Goal: Task Accomplishment & Management: Use online tool/utility

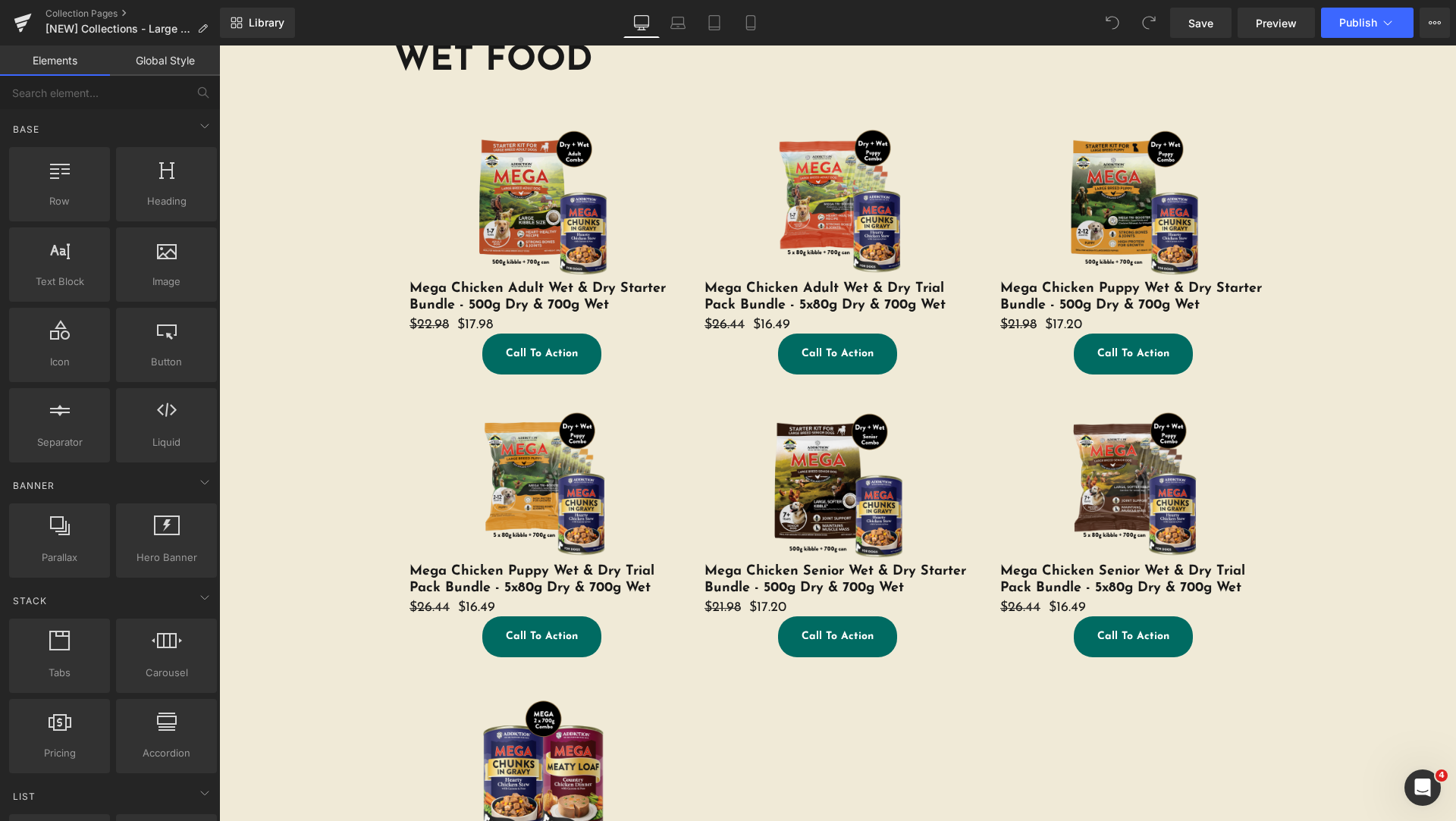
scroll to position [379, 0]
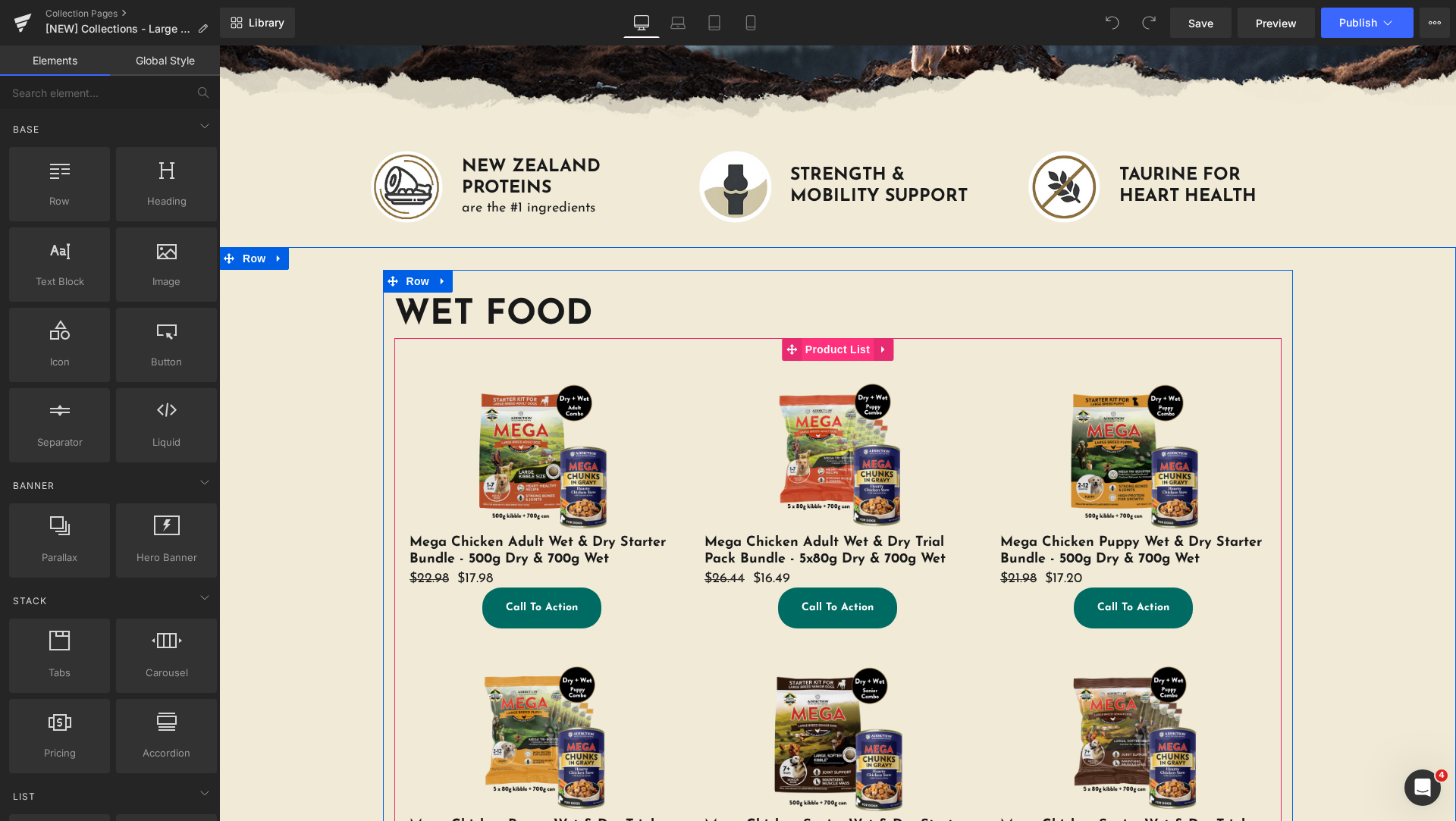
click at [816, 352] on span "Product List" at bounding box center [838, 349] width 72 height 22
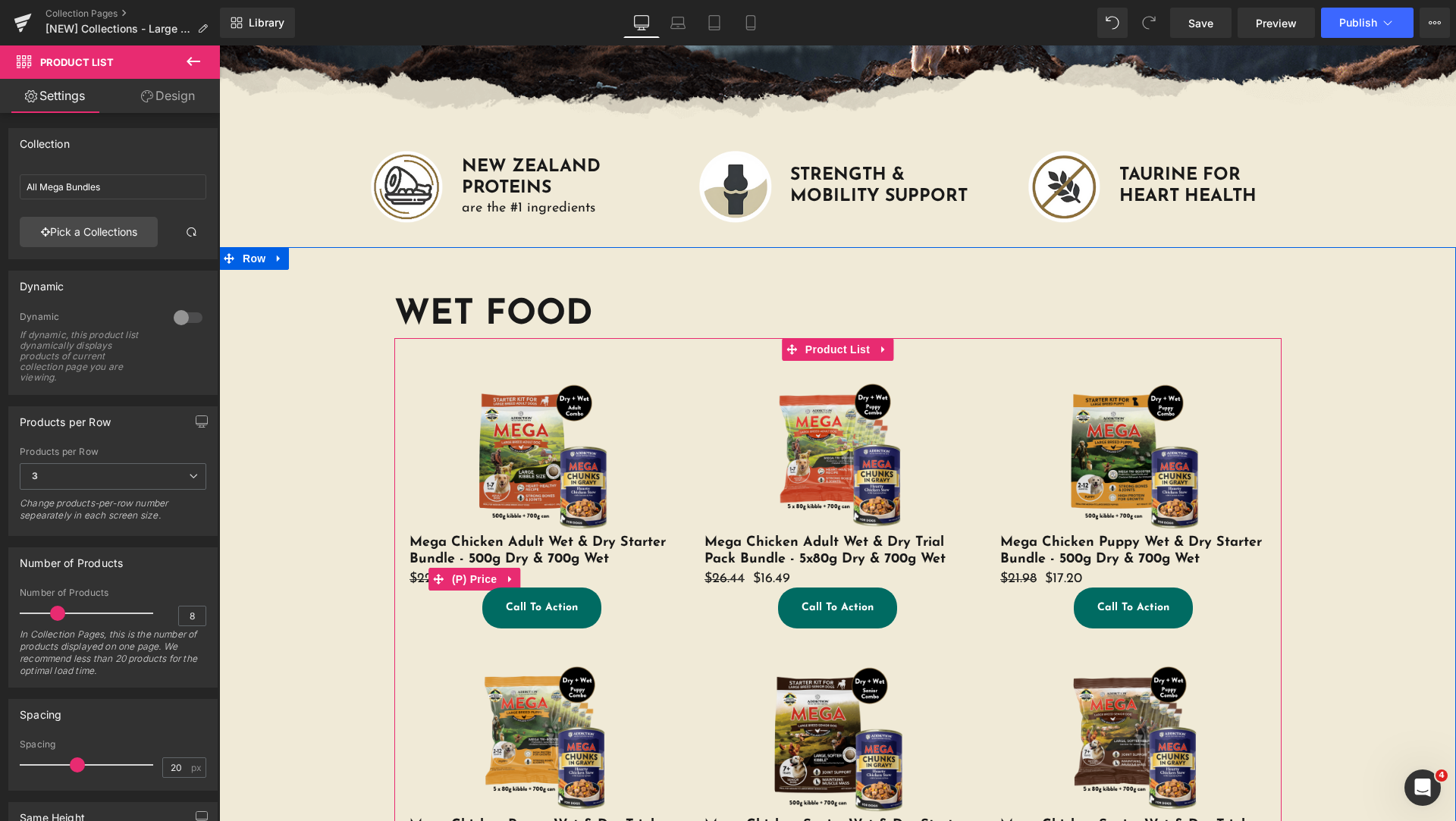
click at [614, 574] on div "$22.98 $17.98" at bounding box center [542, 579] width 265 height 17
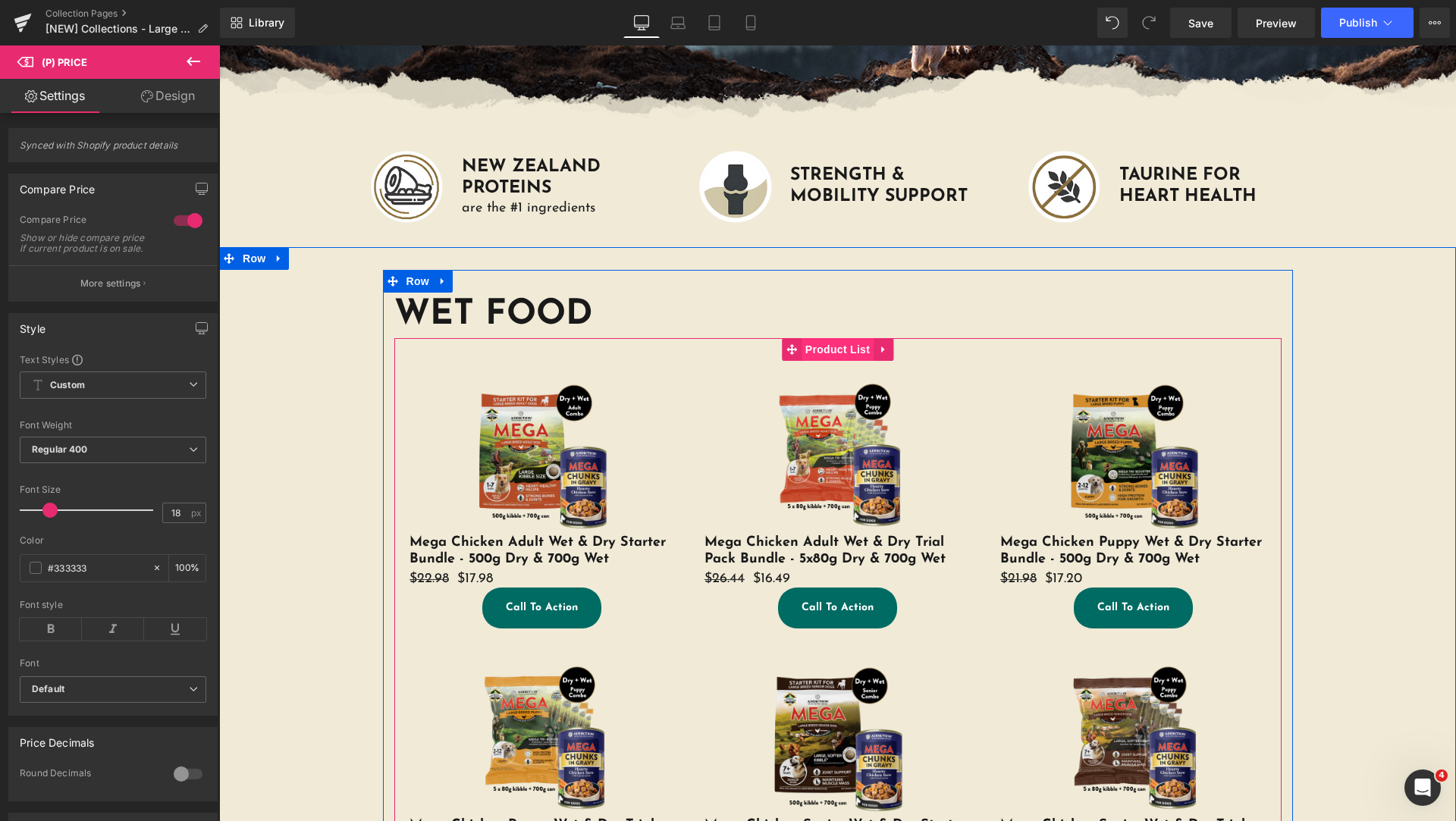
click at [819, 350] on span "Product List" at bounding box center [838, 349] width 72 height 22
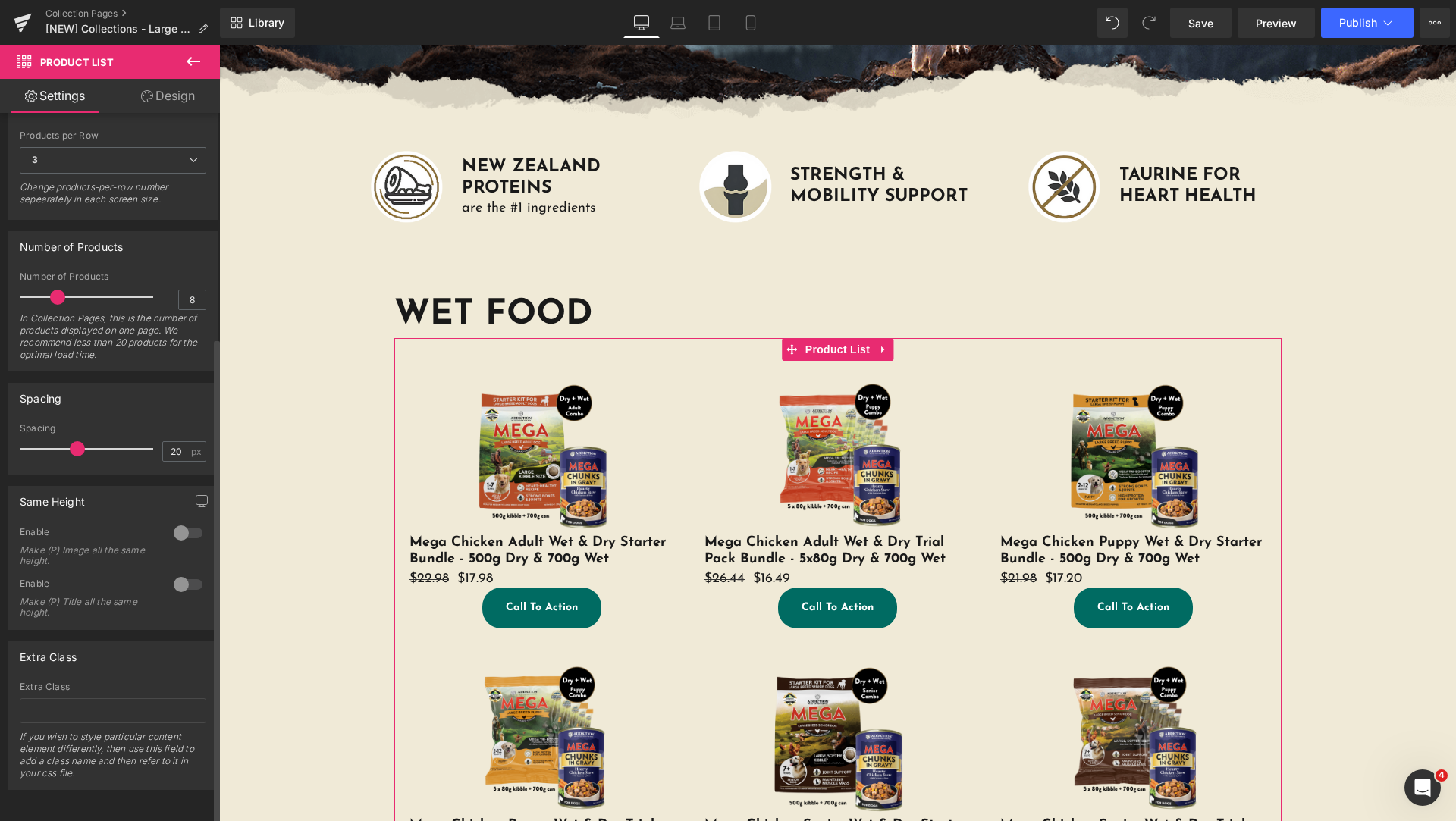
scroll to position [0, 0]
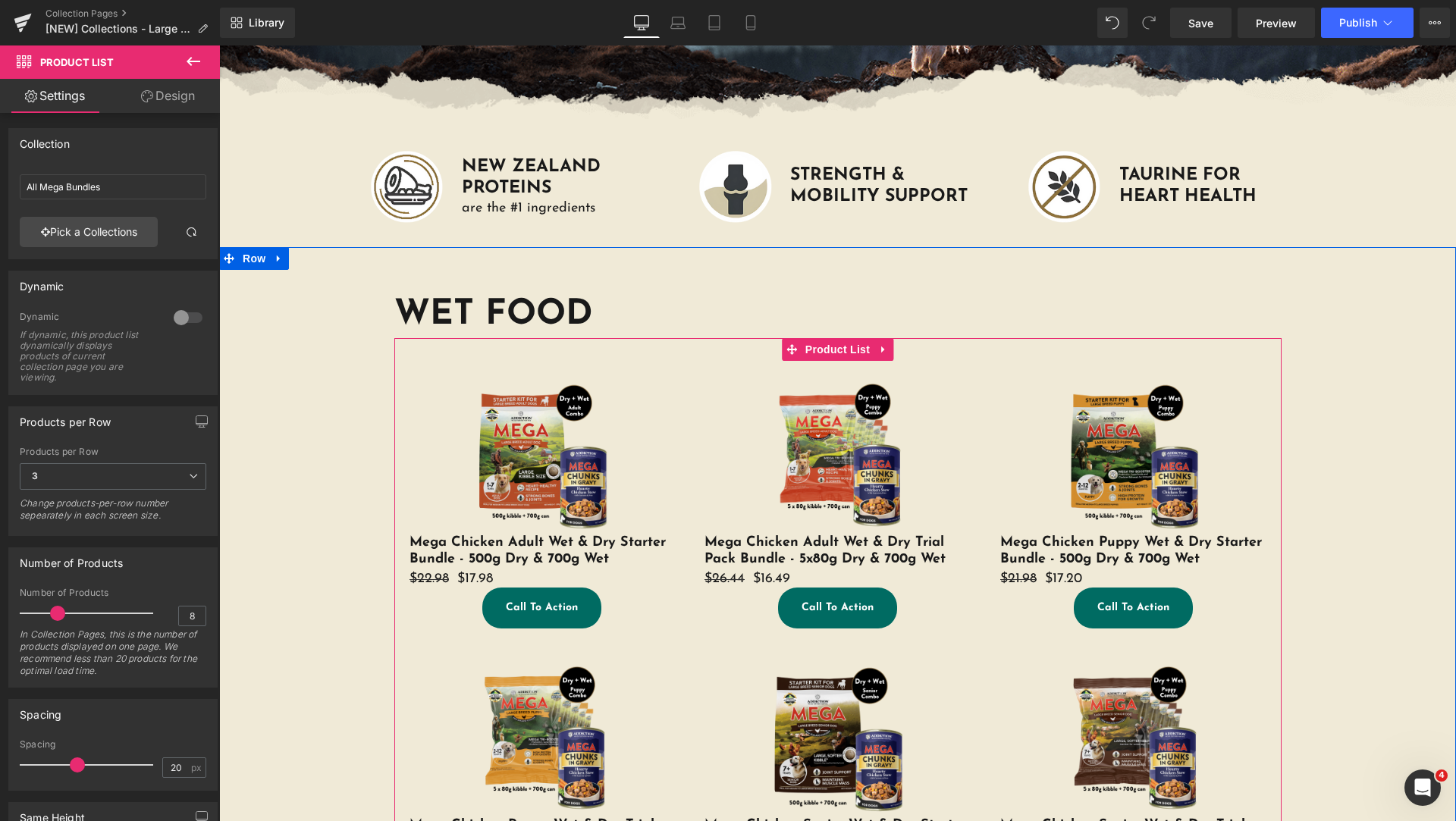
click at [455, 598] on div "Call To Action" at bounding box center [542, 607] width 265 height 41
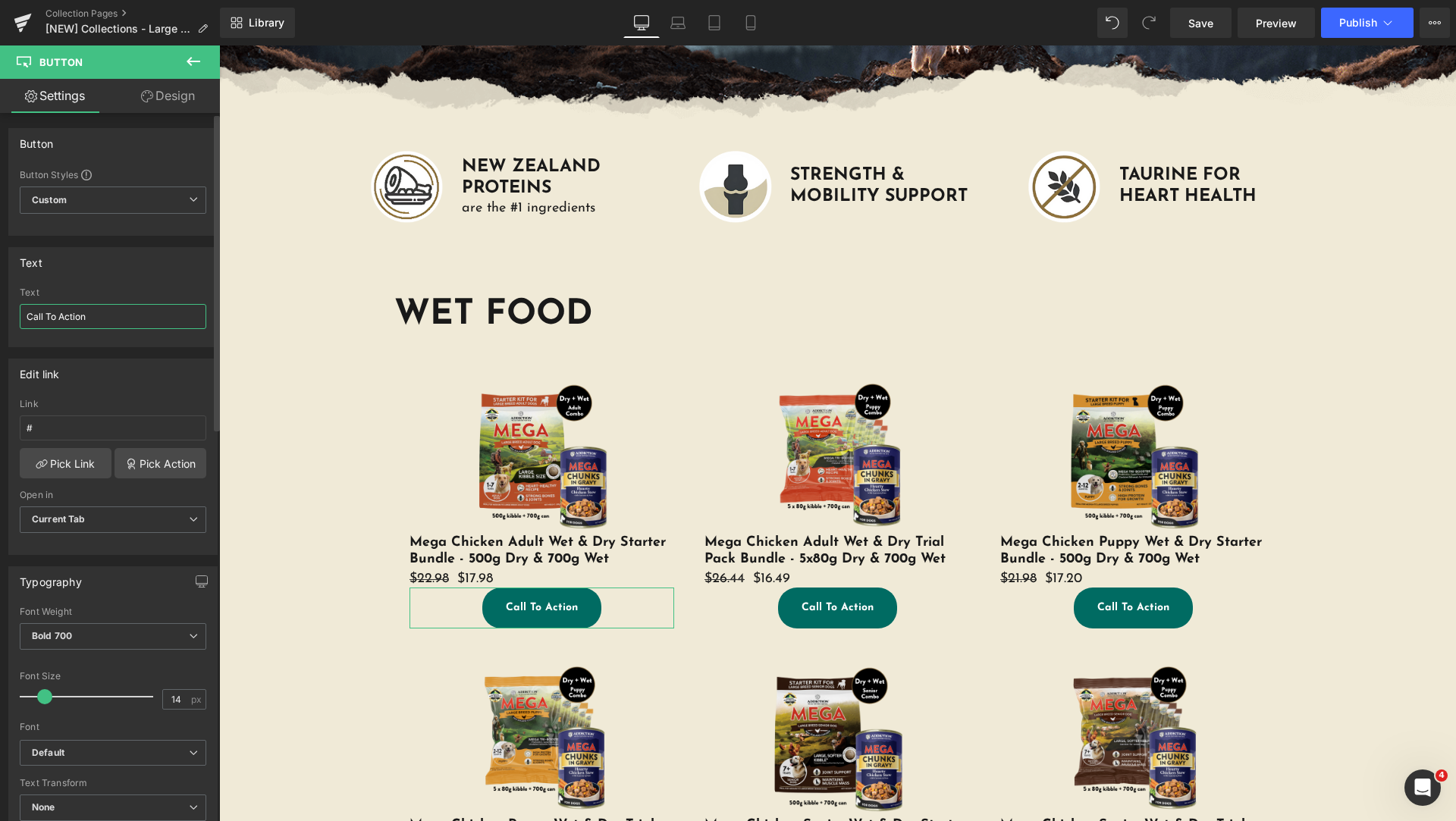
drag, startPoint x: 122, startPoint y: 308, endPoint x: 0, endPoint y: 357, distance: 131.5
type input "EXPLORE"
click at [167, 379] on div "Edit link" at bounding box center [112, 374] width 208 height 29
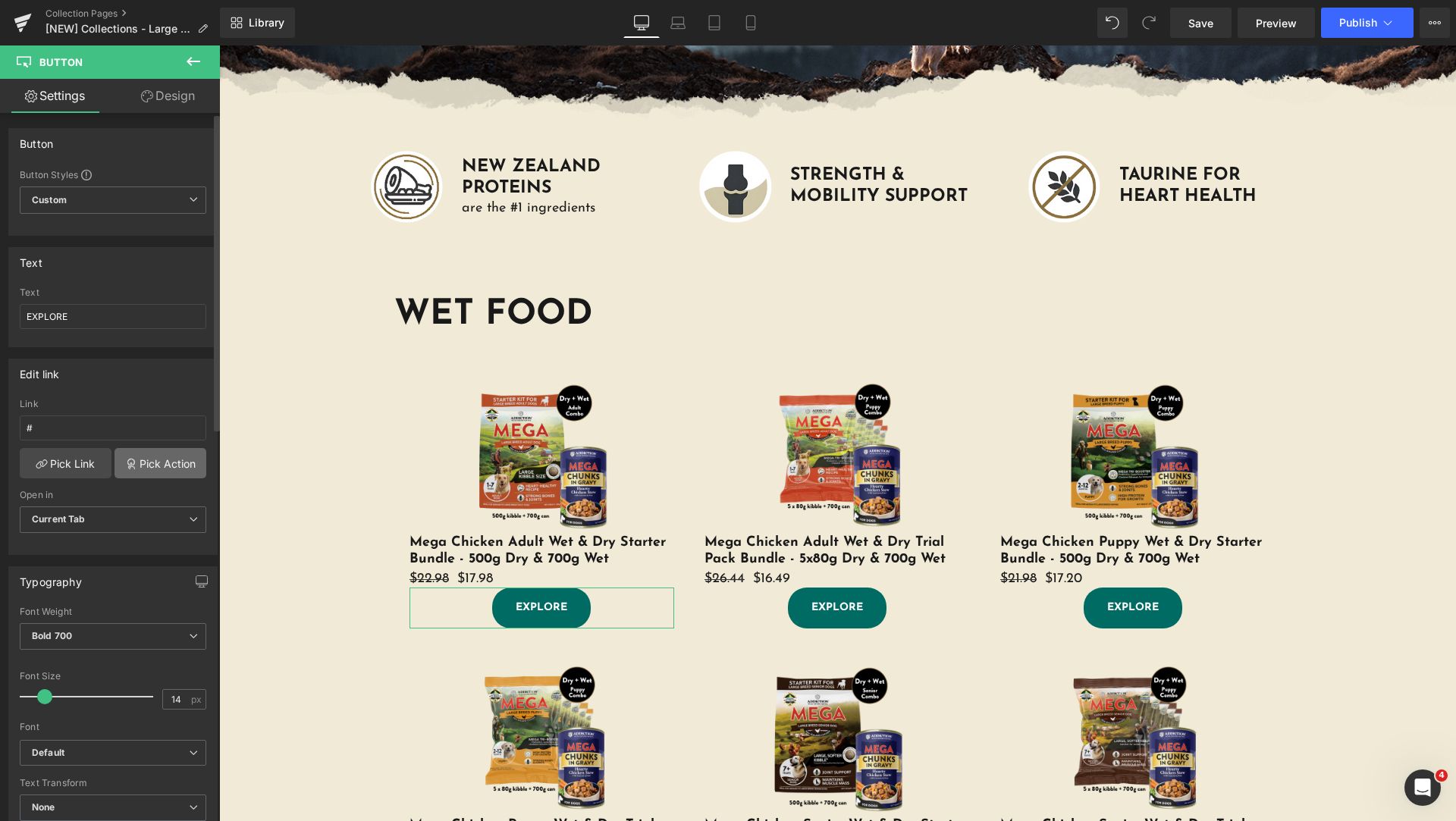
click at [141, 456] on link "Pick Action" at bounding box center [161, 464] width 92 height 31
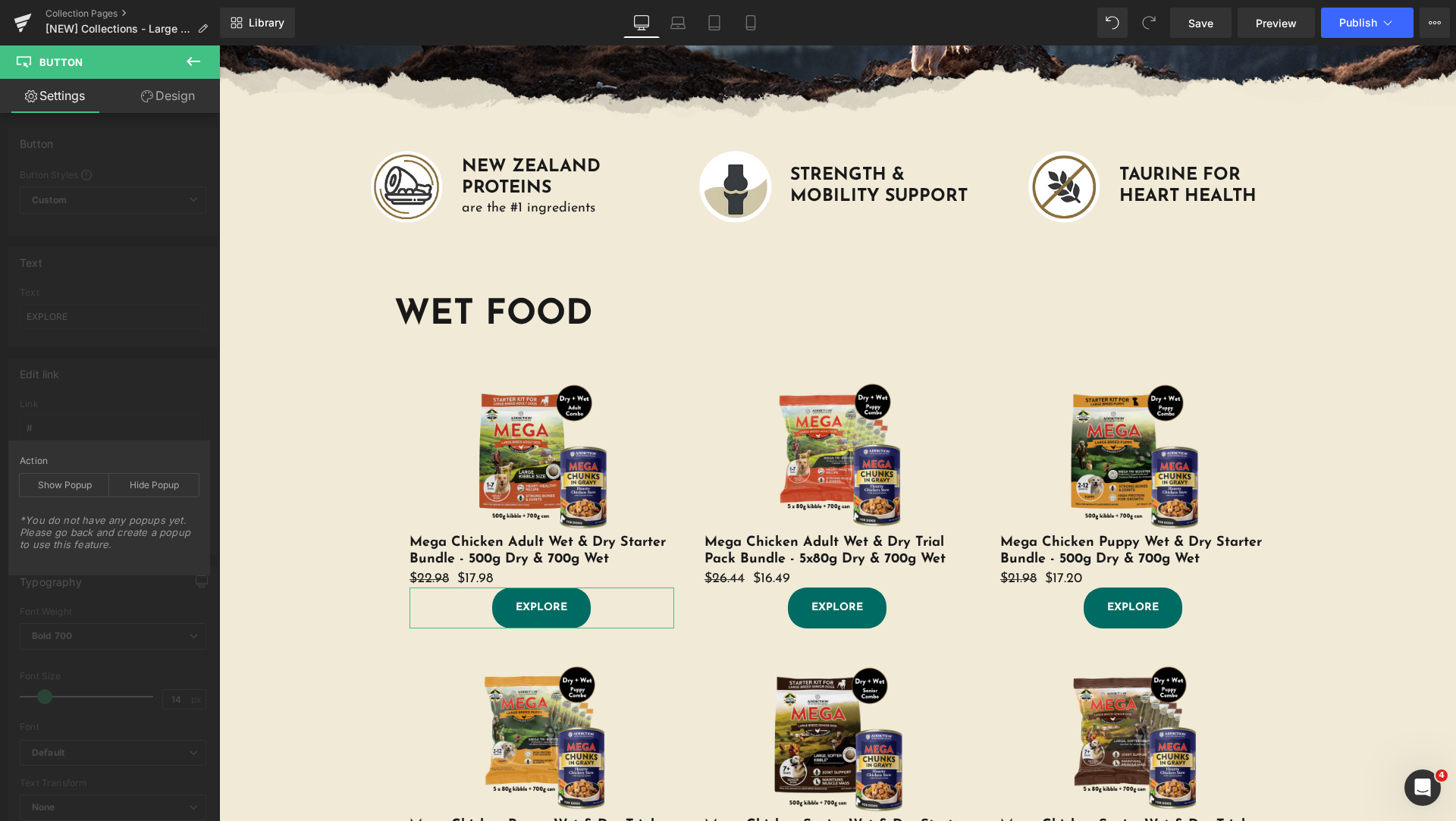
click at [141, 421] on div "Edit link # Link # Pick Link Pick Action Current Tab New Tab Open in Current Ta…" at bounding box center [113, 451] width 227 height 208
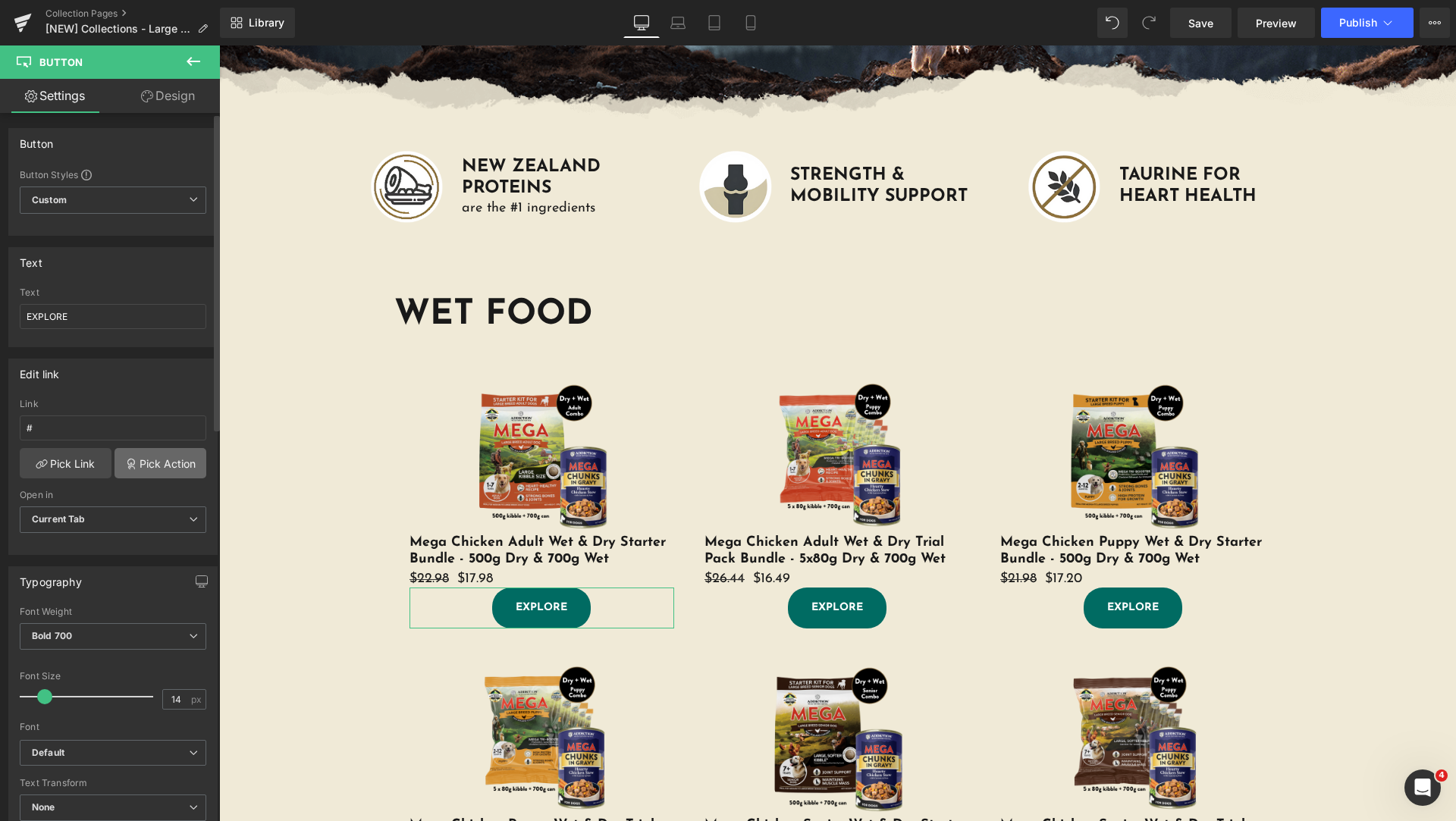
click at [136, 451] on link "Pick Action" at bounding box center [161, 464] width 92 height 31
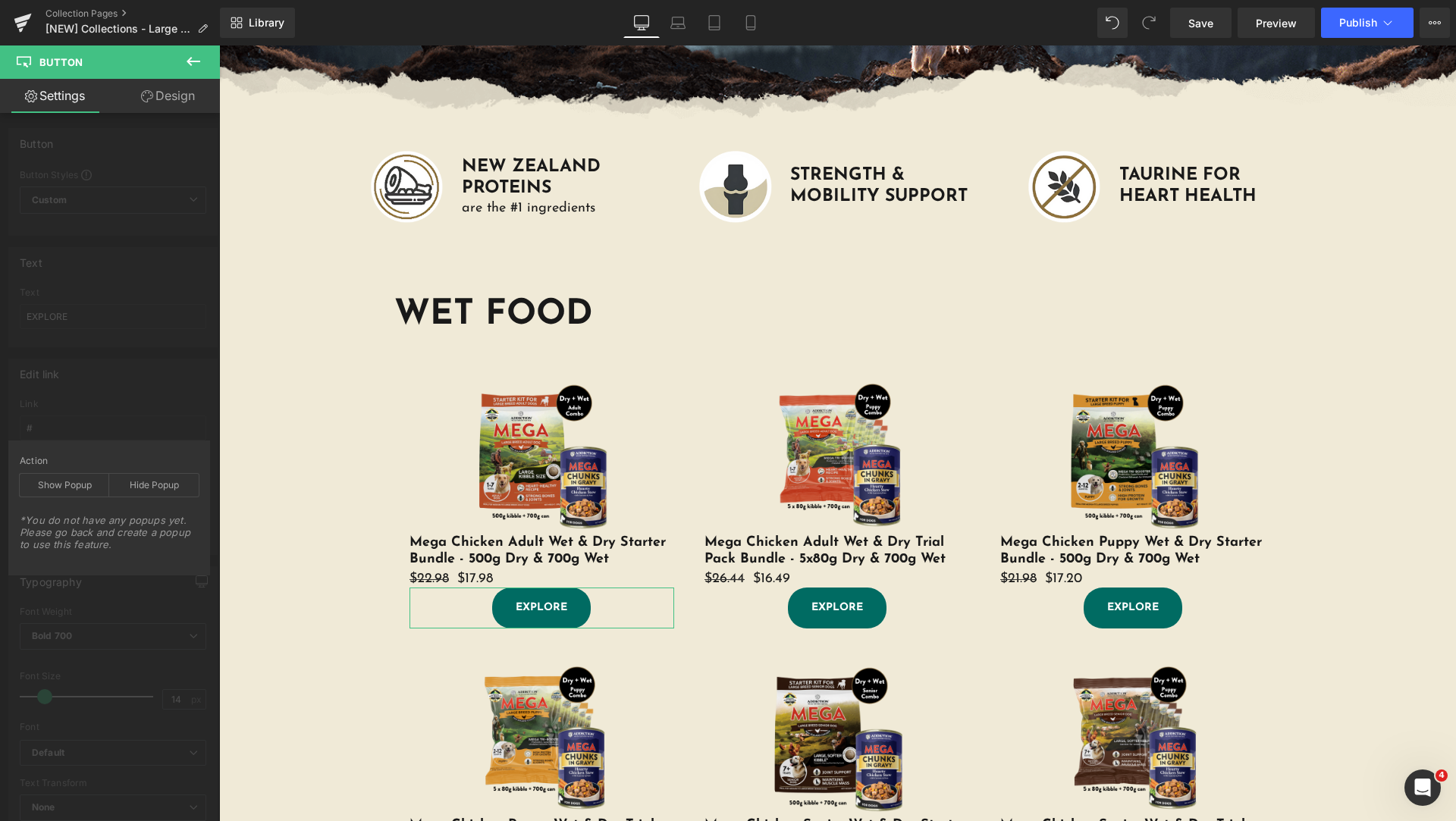
click at [103, 404] on div "Edit link # Link # Pick Link Pick Action Current Tab New Tab Open in Current Ta…" at bounding box center [113, 451] width 227 height 208
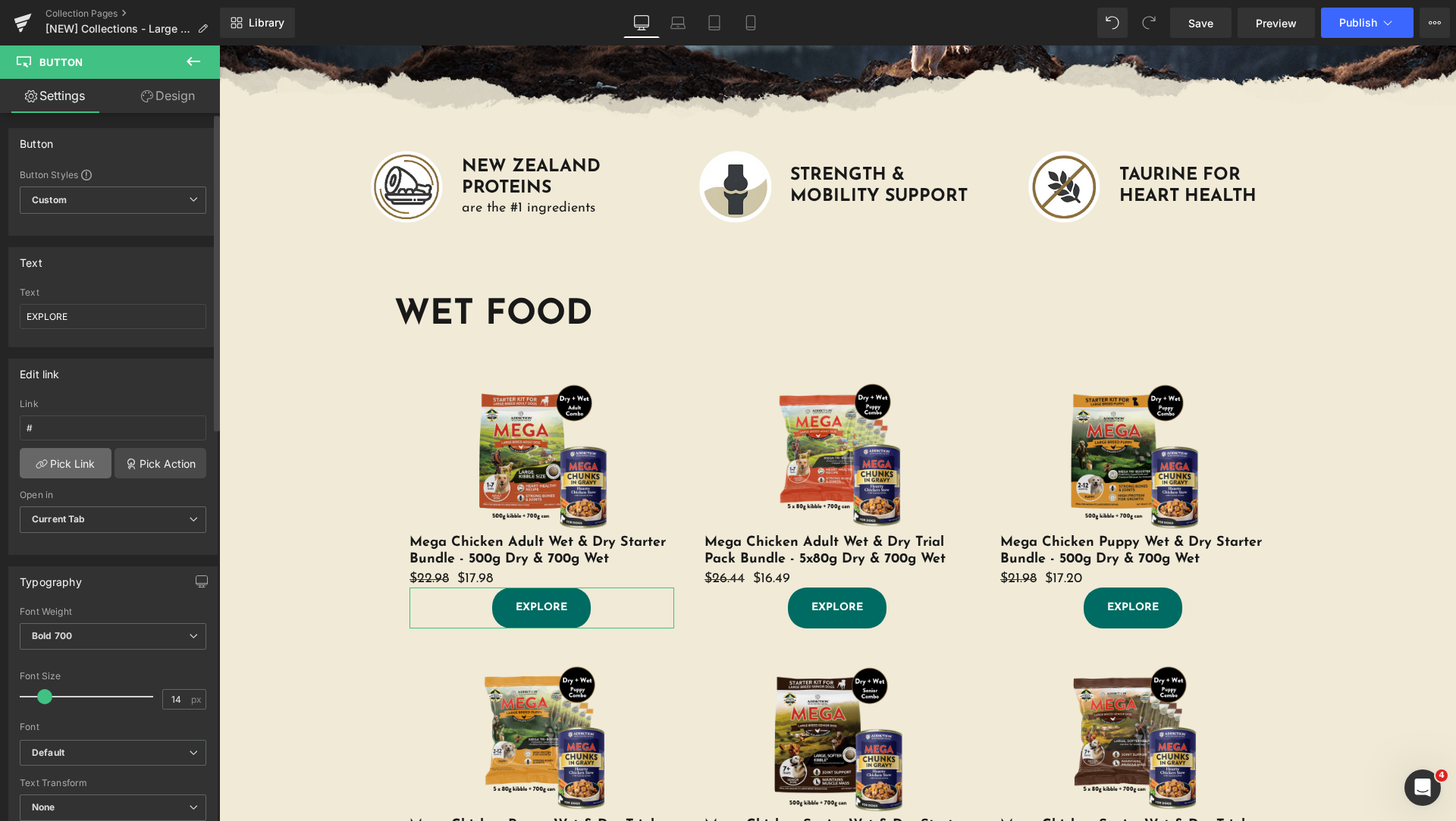
click at [101, 463] on link "Pick Link" at bounding box center [66, 464] width 92 height 31
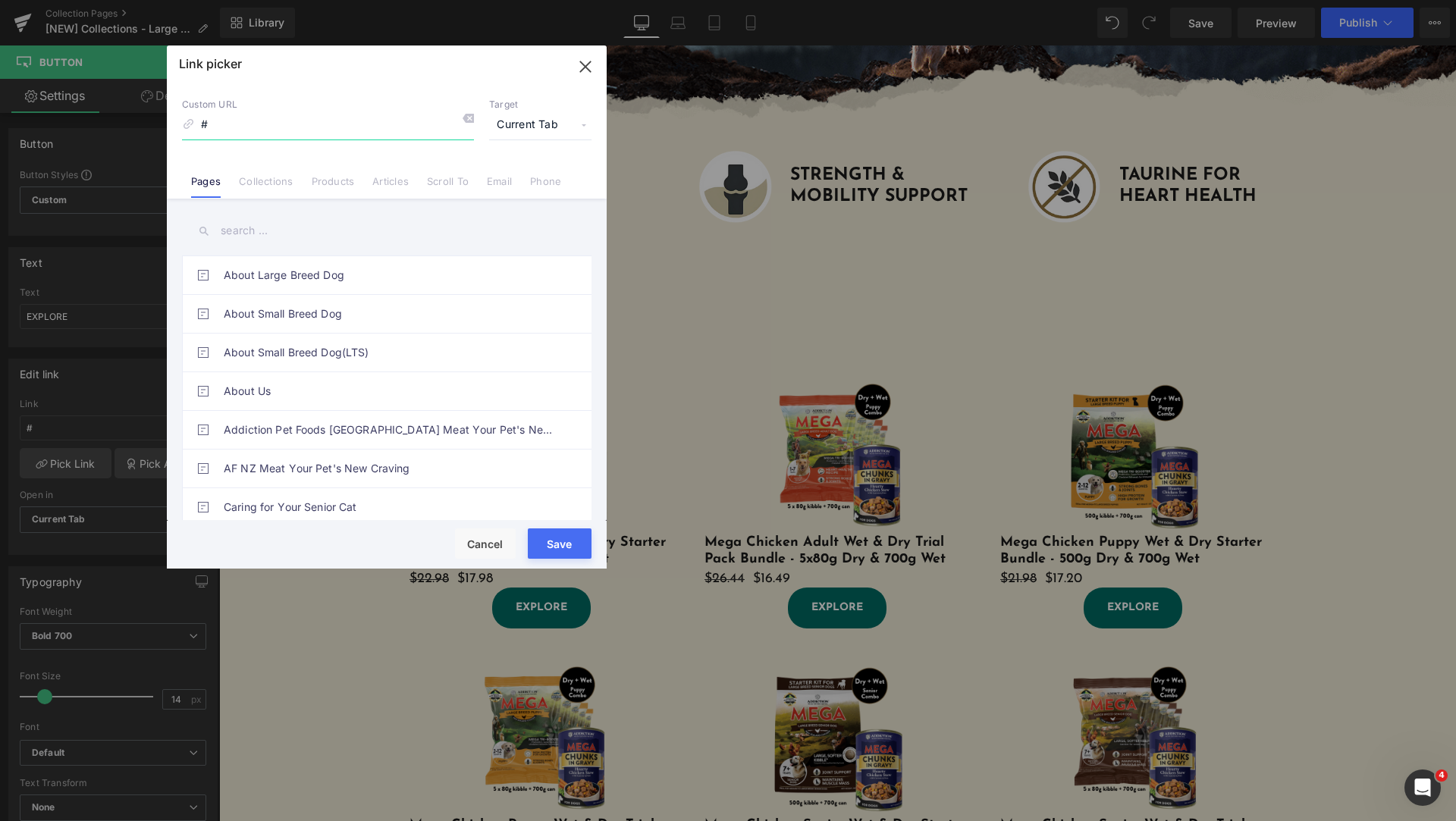
drag, startPoint x: 594, startPoint y: 72, endPoint x: 399, endPoint y: 308, distance: 306.1
click at [594, 72] on icon "button" at bounding box center [586, 67] width 24 height 24
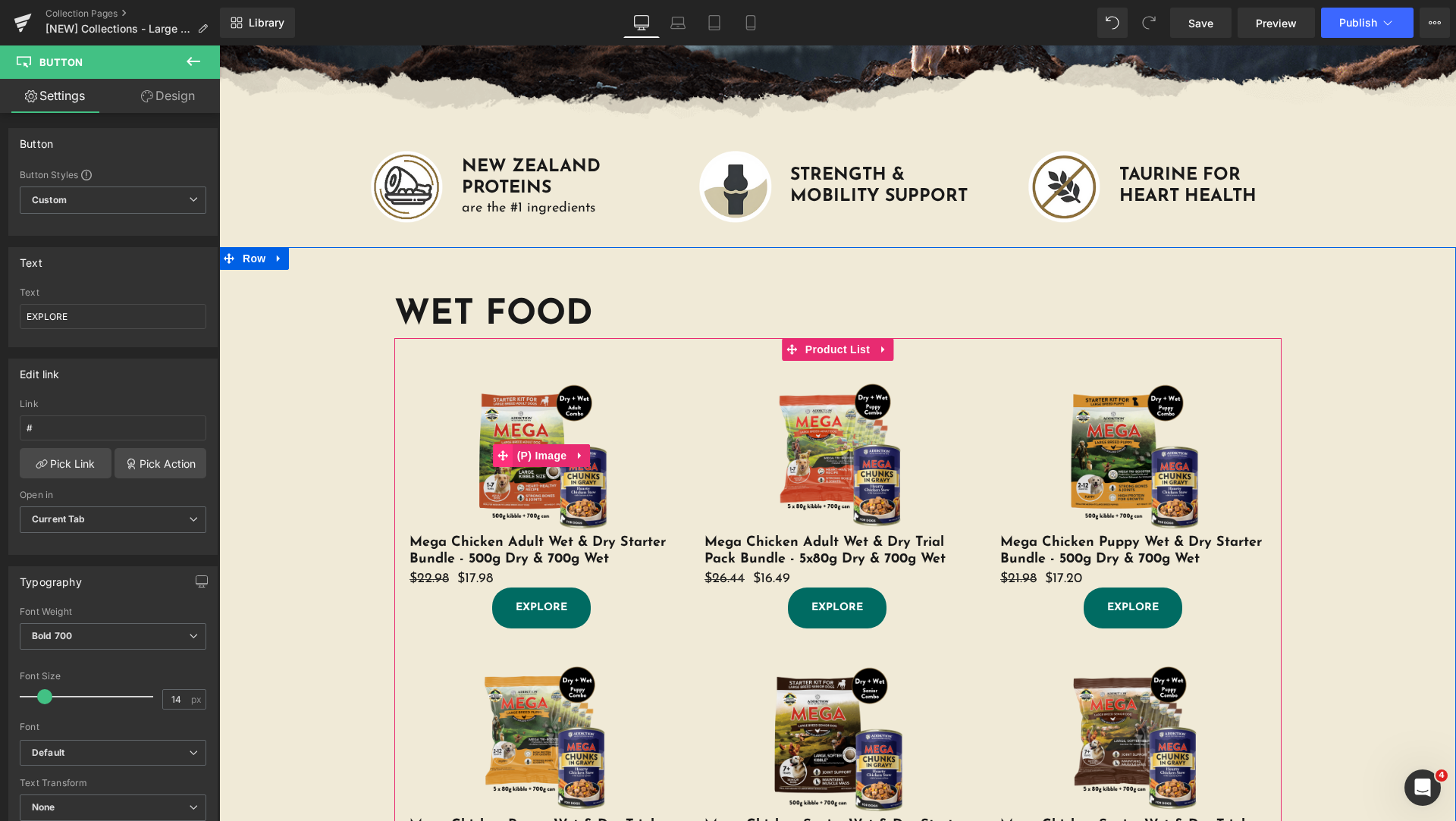
click at [499, 455] on icon at bounding box center [503, 455] width 10 height 10
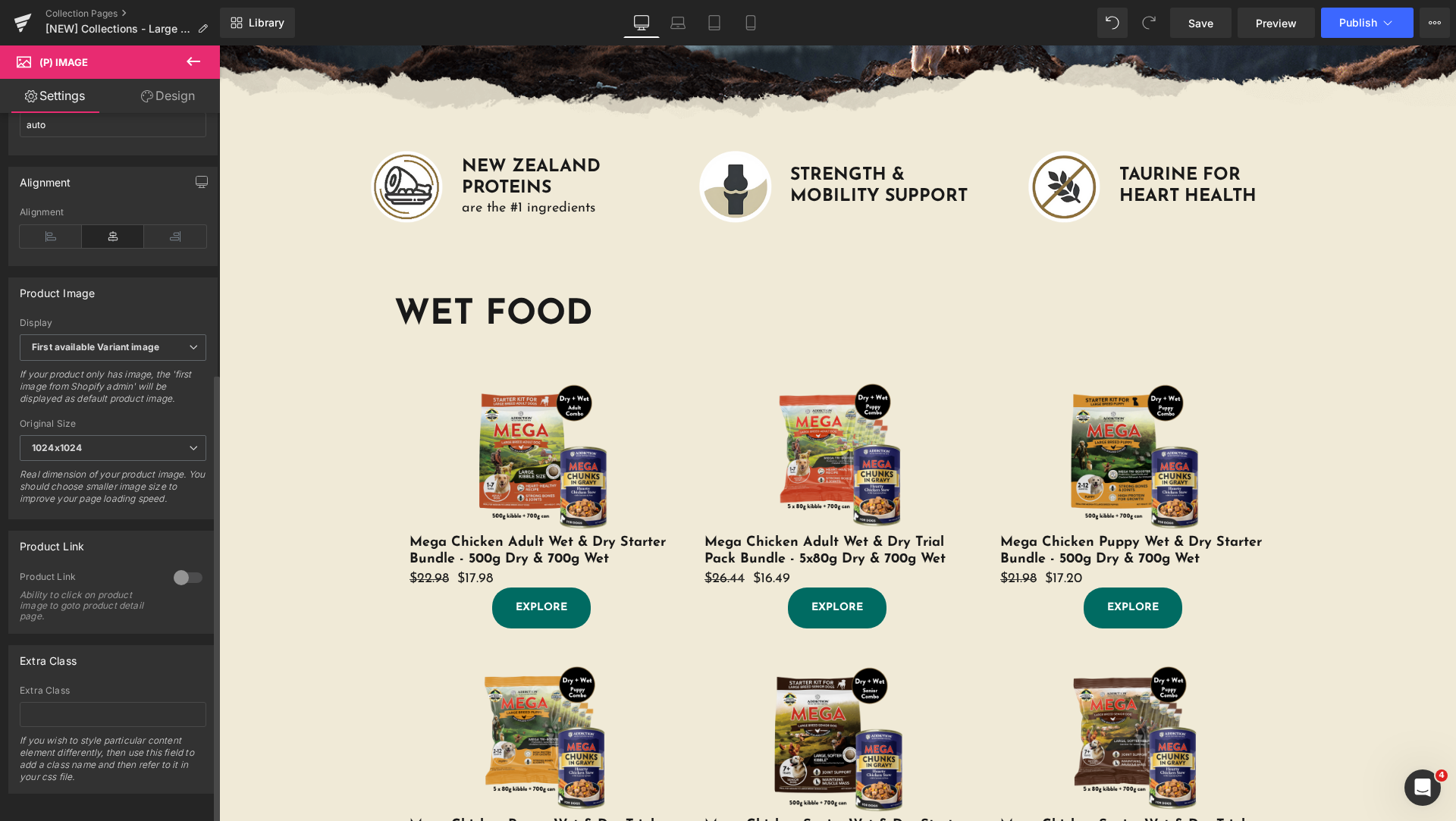
scroll to position [414, 0]
click at [190, 563] on div at bounding box center [187, 574] width 36 height 24
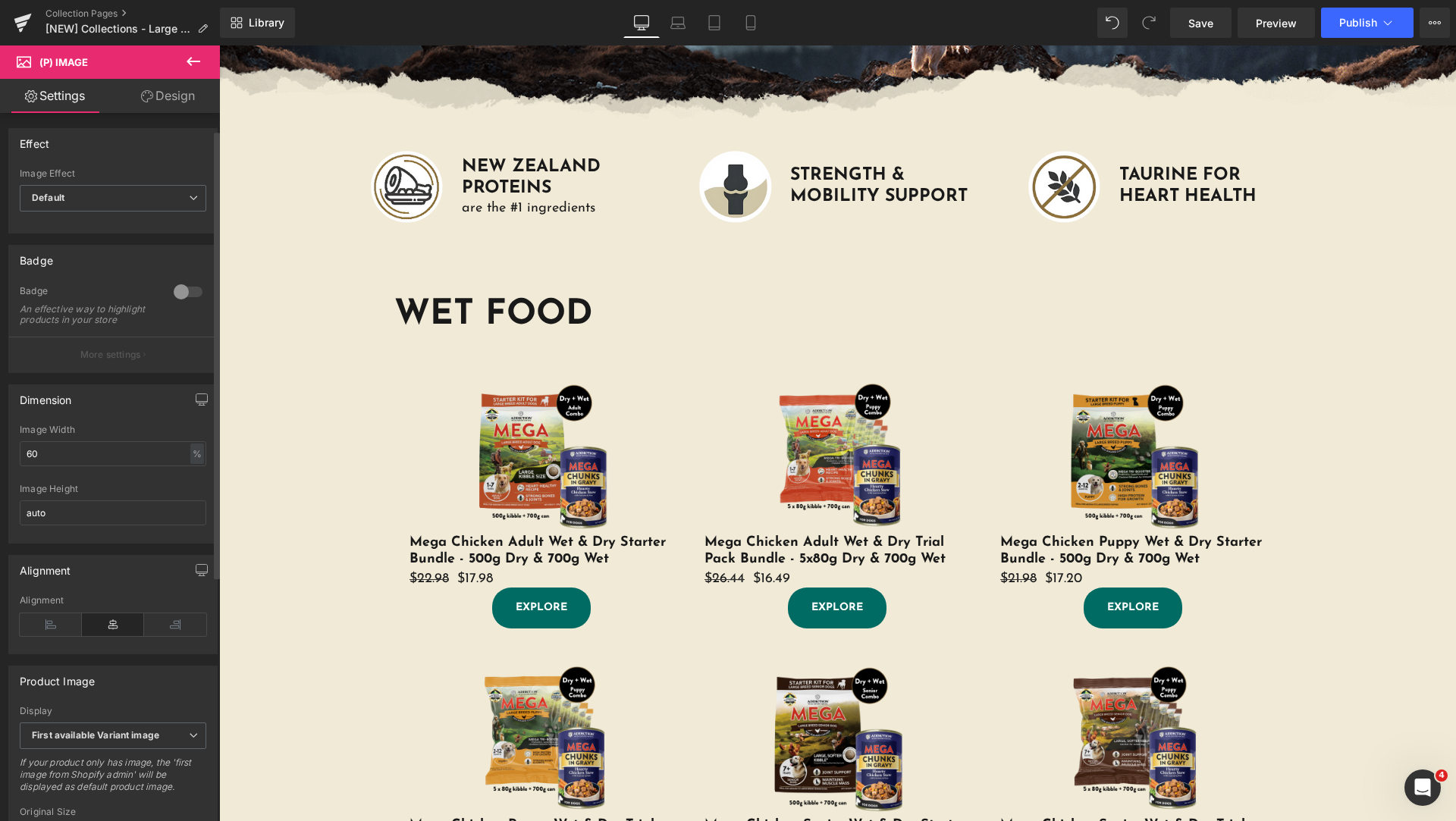
scroll to position [379, 0]
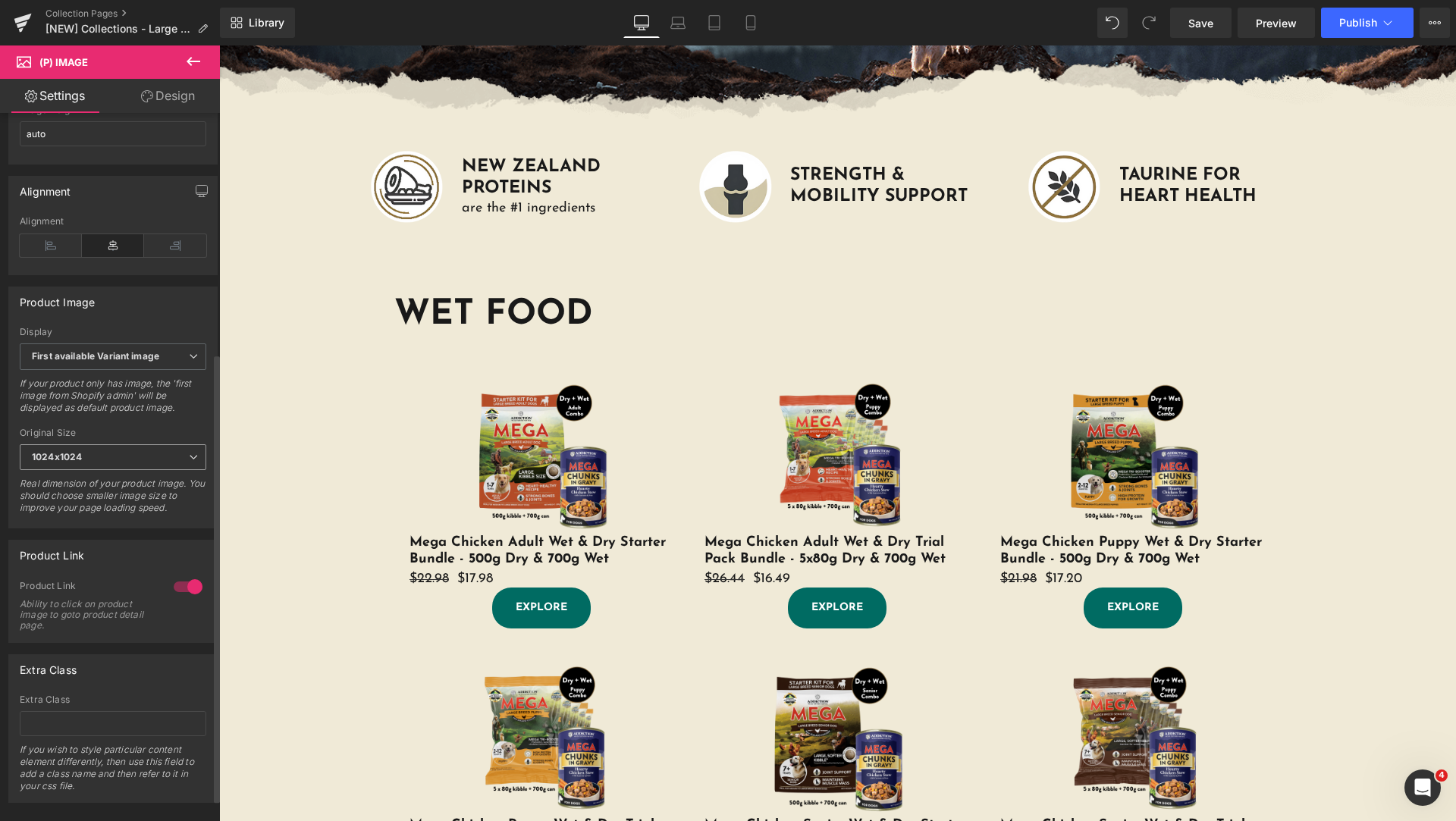
click at [150, 471] on span "1024x1024" at bounding box center [113, 457] width 186 height 27
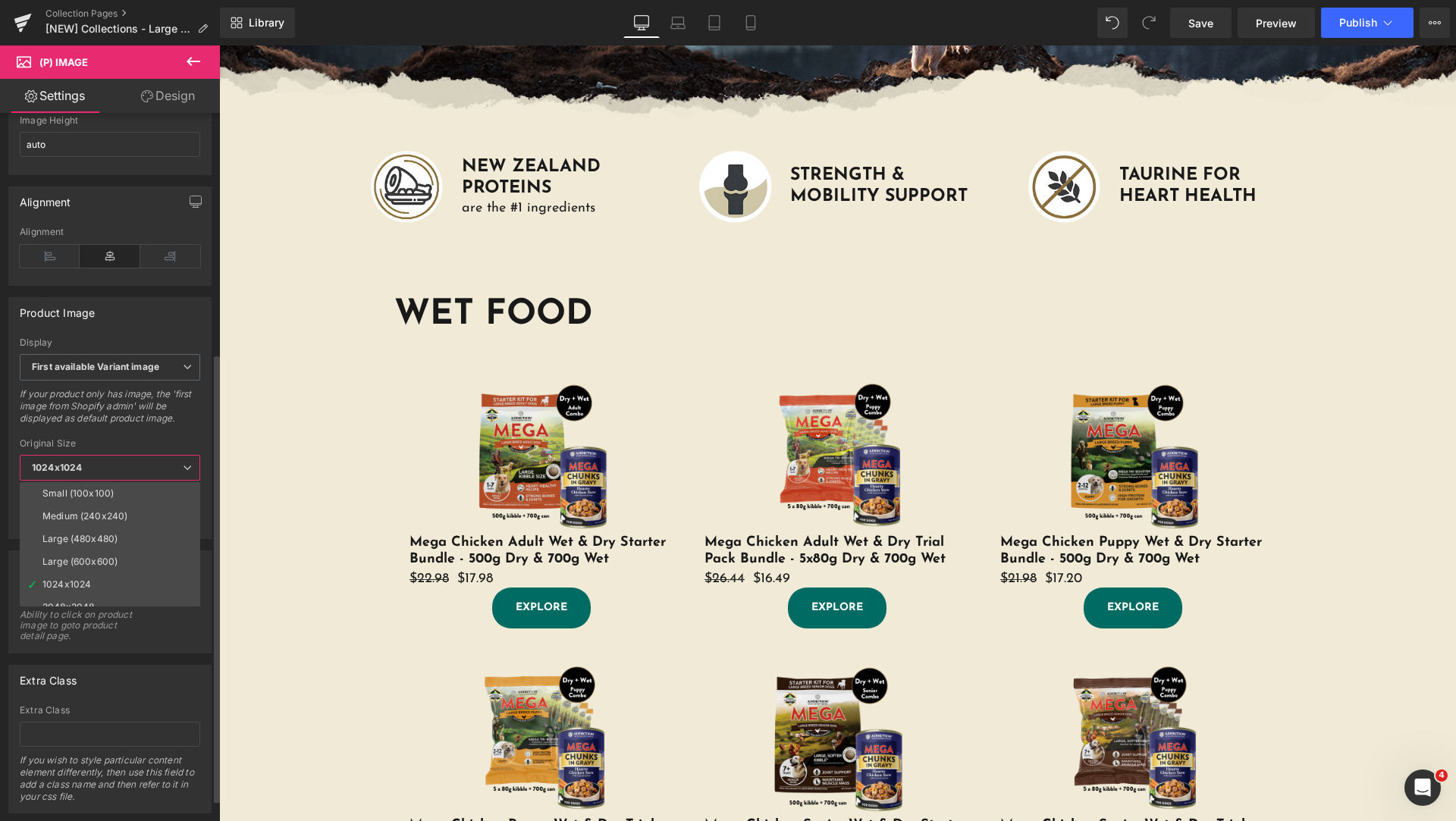
click at [171, 439] on div "Original Size" at bounding box center [110, 443] width 181 height 10
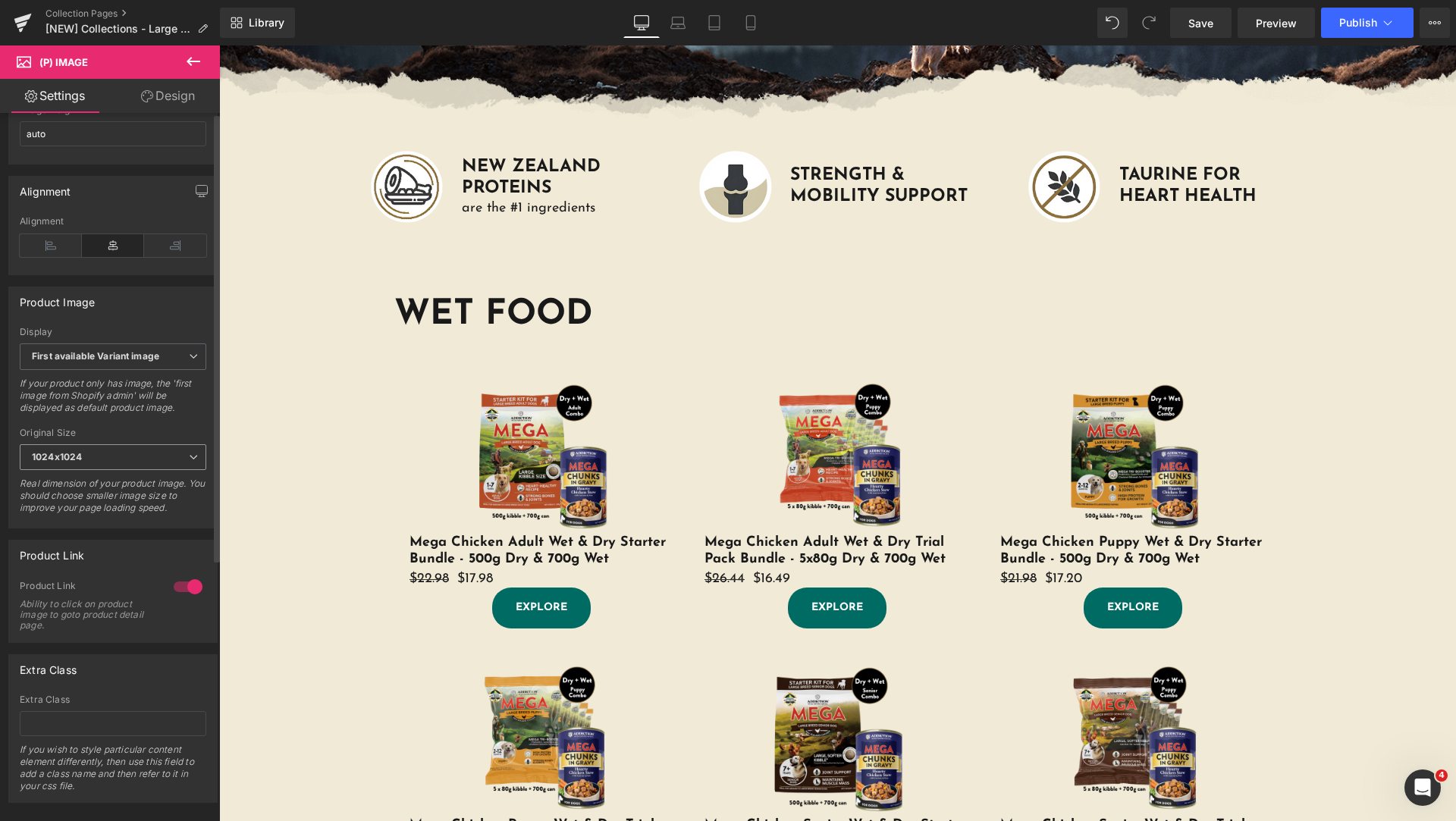
scroll to position [0, 0]
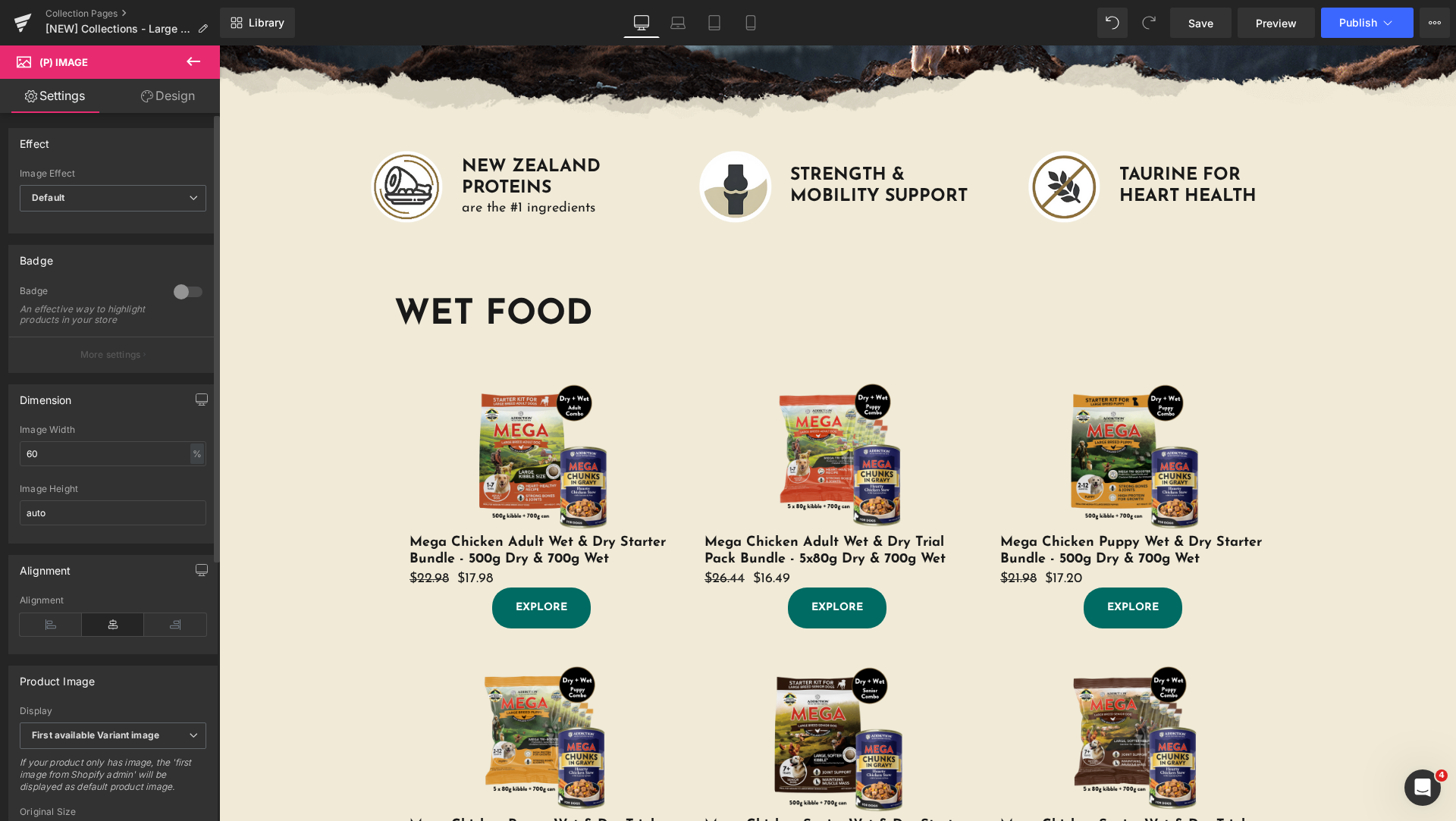
click at [176, 288] on div at bounding box center [187, 292] width 36 height 24
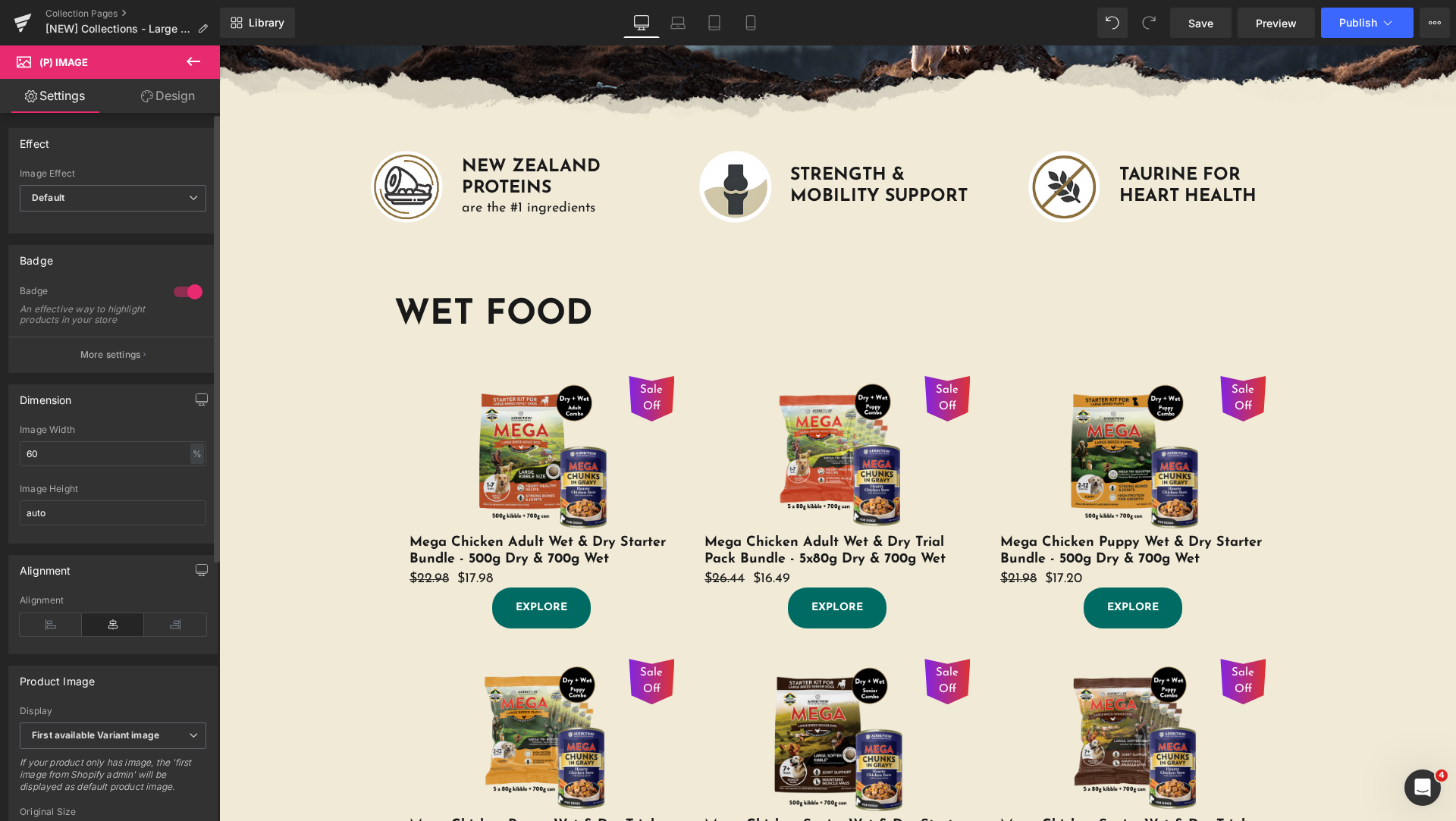
click at [176, 288] on div at bounding box center [187, 292] width 36 height 24
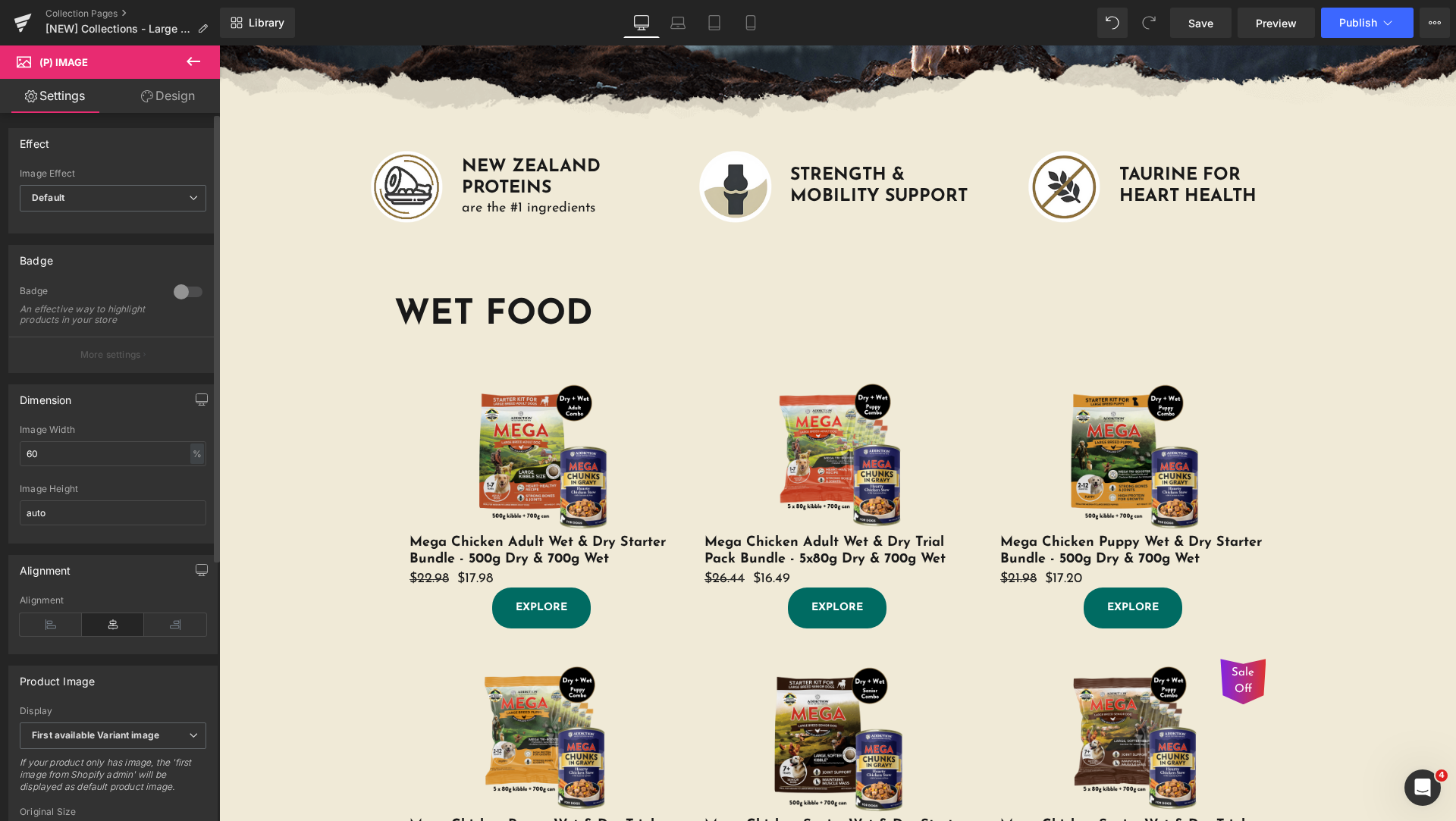
click at [127, 361] on p "More settings" at bounding box center [111, 354] width 61 height 14
click at [170, 294] on div at bounding box center [187, 292] width 36 height 24
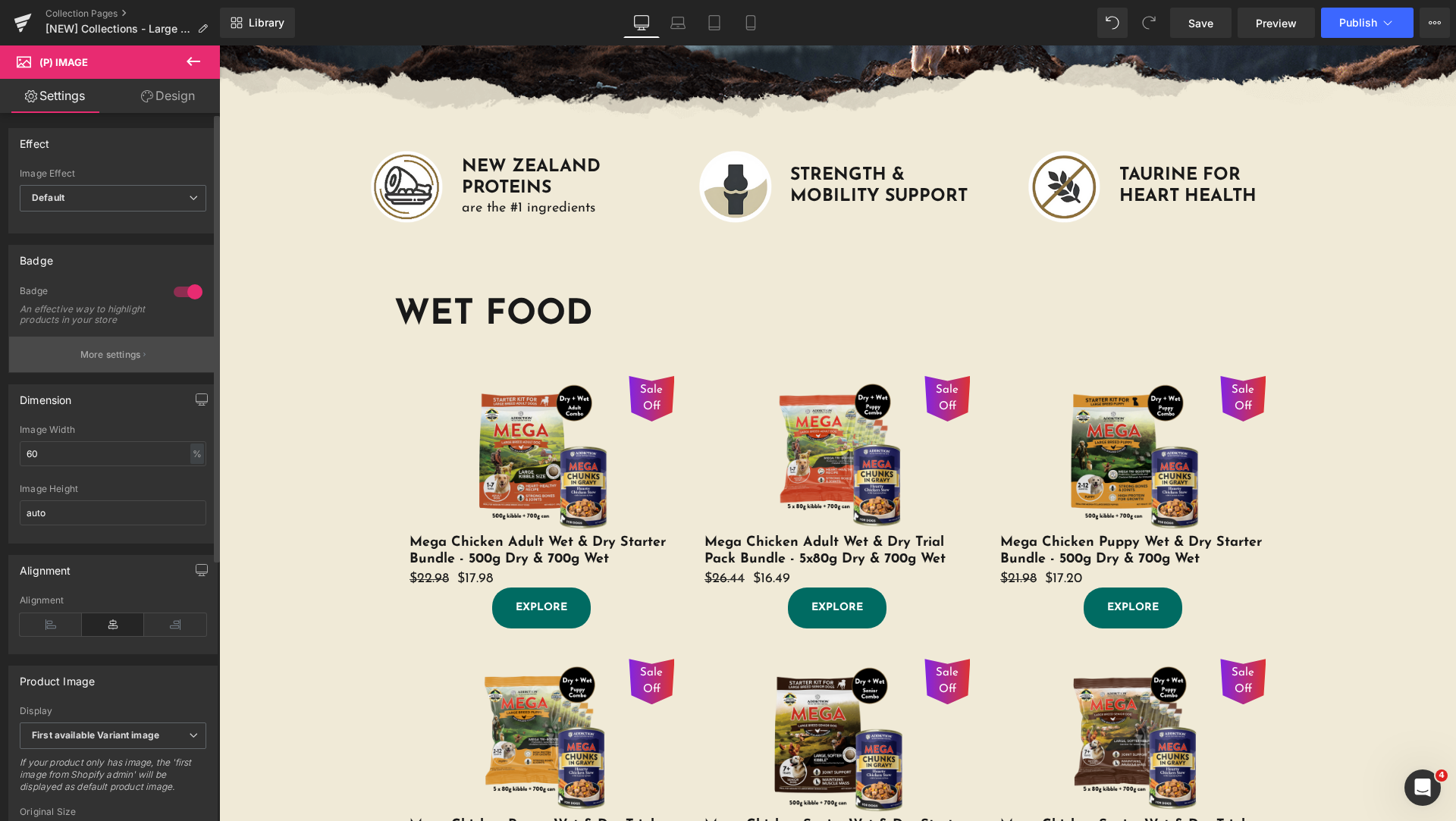
click at [137, 358] on p "More settings" at bounding box center [111, 354] width 61 height 14
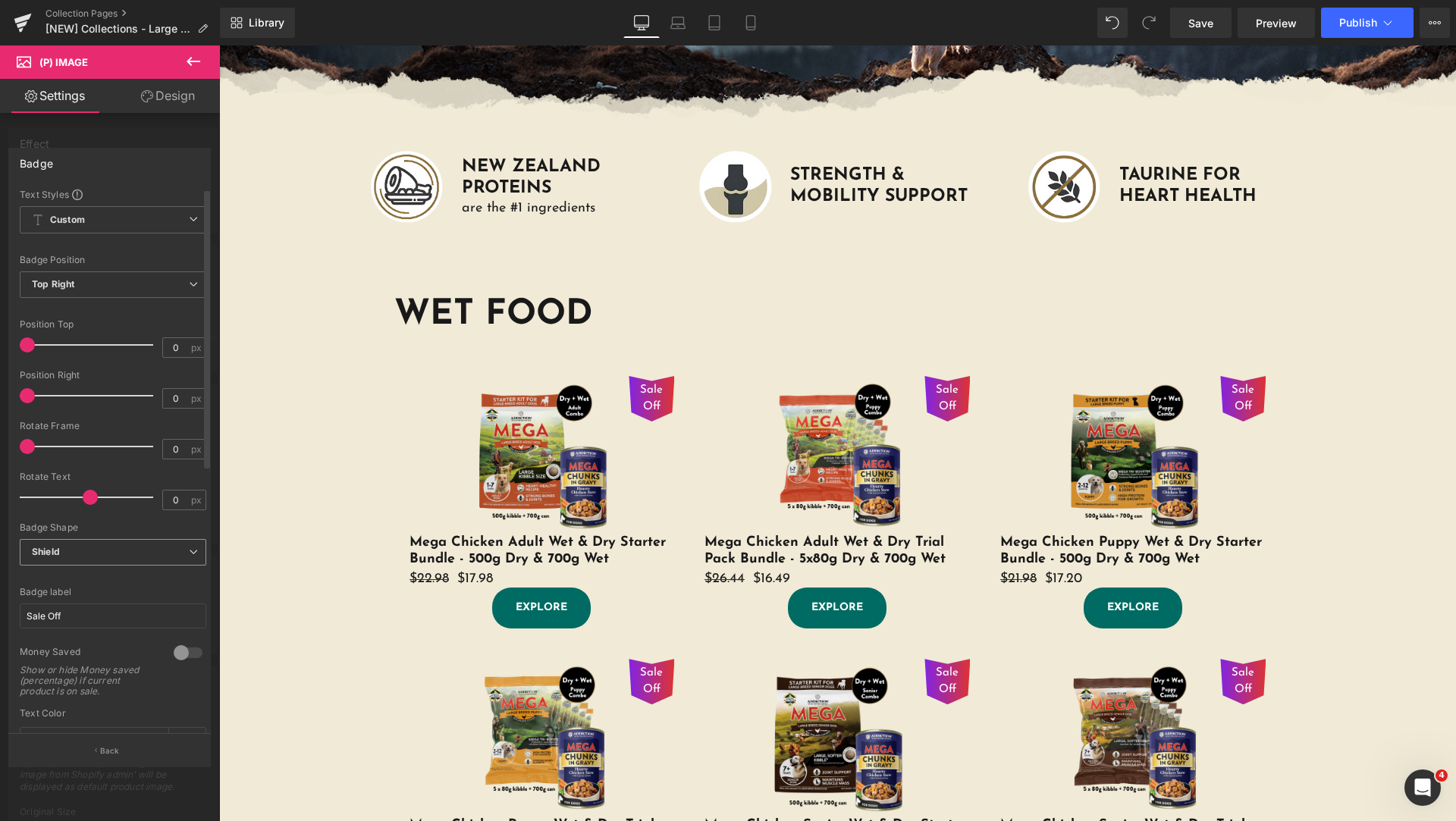
click at [154, 556] on span "Shield" at bounding box center [113, 552] width 186 height 27
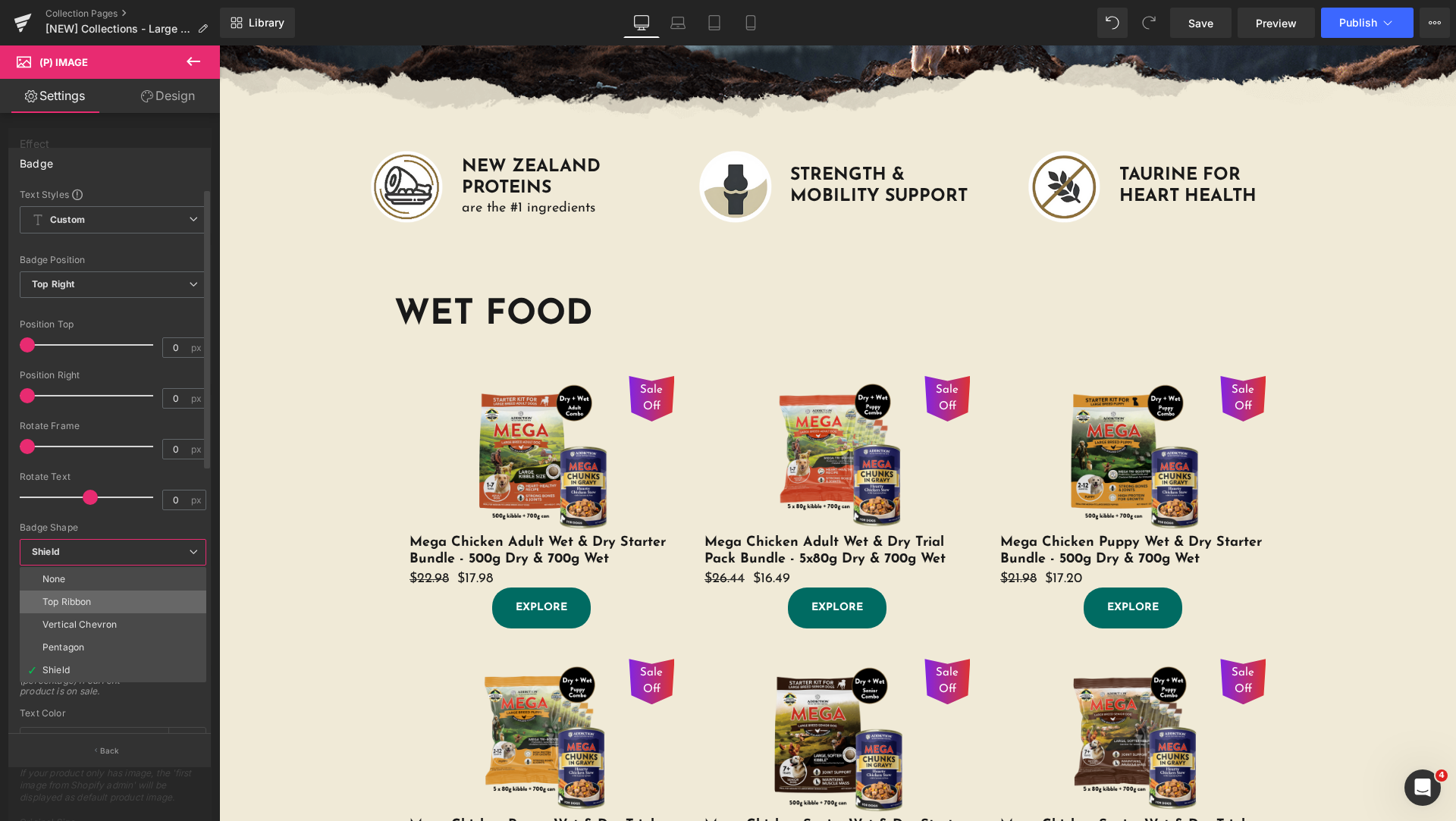
click at [115, 601] on li "Top Ribbon" at bounding box center [113, 602] width 186 height 22
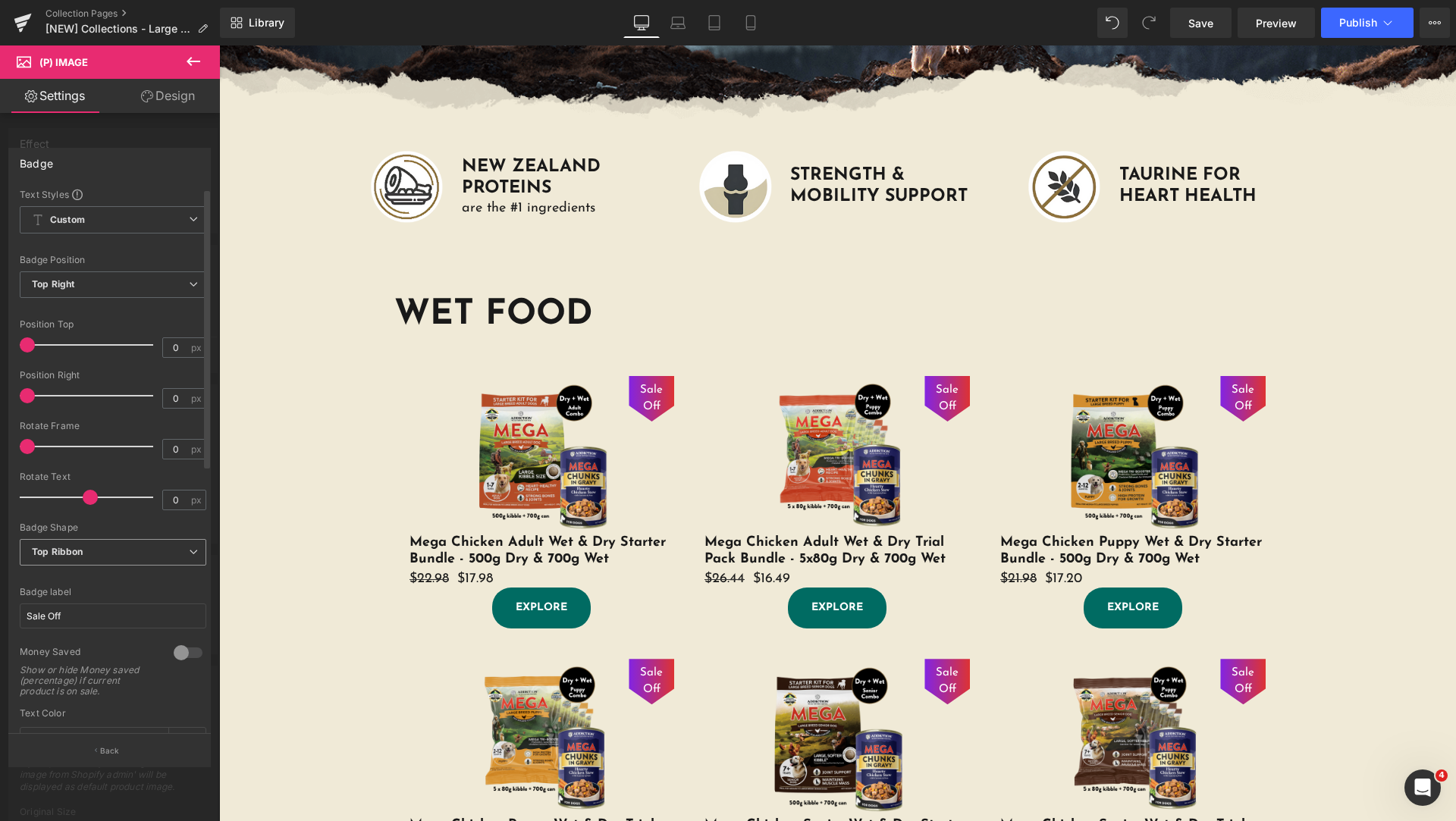
click at [129, 549] on span "Top Ribbon" at bounding box center [113, 552] width 186 height 27
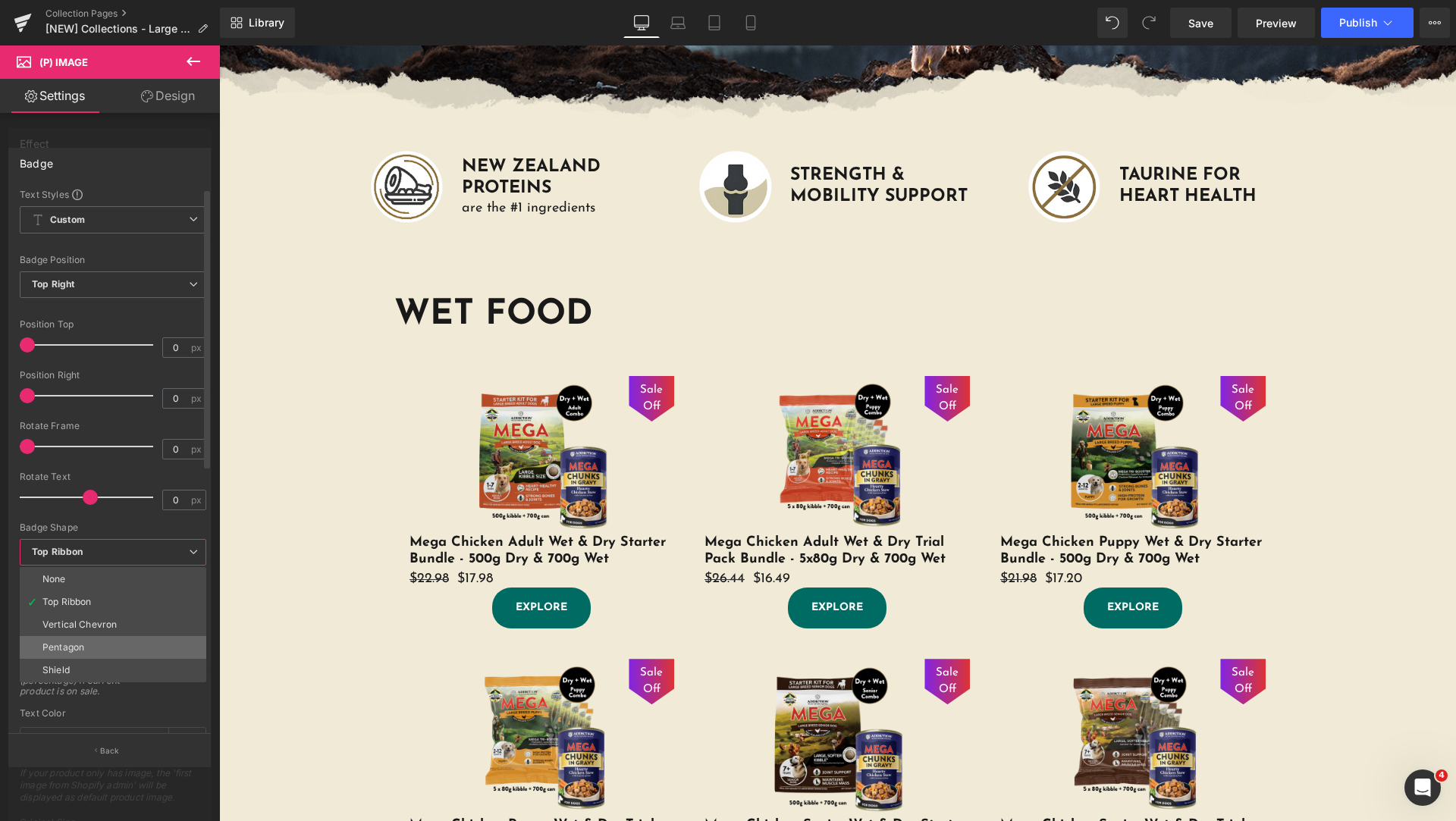
click at [129, 643] on li "Pentagon" at bounding box center [113, 647] width 186 height 22
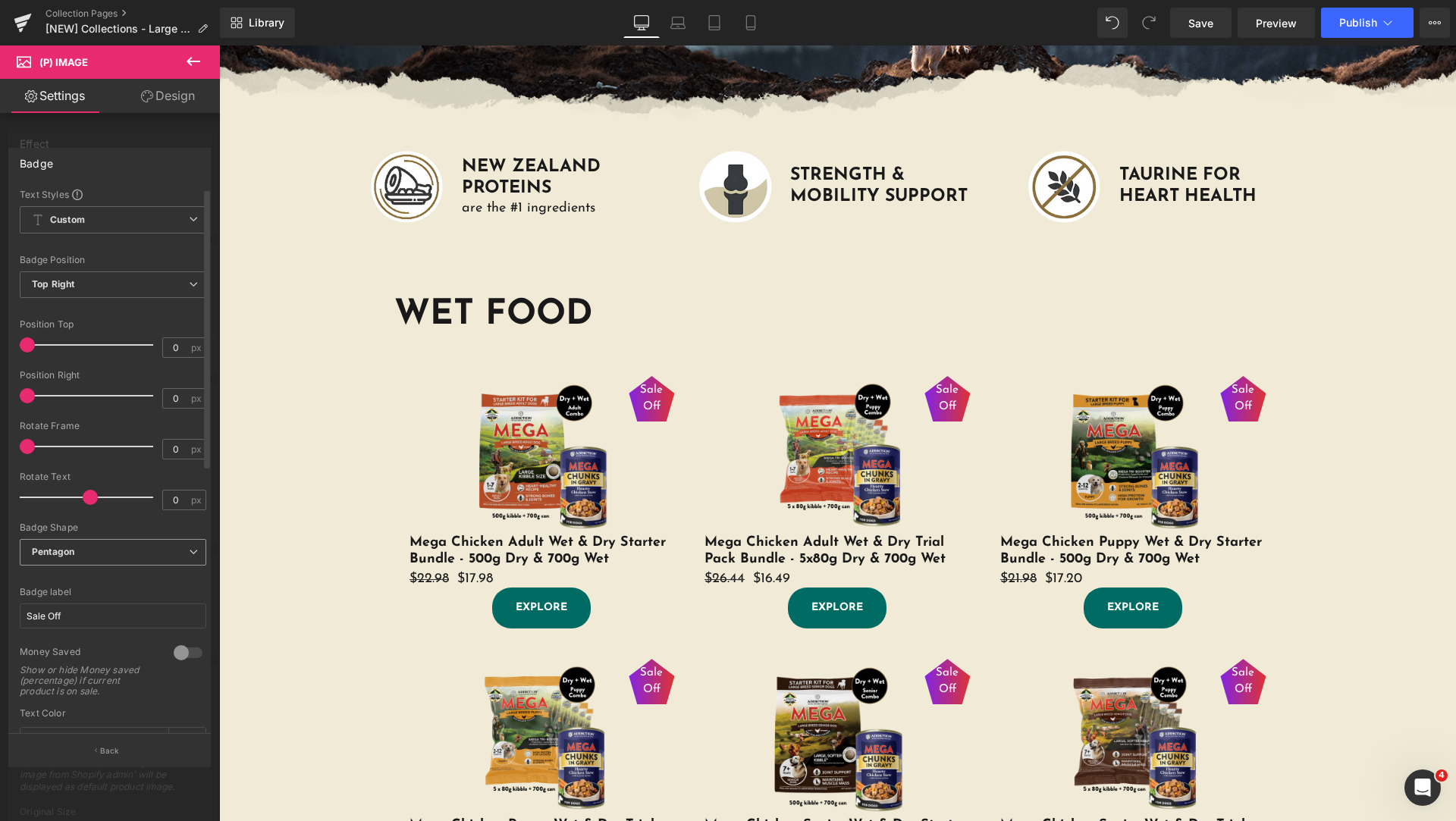
click at [143, 562] on span "Pentagon" at bounding box center [113, 552] width 186 height 27
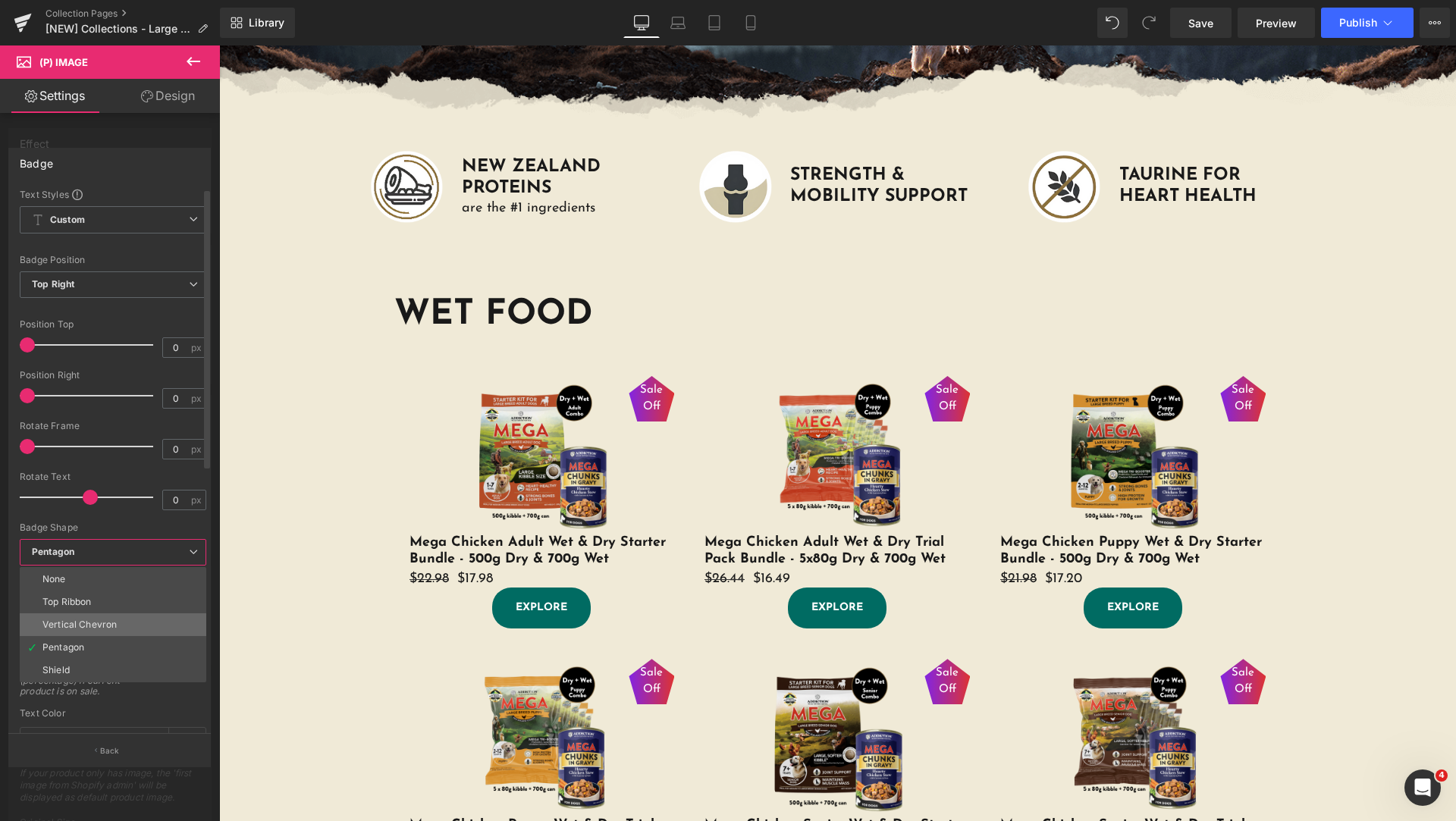
click at [131, 623] on li "Vertical Chevron" at bounding box center [113, 625] width 186 height 22
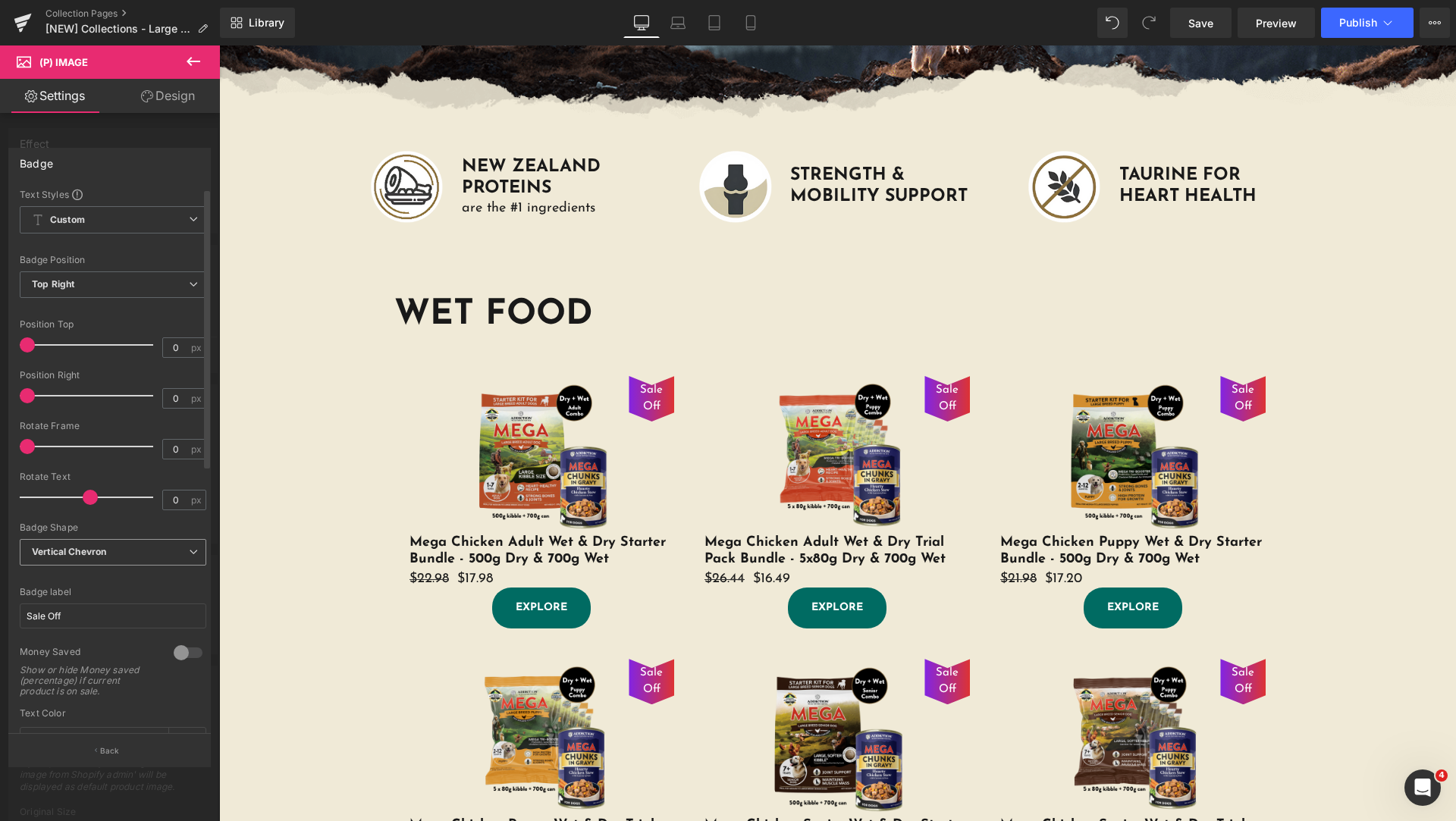
click at [157, 549] on span "Vertical Chevron" at bounding box center [113, 552] width 186 height 27
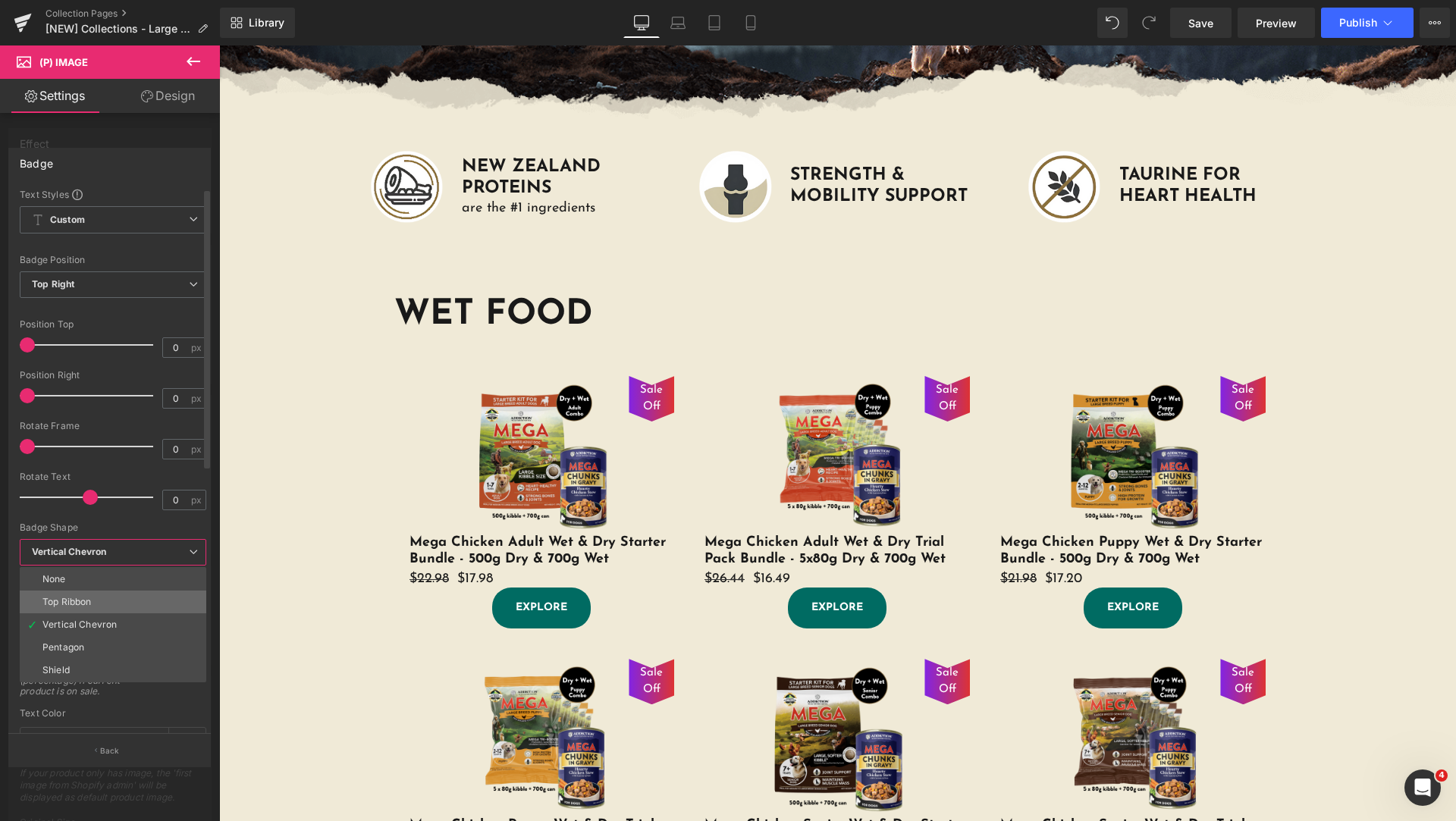
click at [118, 592] on li "Top Ribbon" at bounding box center [113, 602] width 186 height 22
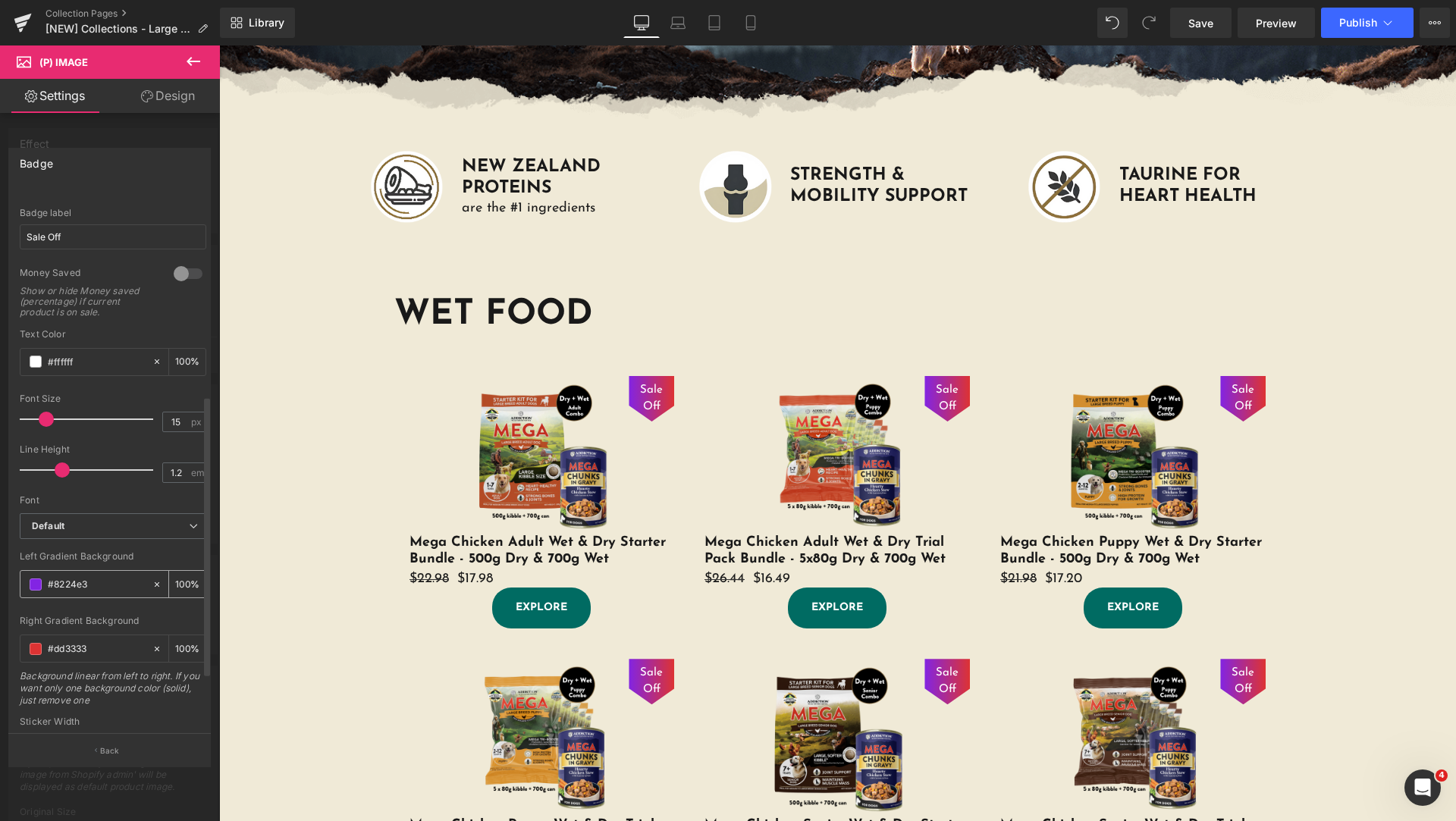
scroll to position [506, 0]
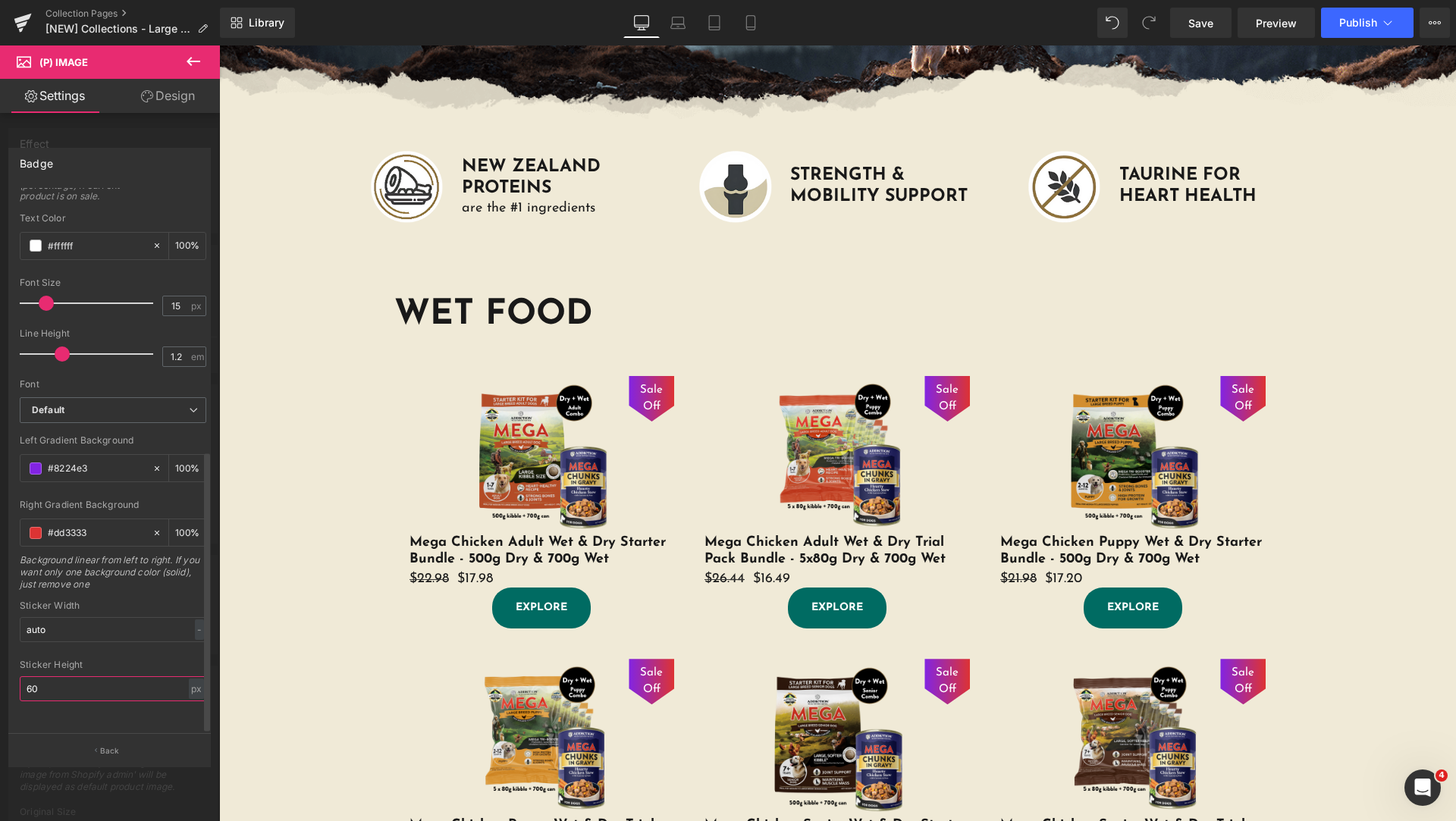
click at [89, 678] on input "60" at bounding box center [113, 688] width 186 height 25
type input "38"
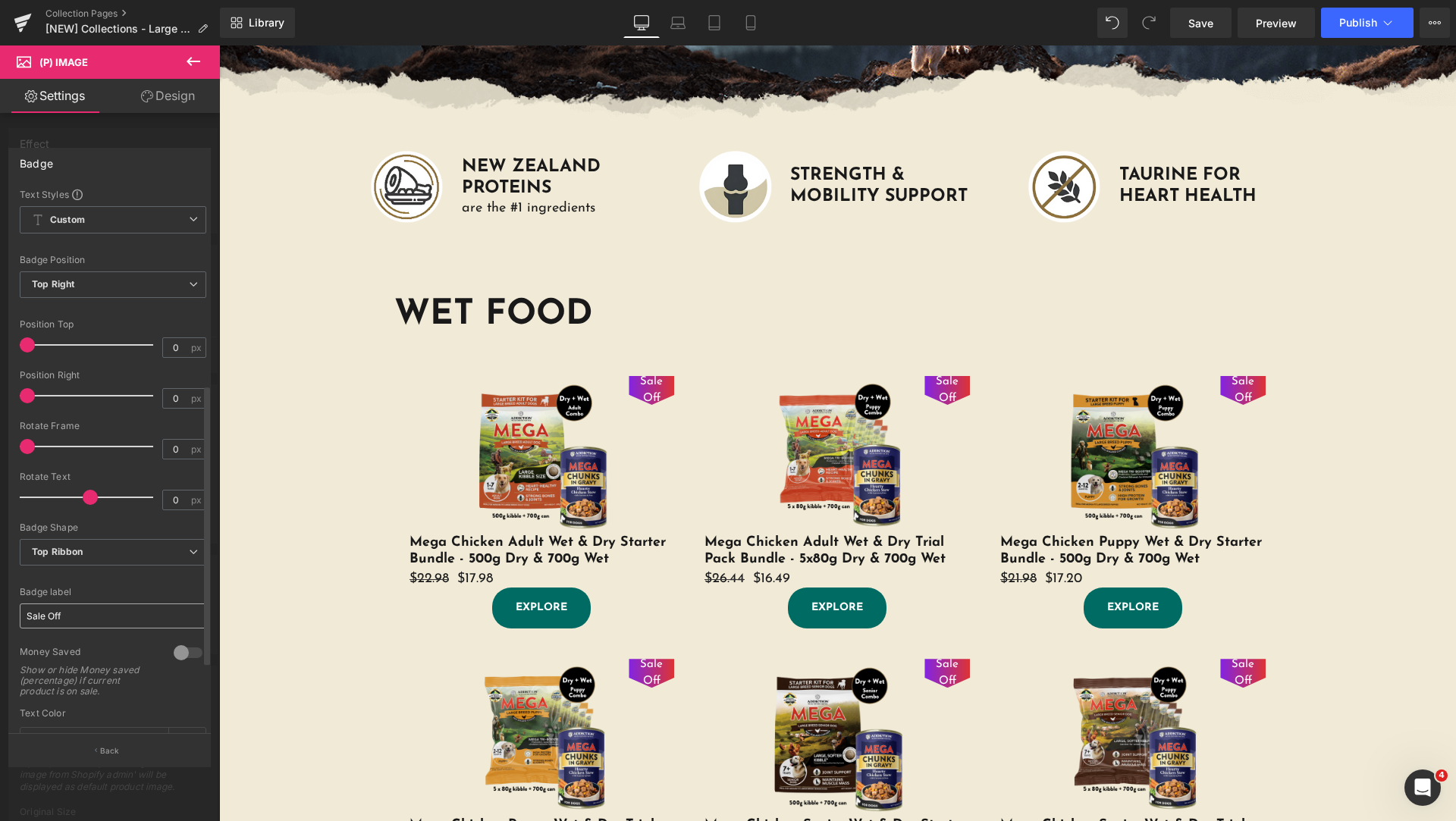
scroll to position [379, 0]
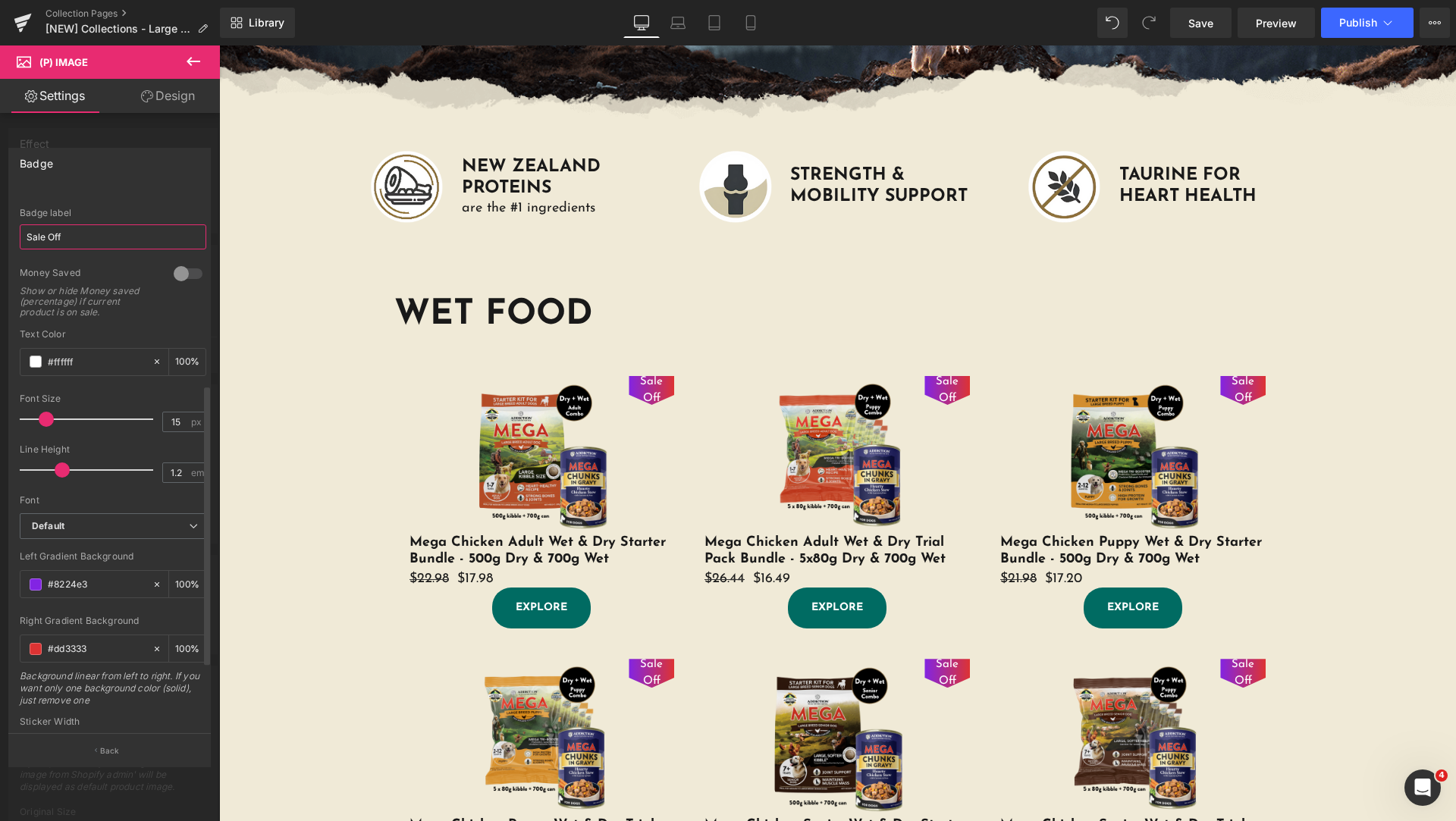
drag, startPoint x: 79, startPoint y: 243, endPoint x: 43, endPoint y: 238, distance: 36.3
click at [43, 238] on input "Sale Off" at bounding box center [113, 236] width 186 height 25
type input "s"
type input "SALE"
click at [130, 291] on div "Show or hide Money saved (percentage) if current product is on sale." at bounding box center [88, 302] width 137 height 32
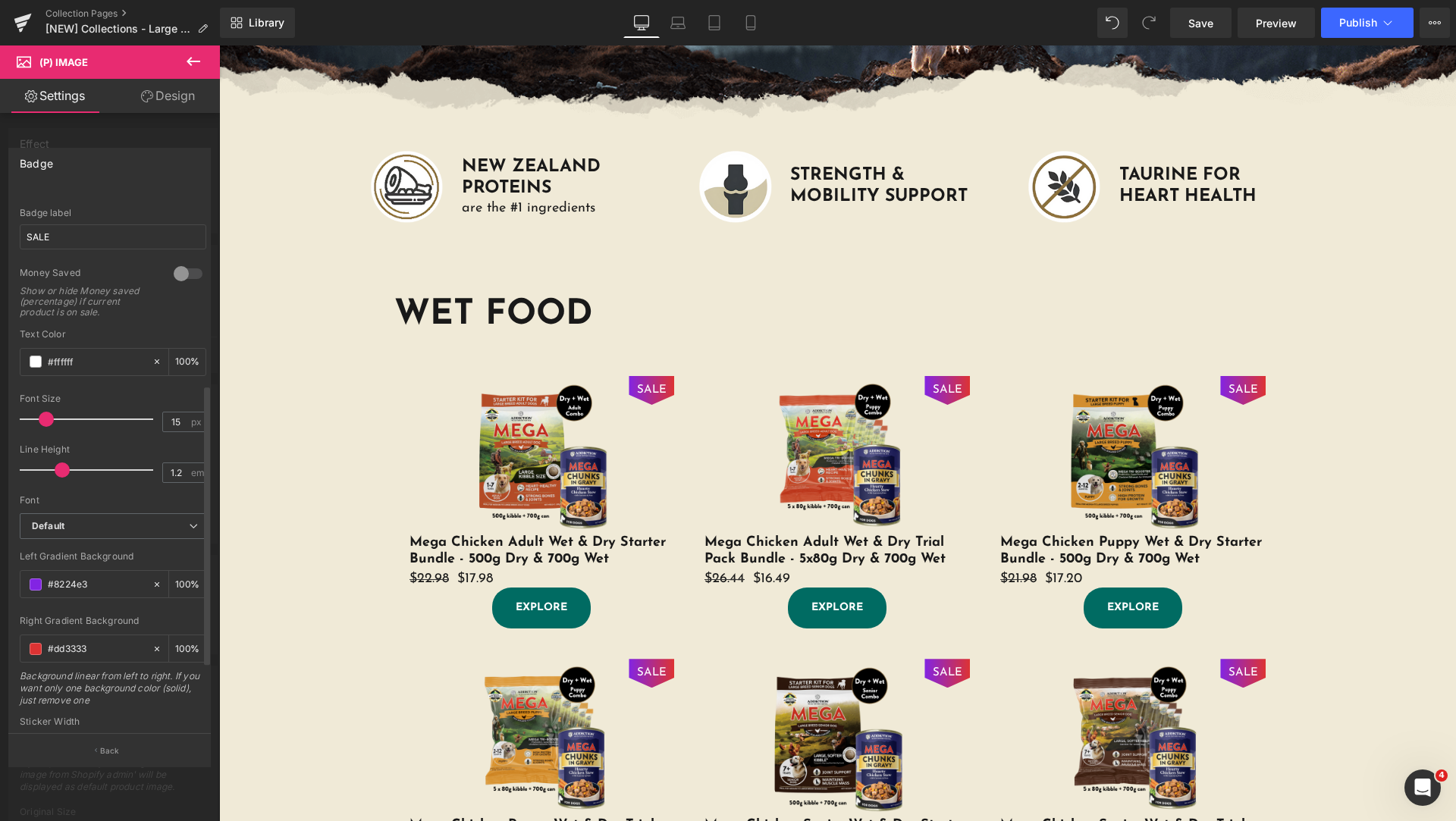
click at [182, 275] on div at bounding box center [187, 274] width 36 height 24
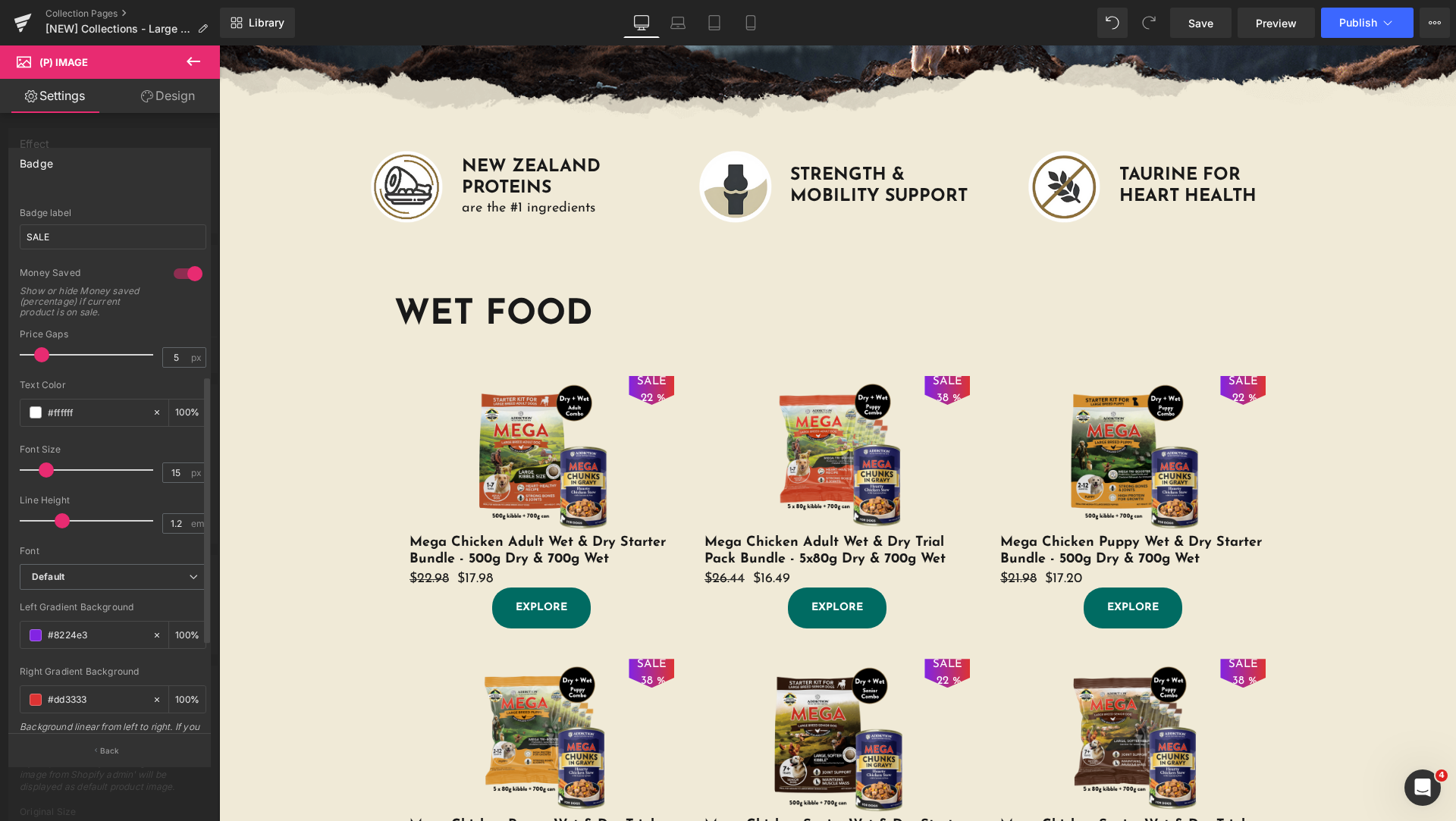
click at [182, 275] on div at bounding box center [187, 274] width 36 height 24
type input "60"
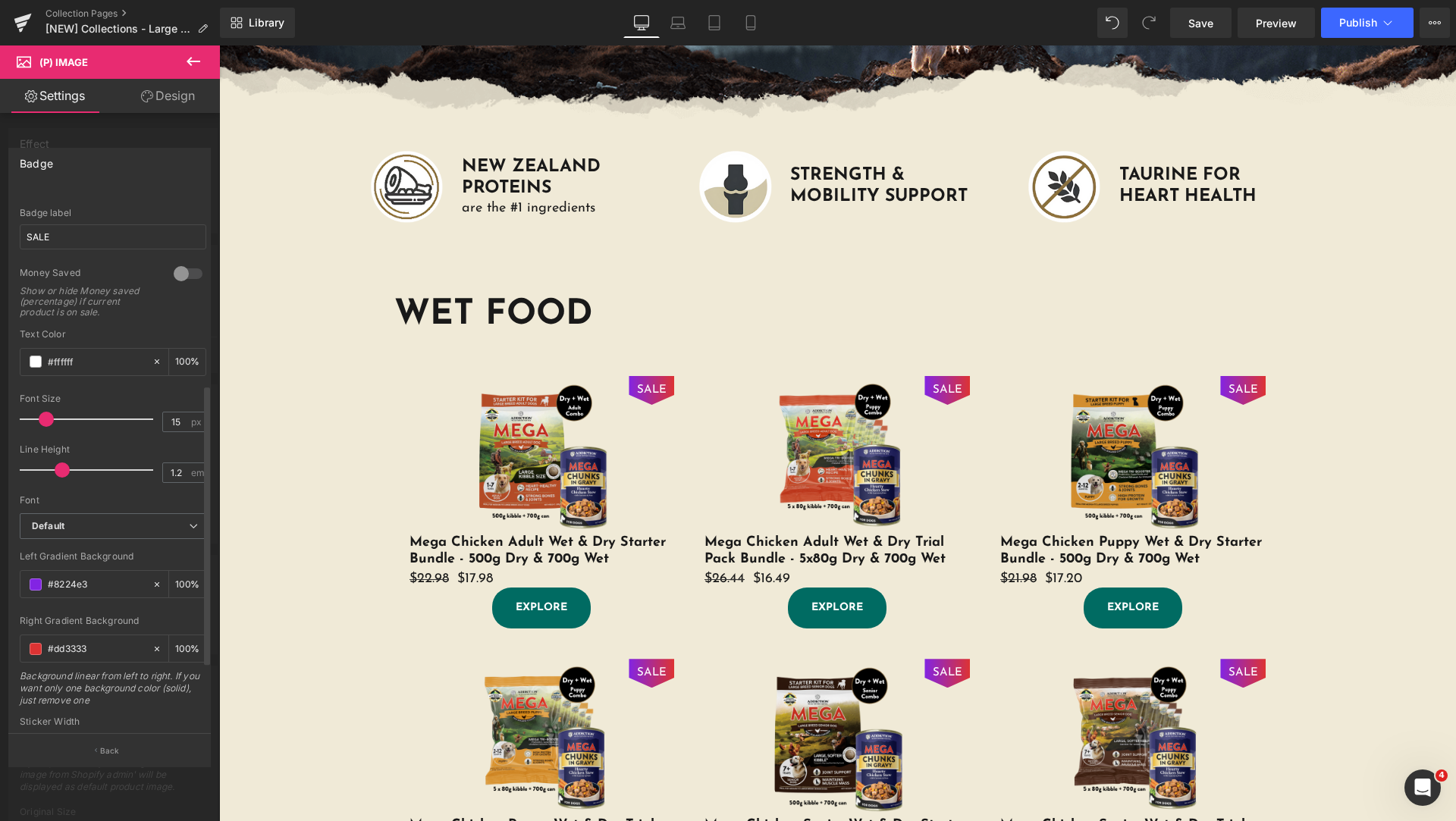
scroll to position [0, 0]
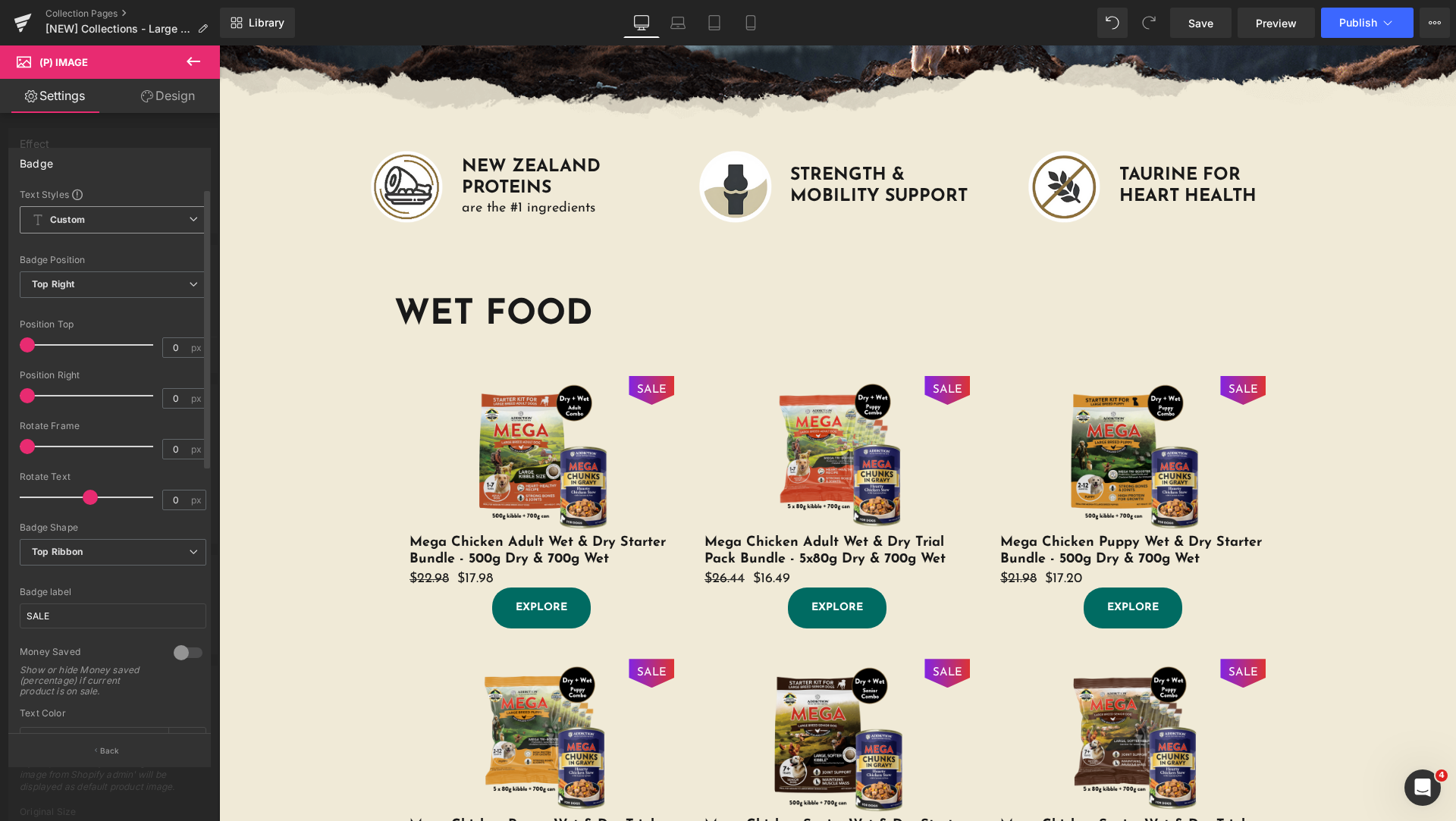
click at [141, 219] on span "Custom Setup Global Style" at bounding box center [113, 220] width 186 height 27
click at [141, 182] on div "Badge Text Styles Custom Custom Setup Global Style Custom Setup Global Style Te…" at bounding box center [109, 441] width 202 height 586
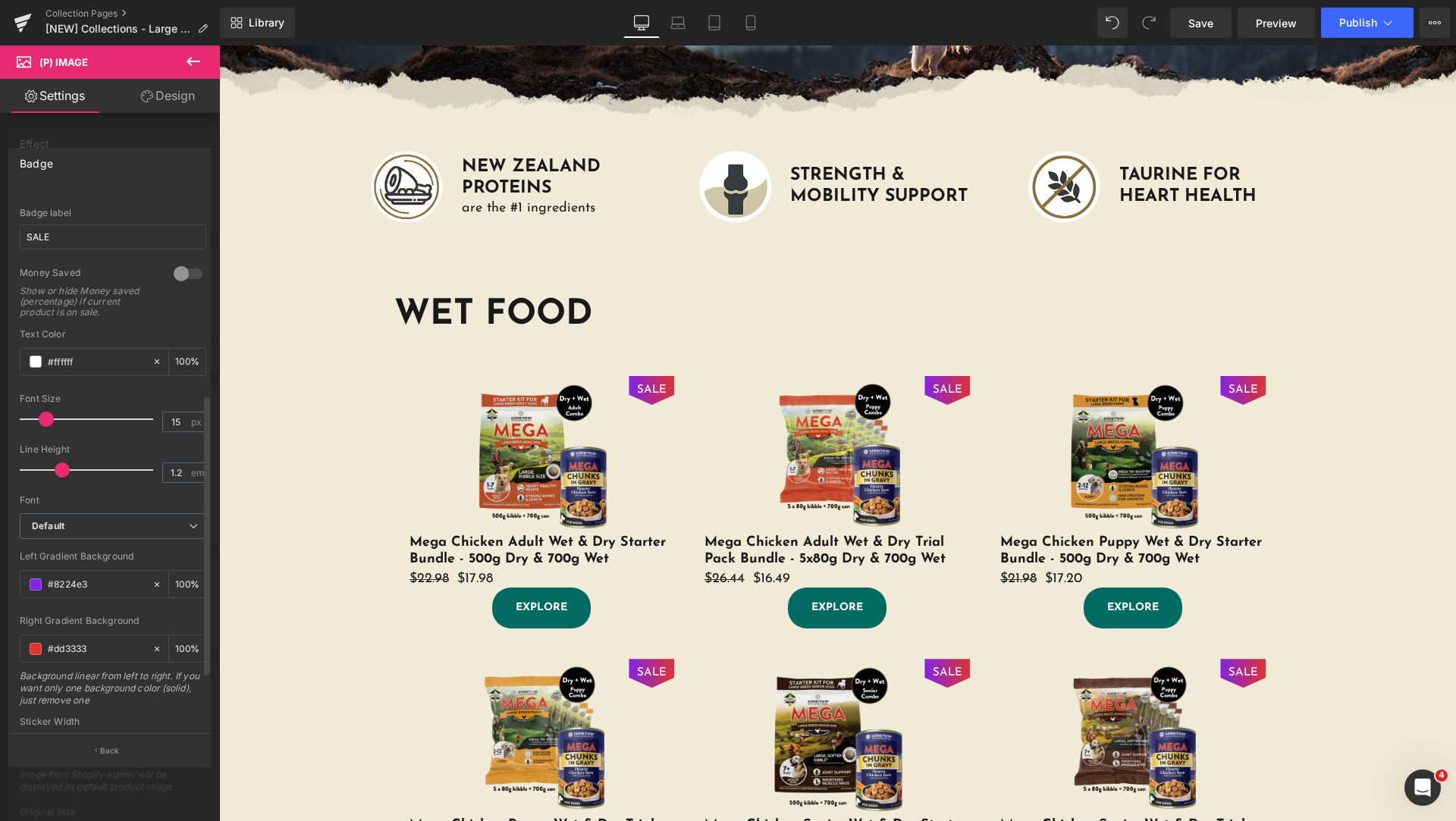
scroll to position [506, 0]
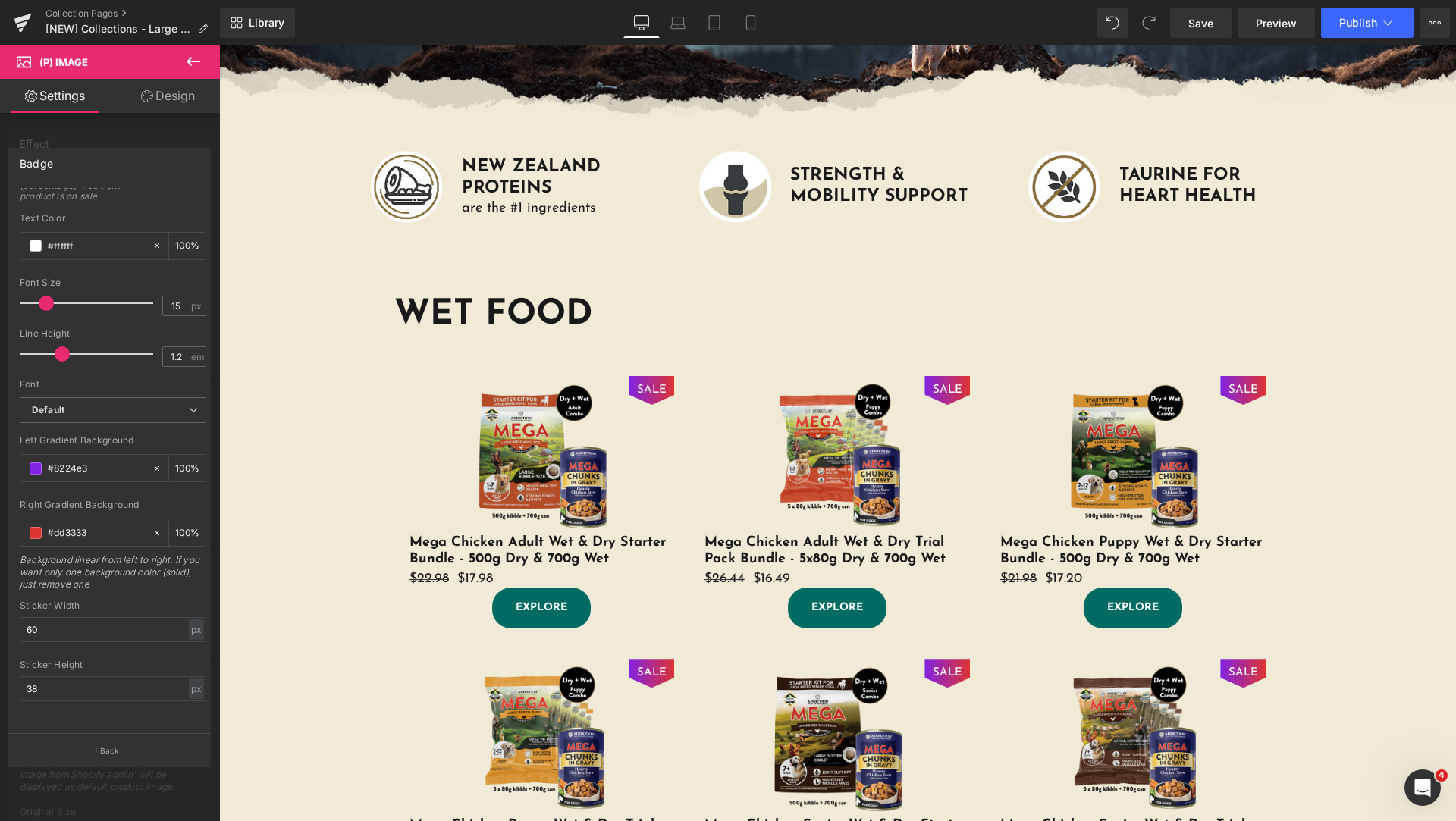
drag, startPoint x: 107, startPoint y: 519, endPoint x: 0, endPoint y: 504, distance: 108.0
click at [0, 504] on div "Badge Text Styles Custom Custom Setup Global Style Custom Setup Global Style Te…" at bounding box center [110, 451] width 220 height 629
click at [0, 449] on div "Badge Text Styles Custom Custom Setup Global Style Custom Setup Global Style Te…" at bounding box center [110, 451] width 220 height 629
paste input "dd333"
type input "#dd3333"
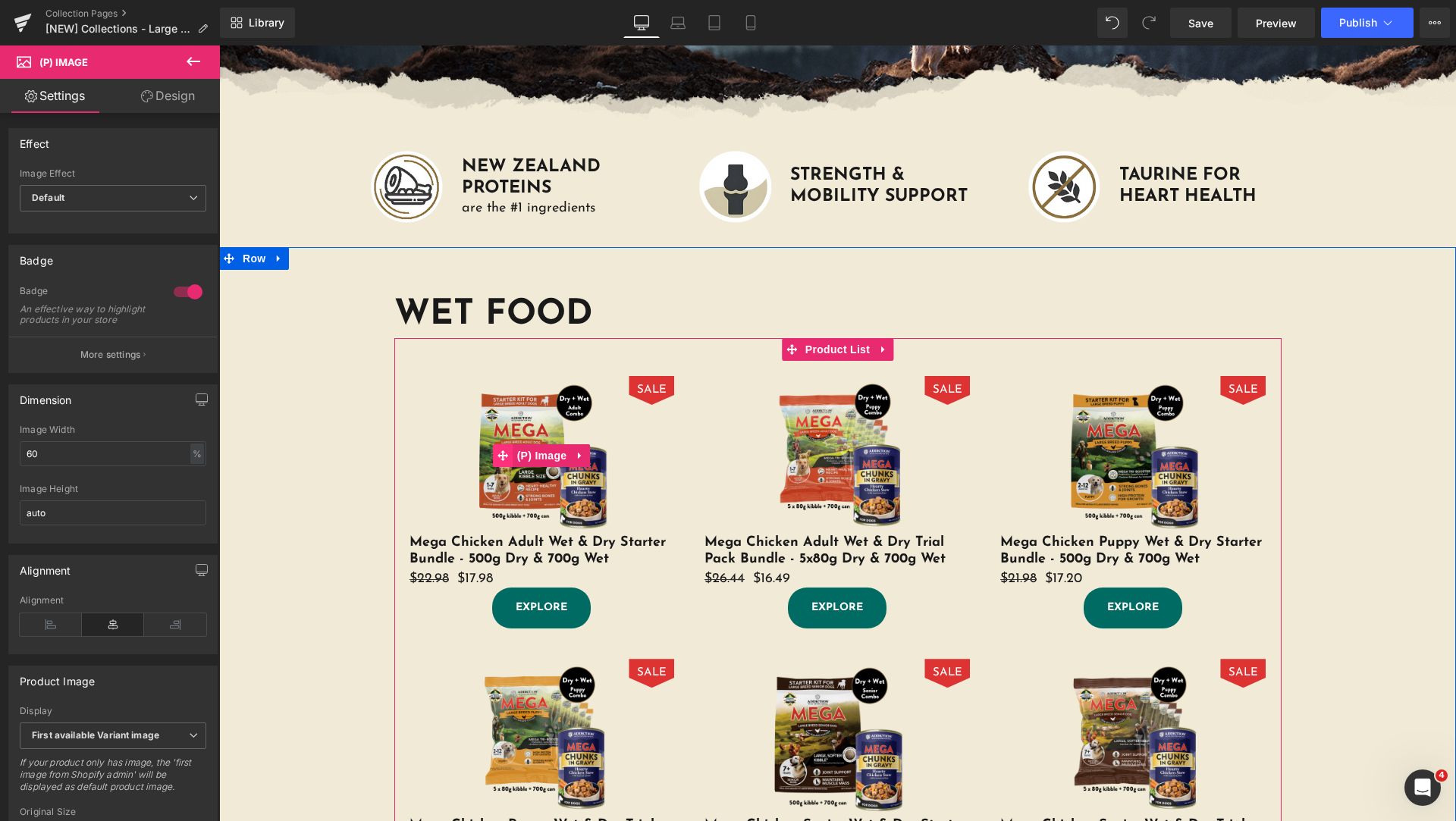
click at [498, 455] on icon at bounding box center [503, 455] width 10 height 10
click at [439, 581] on span at bounding box center [438, 579] width 20 height 22
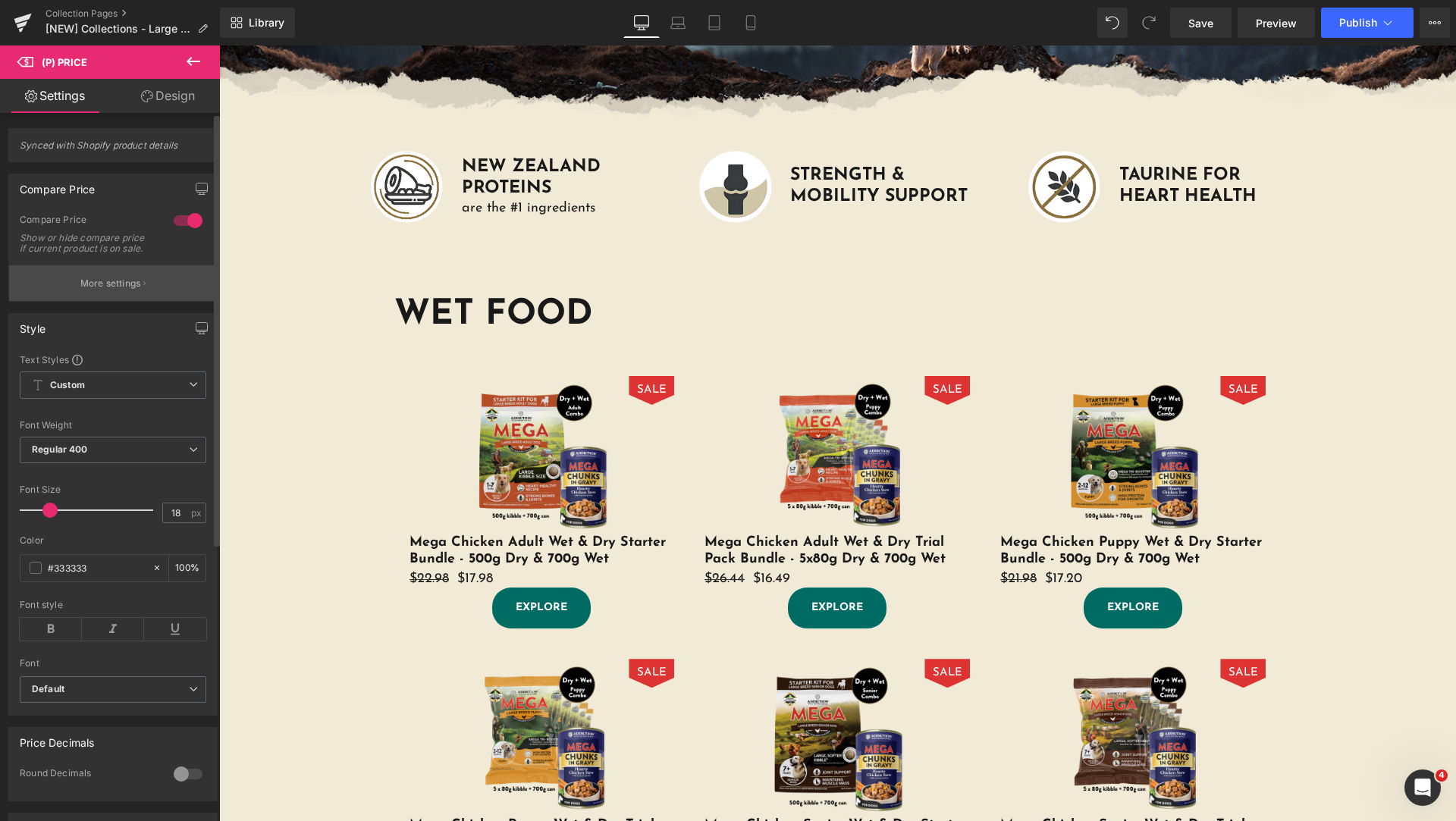
click at [131, 290] on p "More settings" at bounding box center [111, 283] width 61 height 14
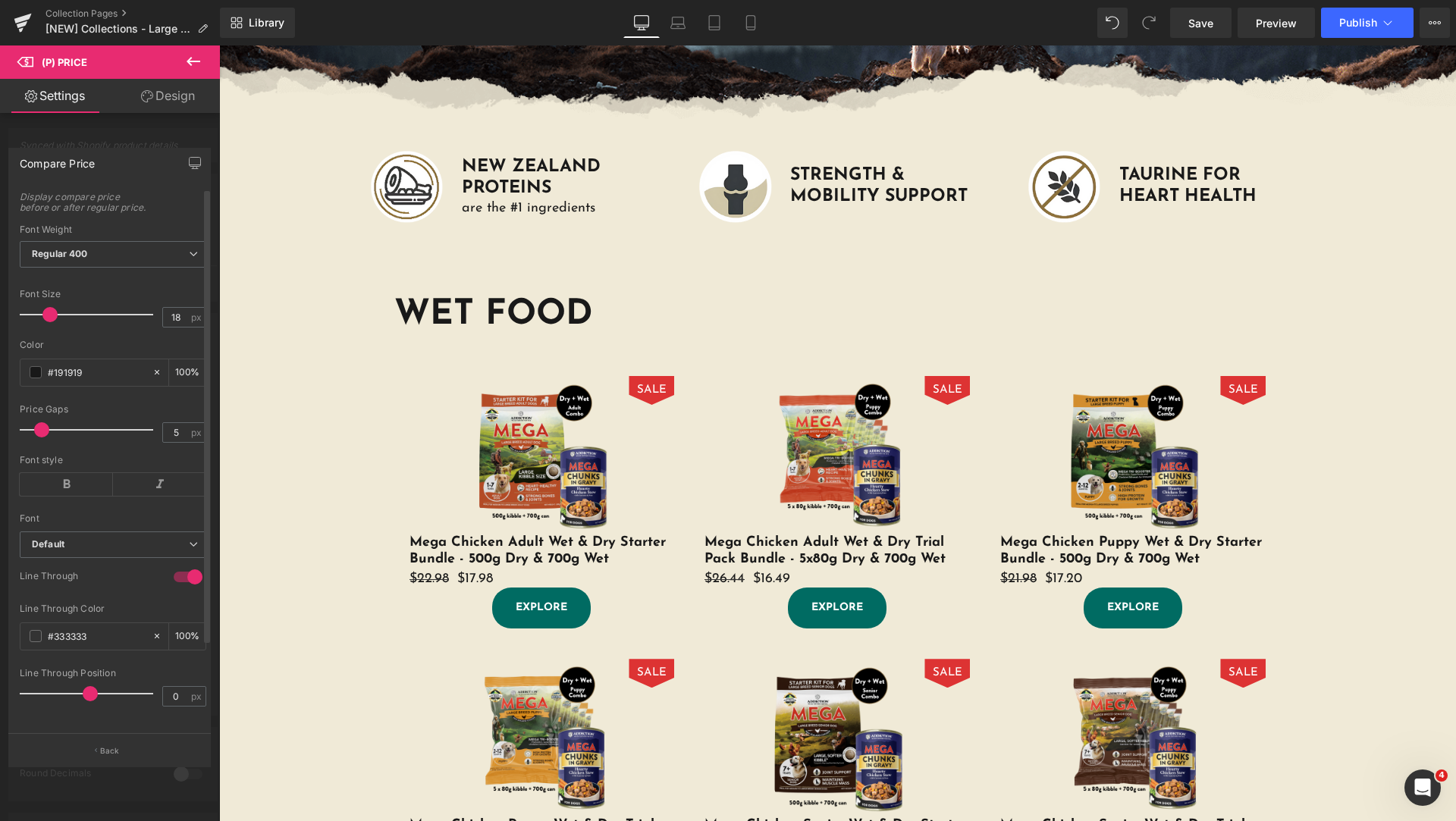
scroll to position [0, 0]
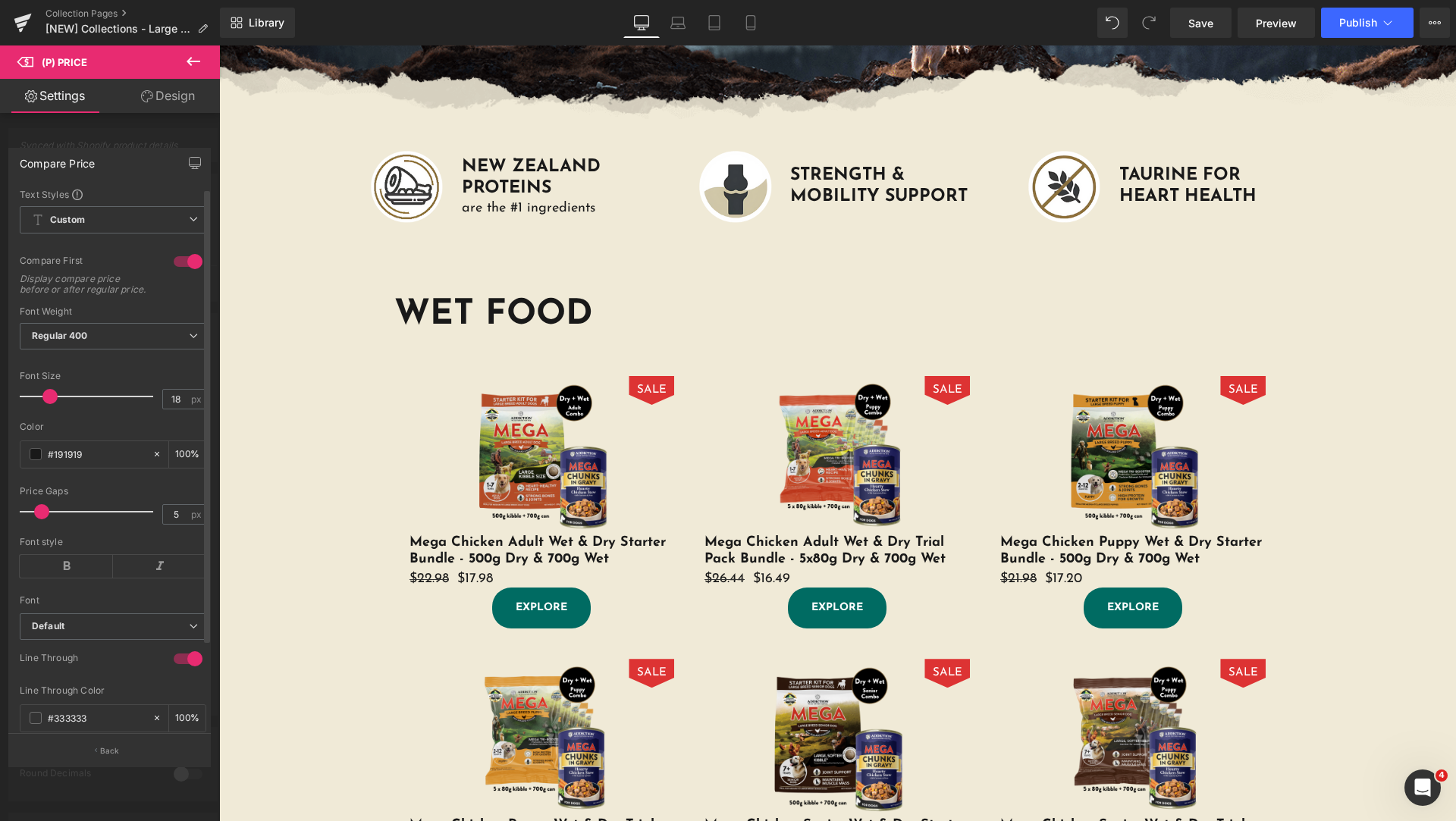
click at [178, 263] on div at bounding box center [187, 262] width 36 height 24
click at [108, 744] on button "Back" at bounding box center [109, 750] width 202 height 34
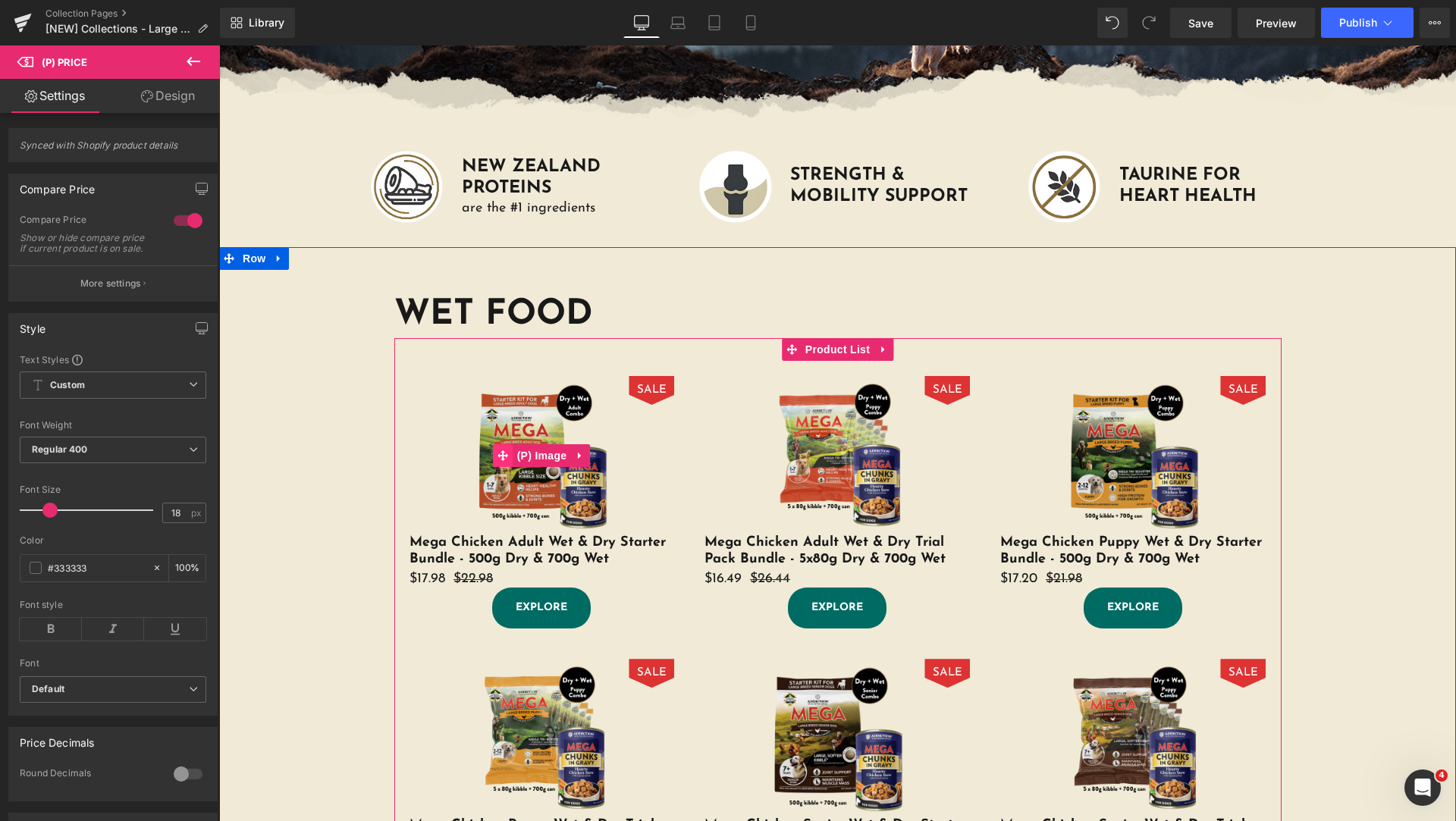
click at [501, 447] on span at bounding box center [503, 455] width 20 height 22
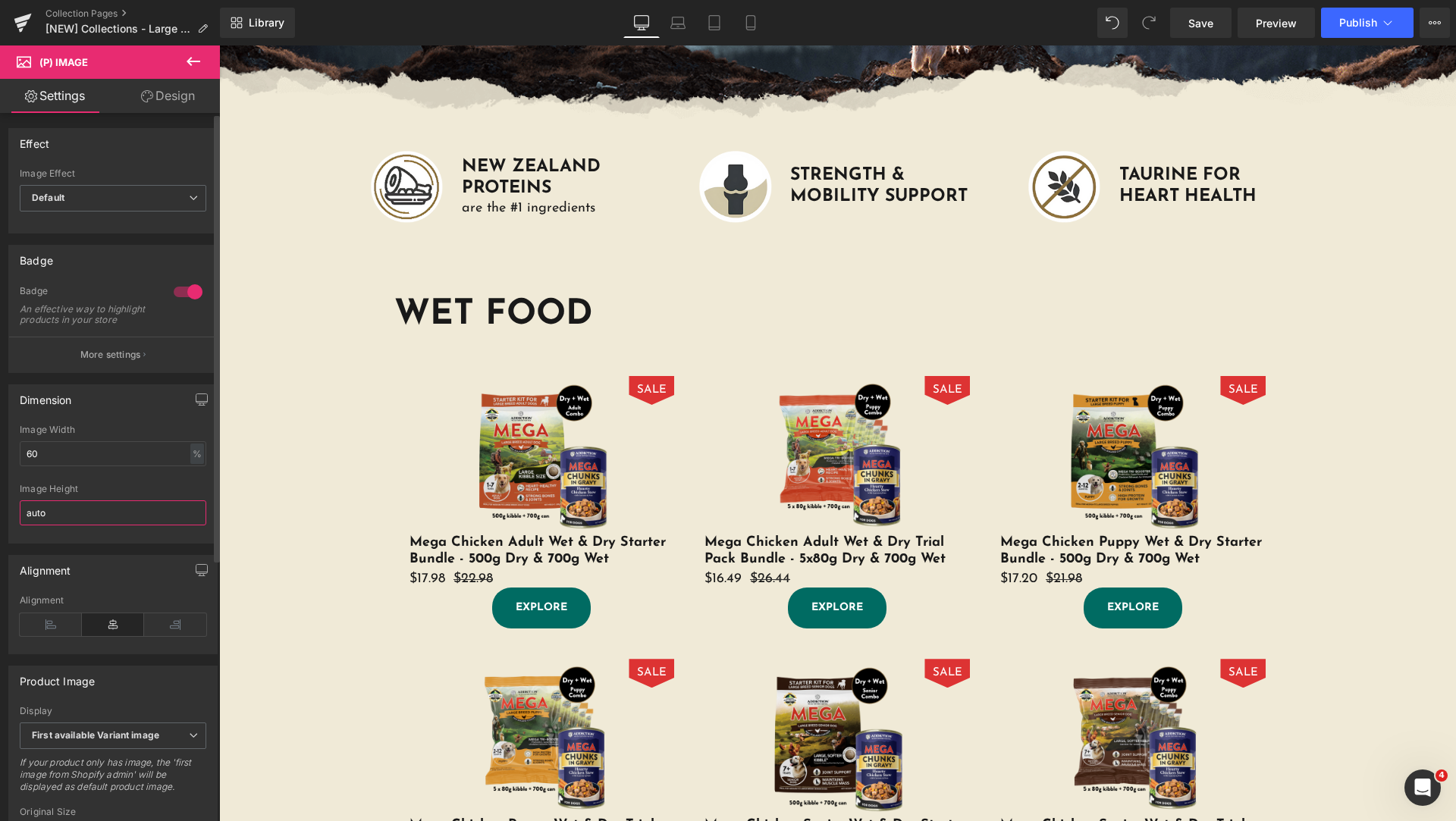
click at [118, 525] on input "auto" at bounding box center [113, 513] width 186 height 25
click at [144, 464] on input "60" at bounding box center [113, 453] width 186 height 25
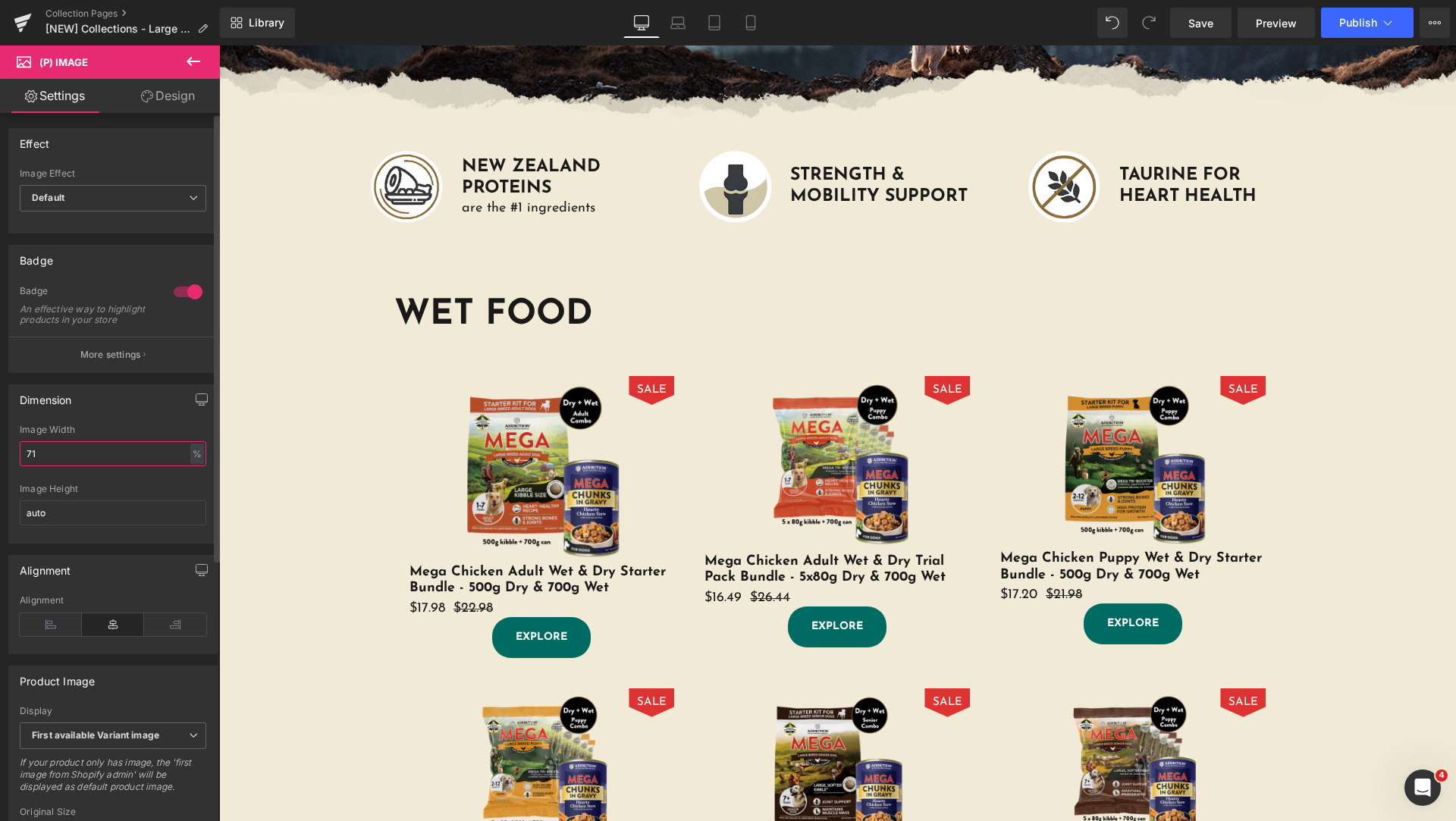
type input "7"
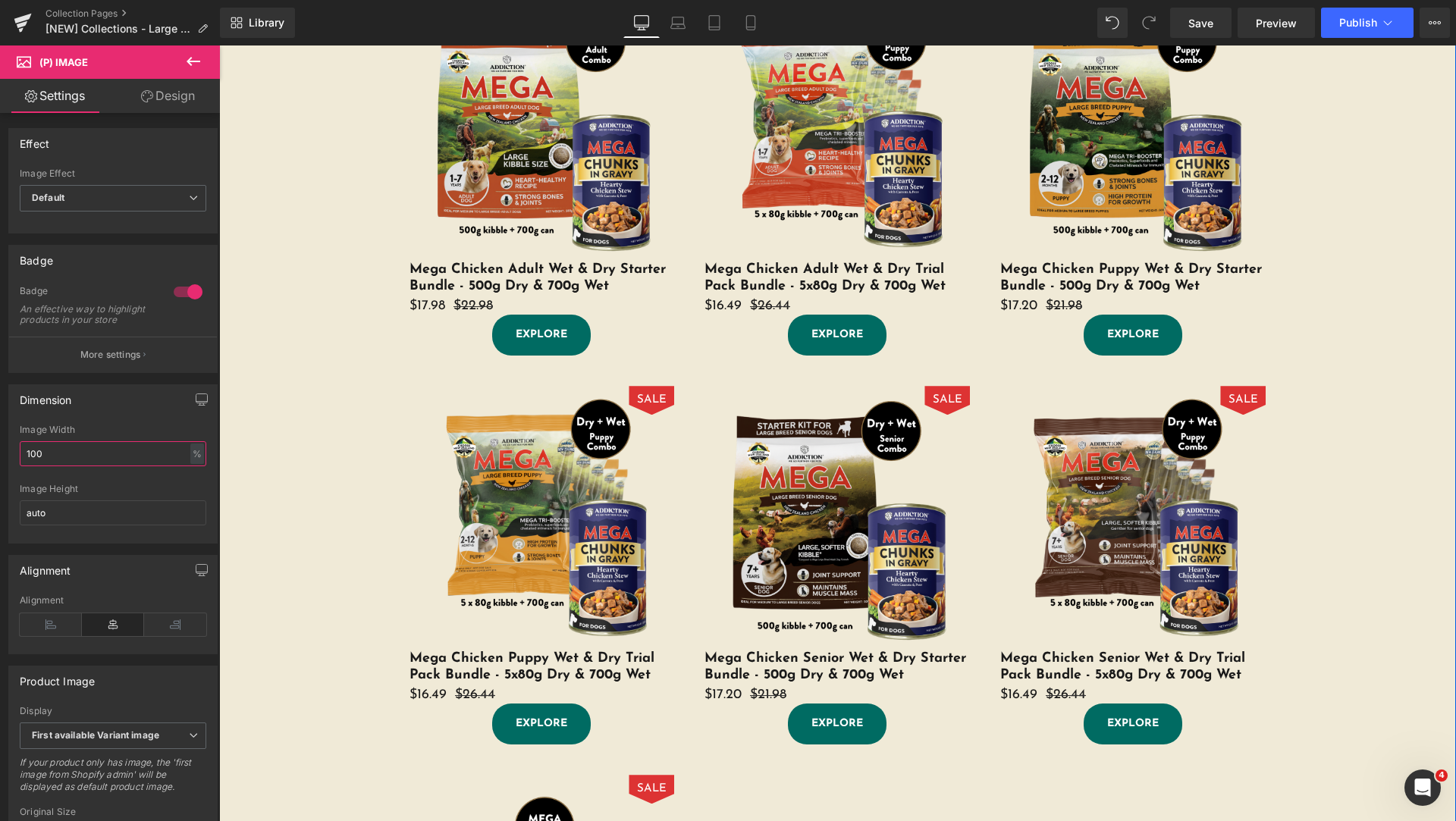
scroll to position [379, 0]
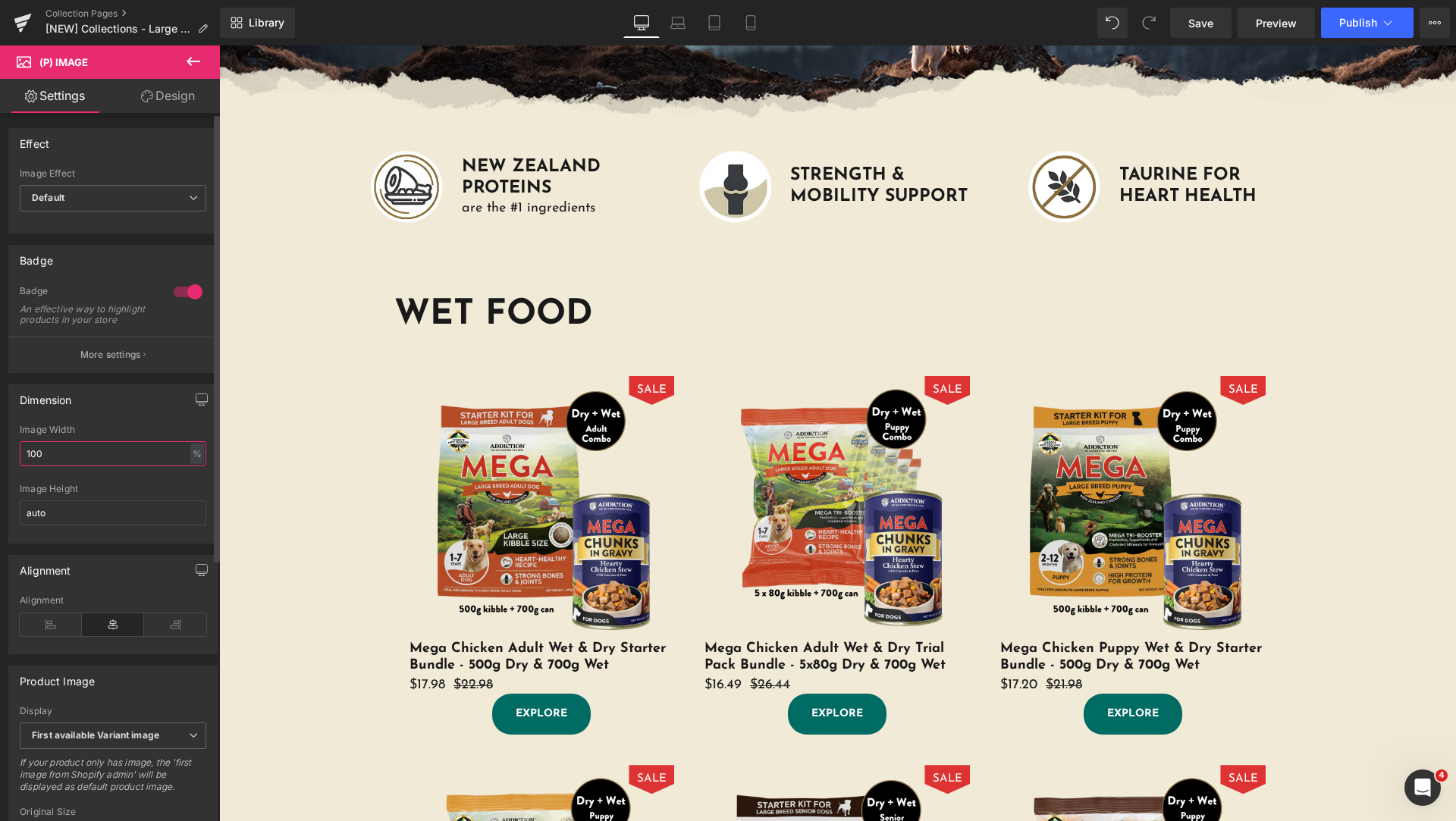
type input "100"
click at [72, 560] on div "Alignment Left Center Right Alignment" at bounding box center [113, 599] width 227 height 111
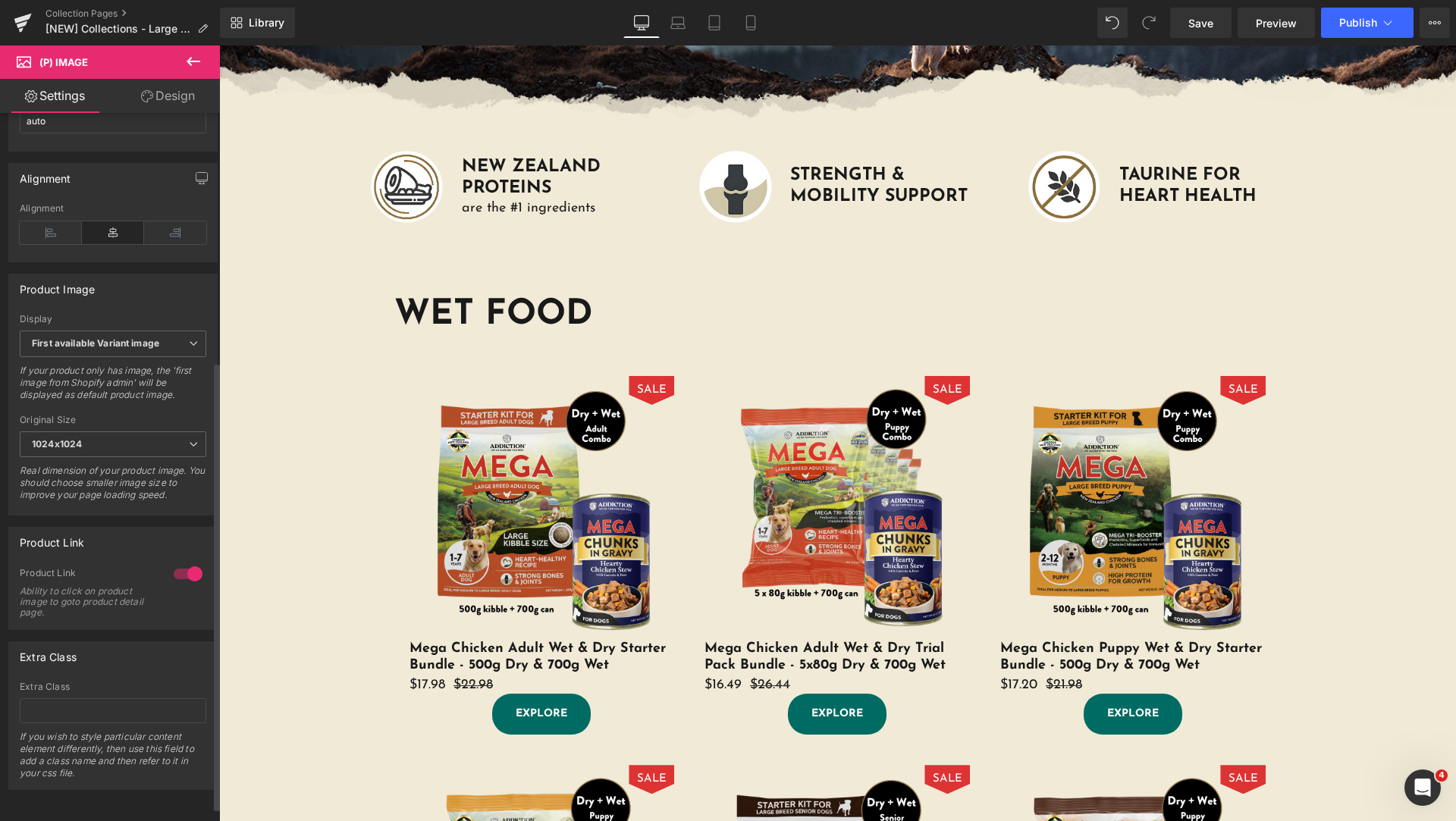
scroll to position [0, 0]
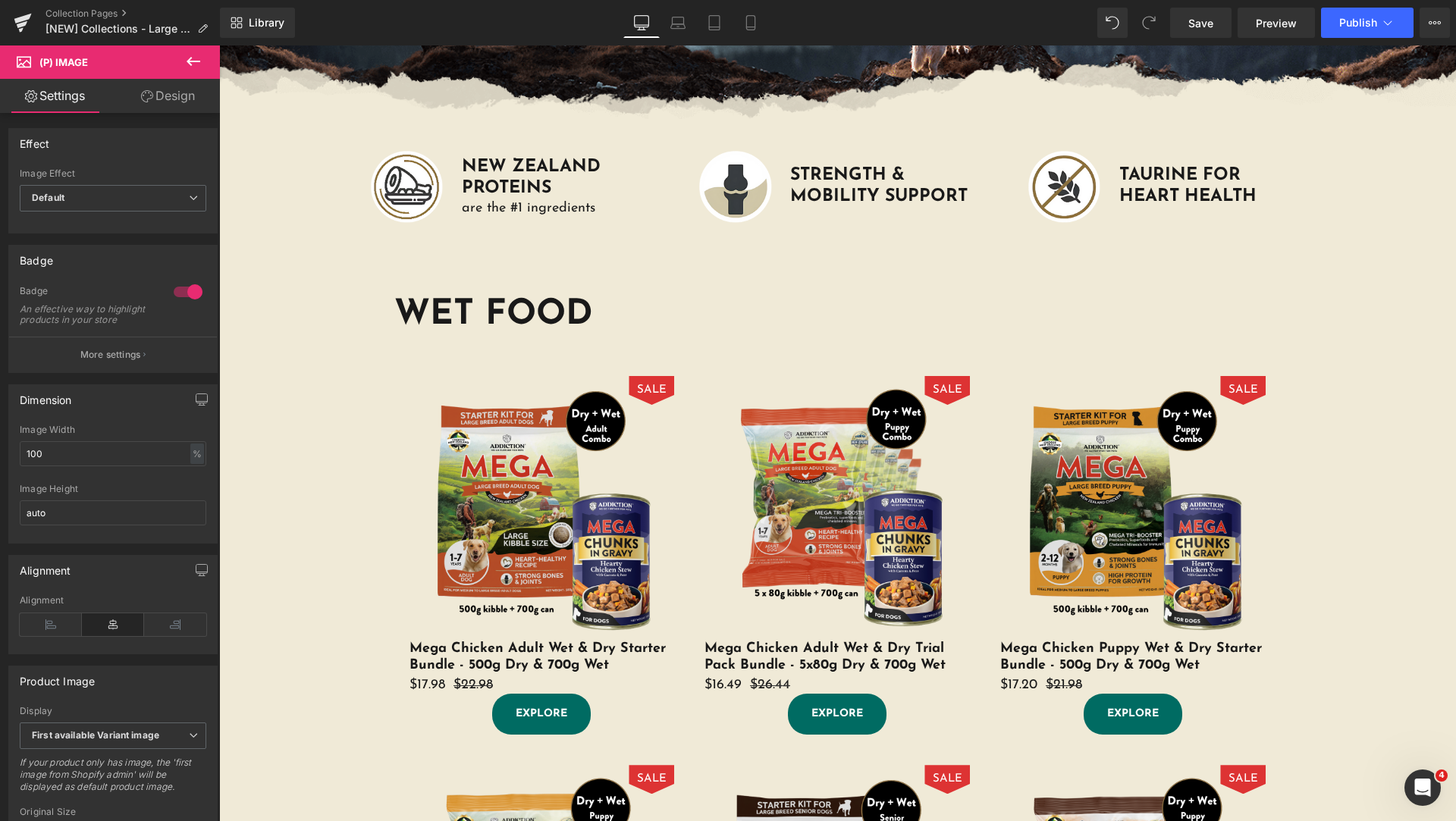
click at [178, 95] on link "Design" at bounding box center [168, 96] width 110 height 34
click at [0, 0] on div "Spacing" at bounding box center [0, 0] width 0 height 0
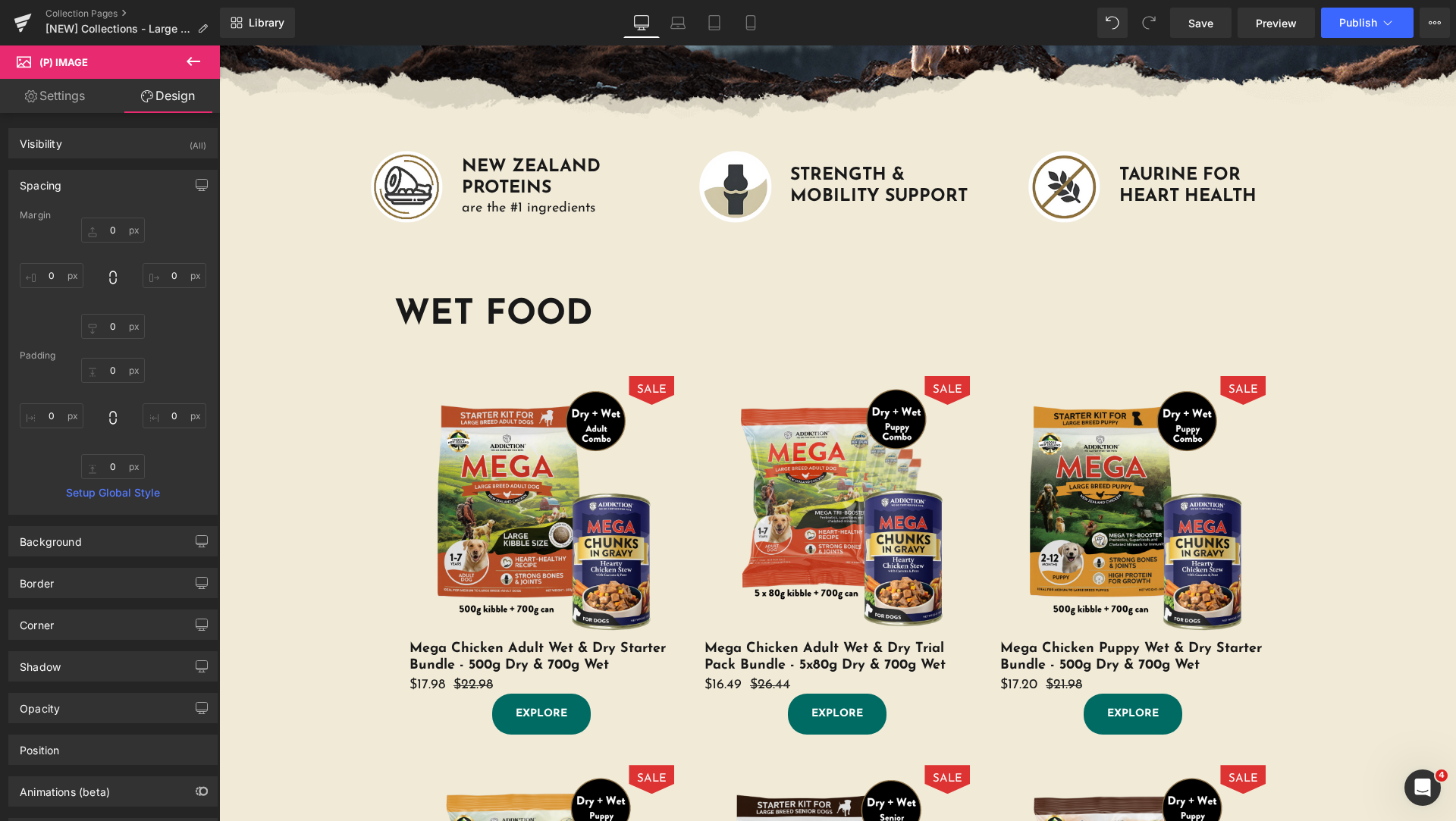
type input "0"
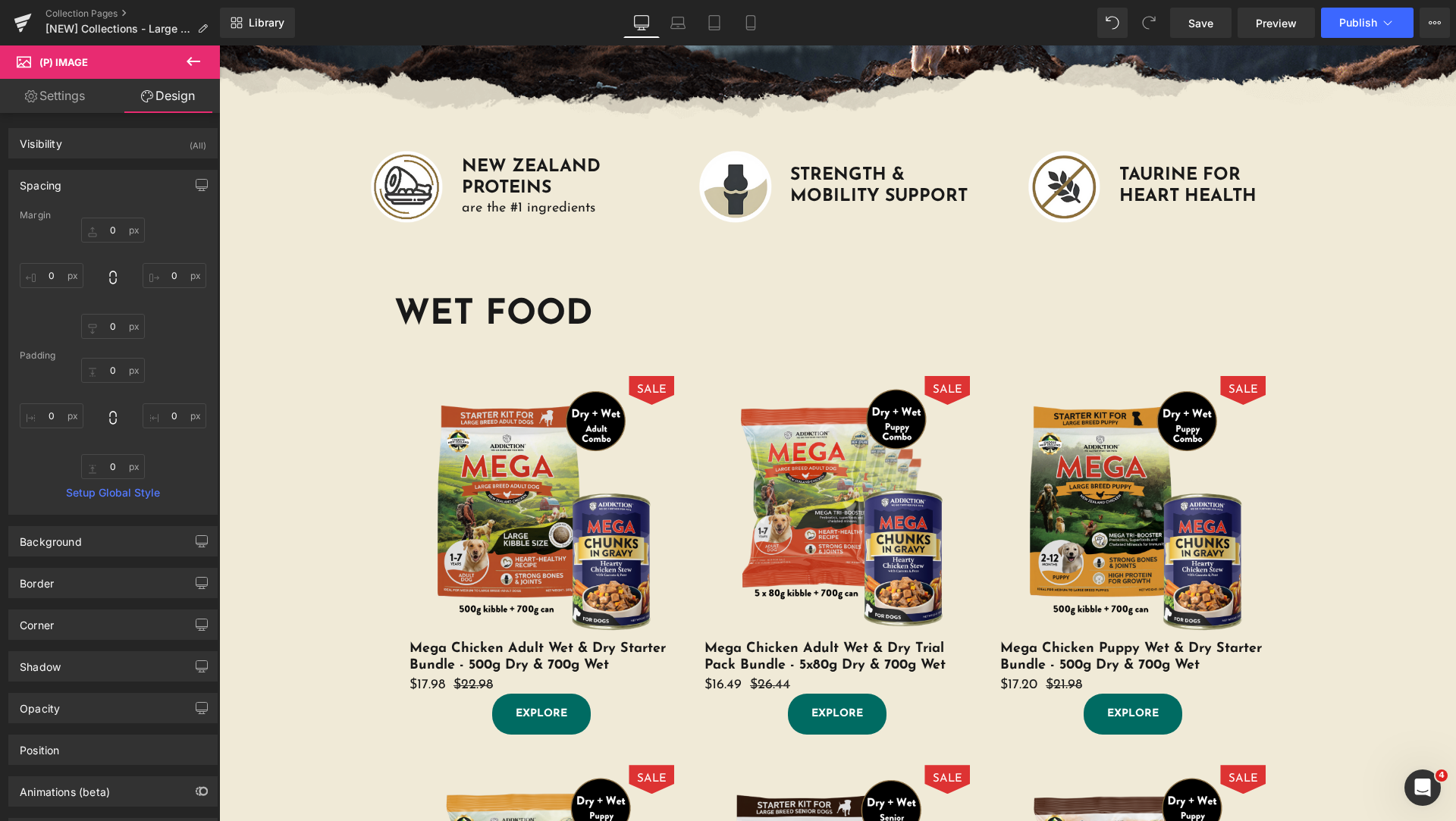
type input "0"
click at [166, 418] on input "0" at bounding box center [174, 415] width 63 height 25
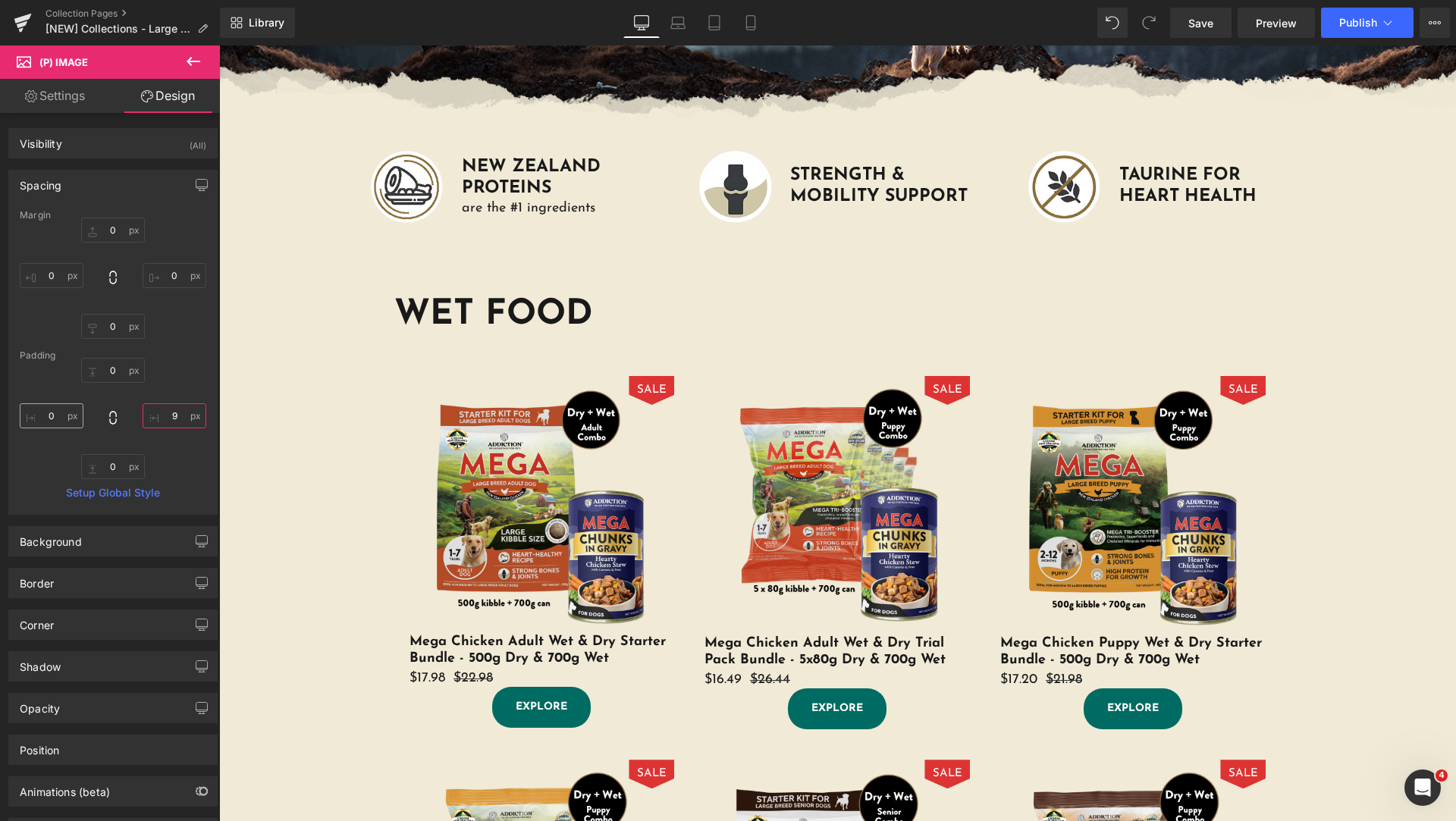
type input "10"
click at [70, 415] on input "0" at bounding box center [51, 415] width 63 height 25
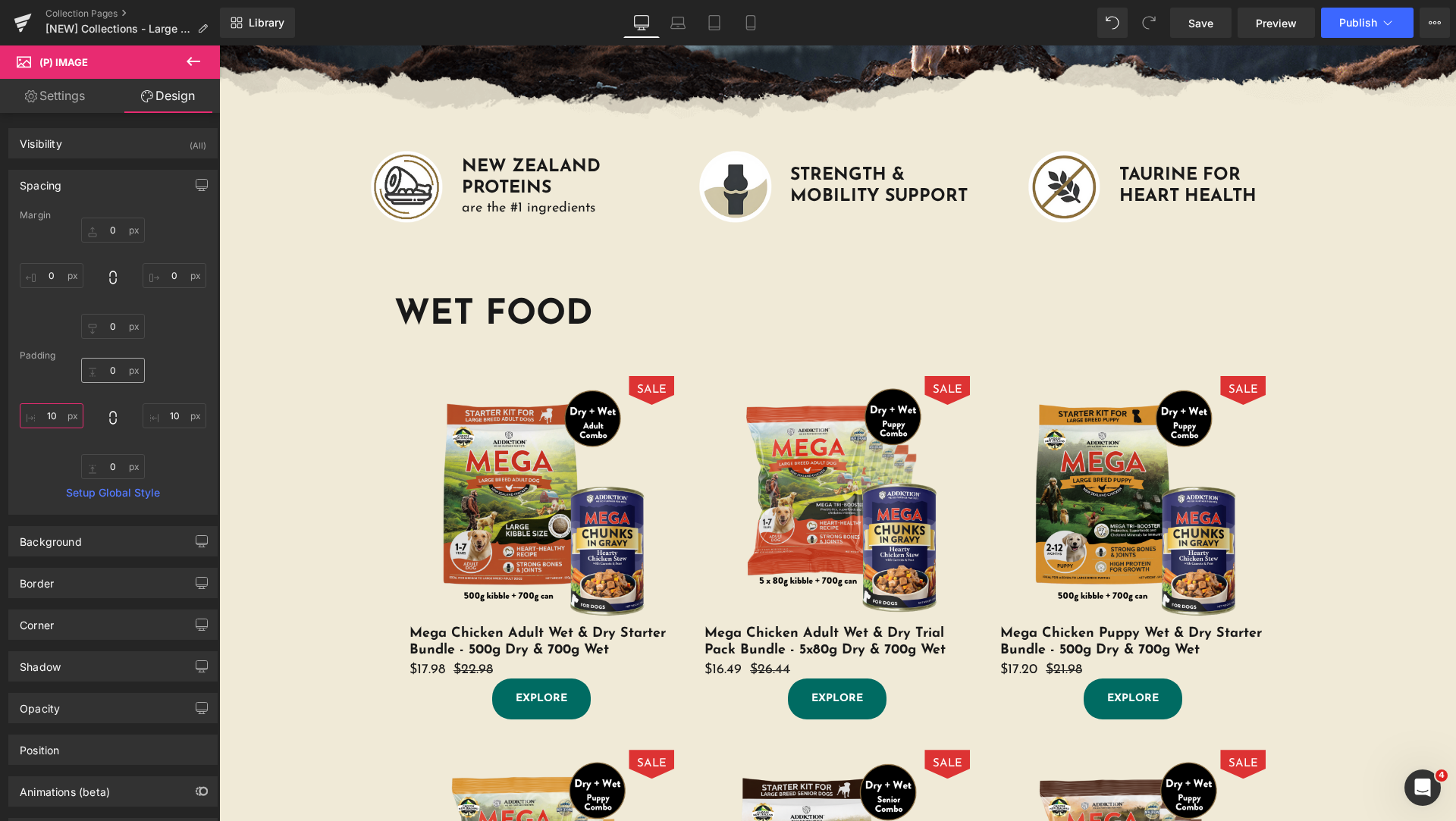
type input "10"
click at [117, 373] on input "0" at bounding box center [112, 370] width 63 height 25
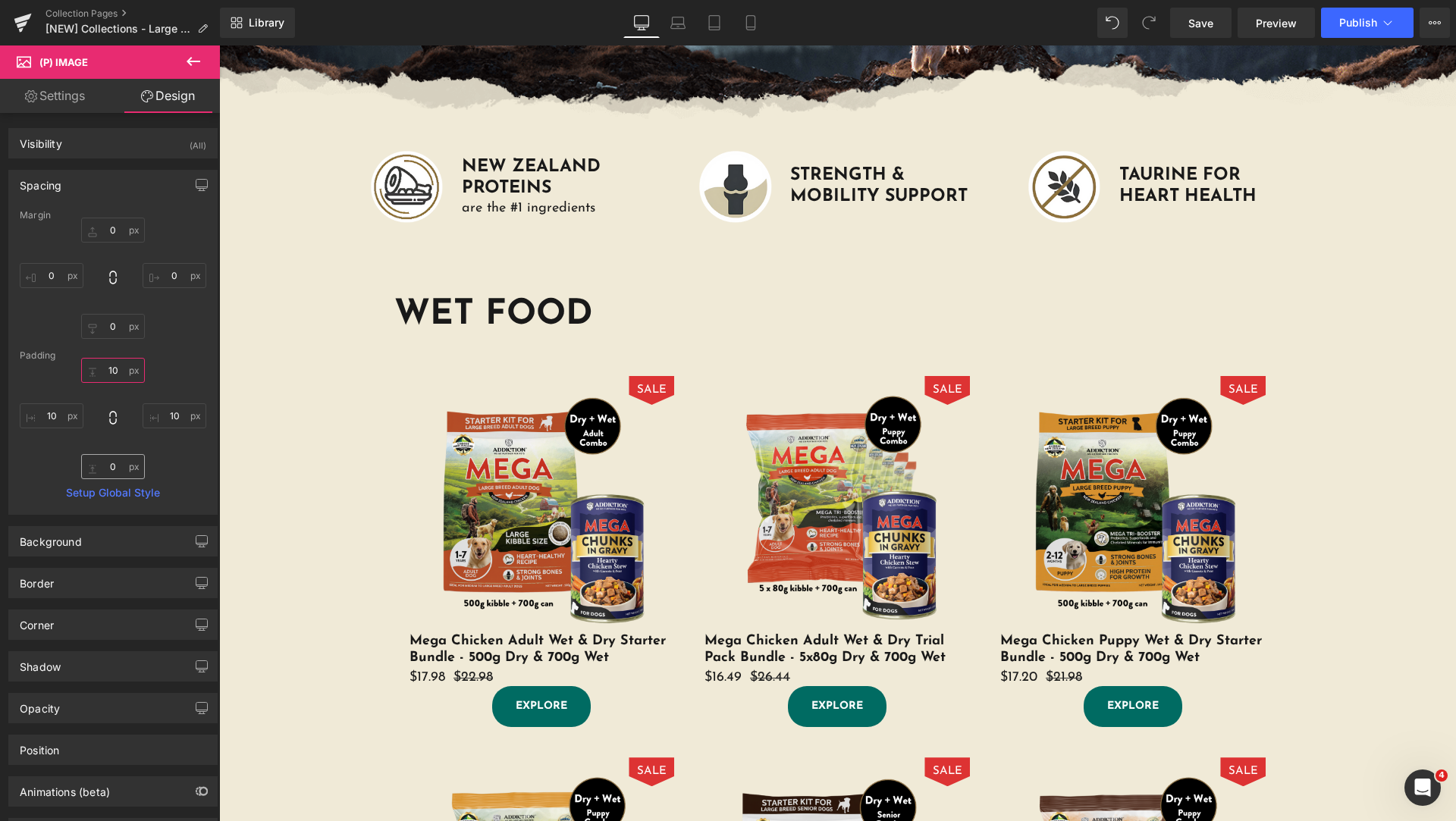
type input "10"
click at [116, 469] on input "0" at bounding box center [112, 466] width 63 height 25
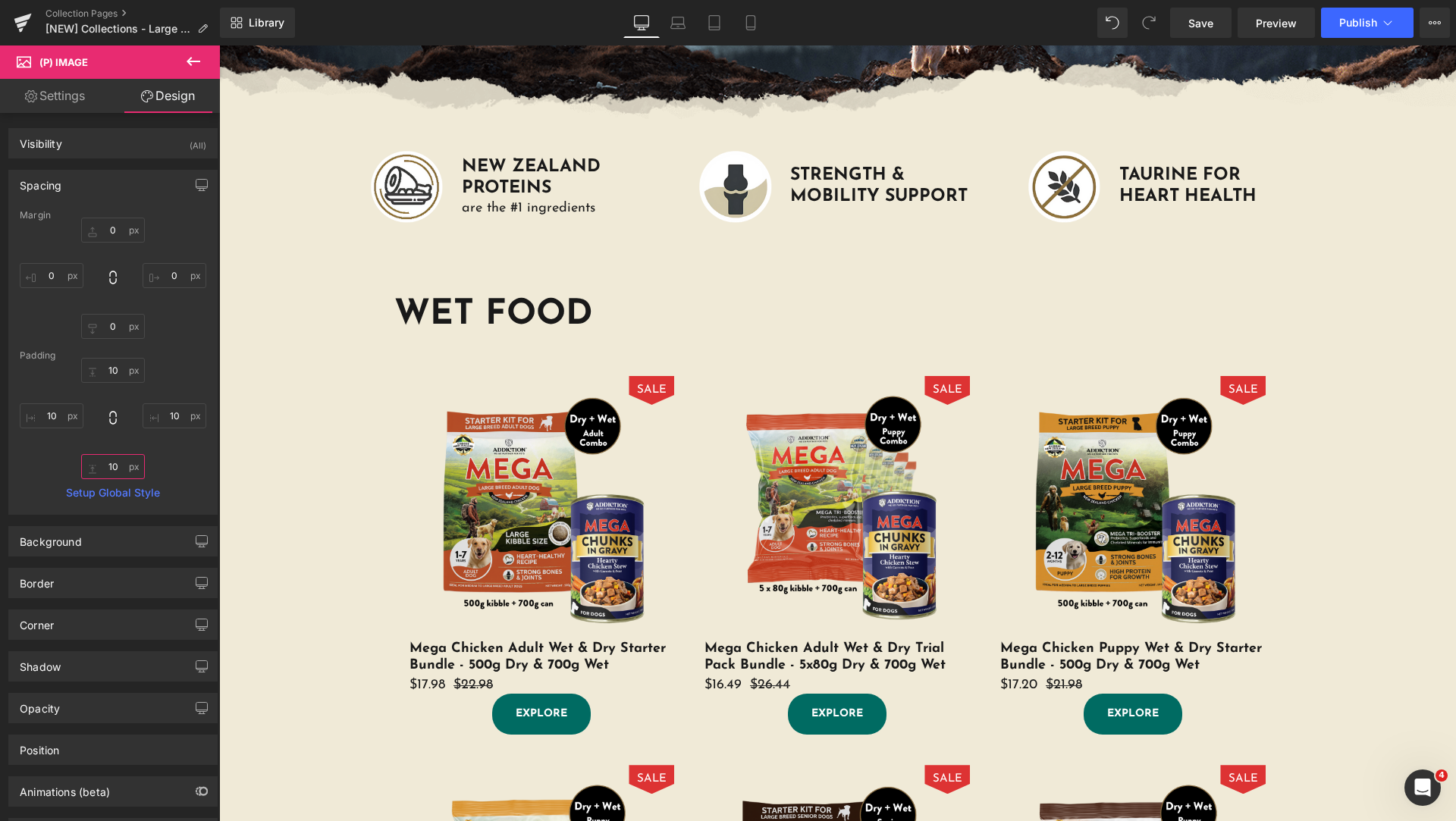
type input "10"
click at [184, 474] on div "10 10 10 10 10 10 10 10" at bounding box center [113, 418] width 186 height 121
click at [101, 582] on div "Border" at bounding box center [112, 583] width 208 height 29
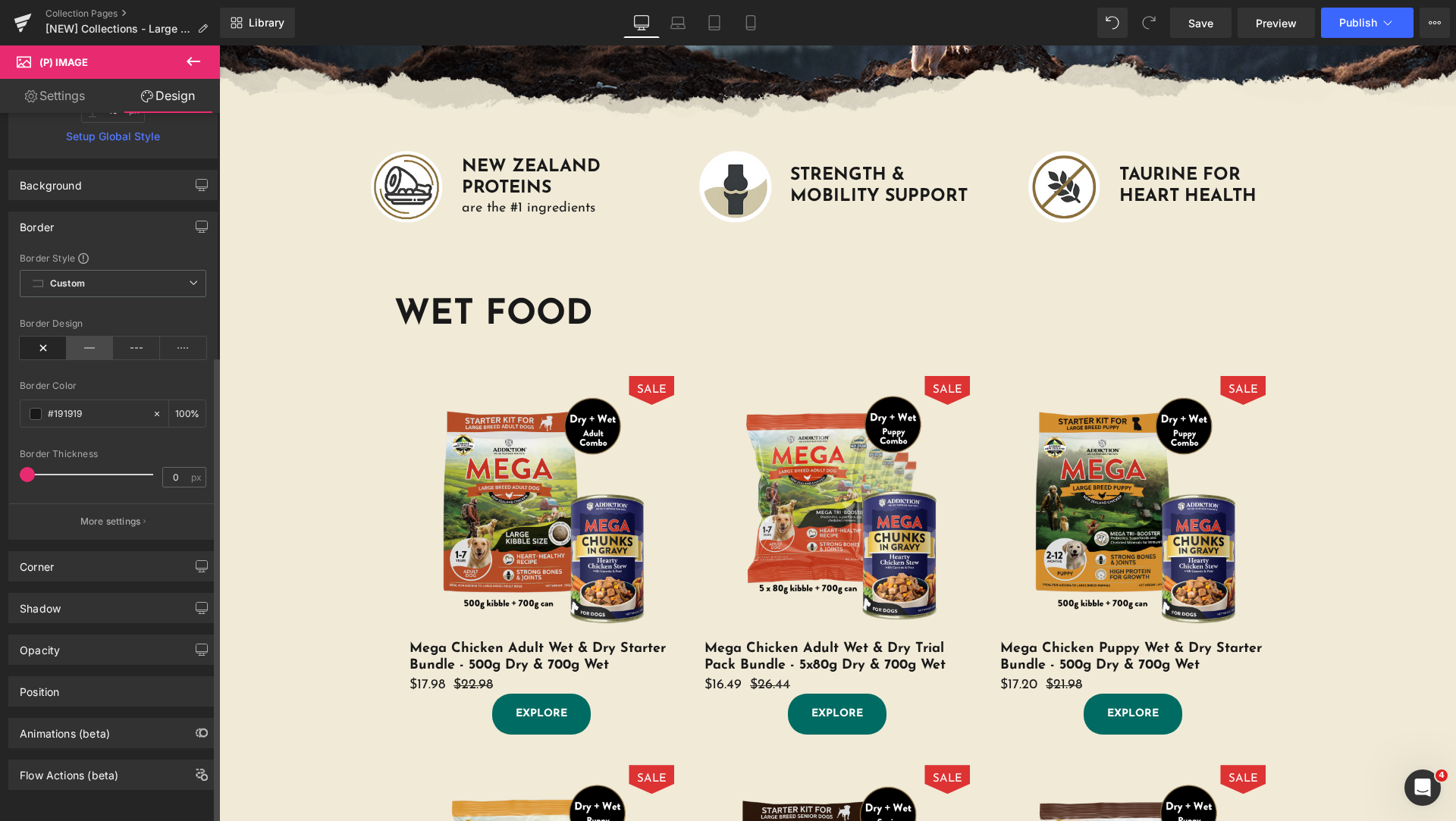
click at [77, 337] on icon at bounding box center [90, 348] width 47 height 22
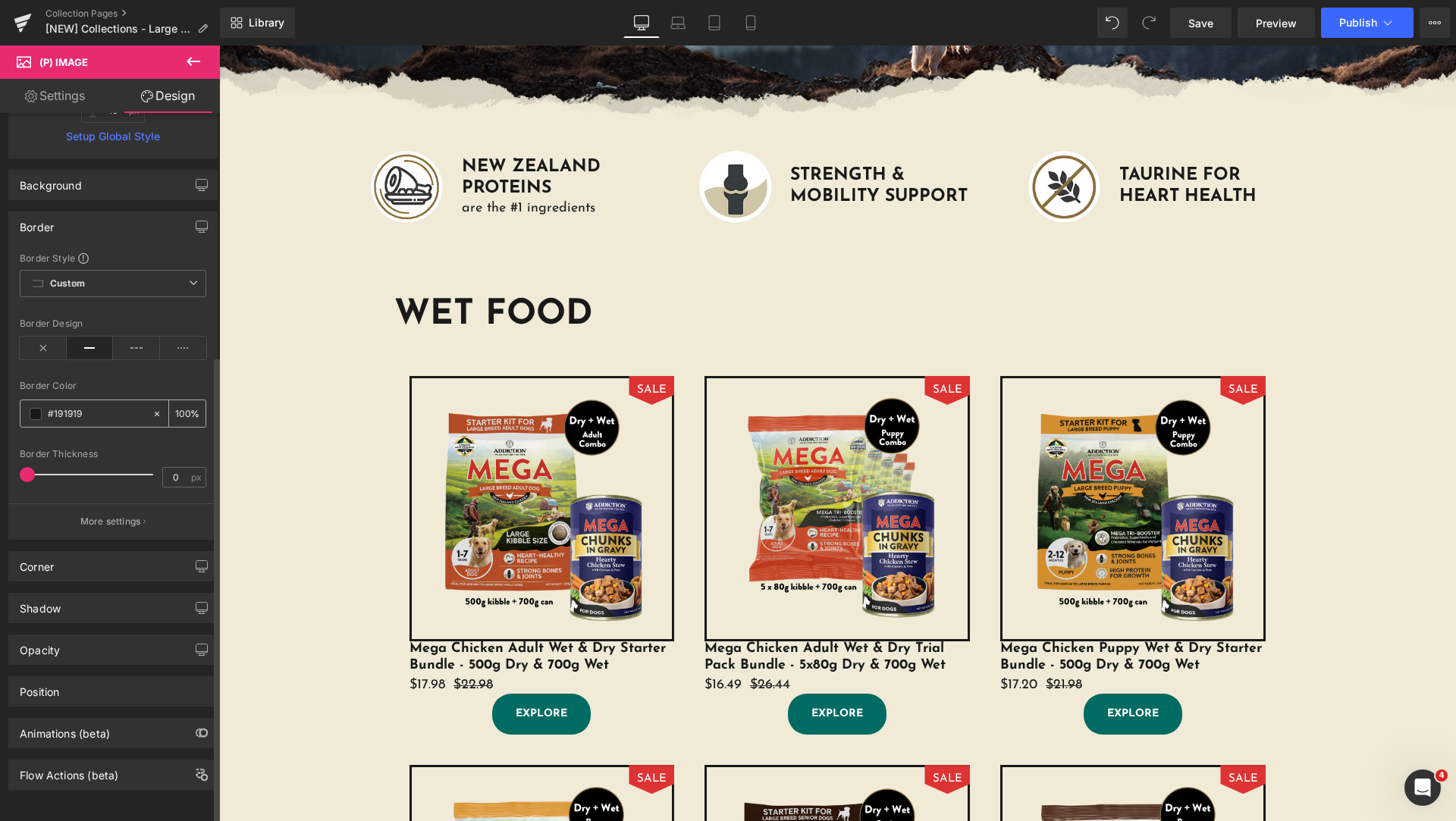
click at [37, 408] on span at bounding box center [35, 414] width 12 height 12
click at [152, 409] on icon at bounding box center [157, 414] width 10 height 10
type input "none"
type input "0"
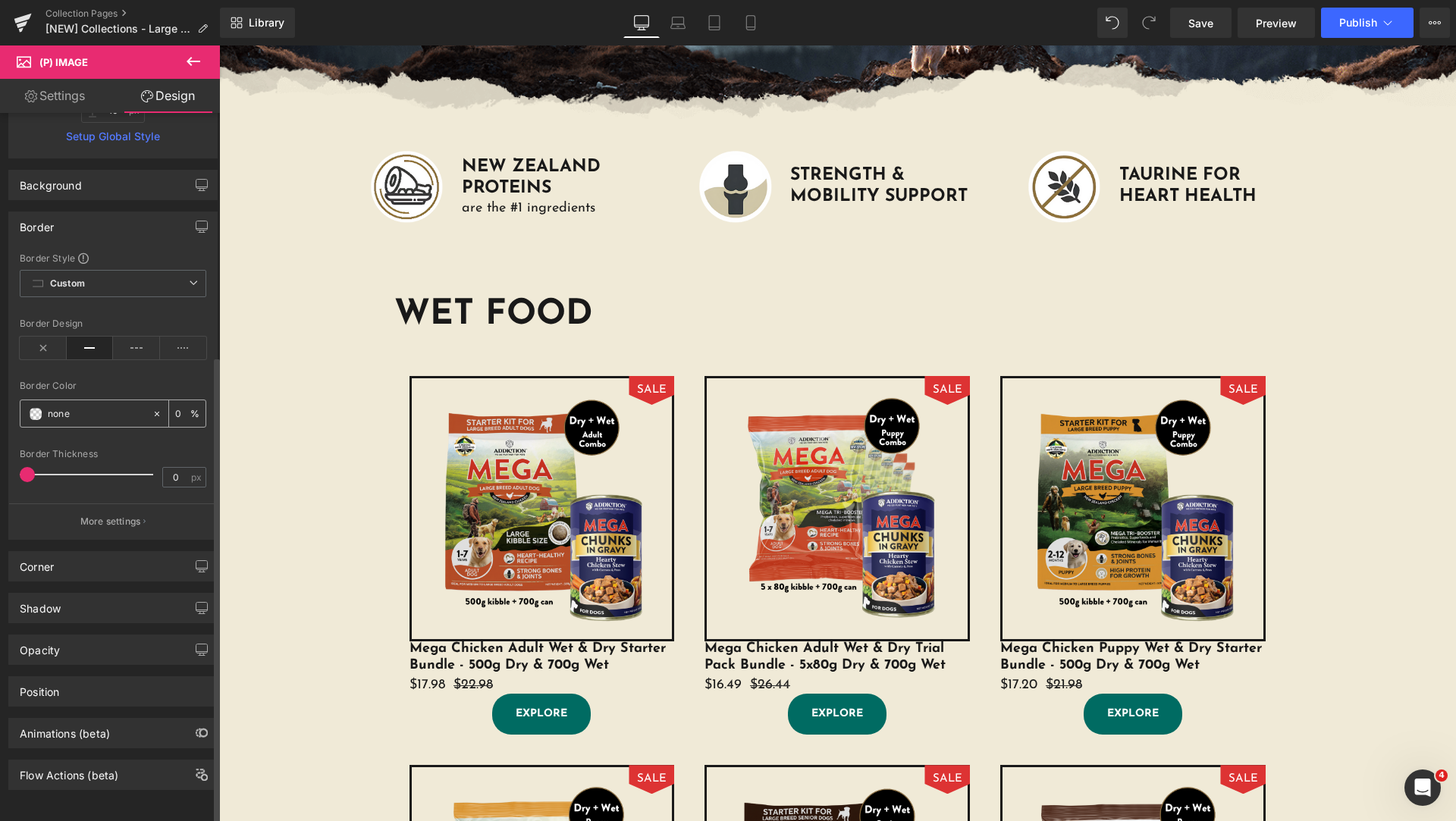
click at [112, 406] on input "none" at bounding box center [96, 414] width 97 height 17
click at [51, 339] on icon at bounding box center [43, 348] width 47 height 22
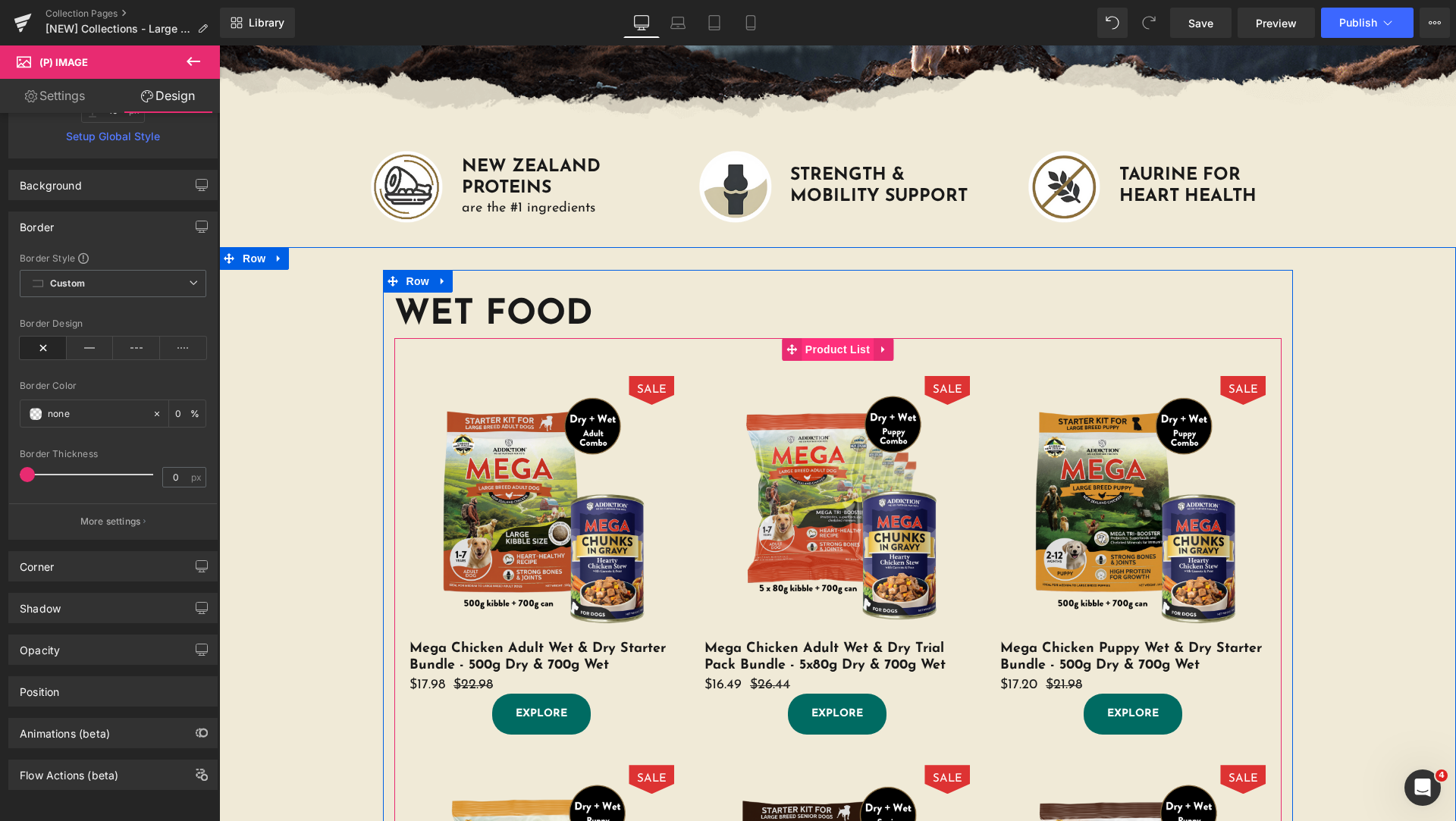
click at [802, 353] on span "Product List" at bounding box center [838, 349] width 72 height 22
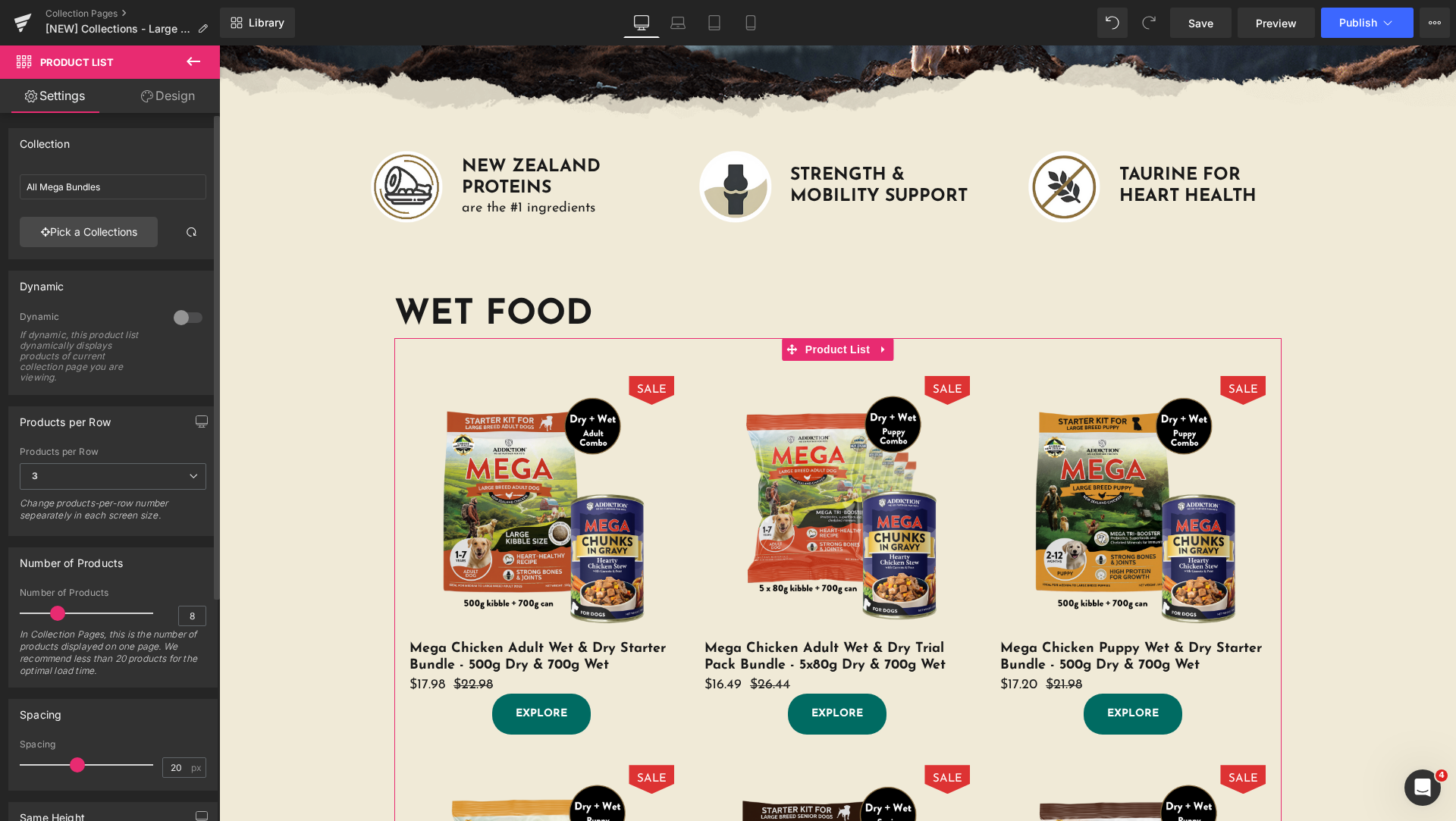
scroll to position [328, 0]
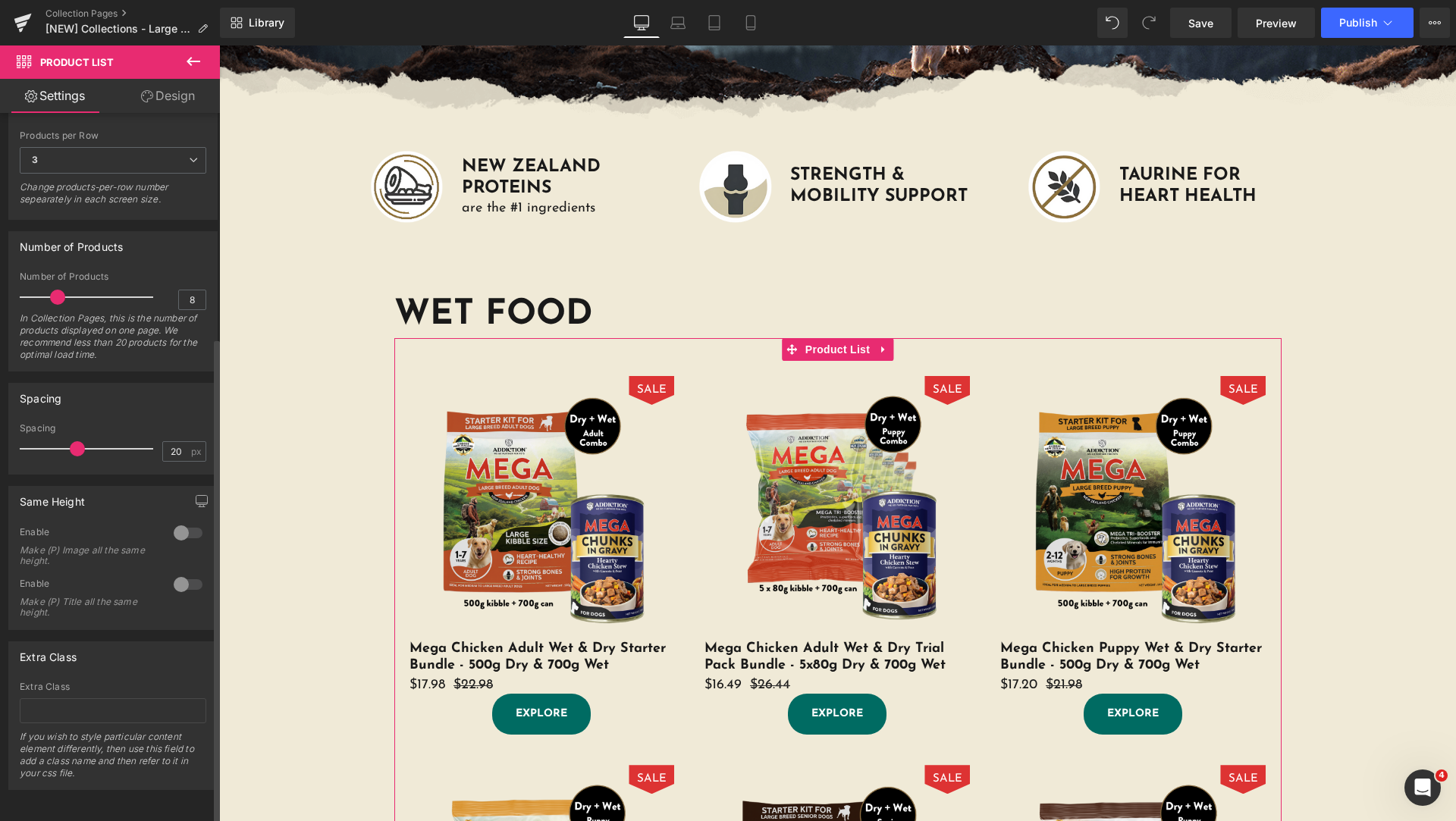
click at [194, 521] on div at bounding box center [187, 533] width 36 height 24
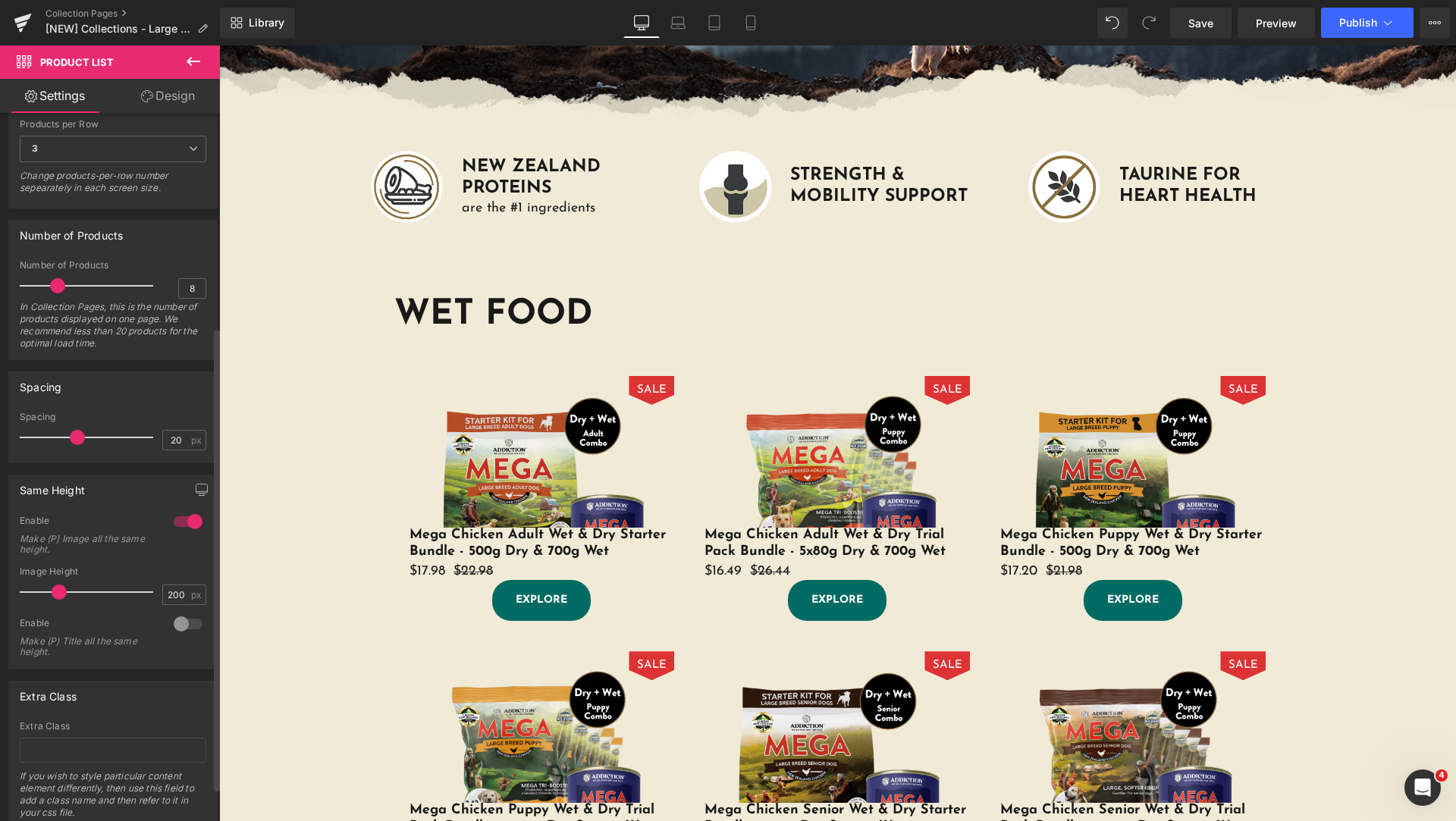
click at [174, 626] on div at bounding box center [187, 624] width 36 height 24
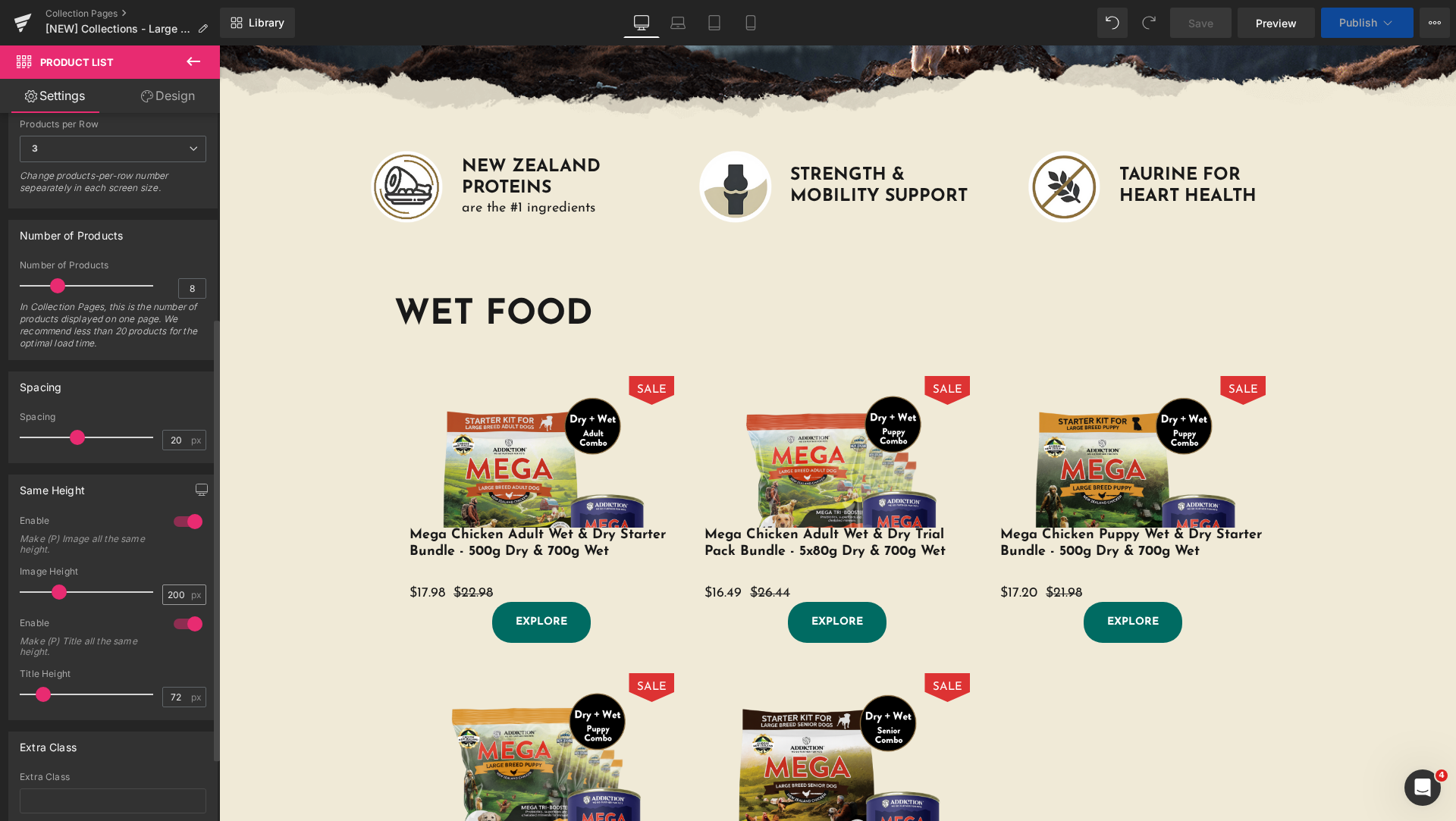
drag, startPoint x: 179, startPoint y: 629, endPoint x: 172, endPoint y: 592, distance: 37.7
click at [179, 629] on div at bounding box center [187, 624] width 36 height 24
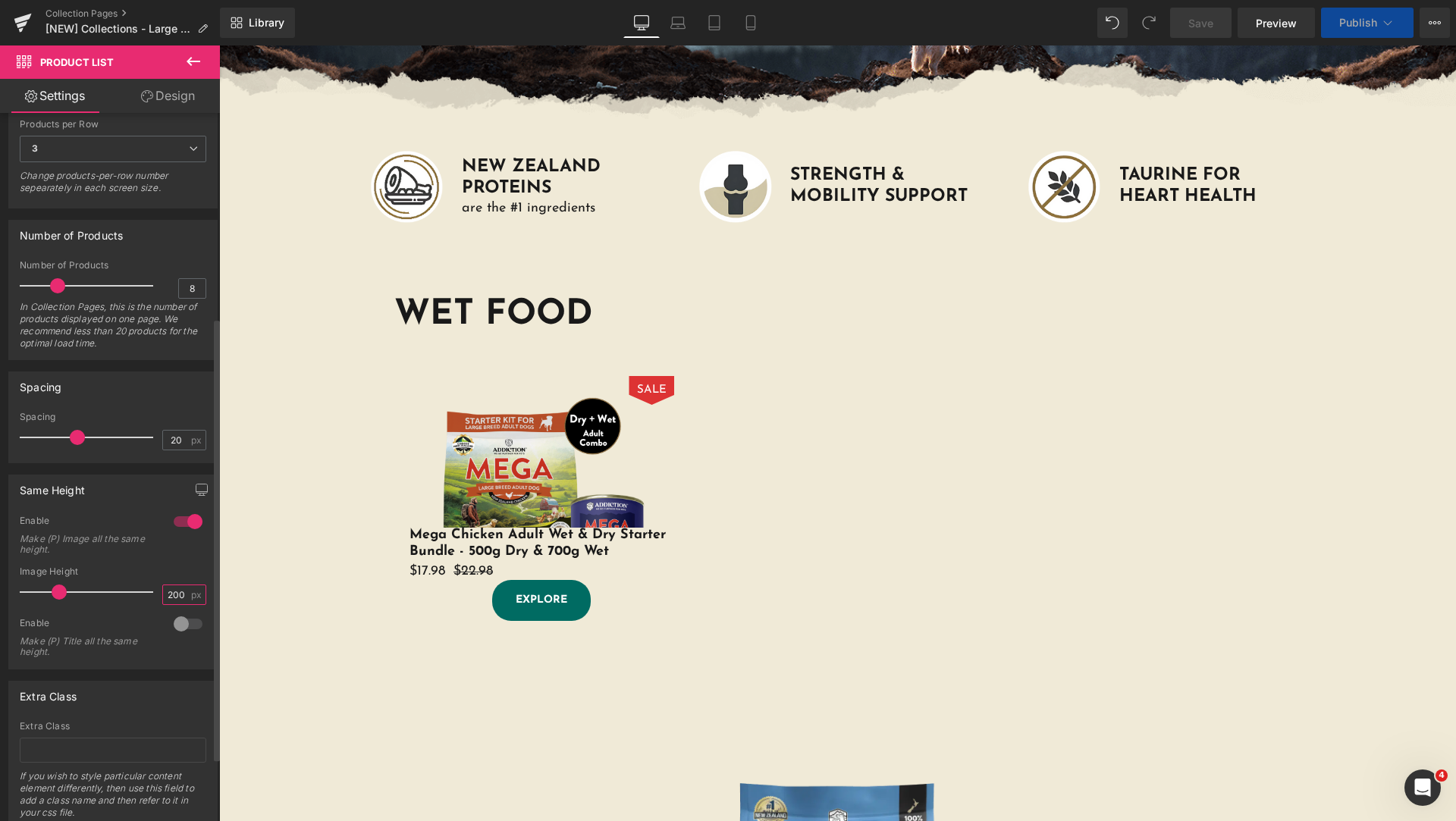
click at [167, 594] on input "200" at bounding box center [176, 595] width 27 height 19
click at [191, 594] on span "px" at bounding box center [198, 594] width 13 height 10
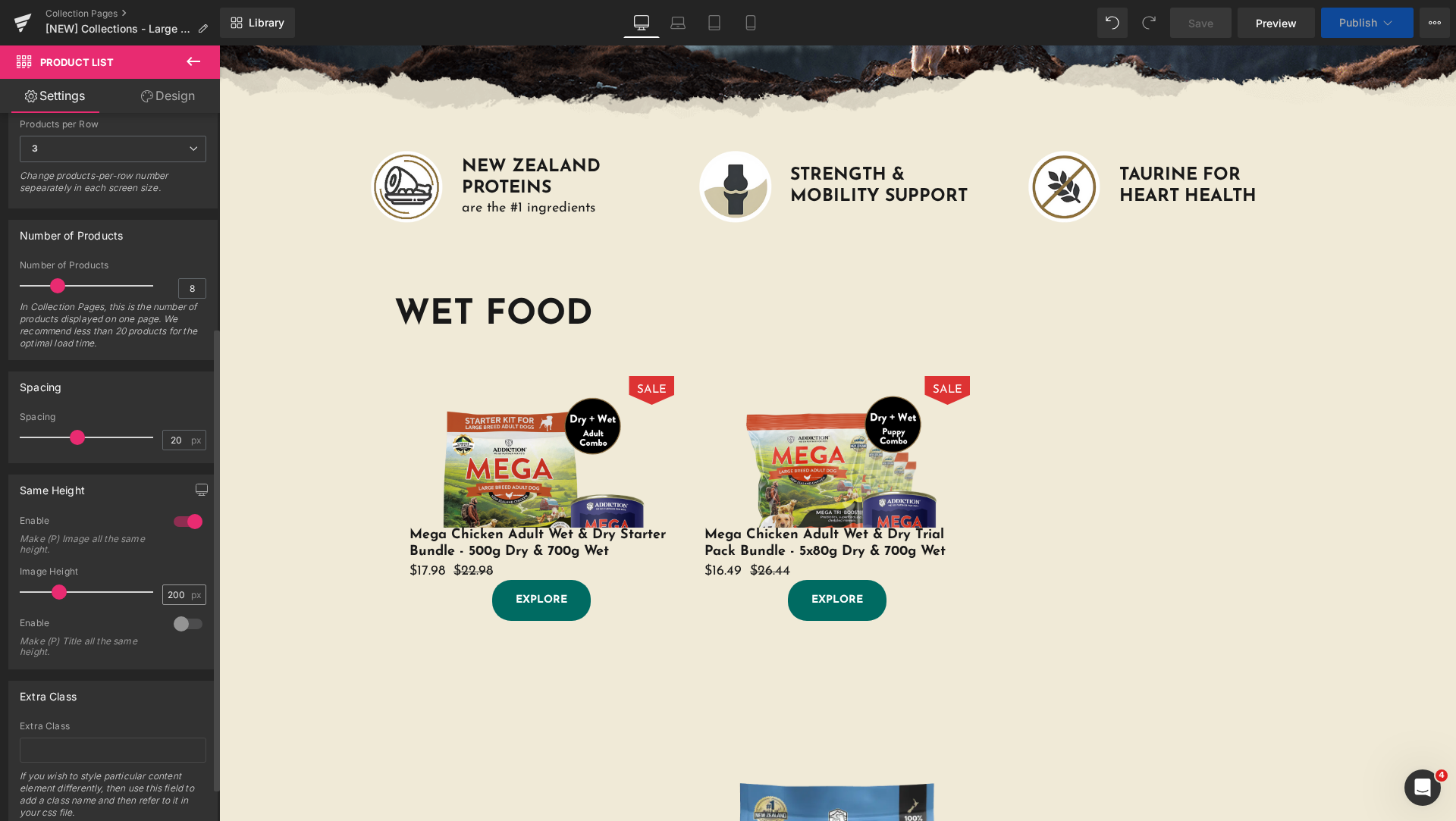
click at [191, 596] on span "px" at bounding box center [198, 594] width 13 height 10
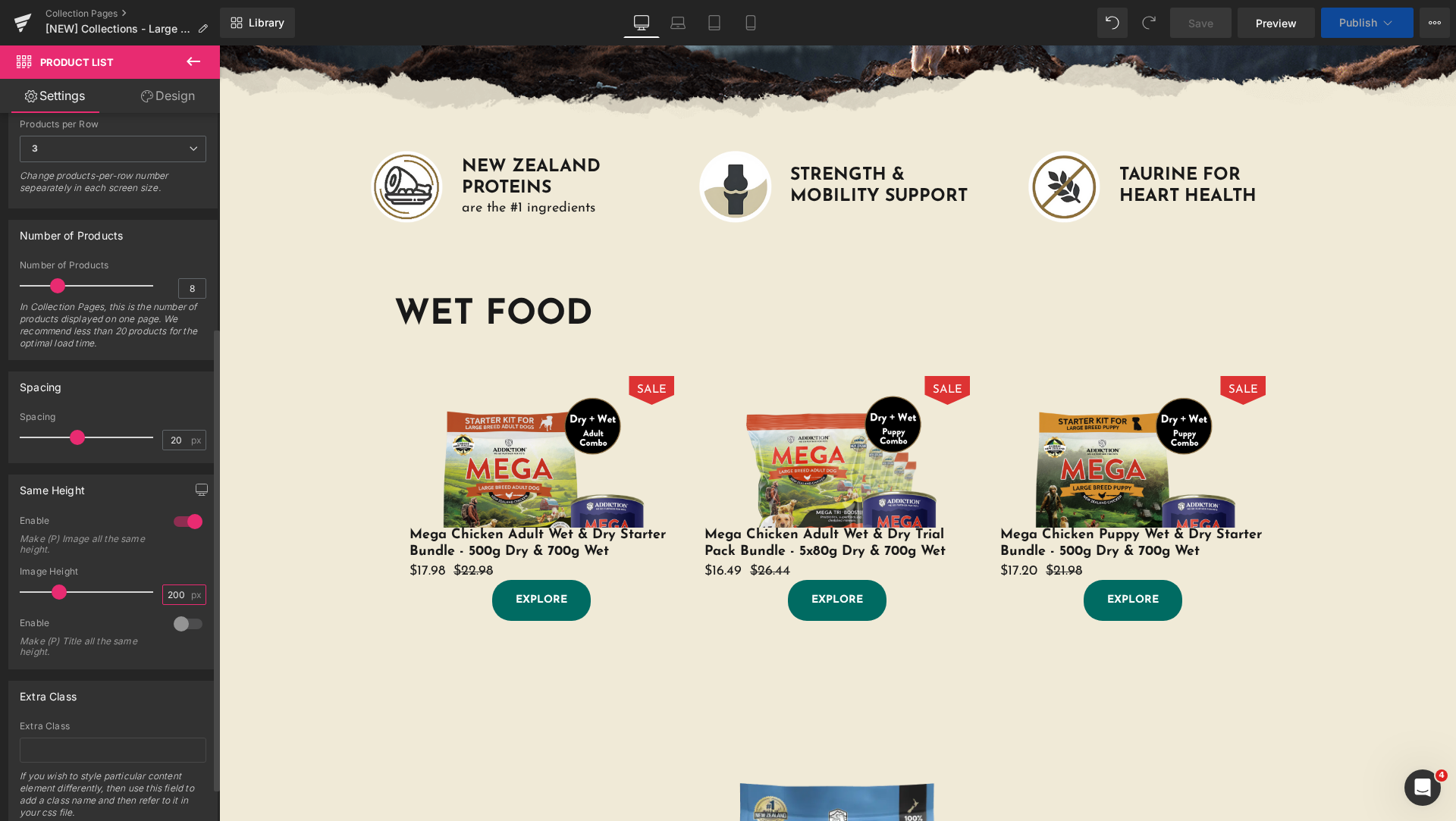
click at [170, 594] on input "200" at bounding box center [176, 595] width 27 height 19
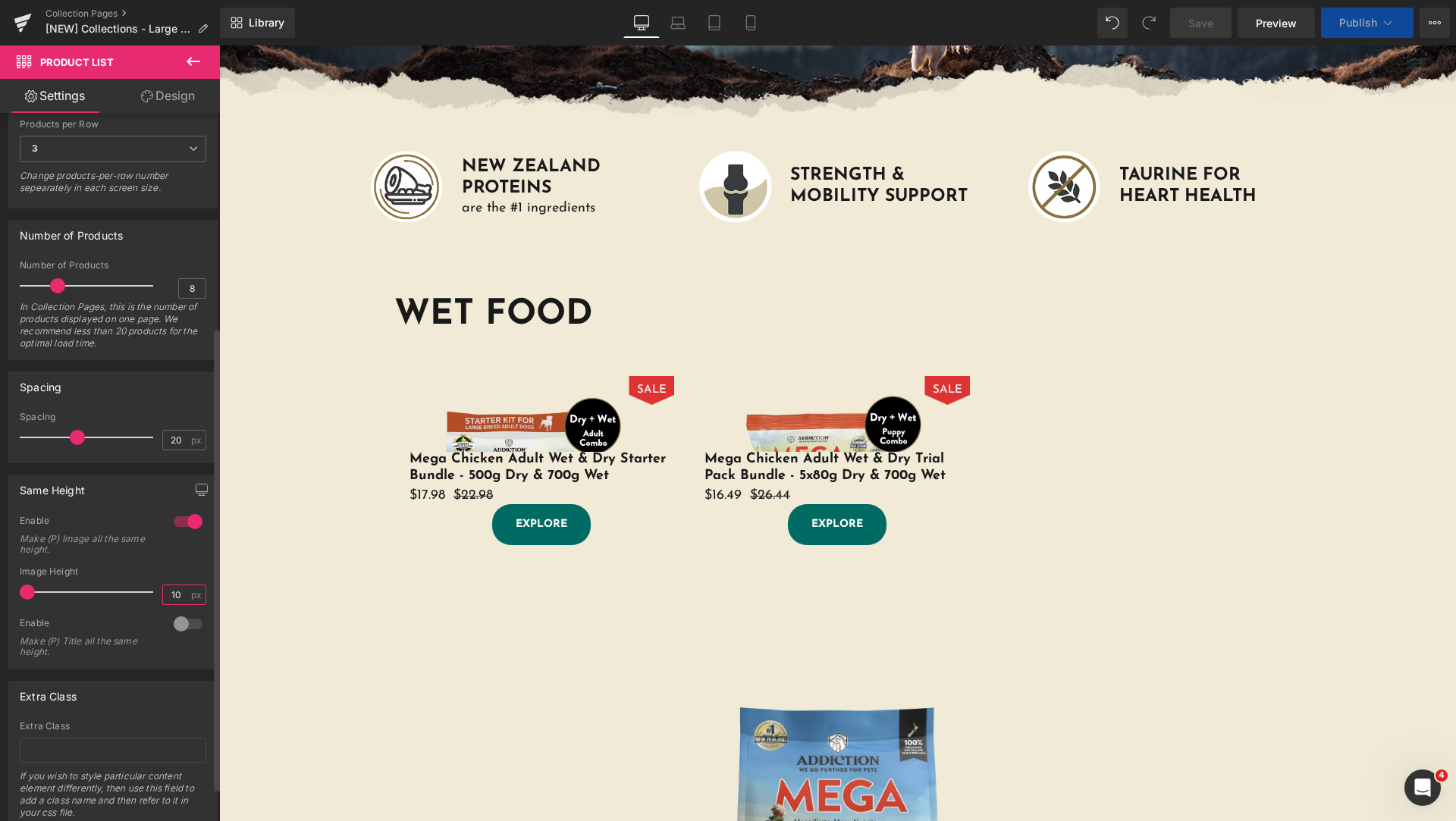
type input "1"
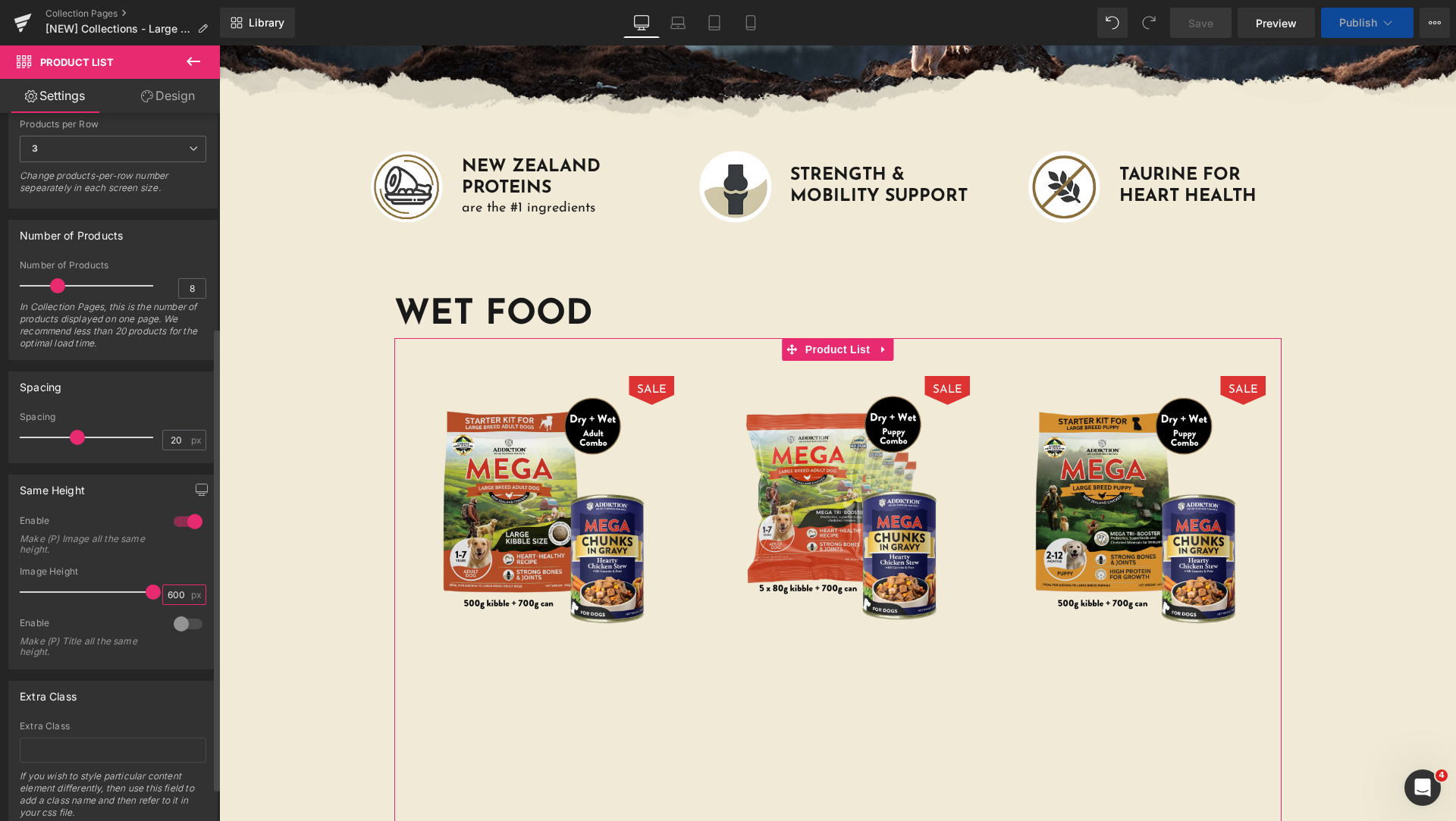
click at [169, 592] on input "600" at bounding box center [176, 595] width 27 height 19
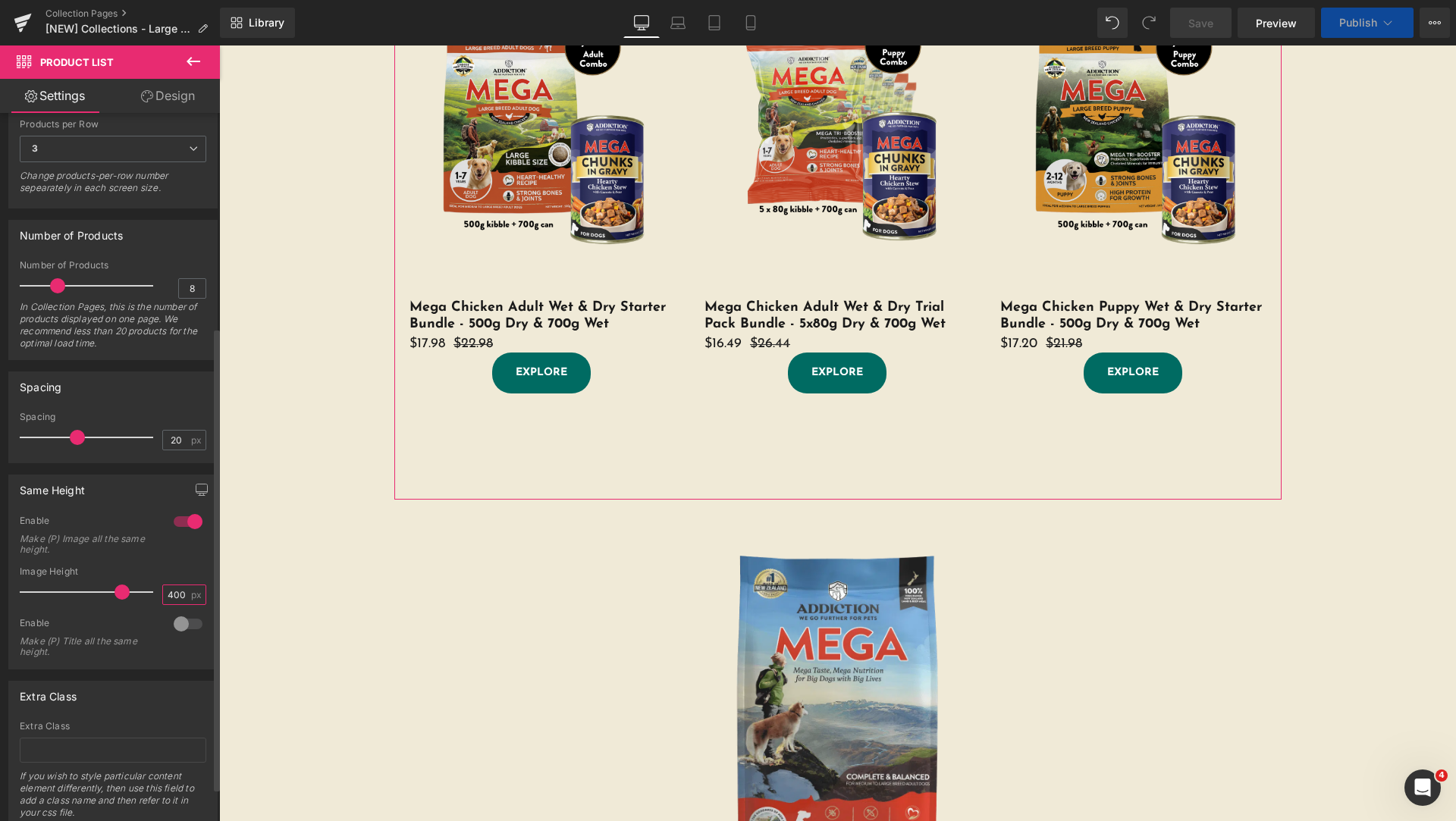
scroll to position [379, 0]
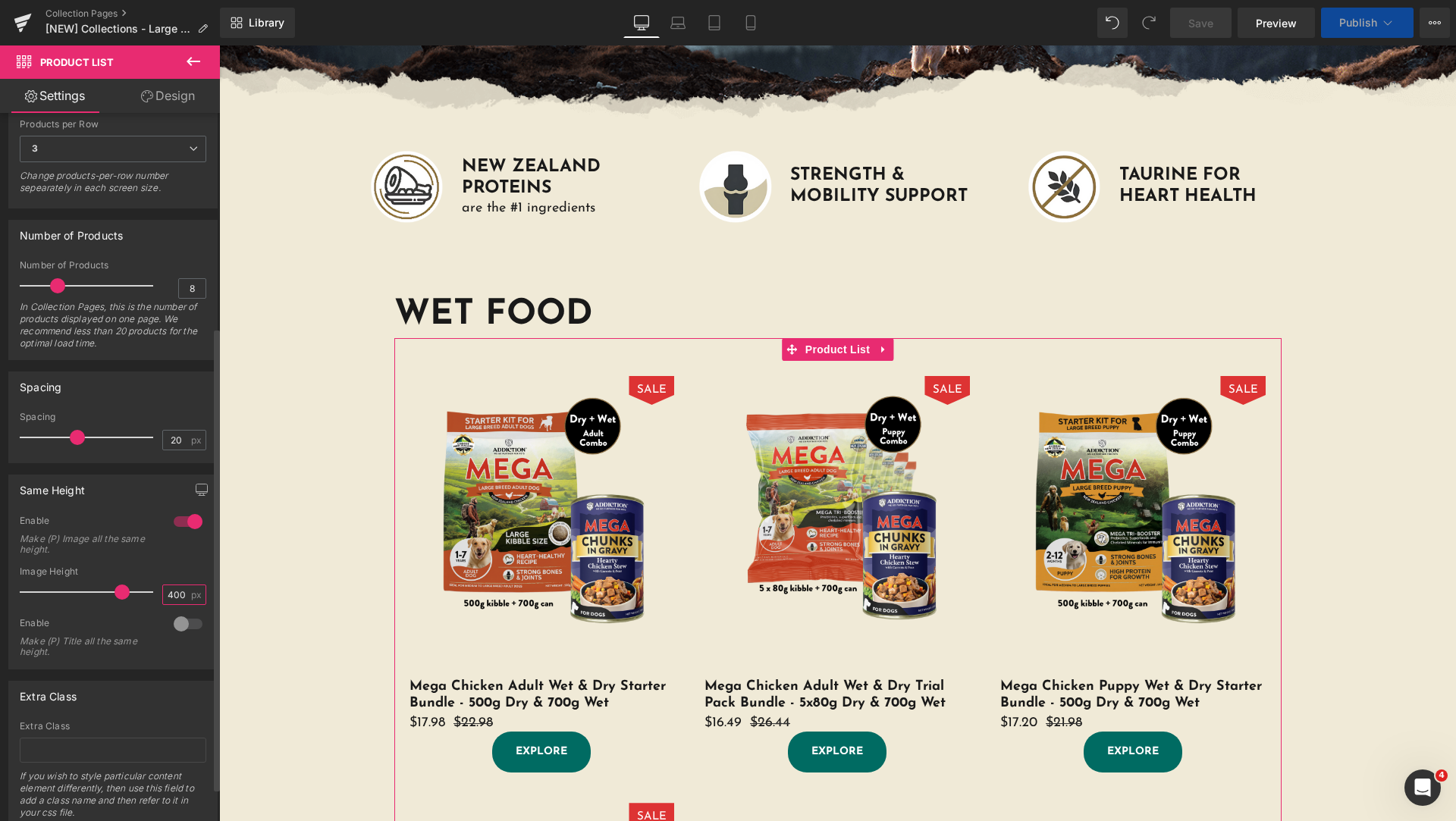
drag, startPoint x: 170, startPoint y: 591, endPoint x: 132, endPoint y: 590, distance: 38.0
click at [149, 596] on div "Image Height 400 px" at bounding box center [113, 591] width 186 height 51
type input "350"
click at [182, 572] on div "Image Height" at bounding box center [113, 571] width 186 height 10
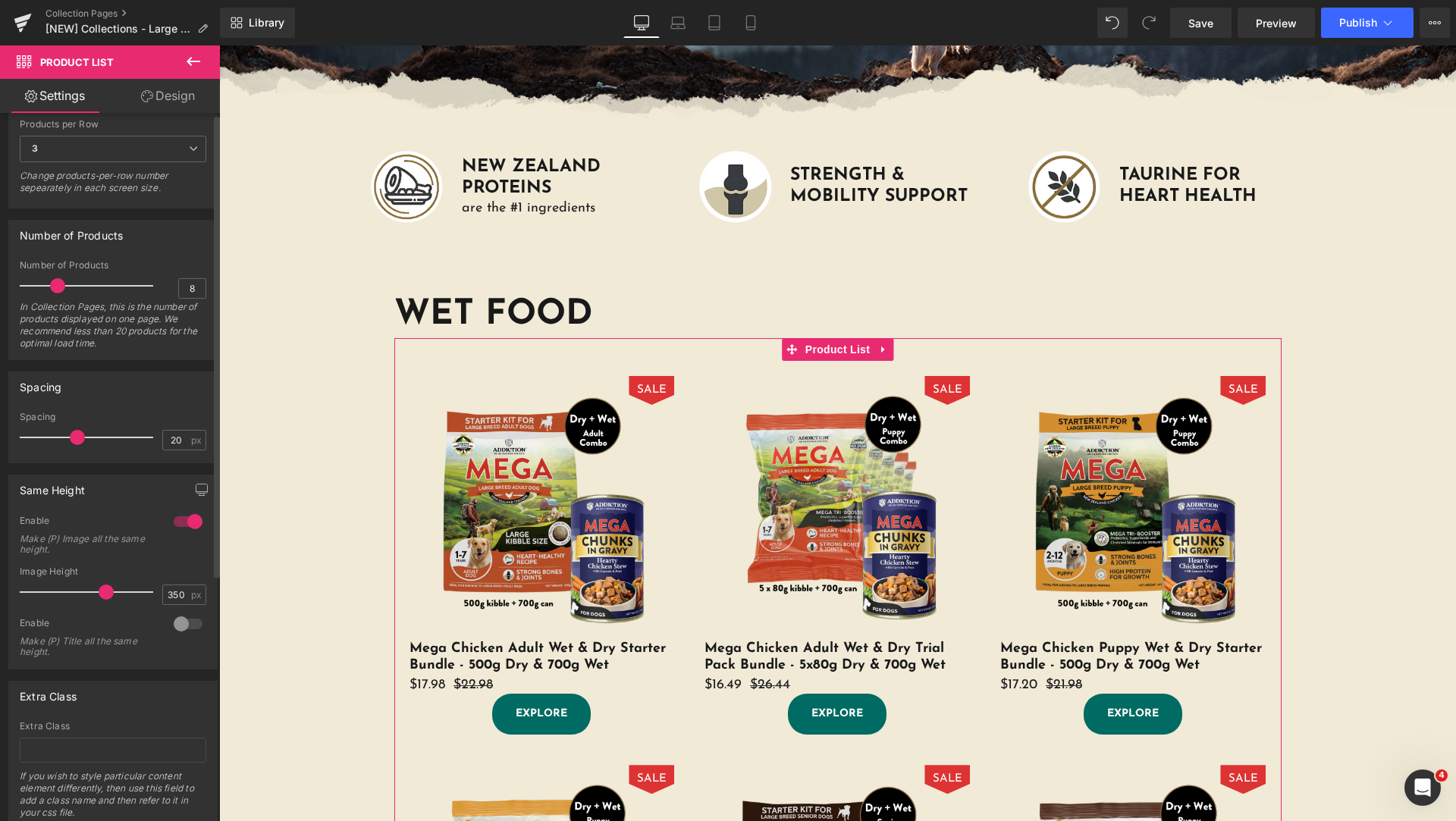
scroll to position [0, 0]
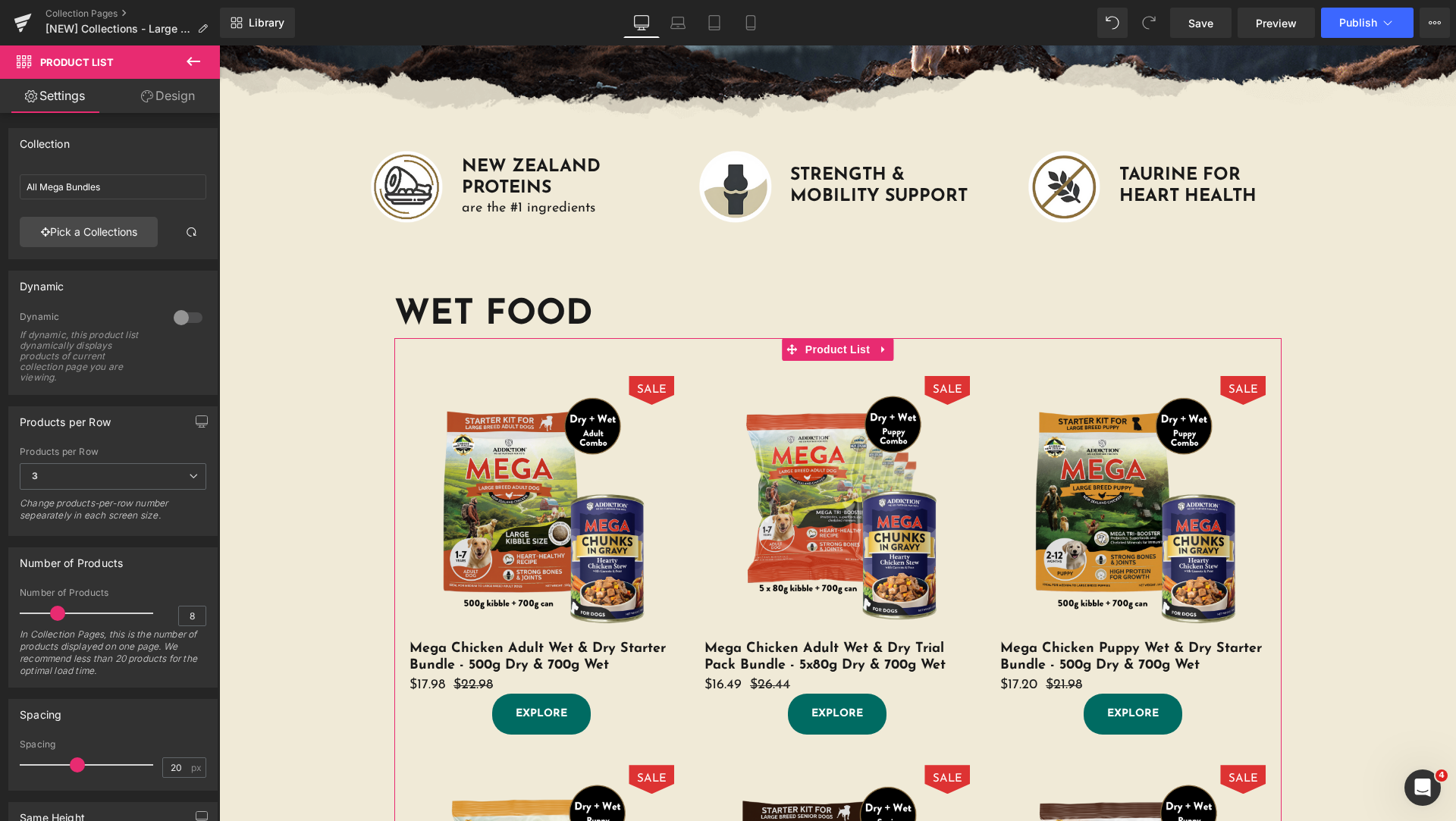
click at [157, 102] on link "Design" at bounding box center [168, 96] width 110 height 34
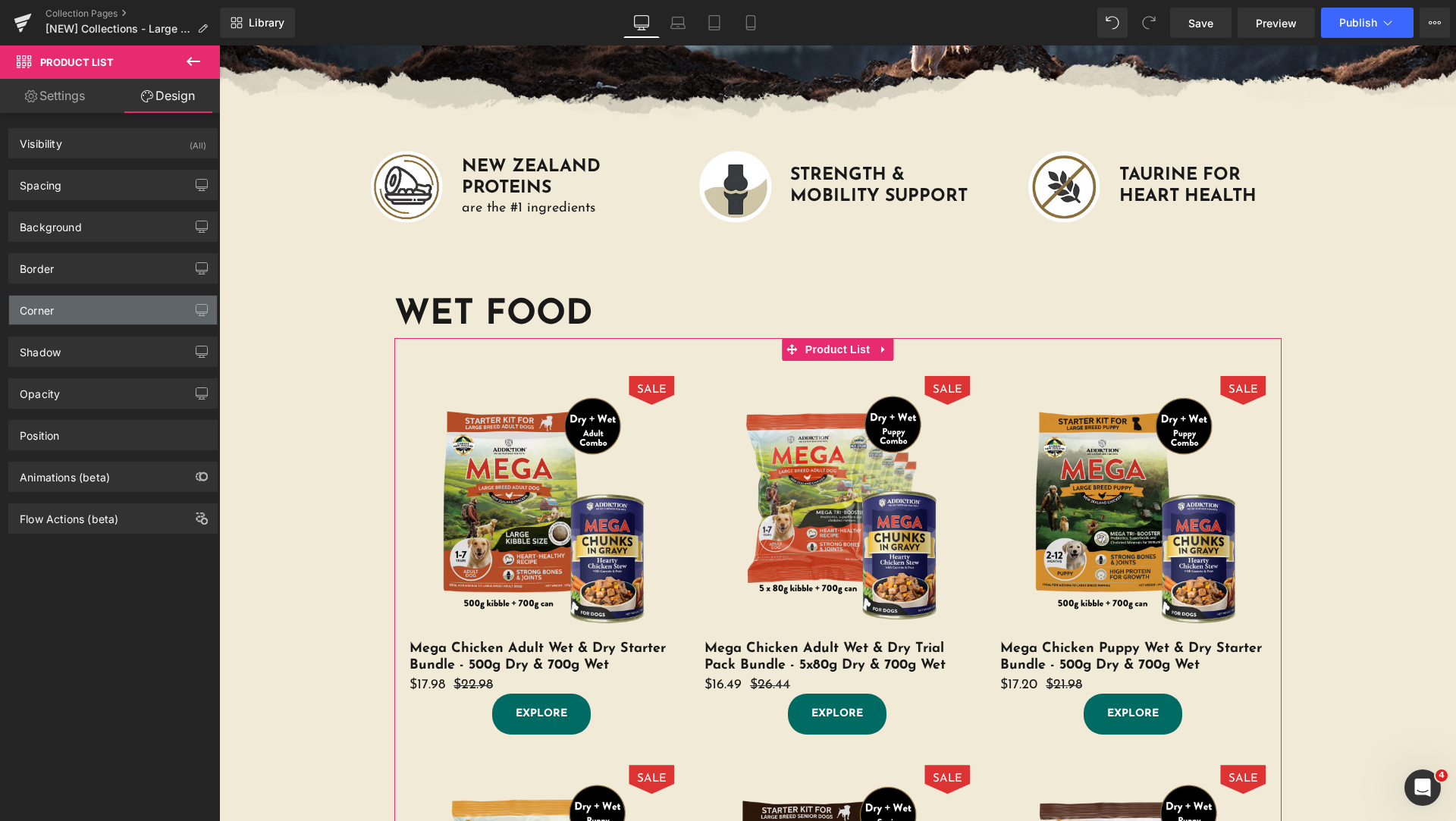
type input "#191919"
type input "100"
type input "0"
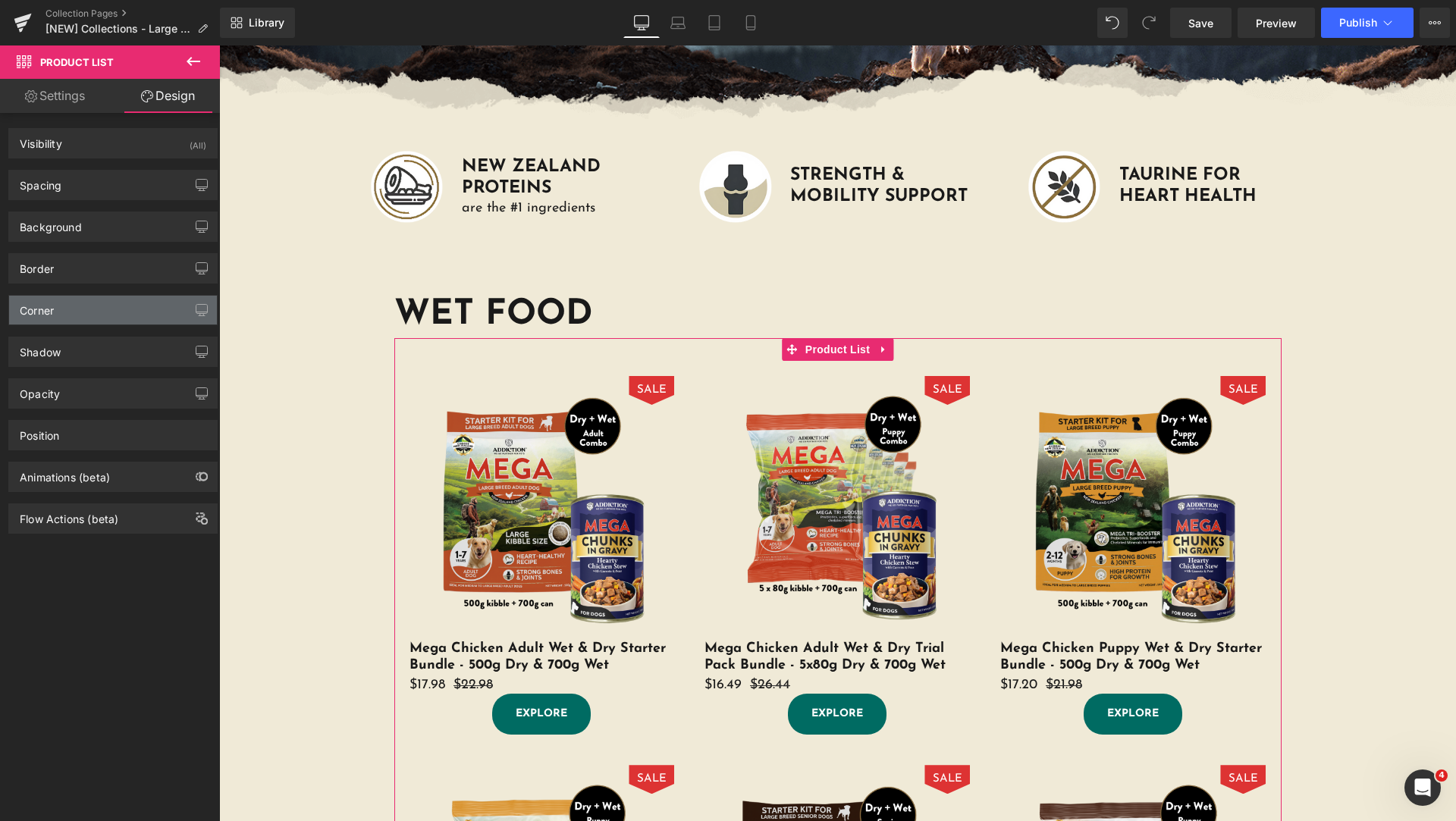
type input "0"
click at [71, 306] on div "Corner" at bounding box center [112, 310] width 208 height 29
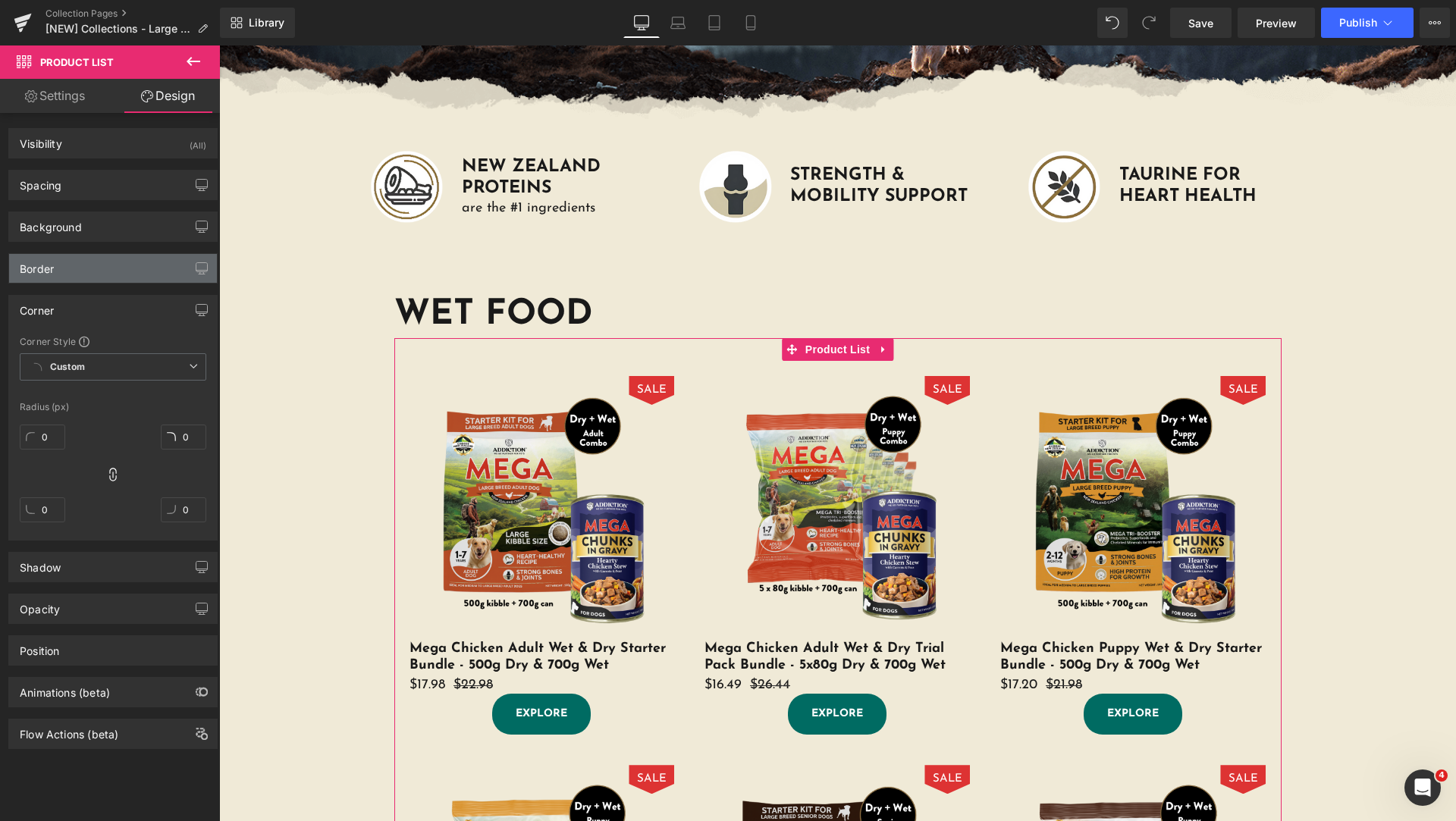
click at [76, 274] on div "Border" at bounding box center [112, 268] width 208 height 29
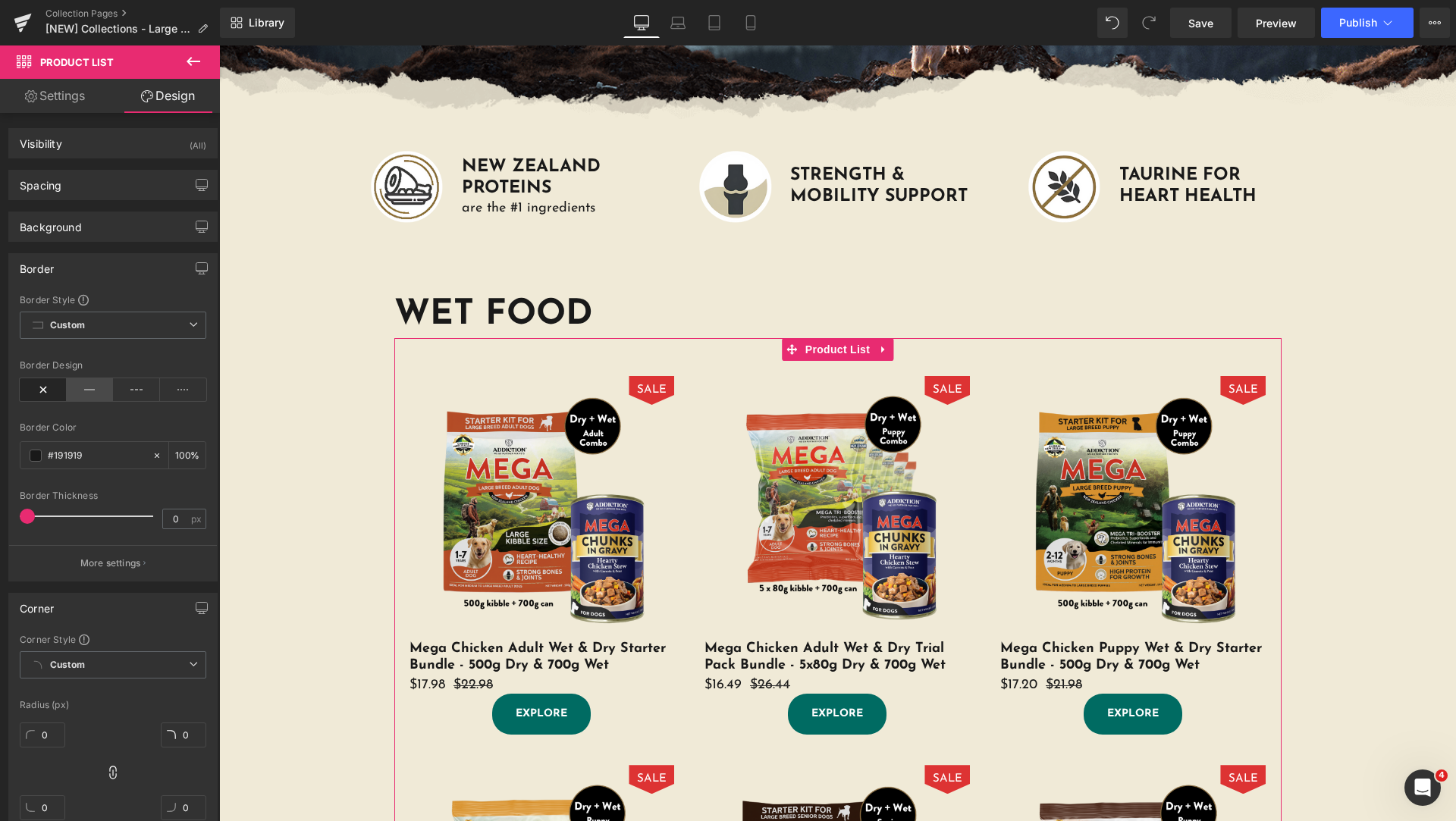
click at [93, 392] on icon at bounding box center [90, 390] width 47 height 22
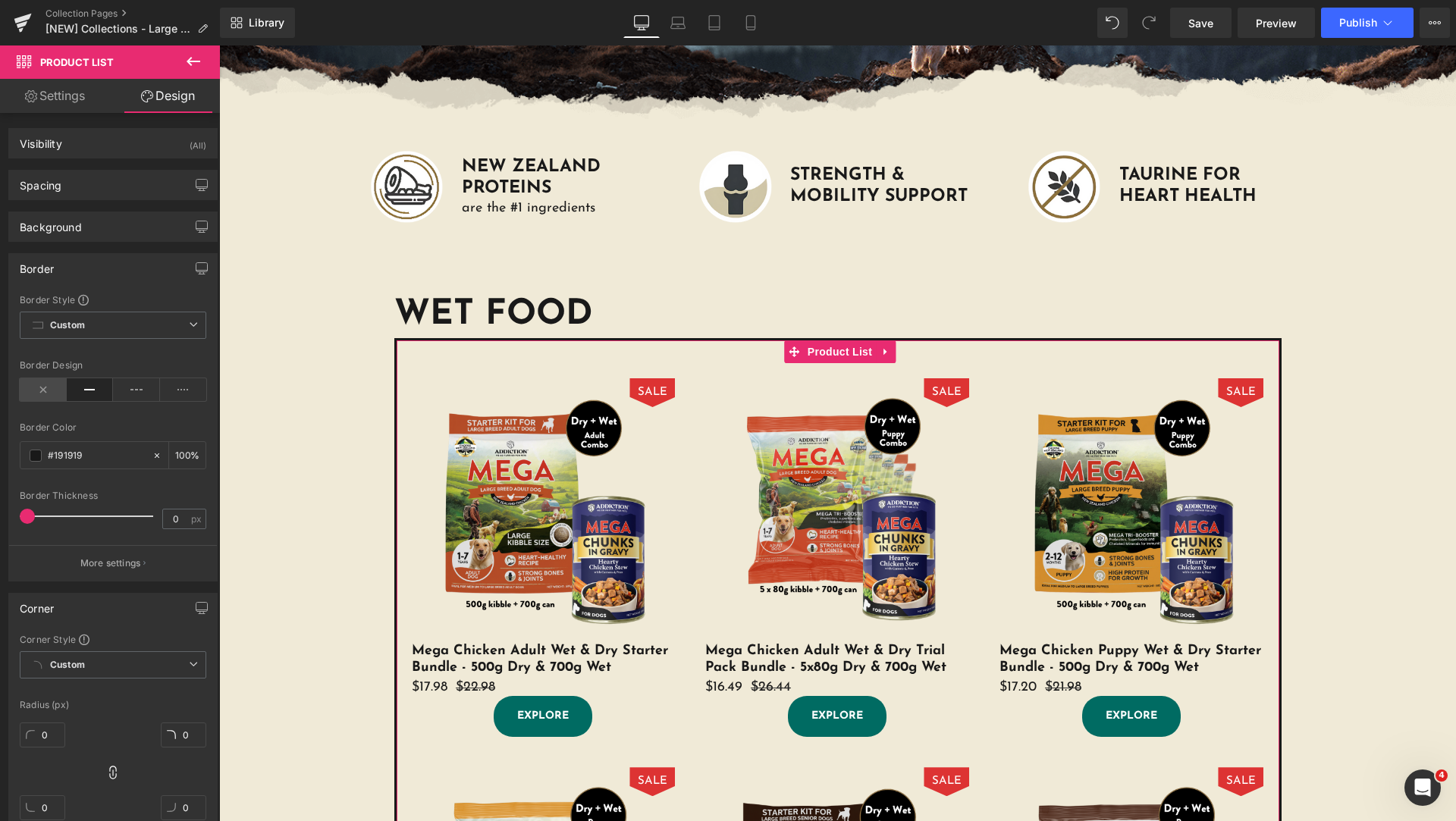
click at [58, 395] on icon at bounding box center [43, 390] width 47 height 22
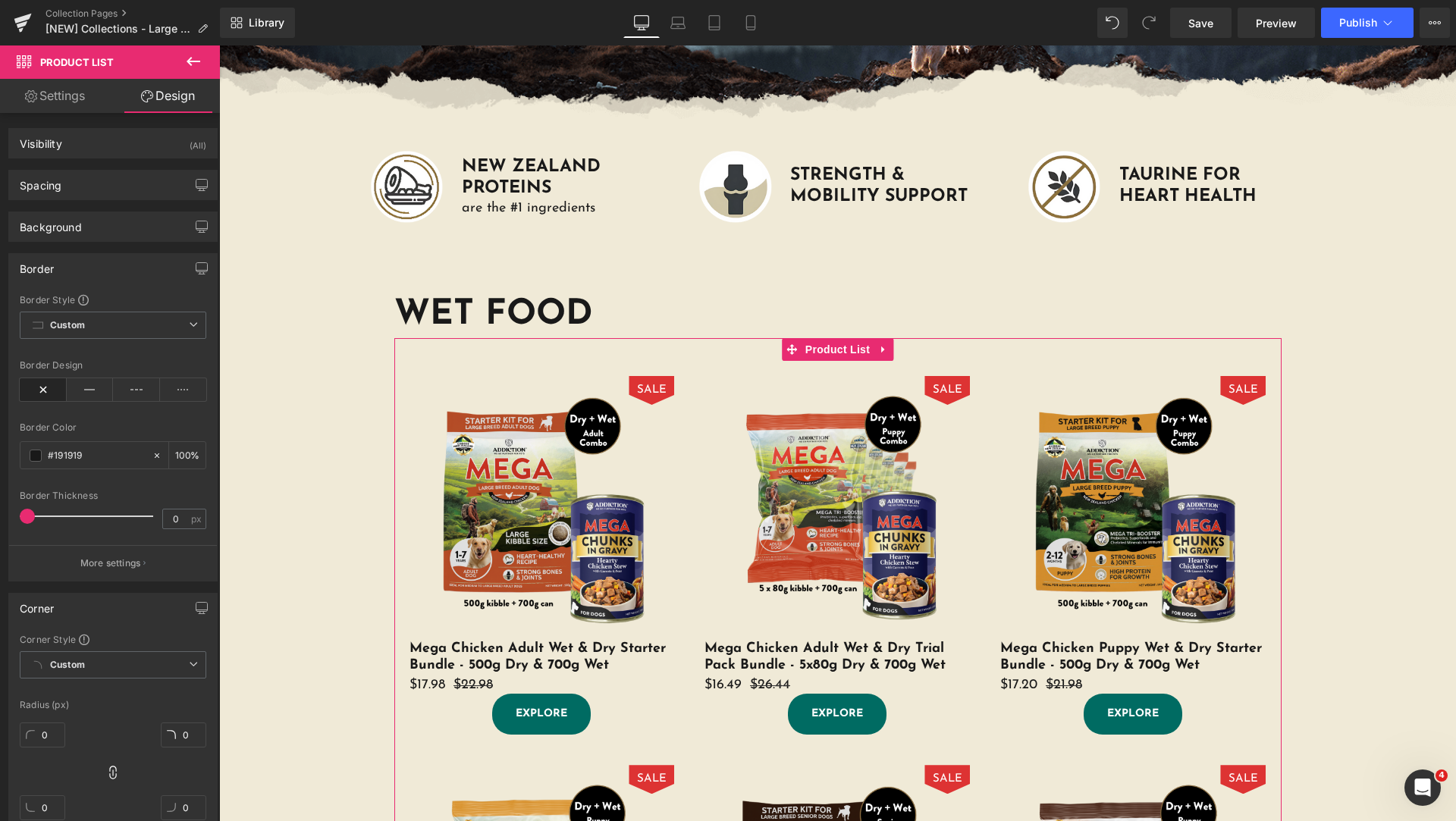
click at [66, 101] on link "Settings" at bounding box center [55, 96] width 110 height 34
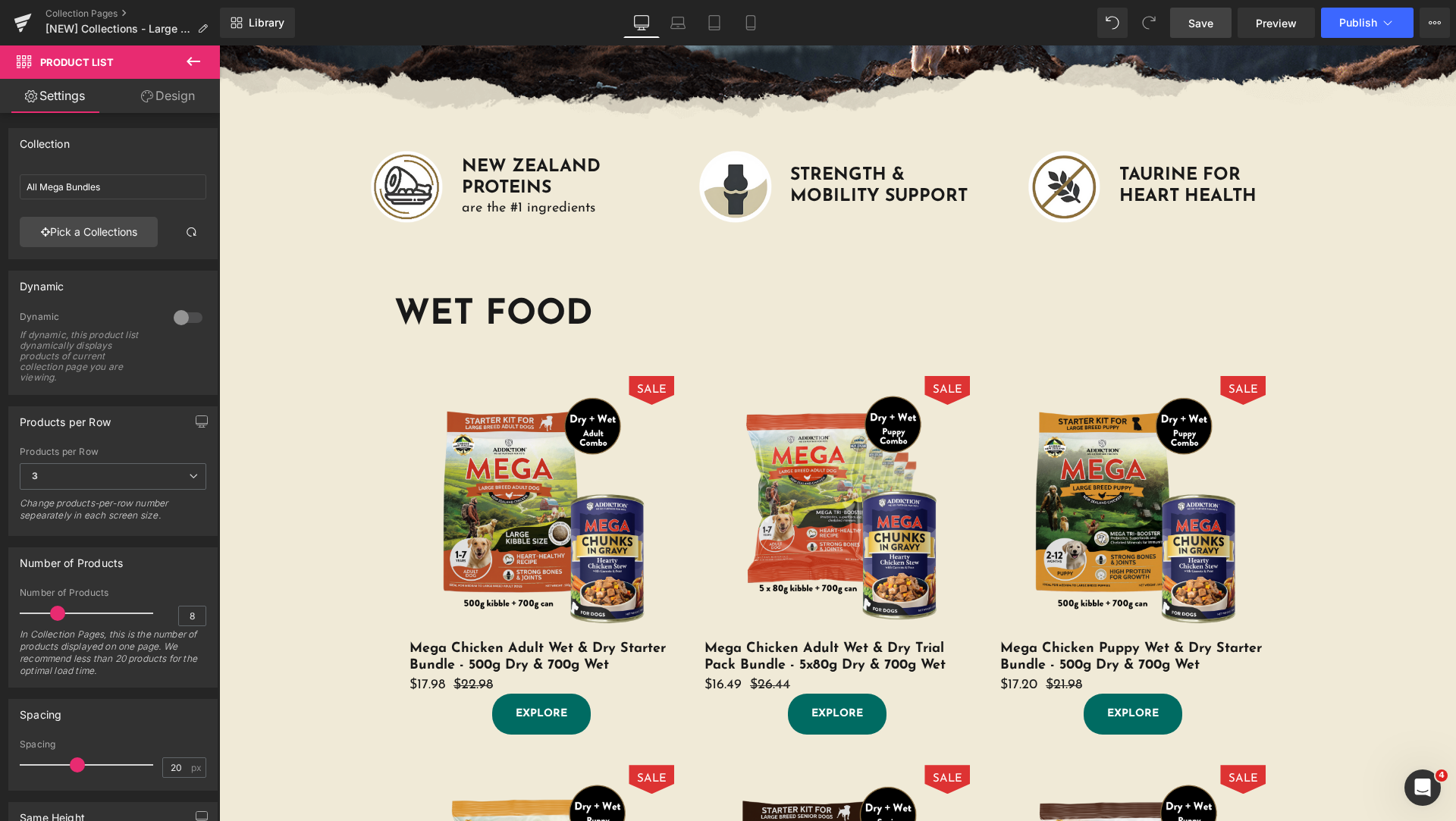
click at [1204, 15] on span "Save" at bounding box center [1200, 23] width 25 height 16
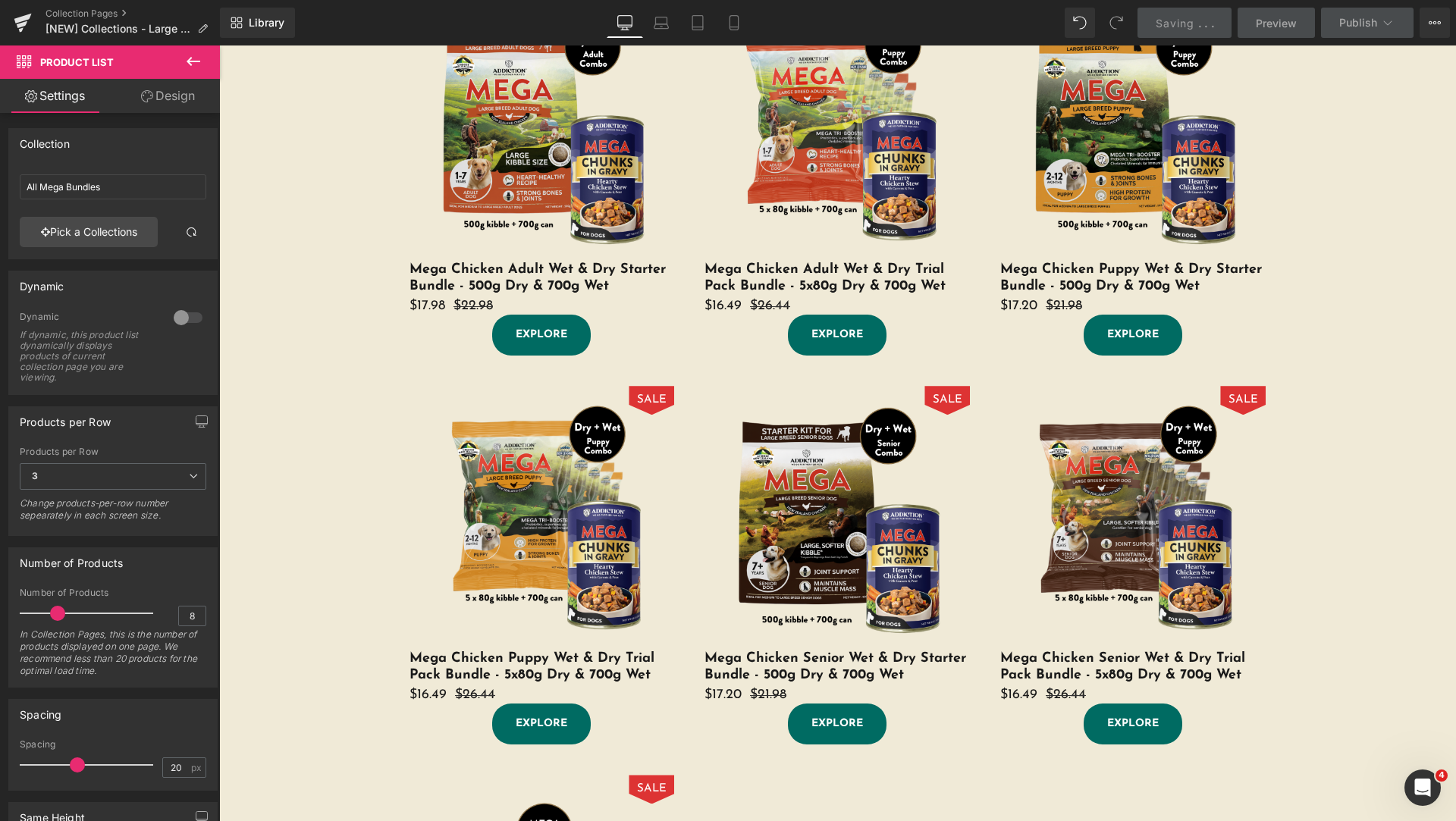
scroll to position [379, 0]
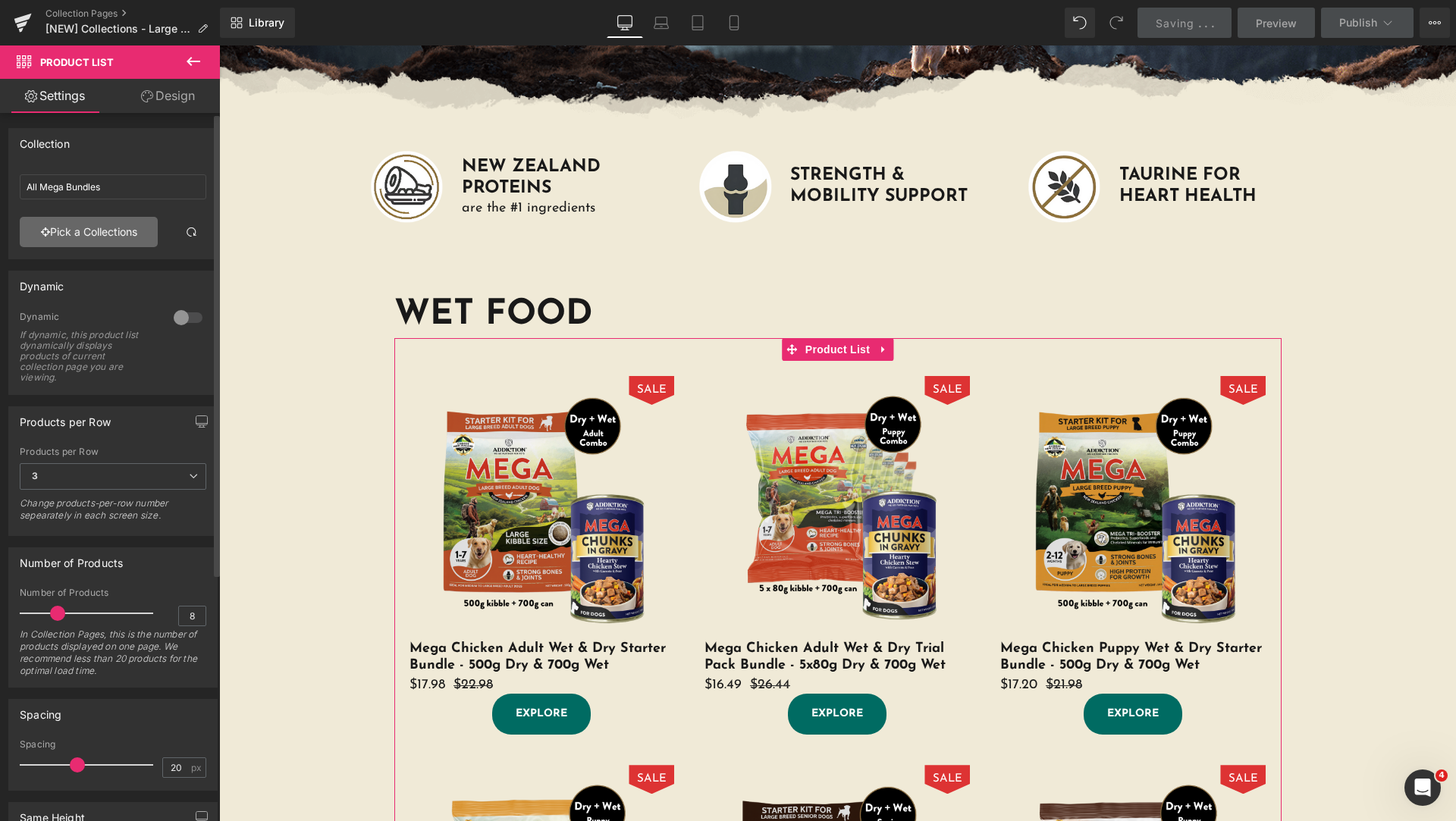
click at [128, 236] on link "Pick a Collections" at bounding box center [89, 232] width 138 height 31
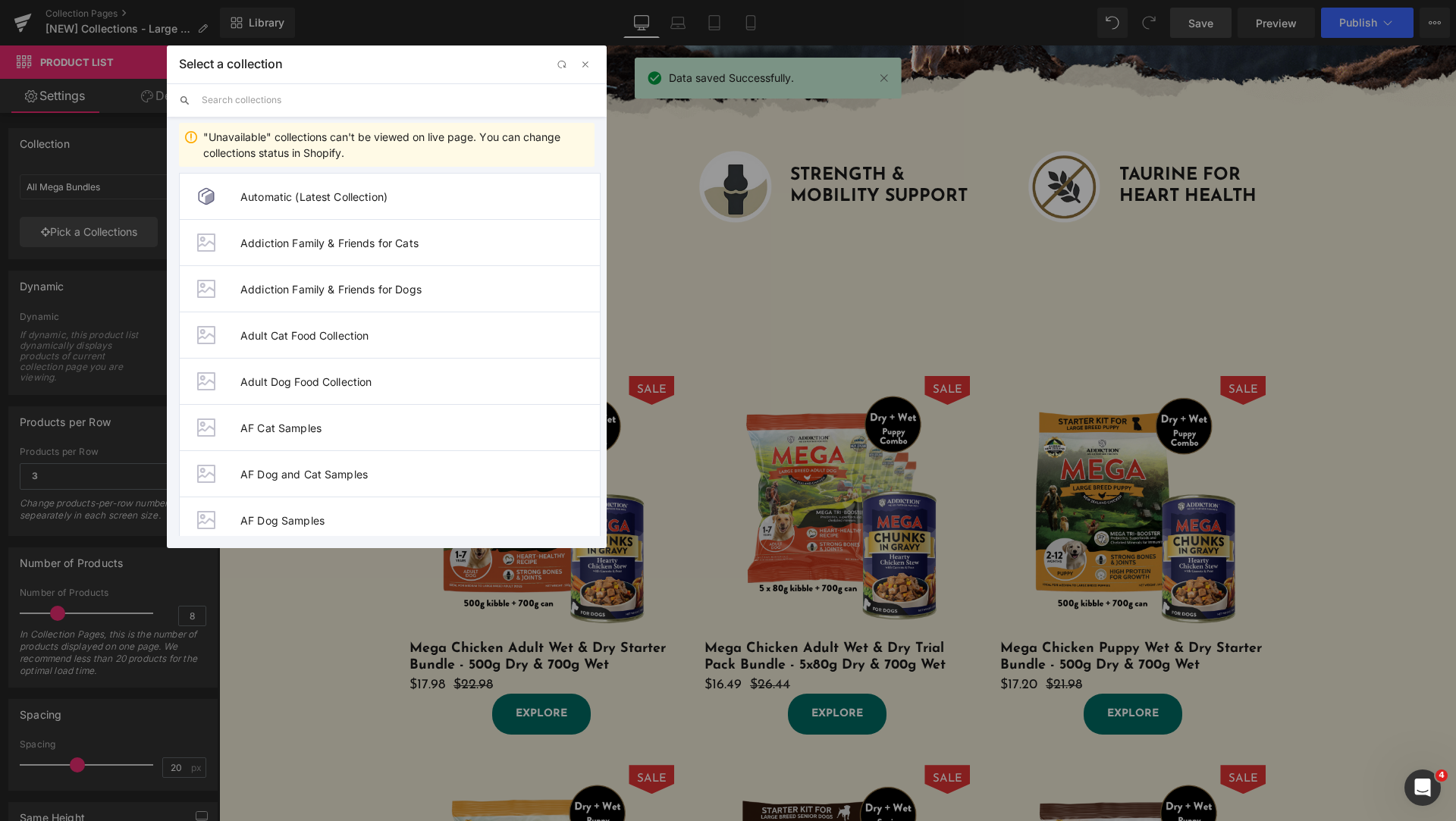
click at [273, 93] on input "text" at bounding box center [398, 100] width 393 height 34
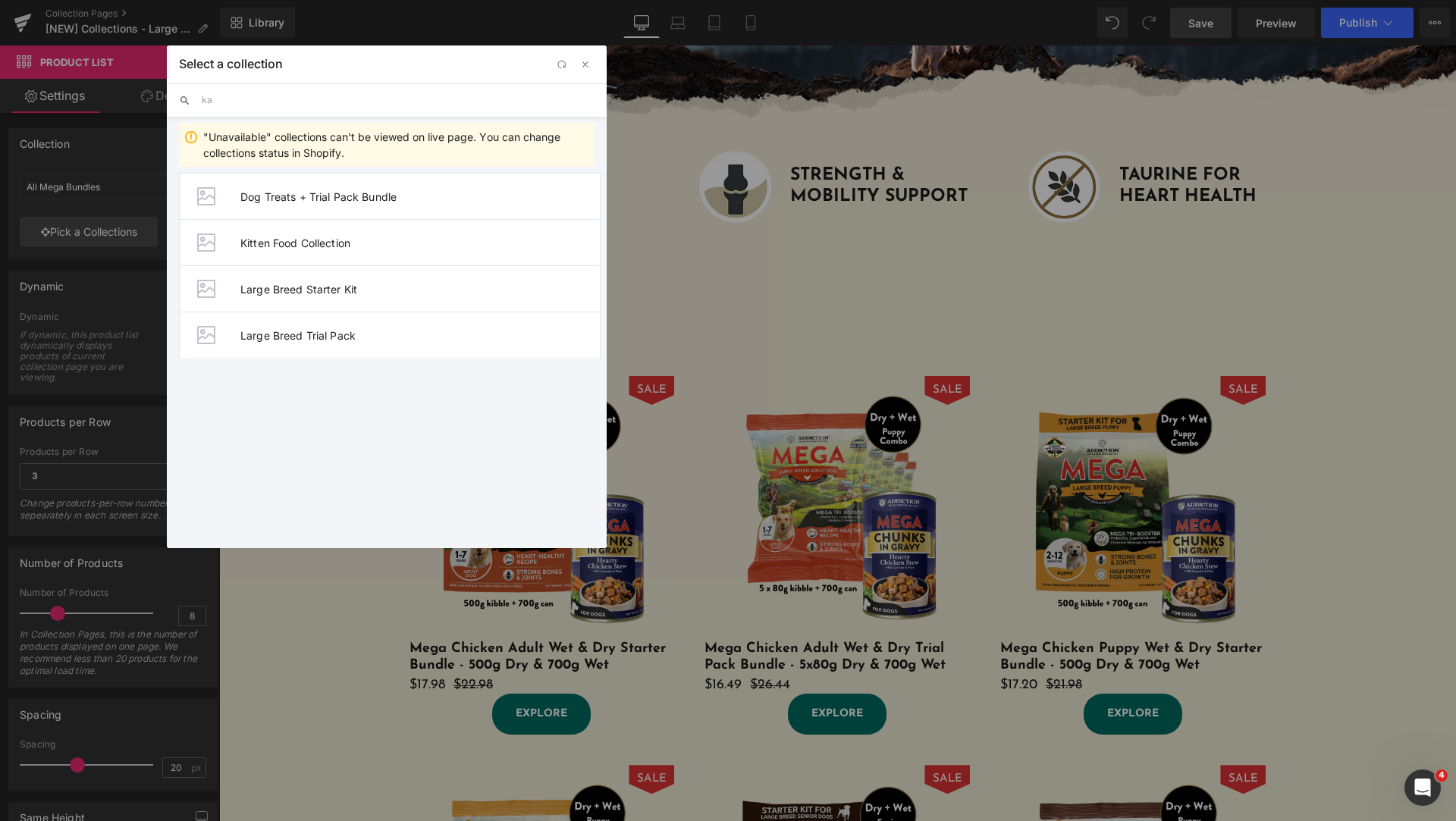
type input "k"
type input "Large"
drag, startPoint x: 420, startPoint y: 429, endPoint x: 202, endPoint y: 385, distance: 222.4
click at [420, 429] on span "Mega Large Breed Dog - Wet Food" at bounding box center [419, 428] width 359 height 13
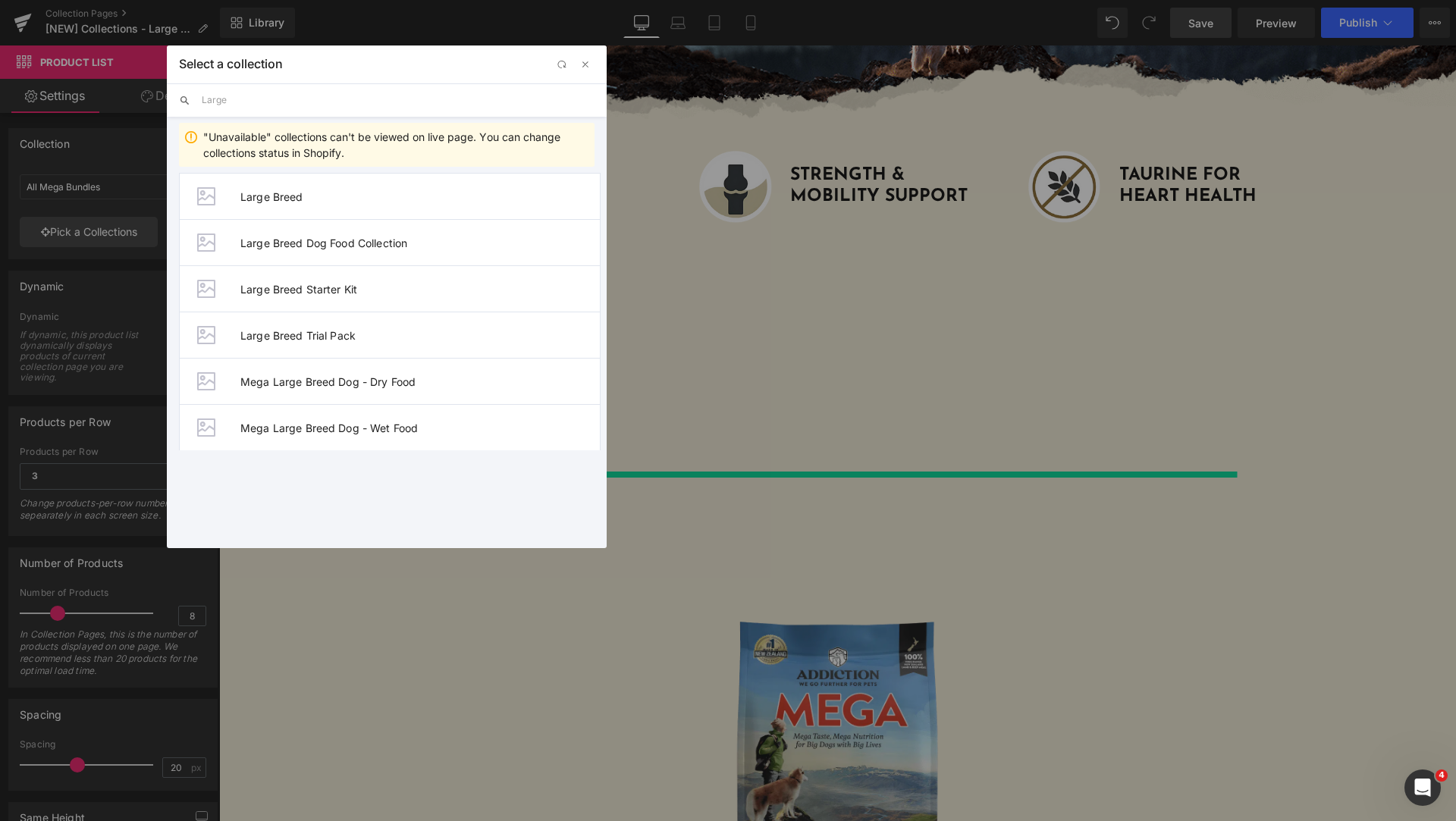
type input "Mega Large Breed Dog - Wet Food"
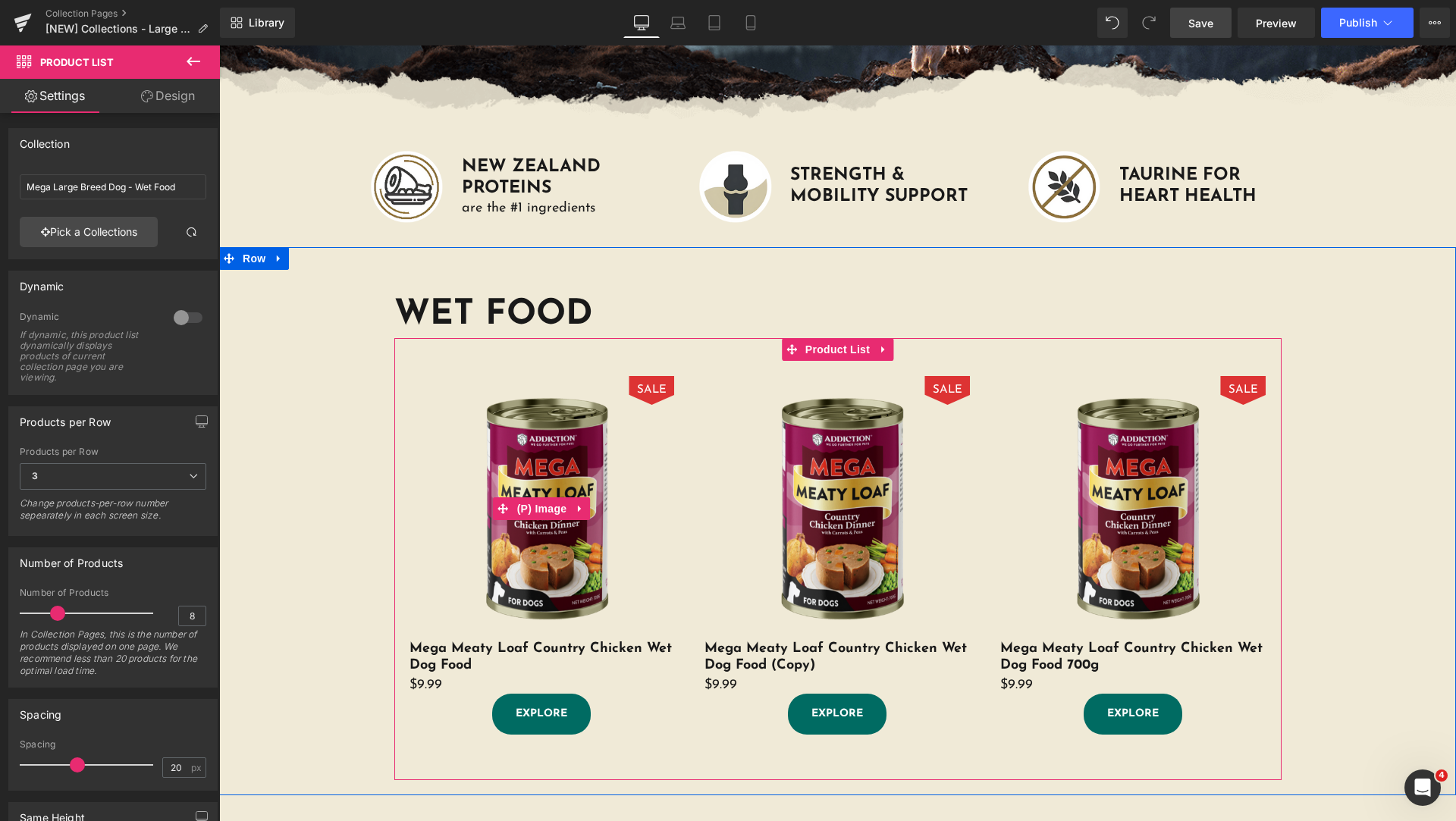
scroll to position [0, 0]
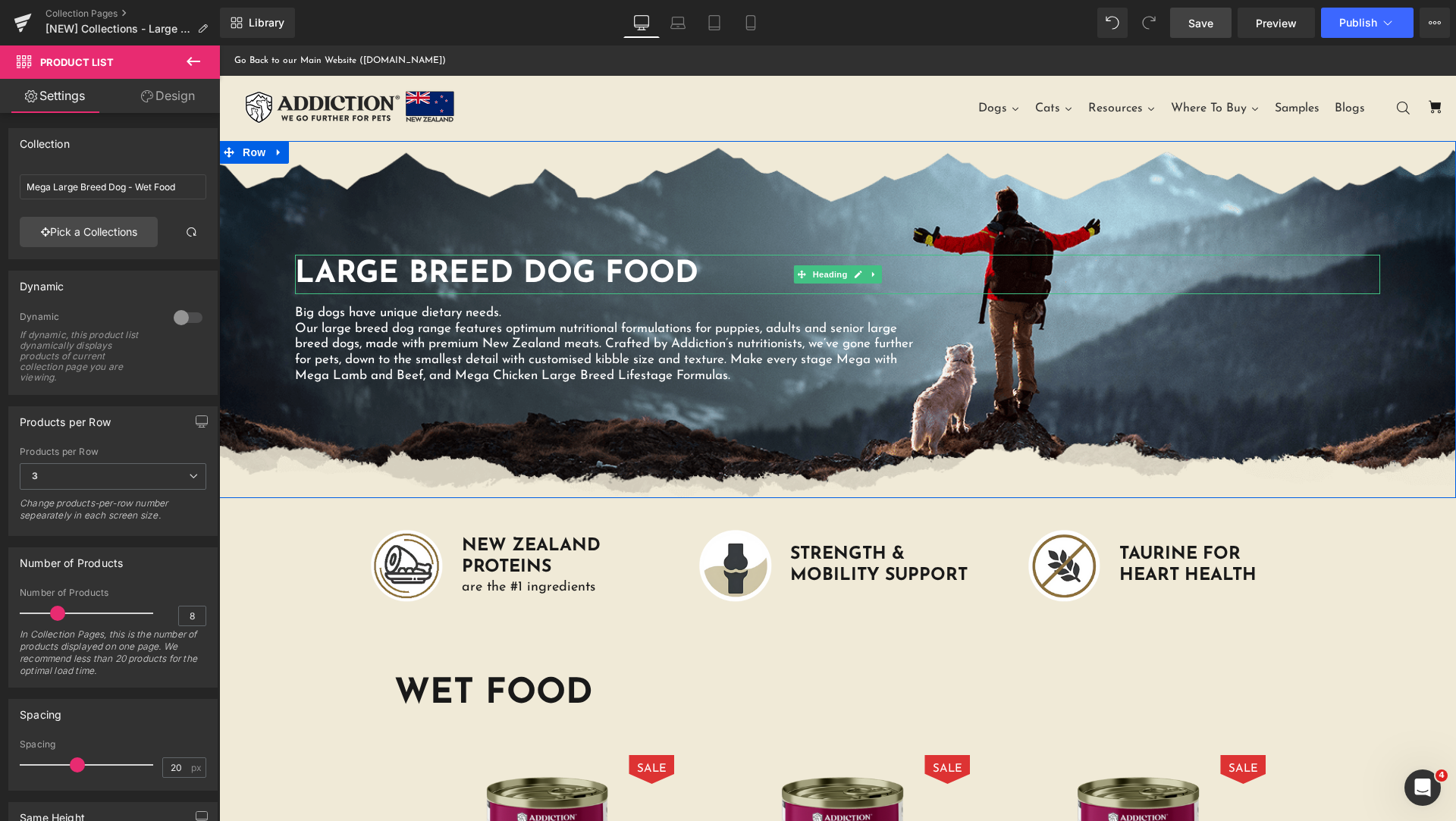
click at [379, 271] on h1 "Large Breed Dog Food" at bounding box center [837, 274] width 1086 height 39
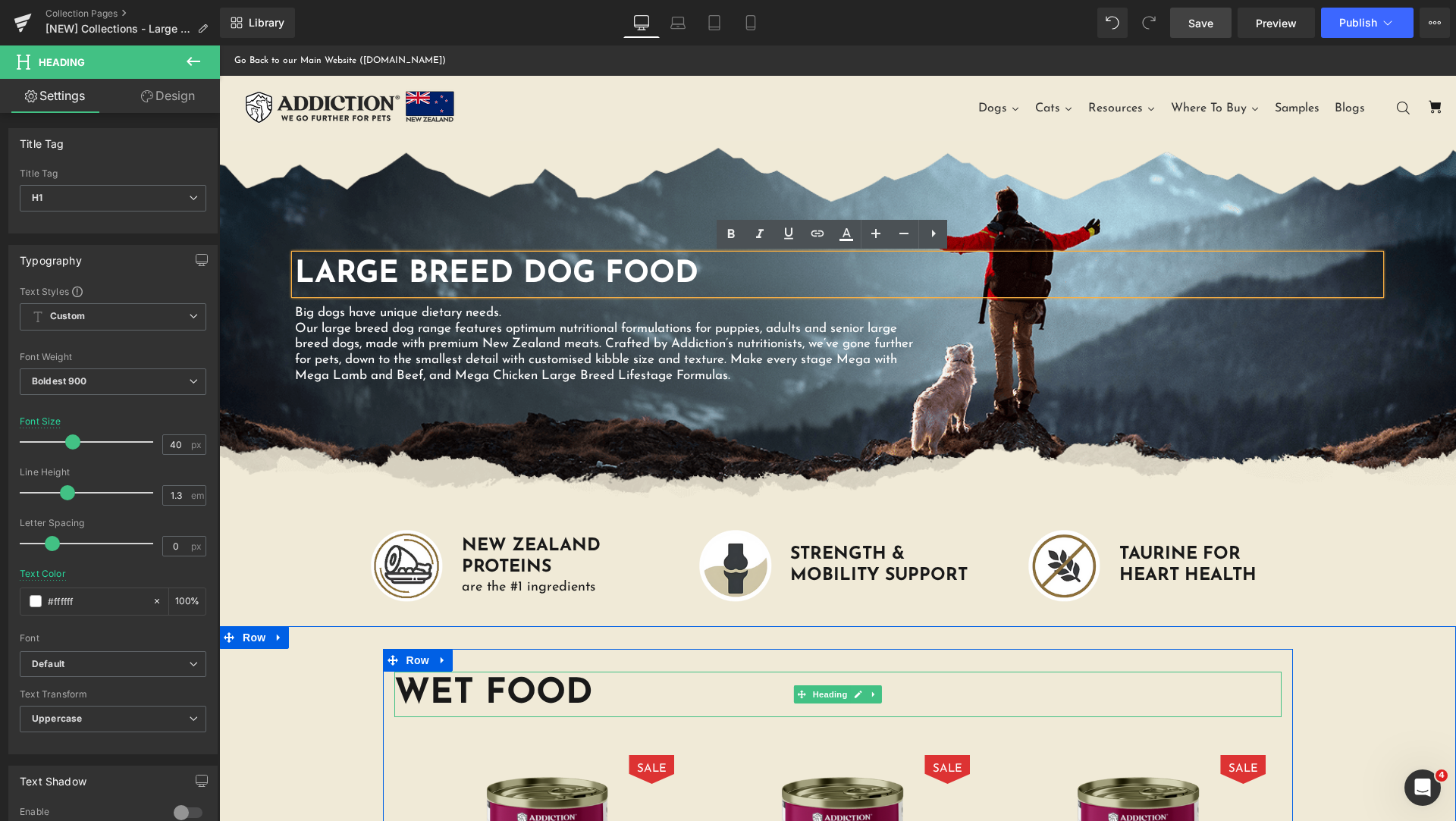
click at [644, 690] on h1 "WET FOOD" at bounding box center [838, 694] width 887 height 46
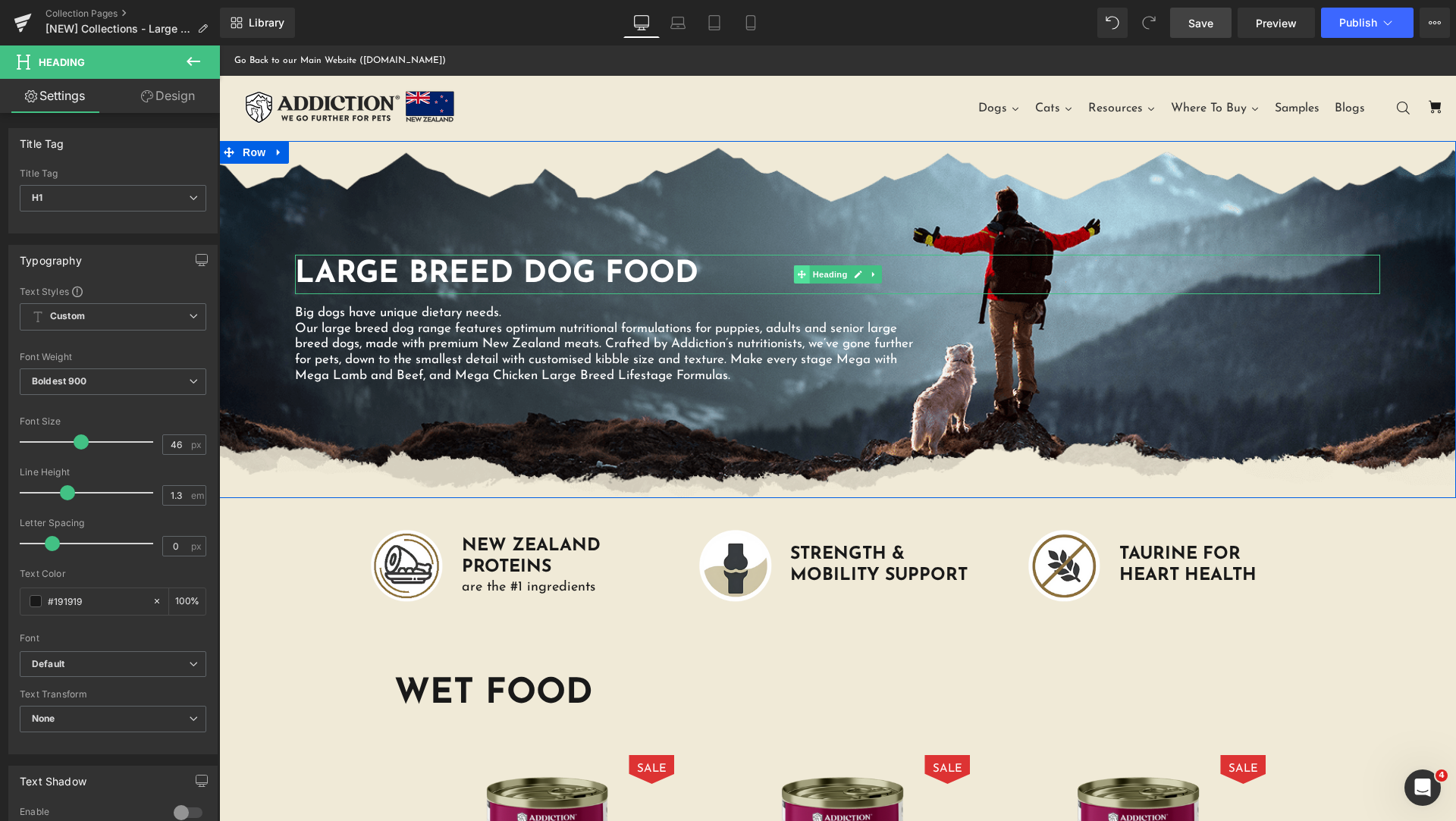
click at [797, 276] on icon at bounding box center [801, 274] width 8 height 8
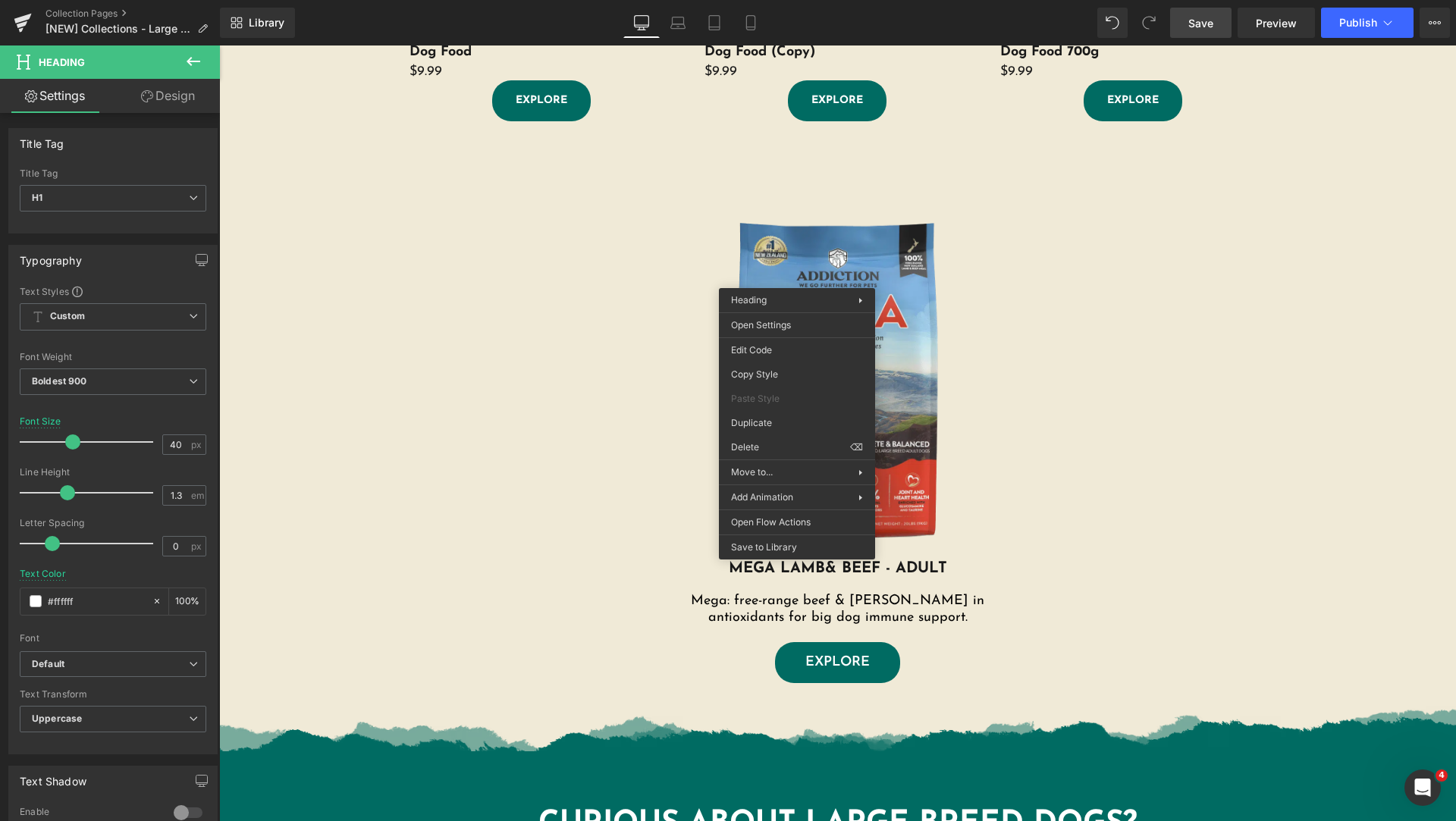
scroll to position [1138, 0]
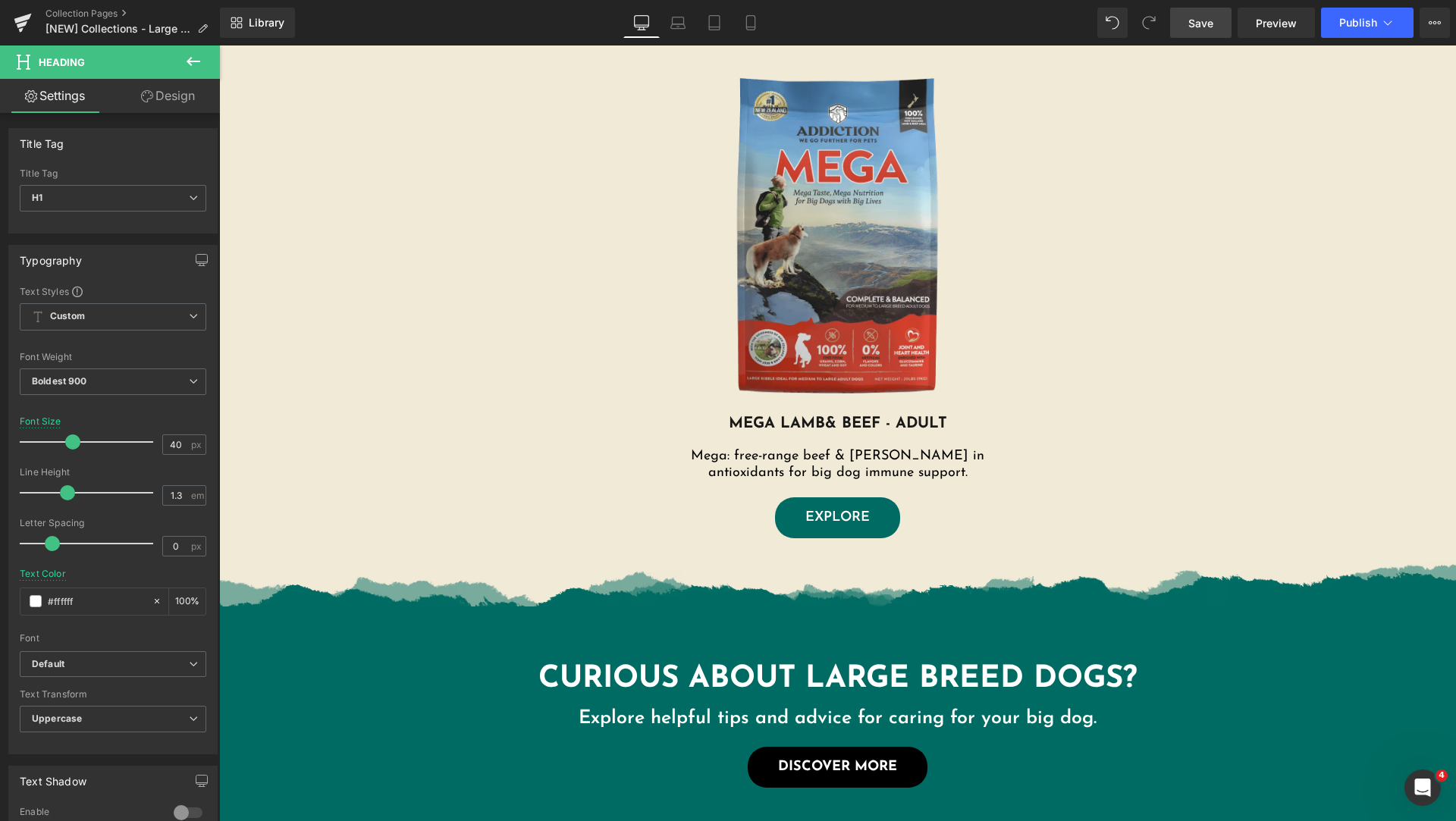
click at [700, 673] on h1 "Curious About Large Breed Dogs?" at bounding box center [838, 679] width 868 height 39
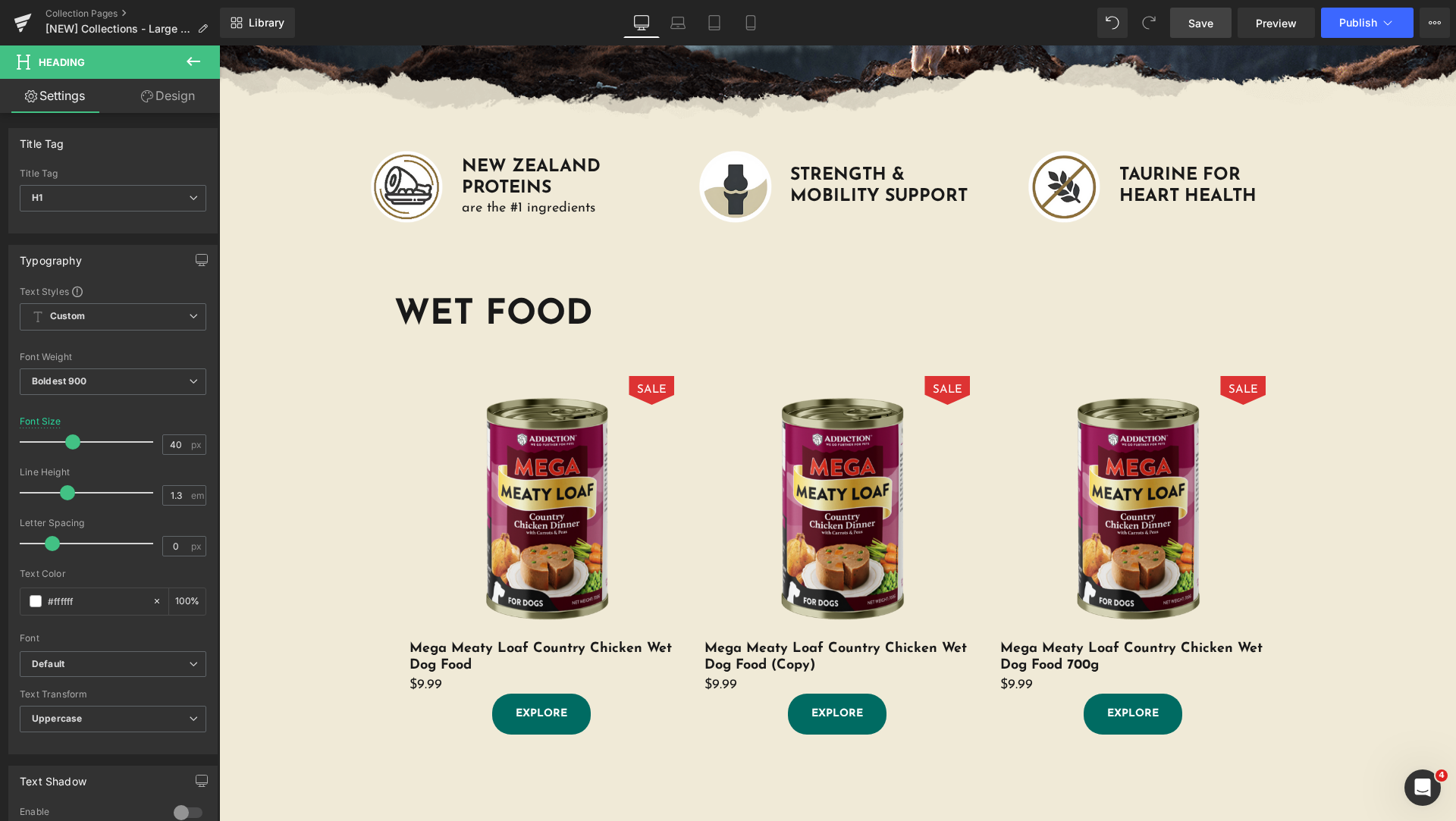
scroll to position [0, 0]
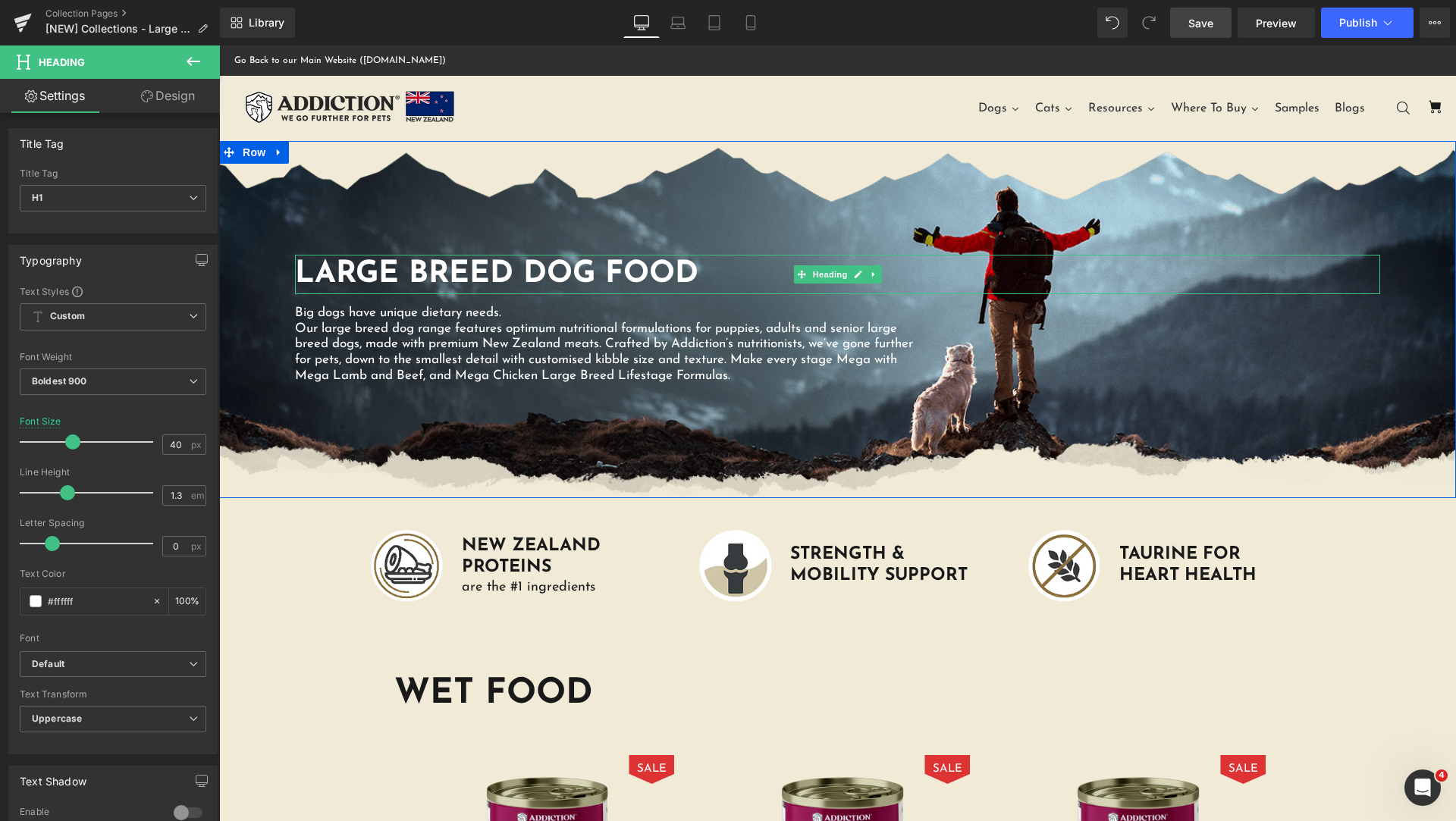
click at [501, 284] on h1 "Large Breed Dog Food" at bounding box center [837, 274] width 1086 height 39
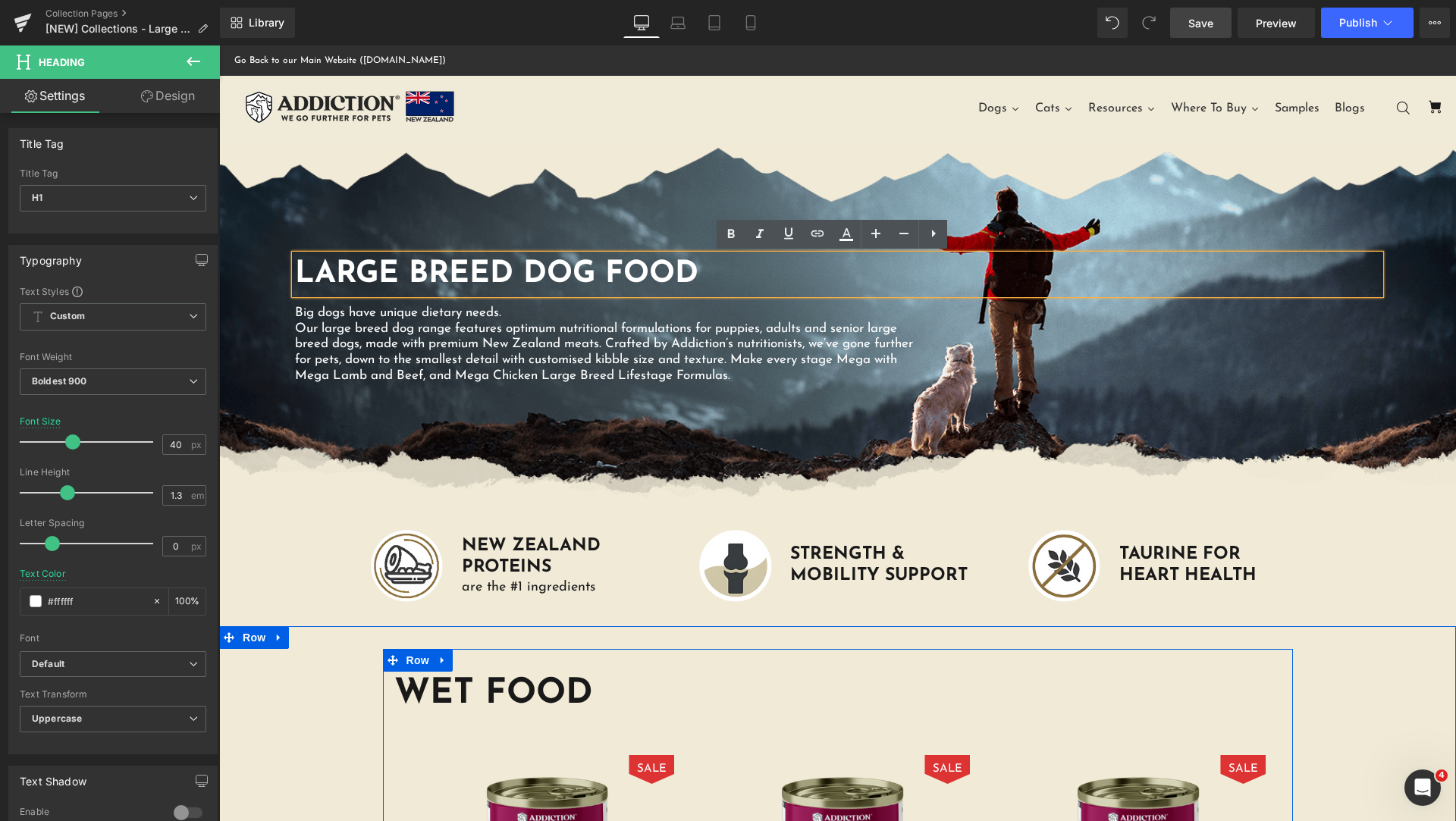
click at [503, 701] on h1 "WET FOOD" at bounding box center [838, 694] width 887 height 46
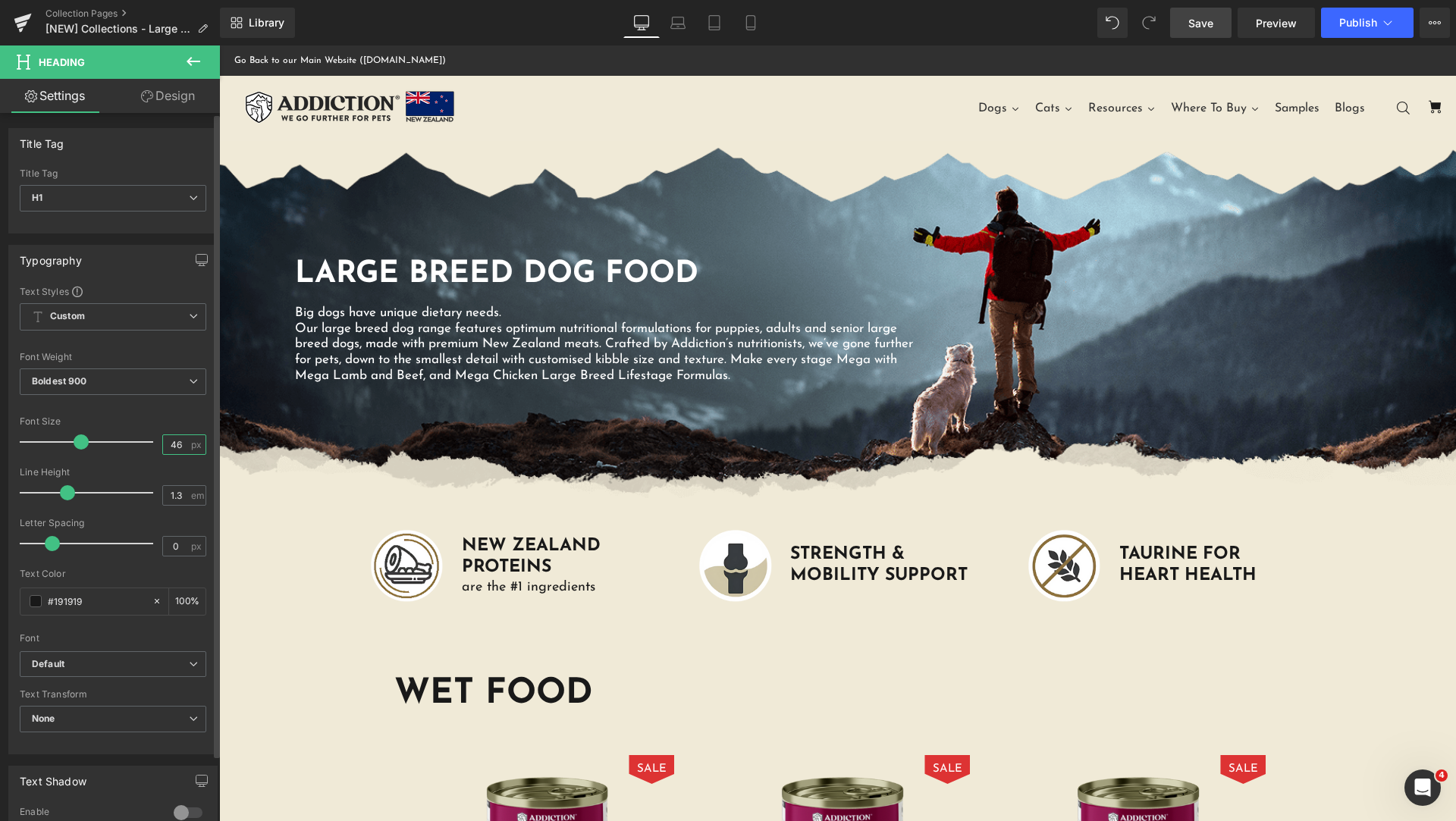
click at [178, 442] on input "46" at bounding box center [176, 445] width 27 height 19
type input "40"
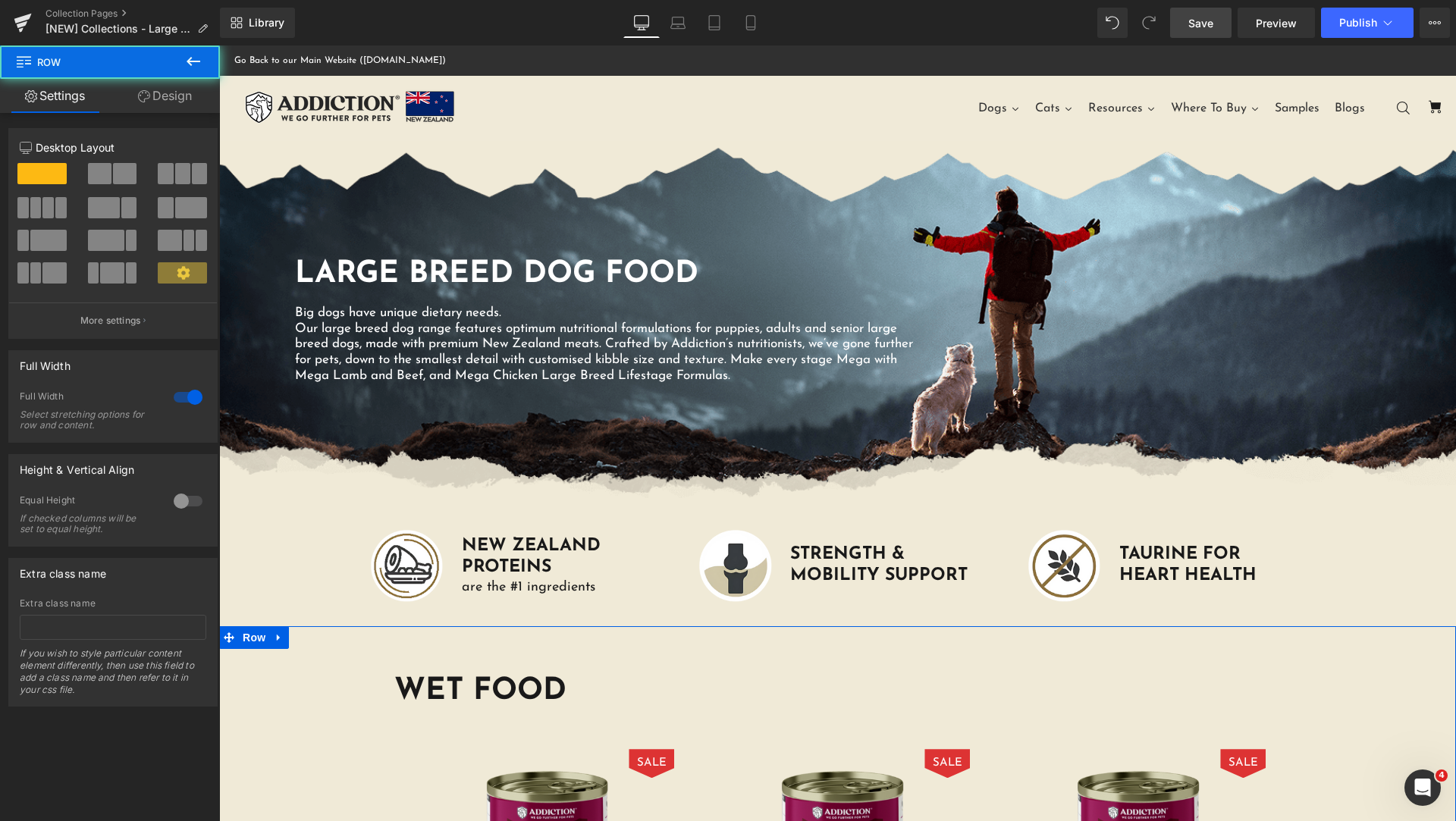
scroll to position [379, 0]
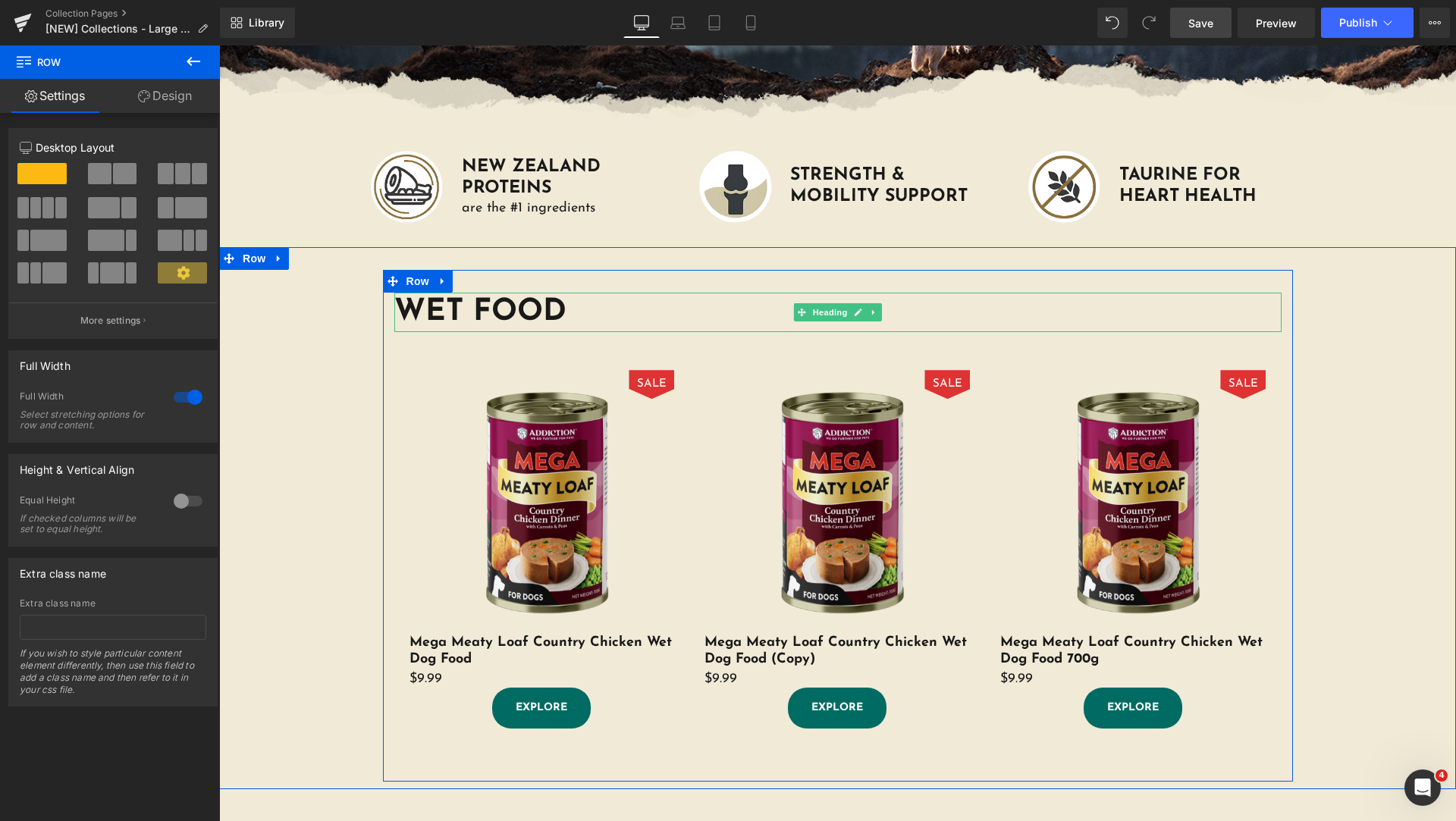
click at [554, 309] on h1 "WET FOOD" at bounding box center [838, 312] width 887 height 39
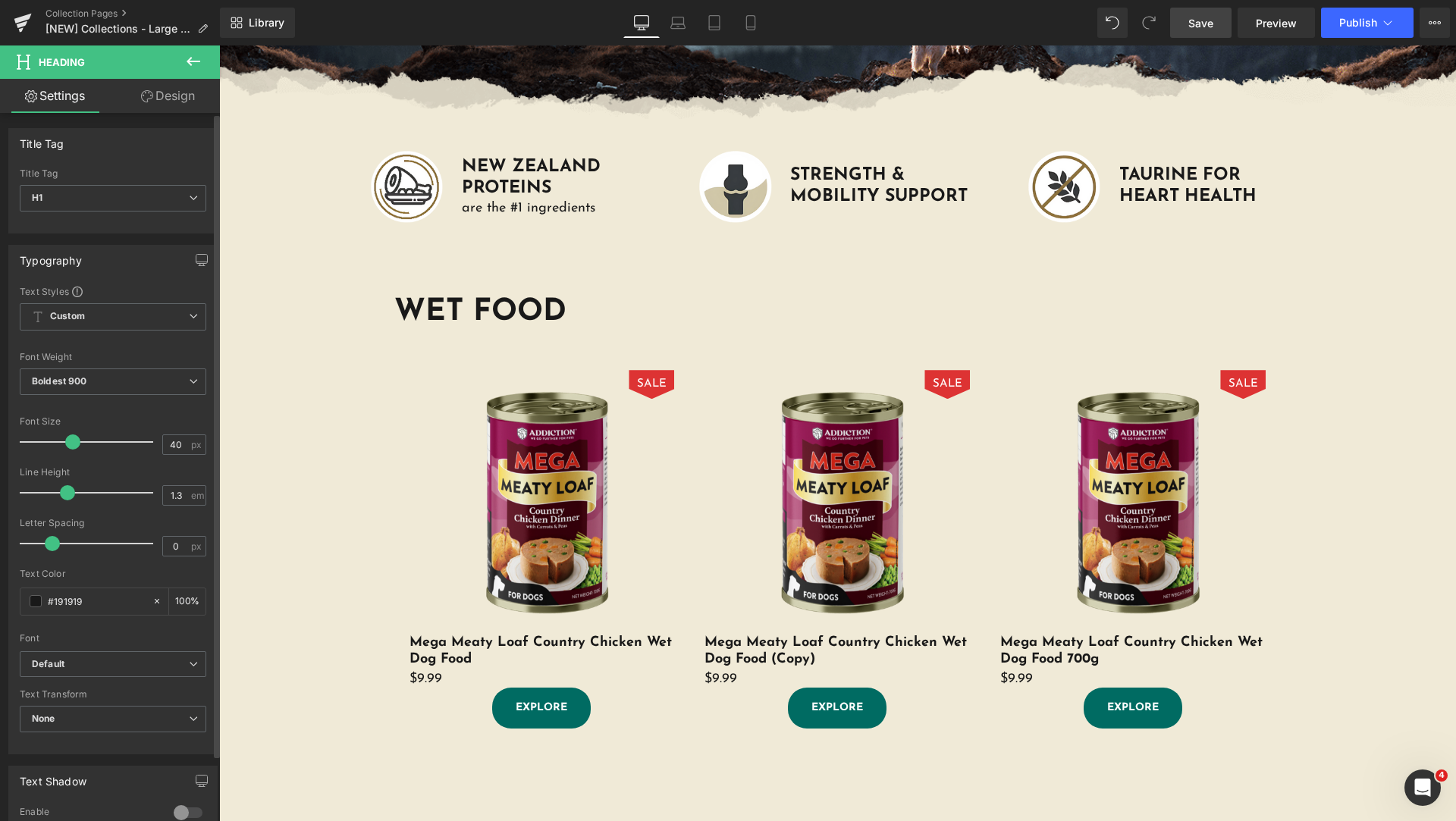
scroll to position [368, 0]
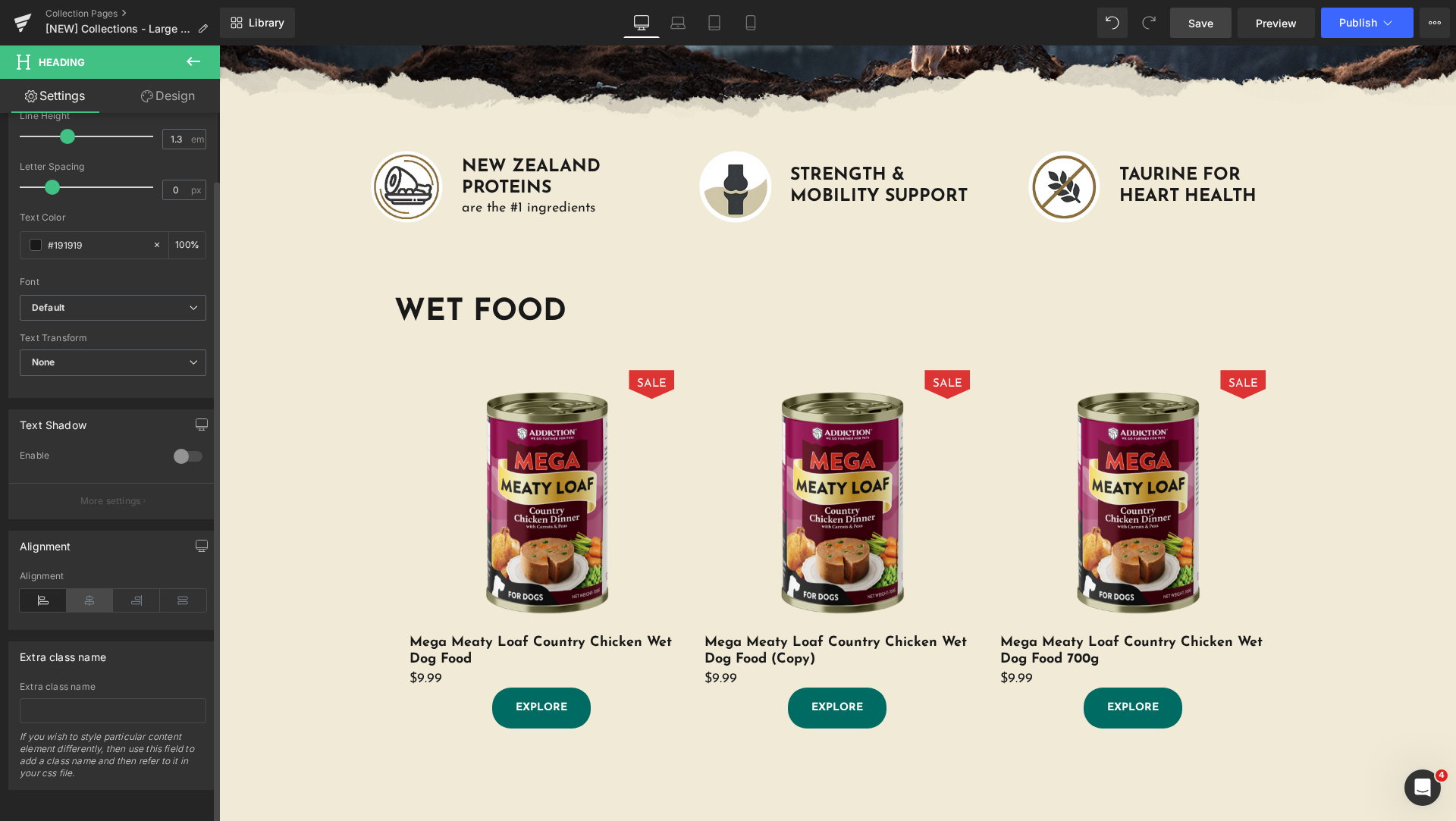
click at [96, 589] on icon at bounding box center [90, 600] width 47 height 22
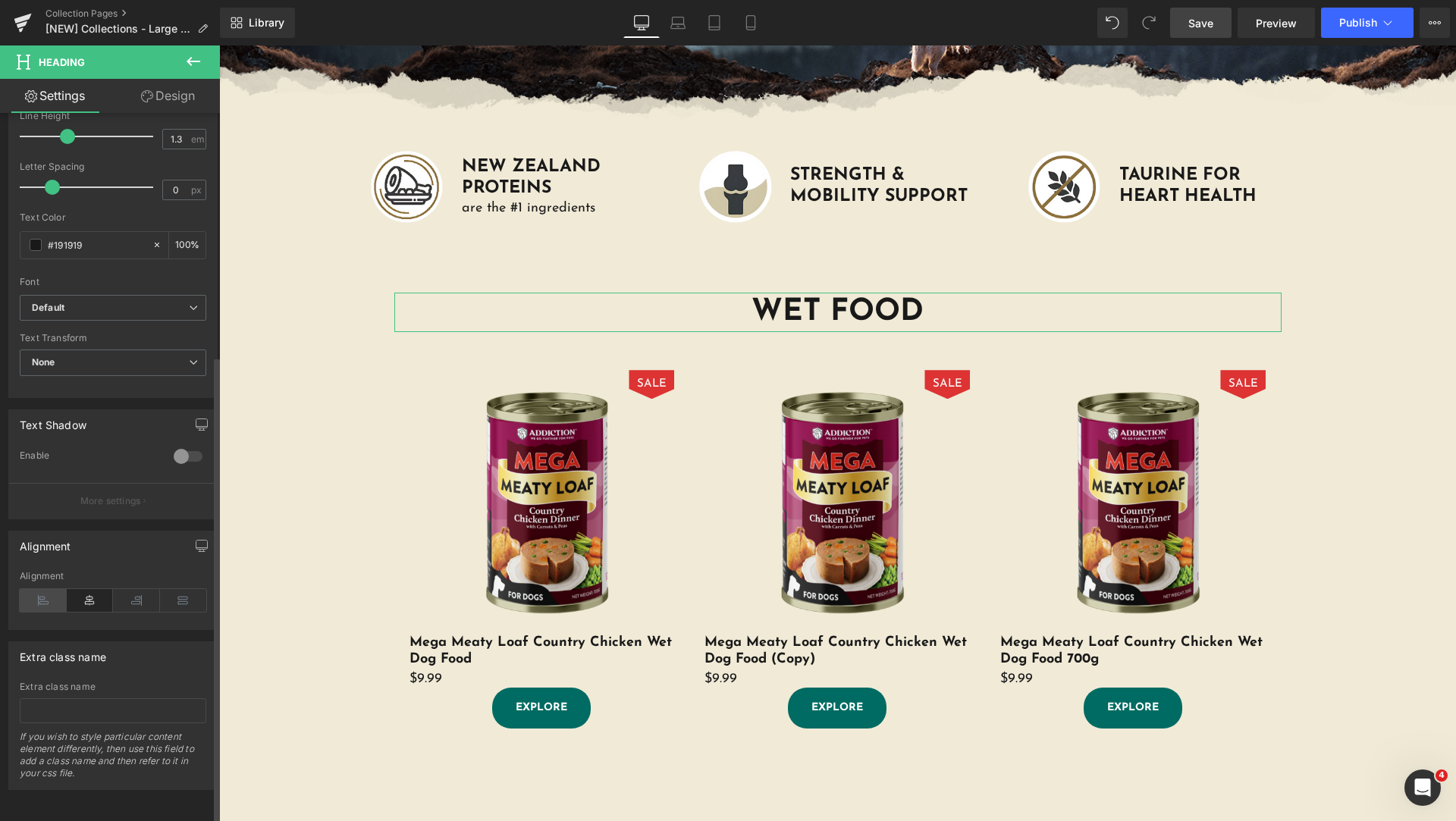
click at [55, 589] on icon at bounding box center [43, 600] width 47 height 22
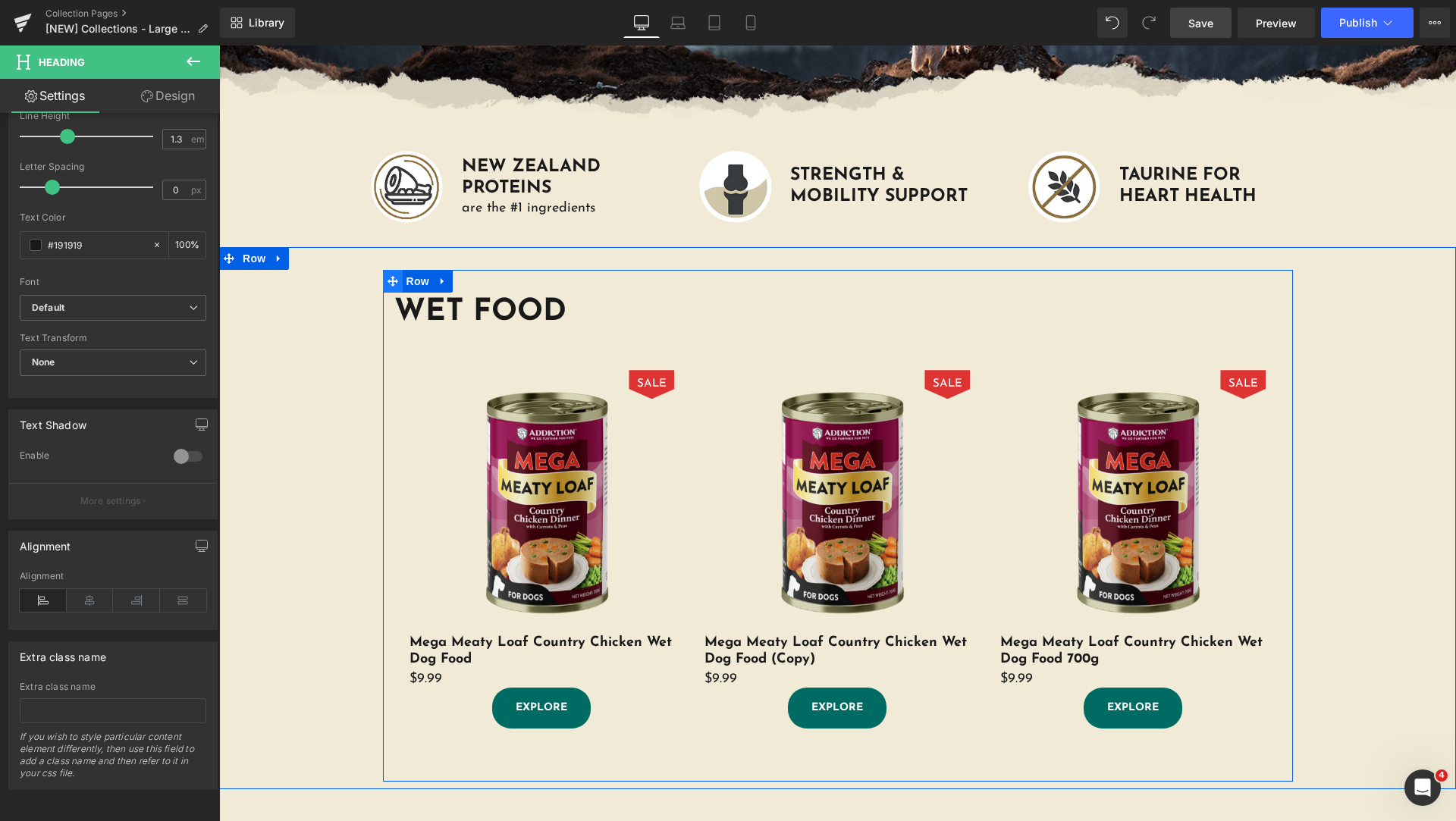
click at [387, 280] on icon at bounding box center [392, 281] width 10 height 10
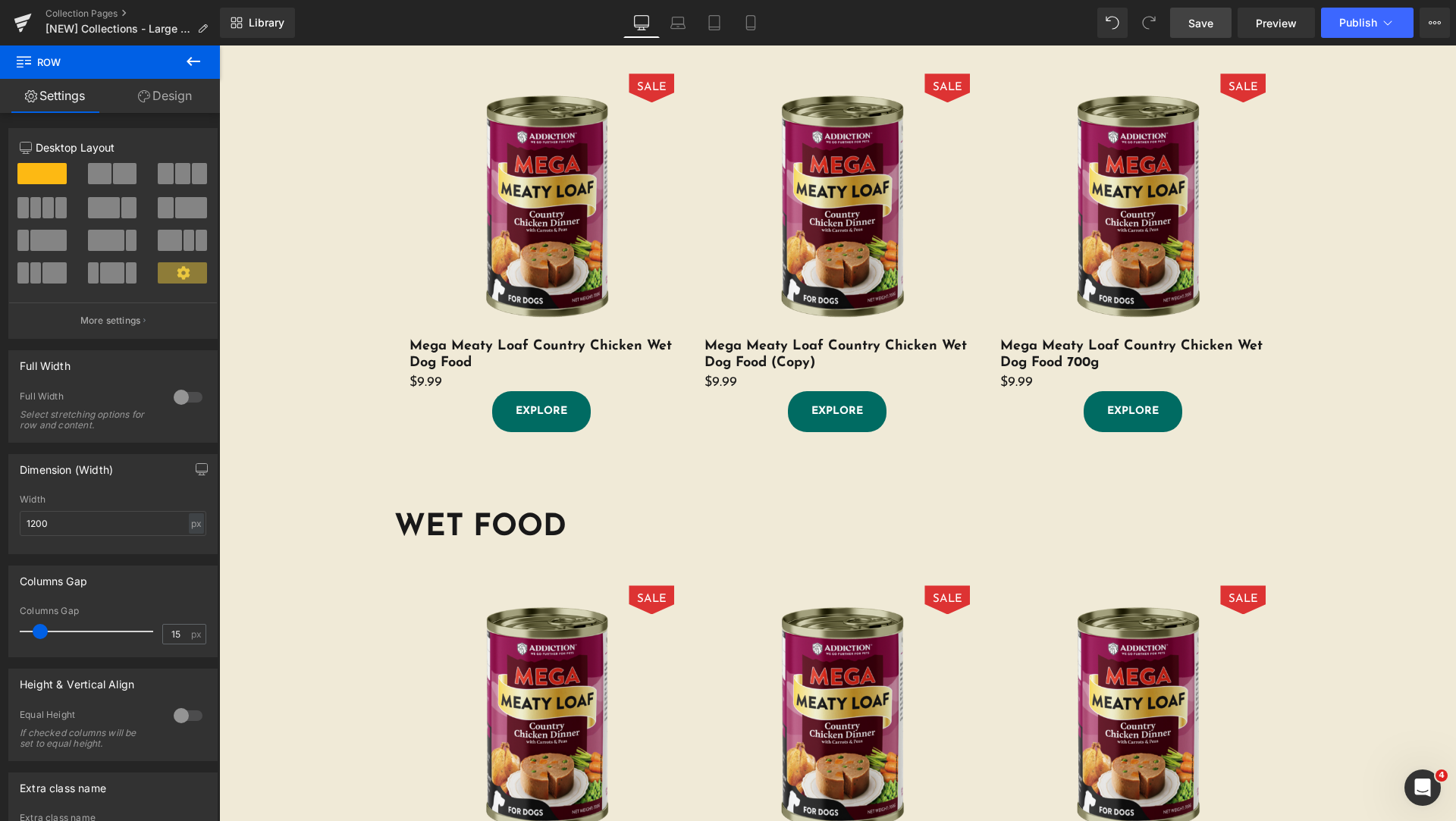
scroll to position [296, 0]
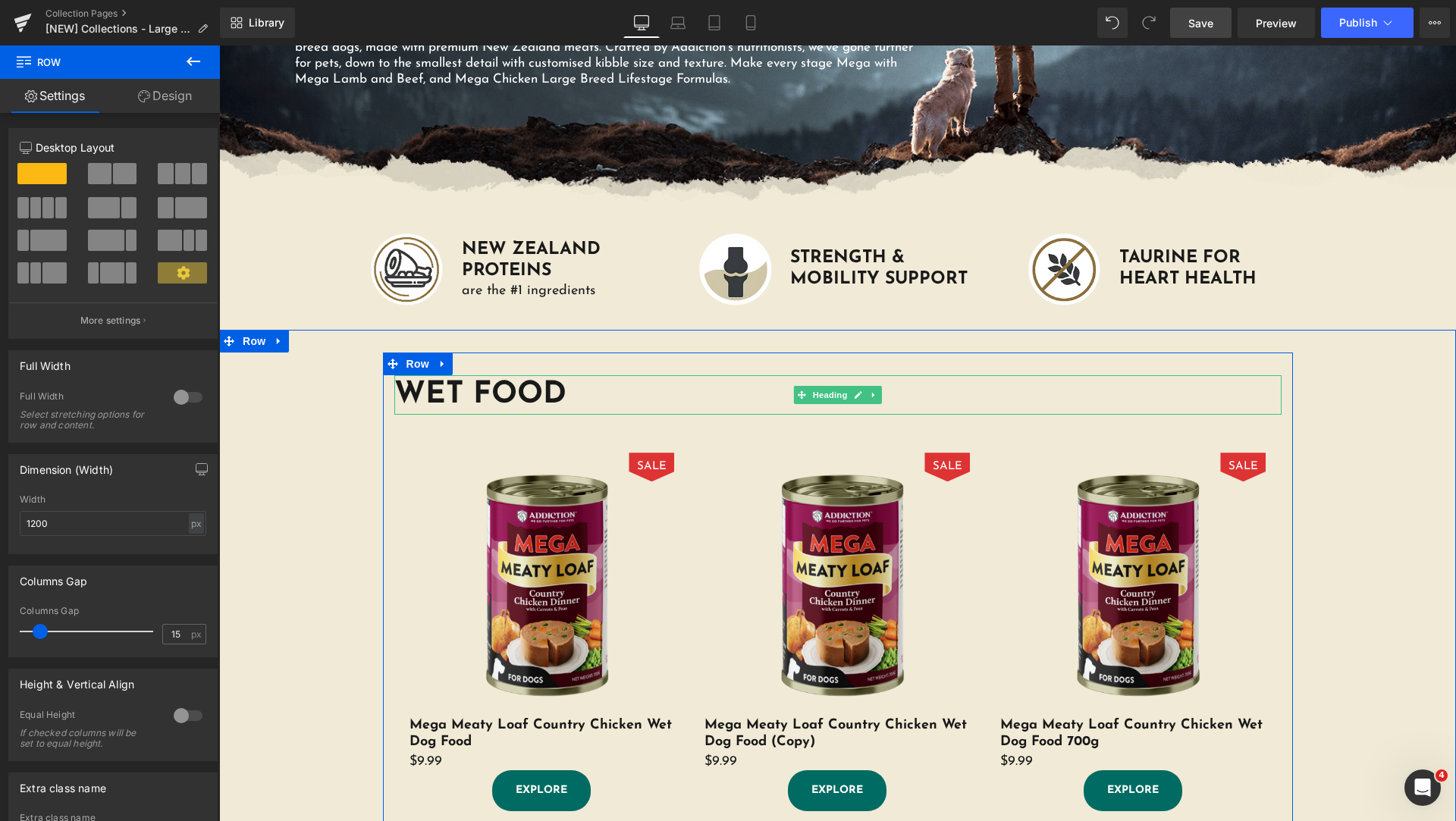
click at [454, 391] on h1 "WET FOOD" at bounding box center [838, 394] width 887 height 39
click at [465, 391] on h1 "WET FOOD" at bounding box center [838, 394] width 887 height 39
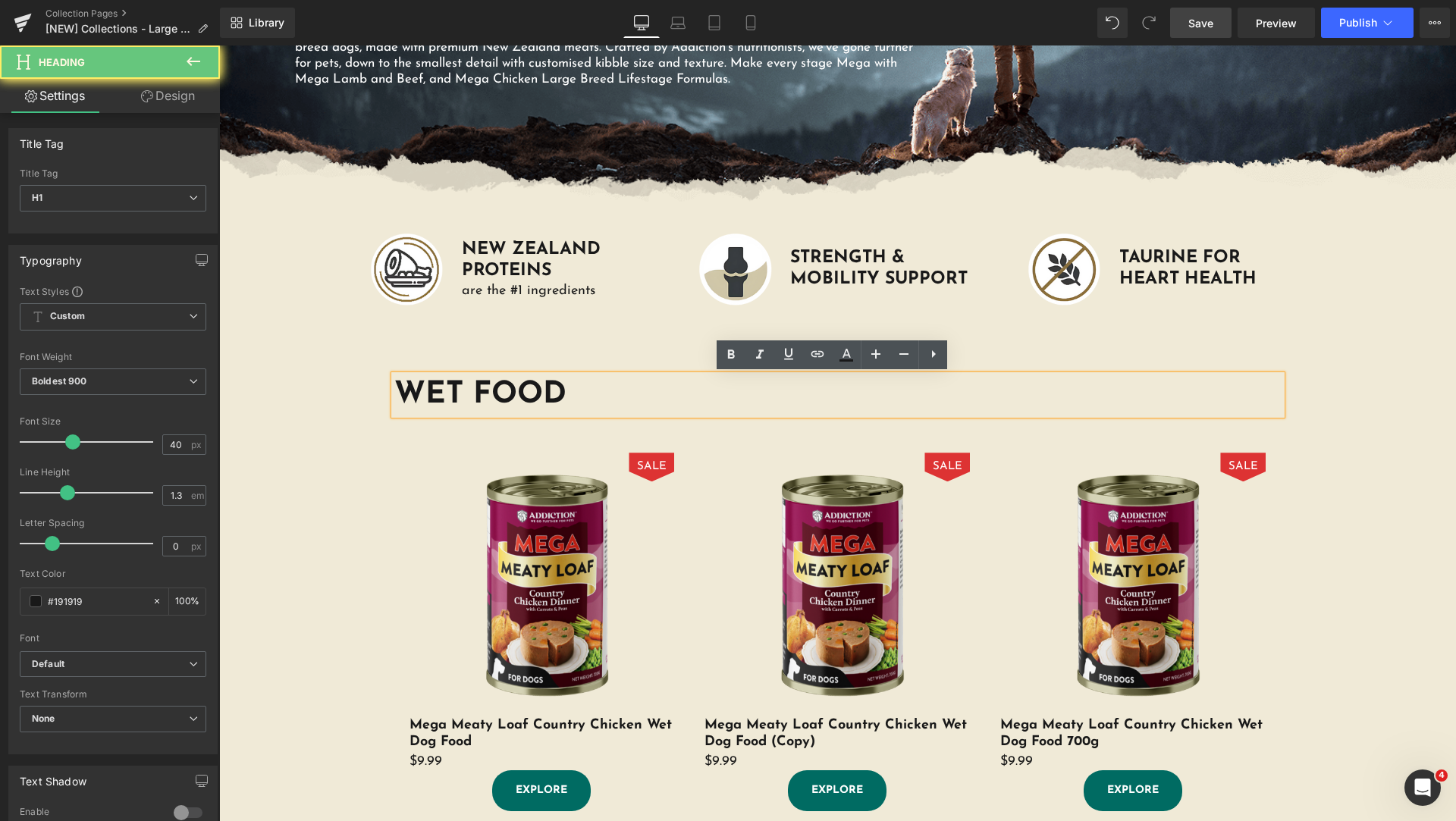
click at [447, 393] on h1 "WET FOOD" at bounding box center [838, 394] width 887 height 39
drag, startPoint x: 452, startPoint y: 392, endPoint x: 376, endPoint y: 388, distance: 76.1
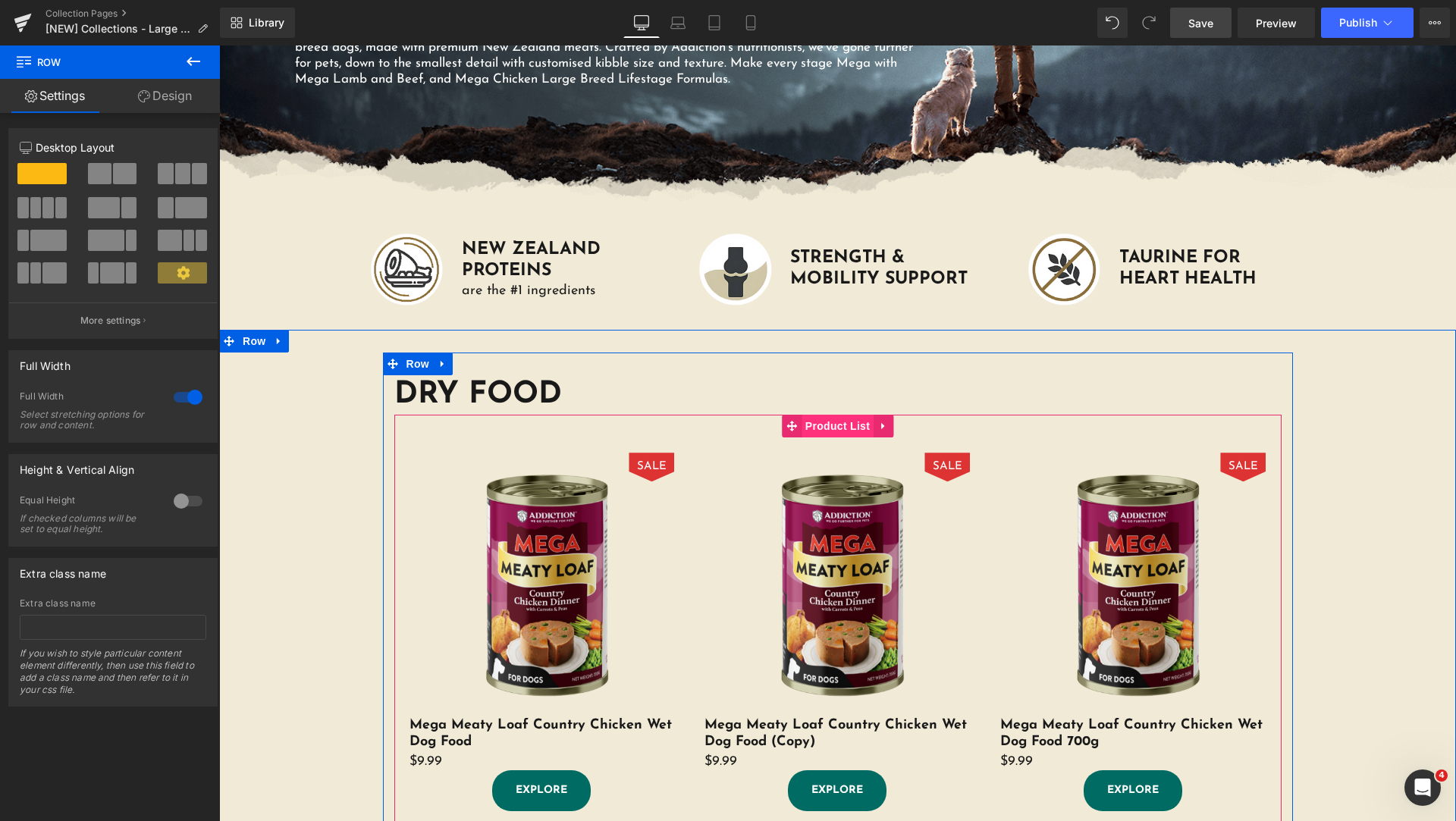
click at [802, 417] on span "Product List" at bounding box center [838, 426] width 72 height 22
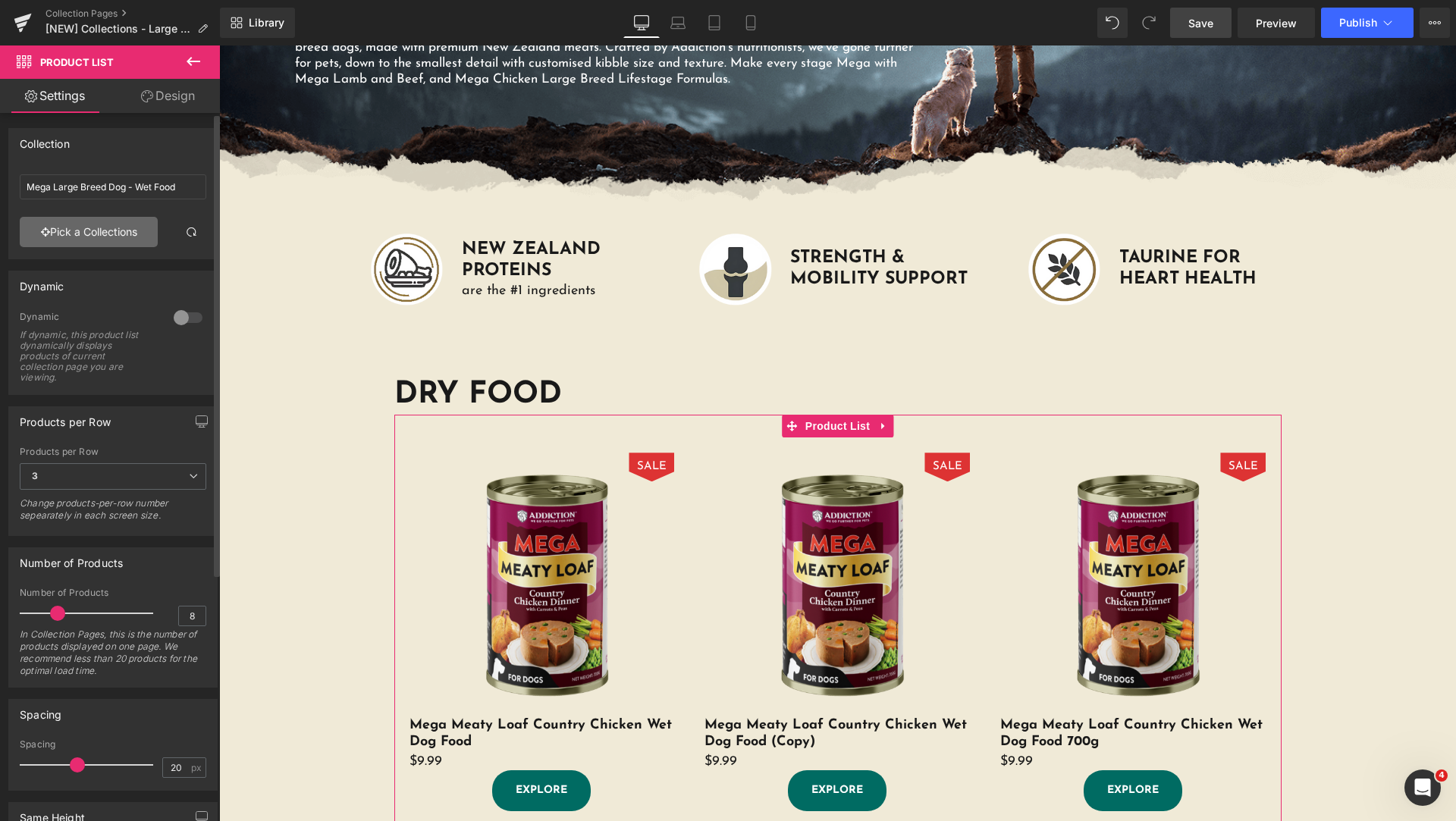
click at [115, 239] on link "Pick a Collections" at bounding box center [89, 232] width 138 height 31
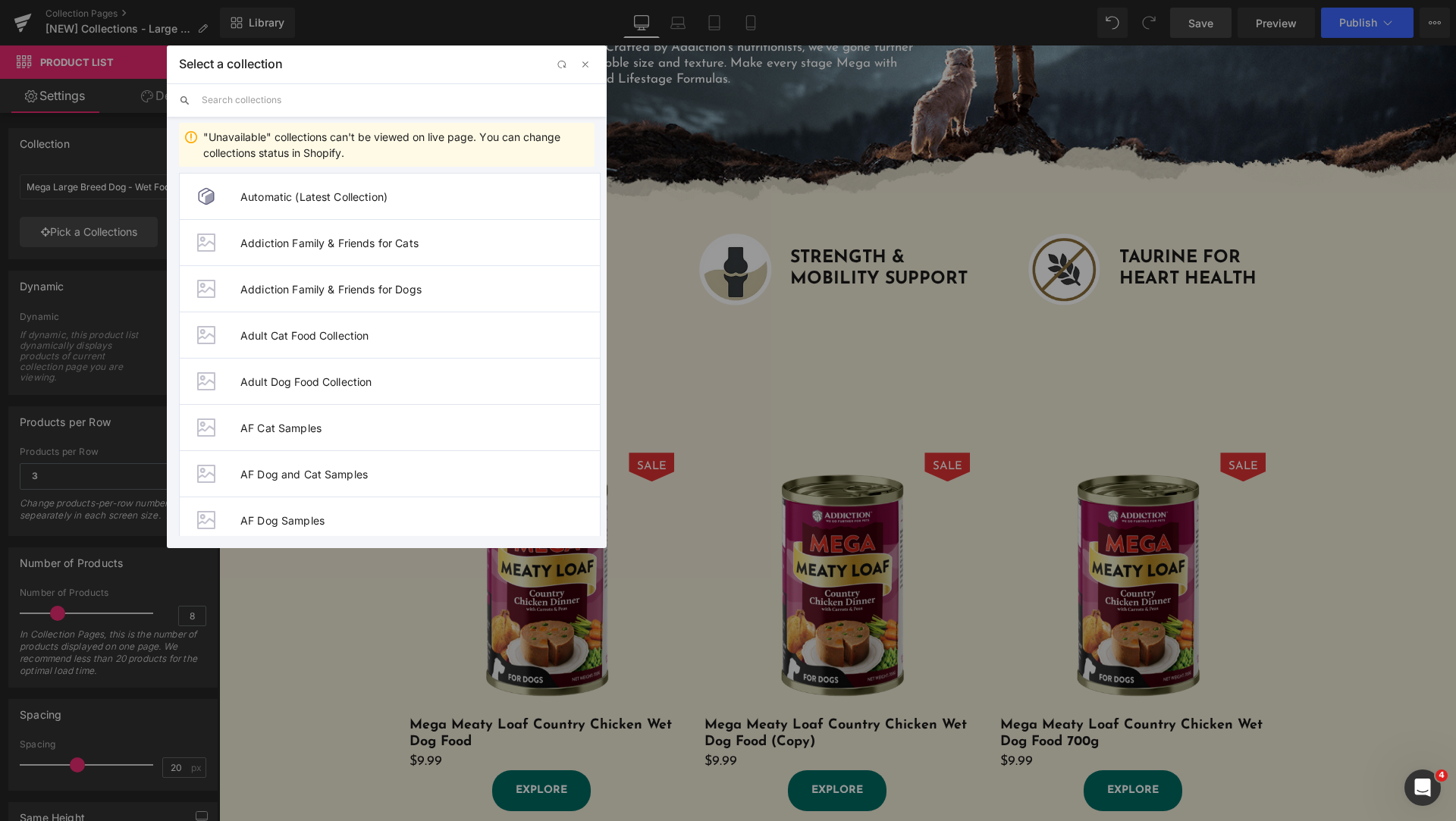
click at [294, 96] on input "text" at bounding box center [398, 100] width 393 height 34
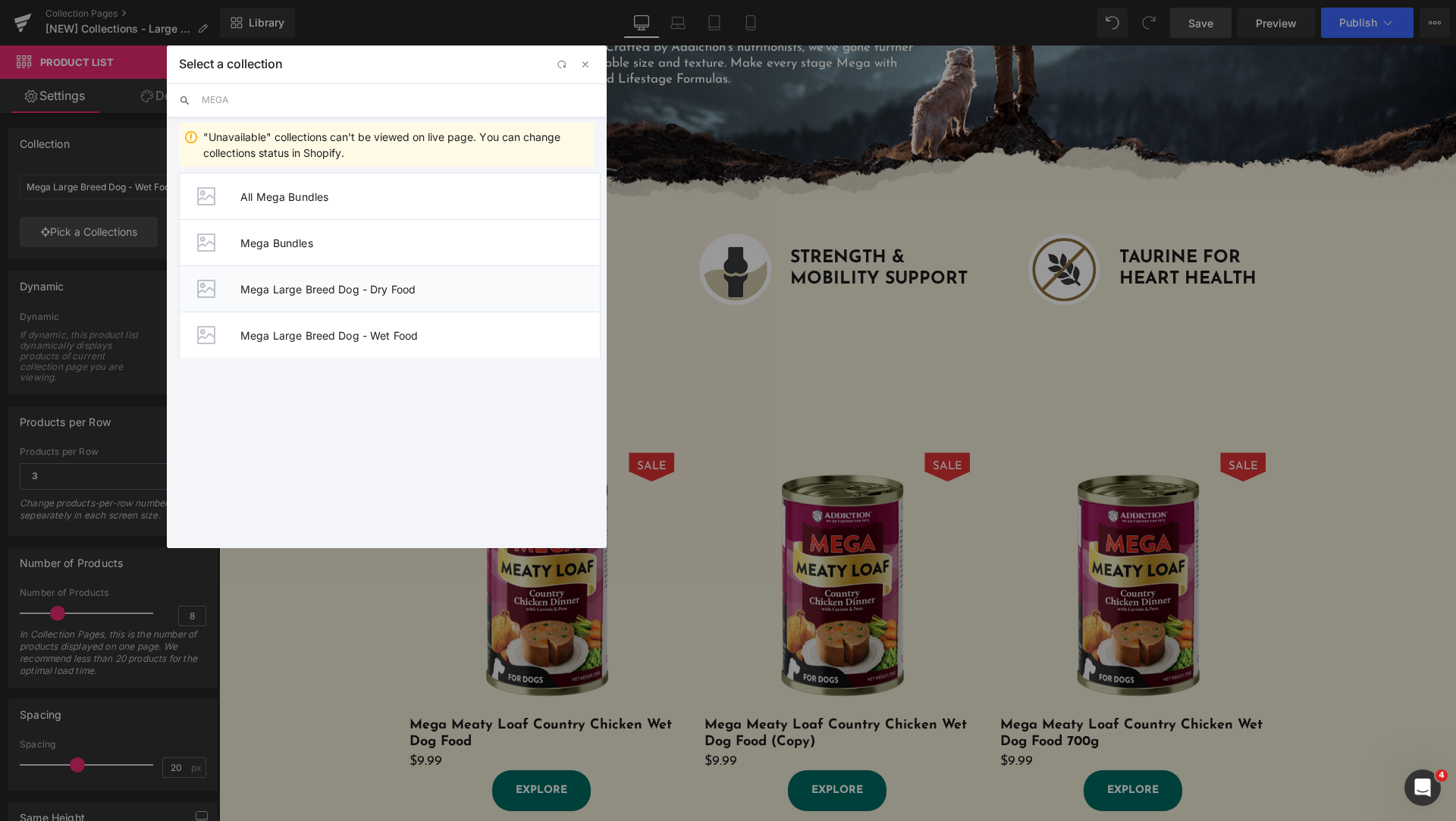
type input "MEGA"
click at [474, 279] on li "Mega Large Breed Dog - Dry Food" at bounding box center [390, 288] width 422 height 47
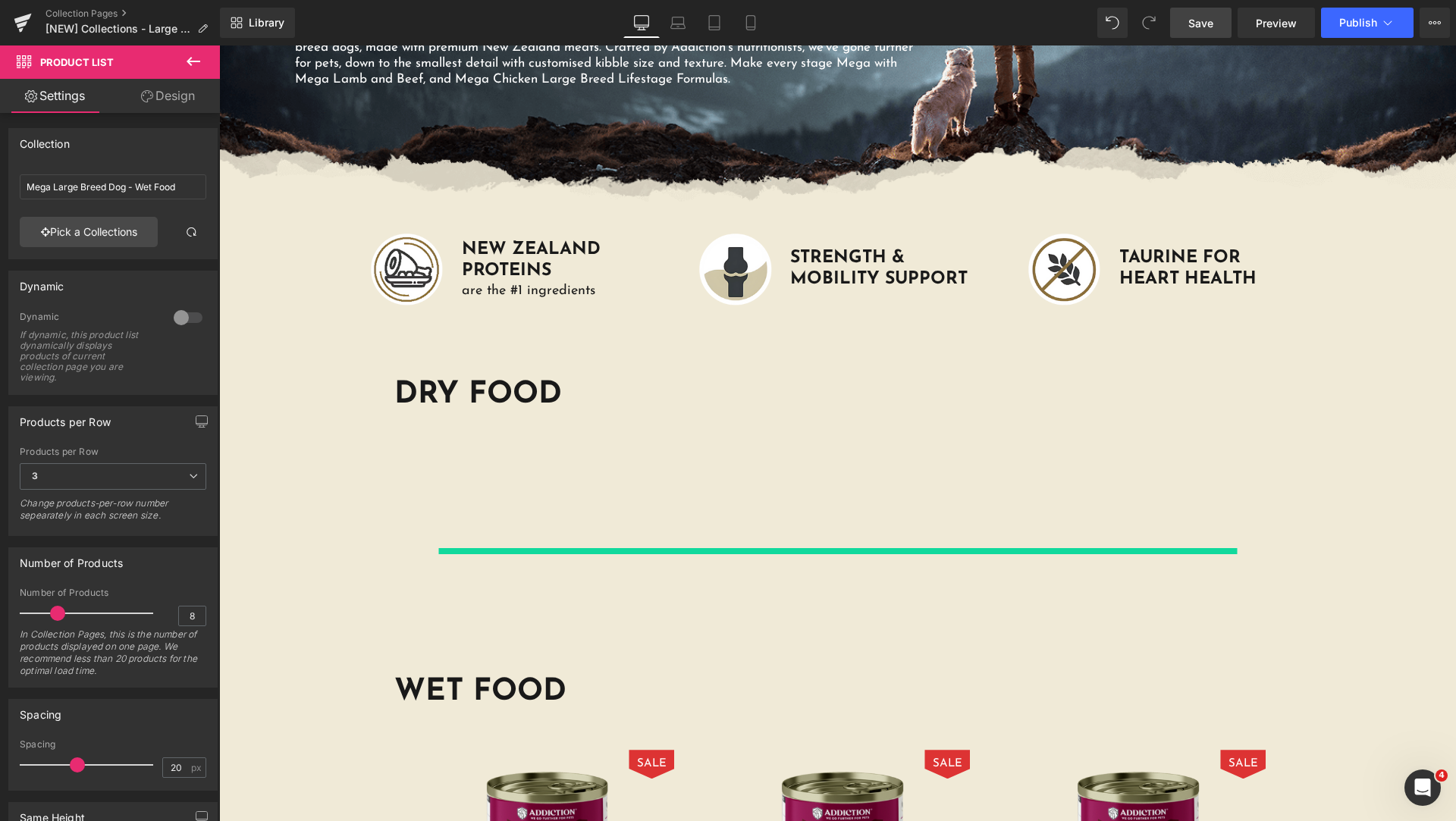
type input "Mega Large Breed Dog - Dry Food"
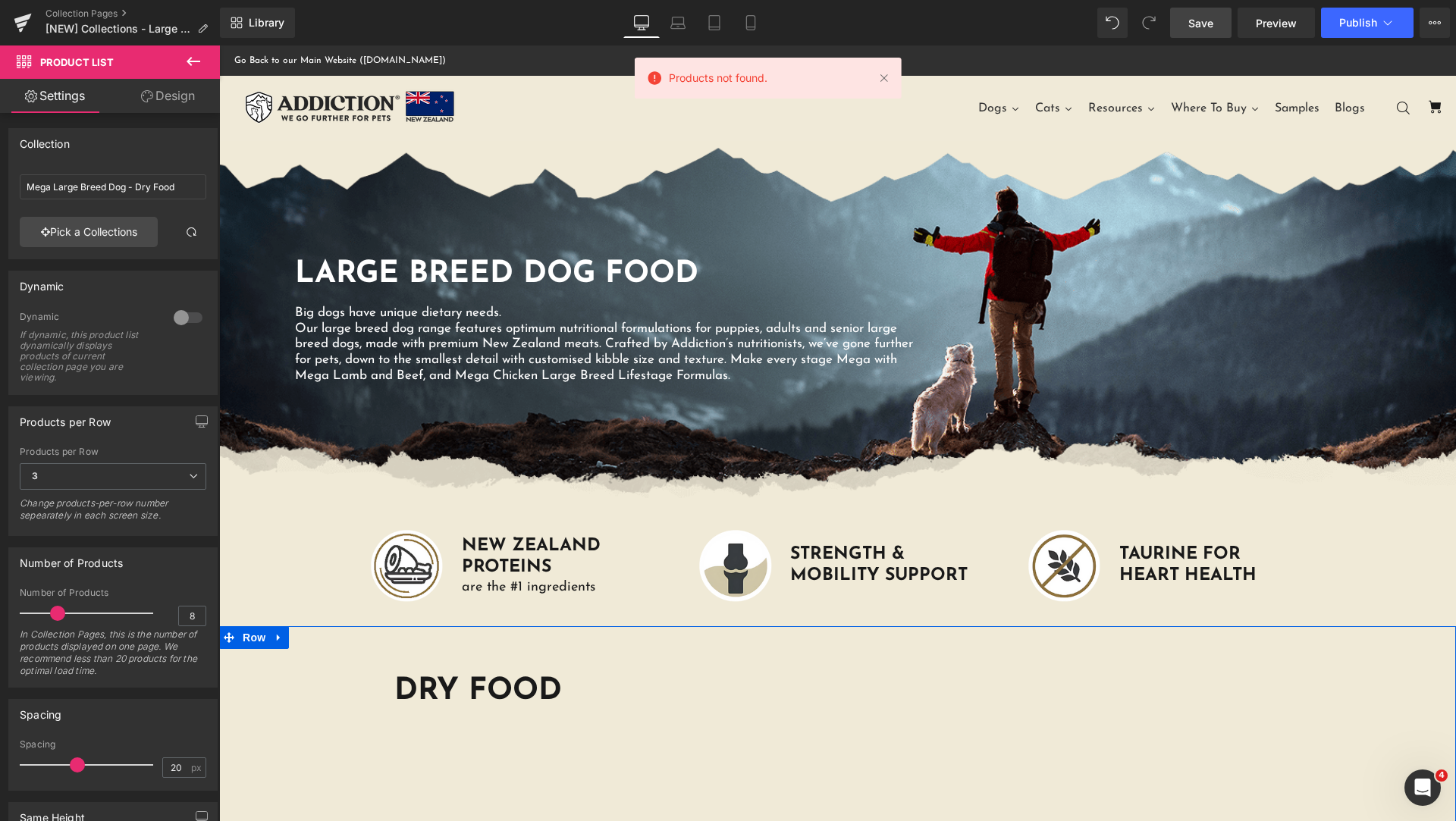
scroll to position [379, 0]
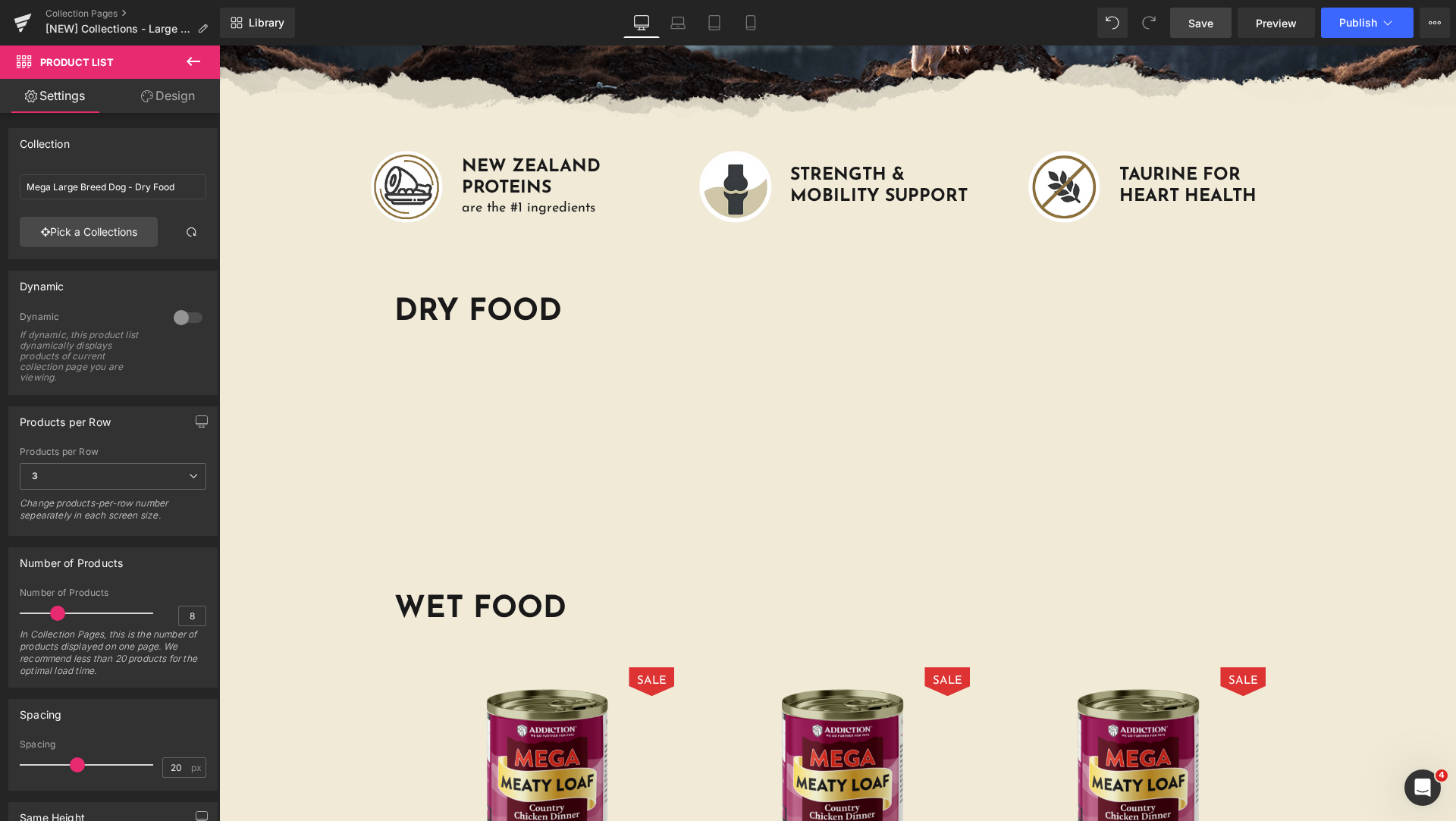
drag, startPoint x: 1202, startPoint y: 31, endPoint x: 1119, endPoint y: 463, distance: 439.9
click at [1202, 31] on span "Save" at bounding box center [1200, 23] width 25 height 16
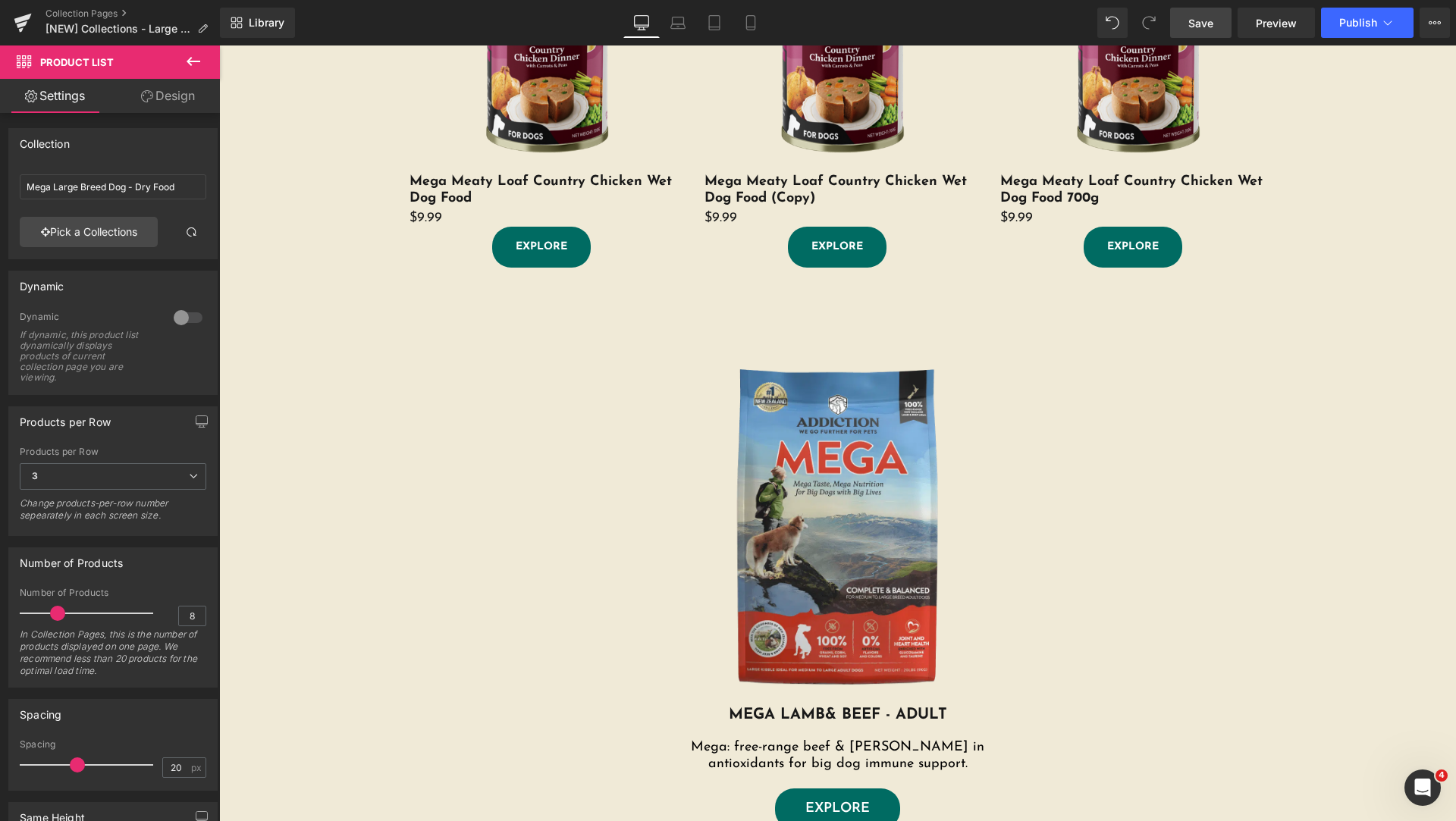
scroll to position [758, 0]
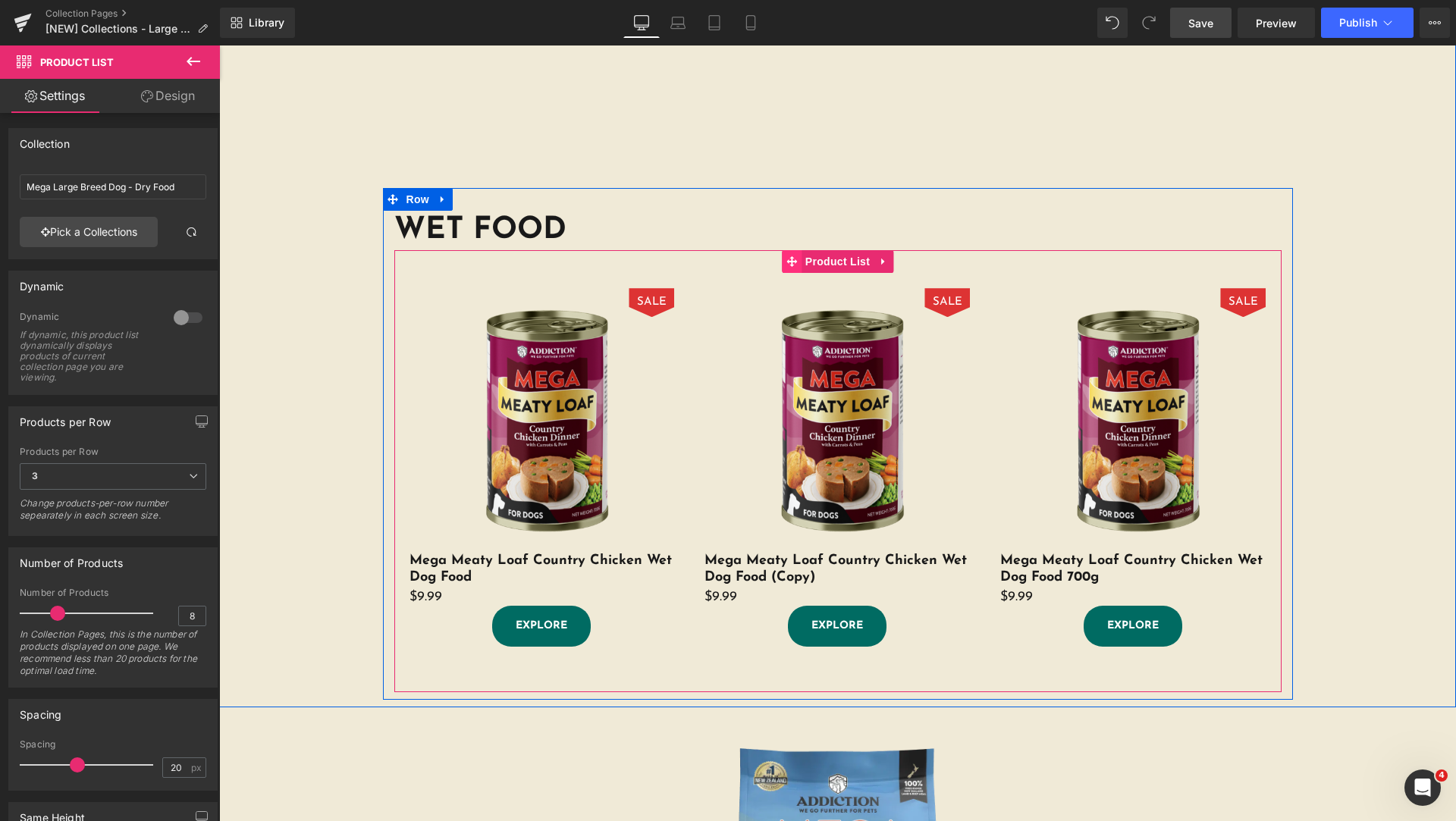
click at [789, 255] on span at bounding box center [791, 261] width 20 height 22
click at [789, 263] on icon at bounding box center [791, 261] width 10 height 10
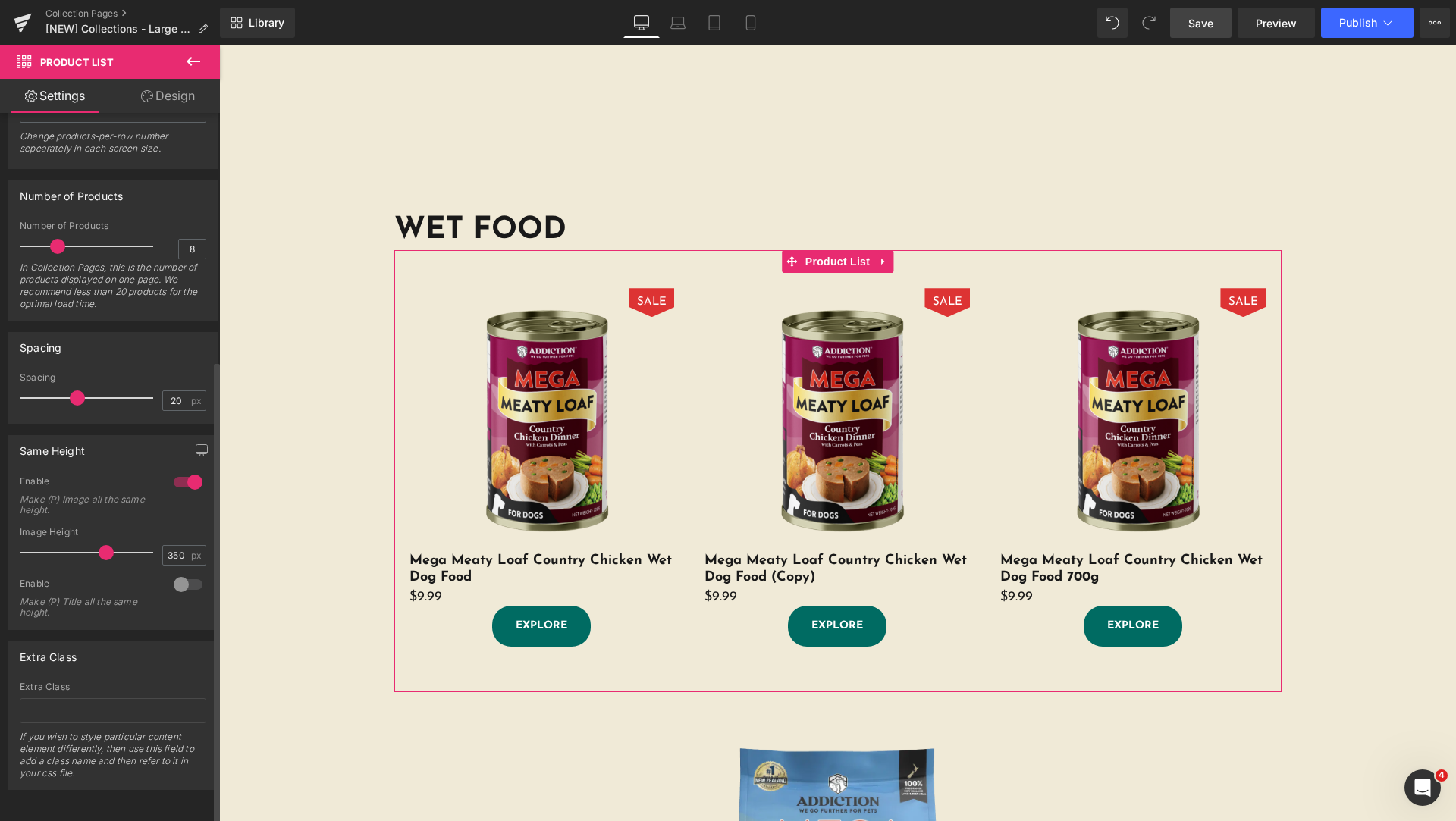
scroll to position [0, 0]
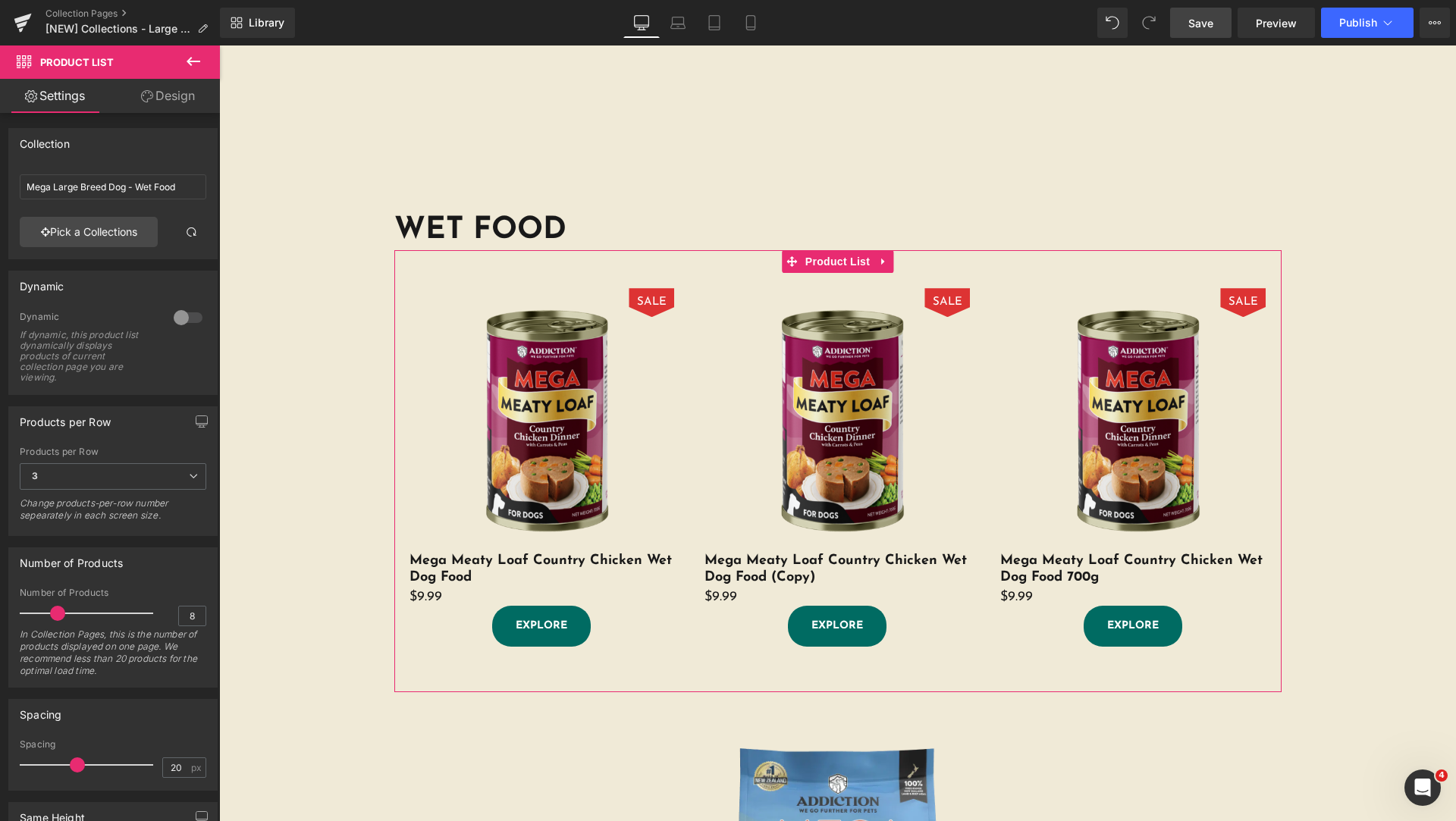
click at [177, 101] on link "Design" at bounding box center [168, 96] width 110 height 34
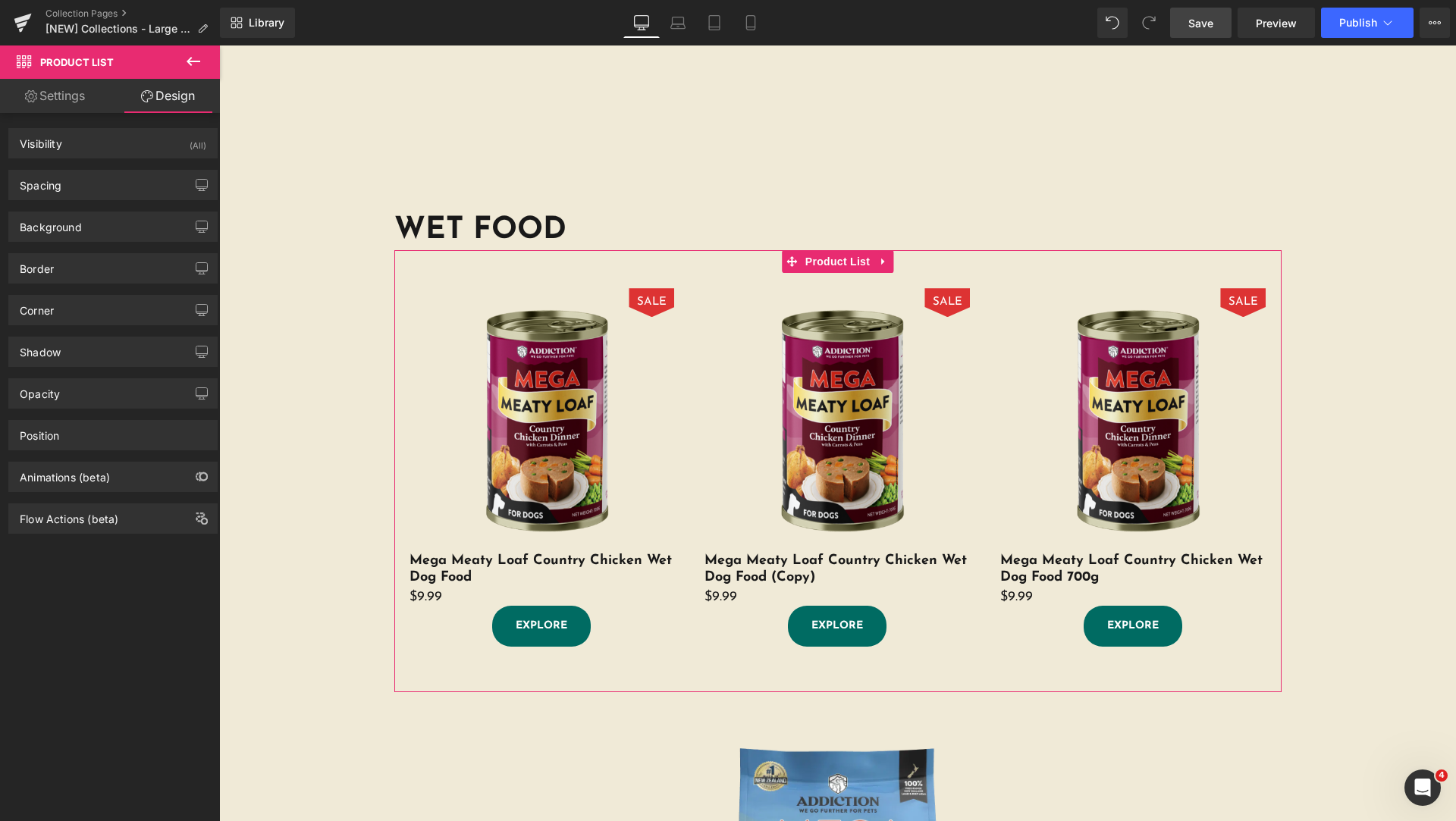
click at [83, 90] on link "Settings" at bounding box center [55, 96] width 110 height 34
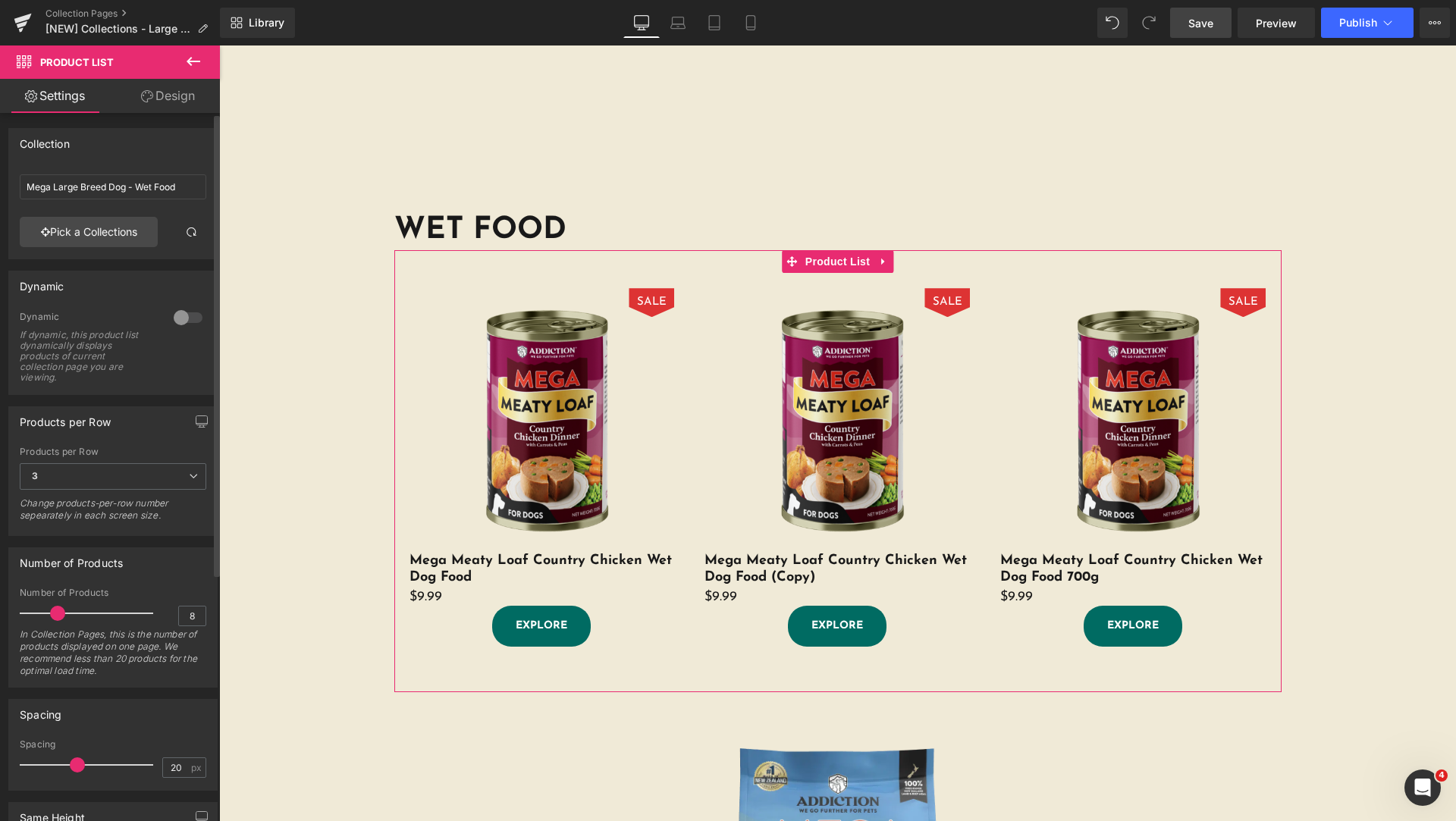
click at [189, 316] on div at bounding box center [187, 317] width 36 height 24
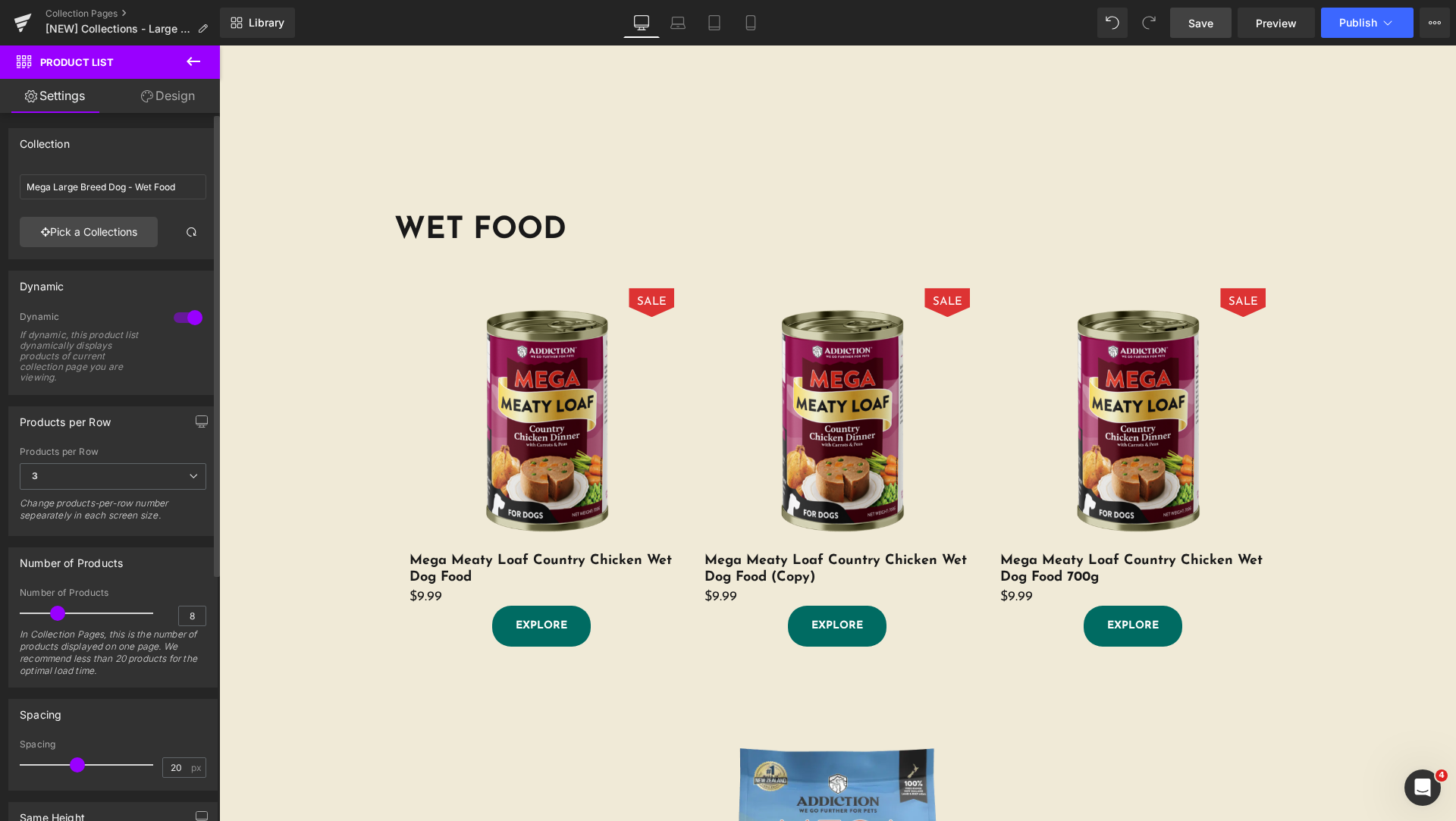
click at [182, 317] on div at bounding box center [187, 317] width 36 height 24
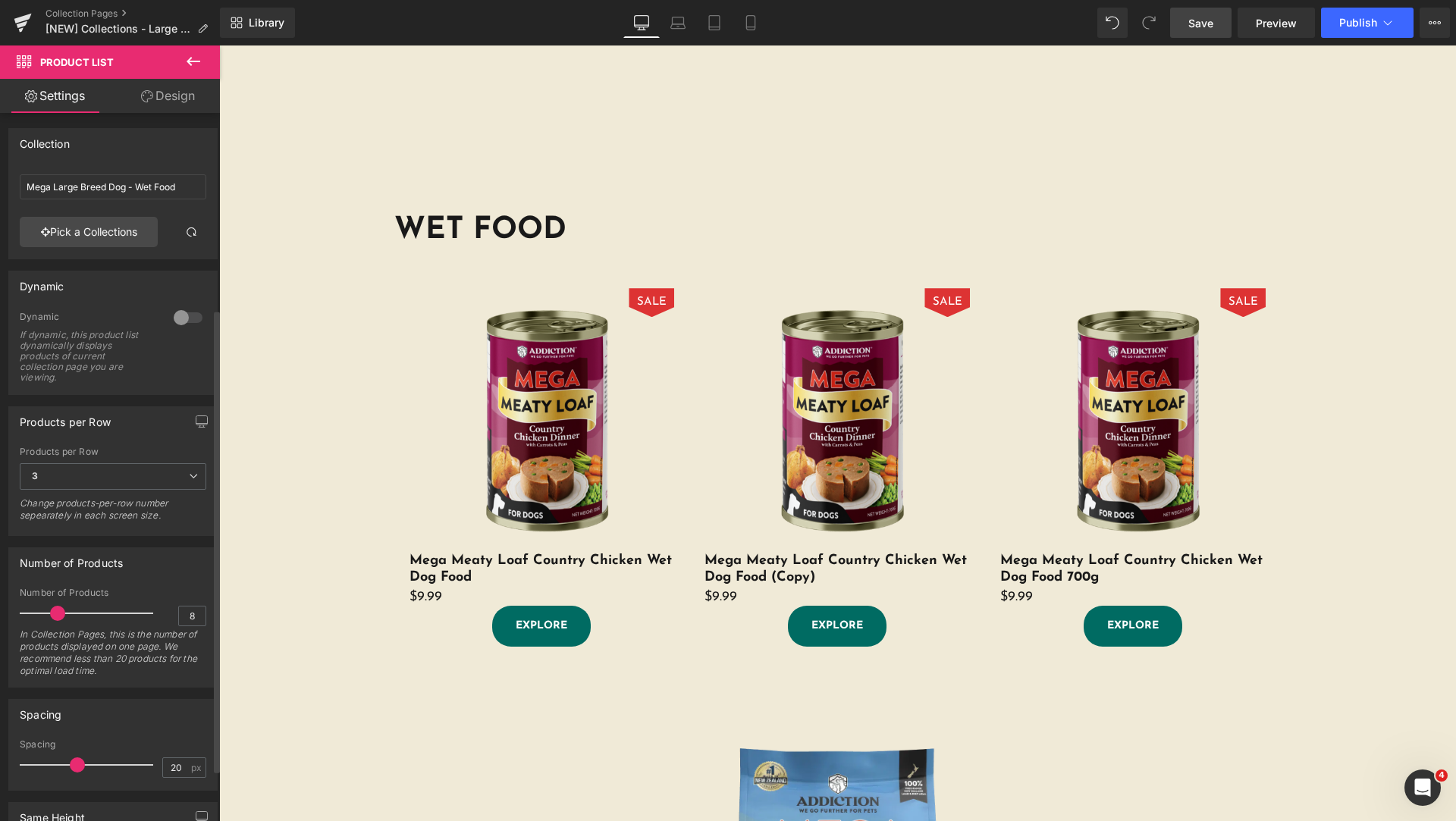
scroll to position [378, 0]
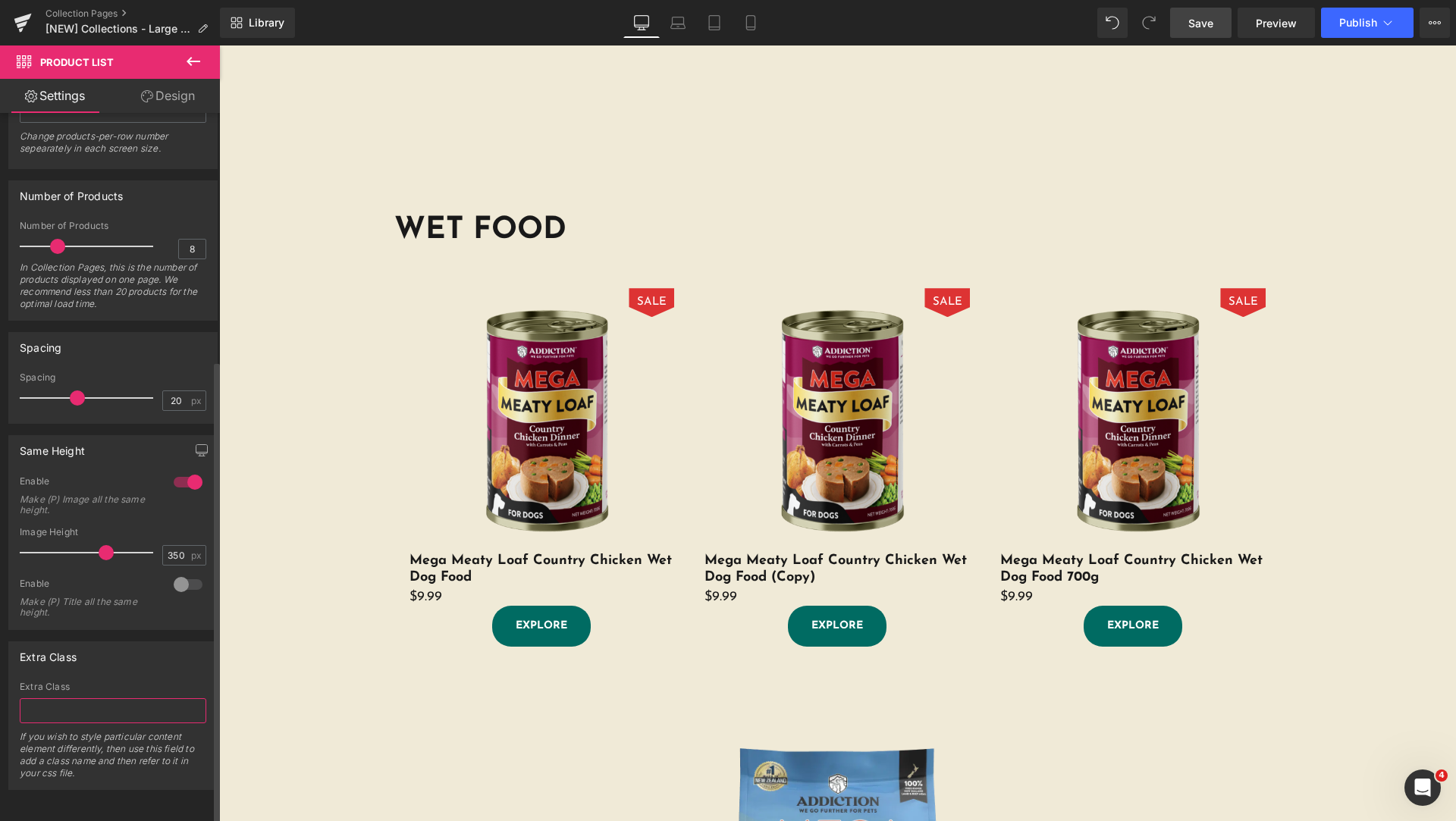
click at [108, 698] on input "text" at bounding box center [113, 710] width 186 height 25
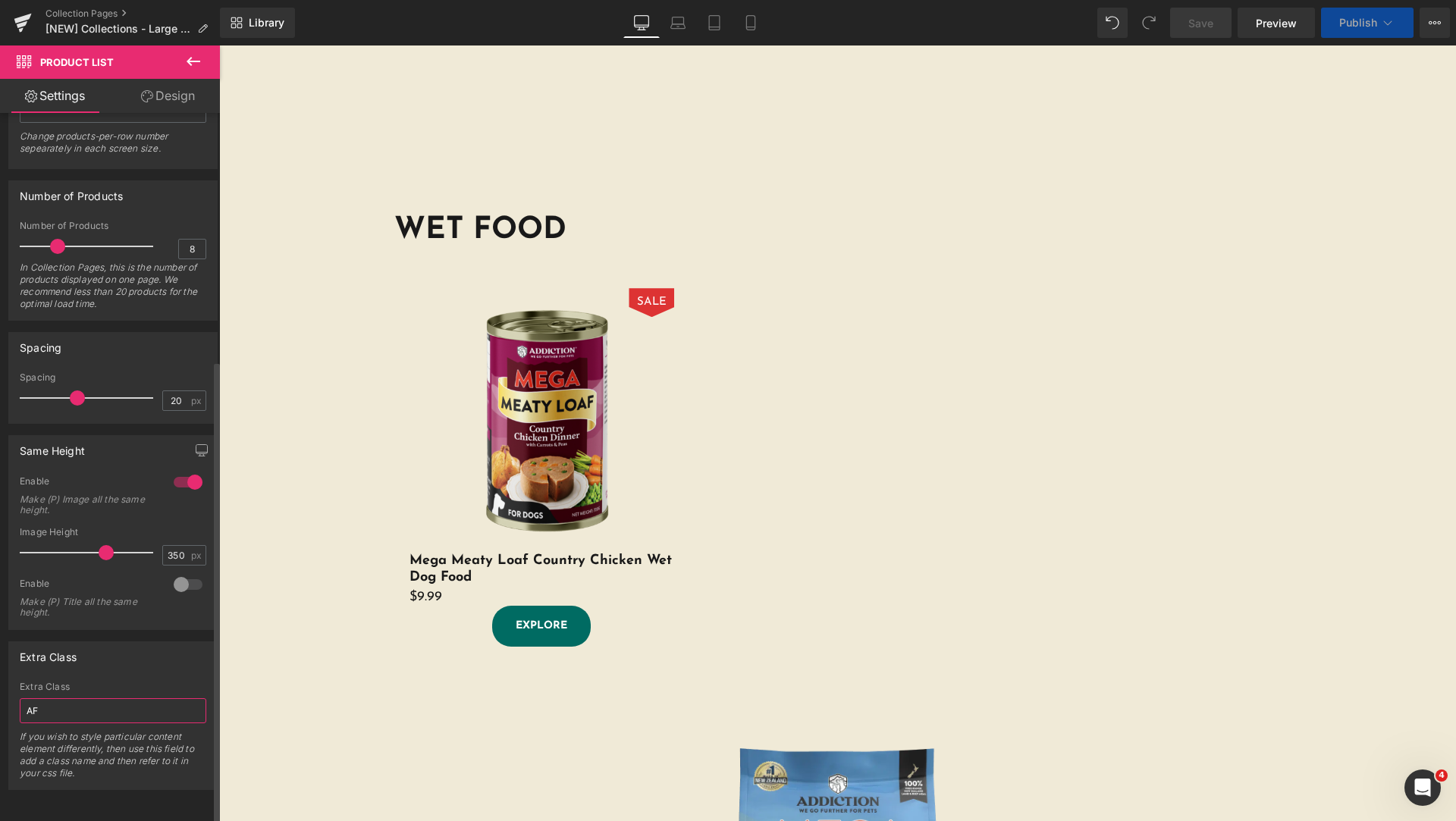
type input "A"
type input "af-product-list"
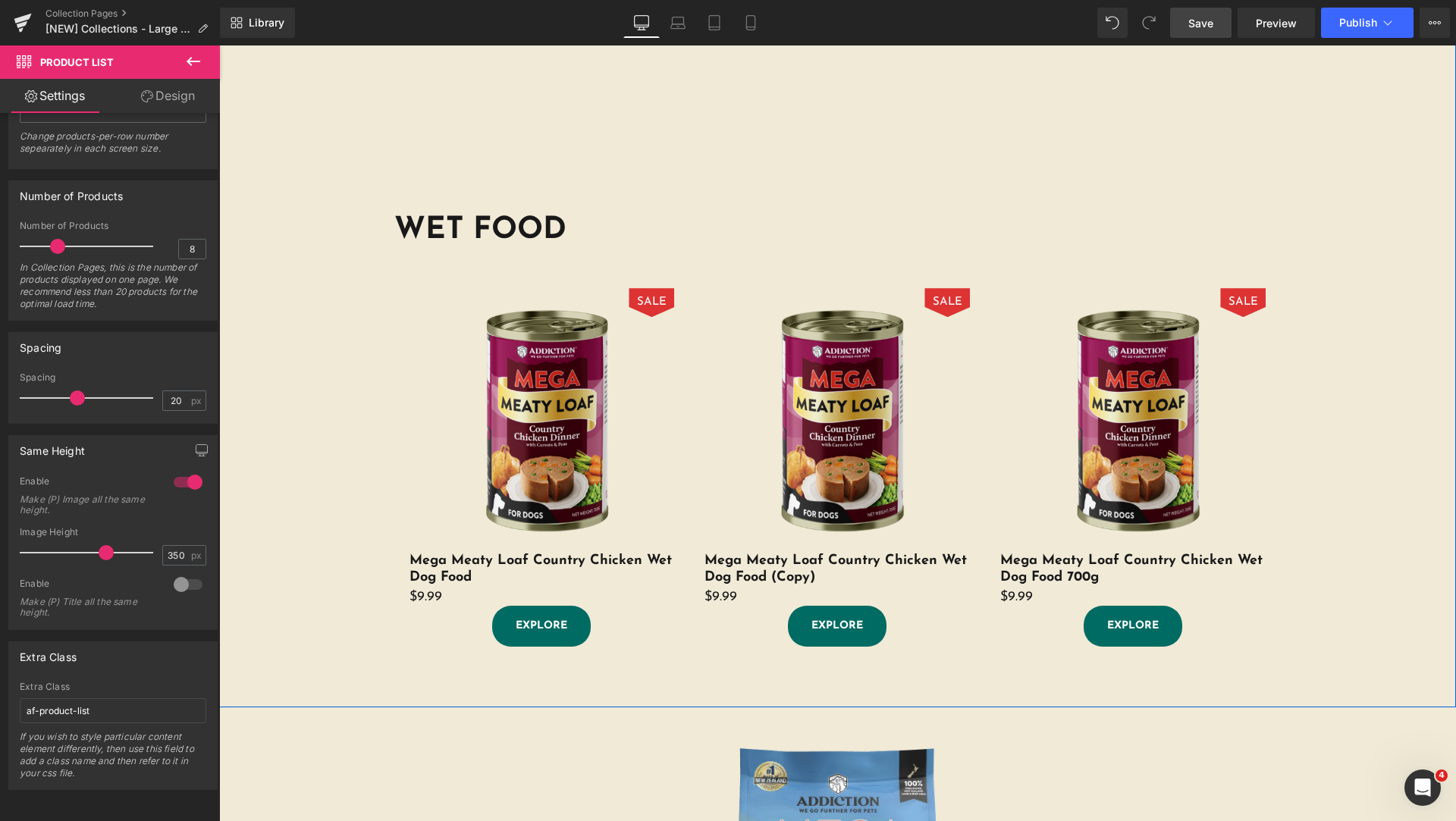
click at [257, 502] on div "DRY FOOD Heading Products not found. Product List Row WET FOOD Heading SALE (P)…" at bounding box center [837, 295] width 1237 height 809
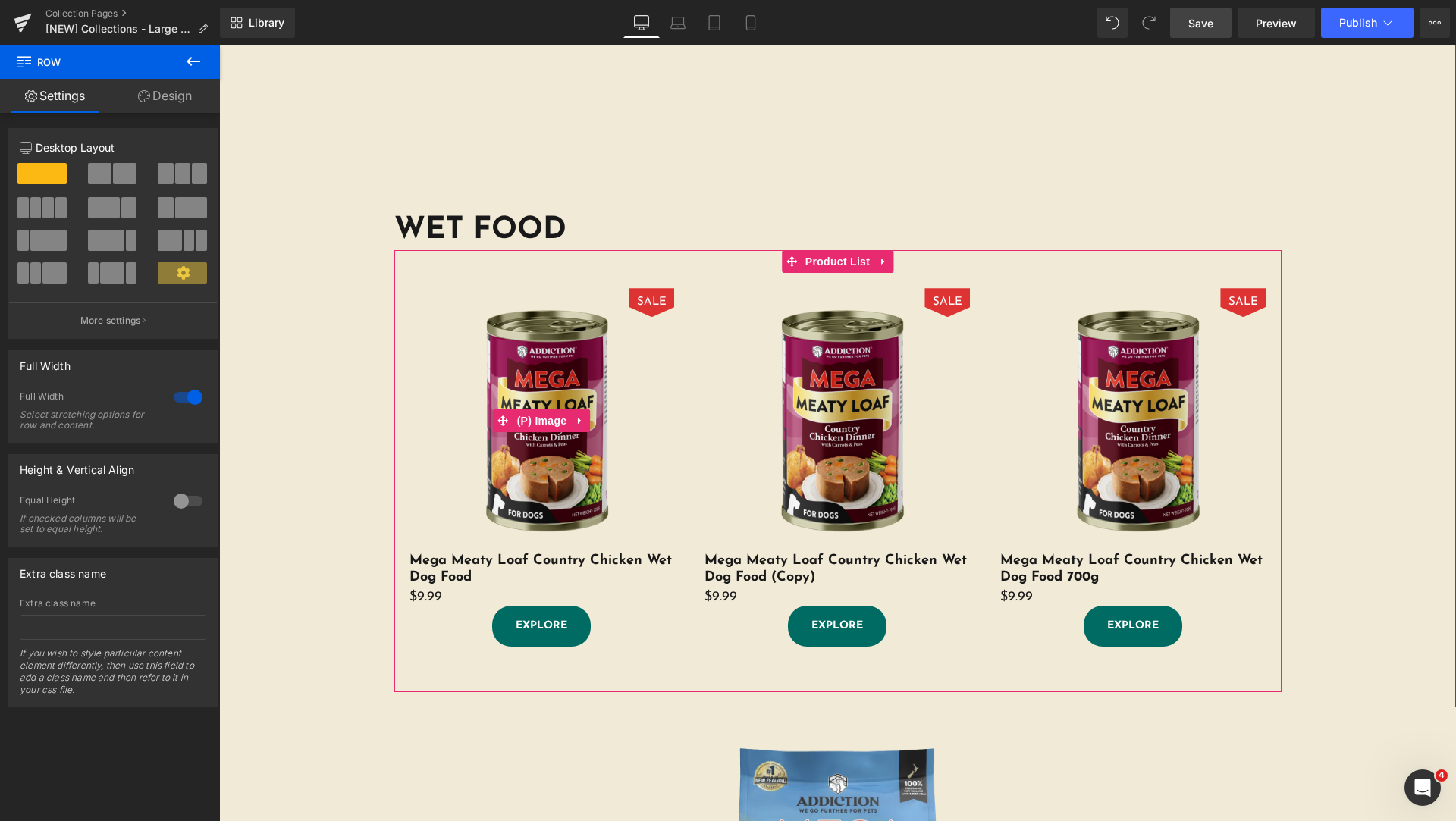
click at [538, 303] on img at bounding box center [542, 421] width 265 height 265
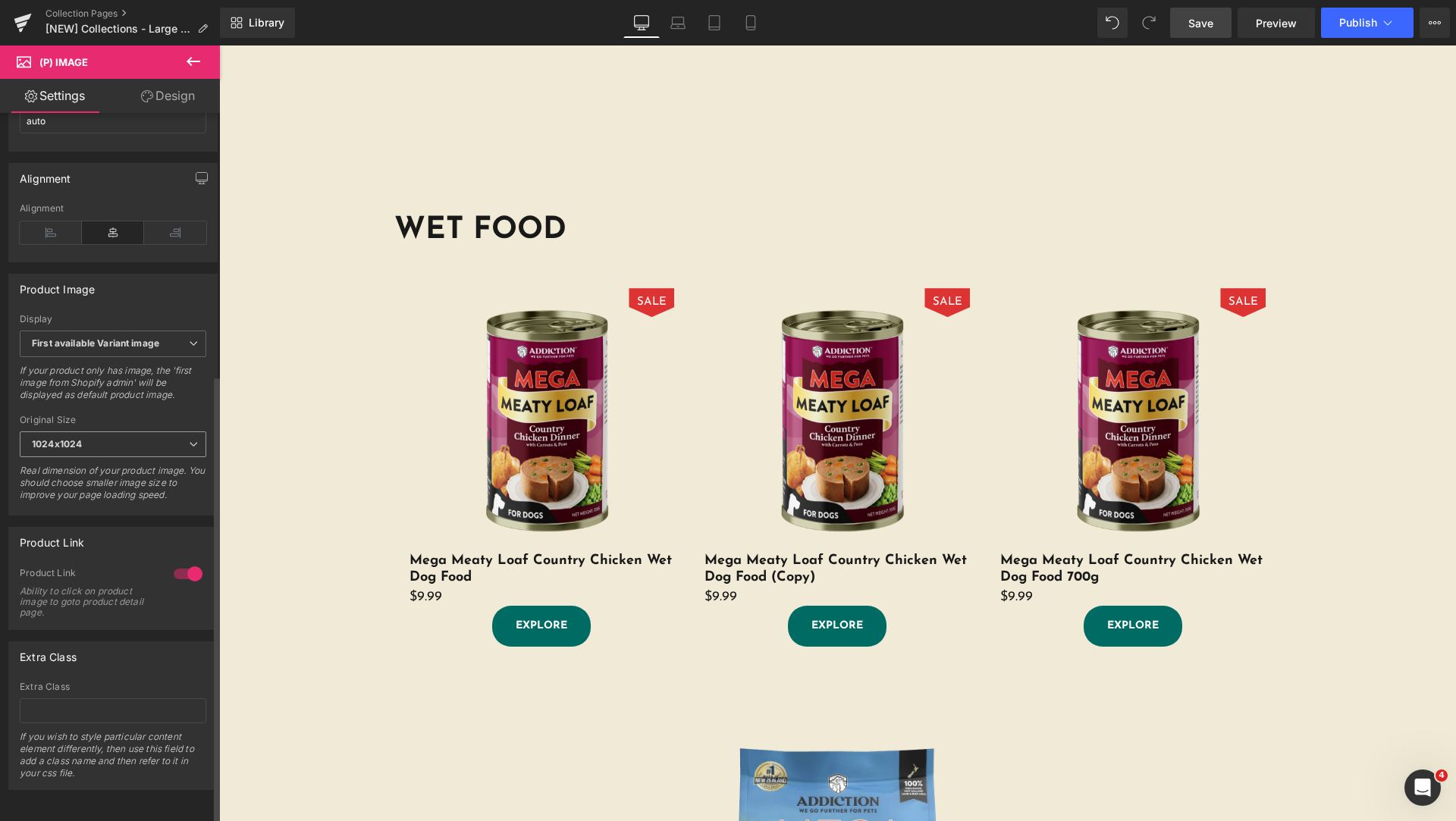
scroll to position [414, 0]
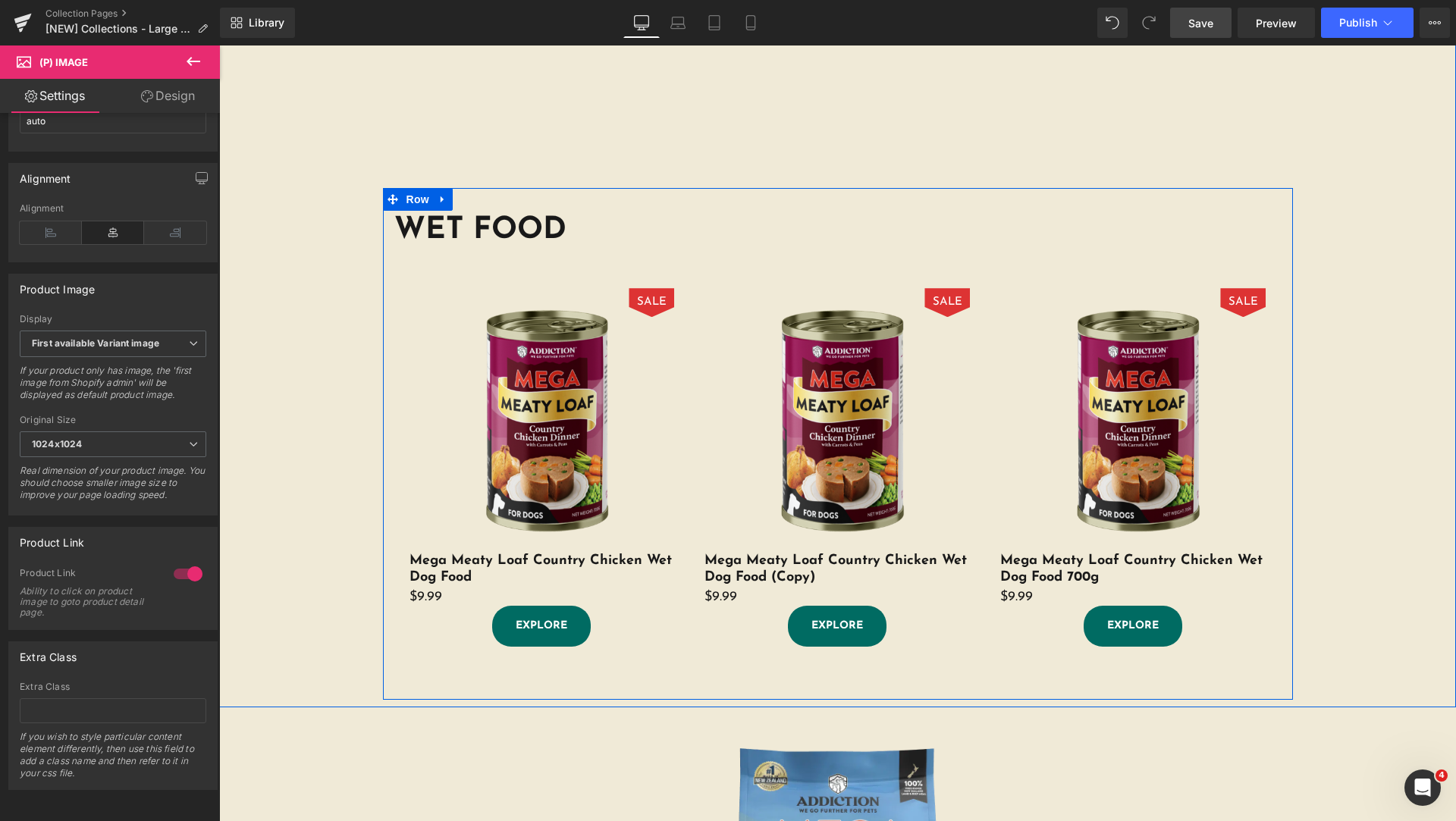
click at [549, 199] on div "WET FOOD Heading SALE (P) Image Mega Meaty Loaf Country Chicken Wet Dog Food (P…" at bounding box center [838, 443] width 910 height 512
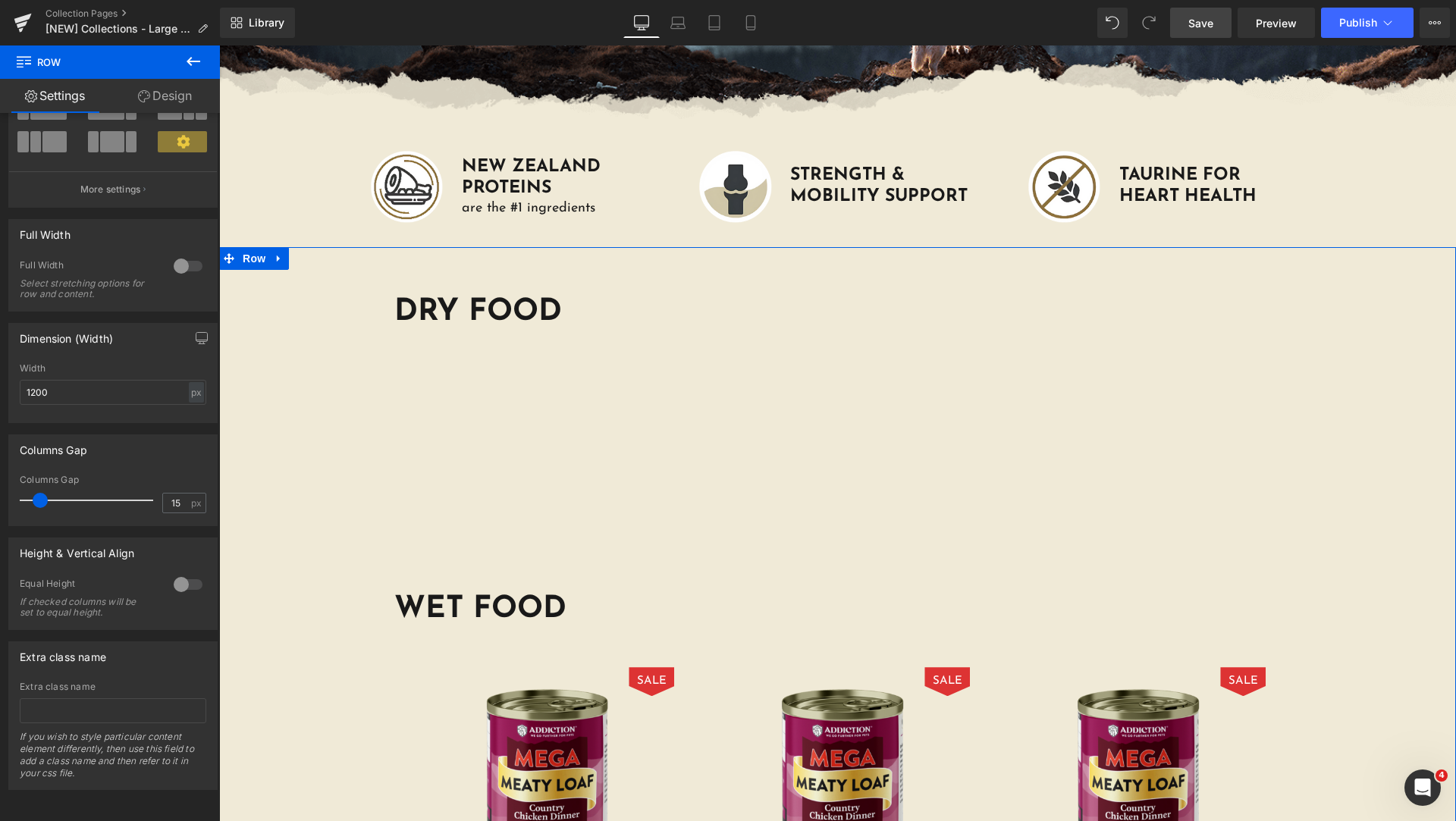
scroll to position [758, 0]
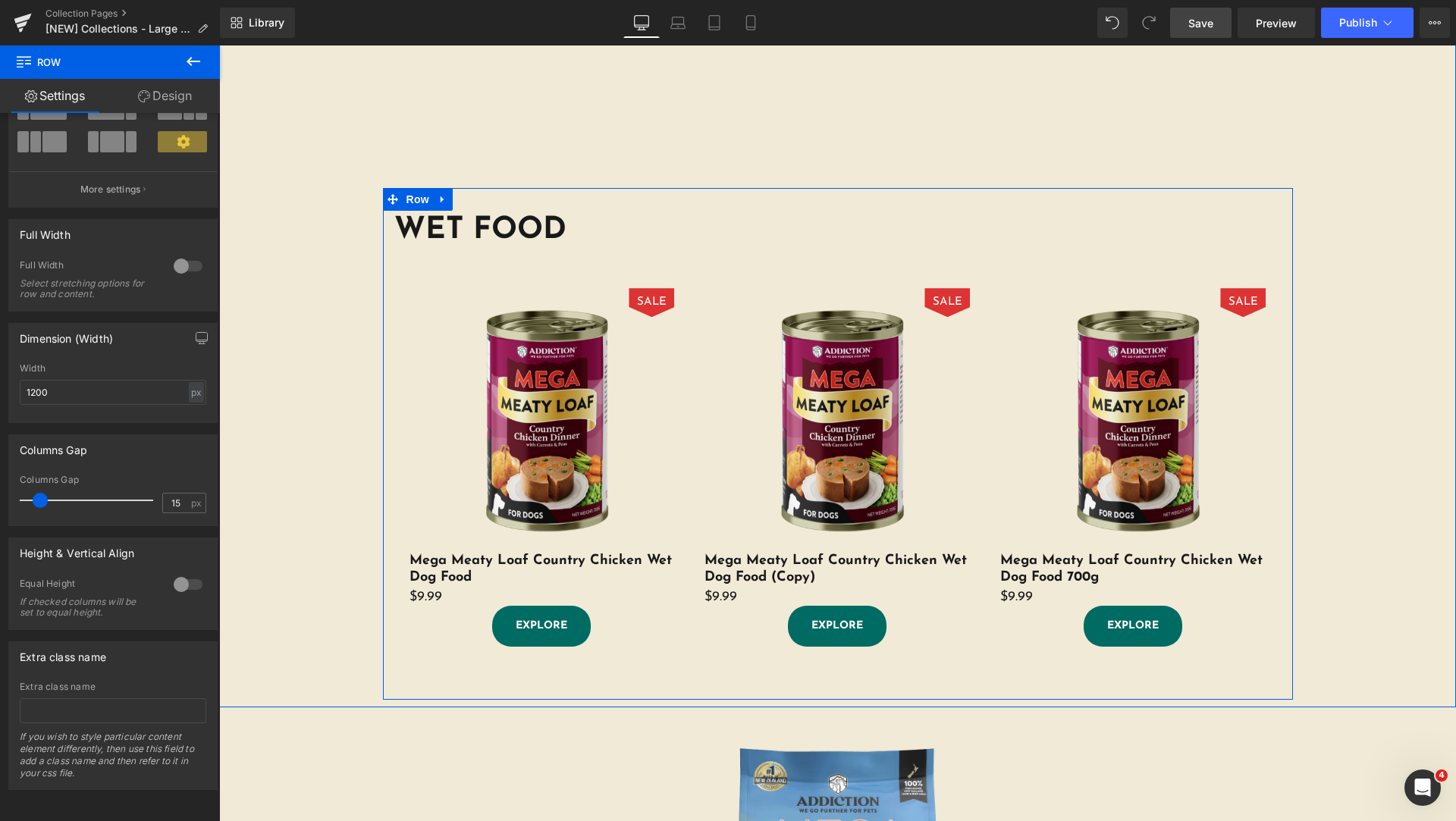
click at [412, 291] on img at bounding box center [542, 421] width 265 height 265
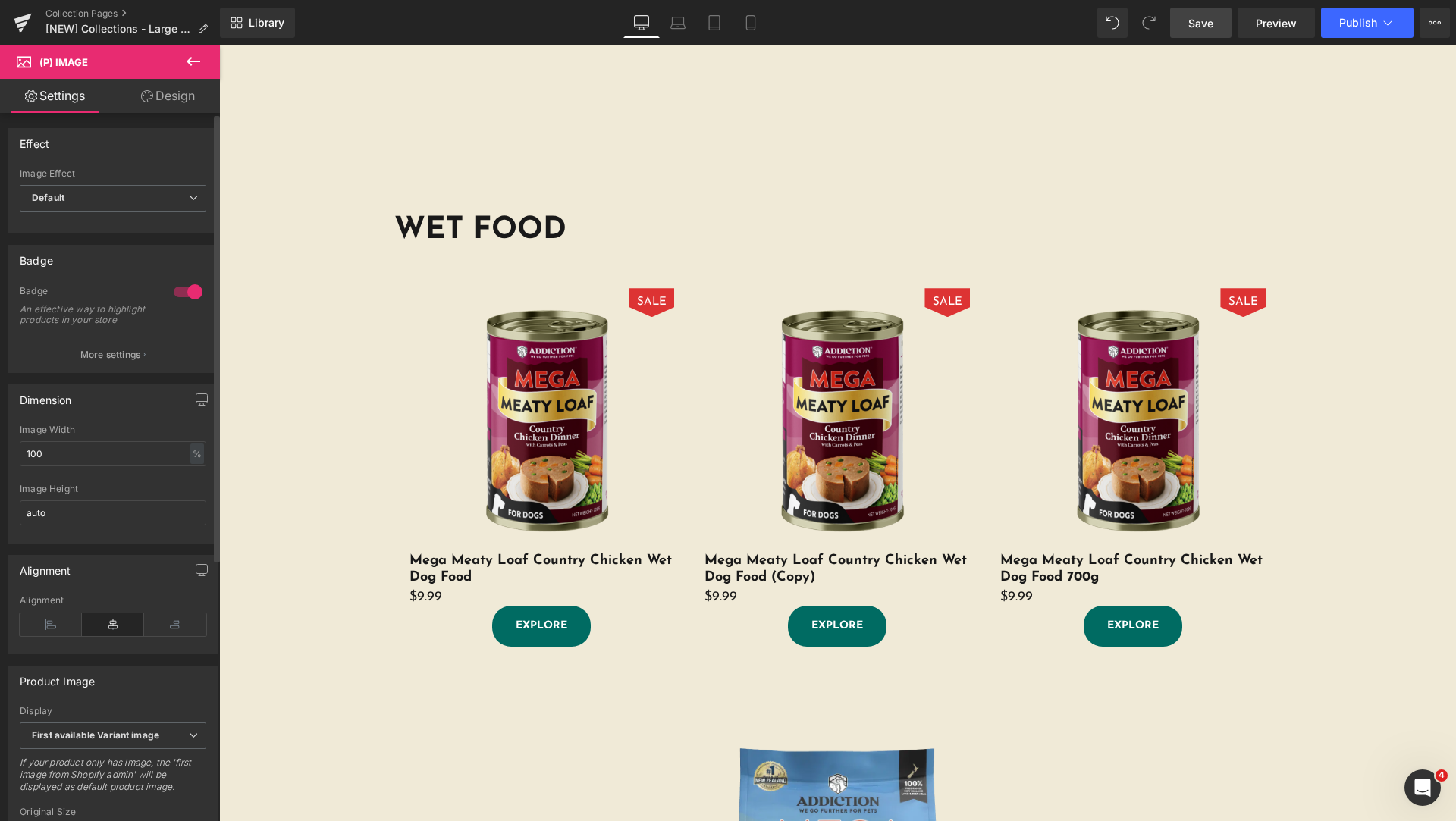
scroll to position [414, 0]
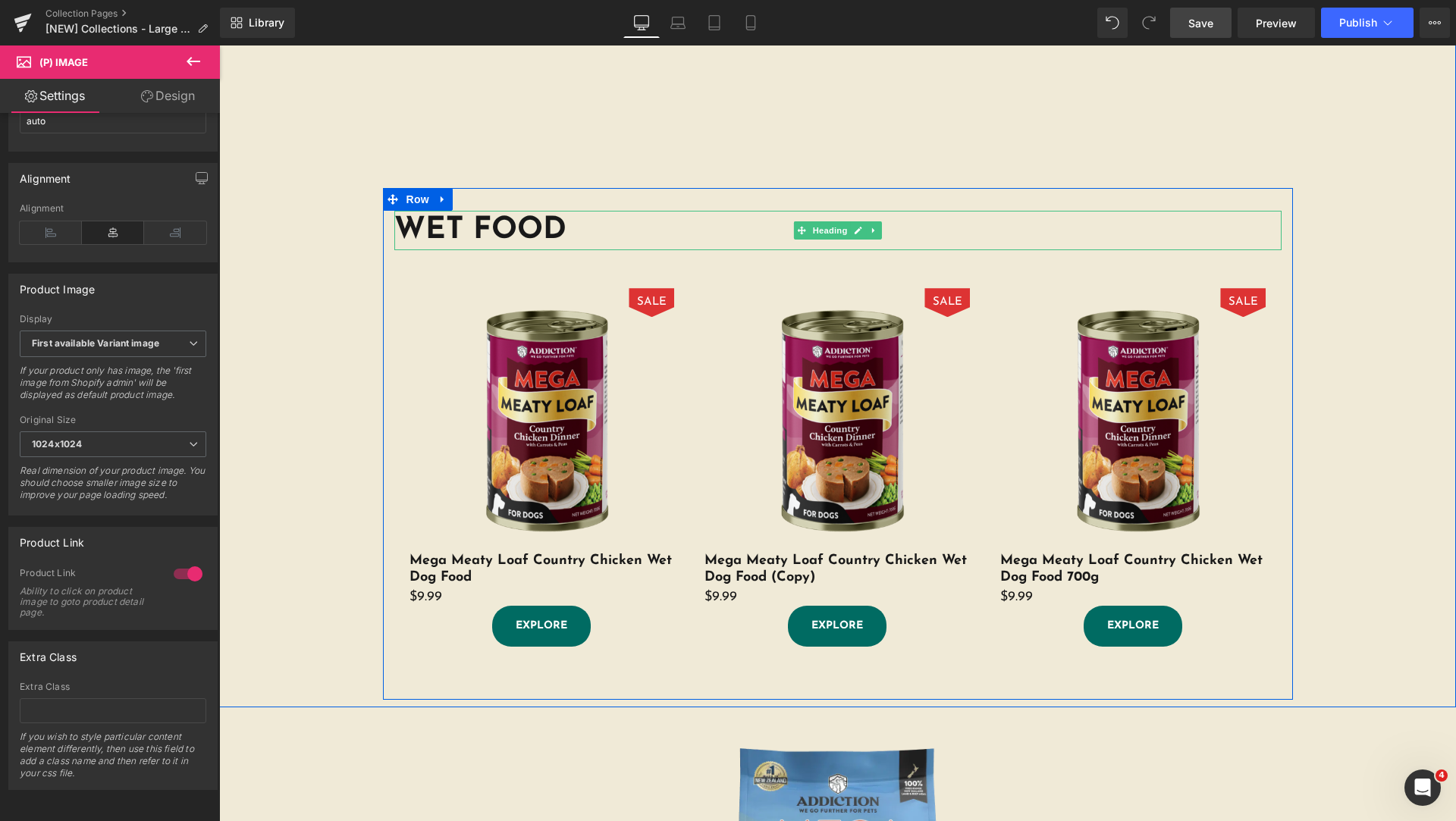
click at [576, 217] on h1 "WET FOOD" at bounding box center [838, 230] width 887 height 39
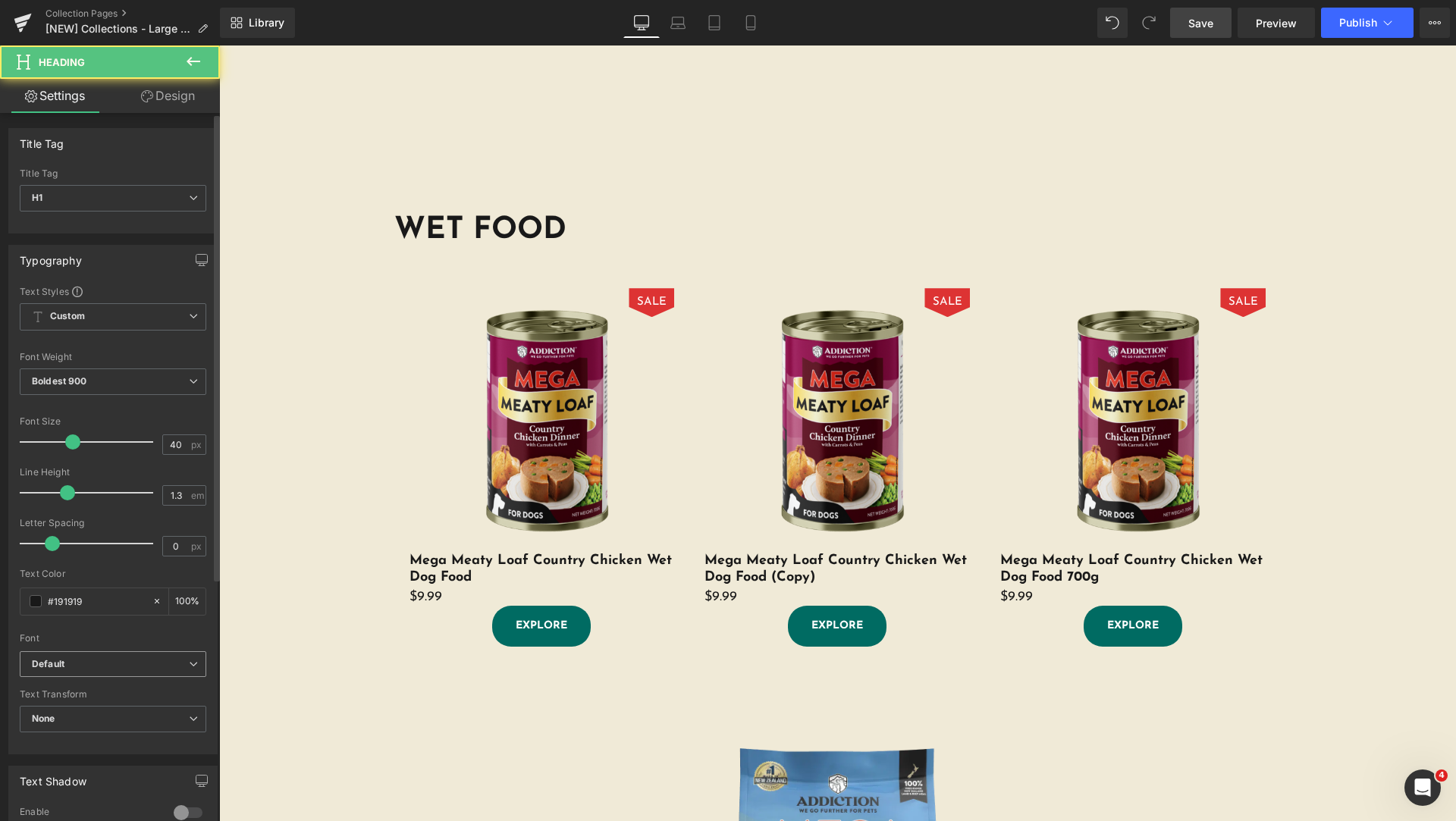
scroll to position [368, 0]
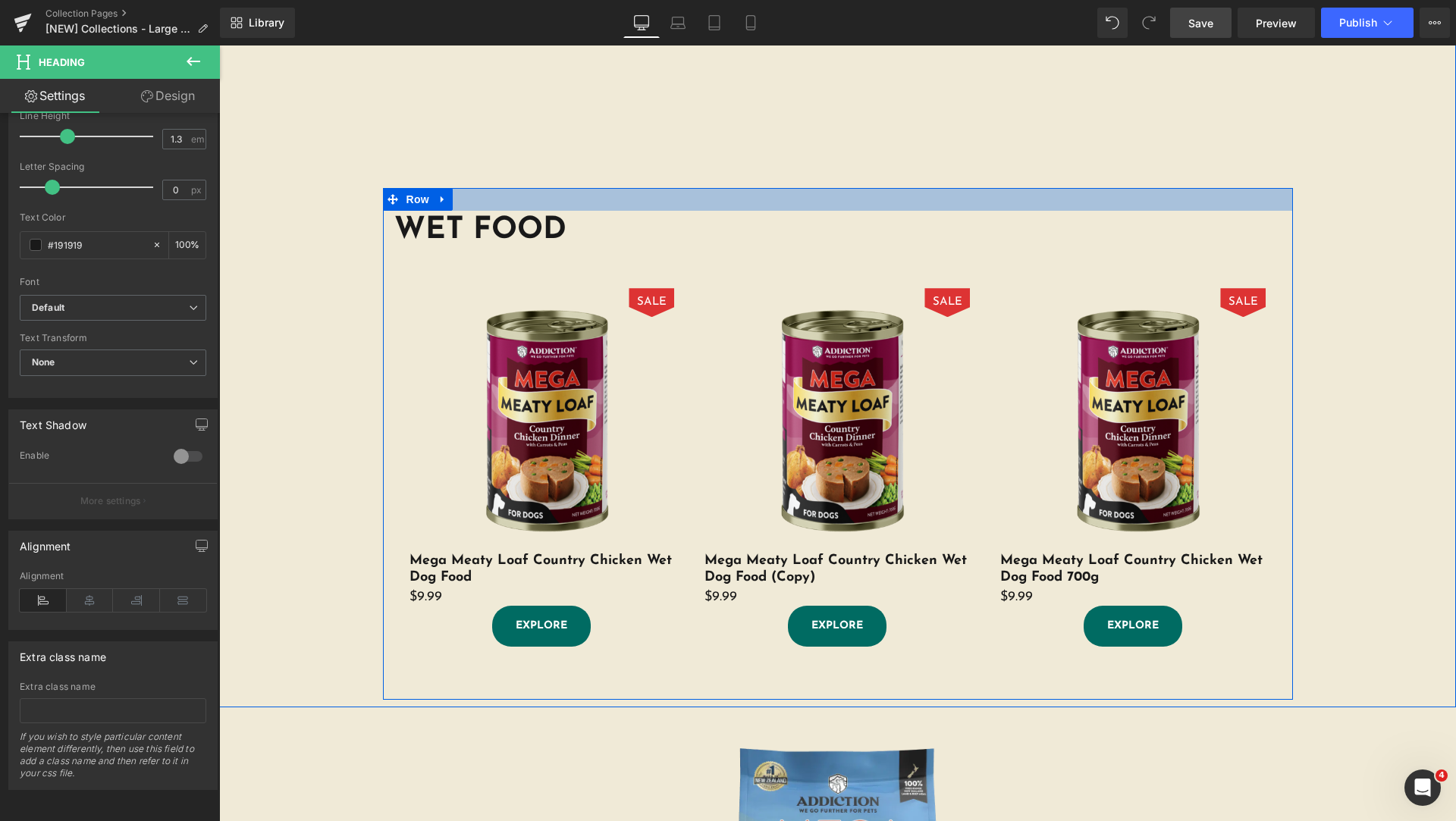
click at [585, 192] on div at bounding box center [838, 199] width 910 height 22
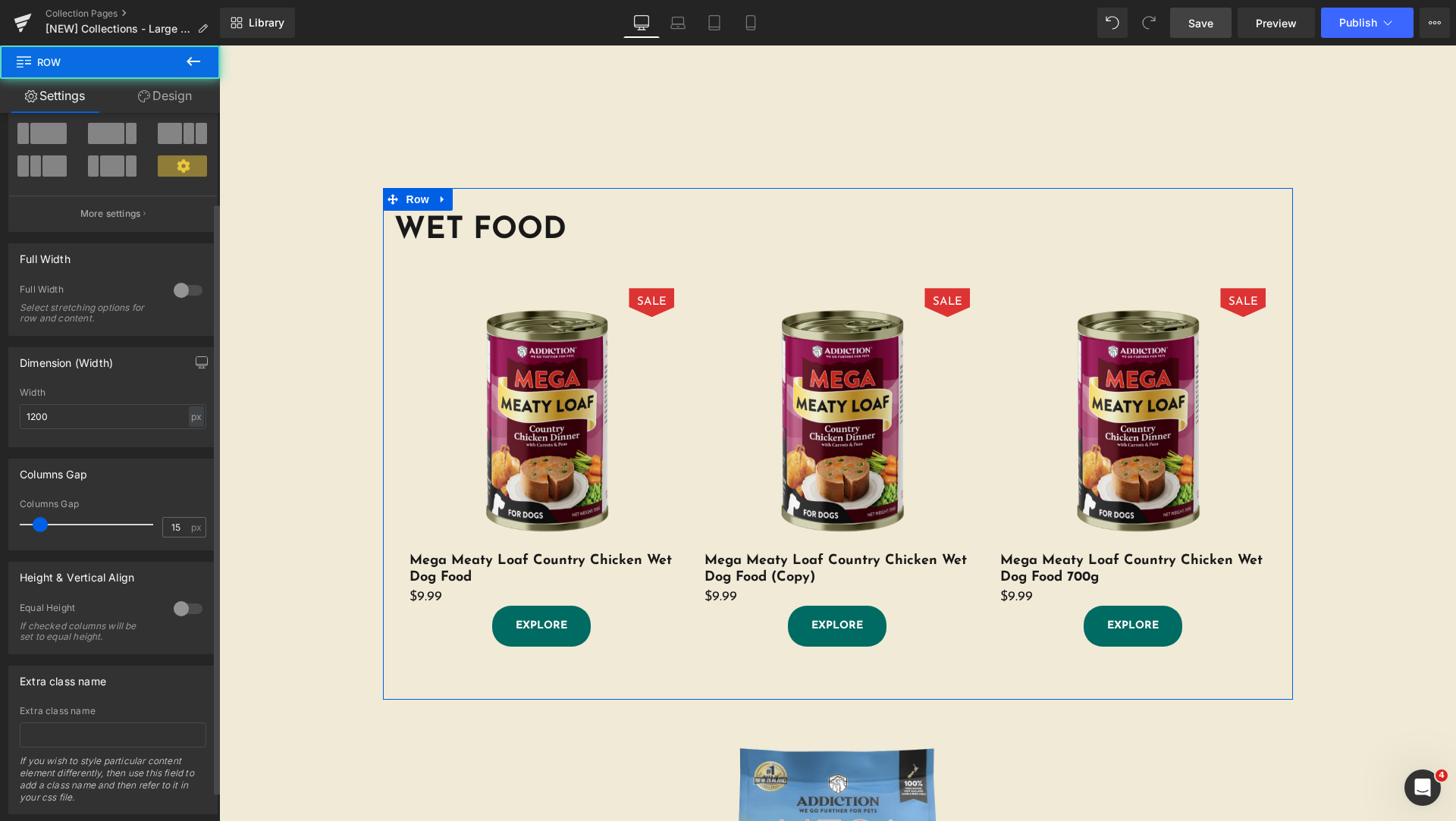
scroll to position [142, 0]
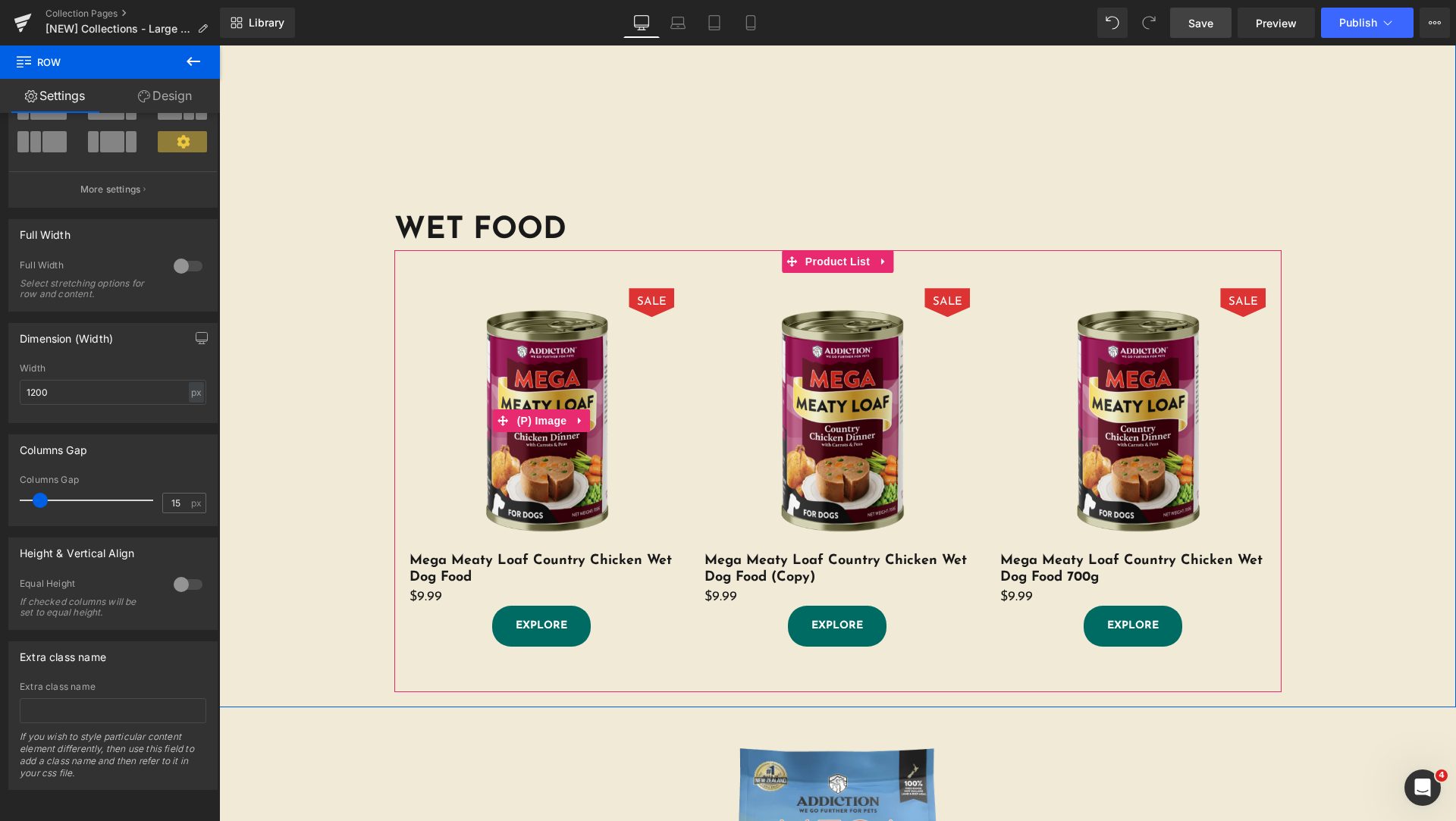
click at [410, 322] on img at bounding box center [542, 421] width 265 height 265
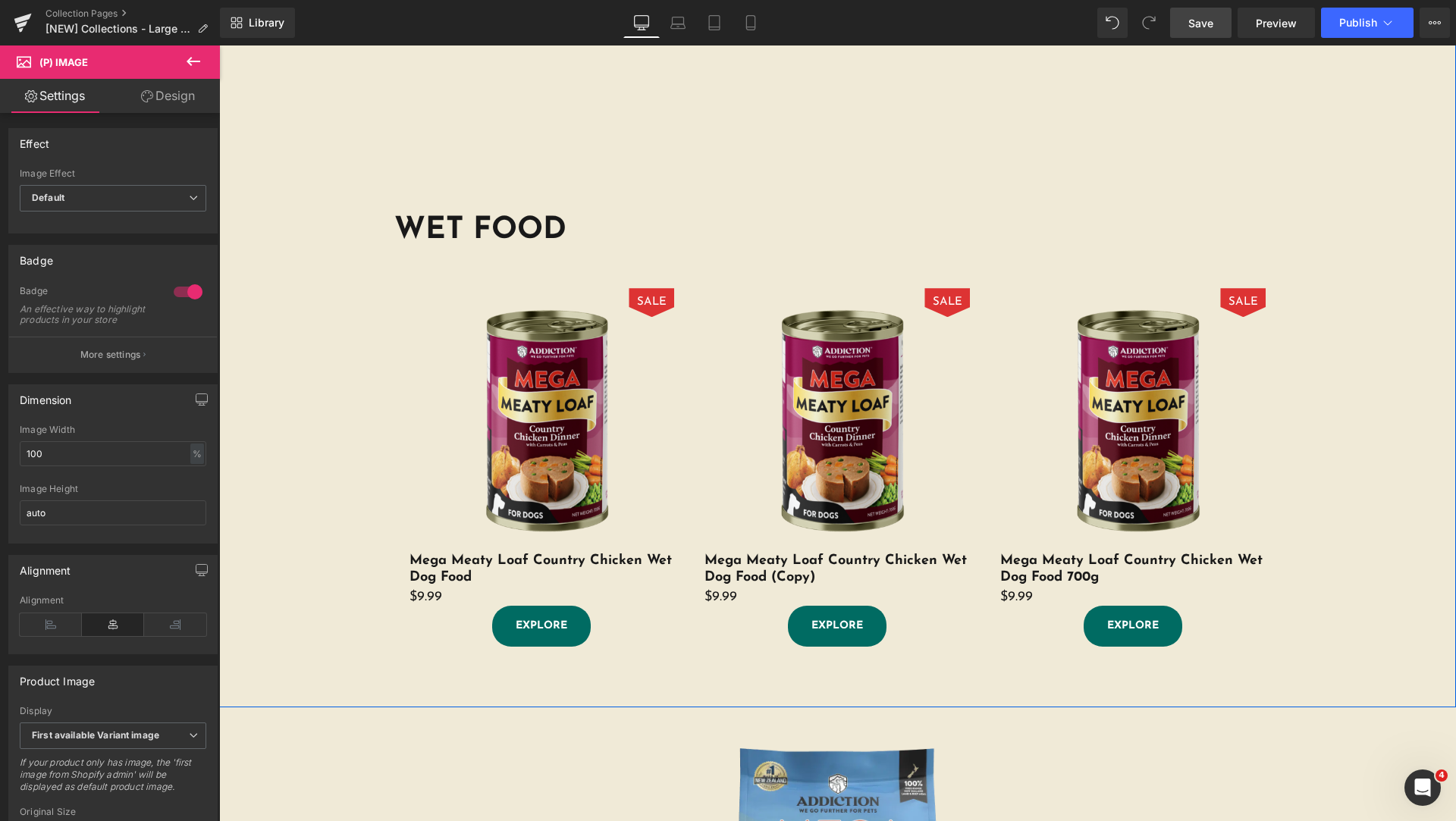
click at [303, 201] on div "DRY FOOD Heading Products not found. Product List Row WET FOOD Heading SALE (P)…" at bounding box center [837, 295] width 1237 height 809
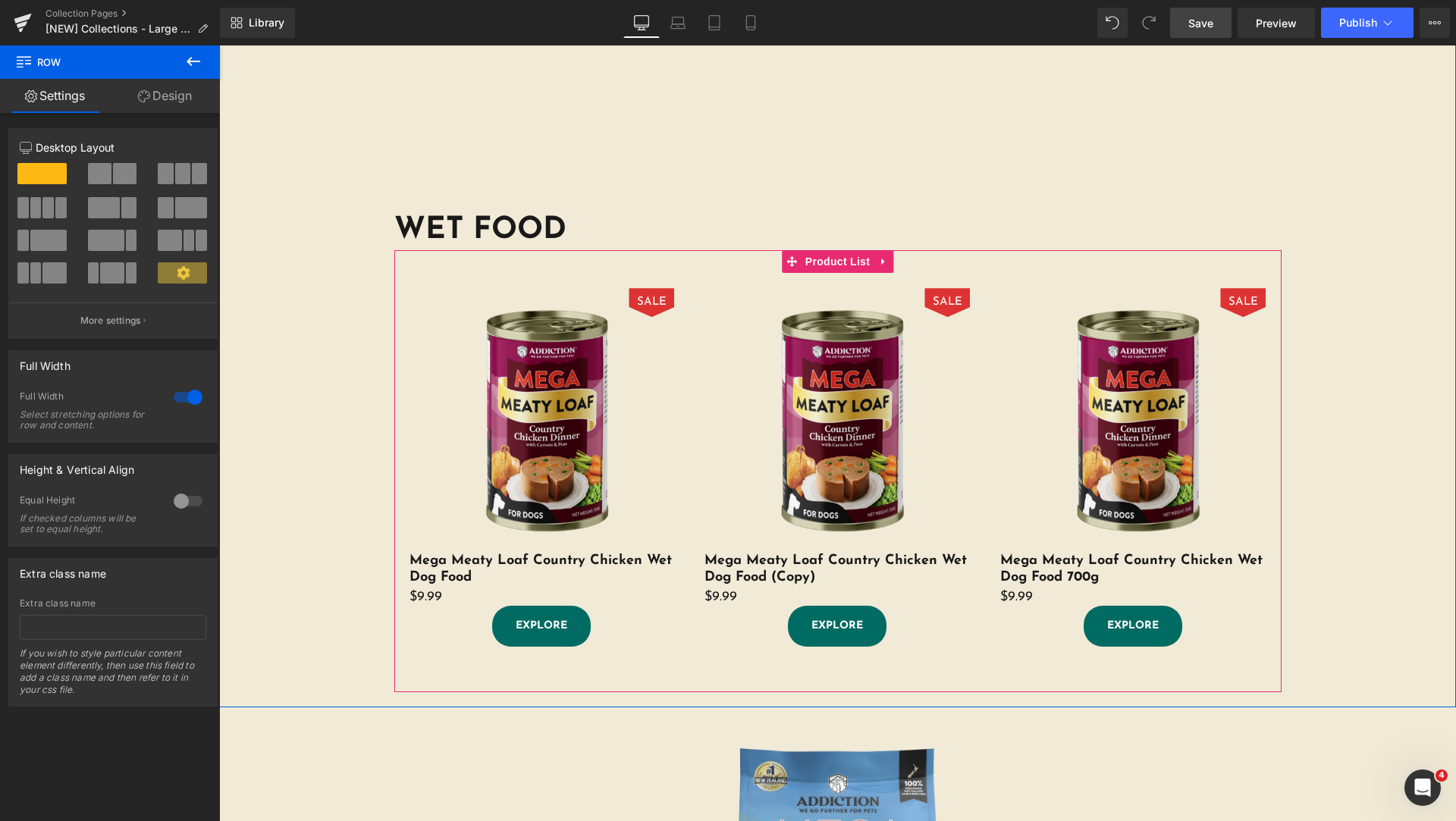
scroll to position [379, 0]
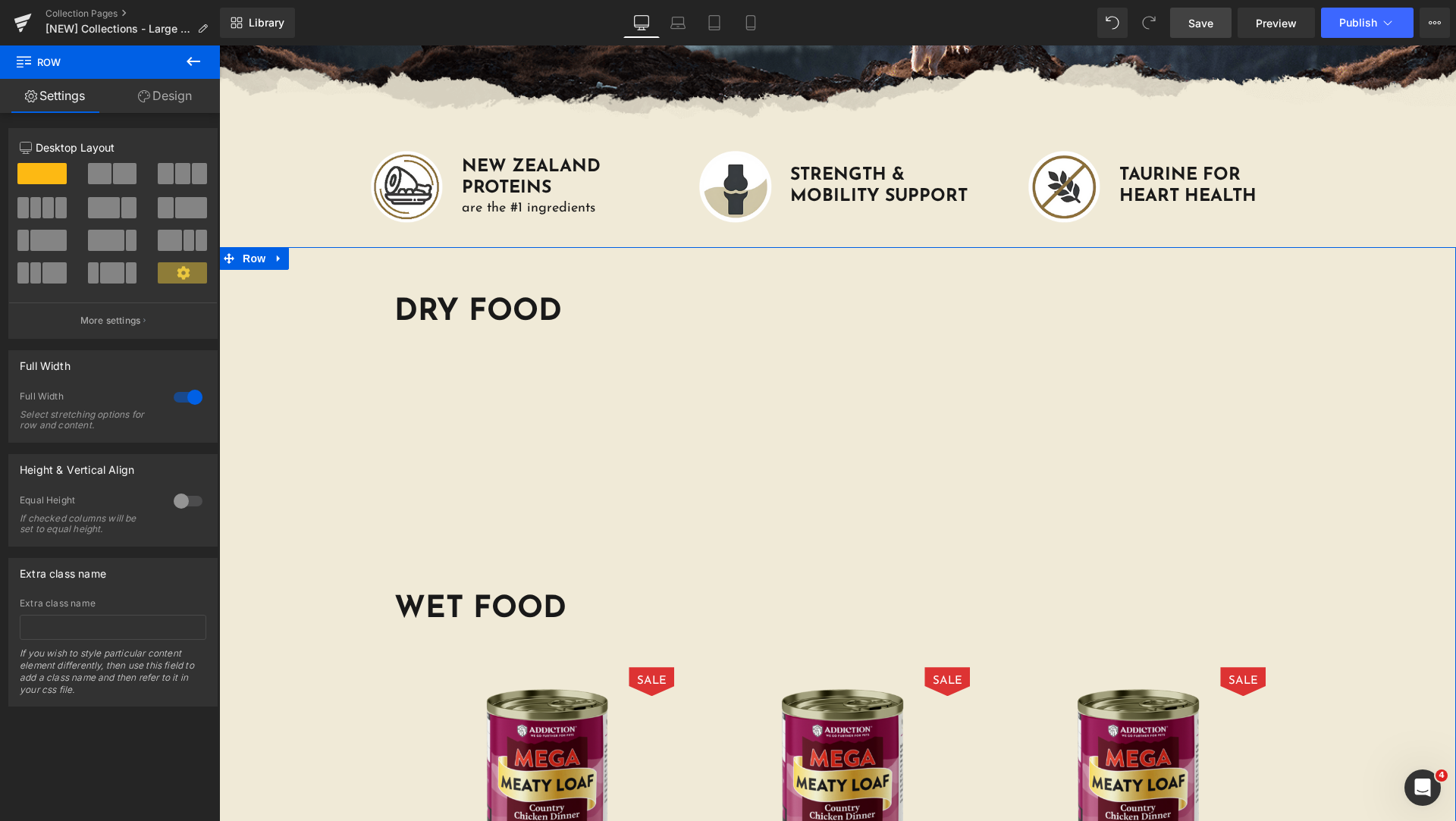
click at [511, 309] on h1 "DRY FOOD" at bounding box center [838, 312] width 887 height 39
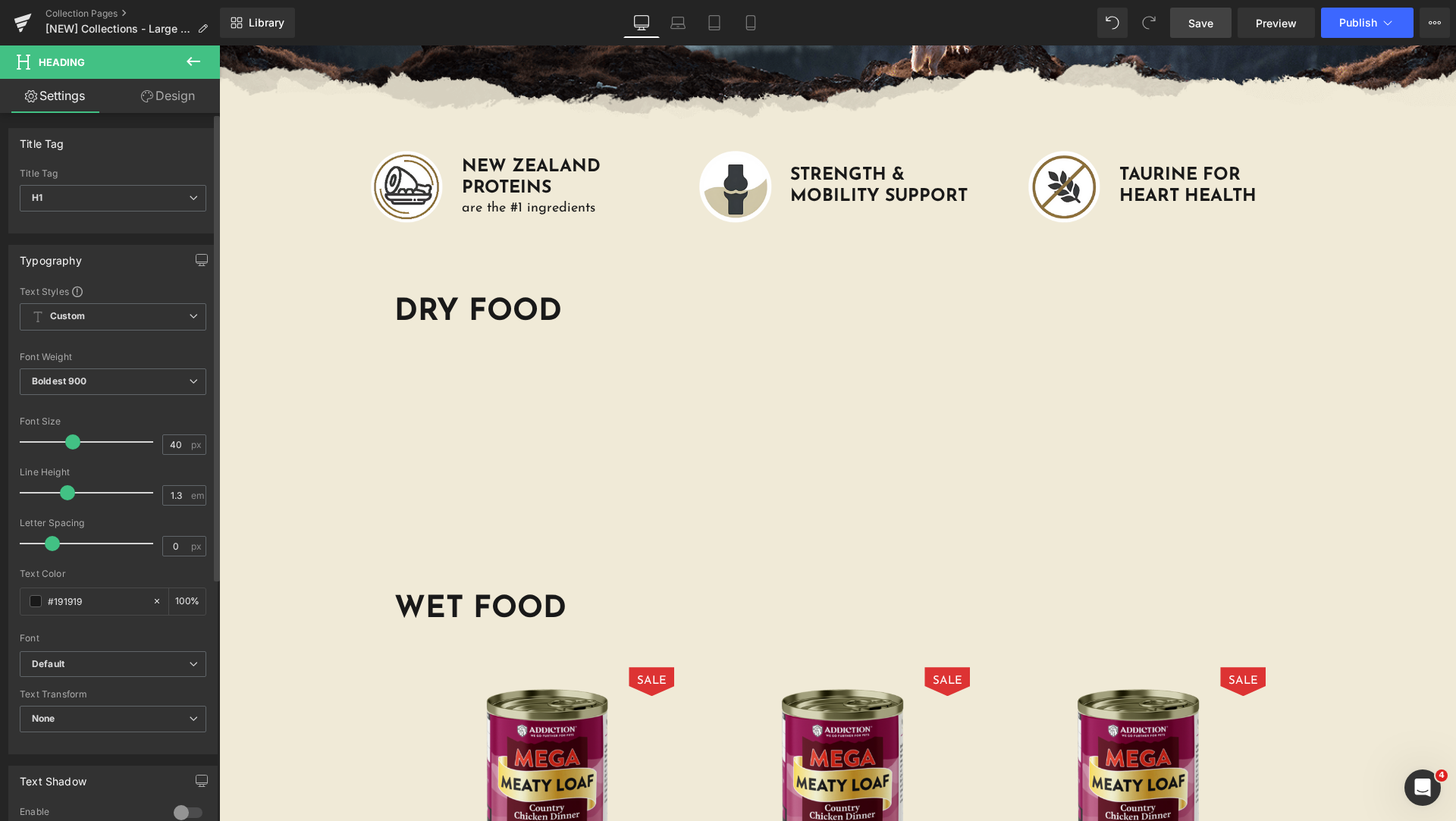
scroll to position [368, 0]
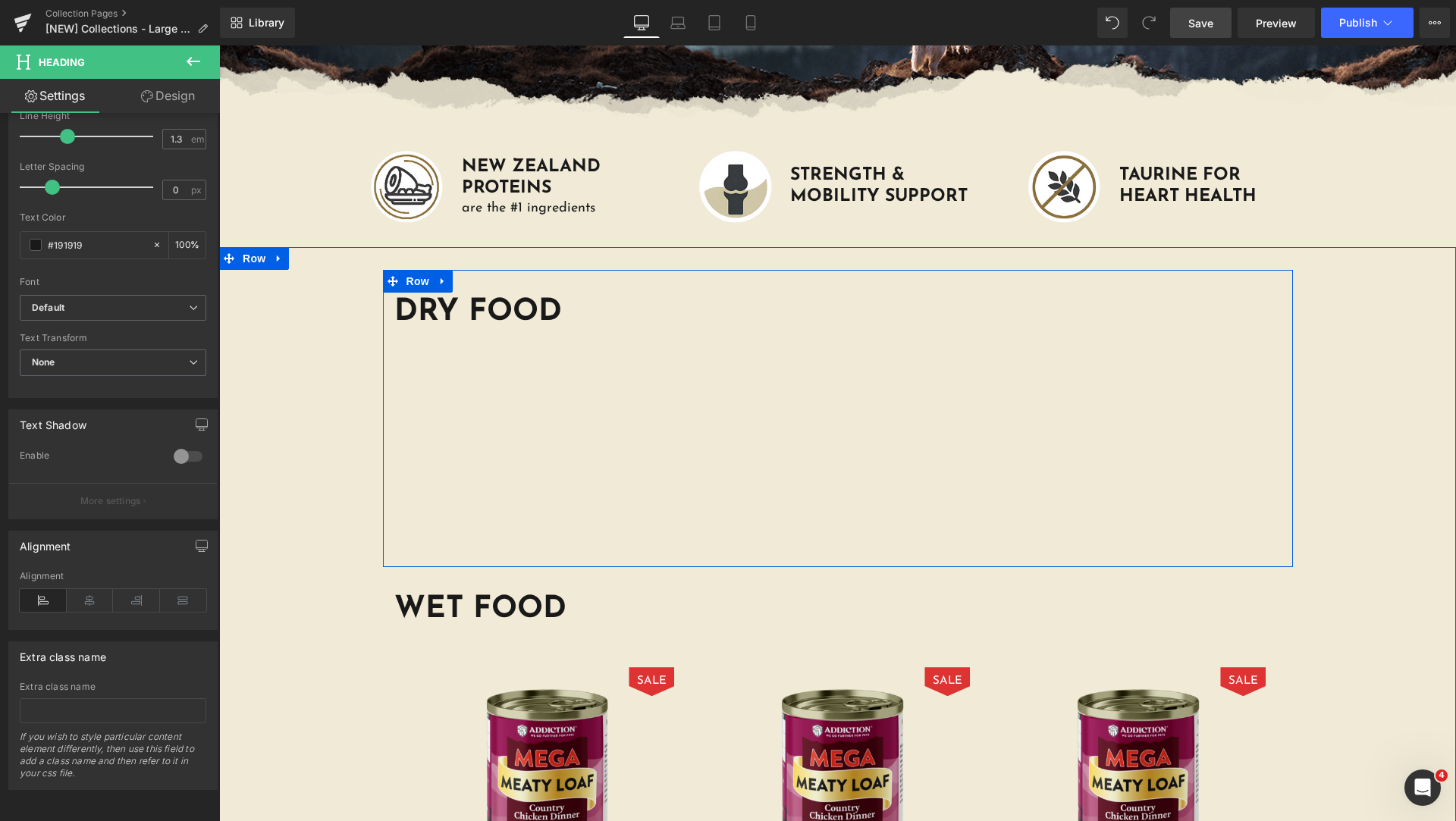
click at [518, 390] on div "Products not found. Product List" at bounding box center [838, 445] width 887 height 227
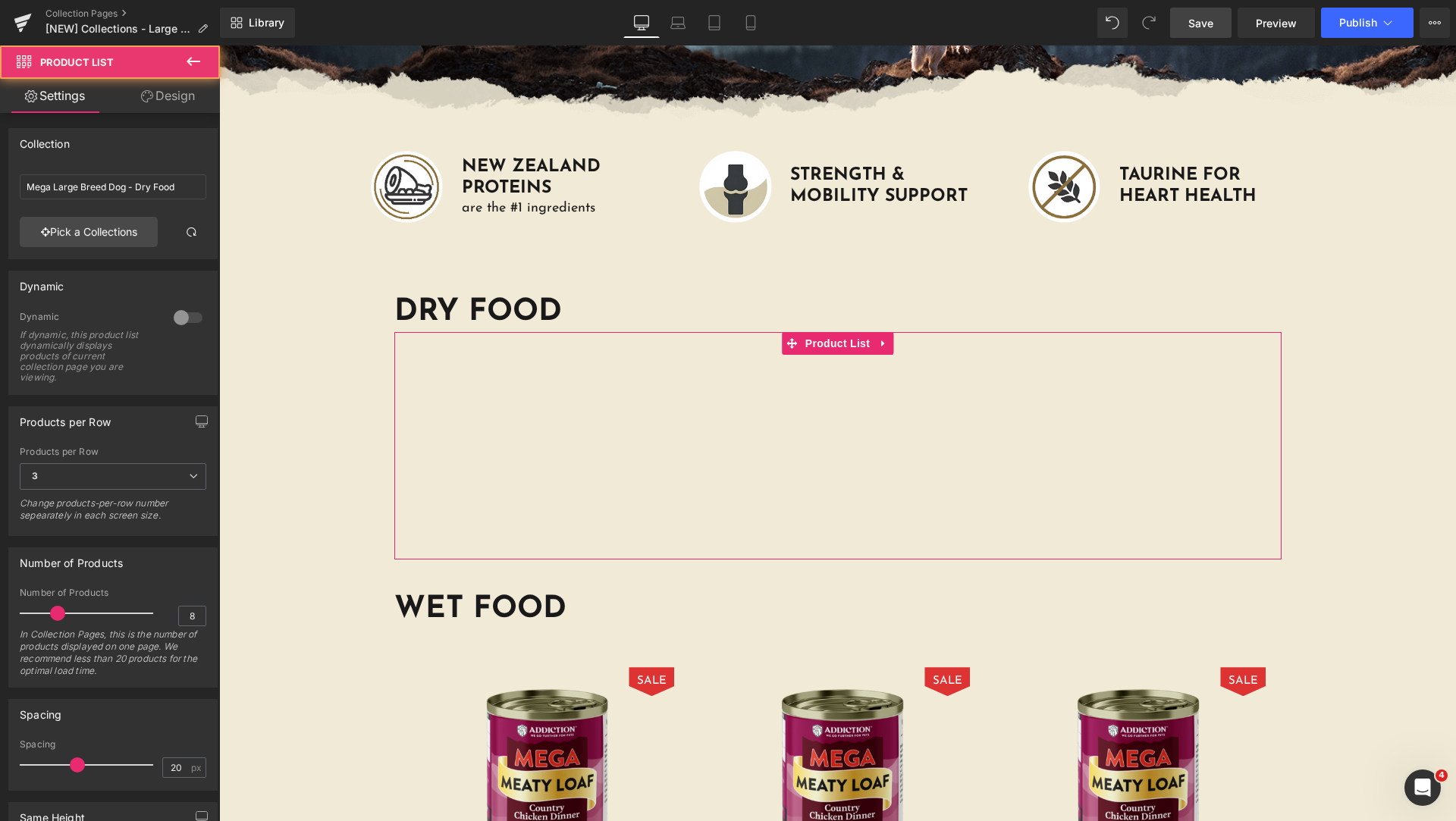
scroll to position [328, 0]
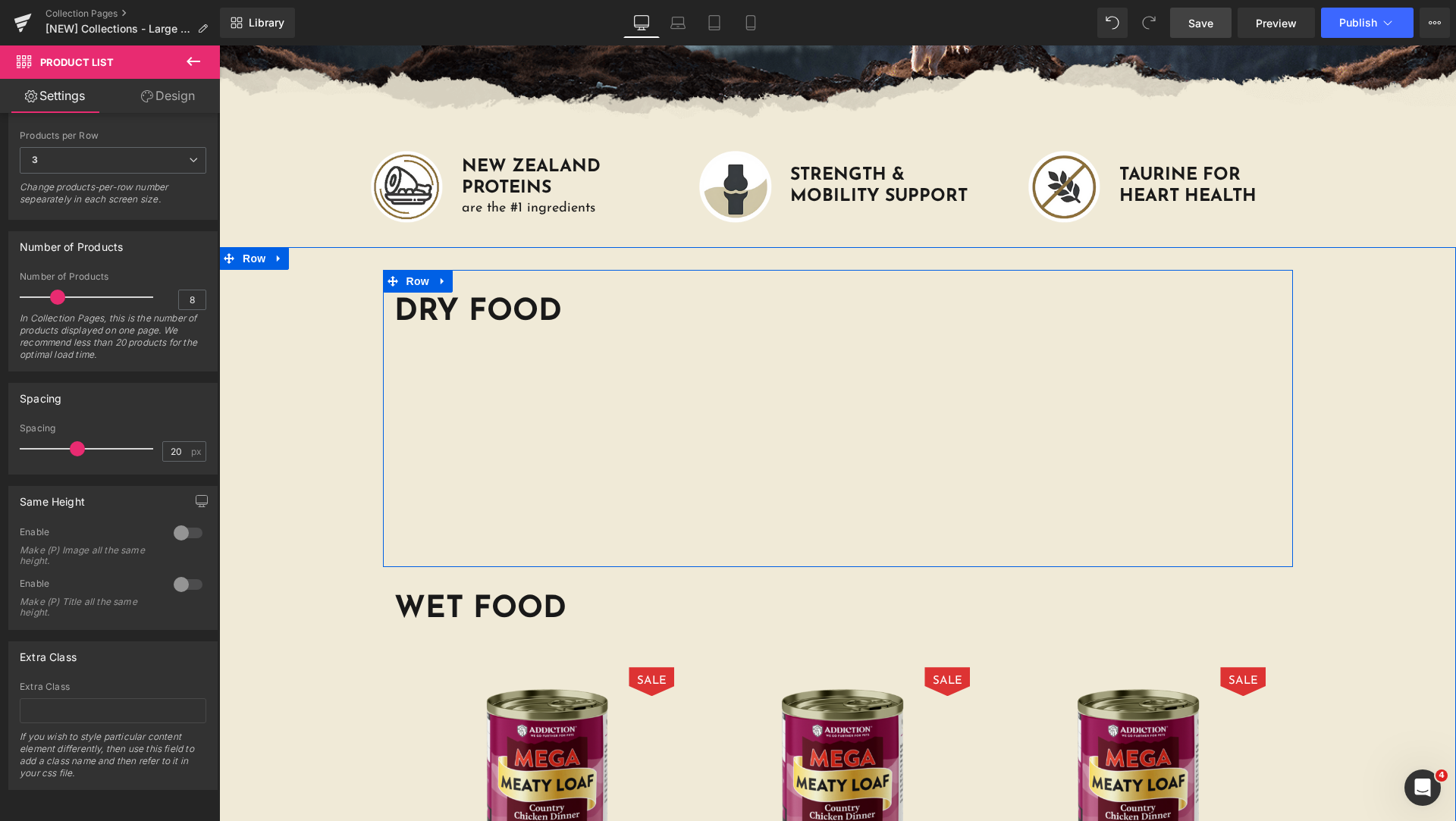
click at [465, 278] on div "DRY FOOD Heading Products not found. Product List Row" at bounding box center [838, 419] width 910 height 297
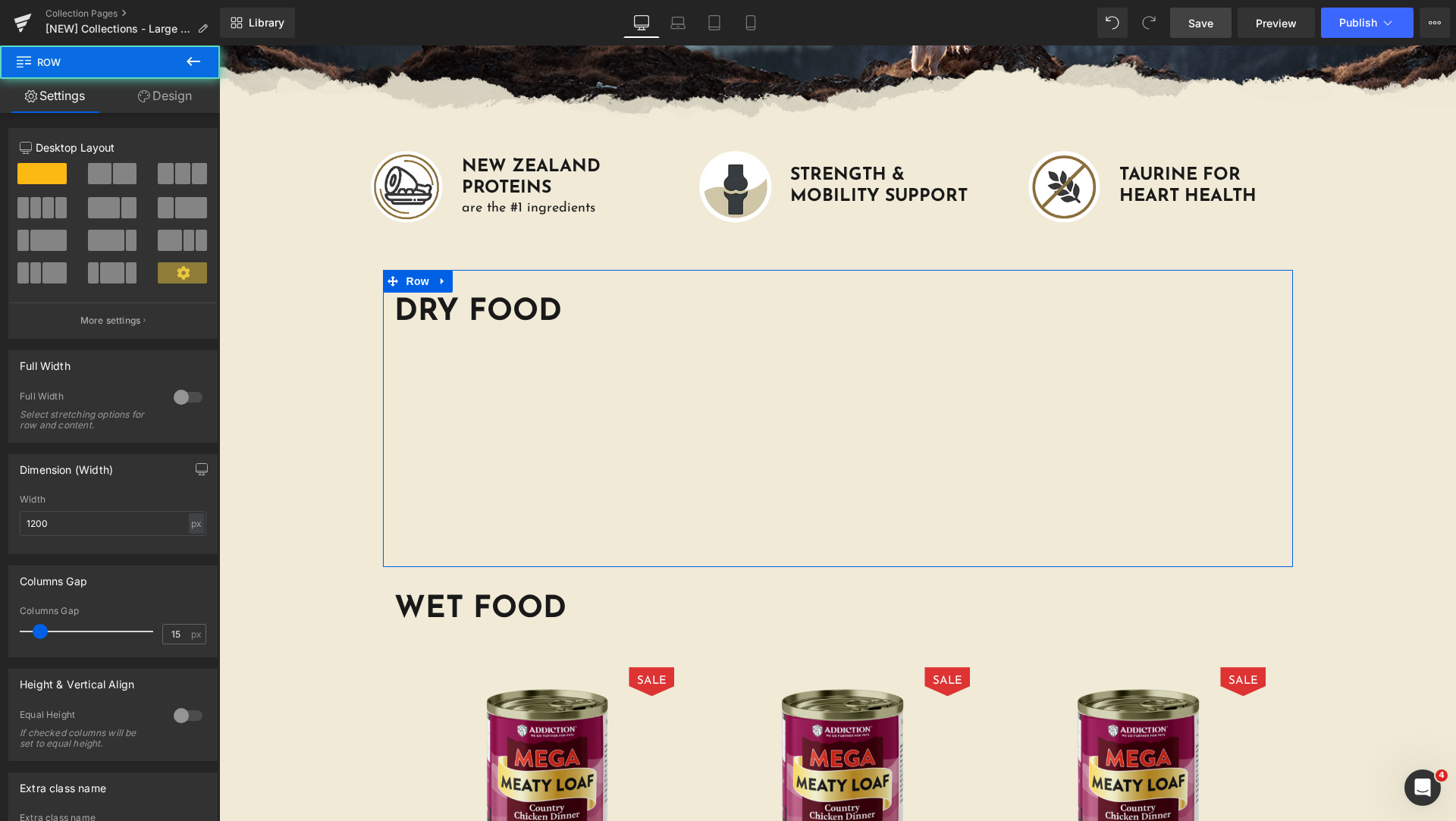
scroll to position [142, 0]
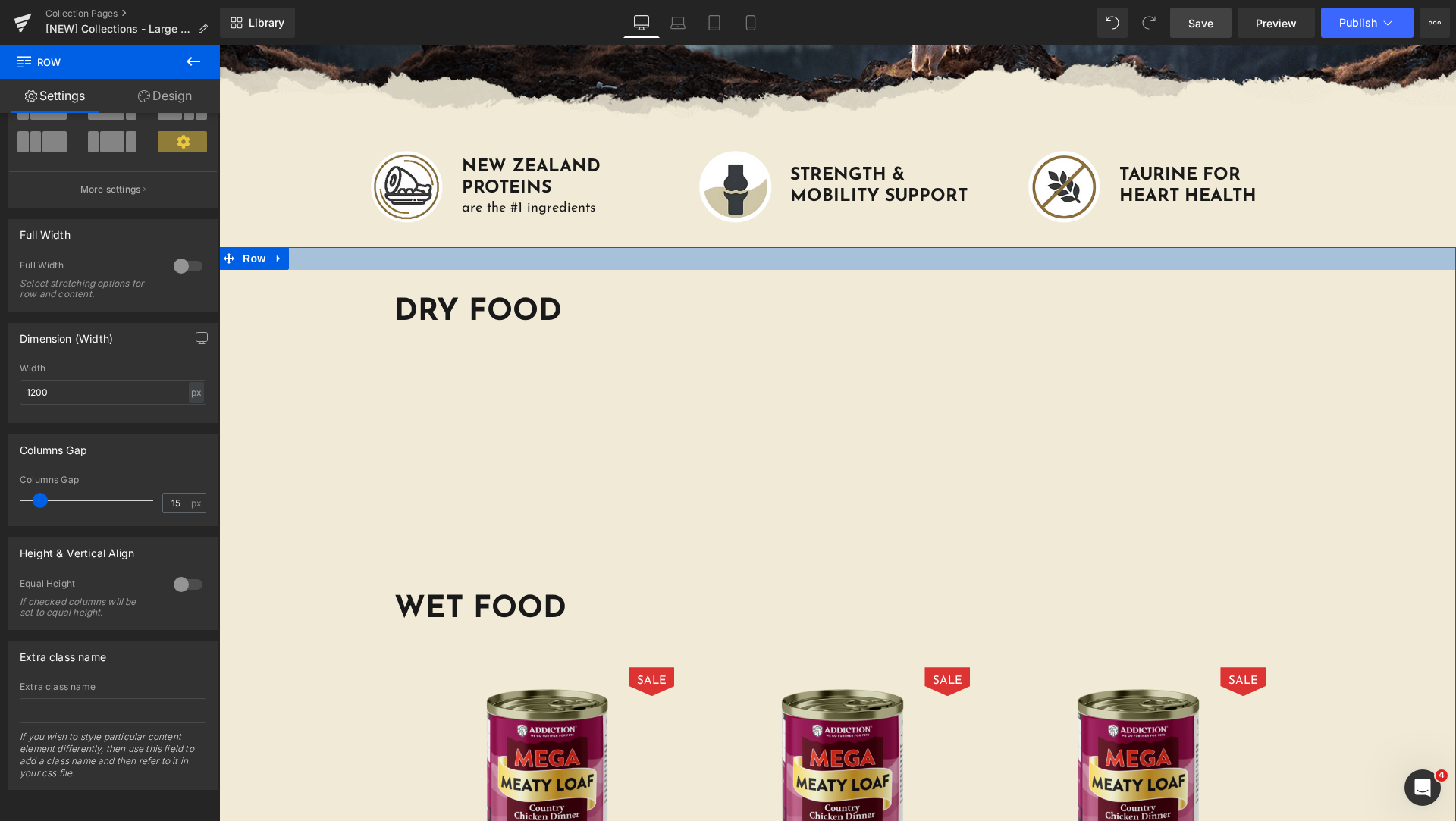
click at [325, 256] on div at bounding box center [837, 259] width 1237 height 22
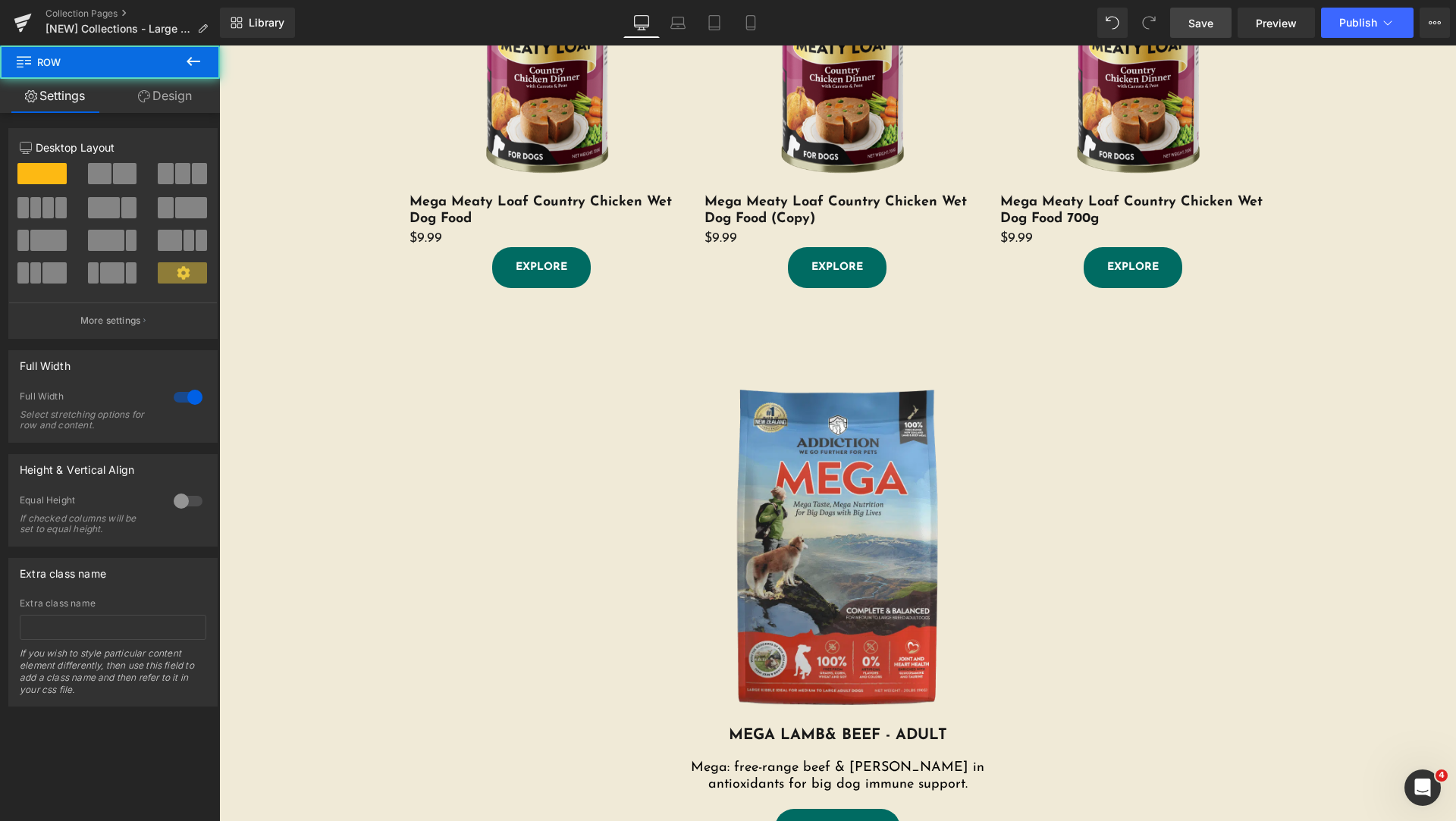
scroll to position [1138, 0]
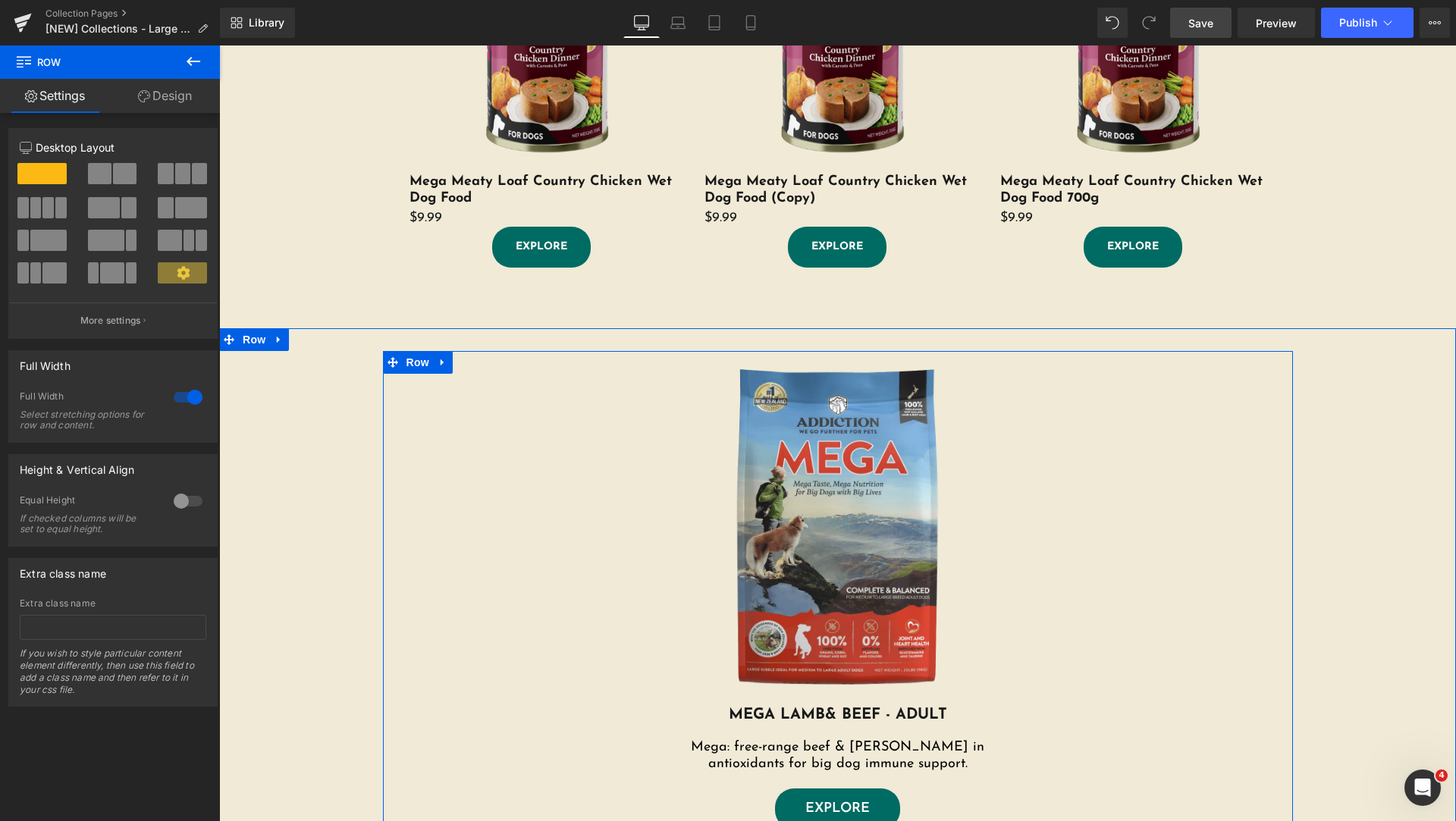
click at [386, 435] on div "Image MEGA LAMB & BEEF - ADULT Heading Mega: free-range beef & lamb, rich in an…" at bounding box center [838, 594] width 910 height 485
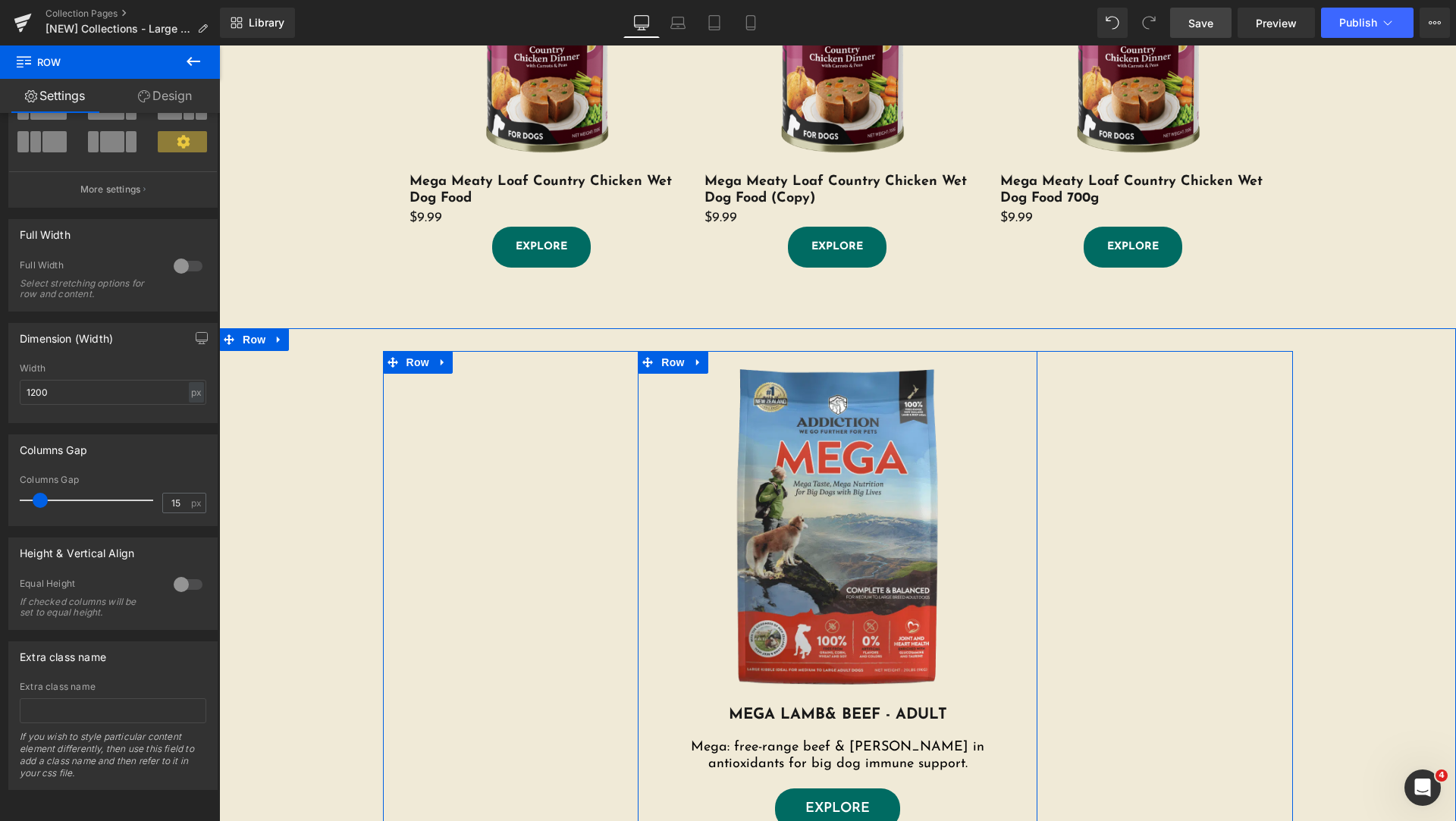
click at [651, 655] on div "Image MEGA LAMB & BEEF - ADULT Heading Mega: free-range beef & lamb, rich in an…" at bounding box center [837, 590] width 399 height 478
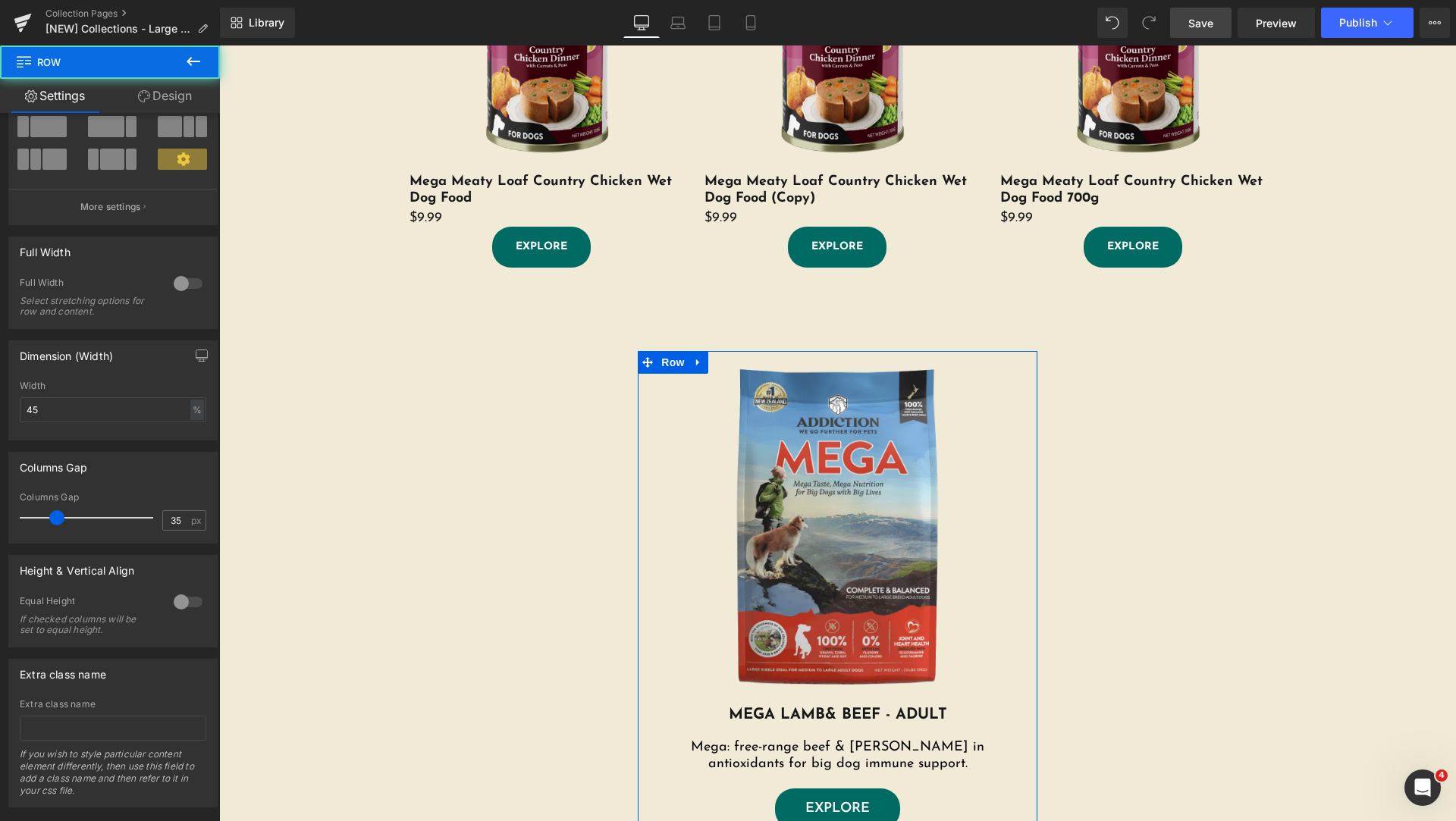
scroll to position [142, 0]
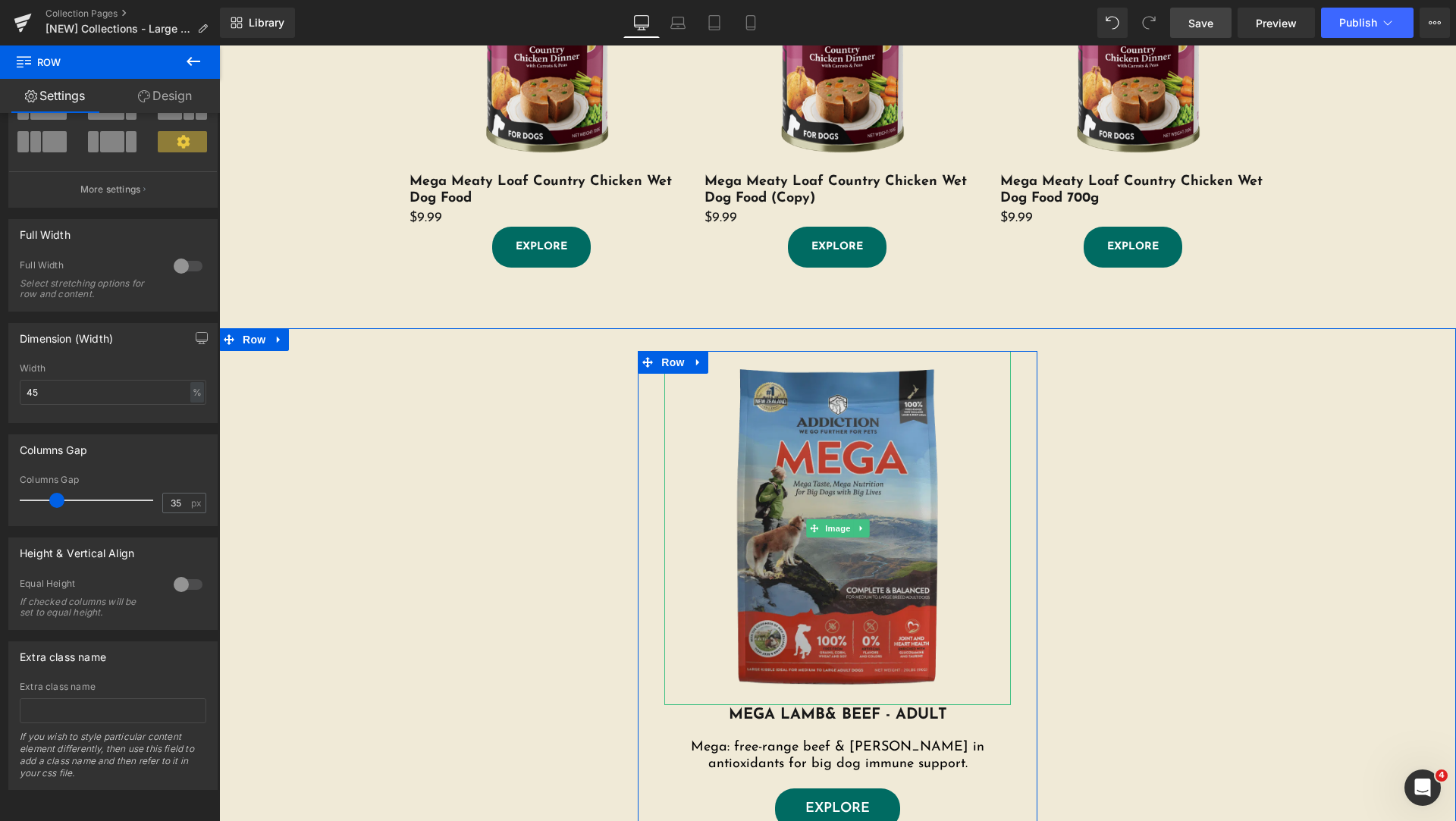
click at [697, 582] on img at bounding box center [837, 528] width 346 height 354
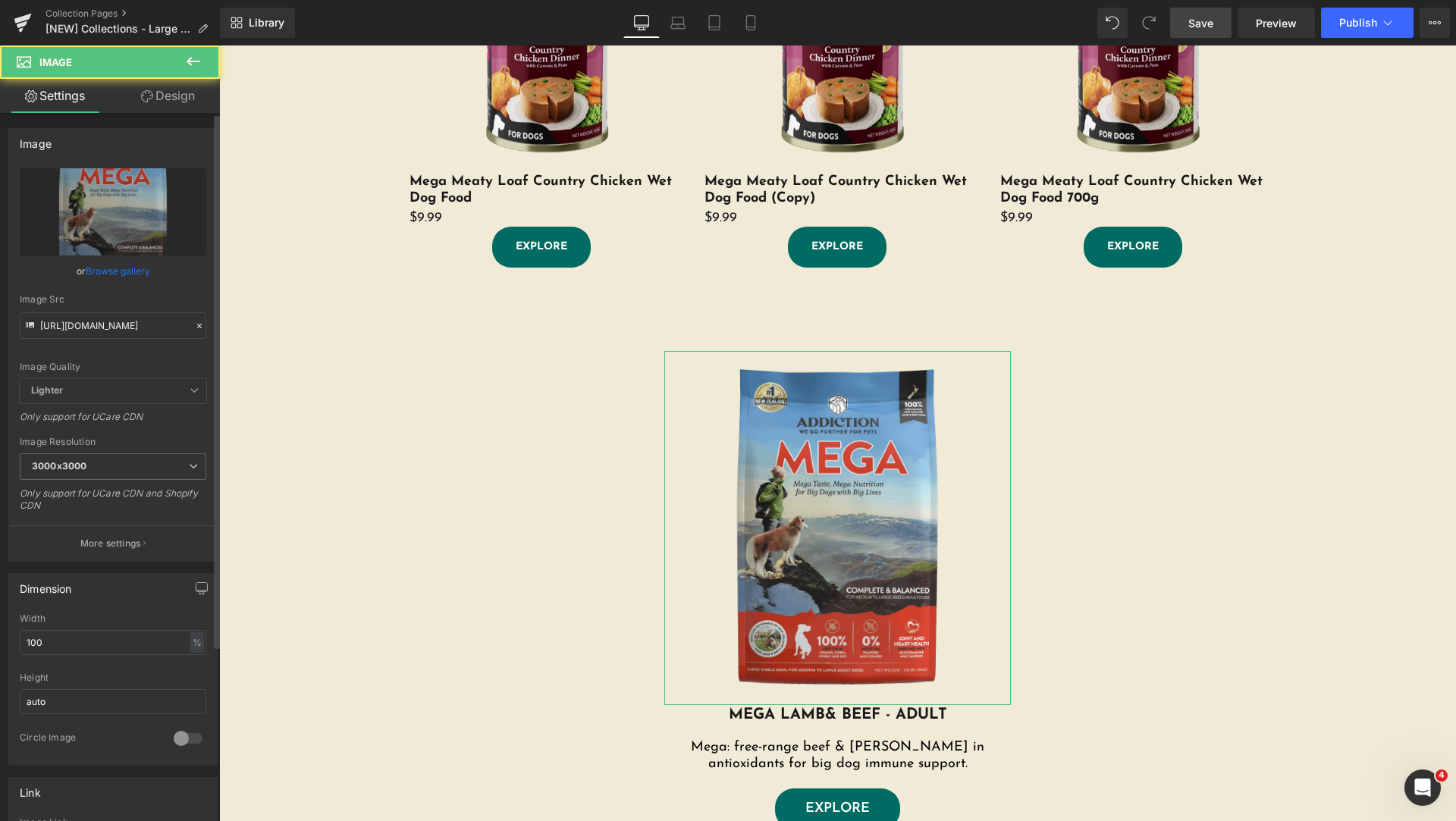
scroll to position [637, 0]
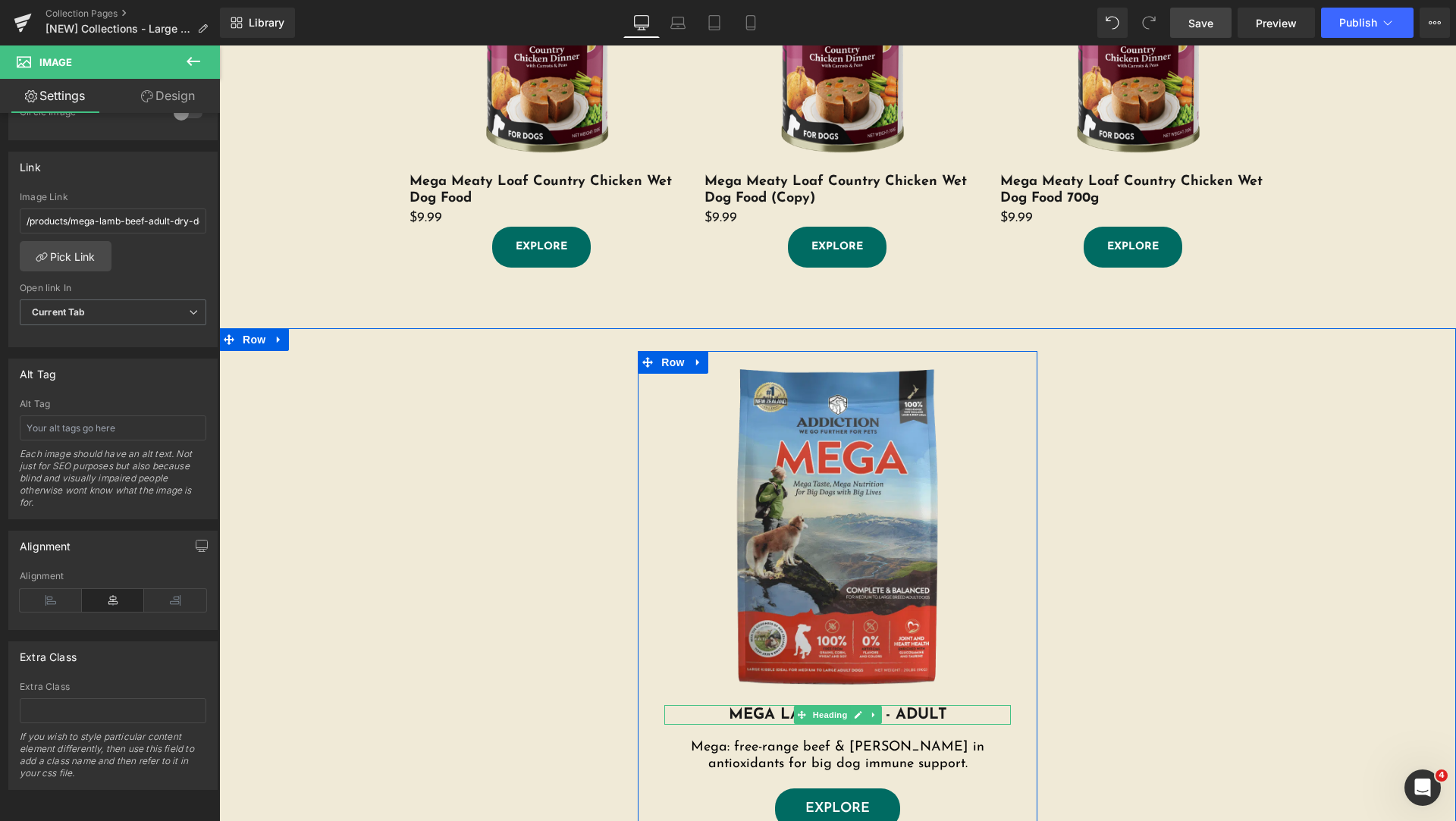
click at [723, 717] on h1 "MEGA LAMB & BEEF - ADULT" at bounding box center [837, 715] width 346 height 20
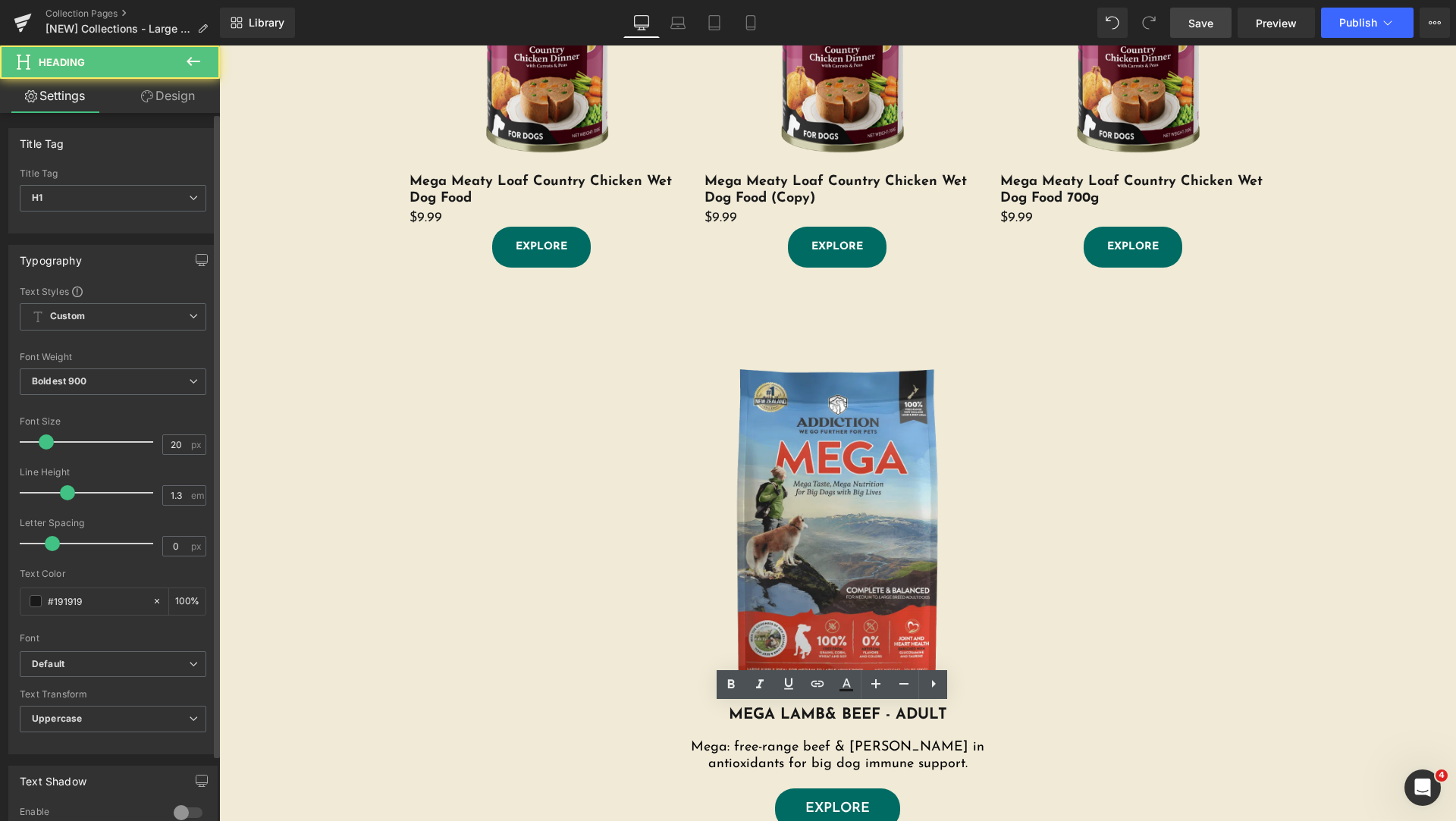
scroll to position [368, 0]
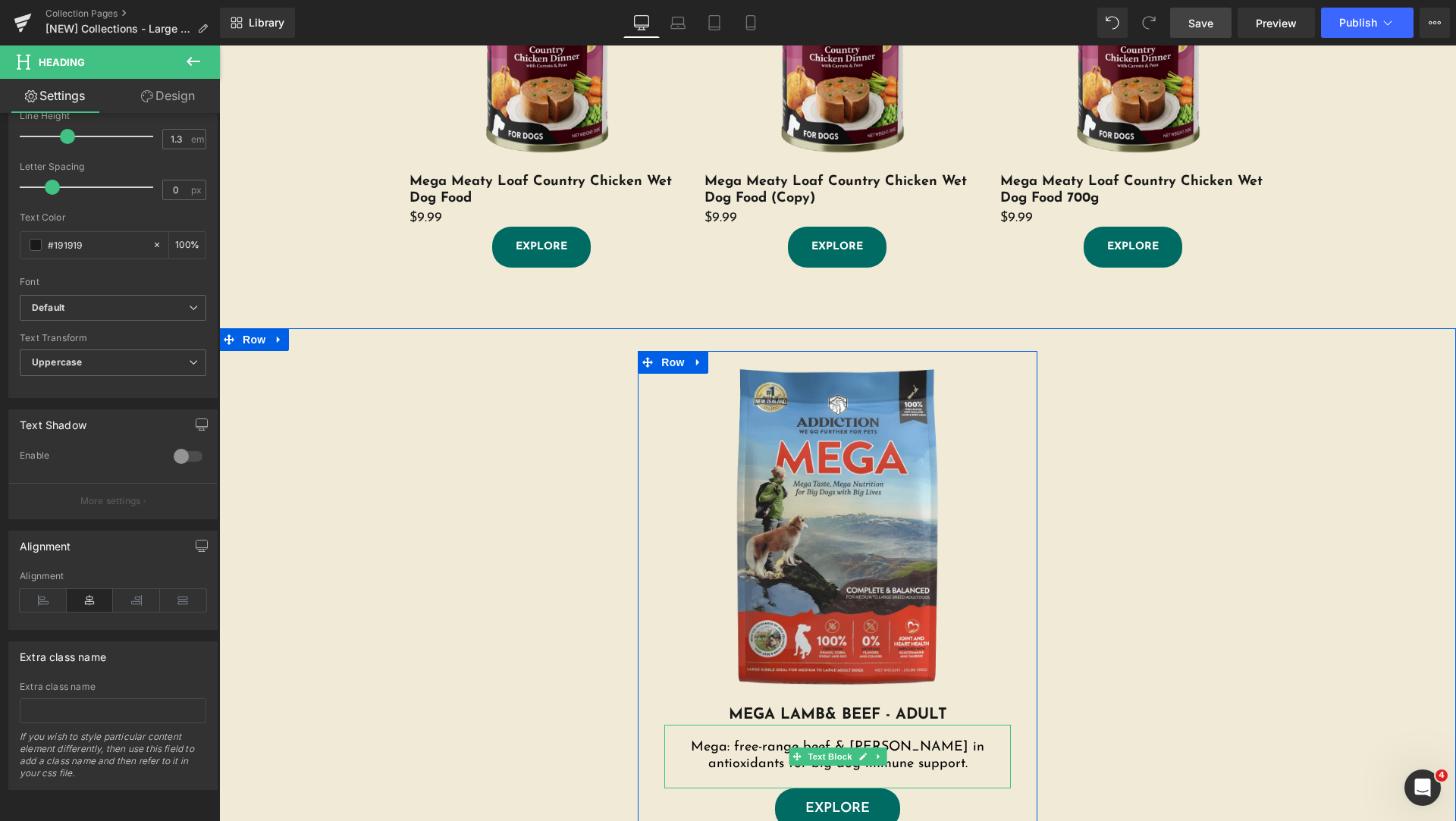
click at [685, 747] on p "Mega: free-range beef & [PERSON_NAME] in antioxidants for big dog immune suppor…" at bounding box center [837, 757] width 346 height 34
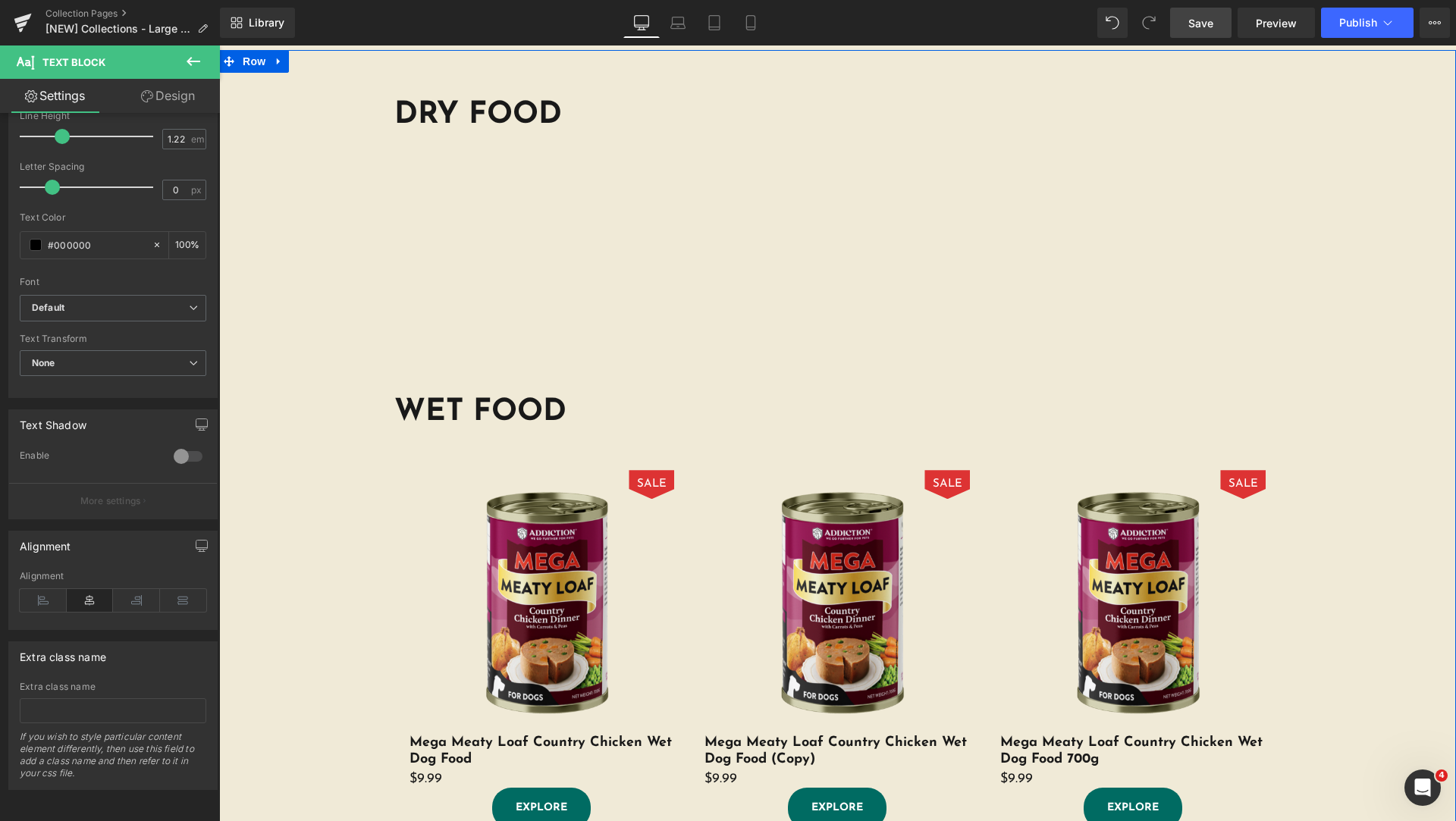
scroll to position [758, 0]
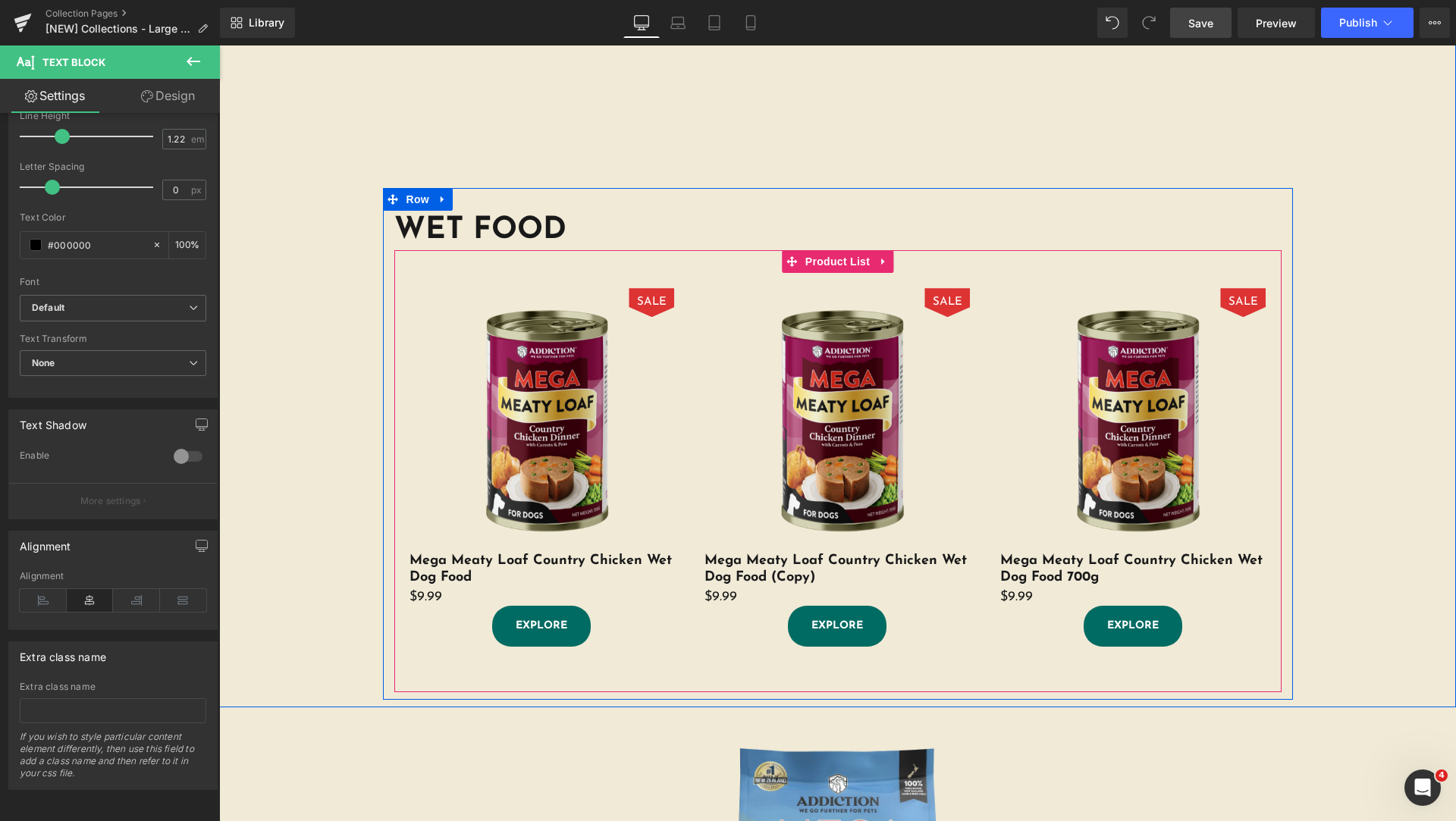
click at [749, 269] on div "SALE (P) Image Mega Meaty Loaf Country Chicken Wet Dog Food (P) Title $9.99 $0 …" at bounding box center [838, 460] width 887 height 419
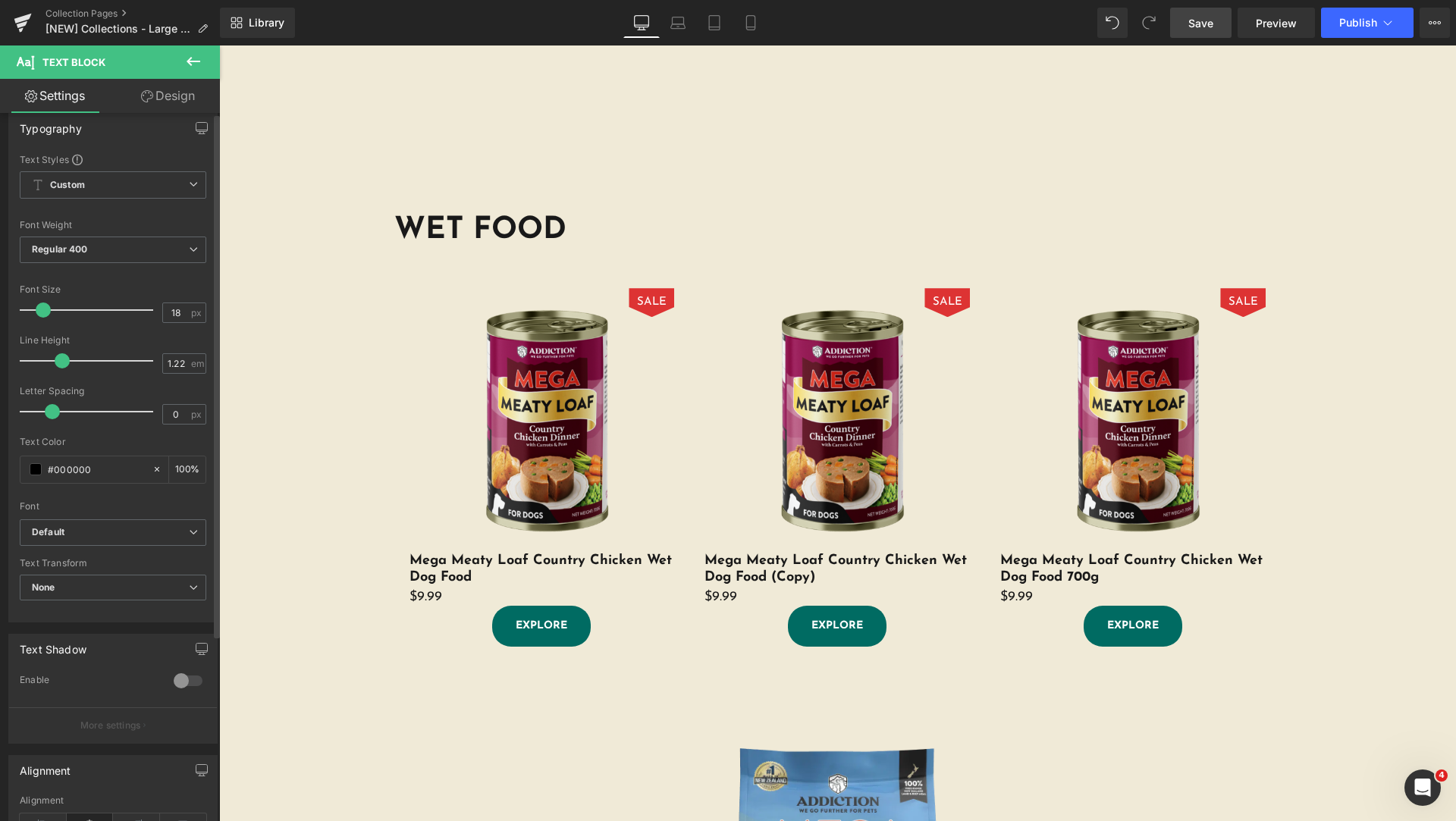
scroll to position [0, 0]
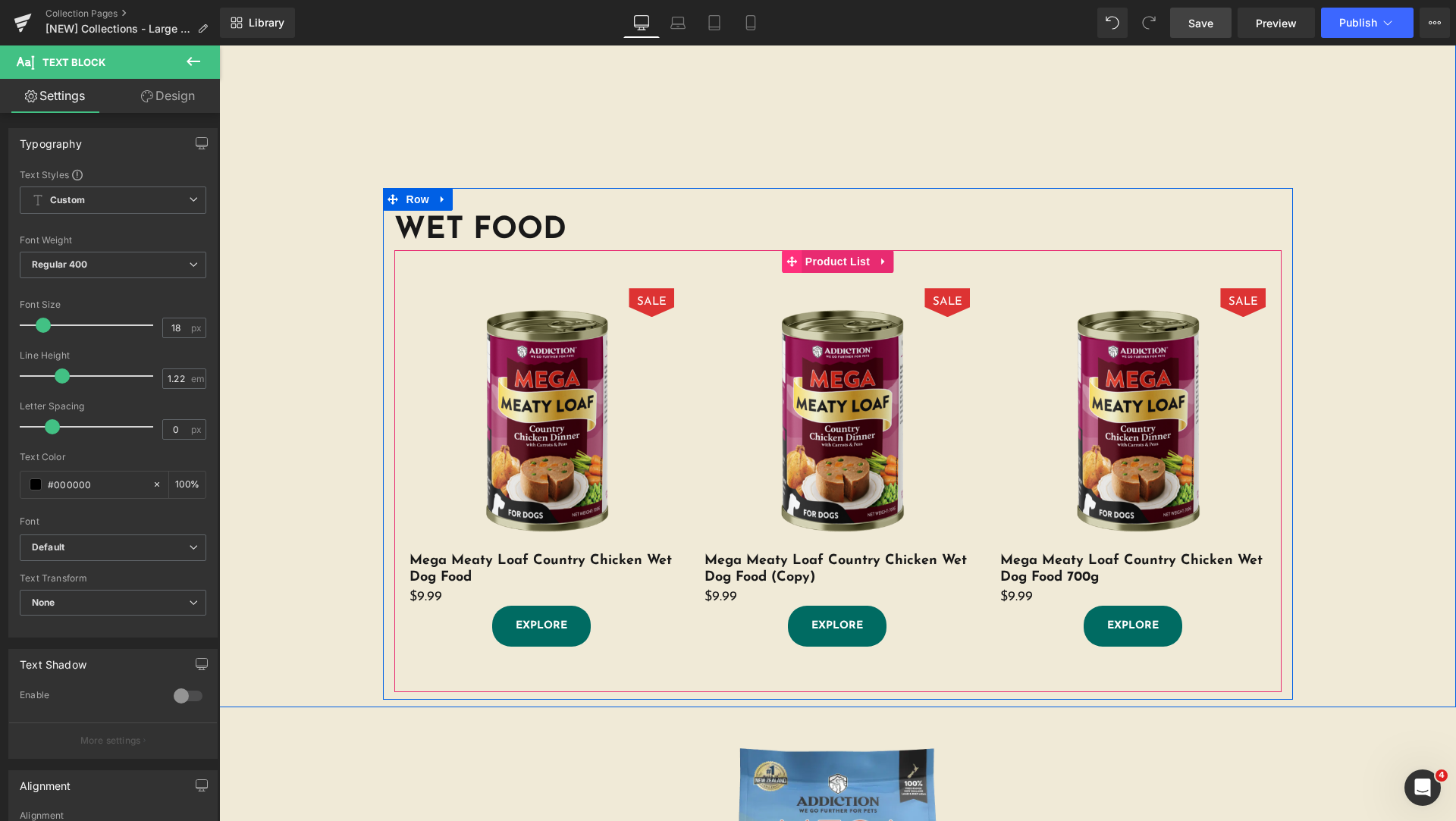
click at [789, 263] on icon at bounding box center [791, 261] width 10 height 10
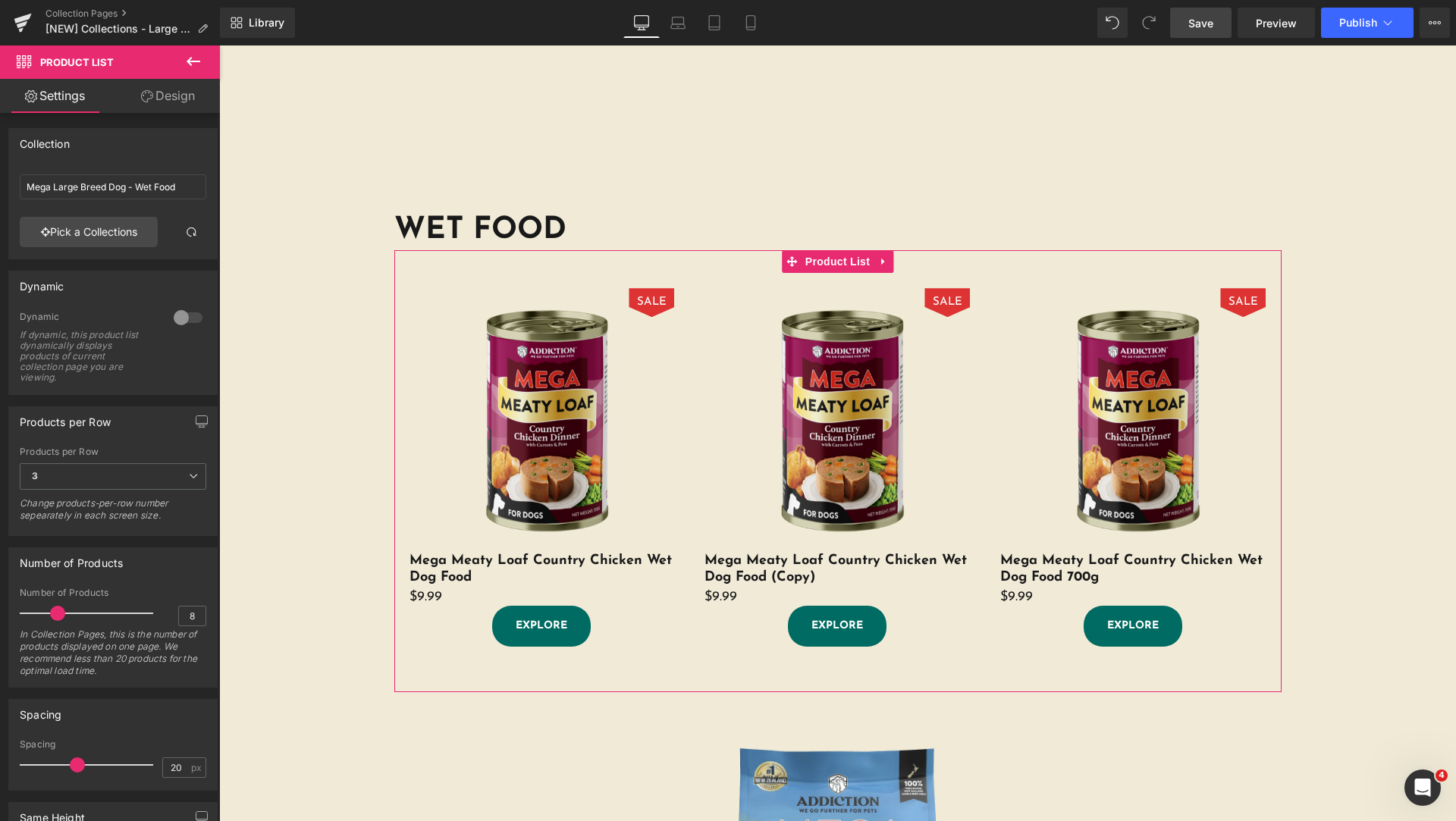
click at [171, 100] on link "Design" at bounding box center [168, 96] width 110 height 34
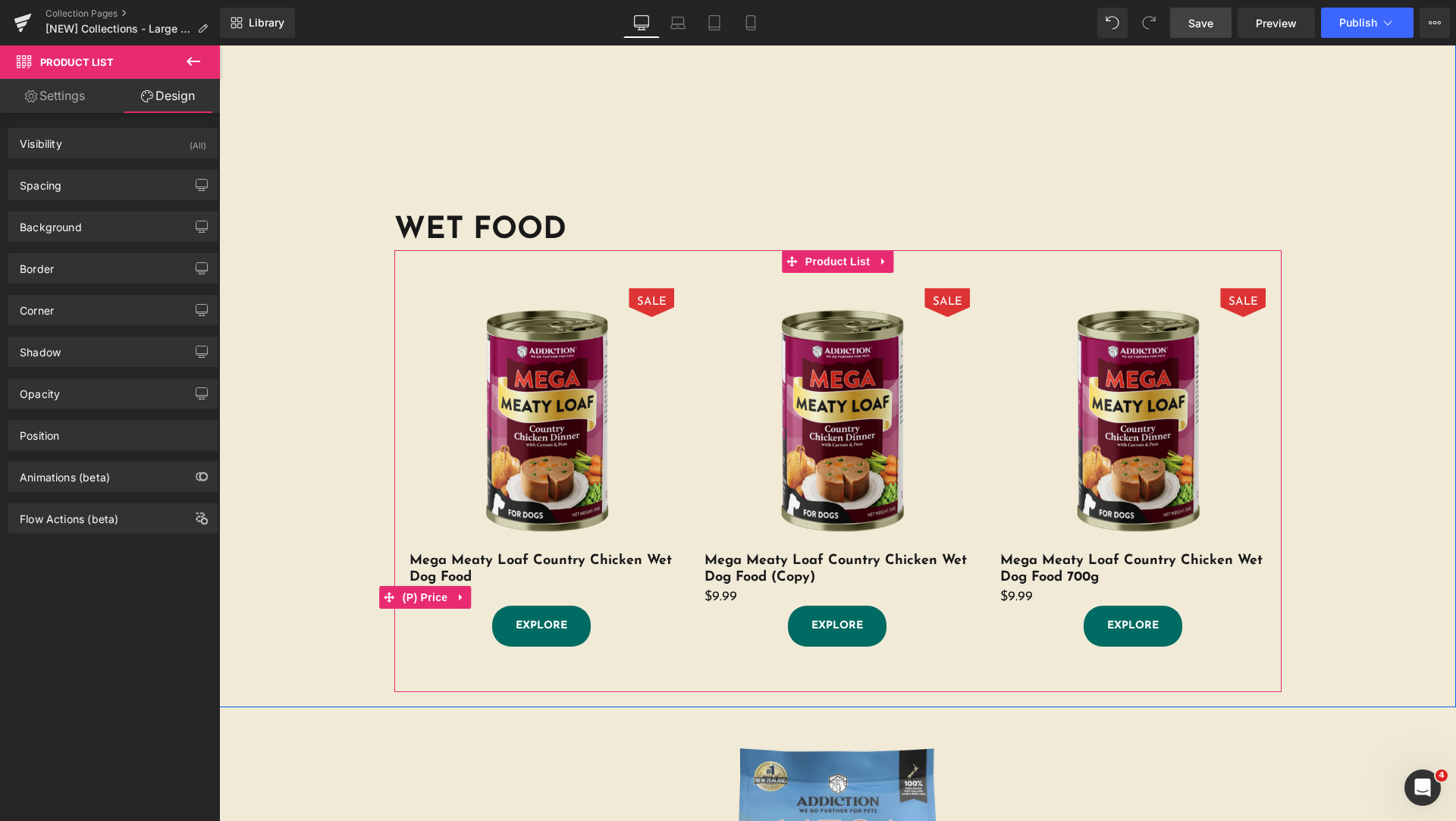
click at [416, 596] on span "(P) Price" at bounding box center [425, 598] width 53 height 22
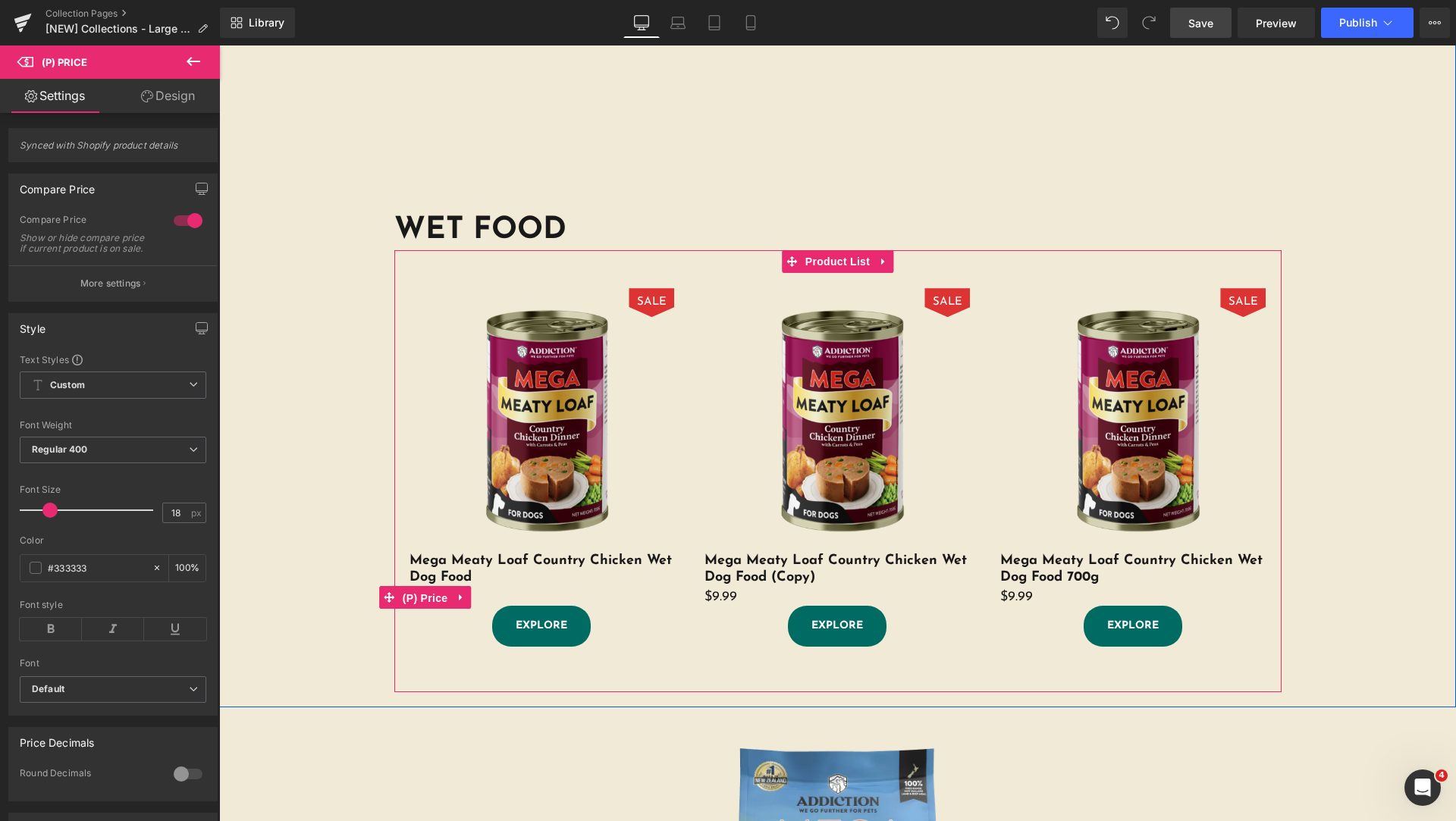
click at [406, 599] on span "(P) Price" at bounding box center [425, 598] width 53 height 22
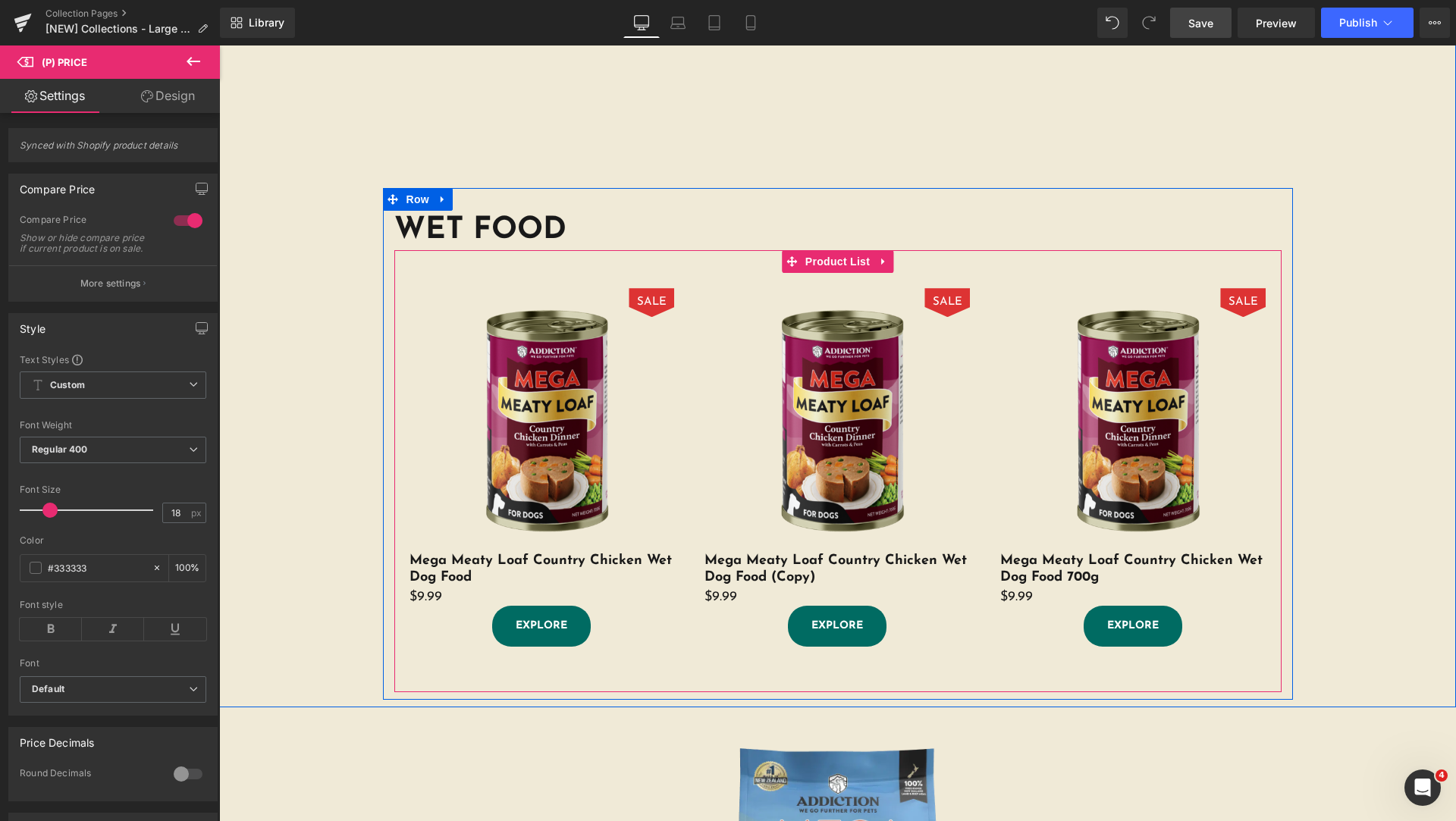
click at [403, 594] on div "SALE (P) Image Mega Meaty Loaf Country Chicken Wet Dog Food (P) Title $9.99 $0 …" at bounding box center [542, 468] width 296 height 389
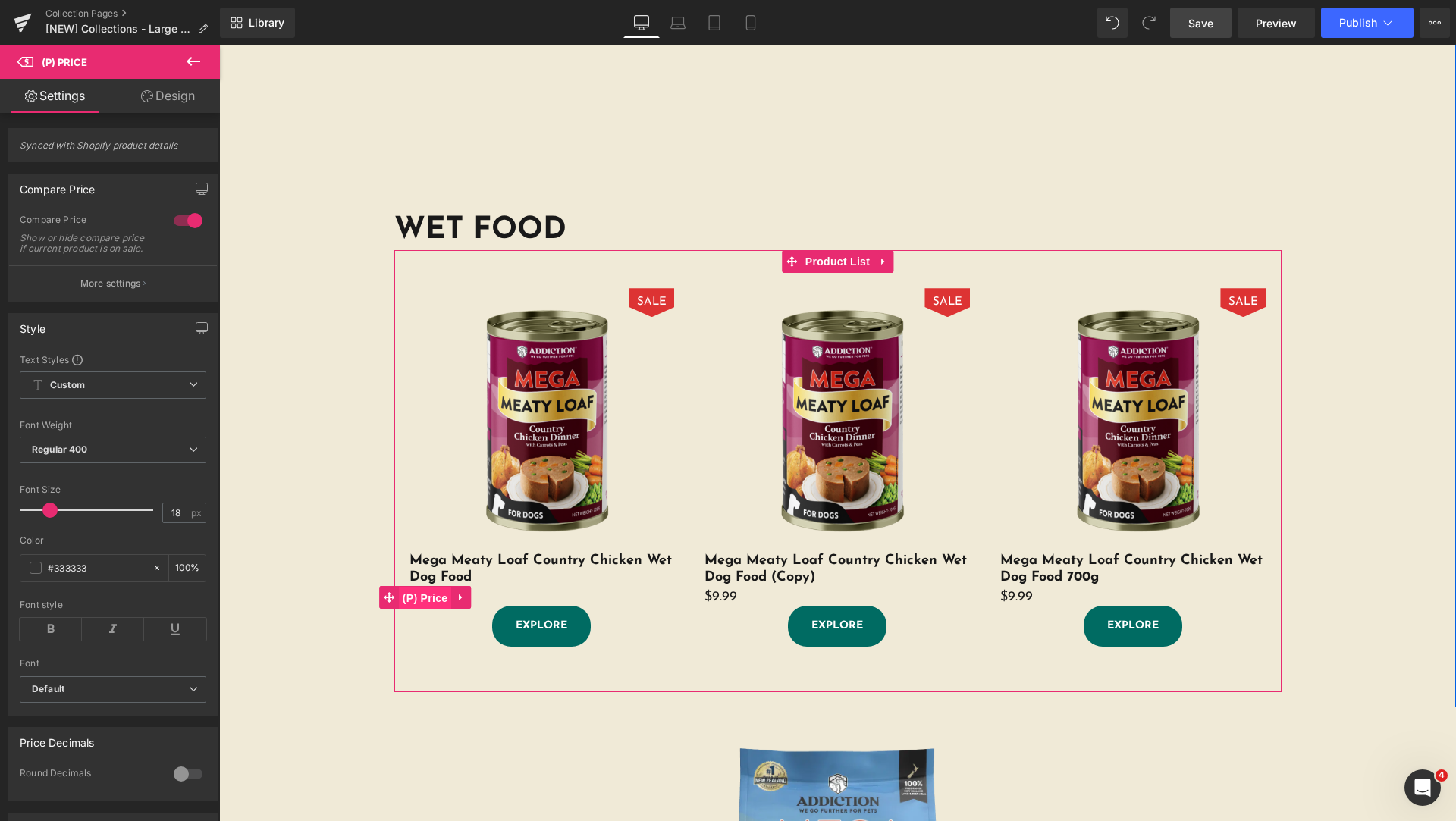
click at [423, 598] on span "(P) Price" at bounding box center [425, 598] width 53 height 22
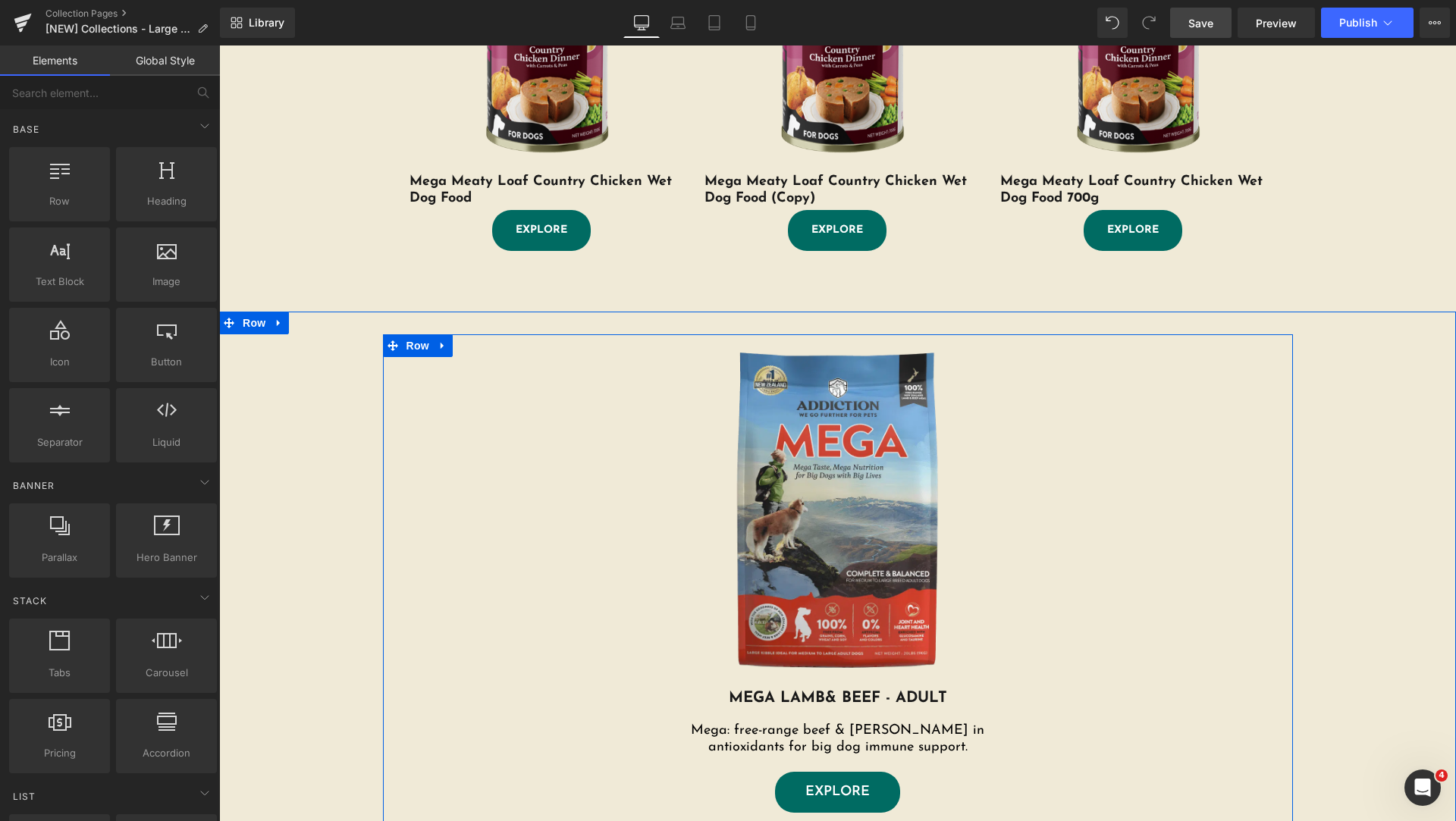
scroll to position [758, 0]
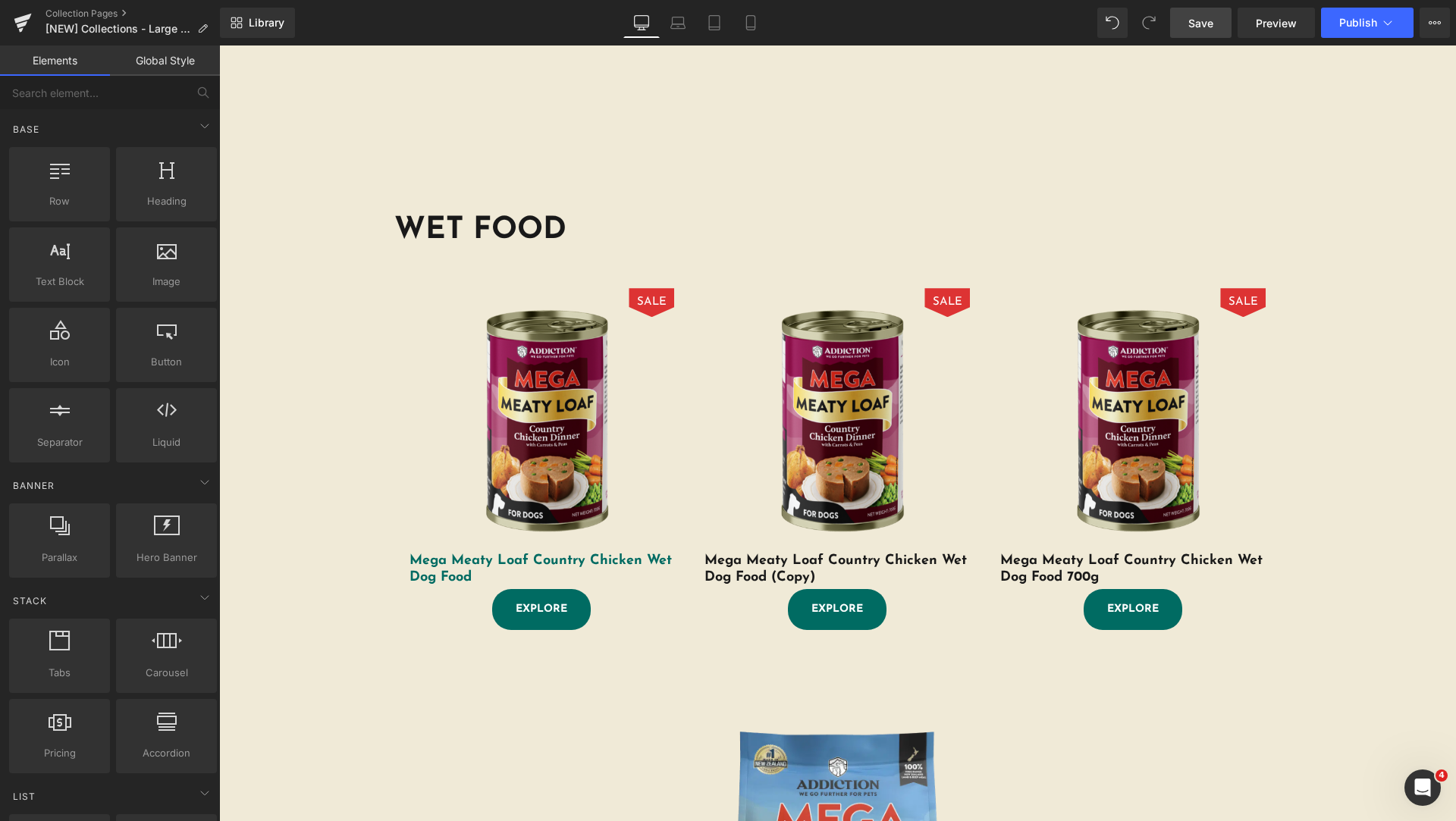
click at [482, 553] on link "Mega Meaty Loaf Country Chicken Wet Dog Food" at bounding box center [542, 570] width 265 height 33
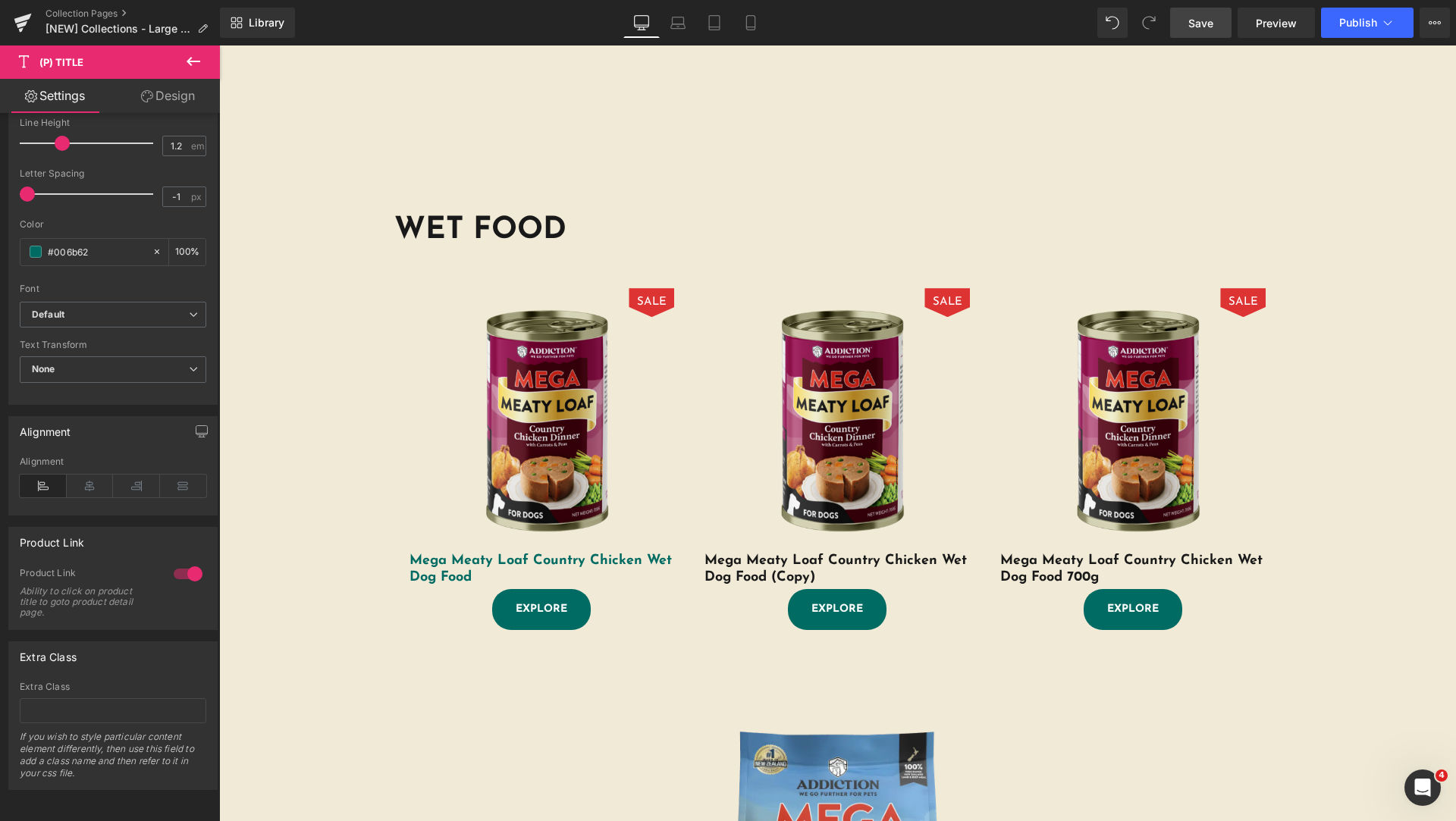
scroll to position [379, 0]
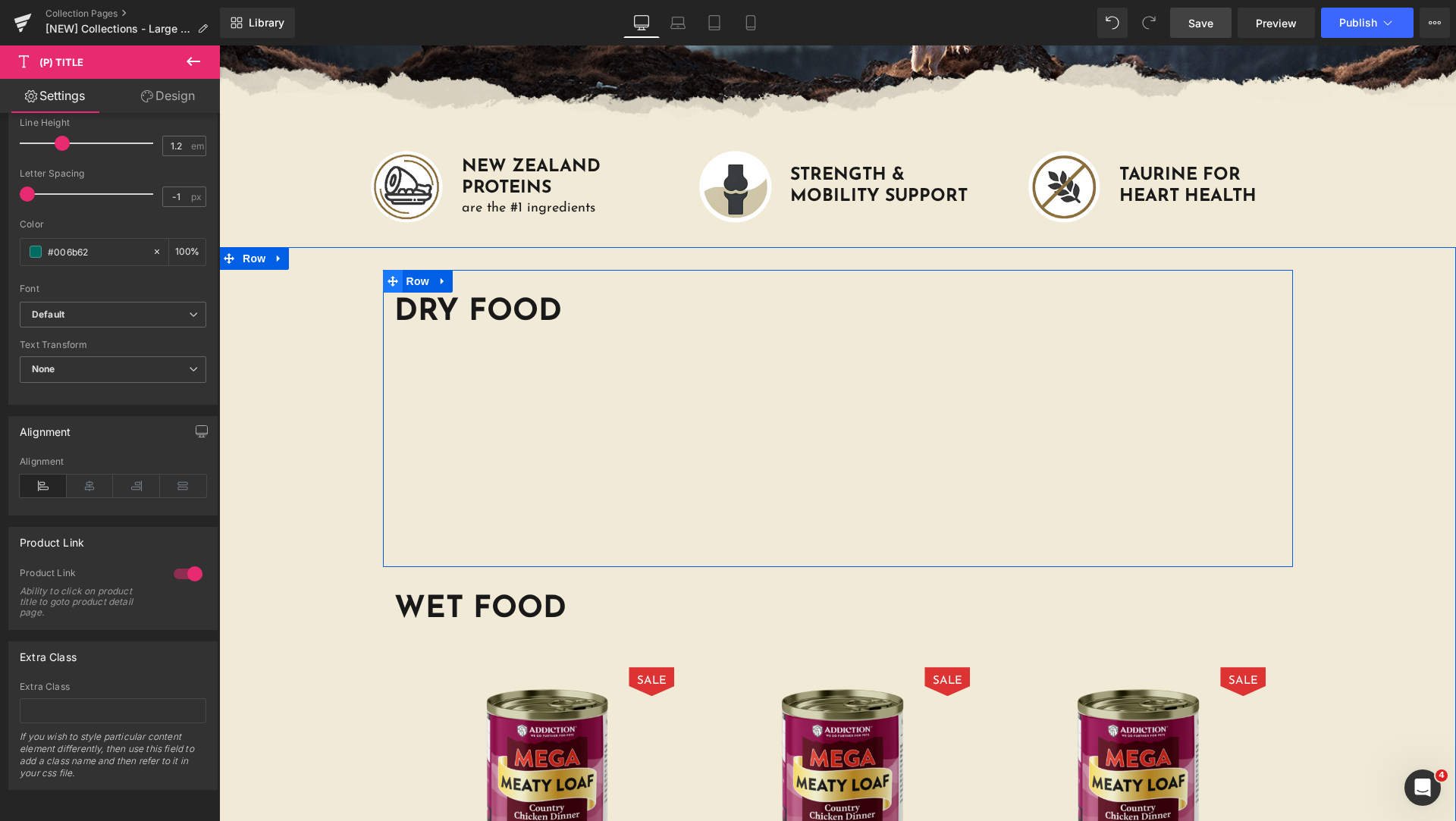
click at [387, 285] on icon at bounding box center [392, 281] width 10 height 10
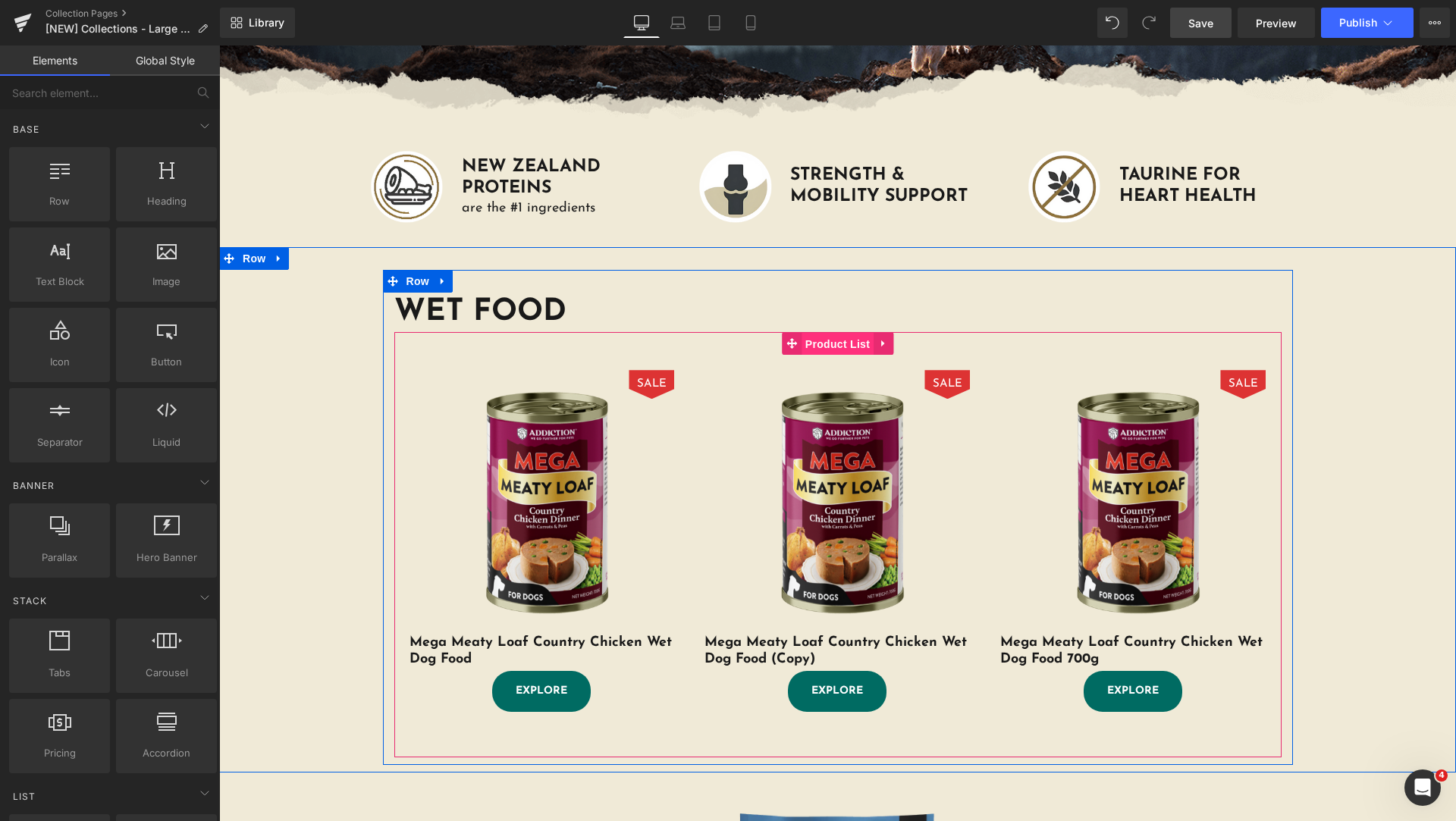
click at [803, 345] on span "Product List" at bounding box center [838, 344] width 72 height 22
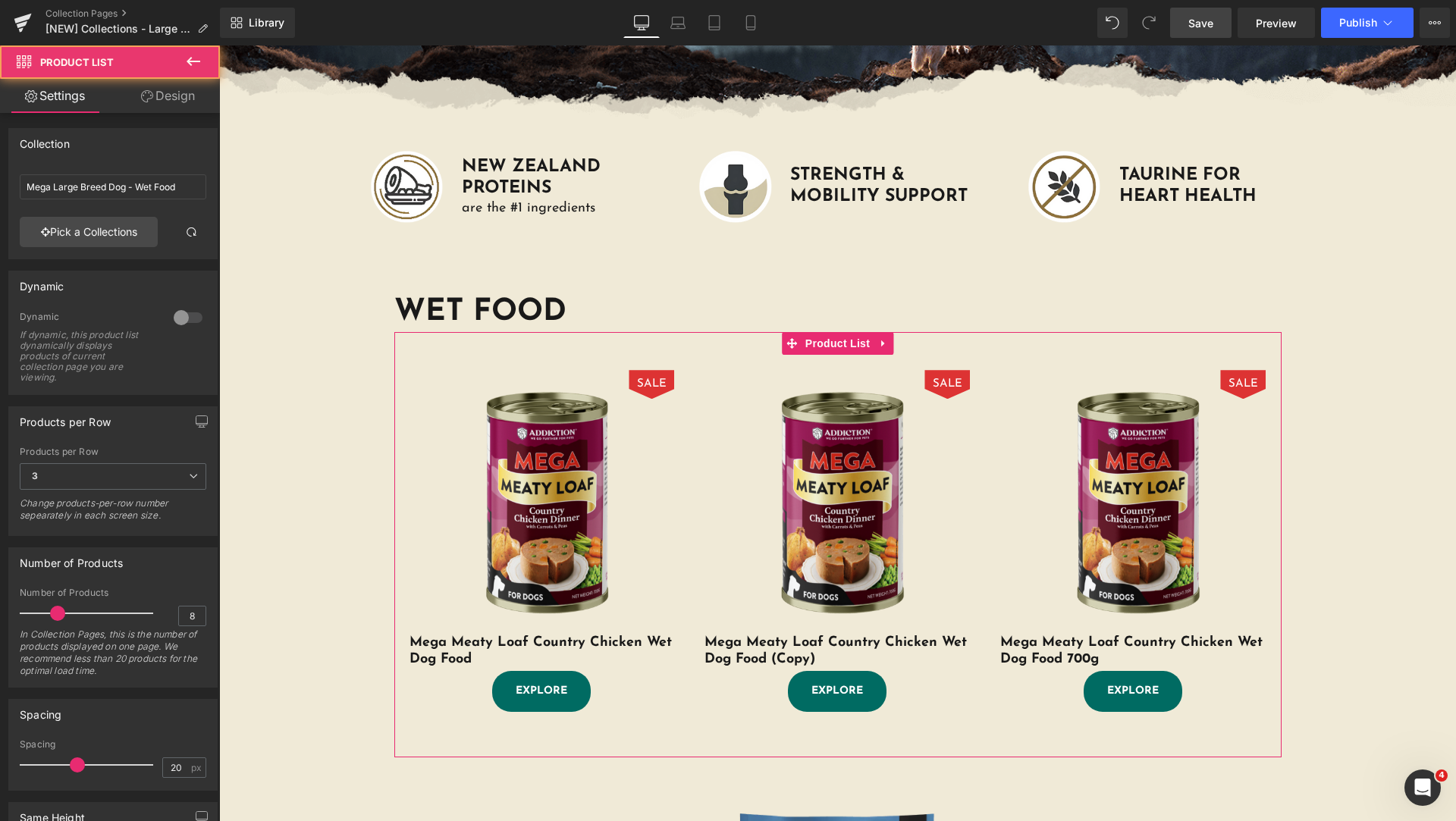
click at [162, 93] on link "Design" at bounding box center [168, 96] width 110 height 34
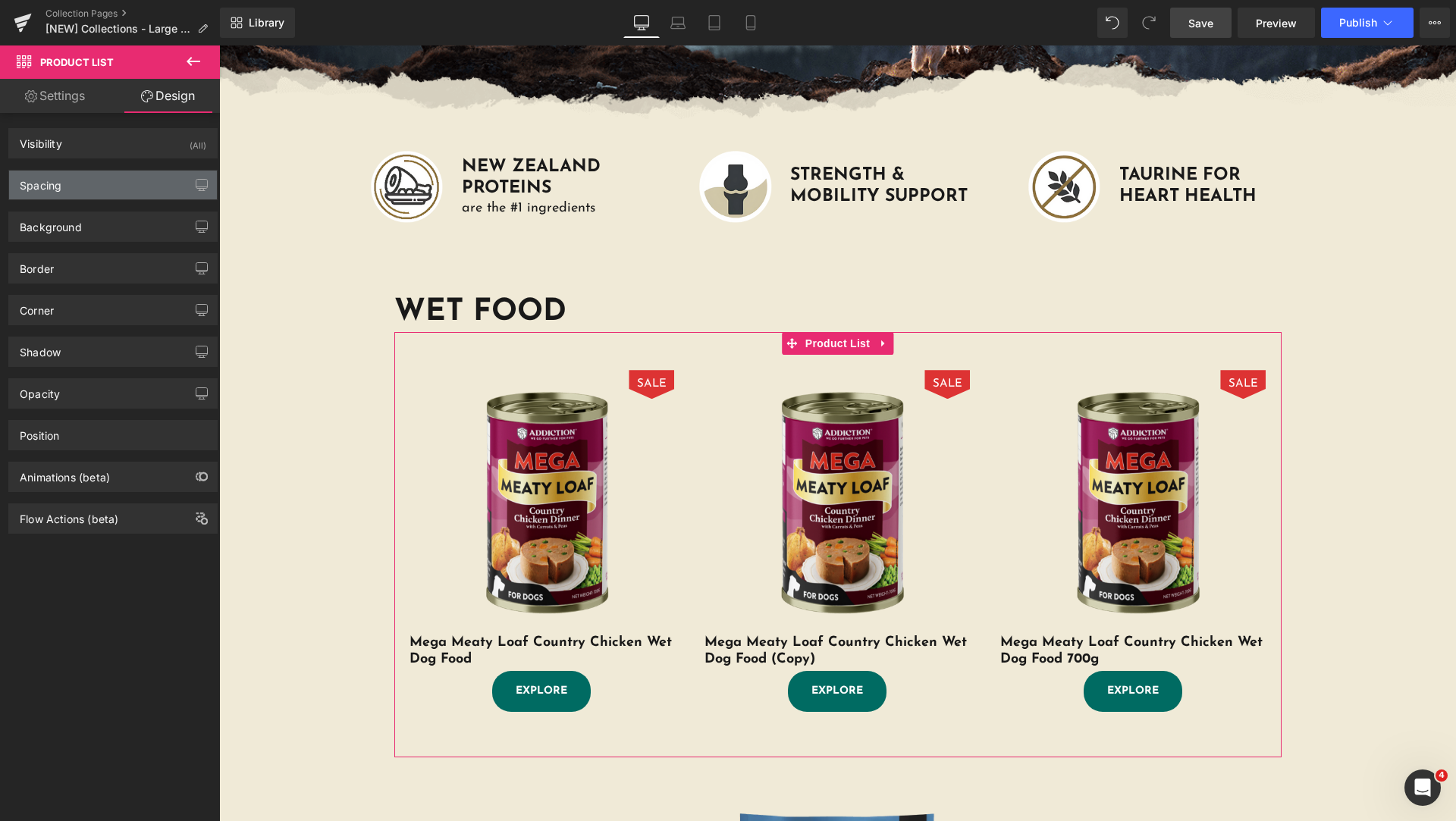
click at [97, 178] on div "Spacing" at bounding box center [112, 185] width 208 height 29
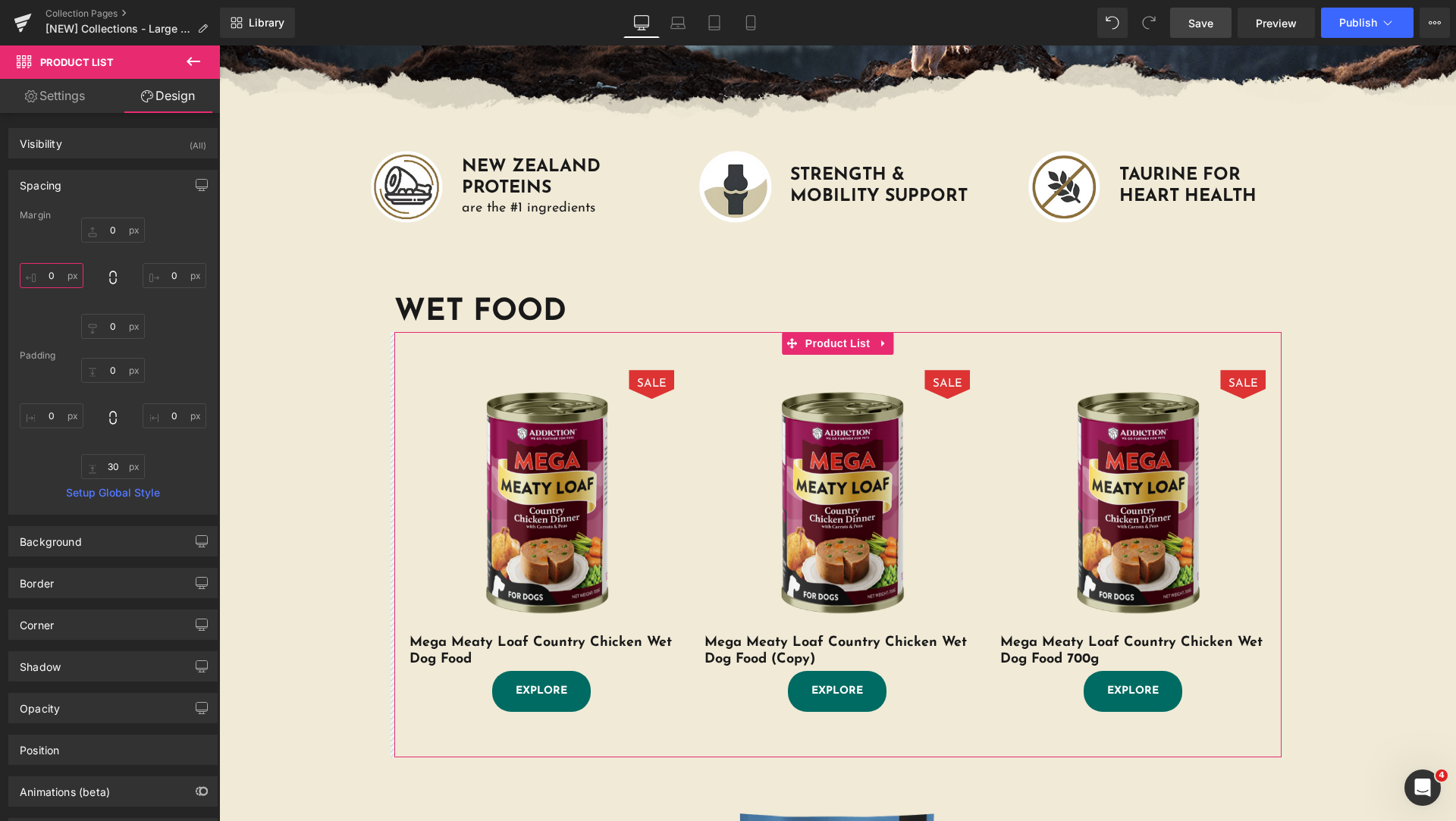
click at [51, 271] on input "text" at bounding box center [51, 275] width 63 height 25
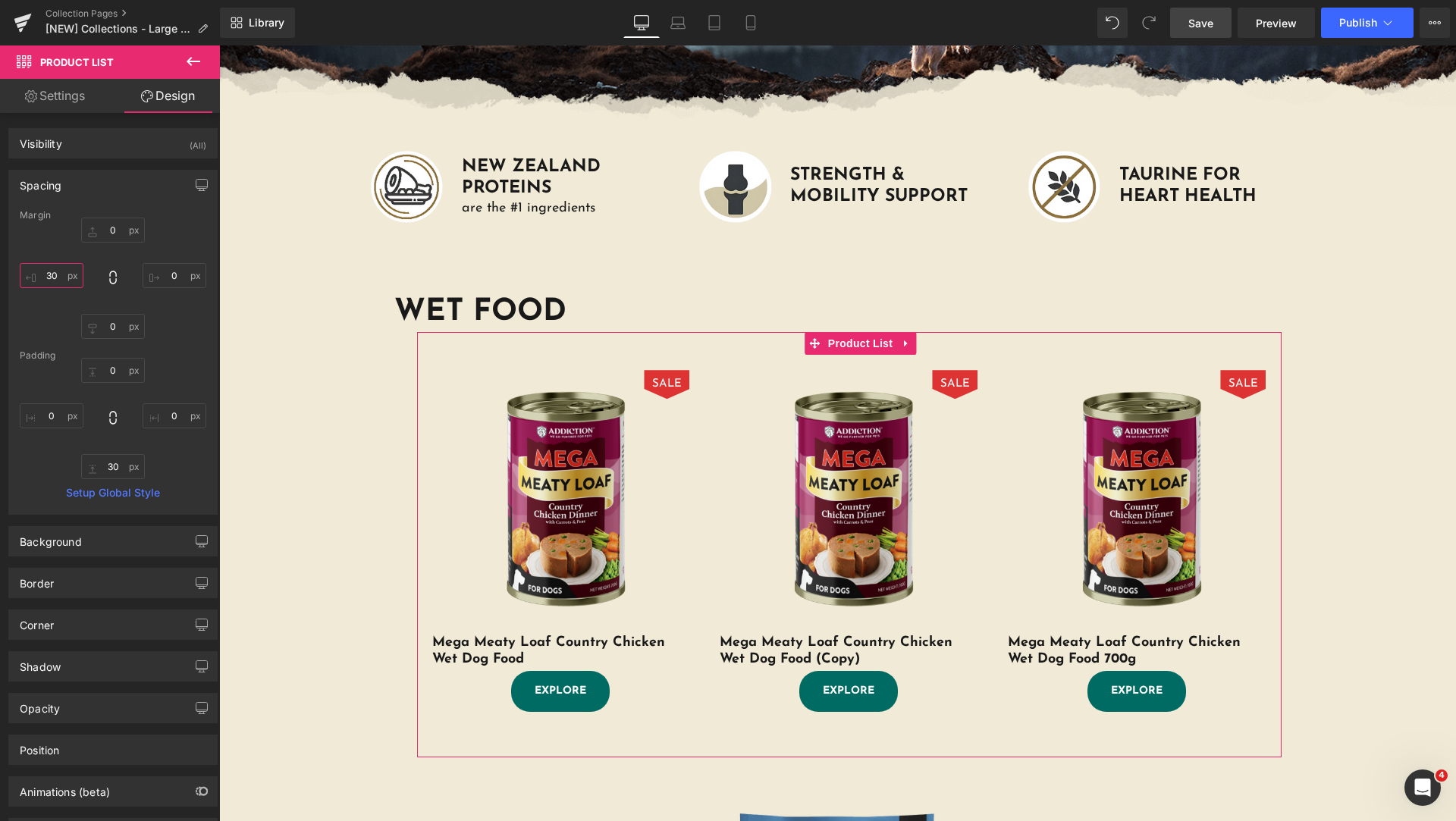
type input "30"
type input "0"
click at [170, 275] on input "text" at bounding box center [174, 275] width 63 height 25
type input "30"
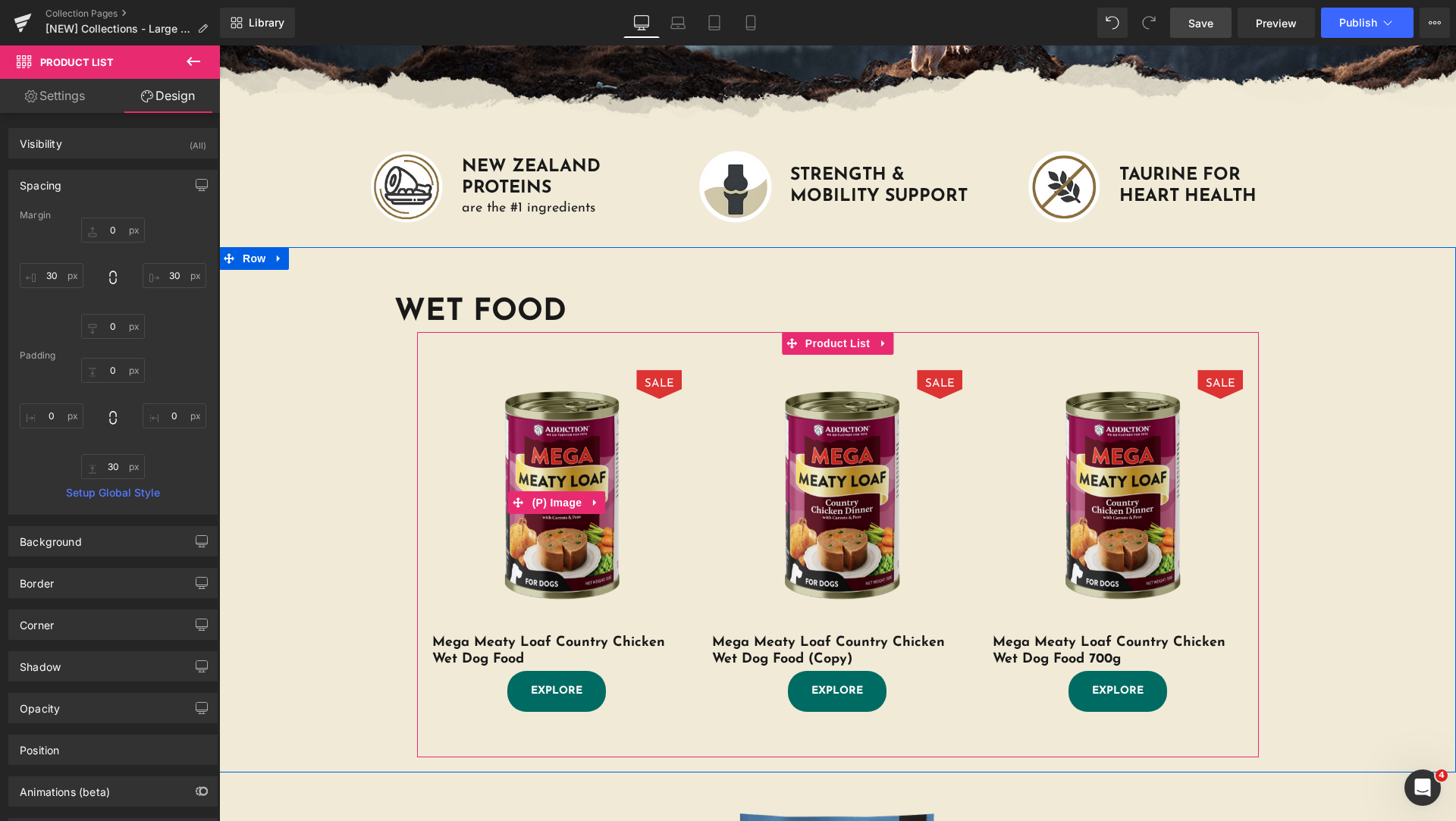
click at [437, 397] on img at bounding box center [557, 495] width 250 height 250
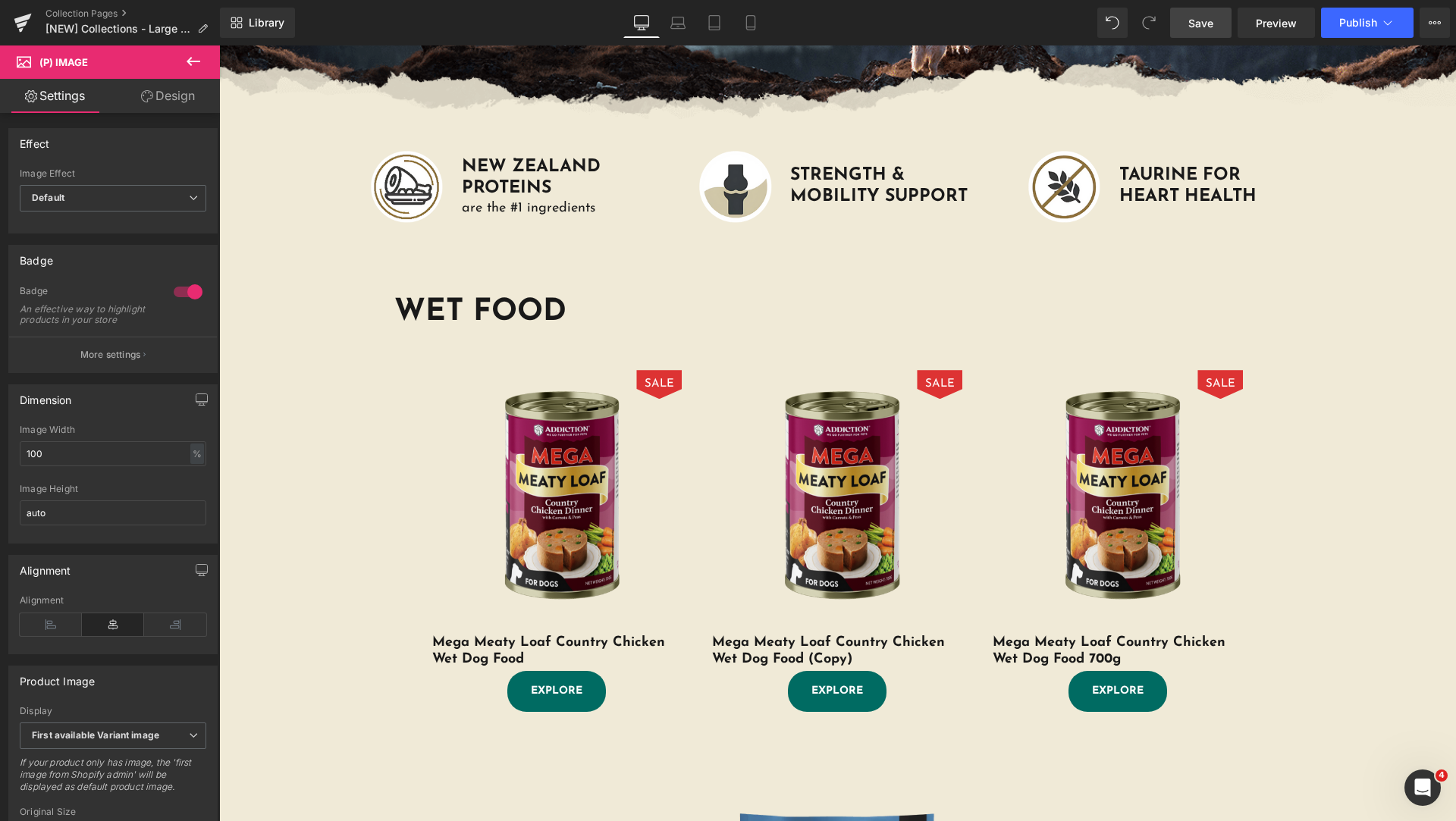
click at [182, 101] on link "Design" at bounding box center [168, 96] width 110 height 34
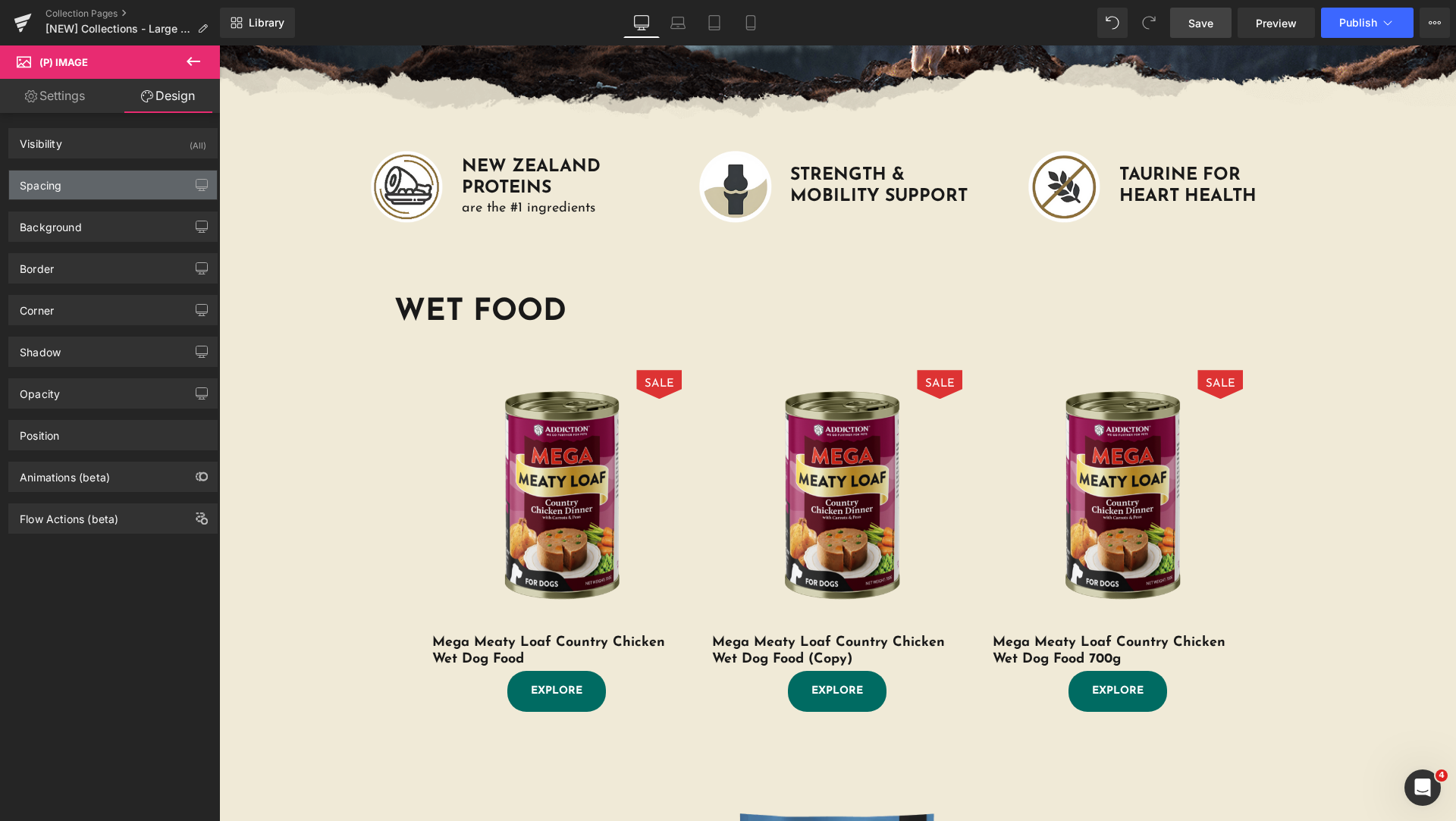
click at [113, 194] on div "Spacing" at bounding box center [112, 185] width 208 height 29
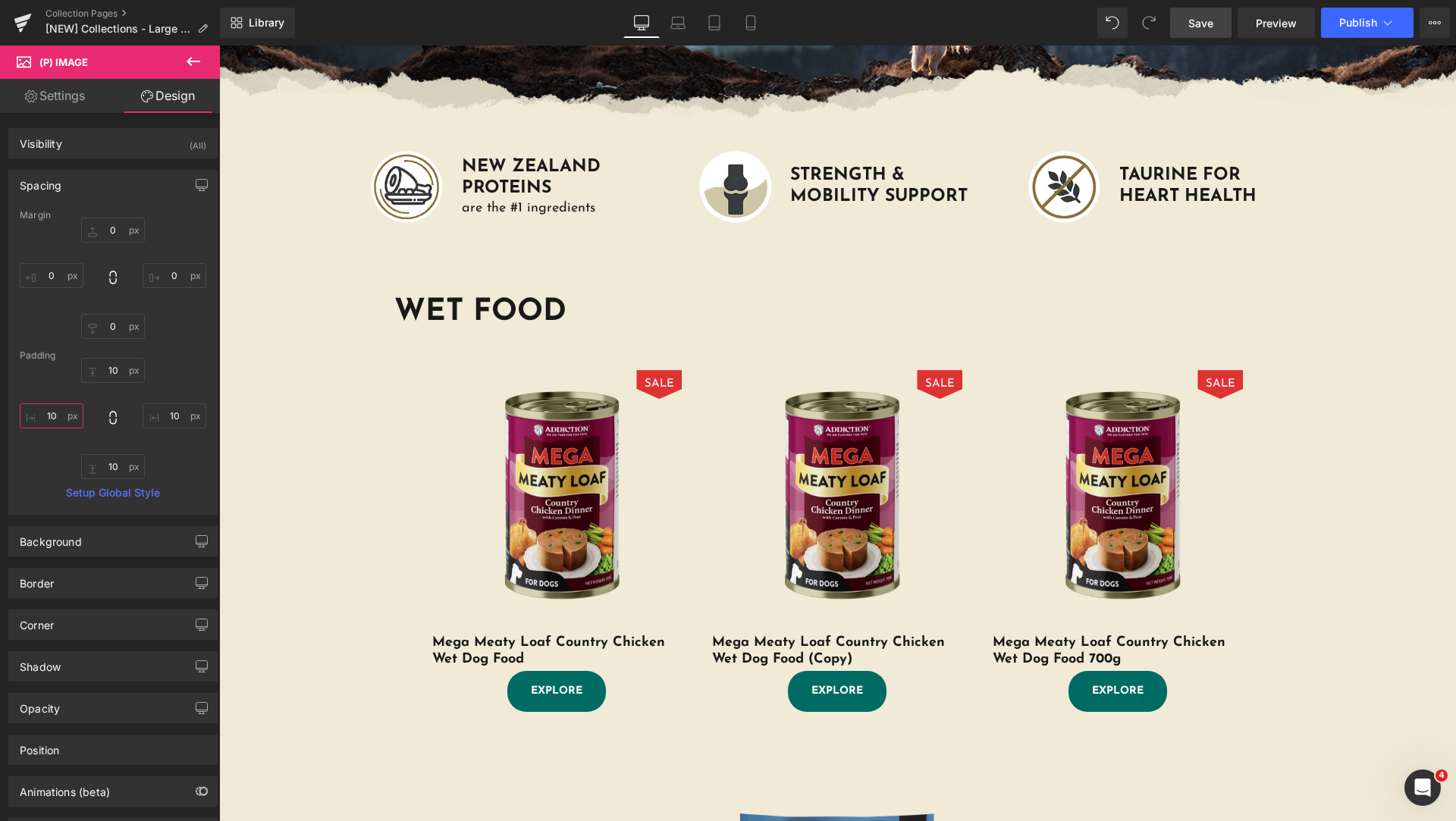
click at [59, 421] on input "text" at bounding box center [51, 415] width 63 height 25
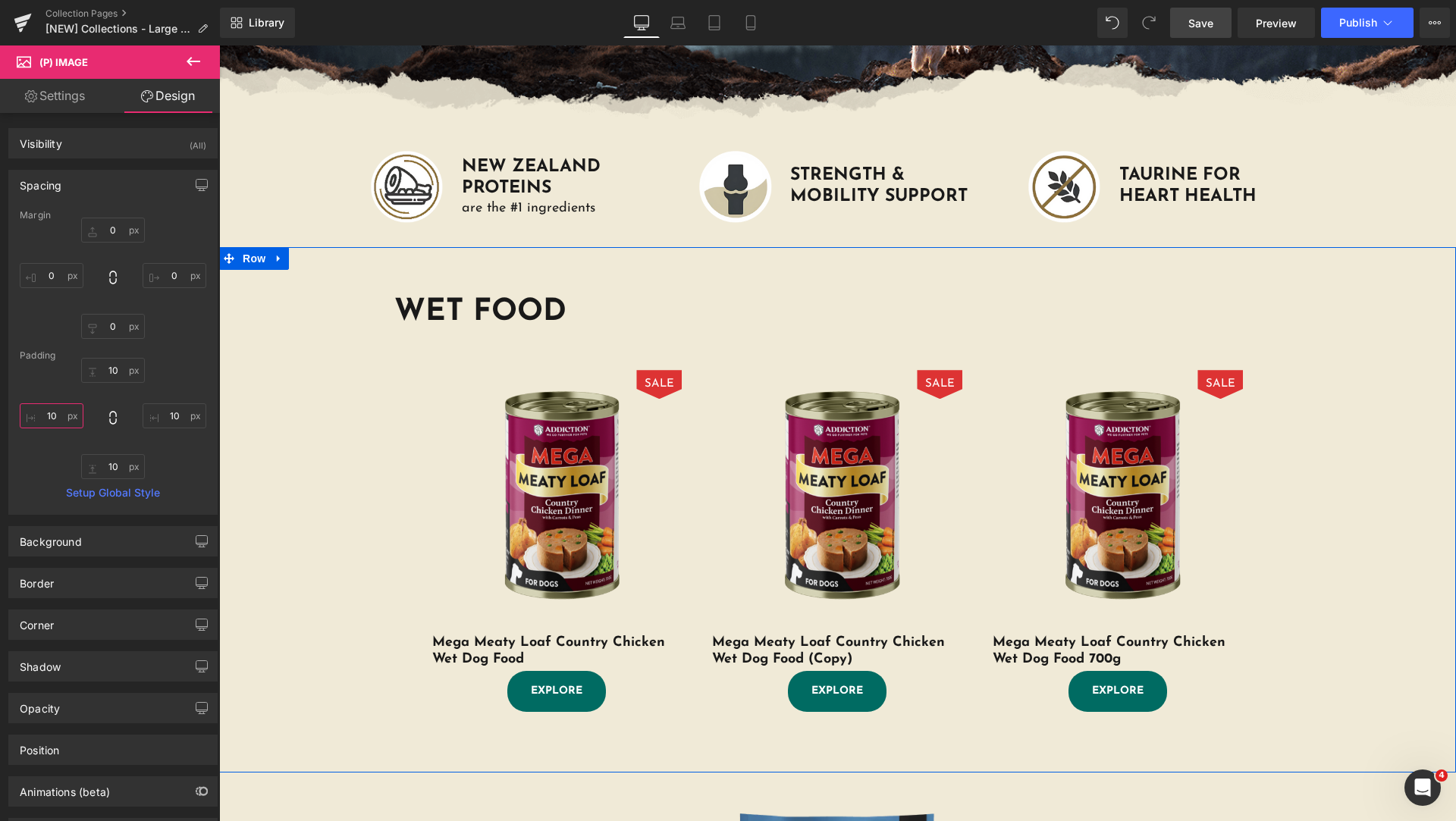
scroll to position [0, 0]
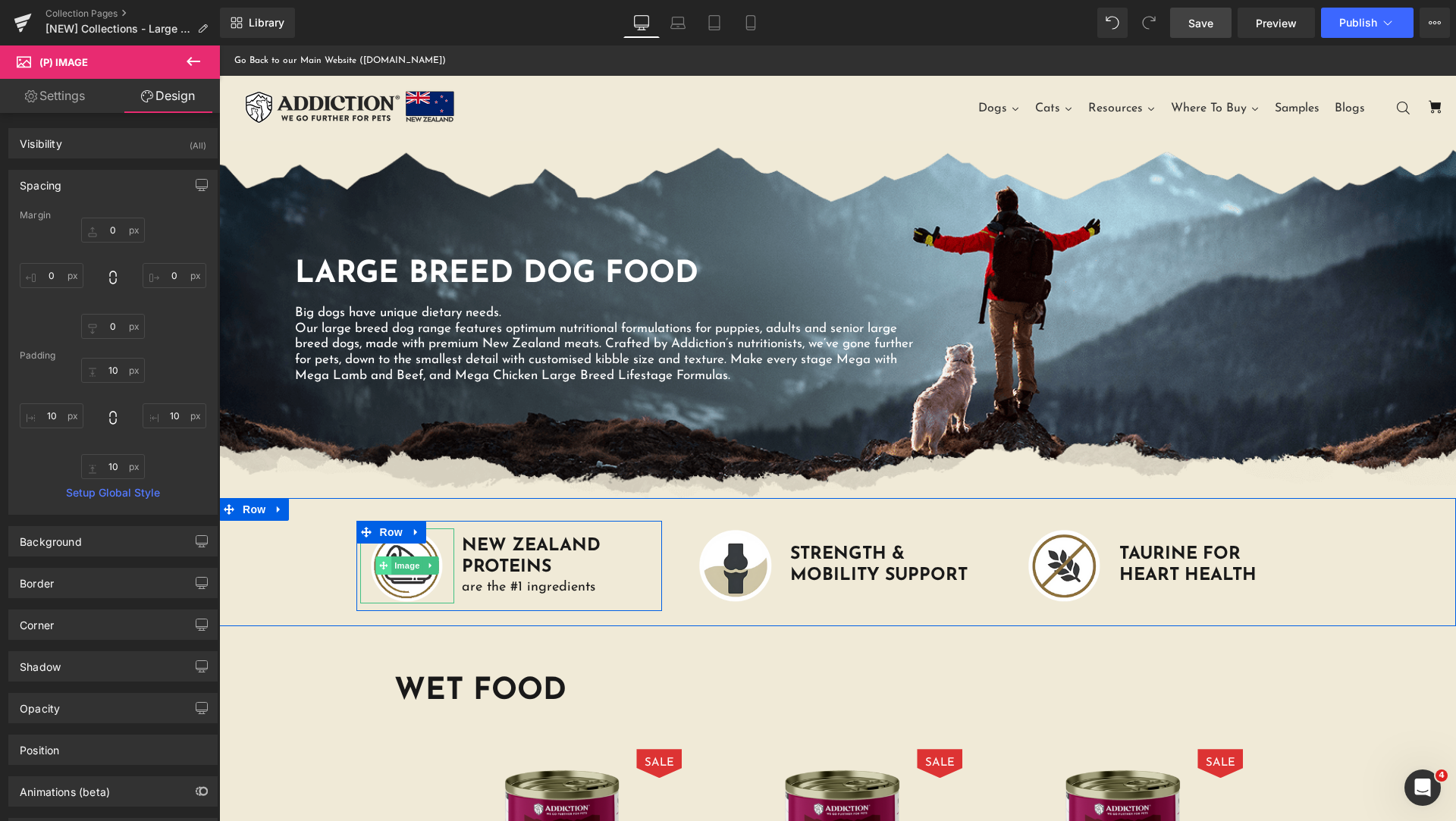
click at [384, 562] on span at bounding box center [383, 566] width 16 height 18
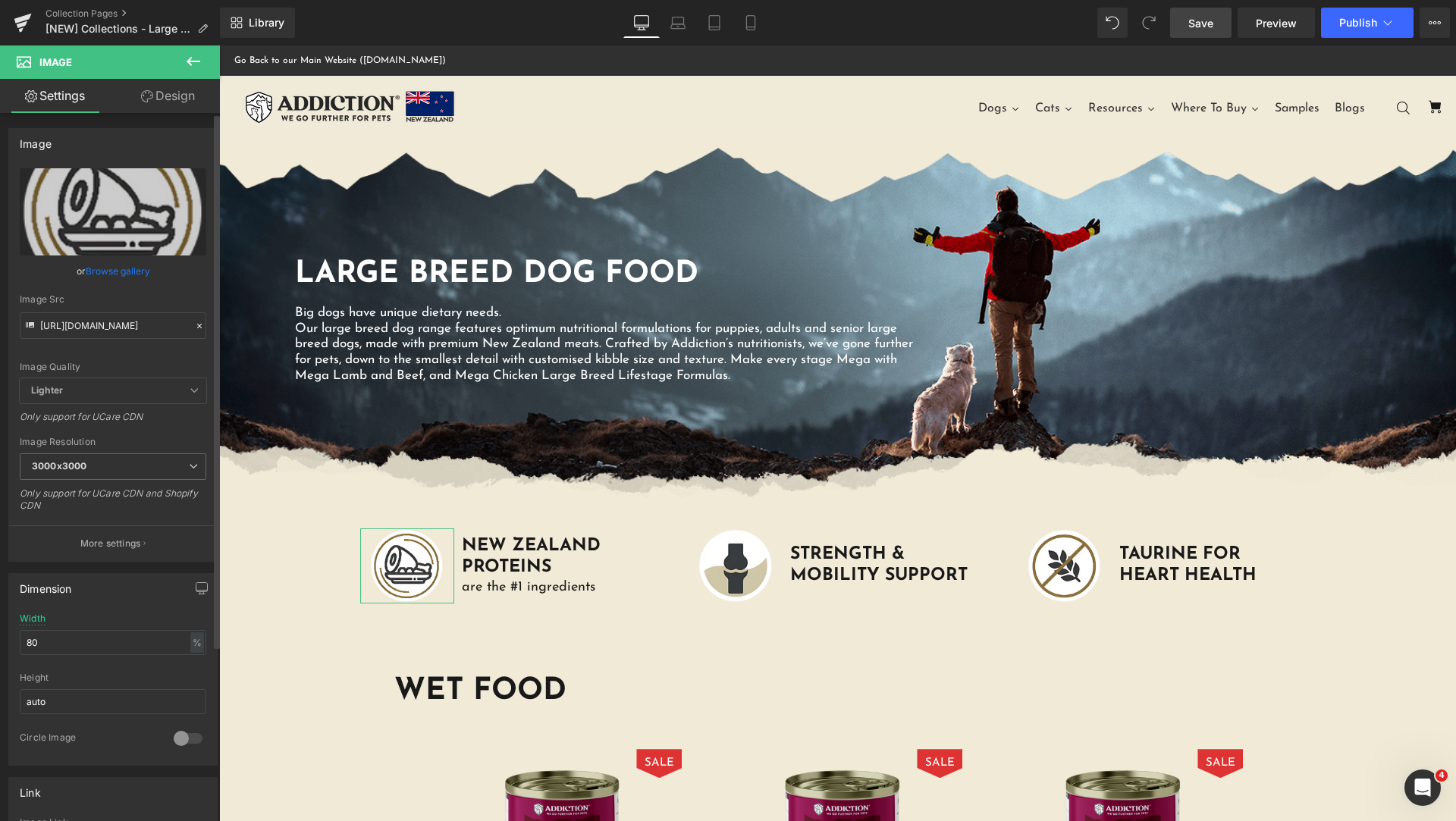
click at [119, 270] on link "Browse gallery" at bounding box center [118, 271] width 64 height 27
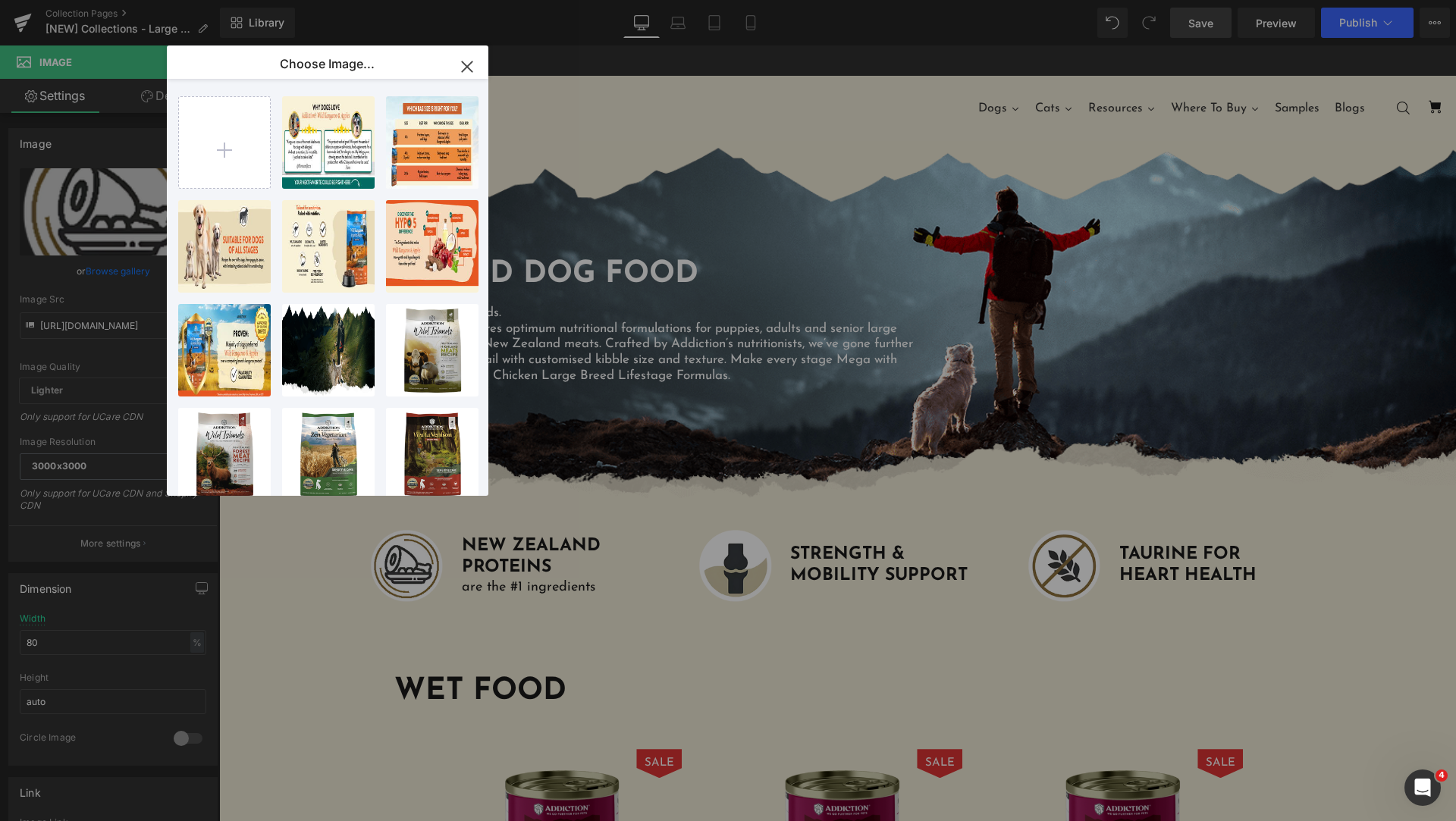
click at [464, 65] on icon "button" at bounding box center [467, 67] width 24 height 24
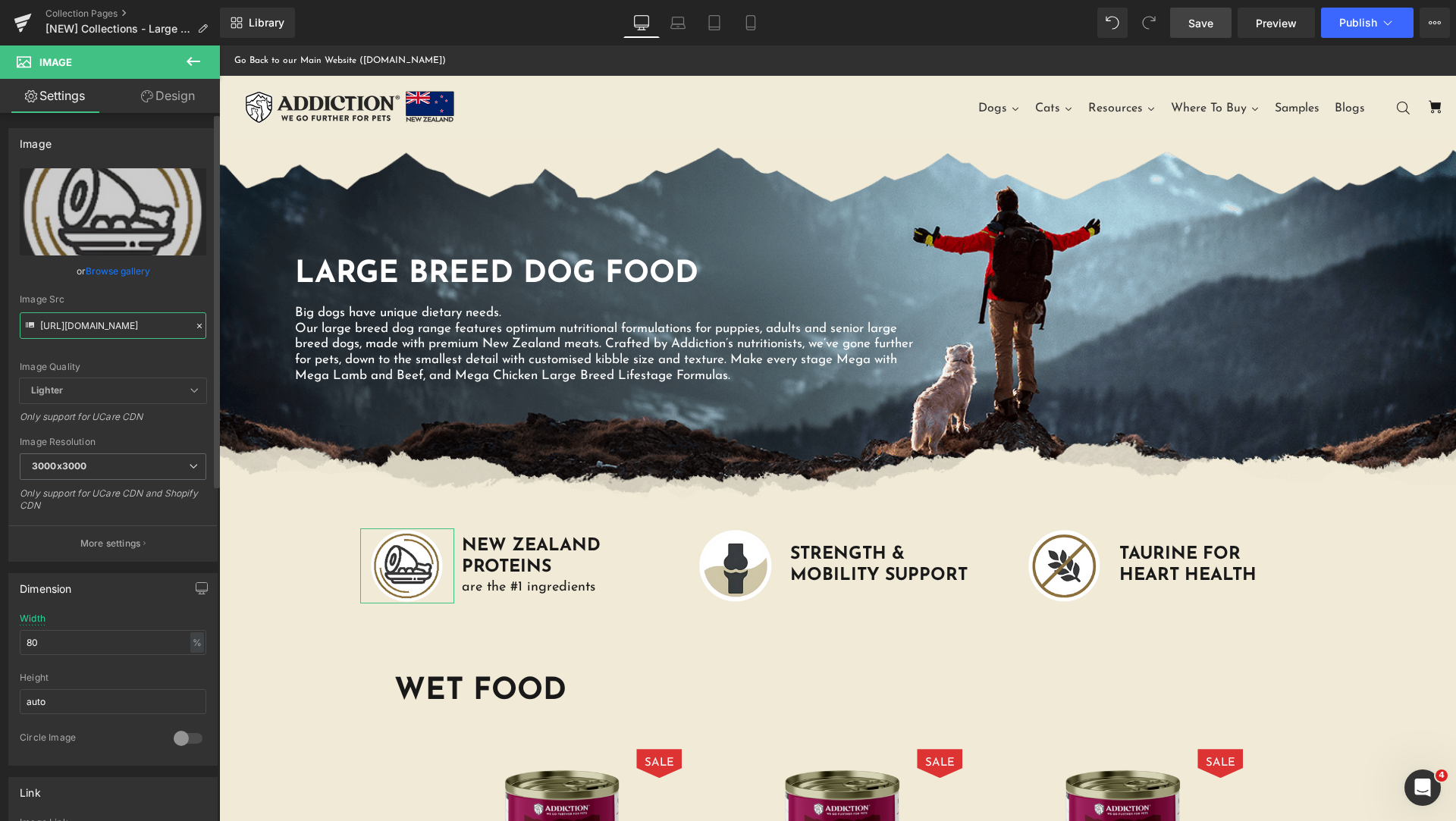
click at [129, 319] on input "https://cdn.shopify.com/s/files/1/0848/0387/9232/files/MULTIPLE-PROTEIN-FORMULA…" at bounding box center [113, 325] width 186 height 27
paste input "edium-Large-Breed-03.png?v=1757312495"
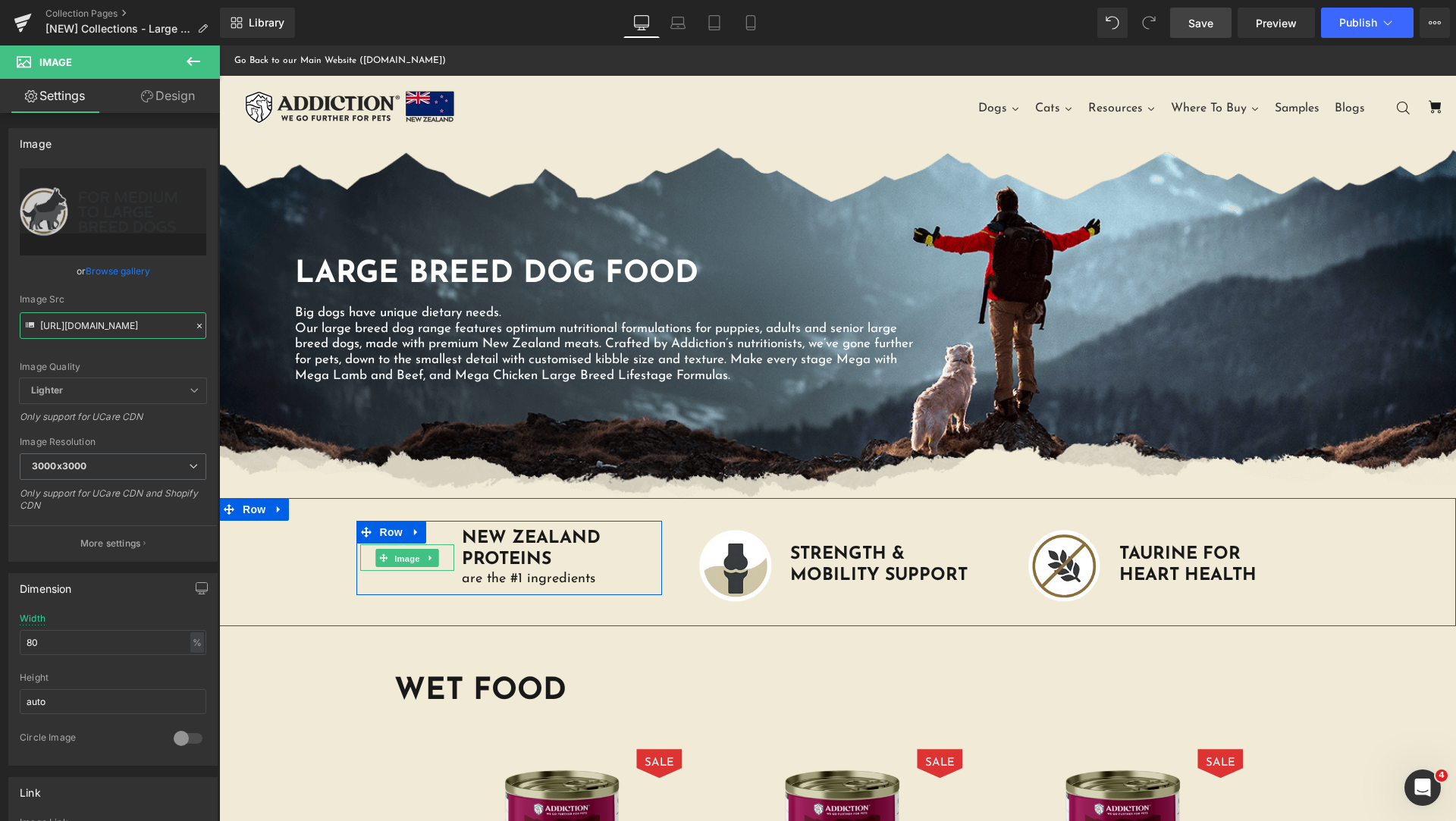
click at [396, 551] on span "Image" at bounding box center [407, 558] width 32 height 18
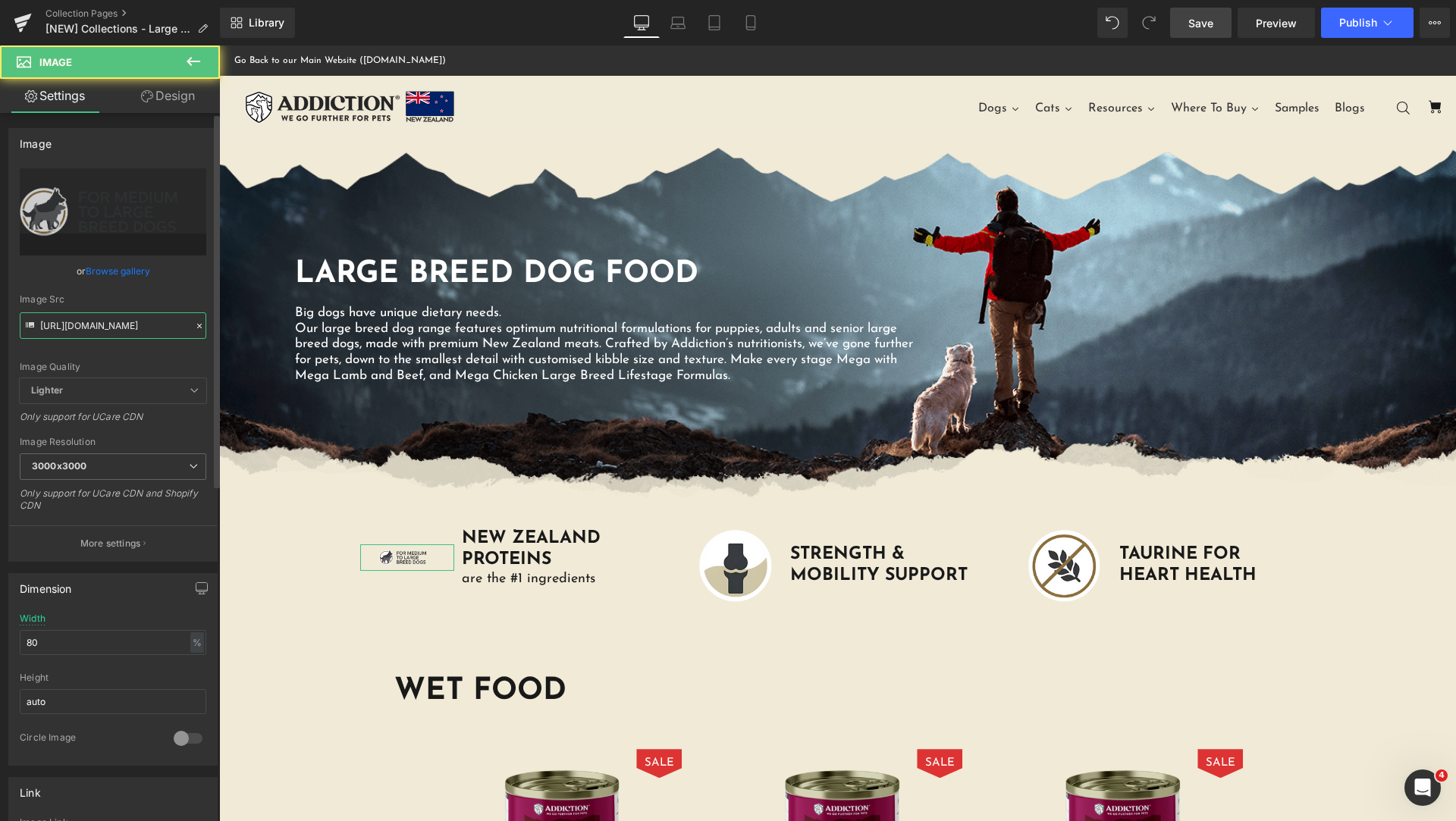
click at [111, 323] on input "https://cdn.shopify.com/s/files/1/0848/0387/9232/files/Medium-Large-Breed-03_30…" at bounding box center [113, 325] width 186 height 27
paste input "NEW-ZEALAND-PROTEINS-are-the-_1-ingredients-ICON.svg?v=1757312760"
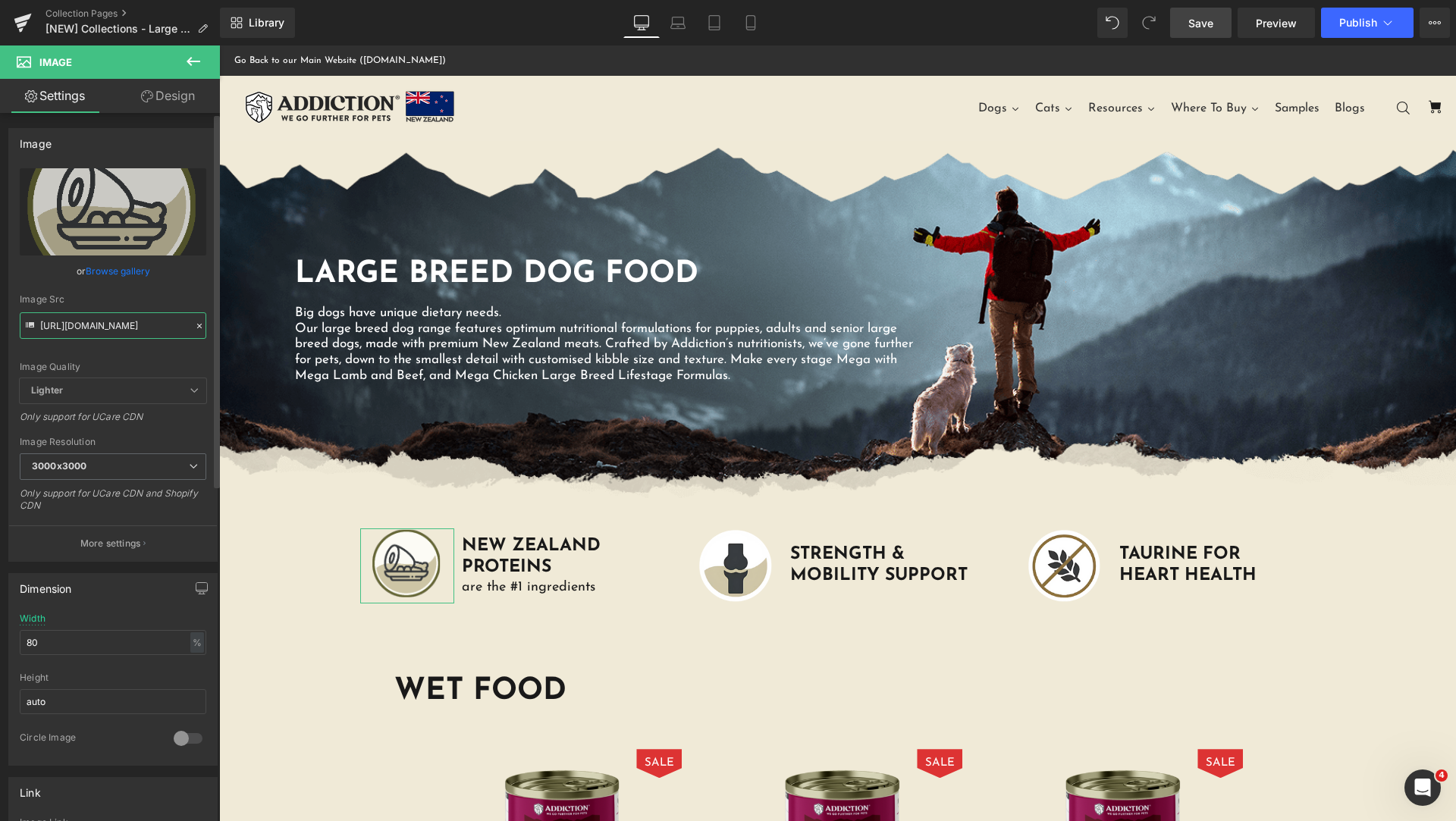
click at [102, 326] on input "https://cdn.shopify.com/s/files/1/0848/0387/9232/files/NEW-ZEALAND-PROTEINS-are…" at bounding box center [113, 325] width 186 height 27
paste input "3008"
type input "https://cdn.shopify.com/s/files/1/0848/0387/9232/files/NEW-ZEALAND-PROTEINS-are…"
click at [161, 366] on div "Image Quality" at bounding box center [113, 366] width 186 height 10
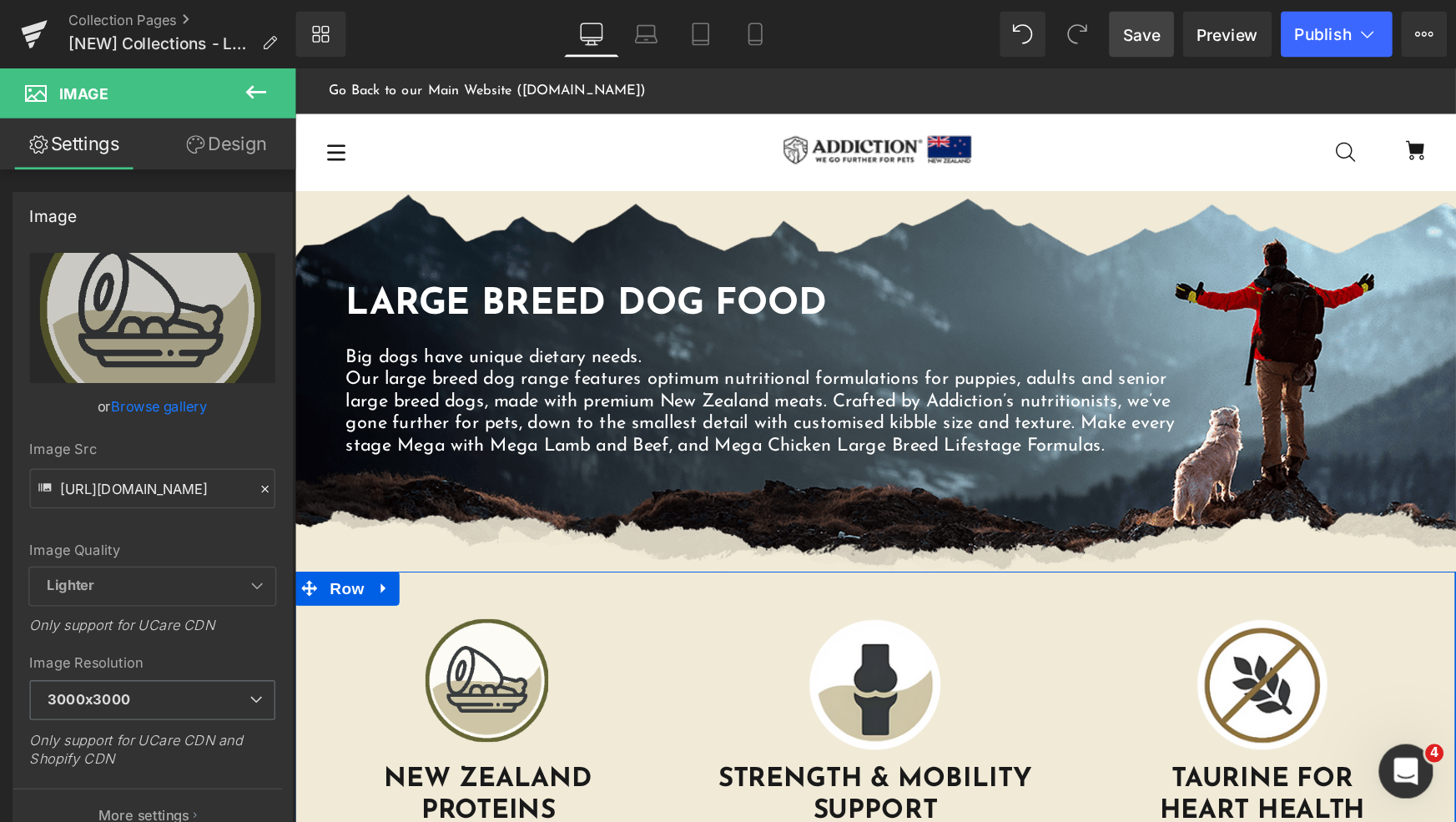
scroll to position [278, 0]
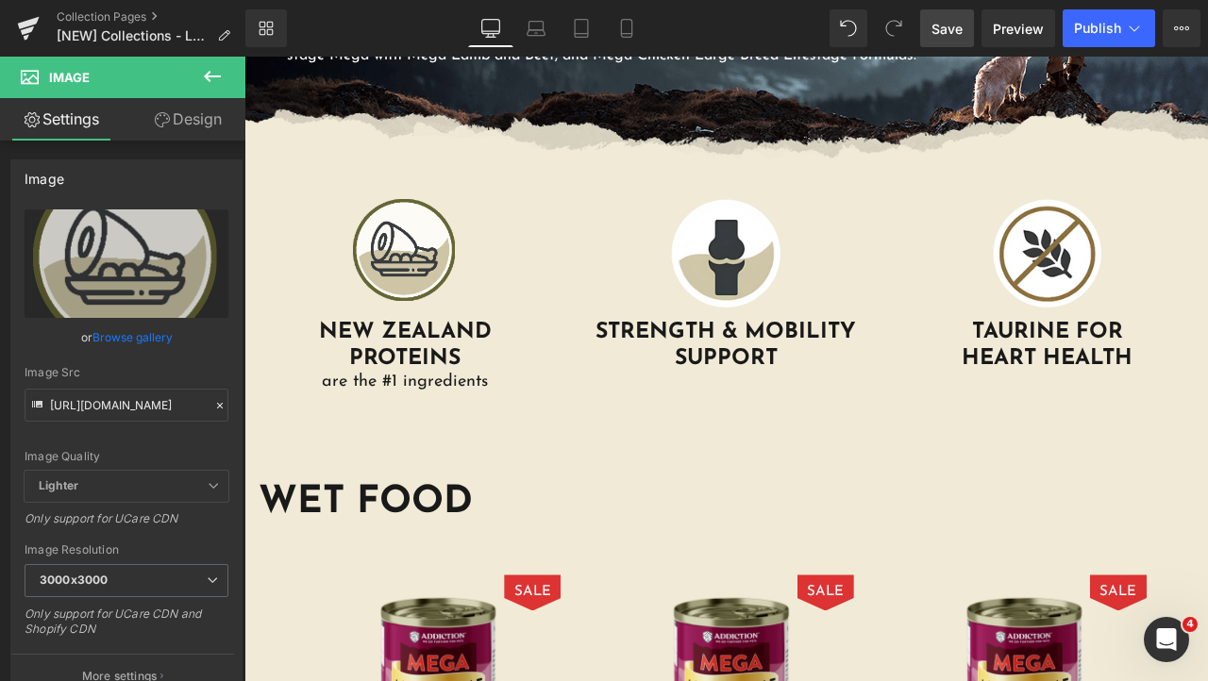
click at [961, 28] on span "Save" at bounding box center [947, 29] width 31 height 20
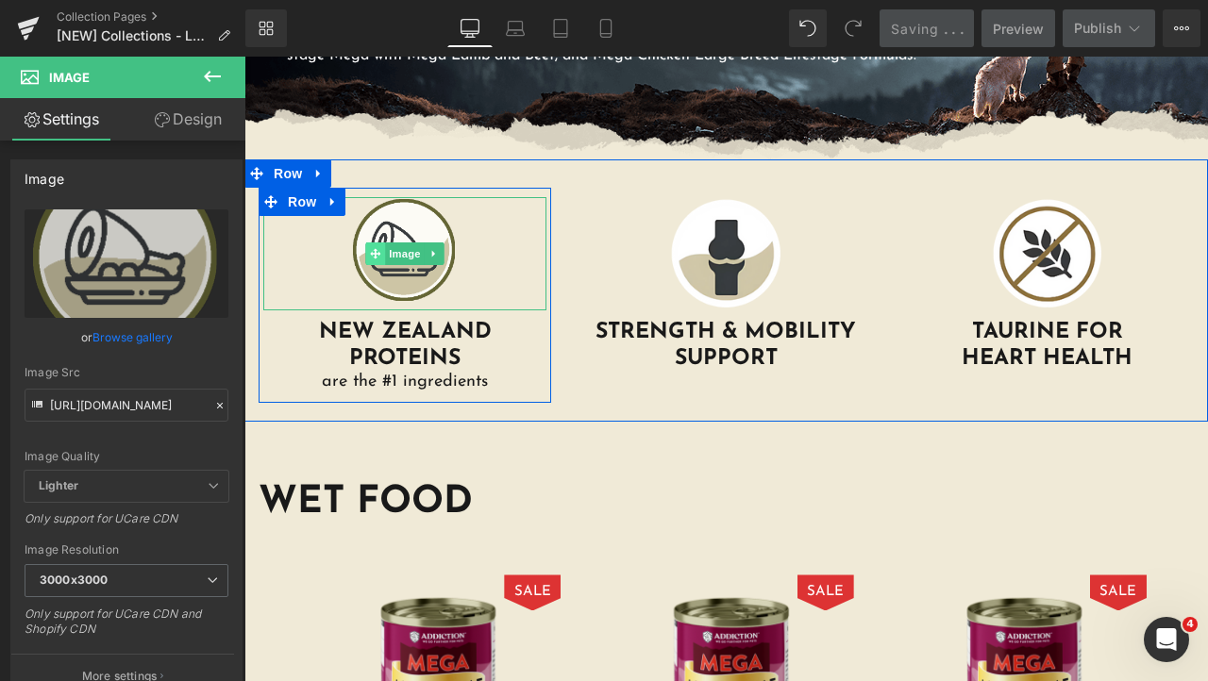
click at [372, 253] on icon at bounding box center [375, 254] width 10 height 10
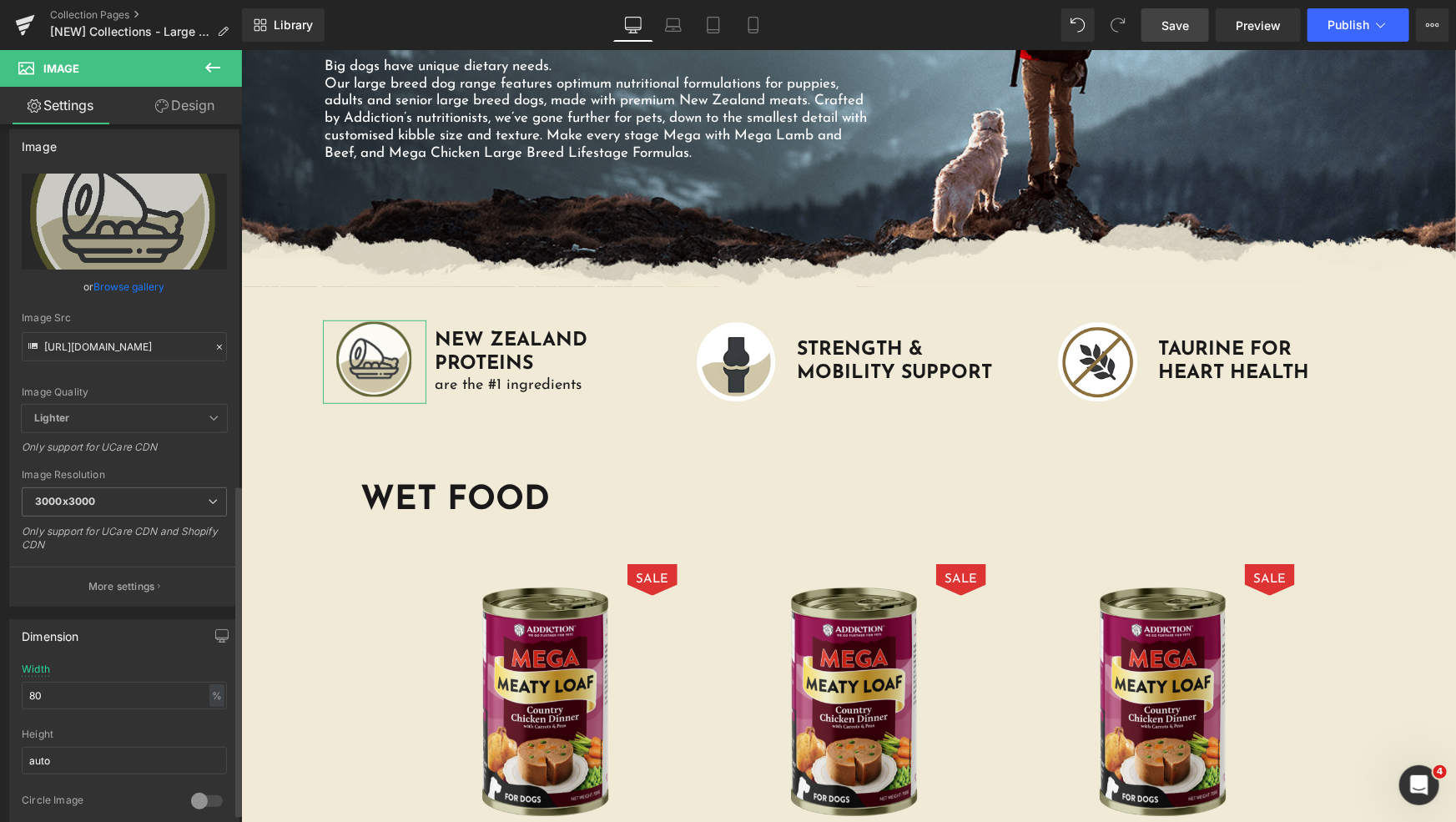
scroll to position [0, 0]
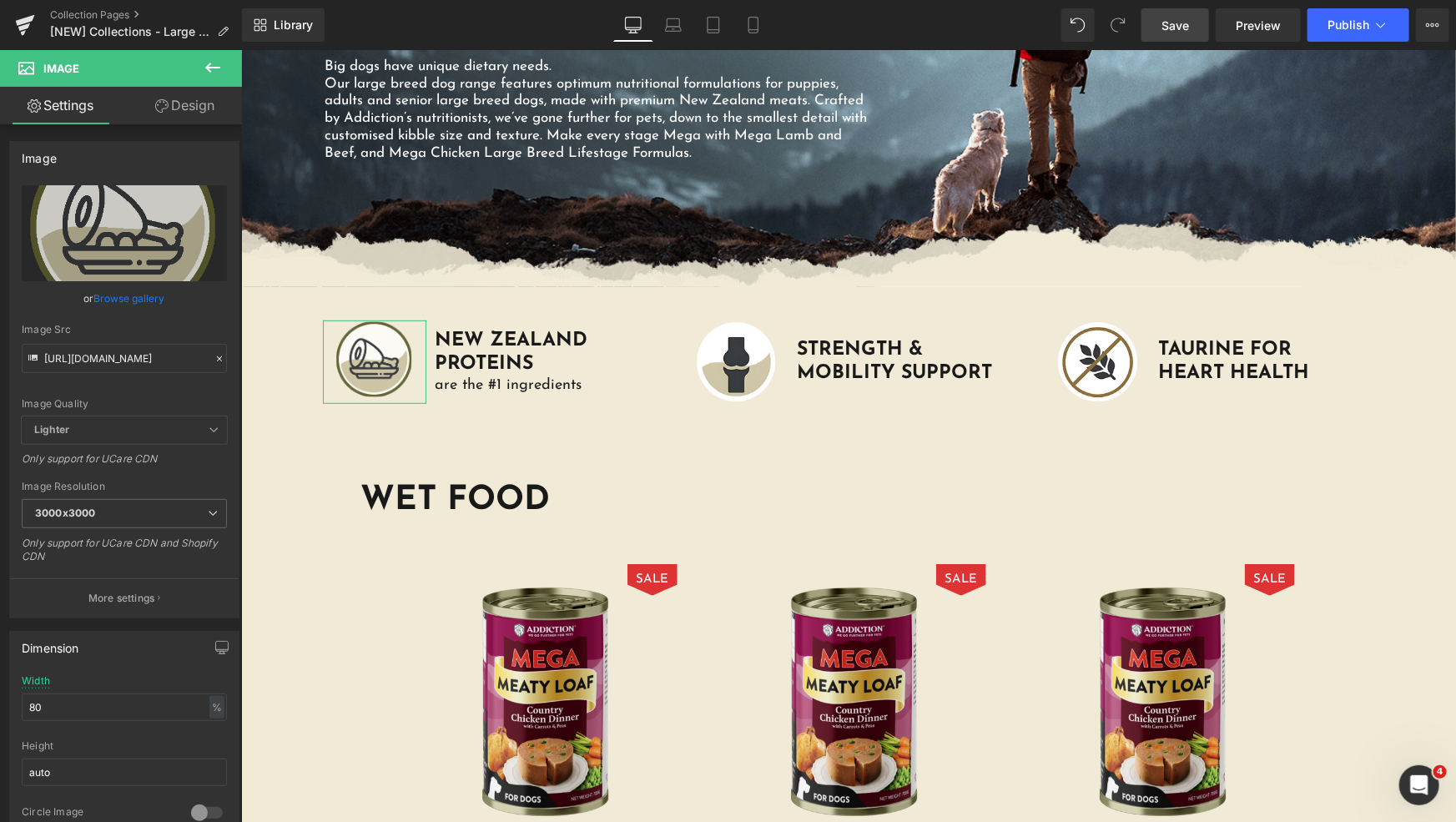
click at [195, 117] on link "Design" at bounding box center [185, 105] width 121 height 37
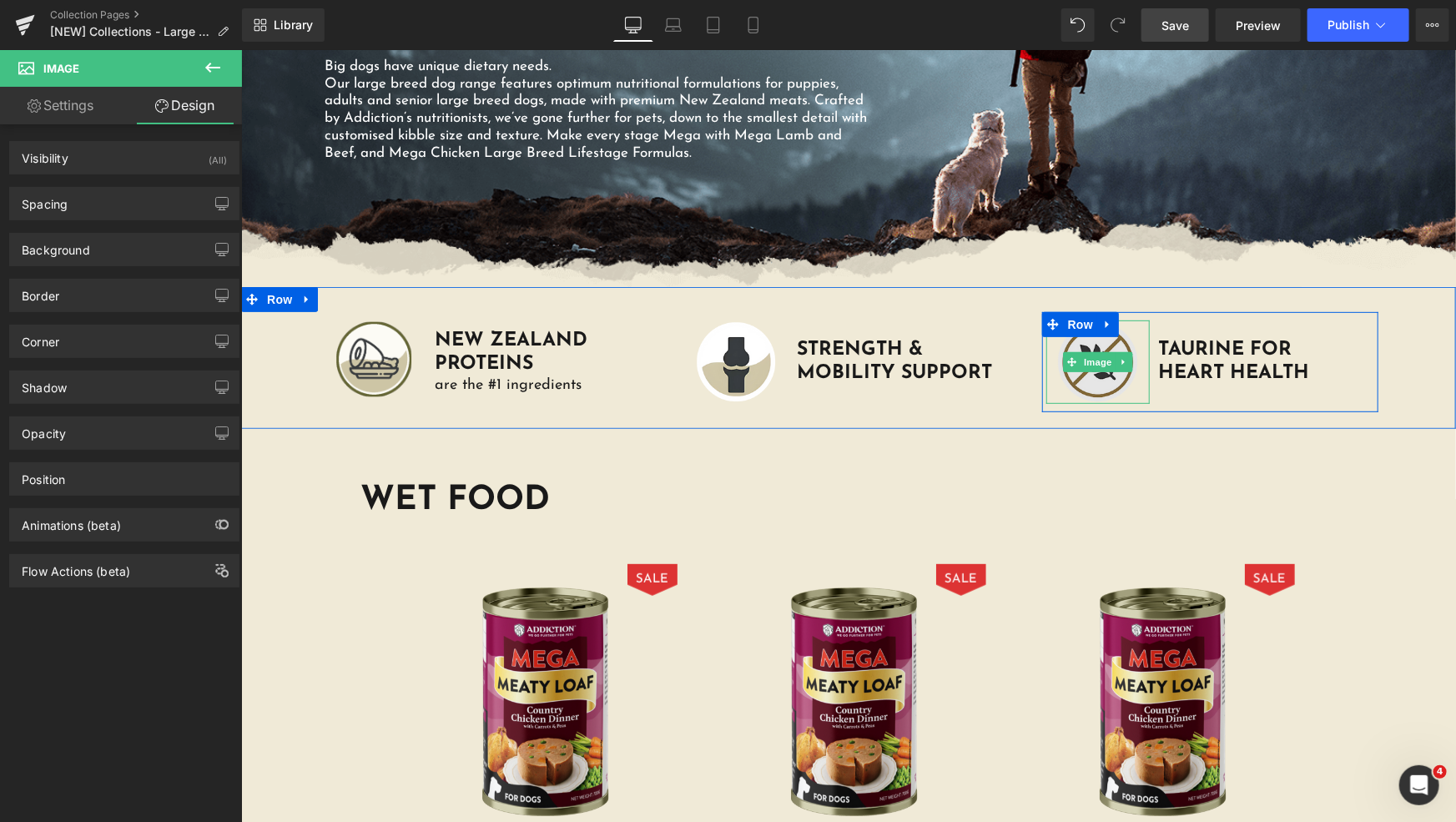
click at [1122, 383] on img at bounding box center [1097, 361] width 83 height 83
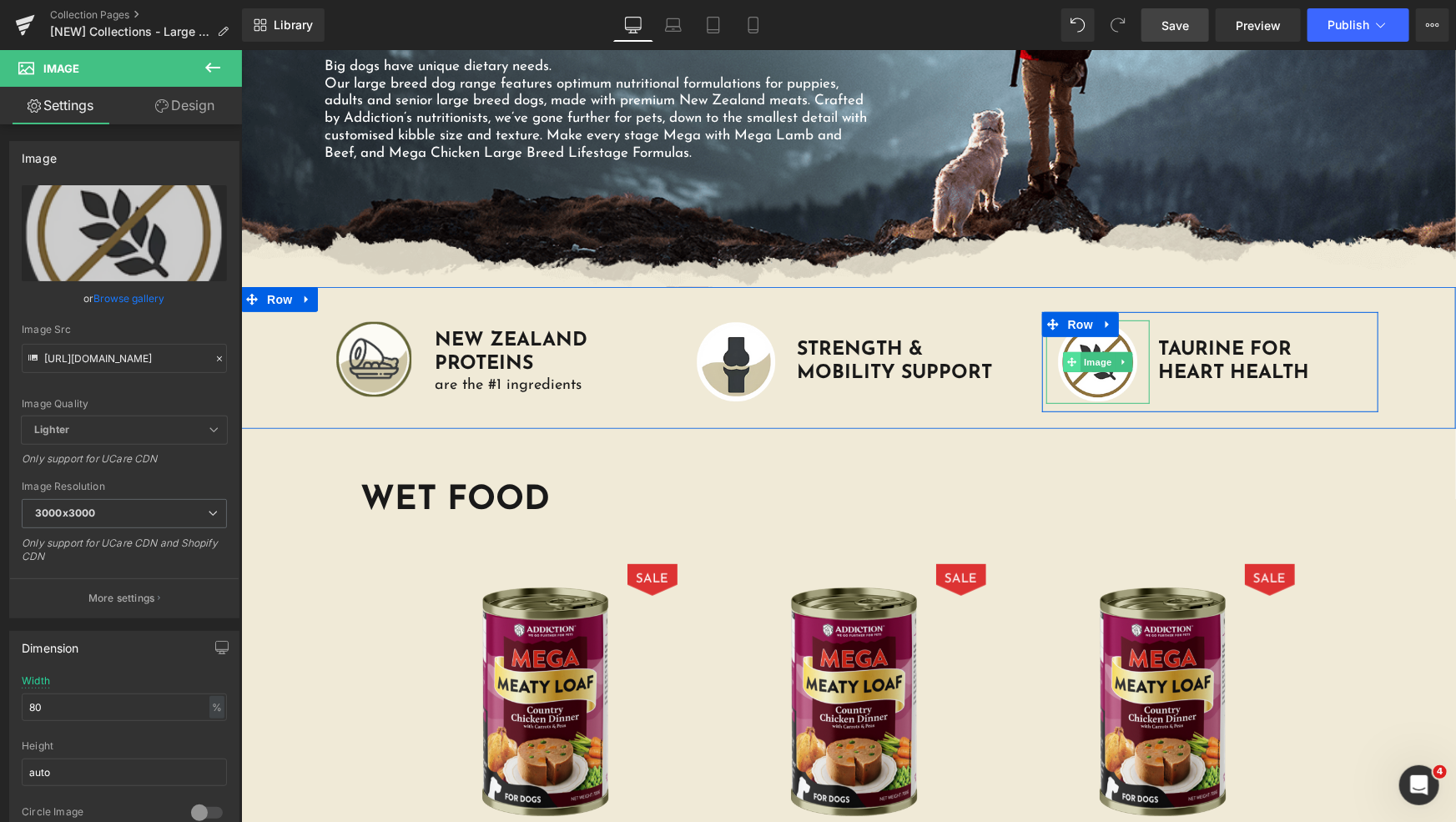
click at [1069, 362] on icon at bounding box center [1071, 361] width 9 height 10
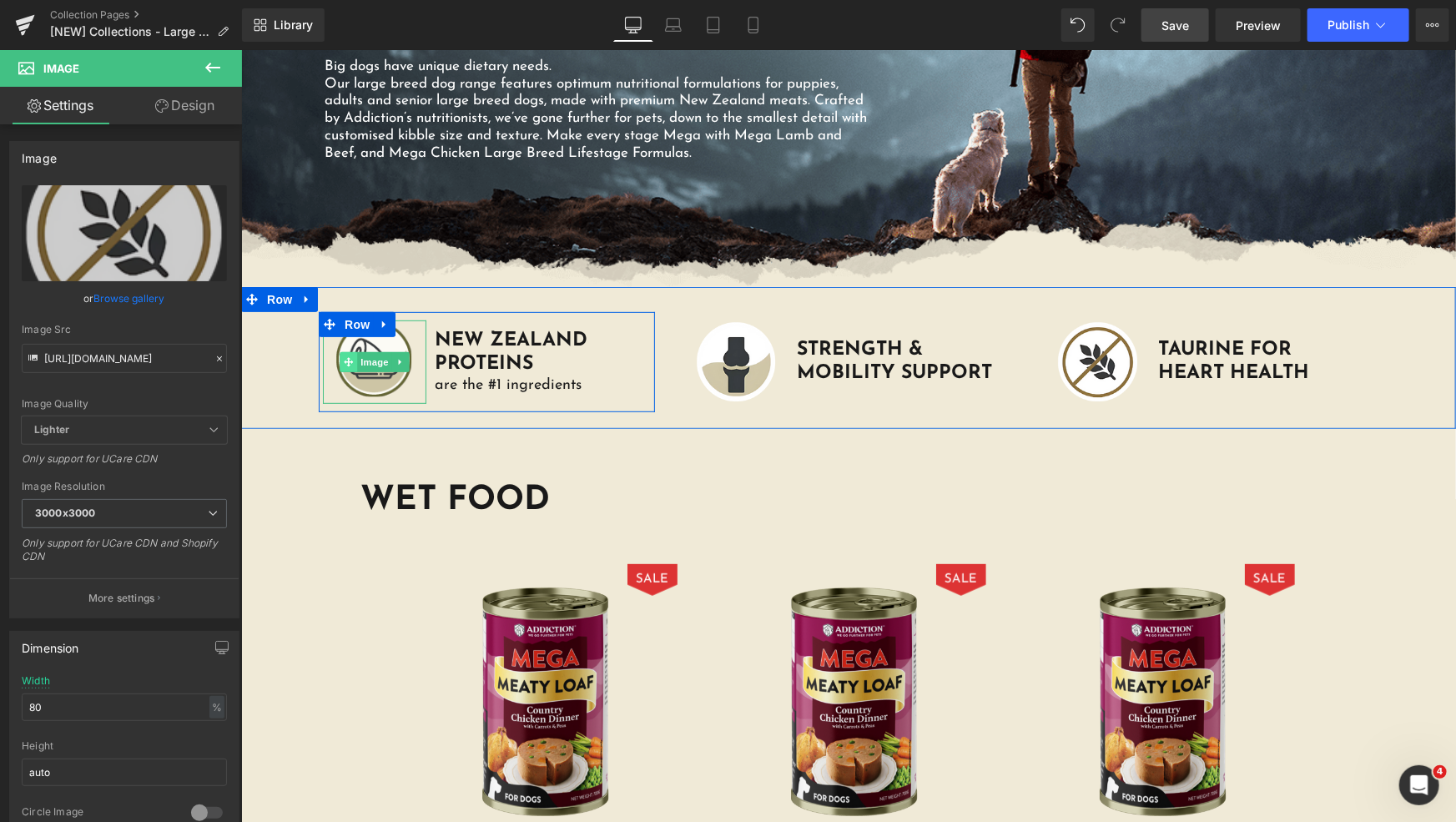
click at [346, 356] on icon at bounding box center [347, 361] width 9 height 10
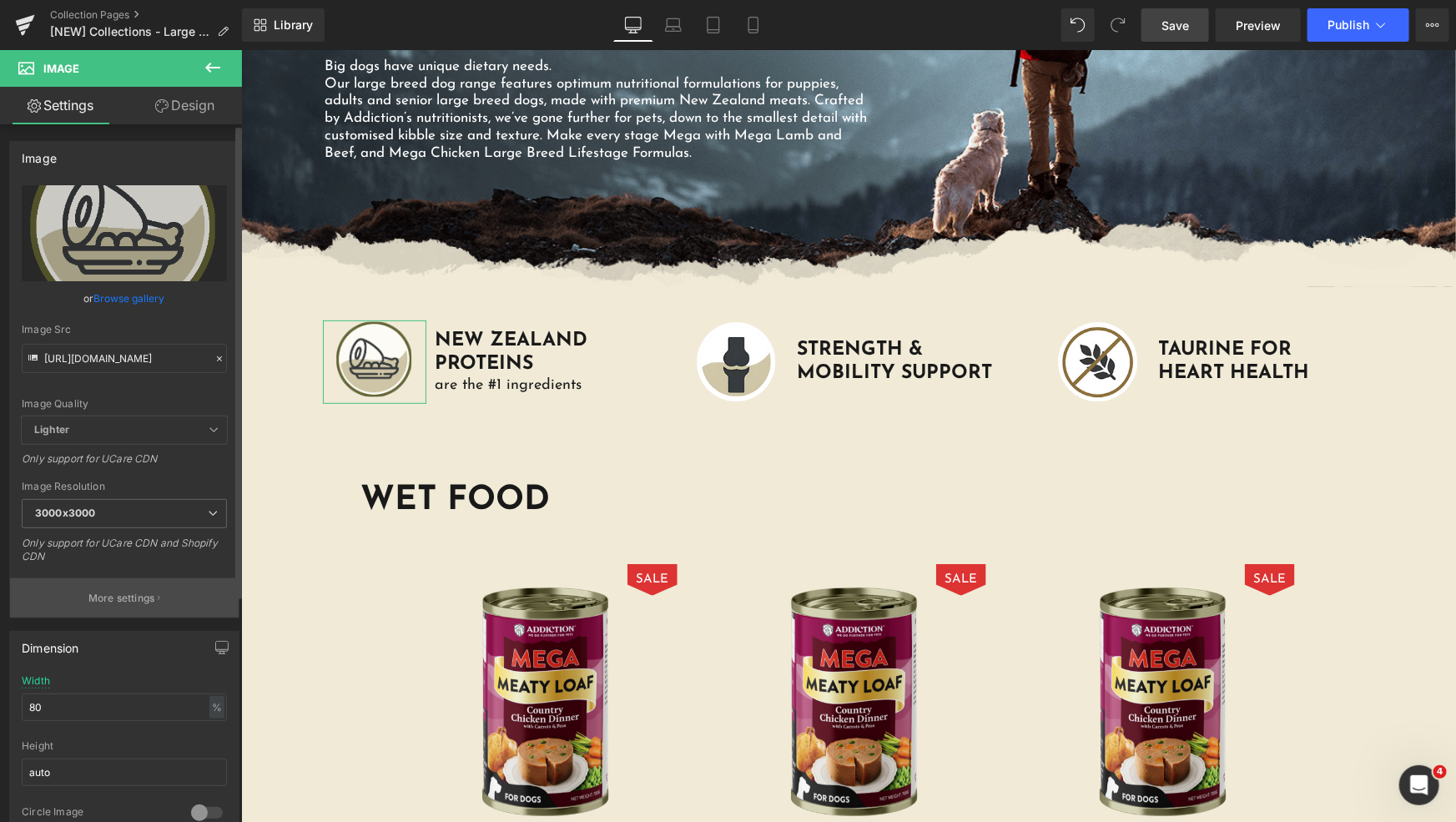
scroll to position [378, 0]
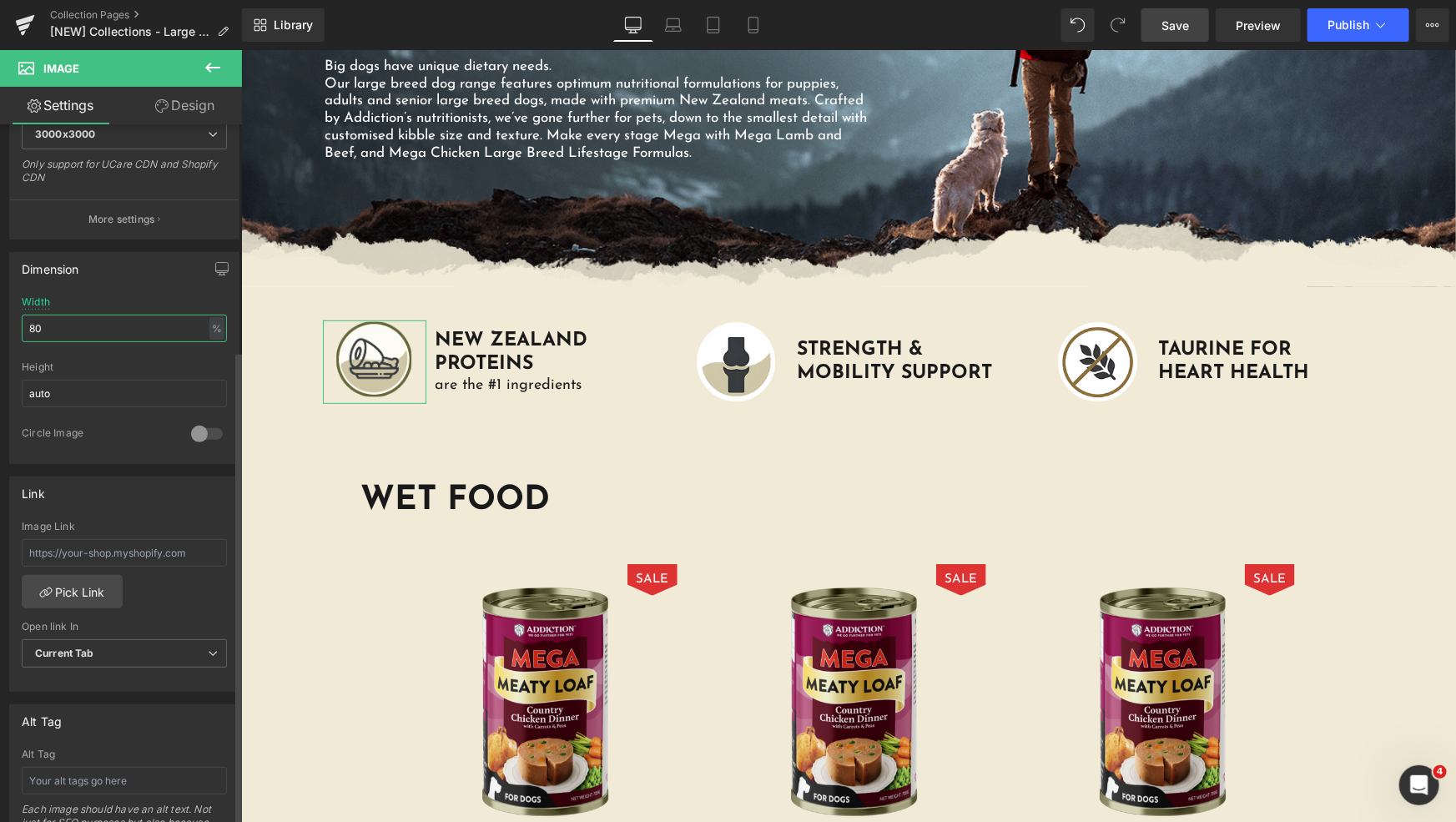
drag, startPoint x: 67, startPoint y: 327, endPoint x: 0, endPoint y: 333, distance: 67.3
click at [0, 333] on div "Dimension 80% Width 80 % % px auto Height auto 0 Circle Image" at bounding box center [125, 352] width 249 height 225
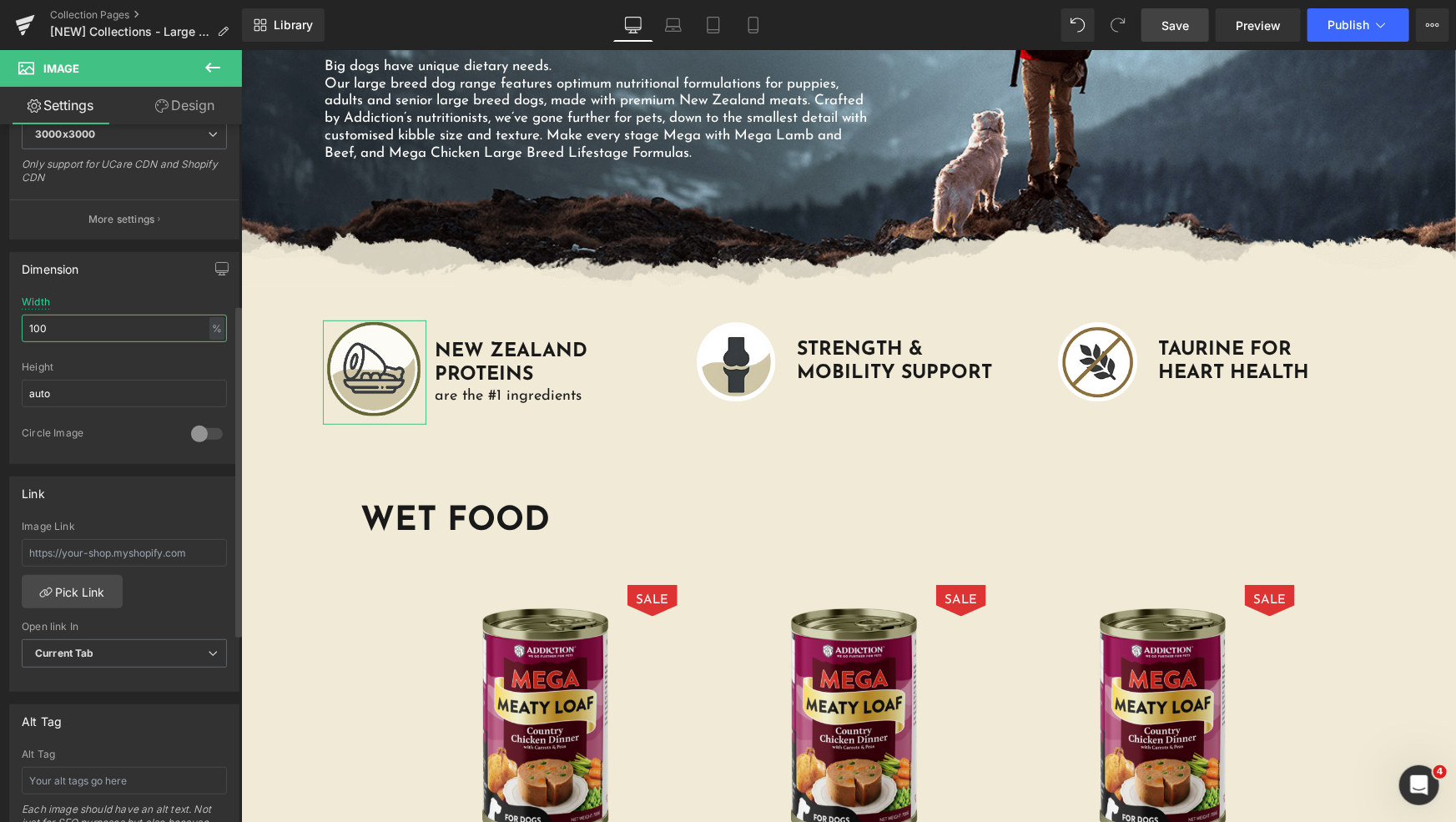
type input "100"
click at [140, 286] on div "Dimension 80% Width 100 % % px auto Height auto 0 Circle Image" at bounding box center [124, 358] width 230 height 212
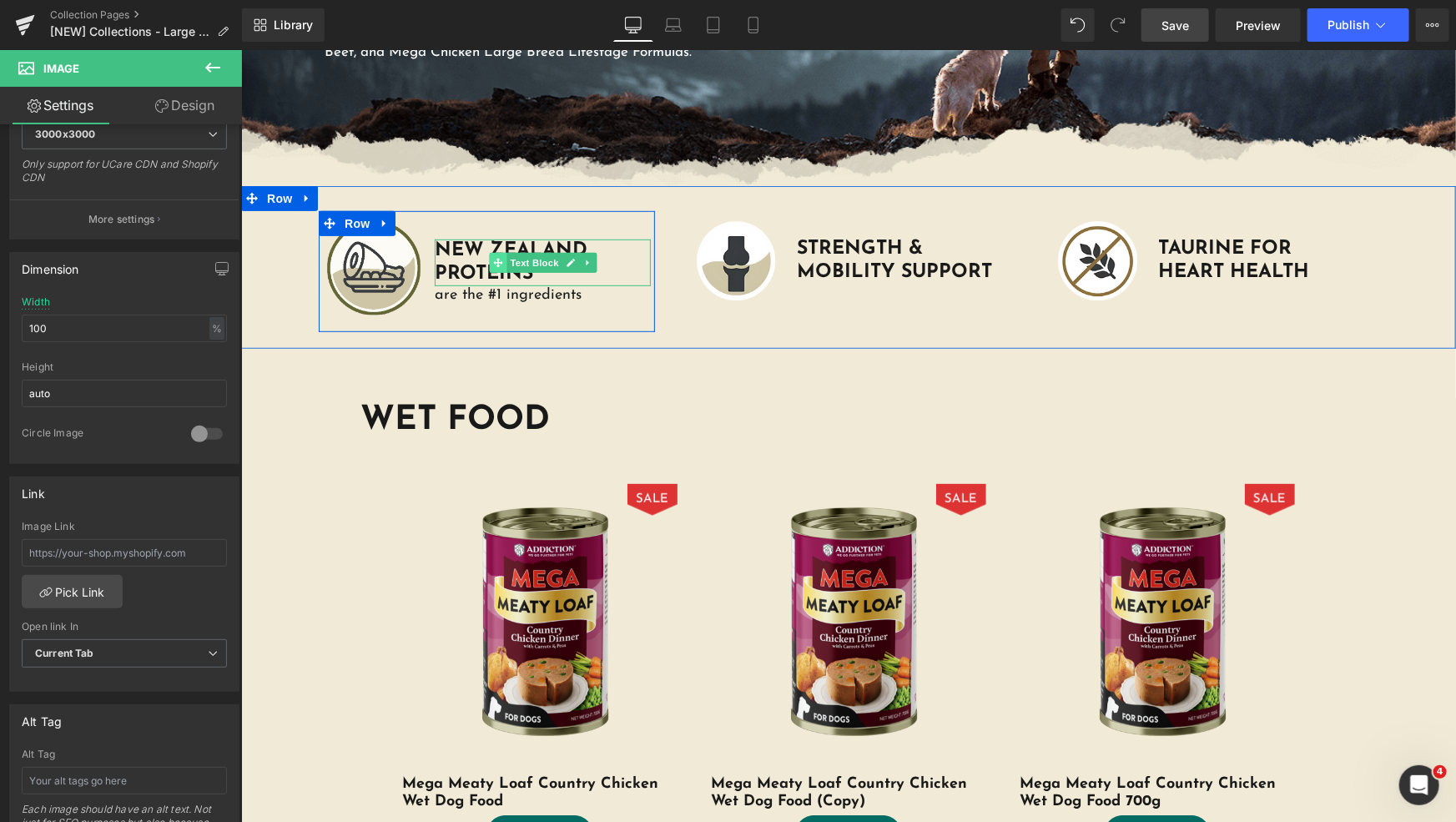
click at [495, 261] on icon at bounding box center [497, 262] width 9 height 9
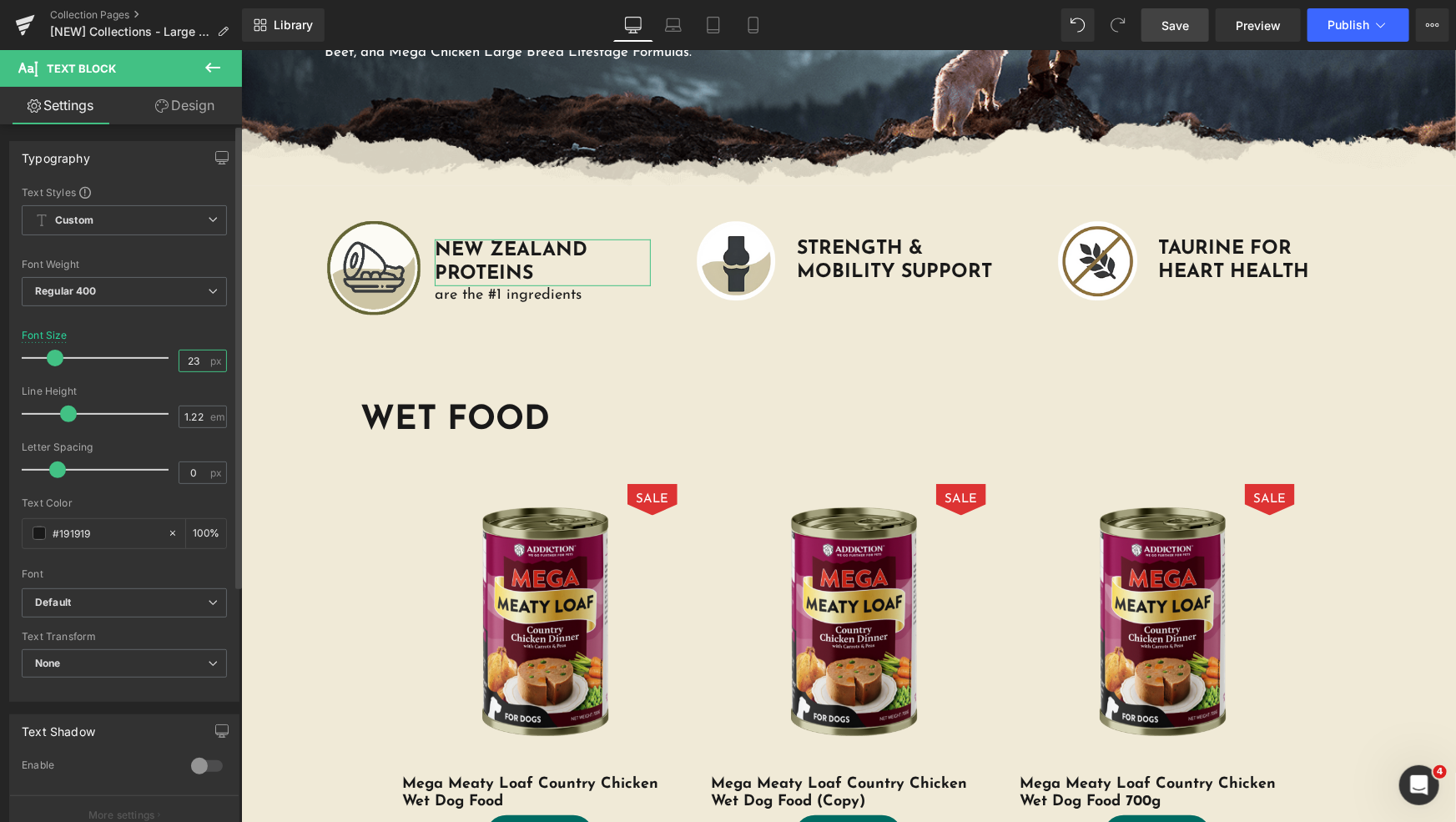
click at [187, 363] on input "23" at bounding box center [194, 361] width 29 height 21
type input "26"
click at [187, 414] on input "1.22" at bounding box center [194, 417] width 29 height 21
type input "1"
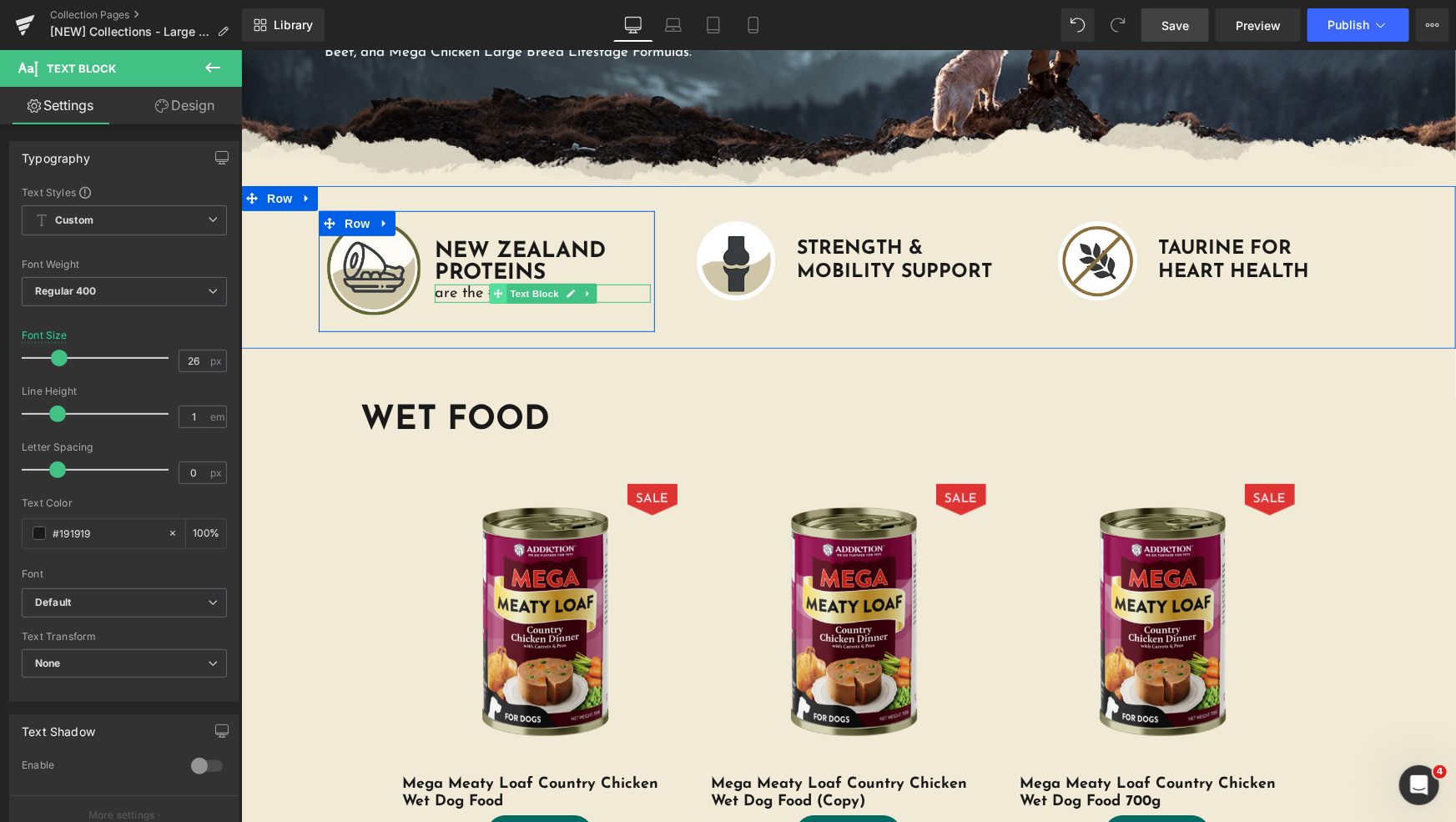
click at [492, 291] on icon at bounding box center [497, 293] width 9 height 9
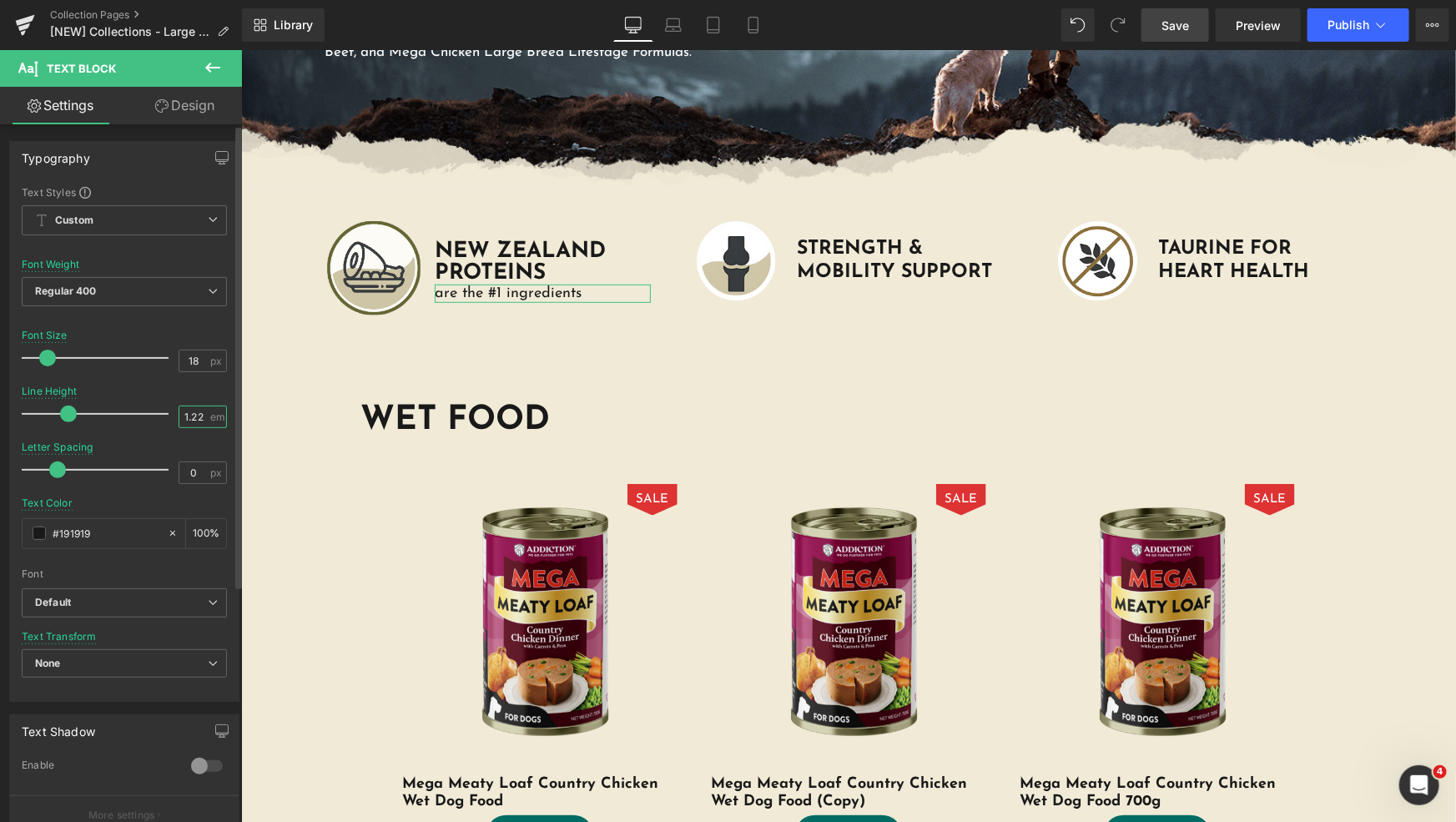
click at [191, 421] on input "1.22" at bounding box center [194, 417] width 29 height 21
type input "0.9"
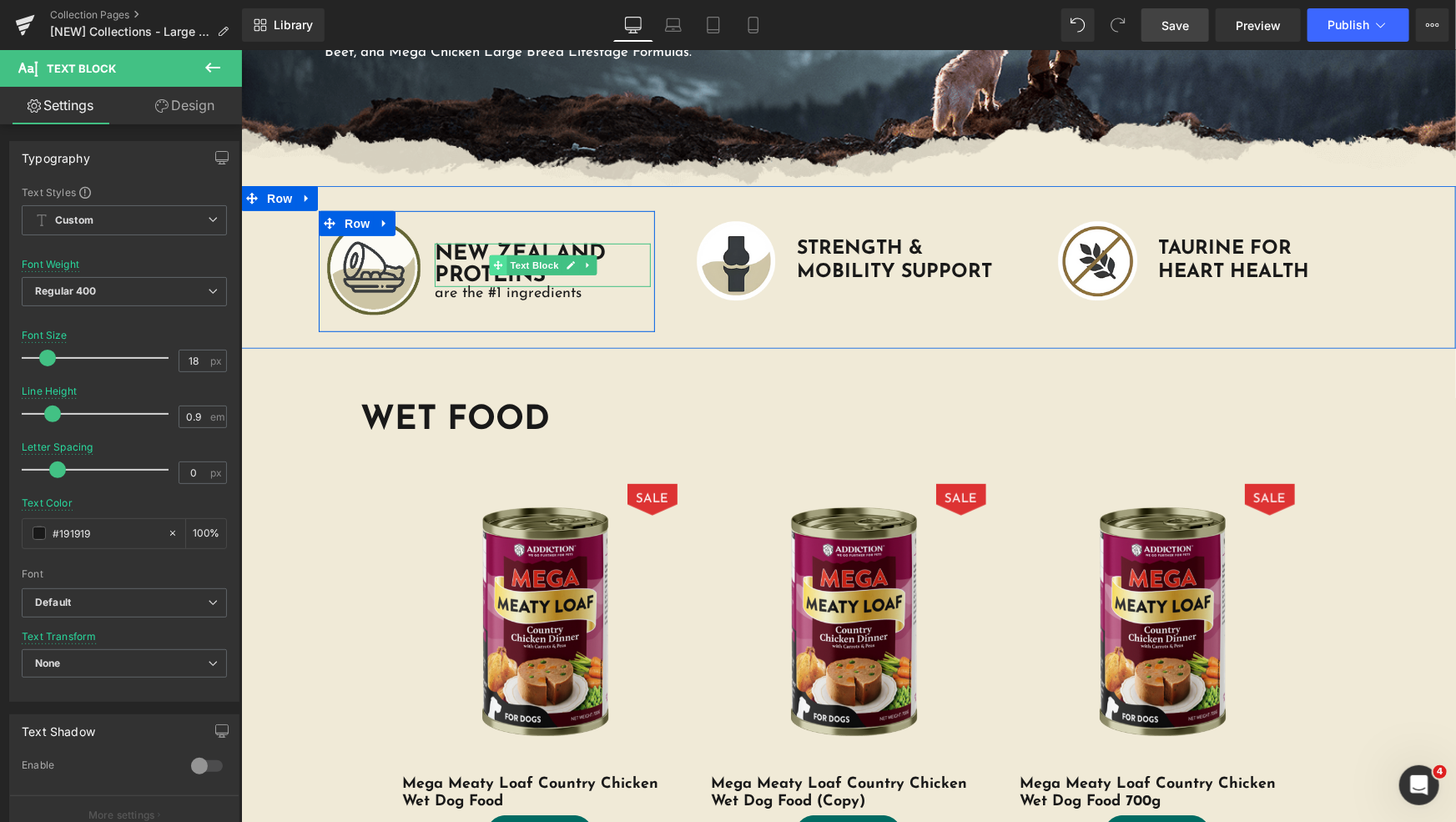
click at [492, 260] on icon at bounding box center [497, 264] width 9 height 9
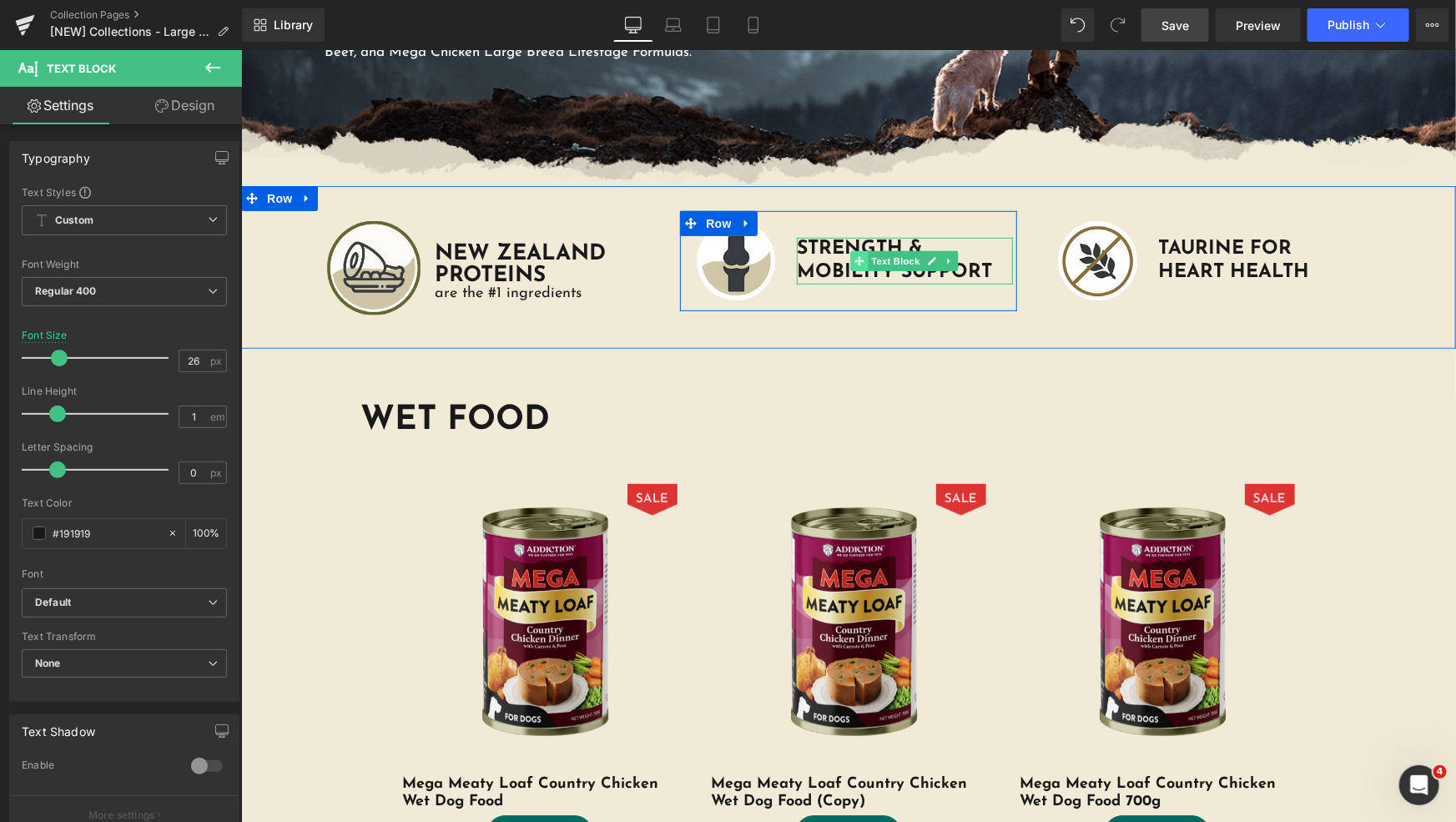
click at [854, 257] on icon at bounding box center [858, 260] width 9 height 10
click at [809, 264] on b "STRENGTH & MOBILITY SUPPORT" at bounding box center [866, 260] width 141 height 66
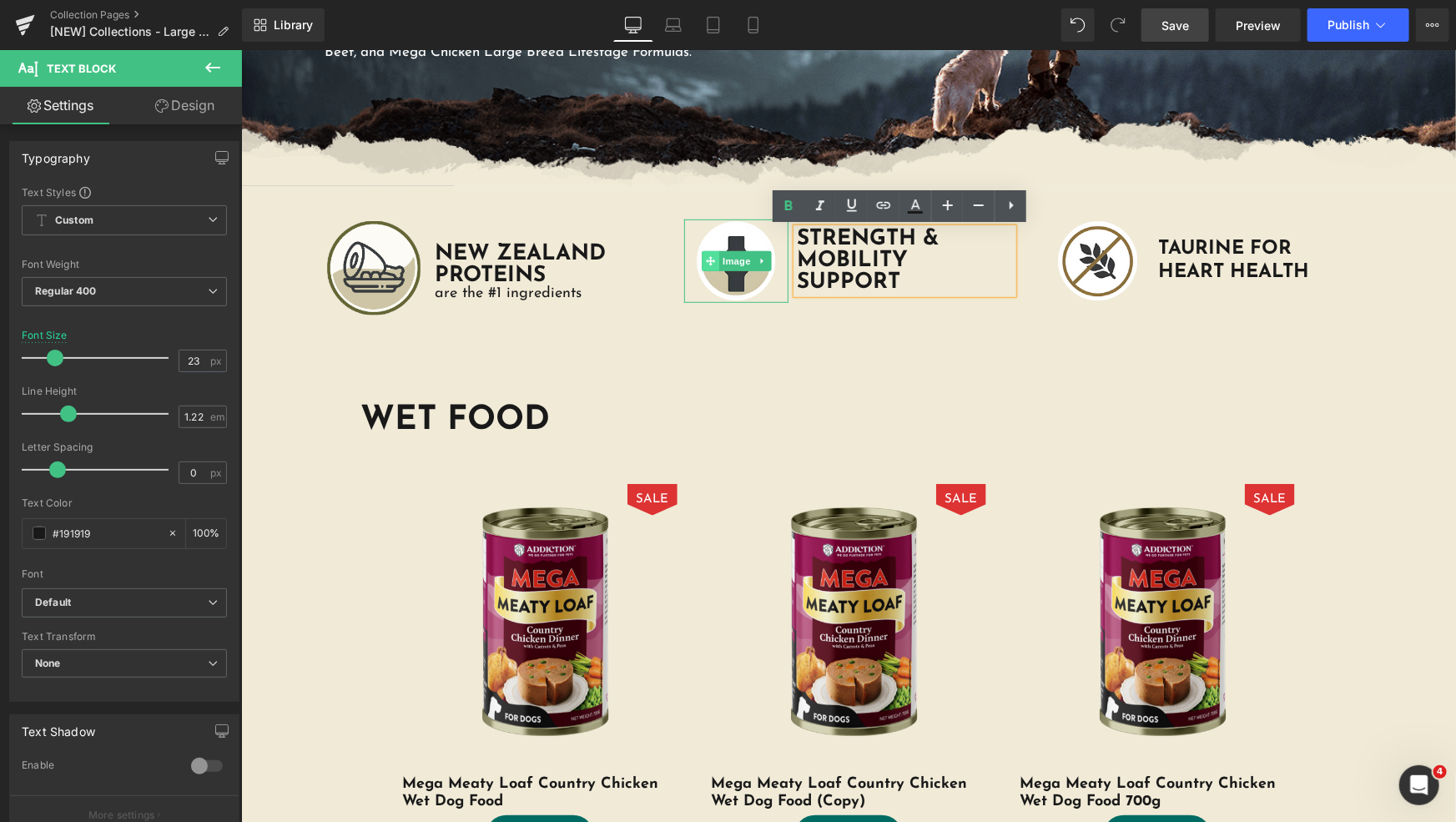
click at [708, 255] on icon at bounding box center [710, 260] width 9 height 10
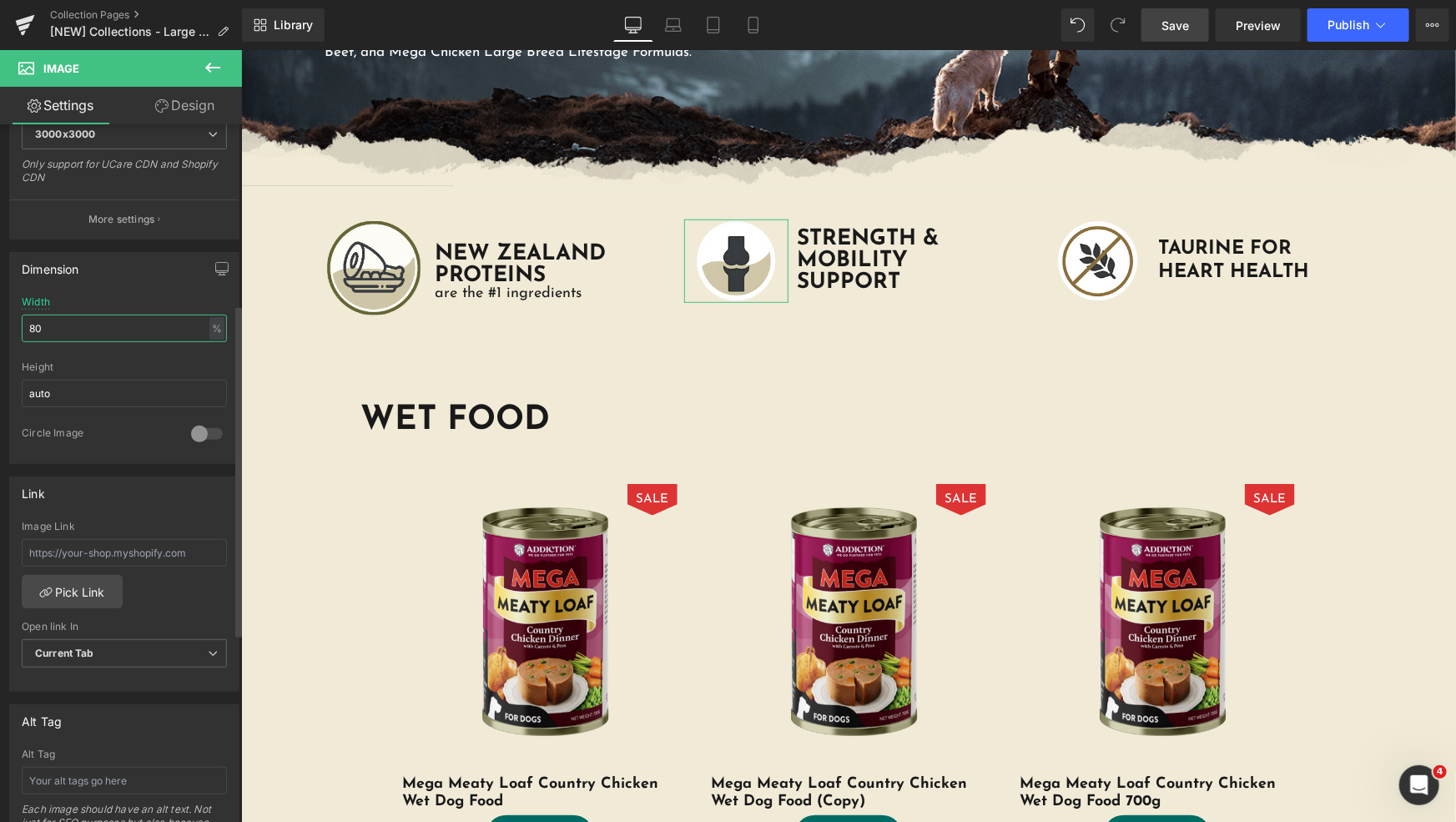
drag, startPoint x: 67, startPoint y: 325, endPoint x: 0, endPoint y: 290, distance: 75.6
click at [0, 342] on div "Dimension 80% Width 80 % % px auto Height auto 0 Circle Image" at bounding box center [125, 352] width 249 height 225
type input "100"
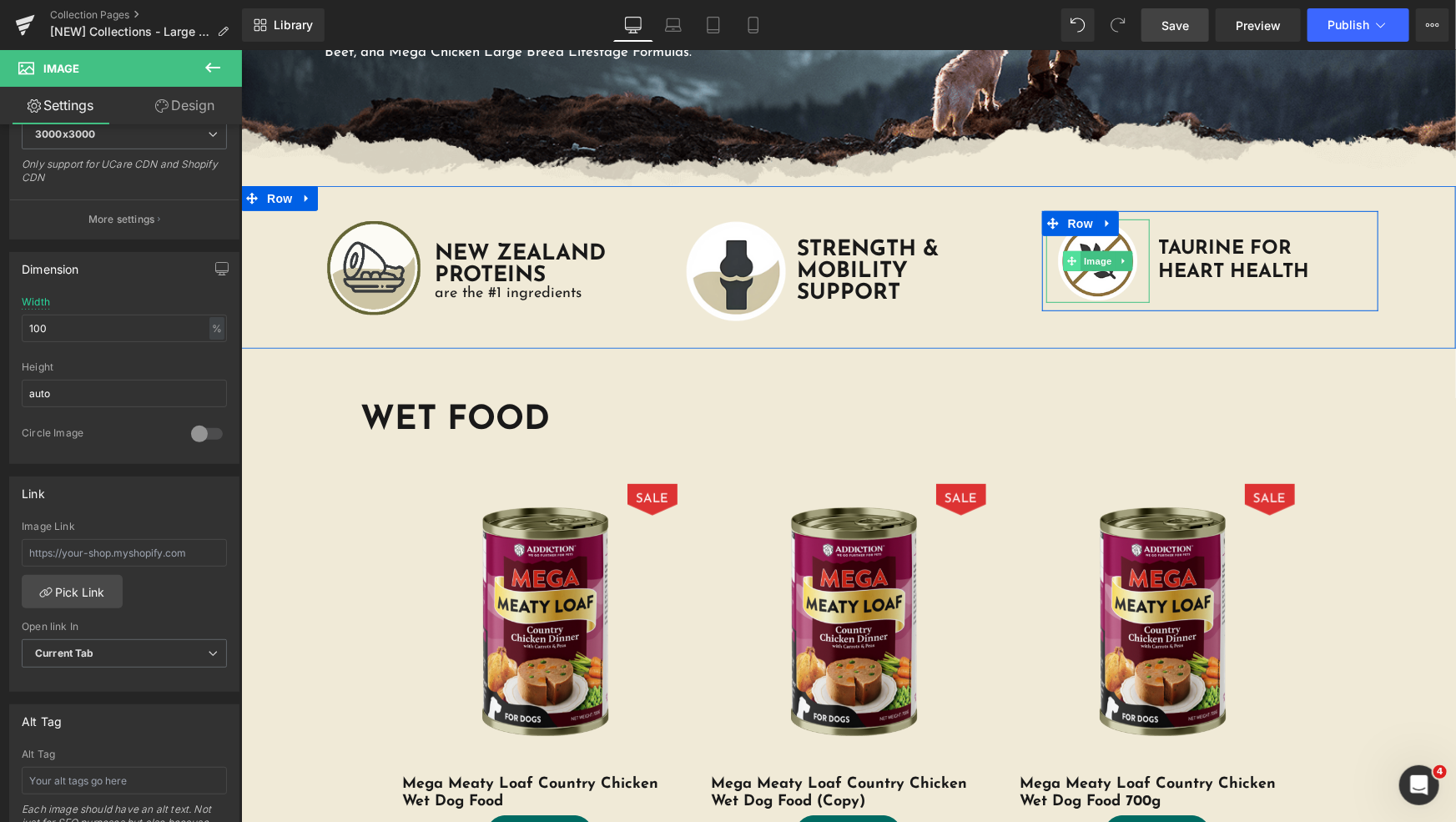
click at [1071, 260] on span at bounding box center [1071, 260] width 18 height 20
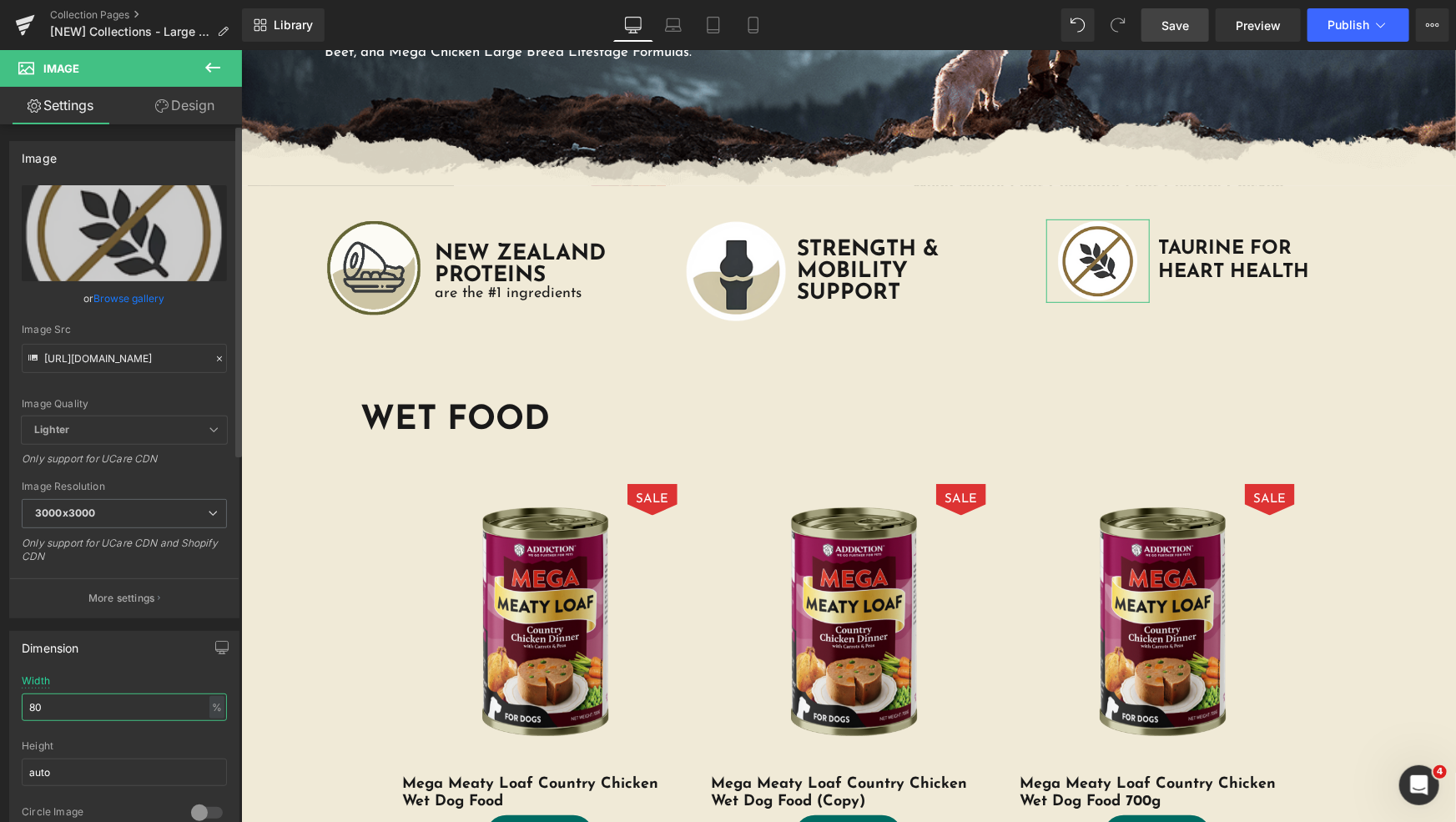
drag, startPoint x: 72, startPoint y: 715, endPoint x: 0, endPoint y: 682, distance: 79.2
click at [0, 696] on div "Dimension 80% Width 80 % % px auto Height auto 0 Circle Image" at bounding box center [125, 730] width 249 height 225
type input "100"
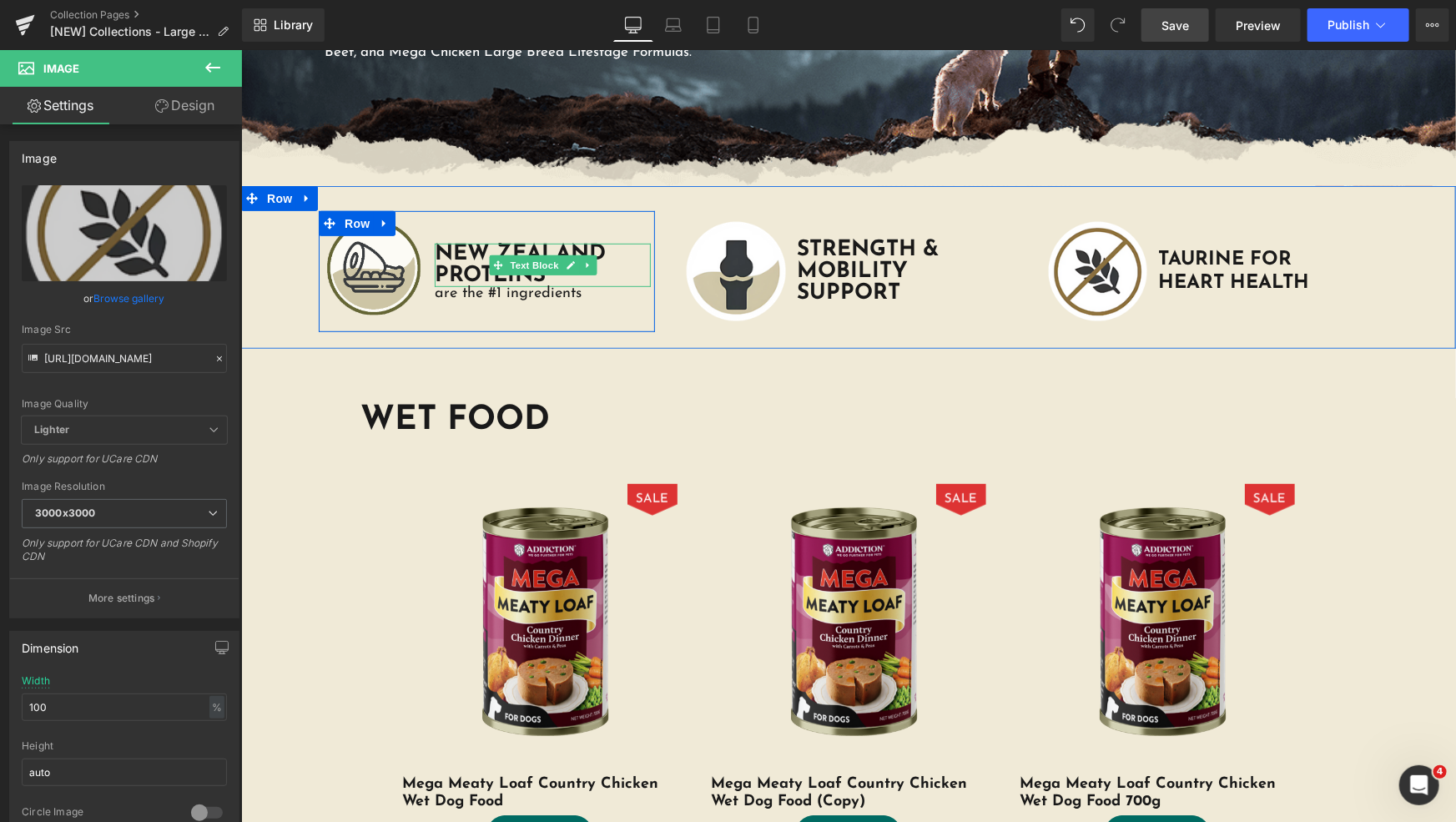
click at [477, 259] on b "NEW ZEALAND PROTEINS" at bounding box center [519, 264] width 171 height 44
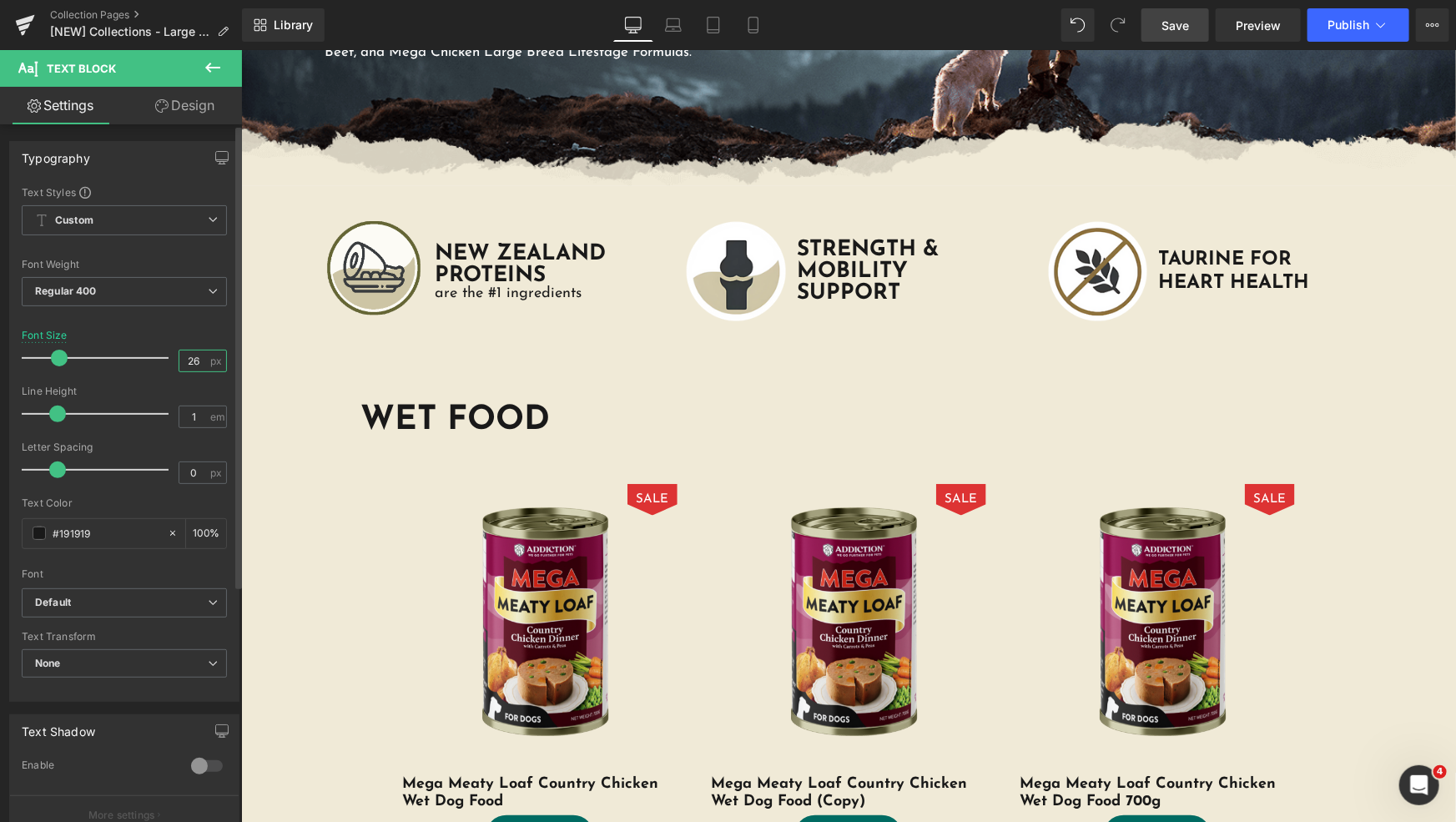
click at [191, 360] on input "26" at bounding box center [194, 361] width 29 height 21
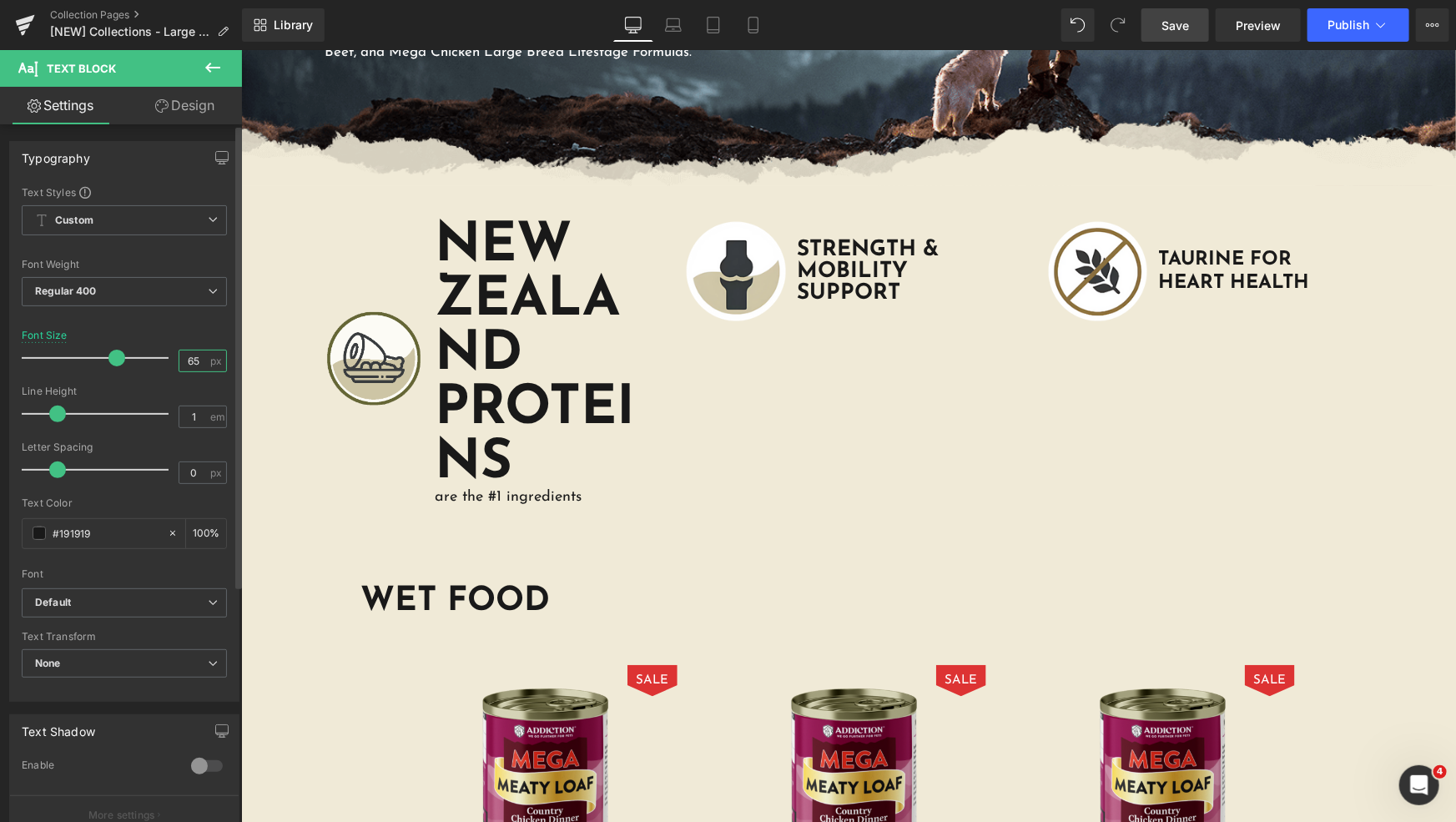
type input "6"
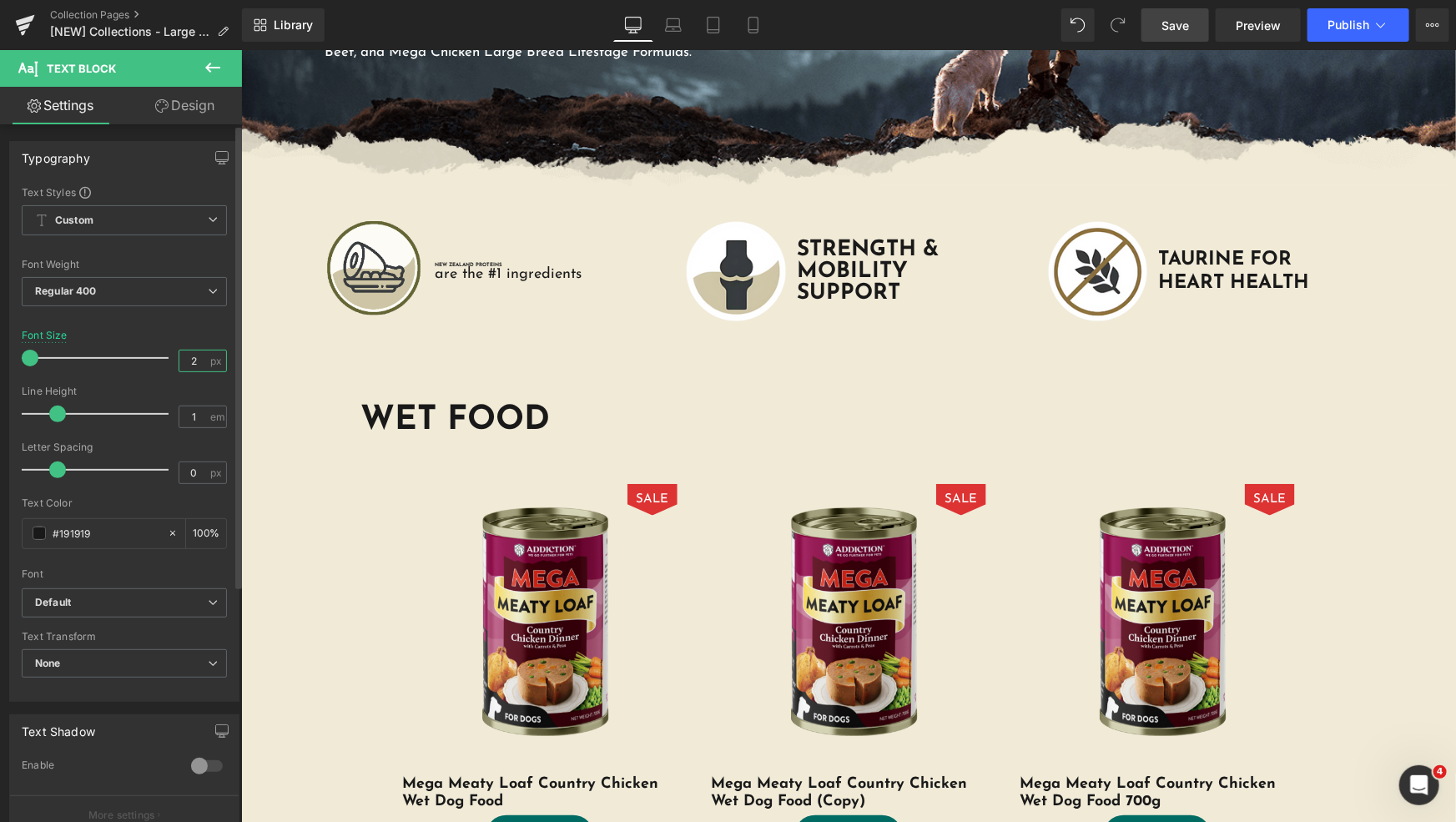
type input "6"
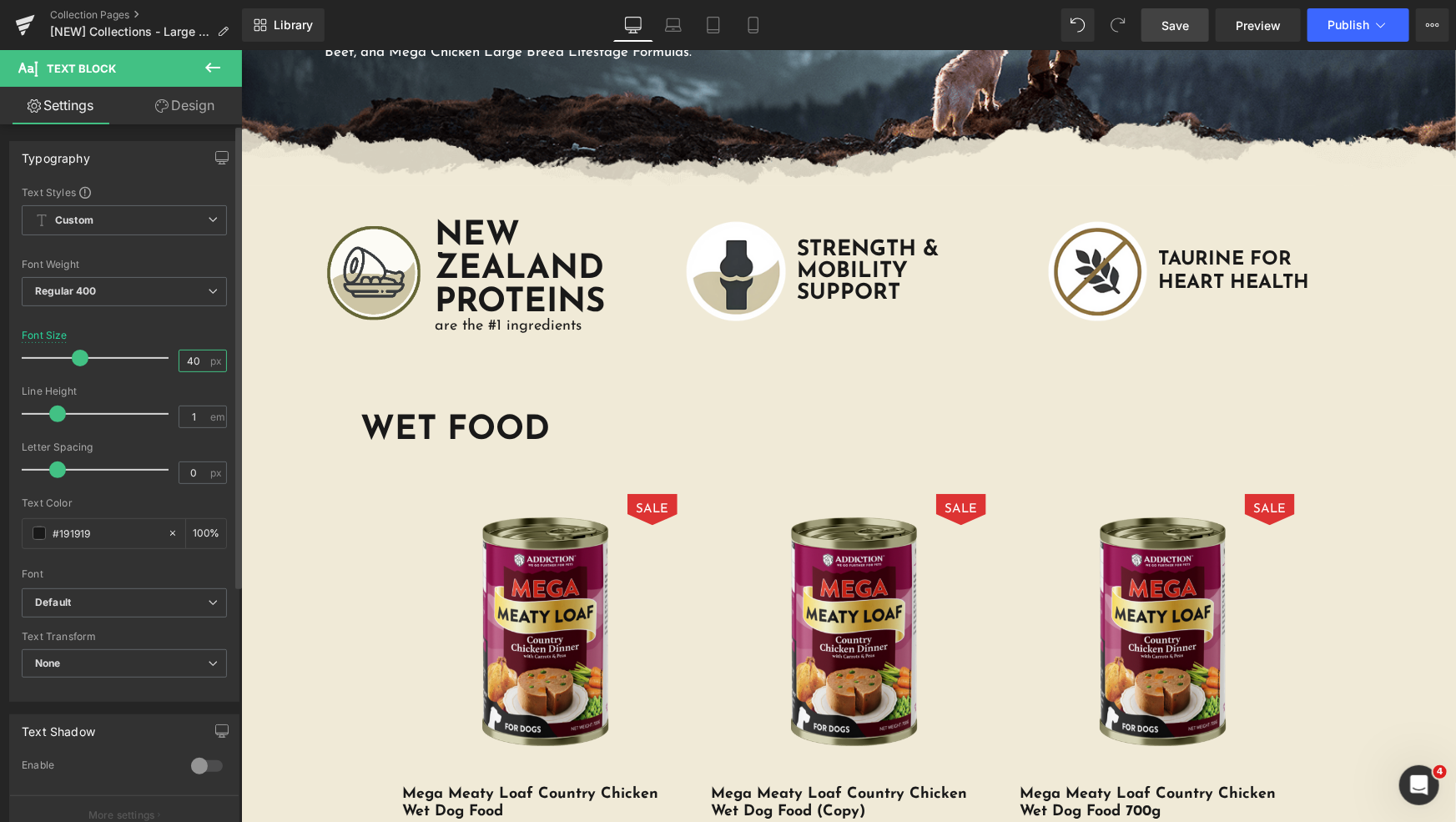
type input "4"
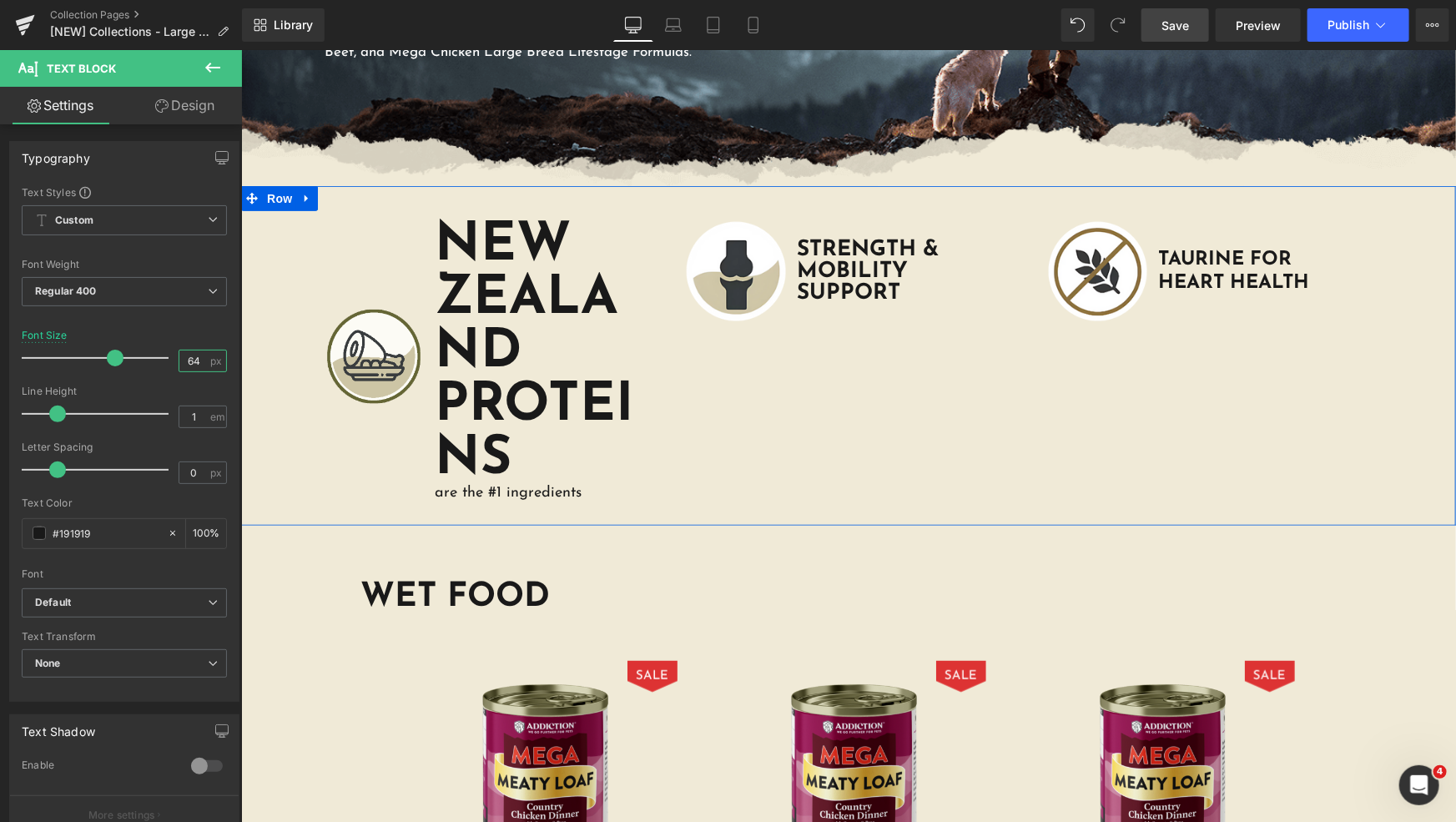
type input "6"
click at [187, 358] on input "64" at bounding box center [194, 361] width 29 height 21
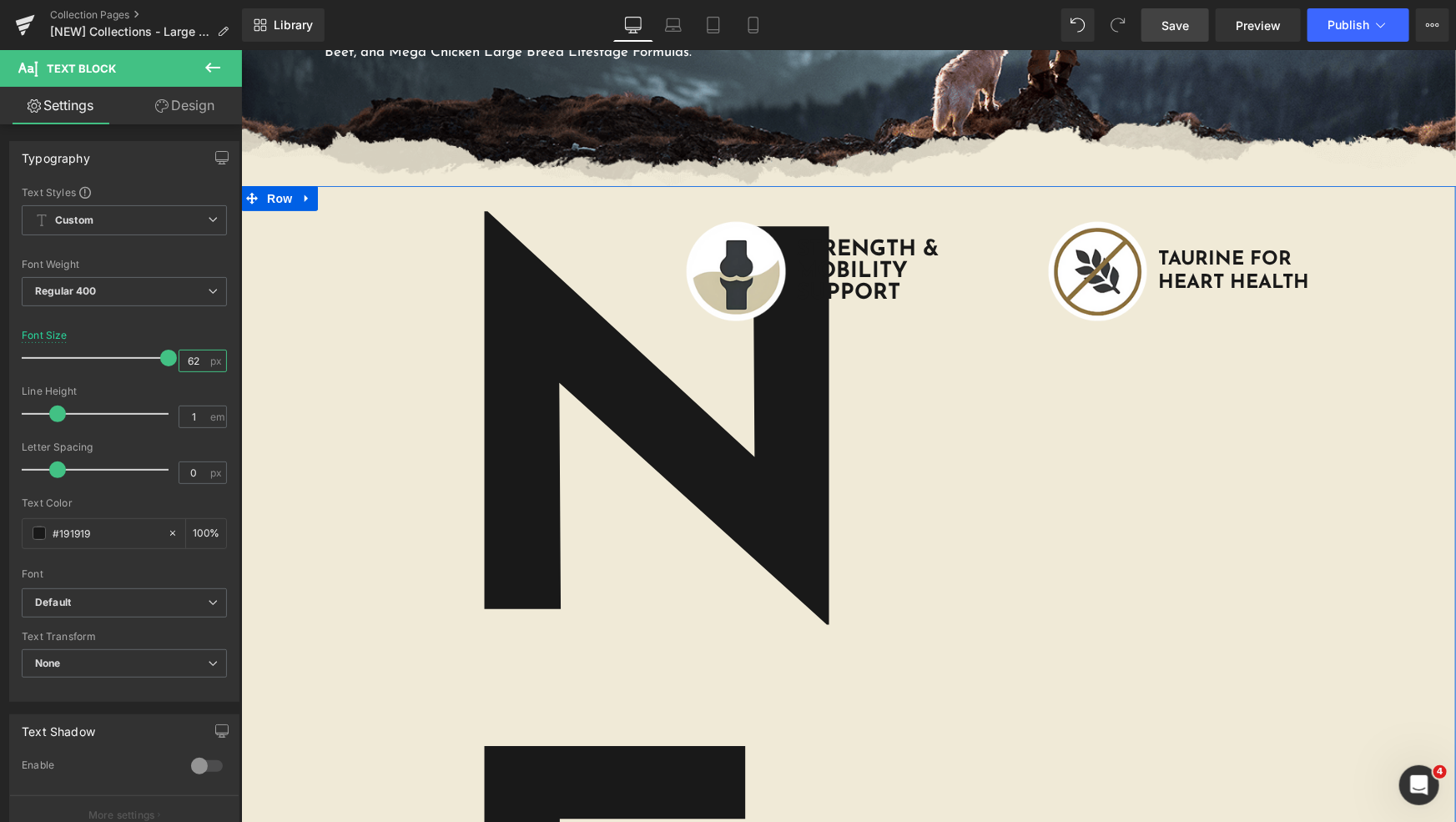
type input "6"
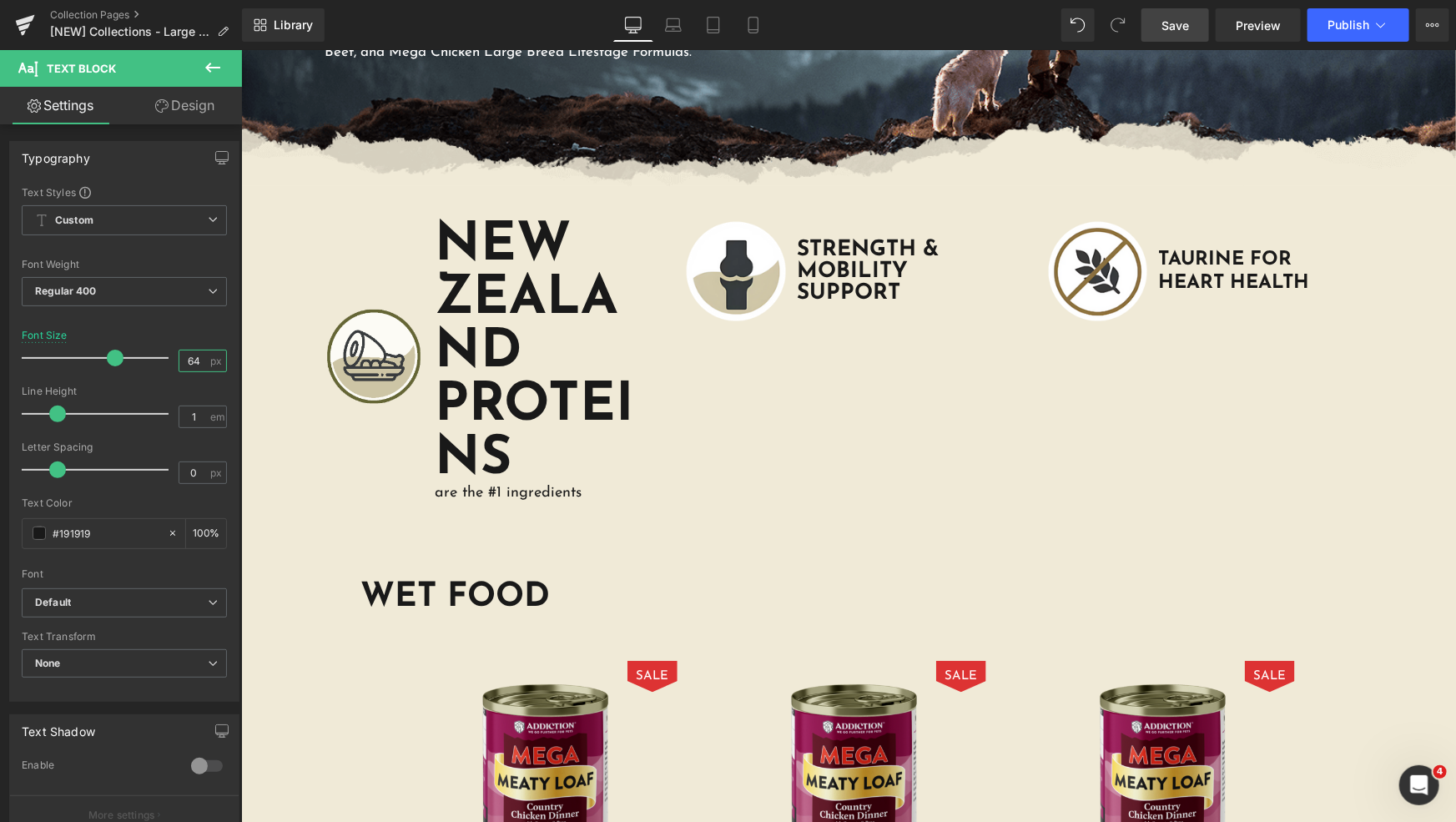
type input "6"
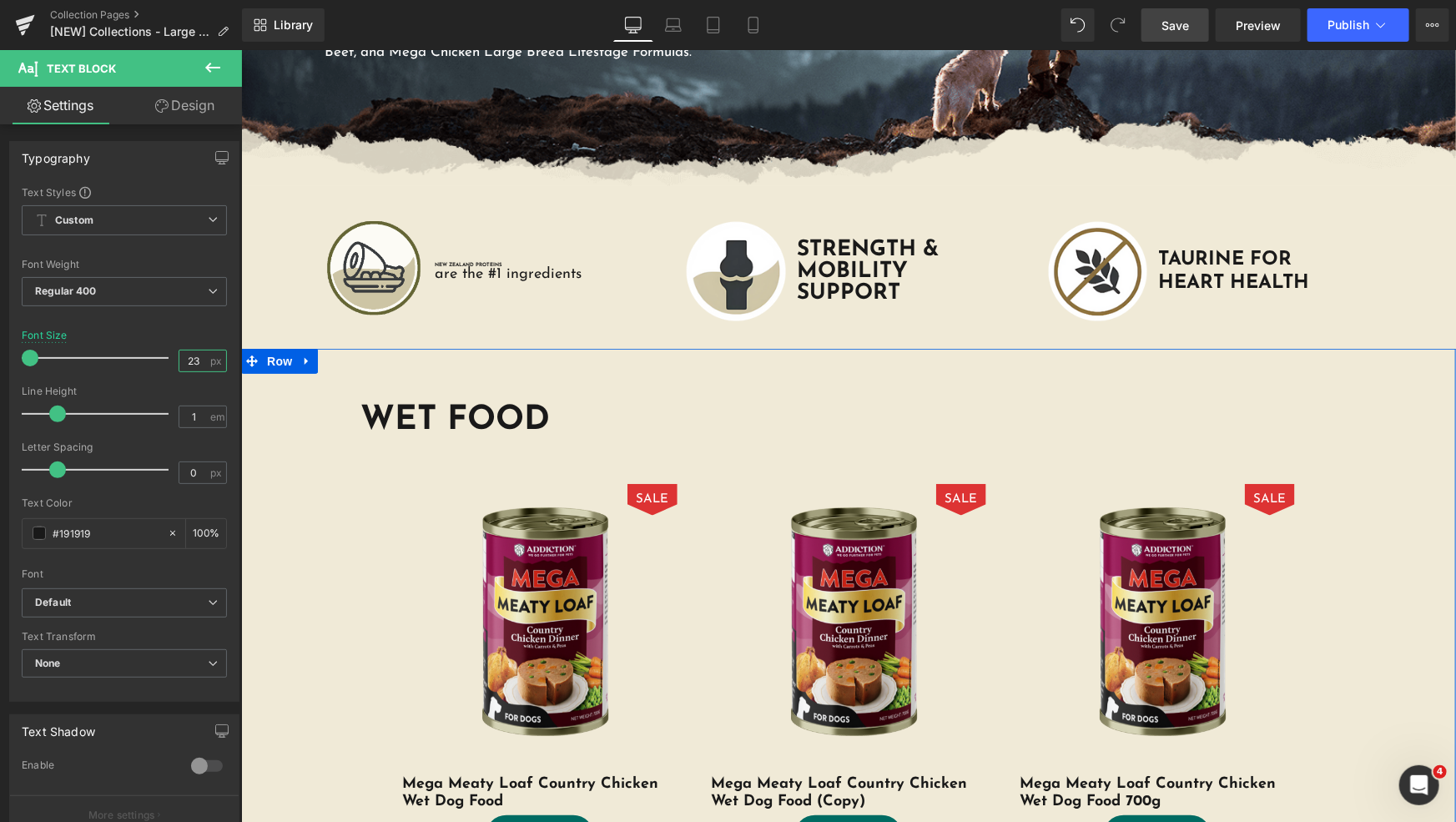
type input "24"
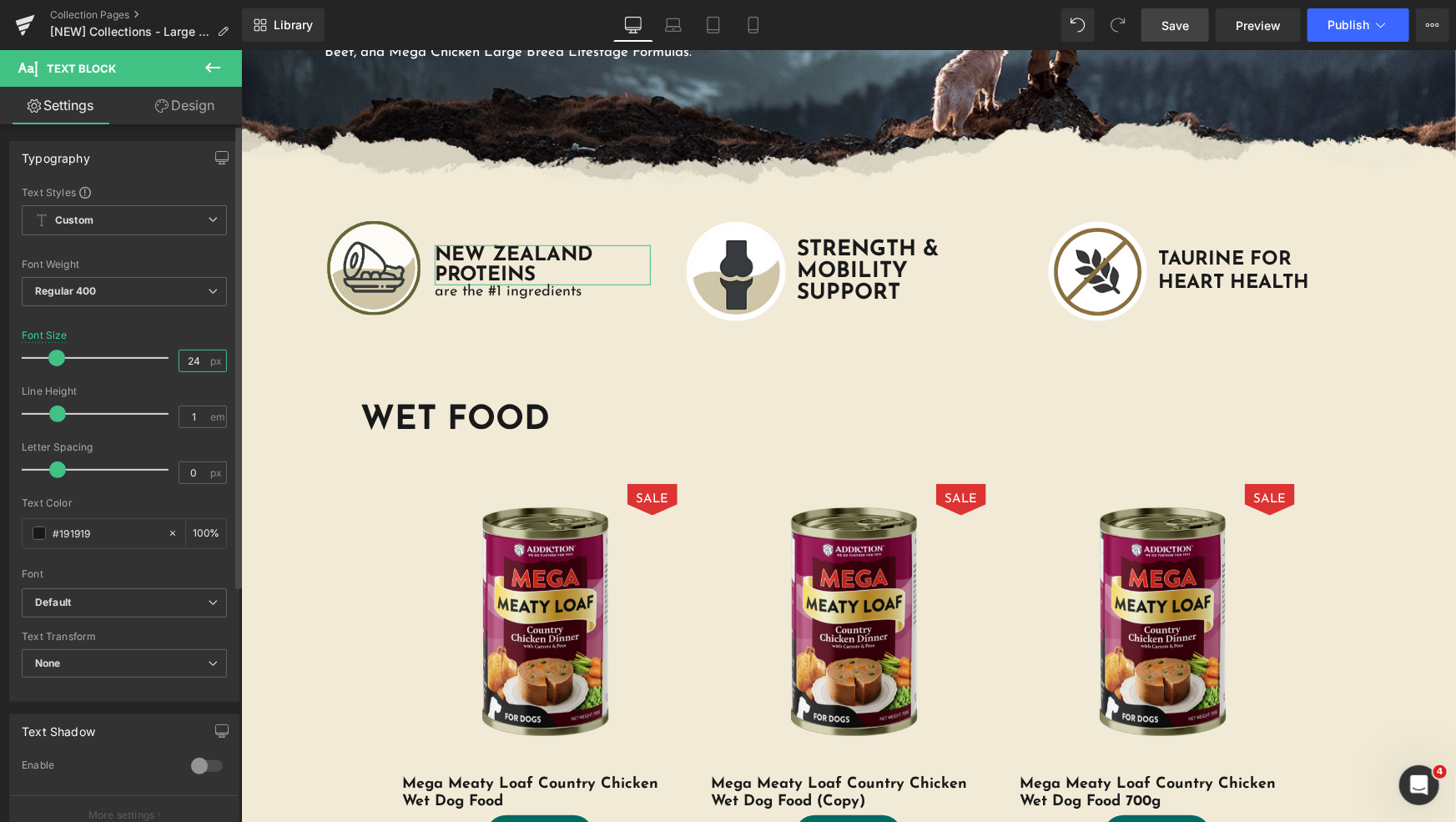
click at [193, 362] on input "24" at bounding box center [194, 361] width 29 height 21
click at [143, 385] on div "Line Height" at bounding box center [125, 391] width 205 height 11
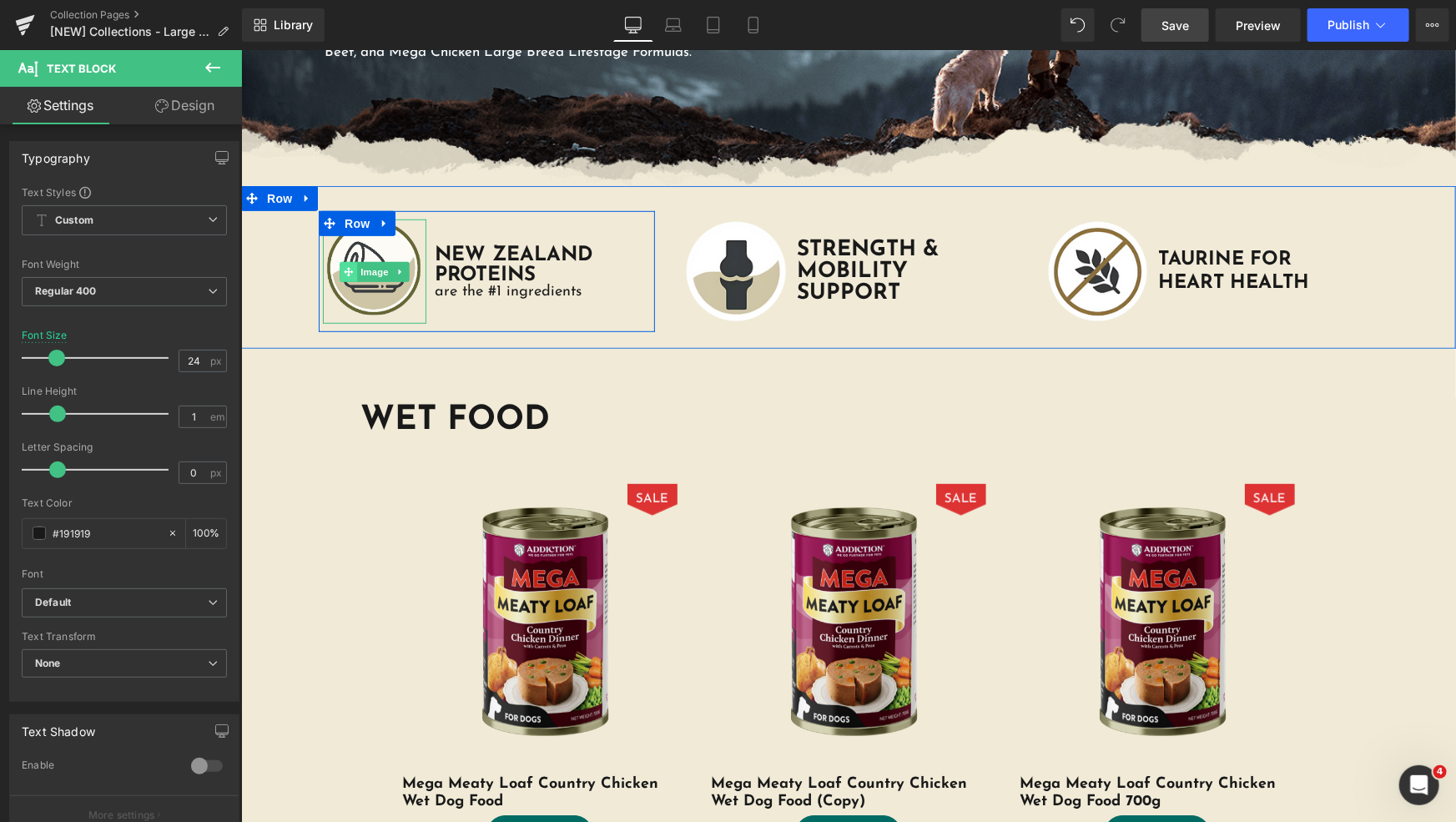
click at [343, 270] on icon at bounding box center [347, 270] width 9 height 9
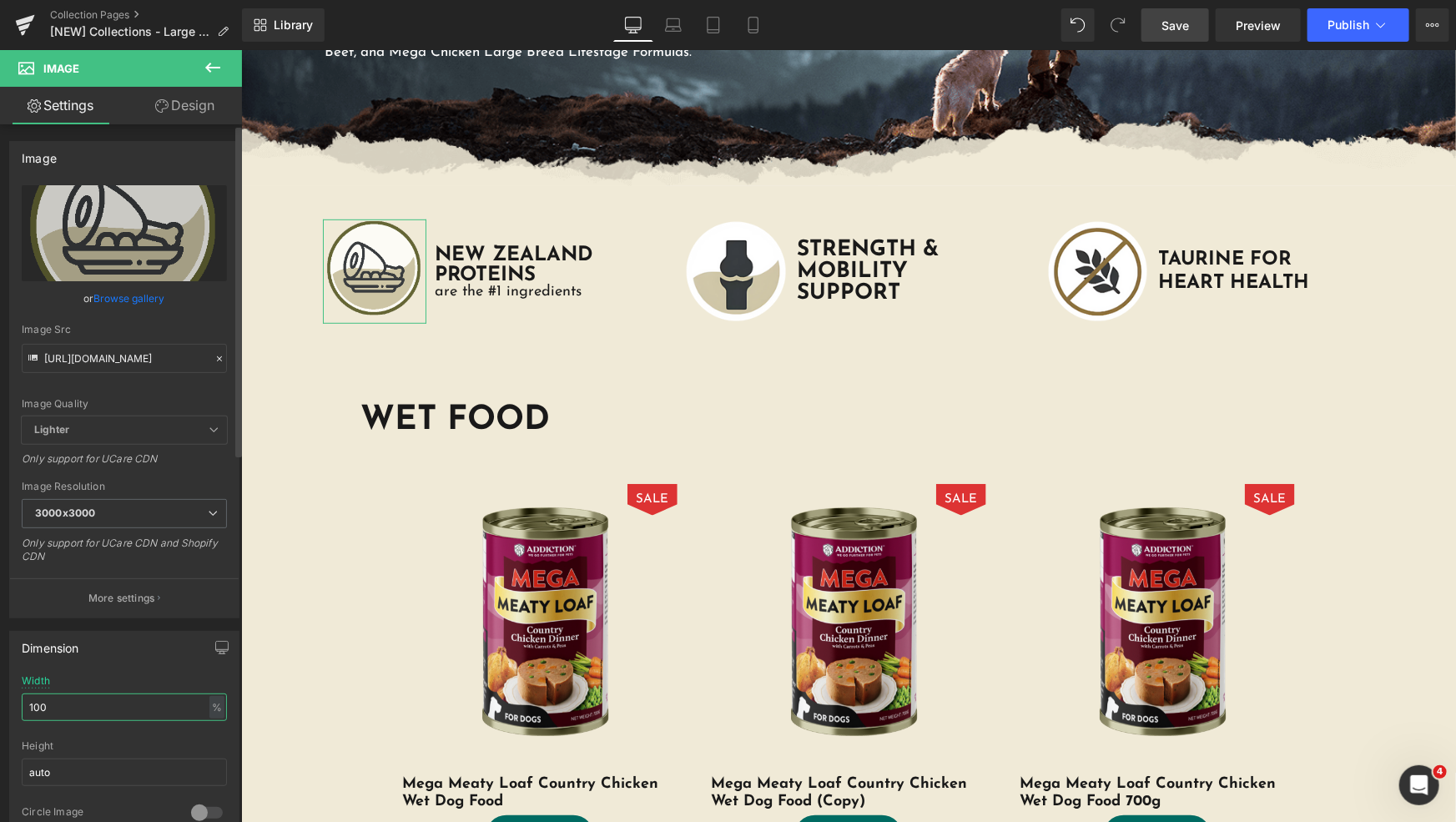
drag, startPoint x: 92, startPoint y: 709, endPoint x: 0, endPoint y: 712, distance: 92.0
click at [0, 709] on div "Dimension 100% Width 100 % % px auto Height auto 0 Circle Image" at bounding box center [125, 730] width 249 height 225
type input "90"
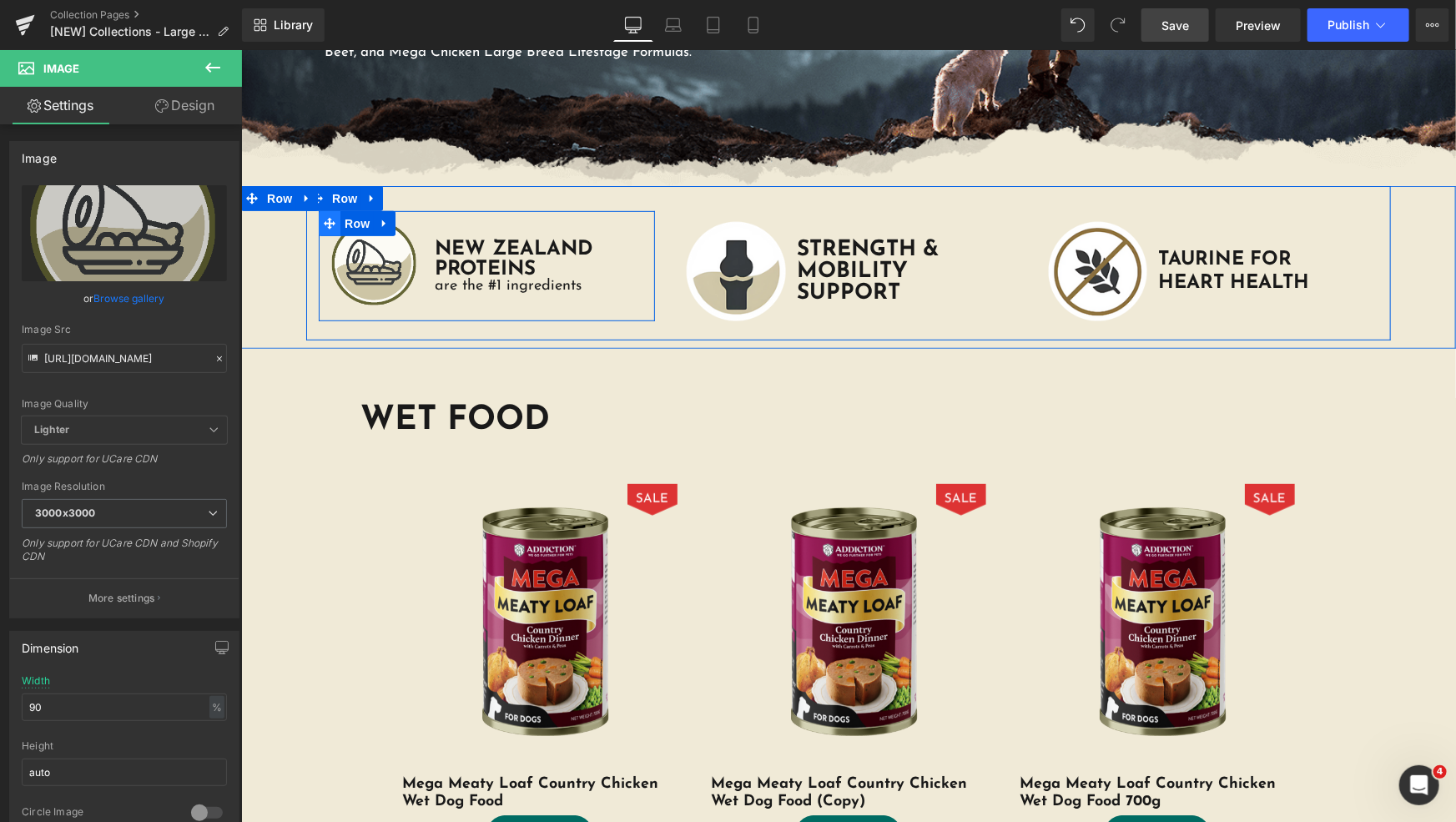
click at [324, 221] on icon at bounding box center [328, 222] width 11 height 11
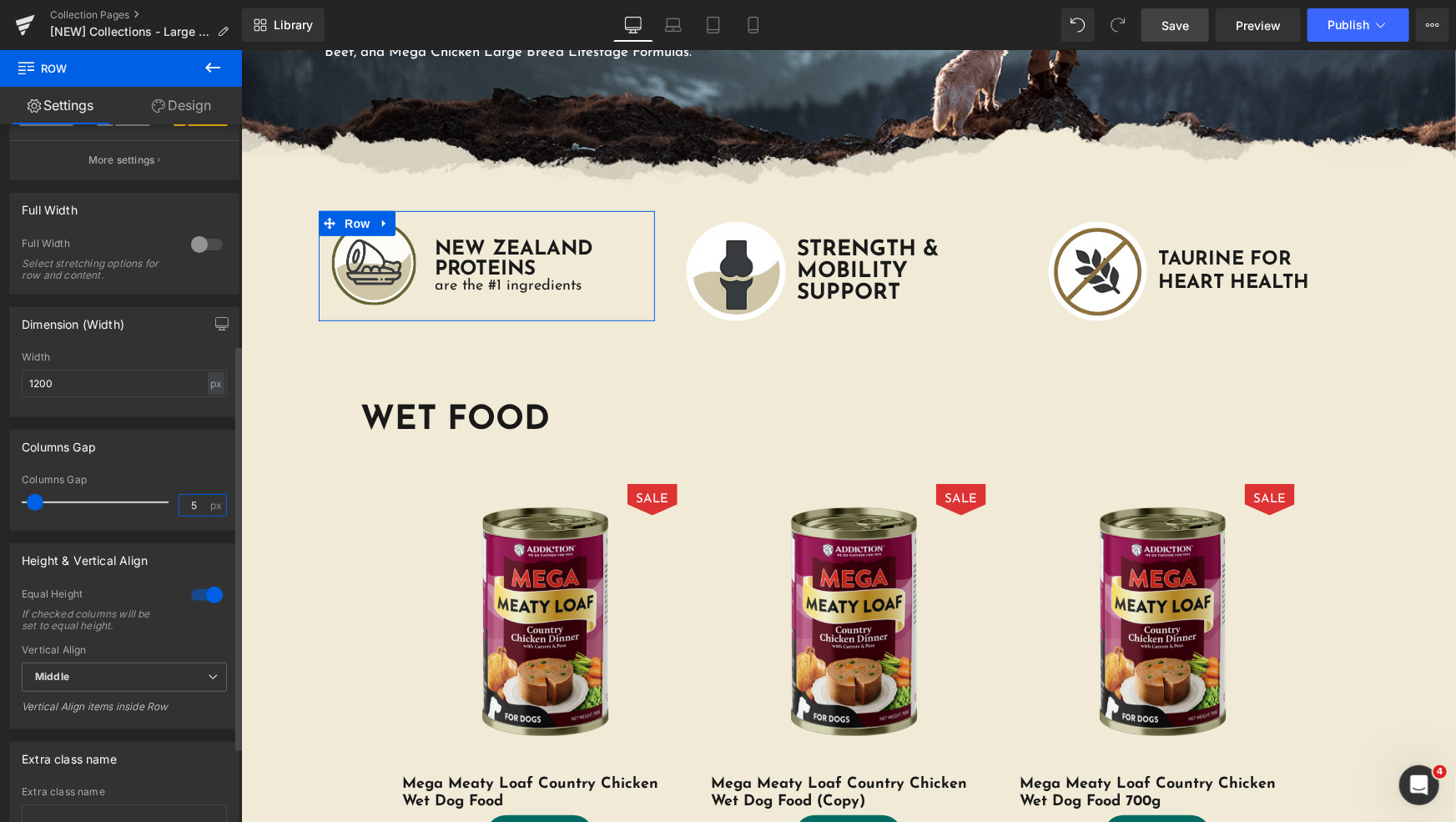
click at [189, 501] on input "5" at bounding box center [194, 506] width 29 height 21
type input "3"
click at [217, 462] on div "Columns Gap" at bounding box center [124, 446] width 229 height 32
click at [1192, 34] on link "Save" at bounding box center [1175, 25] width 67 height 34
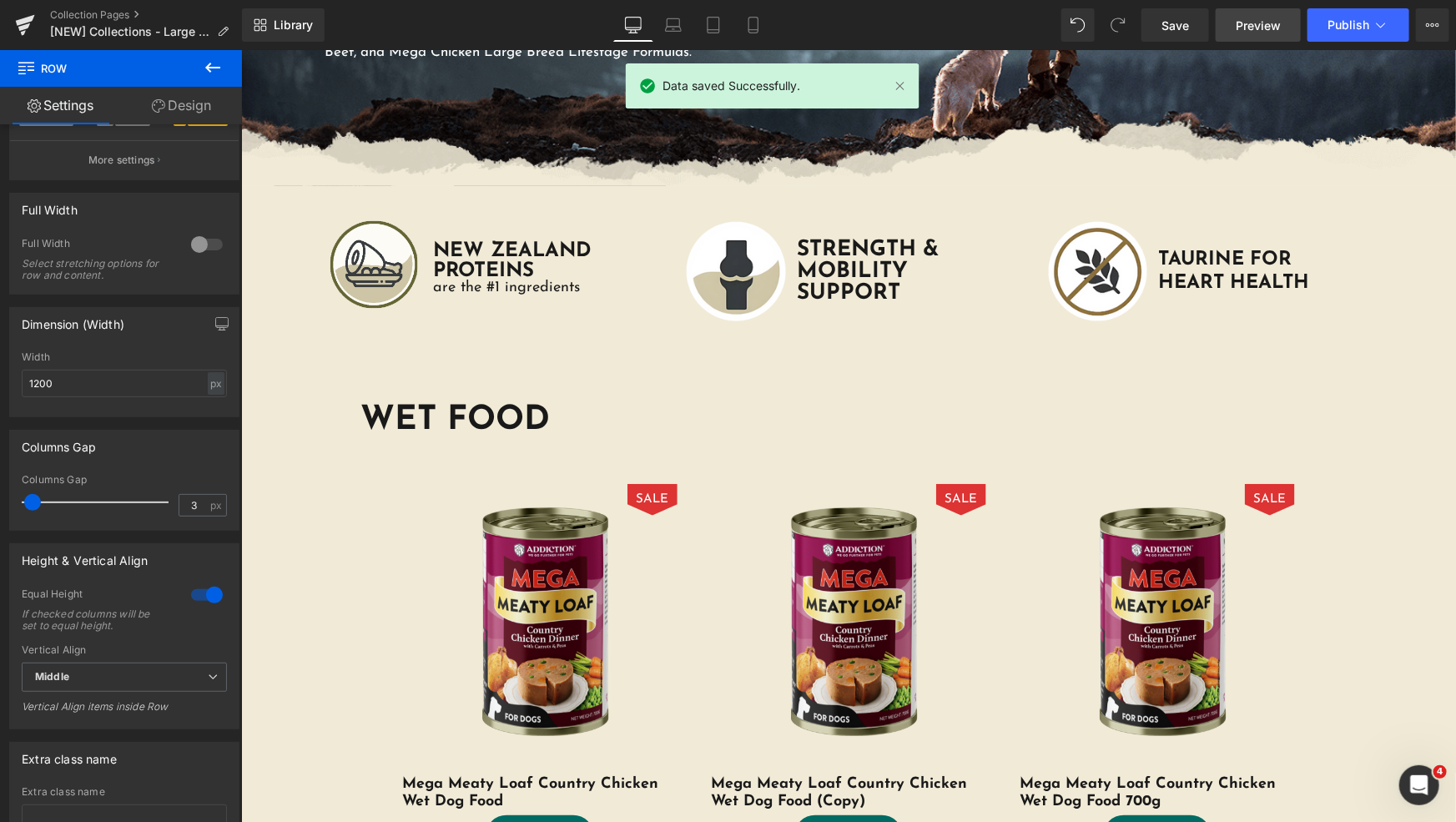
click at [1237, 24] on link "Preview" at bounding box center [1258, 25] width 85 height 34
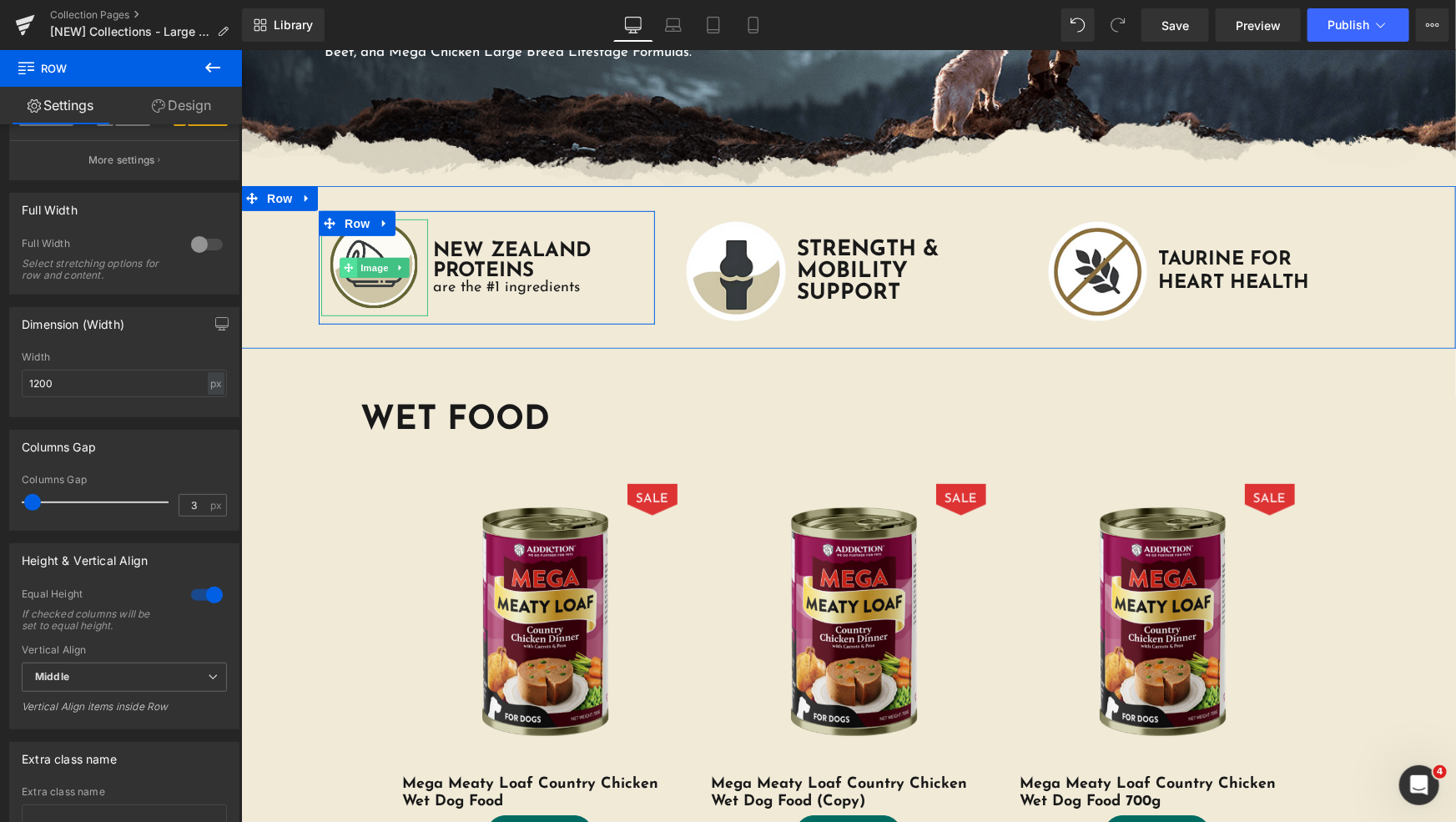
click at [349, 266] on span at bounding box center [348, 267] width 18 height 20
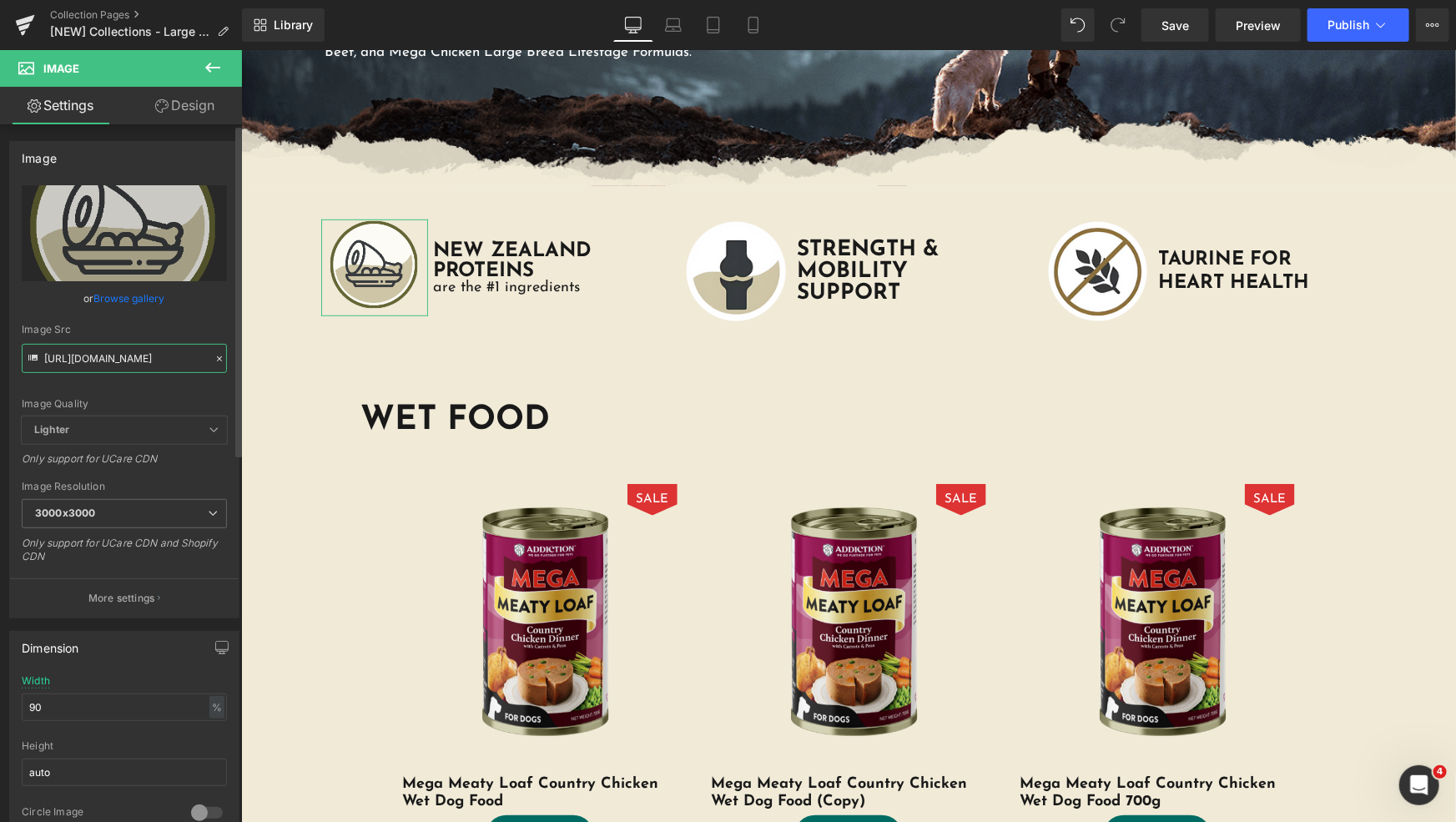
click at [124, 354] on input "https://cdn.shopify.com/s/files/1/0848/0387/9232/files/NEW-ZEALAND-PROTEINS-are…" at bounding box center [125, 358] width 205 height 29
paste input "STRENGTH-MOBILITY-SUPPORT-ICON.png?v=1757313427"
type input "https://cdn.shopify.com/s/files/1/0848/0387/9232/files/STRENGTH-MOBILITY-SUPPOR…"
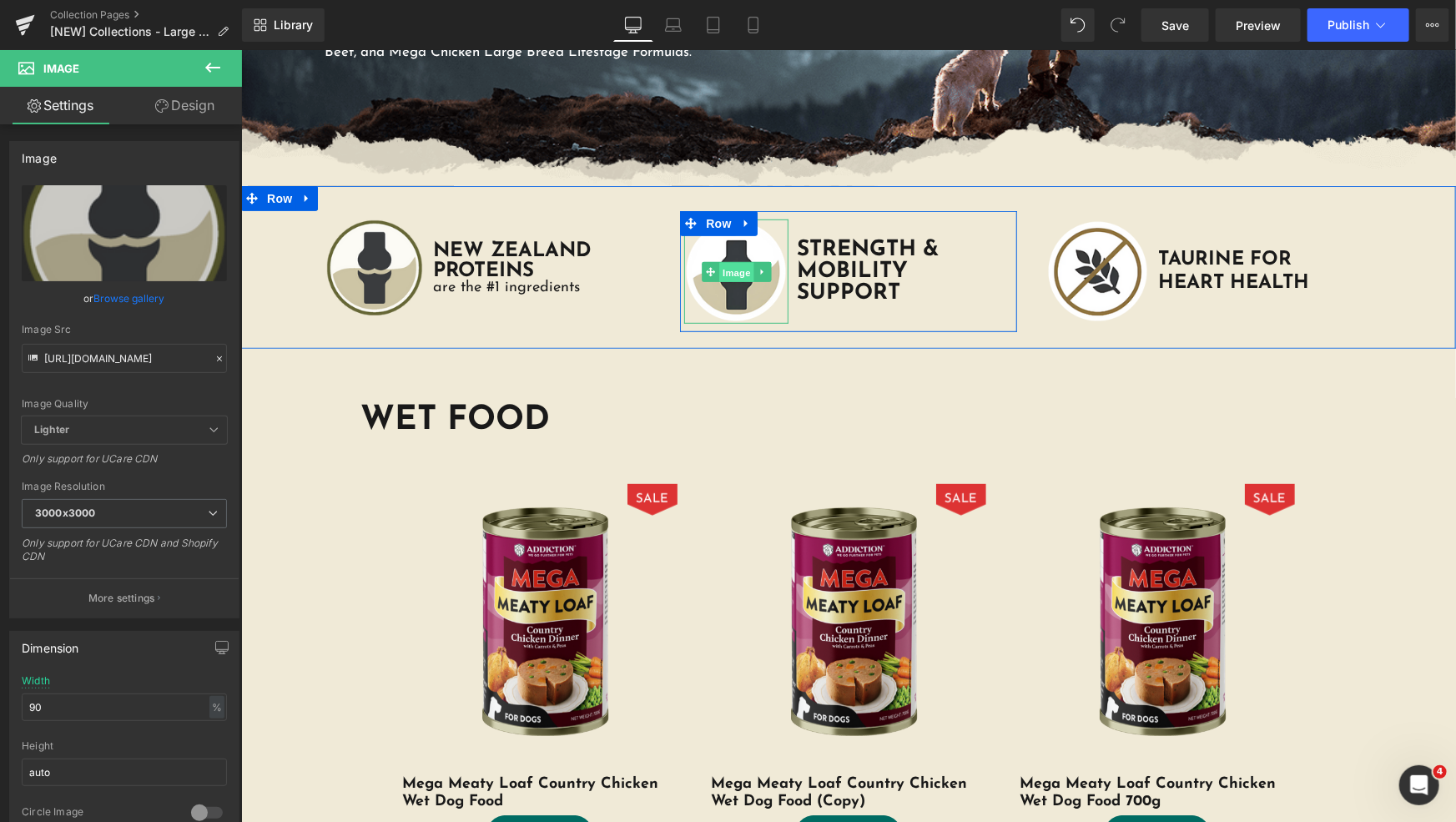
click at [723, 275] on span "Image" at bounding box center [736, 270] width 35 height 20
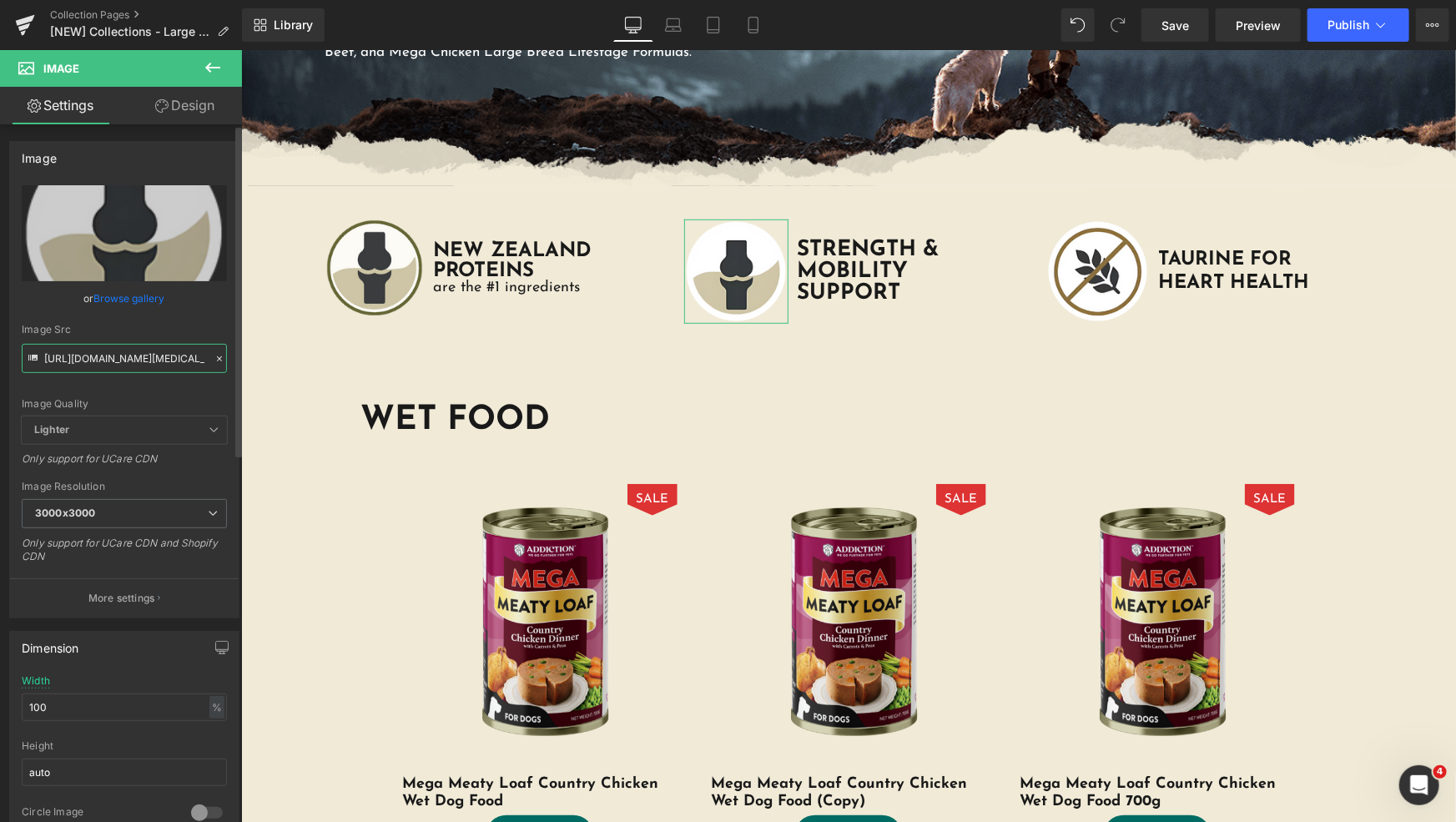
click at [124, 354] on input "https://cdn.shopify.com/s/files/1/0848/0387/9232/files/JOINT-SUPPORT-with-Gluco…" at bounding box center [125, 358] width 205 height 29
paste input "STRENGTH-MOBILITY-SUPPORT-ICON.png?v=1757313427"
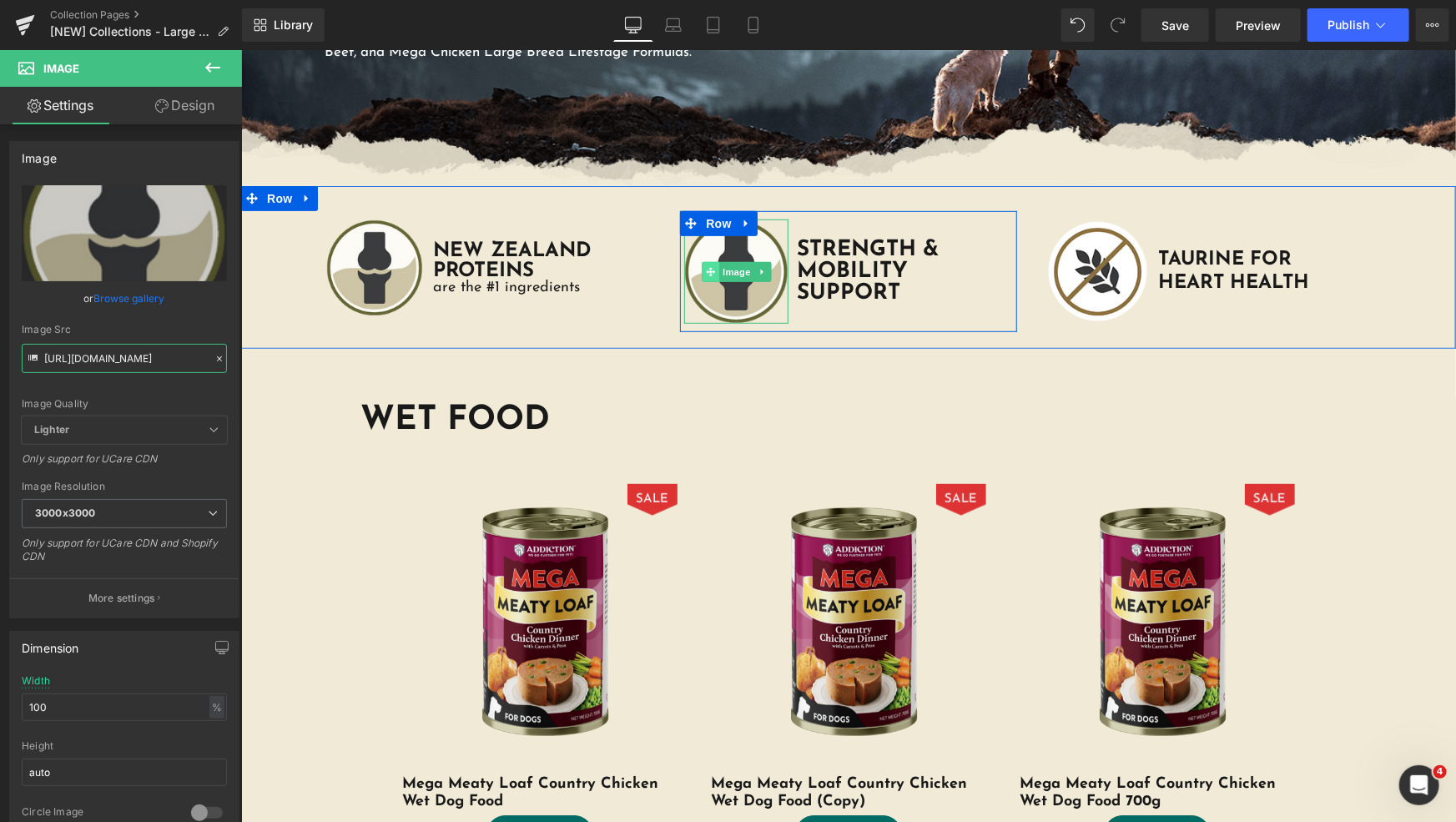
click at [708, 271] on icon at bounding box center [710, 270] width 9 height 10
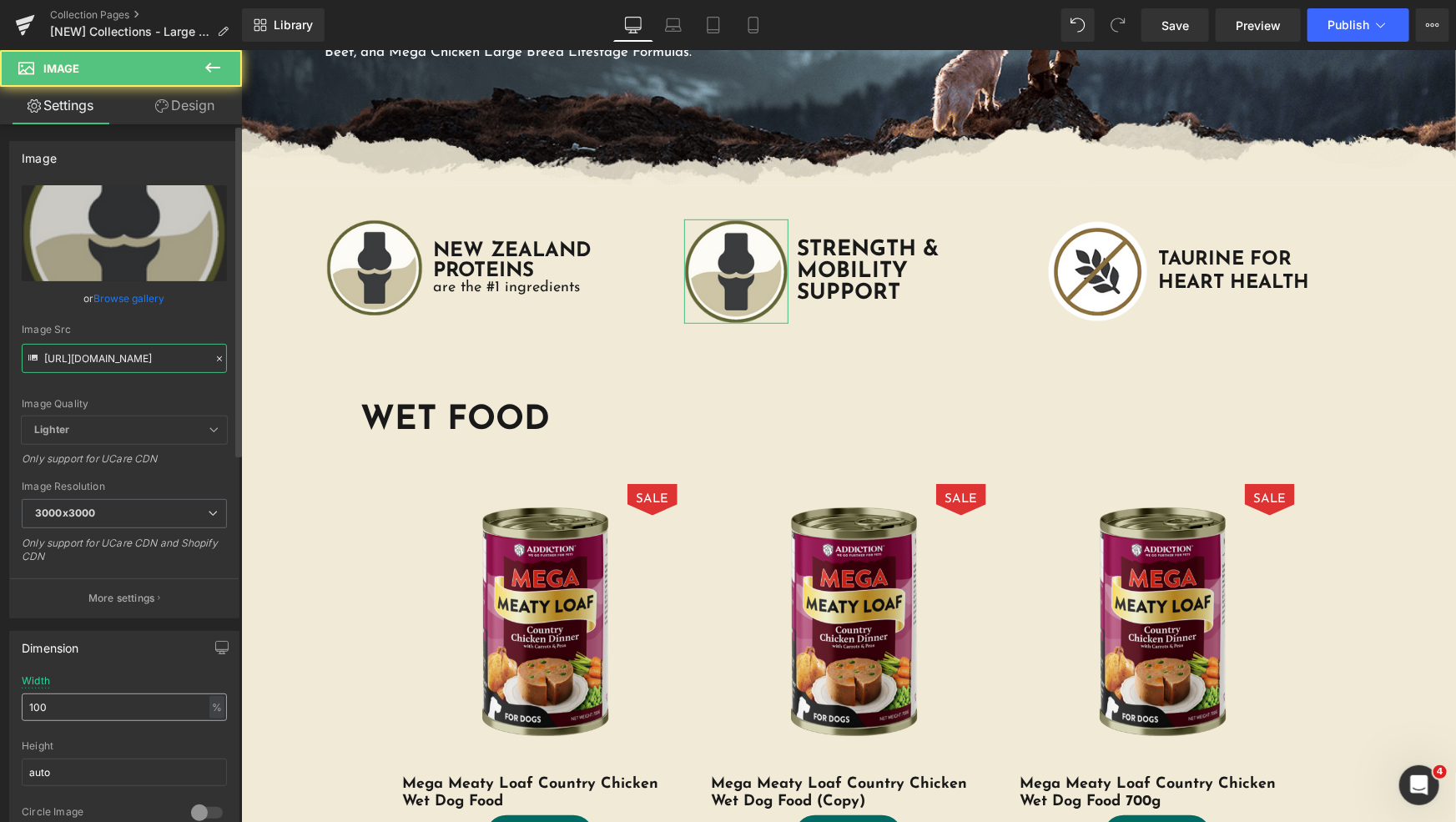
type input "https://cdn.shopify.com/s/files/1/0848/0387/9232/files/STRENGTH-MOBILITY-SUPPOR…"
drag, startPoint x: 84, startPoint y: 700, endPoint x: 18, endPoint y: 696, distance: 66.1
click at [0, 700] on div "Dimension 100% Width 100 % % px auto Height auto 0 Circle Image" at bounding box center [125, 730] width 249 height 225
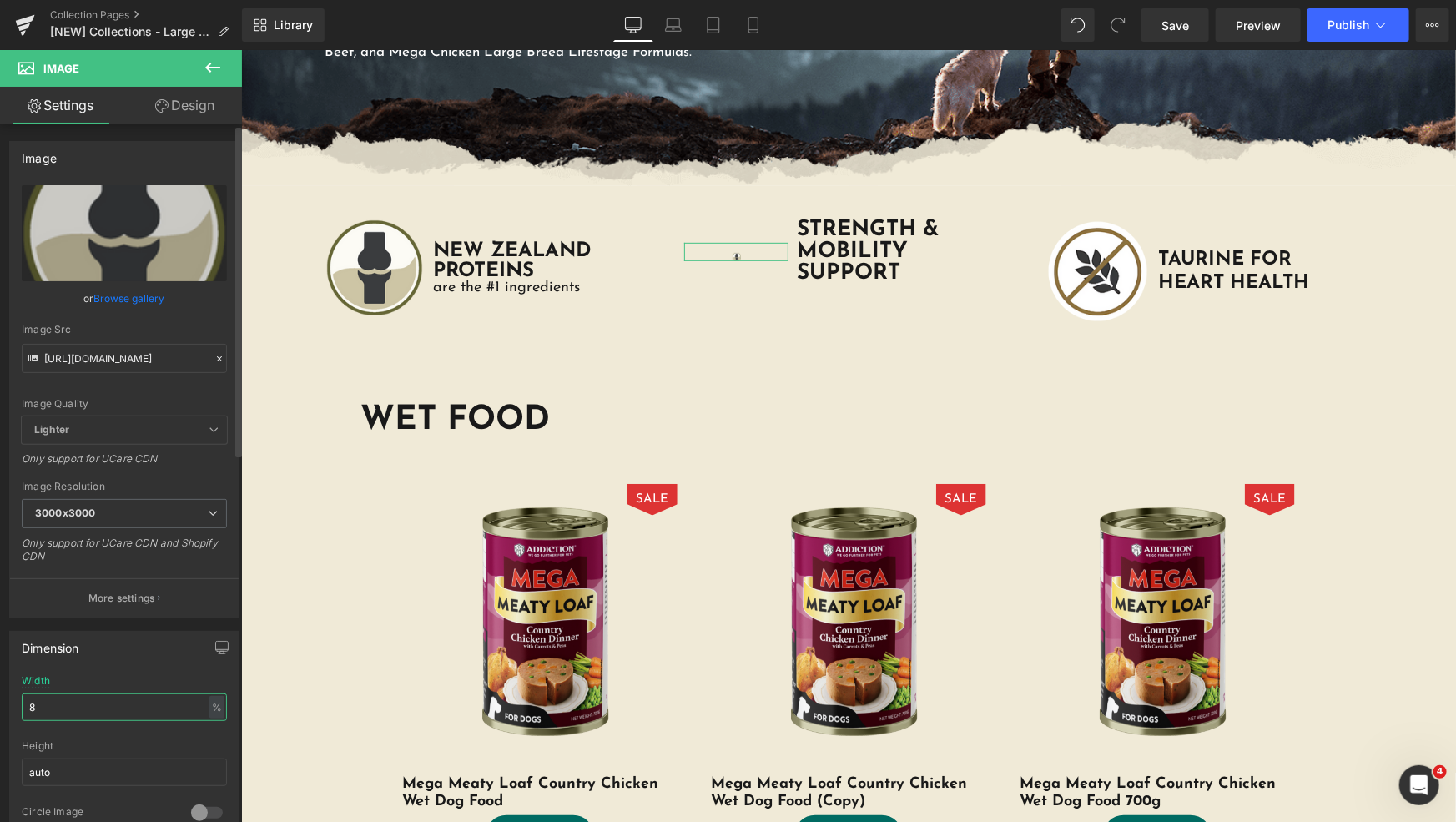
type input "80"
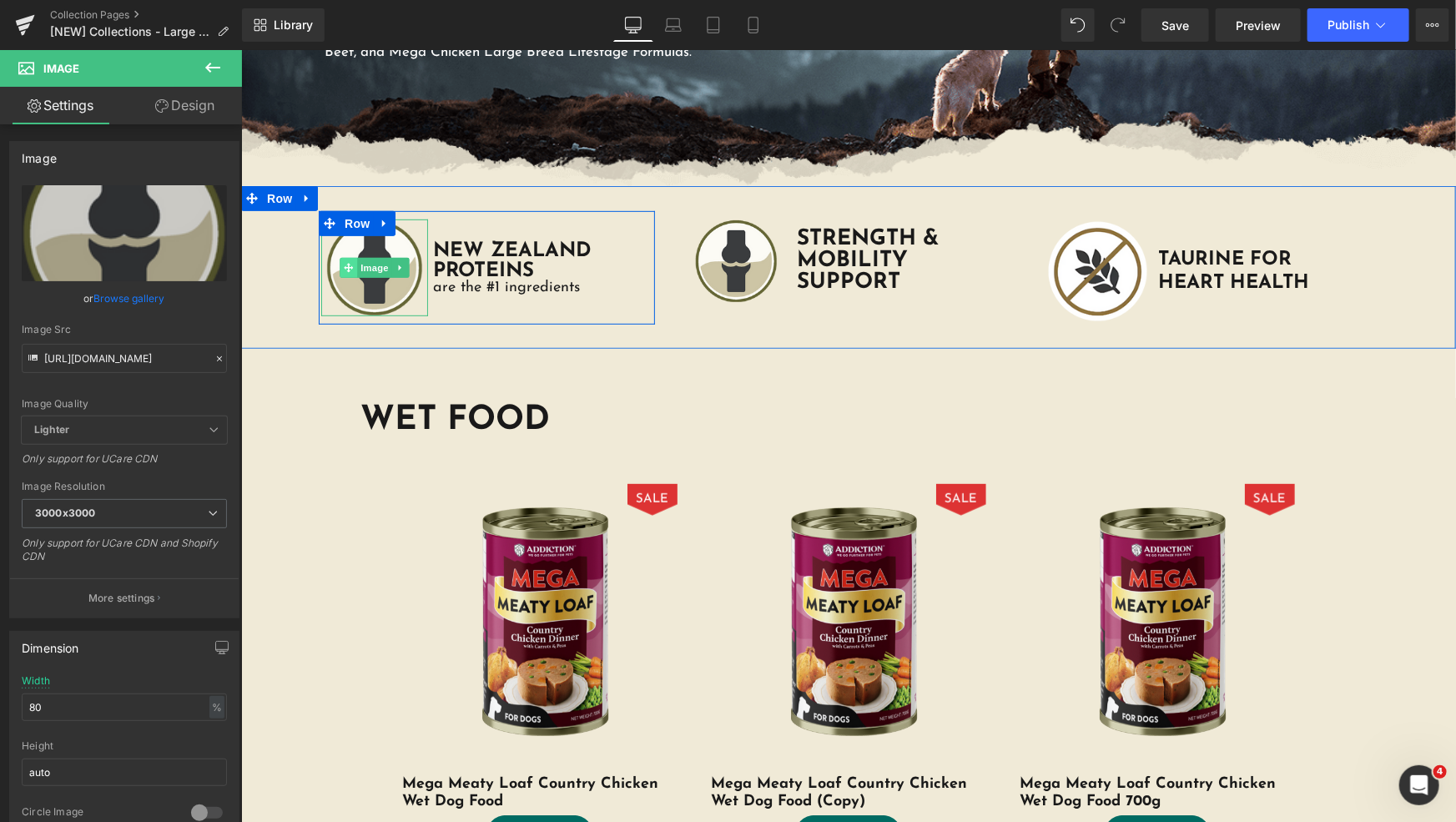
click at [346, 265] on icon at bounding box center [347, 266] width 9 height 10
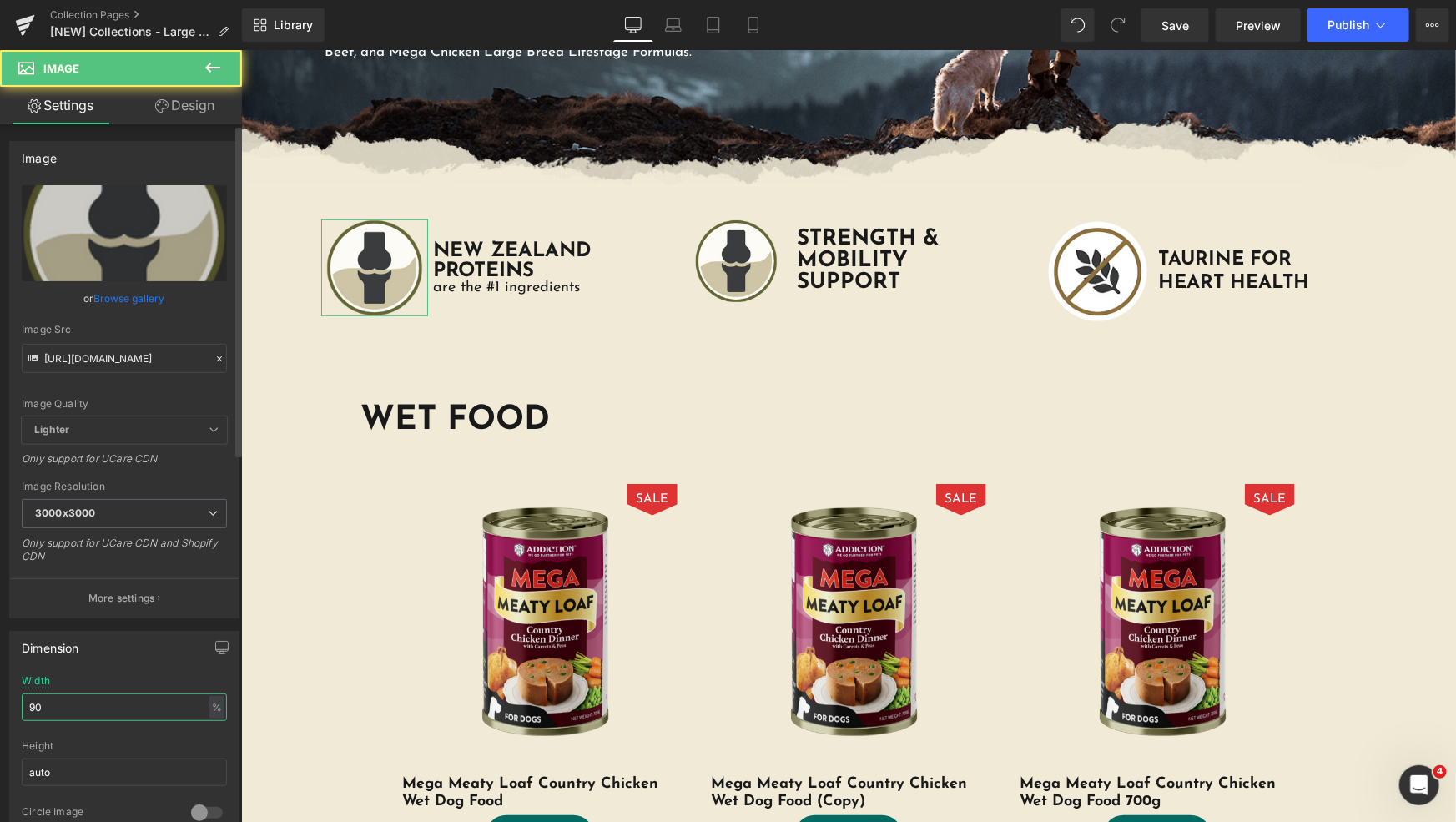
drag, startPoint x: 124, startPoint y: 704, endPoint x: 0, endPoint y: 705, distance: 124.0
click at [0, 708] on div "Dimension 90% Width 90 % % px auto Height auto 0 Circle Image" at bounding box center [125, 730] width 249 height 225
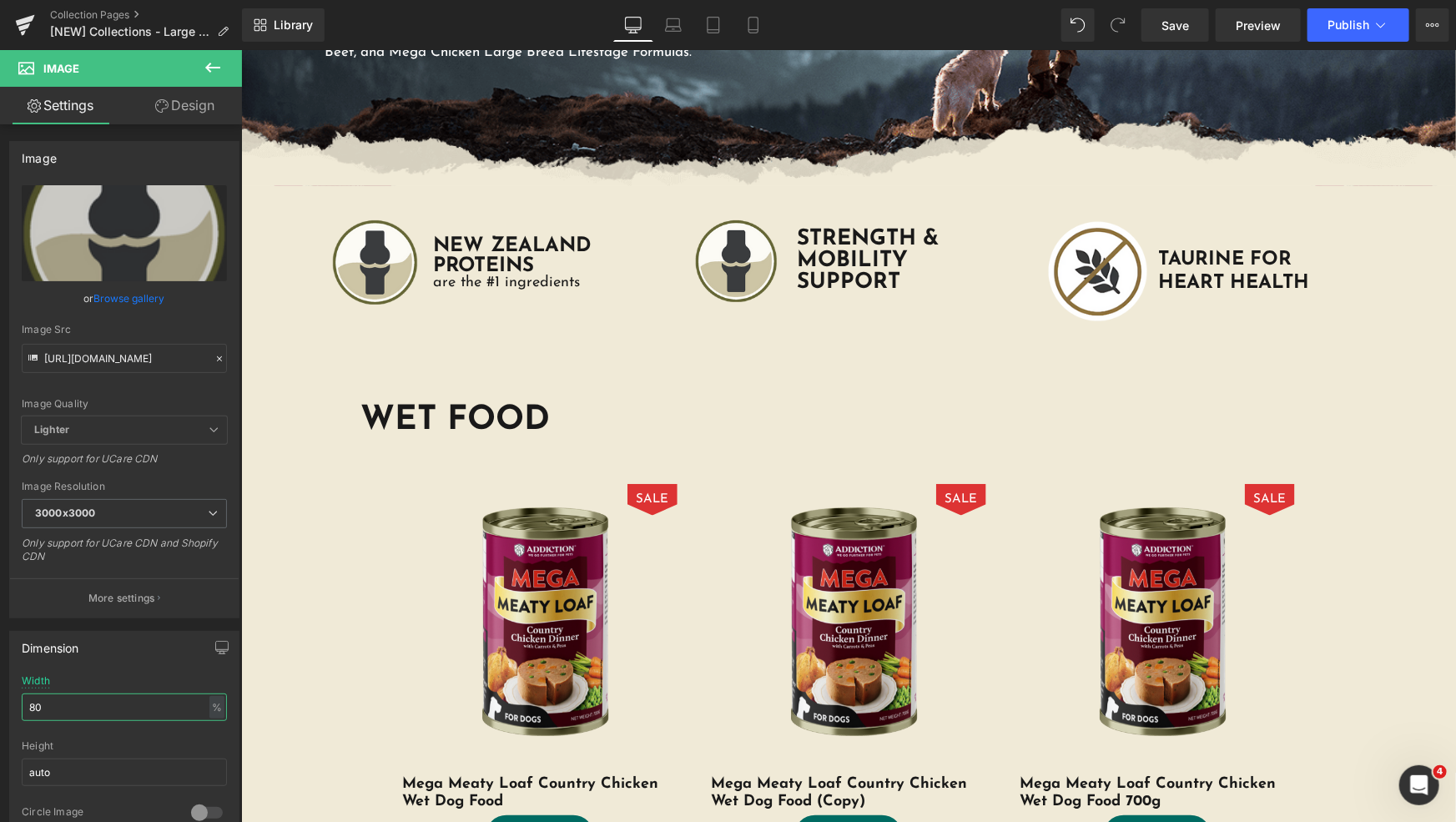
type input "80"
click at [92, 364] on input "https://cdn.shopify.com/s/files/1/0848/0387/9232/files/STRENGTH-MOBILITY-SUPPOR…" at bounding box center [125, 358] width 205 height 29
paste input "NEW-ZEALAND-PROTEINS-are-the-_1-ingredients-ICON.png?v=1757313428"
type input "https://cdn.shopify.com/s/files/1/0848/0387/9232/files/NEW-ZEALAND-PROTEINS-are…"
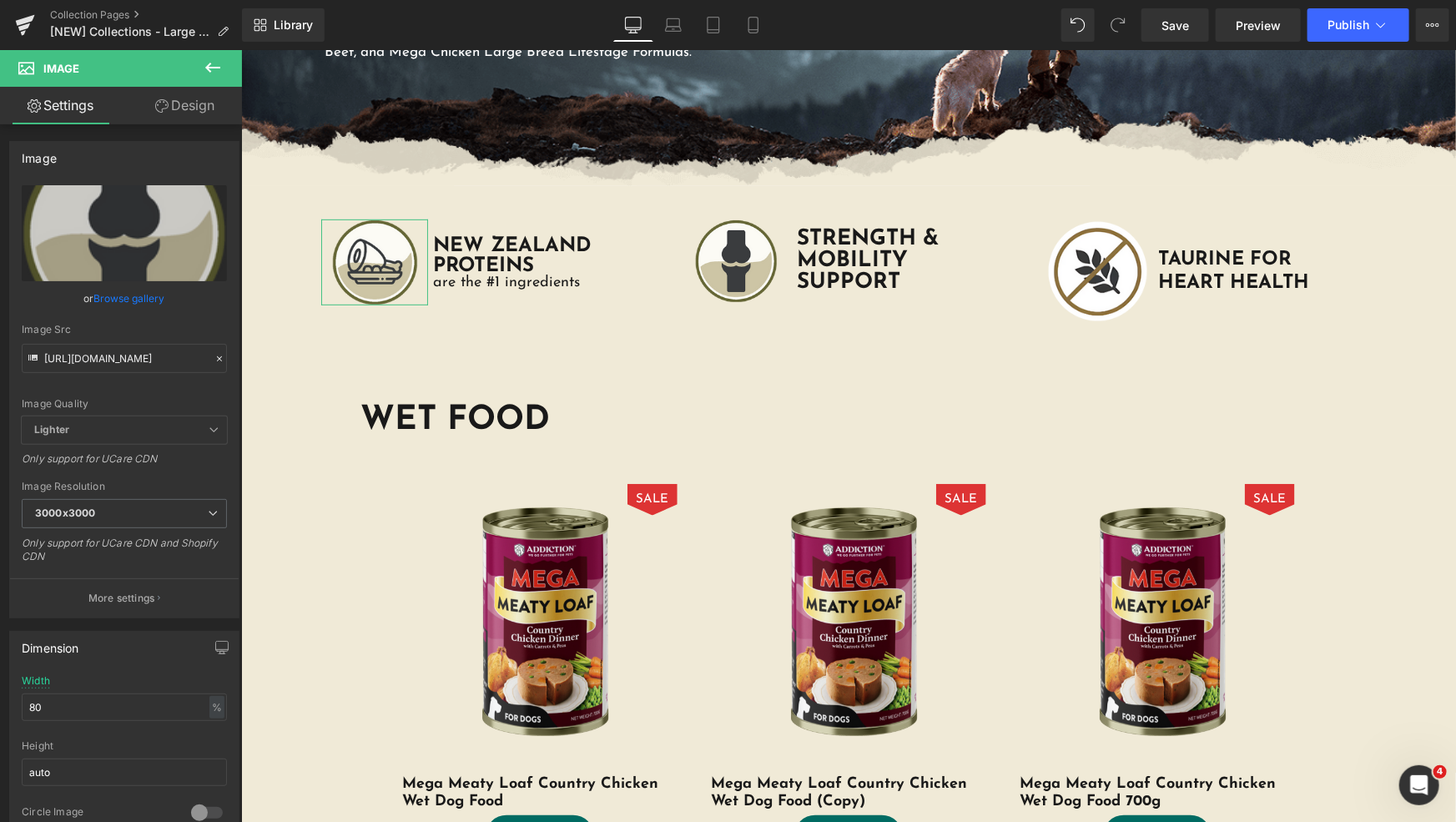
click at [260, 326] on div "Image Large Breed Dog Food Heading Big dogs have unique dietary needs. Our larg…" at bounding box center [848, 263] width 1215 height 154
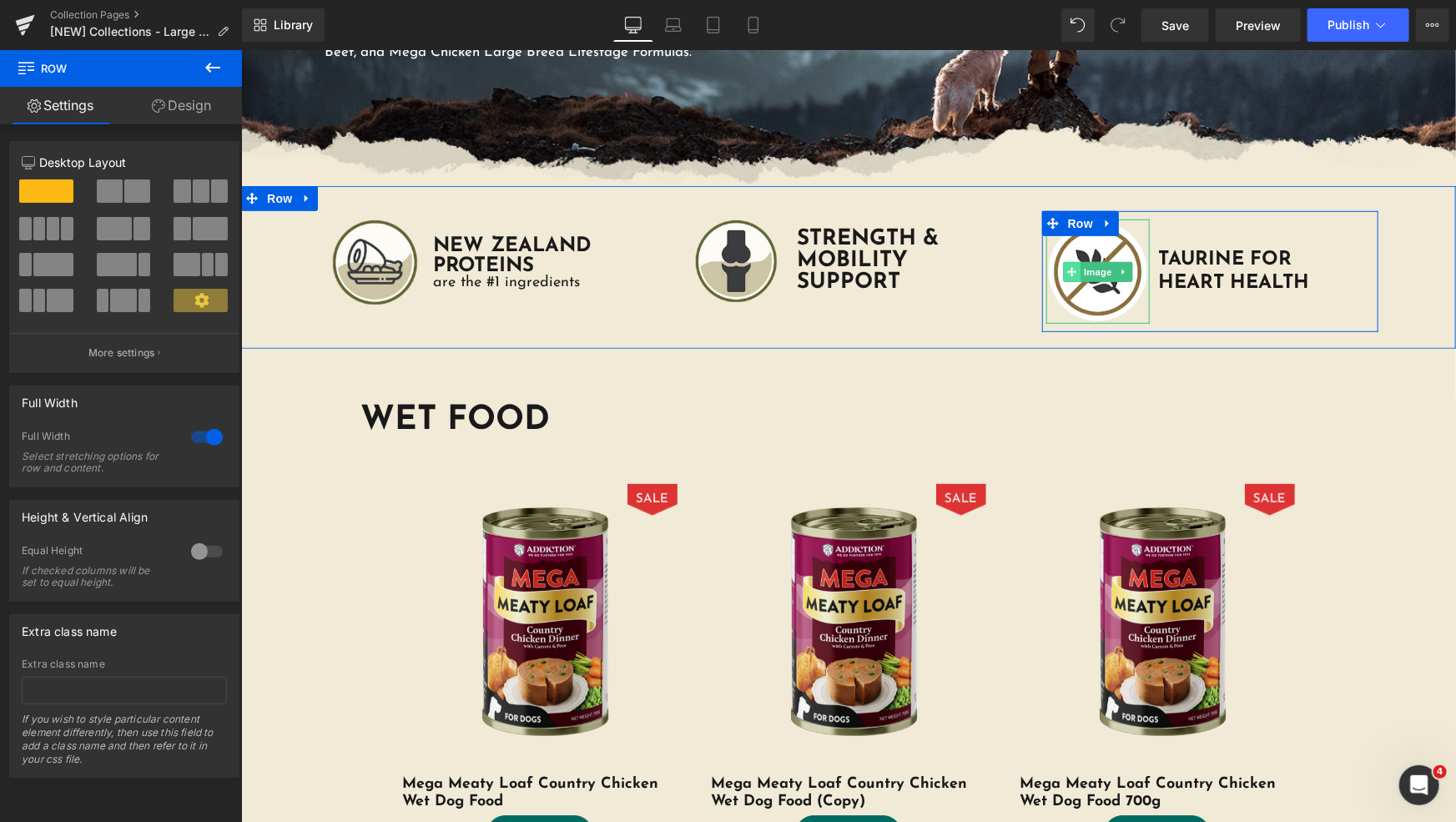
click at [1067, 268] on icon at bounding box center [1071, 270] width 9 height 10
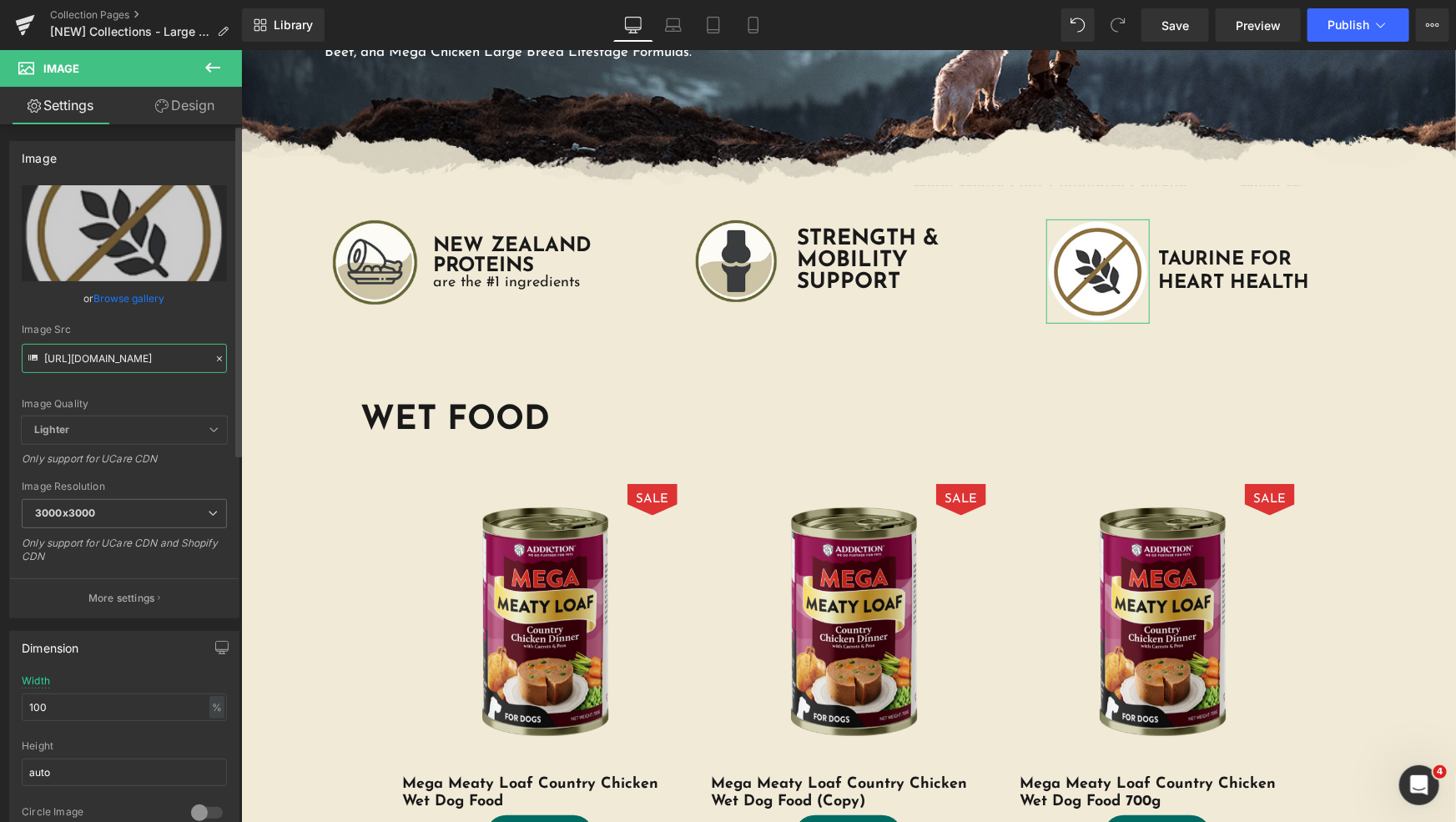
click at [114, 355] on input "https://cdn.shopify.com/s/files/1/0848/0387/9232/files/FREE-FROM-GRAIN-SOY-WHEA…" at bounding box center [125, 358] width 205 height 29
paste input "text"
type input "https://cdn.shopify.com/s/files/1/0848/0387/9232/files/FREE-FROM-GRAIN-SOY-WHEA…"
click at [83, 693] on input "100" at bounding box center [125, 706] width 205 height 27
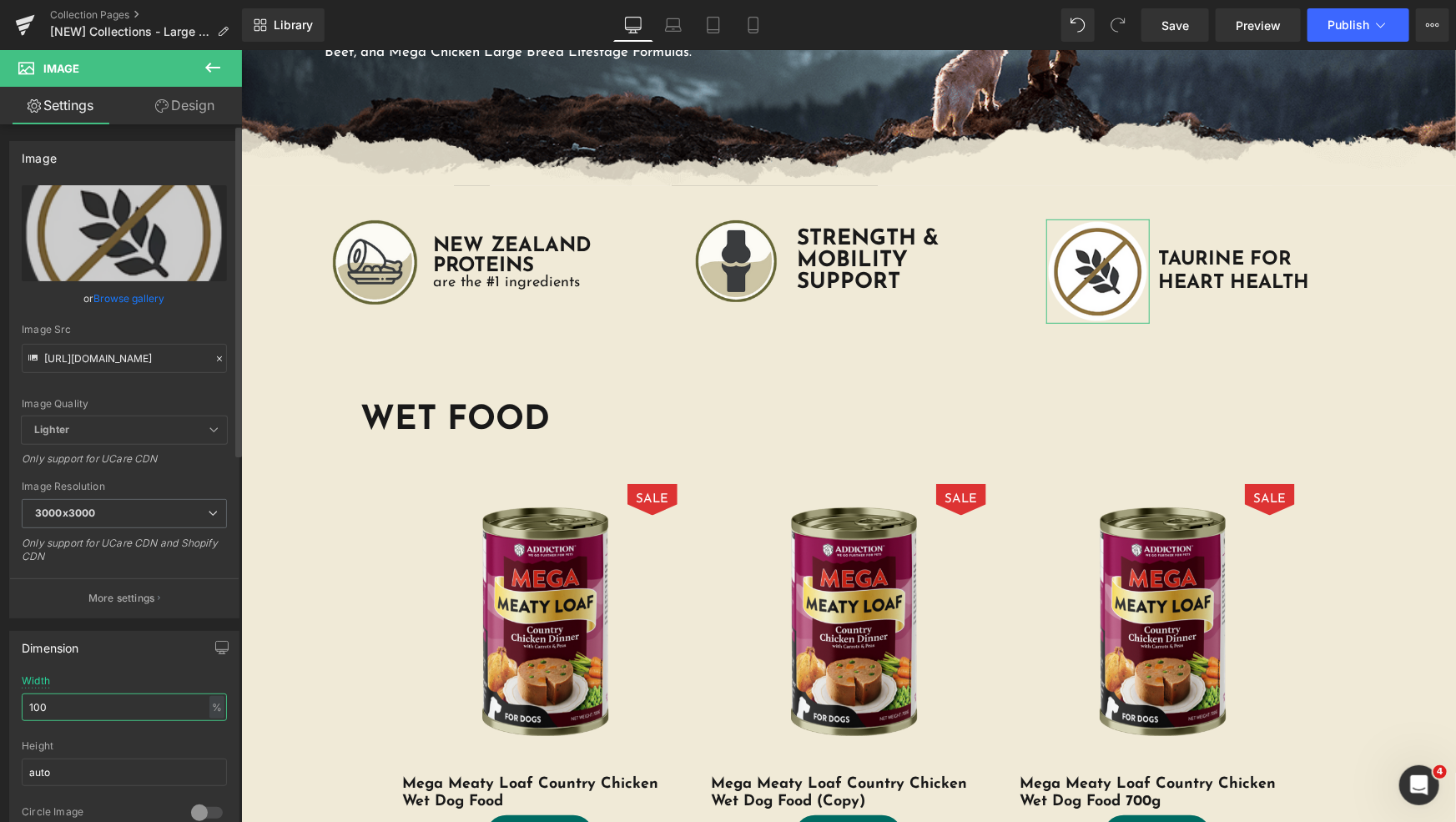
scroll to position [0, 0]
drag, startPoint x: 95, startPoint y: 698, endPoint x: 0, endPoint y: 620, distance: 122.9
click at [0, 687] on div "Dimension 100% Width 100 % % px auto Height auto 0 Circle Image" at bounding box center [125, 730] width 249 height 225
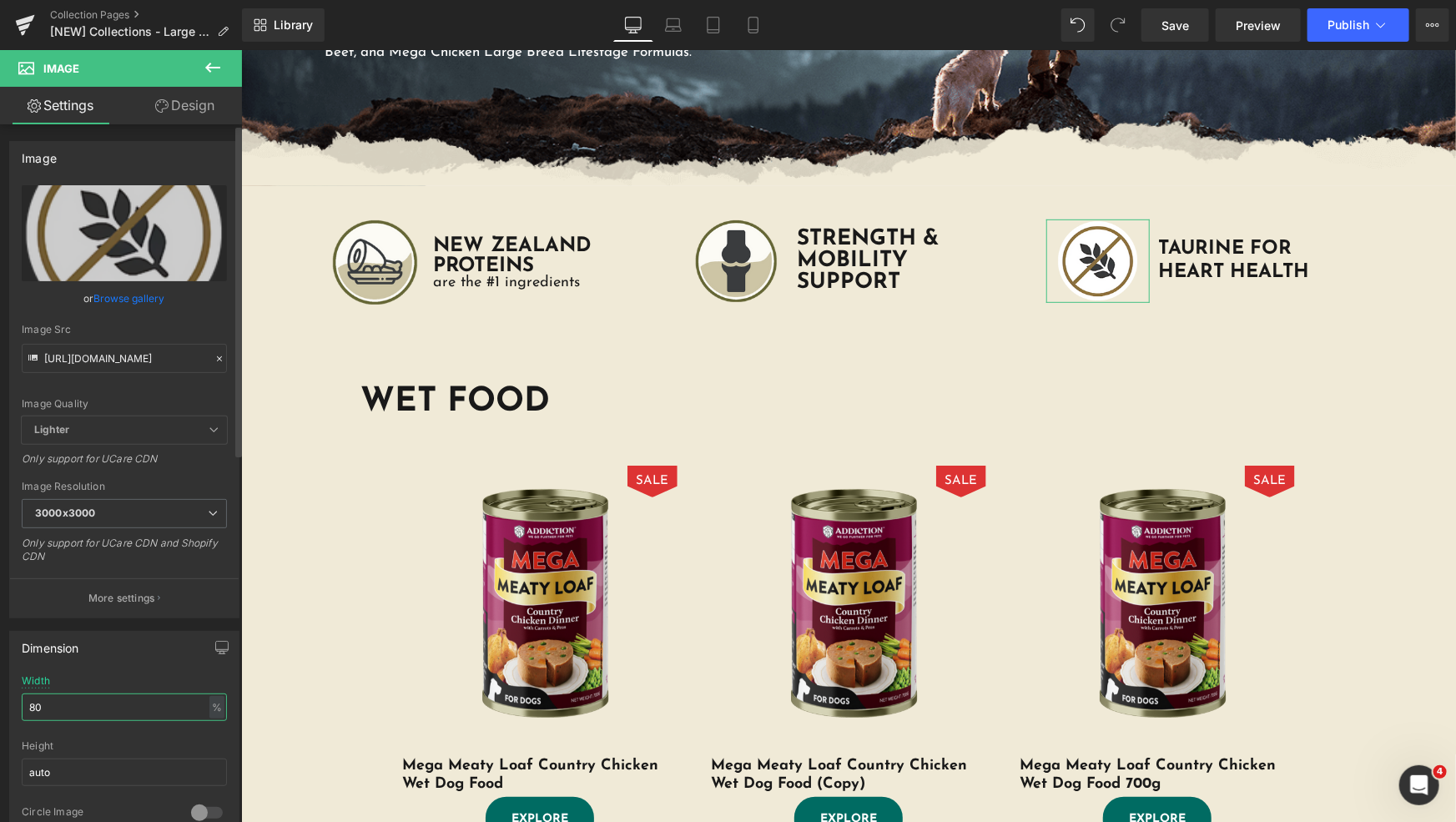
type input "80"
click at [154, 323] on div "Image Src" at bounding box center [125, 329] width 205 height 11
click at [155, 369] on input "https://cdn.shopify.com/s/files/1/0848/0387/9232/files/FREE-FROM-GRAIN-SOY-WHEA…" at bounding box center [125, 358] width 205 height 29
paste input "text"
click at [142, 356] on input "https://cdn.shopify.com/s/files/1/0848/0387/9232/files/FREE-FROM-GRAIN-SOY-WHEA…" at bounding box center [125, 358] width 205 height 29
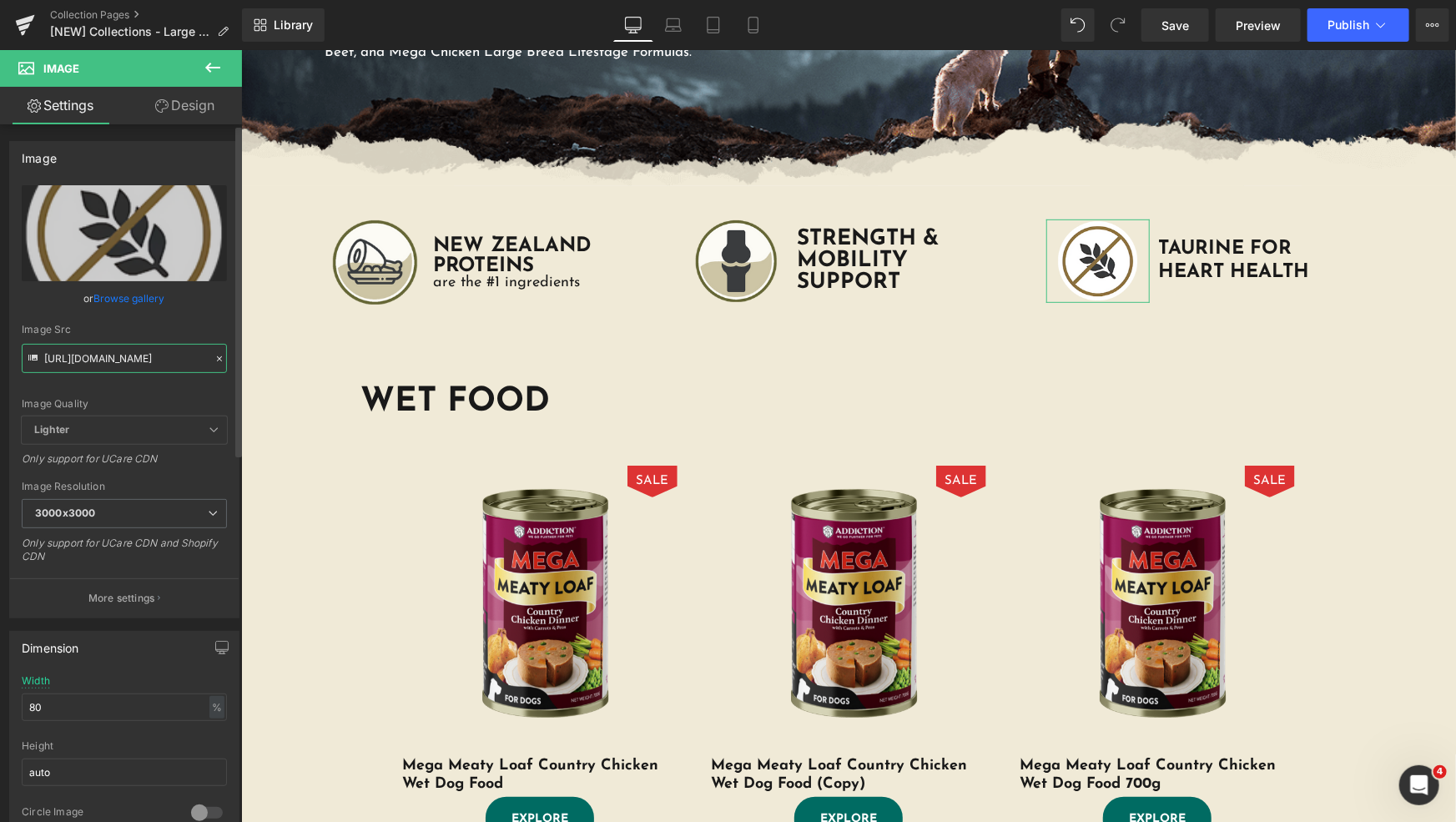
paste input "TAURINE-FOR-HEART-HEALTH-ICON.png?v=1757313453"
type input "https://cdn.shopify.com/s/files/1/0848/0387/9232/files/TAURINE-FOR-HEART-HEALTH…"
click at [178, 339] on div "Image Src https://cdn.shopify.com/s/files/1/0848/0387/9232/files/TAURINE-FOR-HE…" at bounding box center [125, 348] width 205 height 49
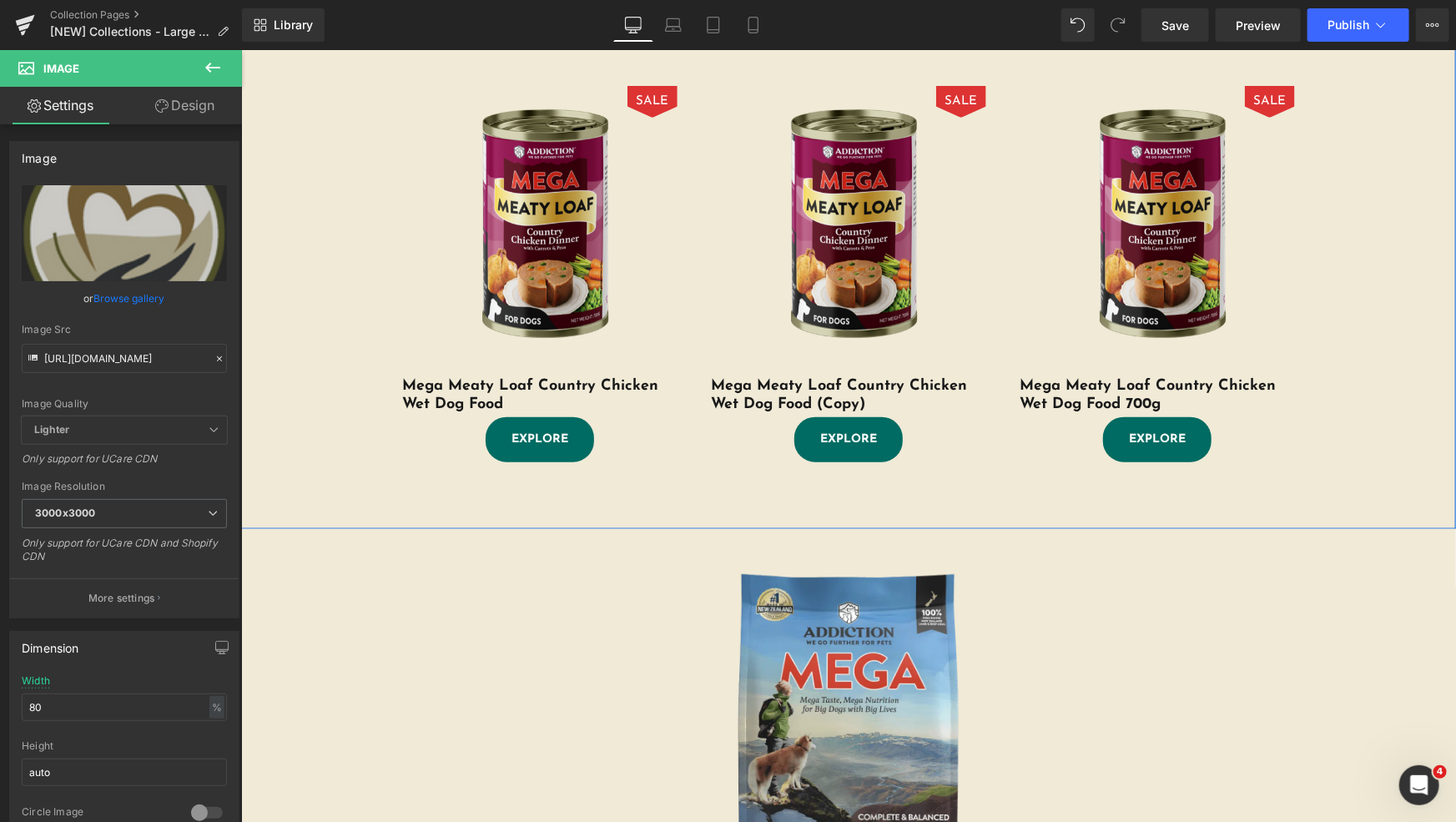
scroll to position [378, 0]
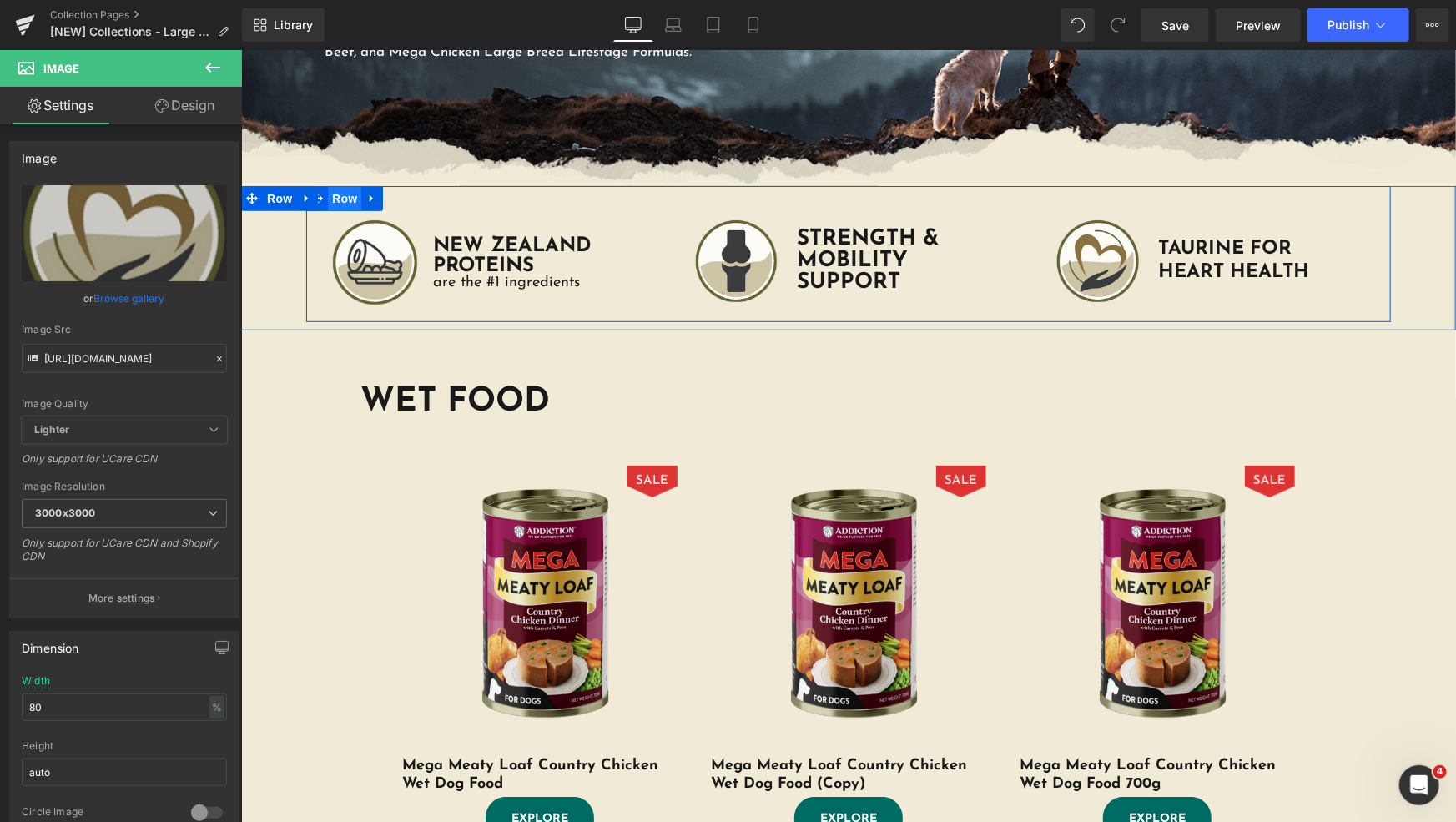
click at [327, 197] on span "Row" at bounding box center [344, 198] width 34 height 25
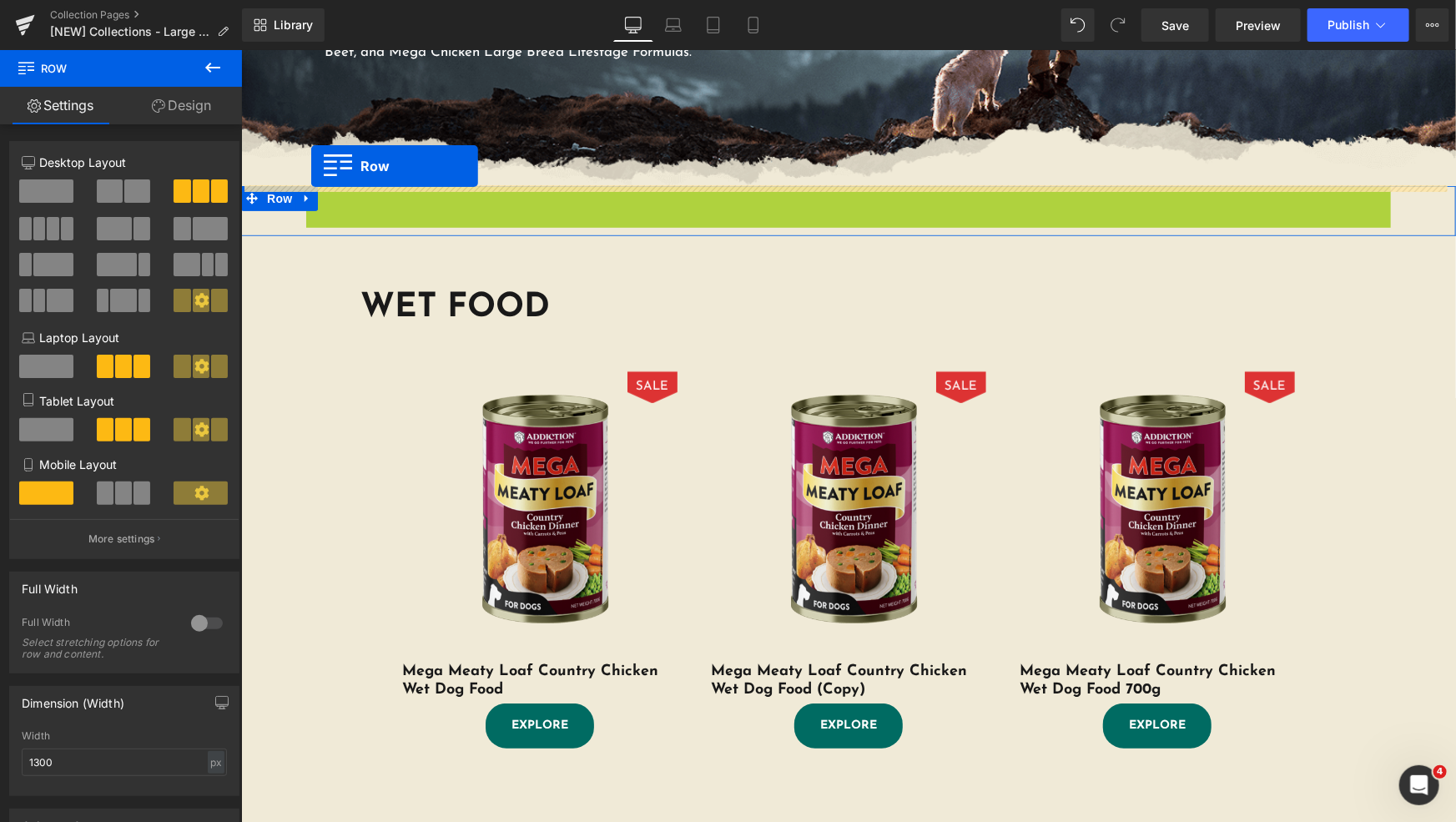
drag, startPoint x: 315, startPoint y: 202, endPoint x: 310, endPoint y: 166, distance: 36.3
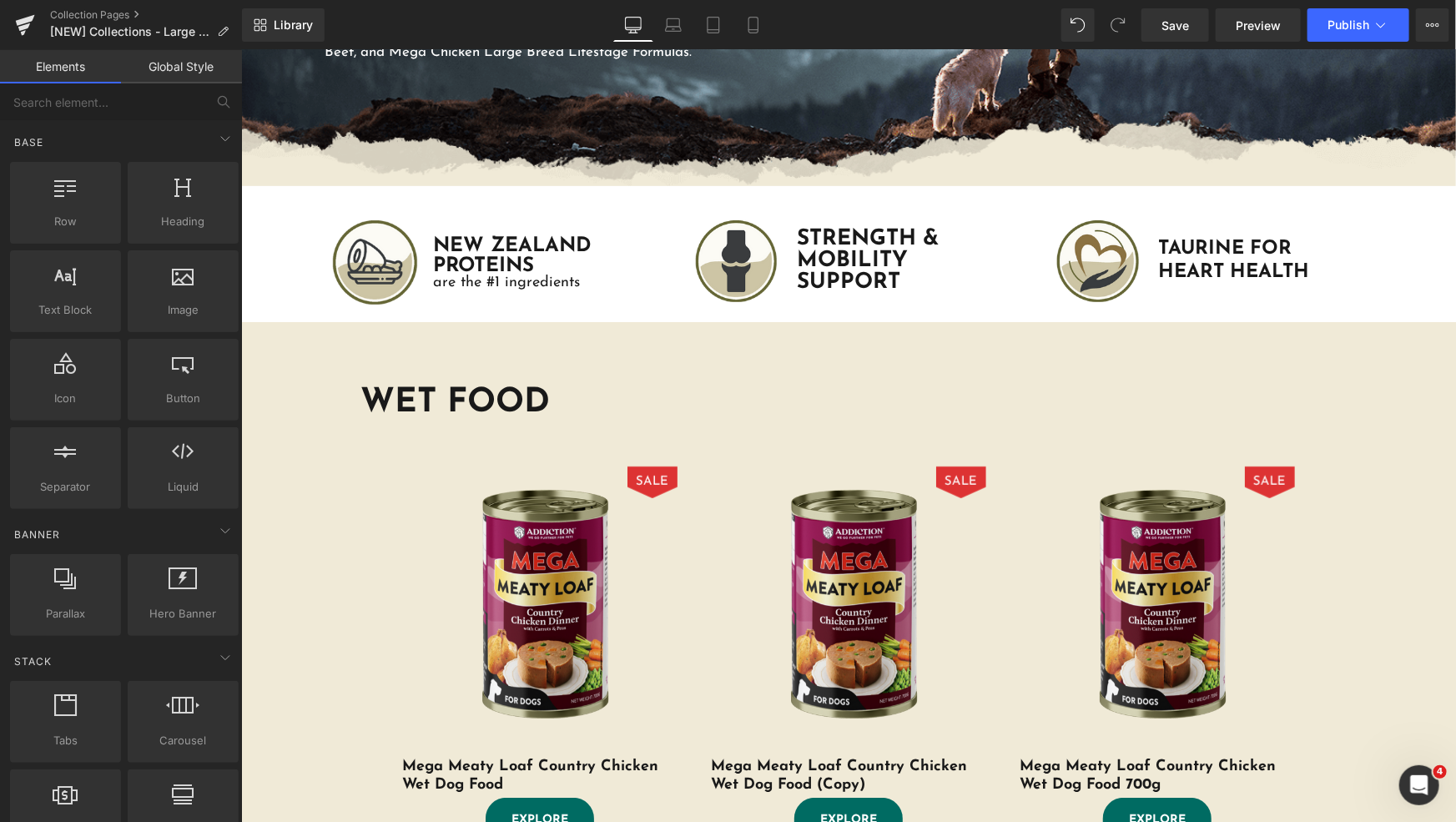
click at [668, 24] on icon at bounding box center [673, 25] width 17 height 17
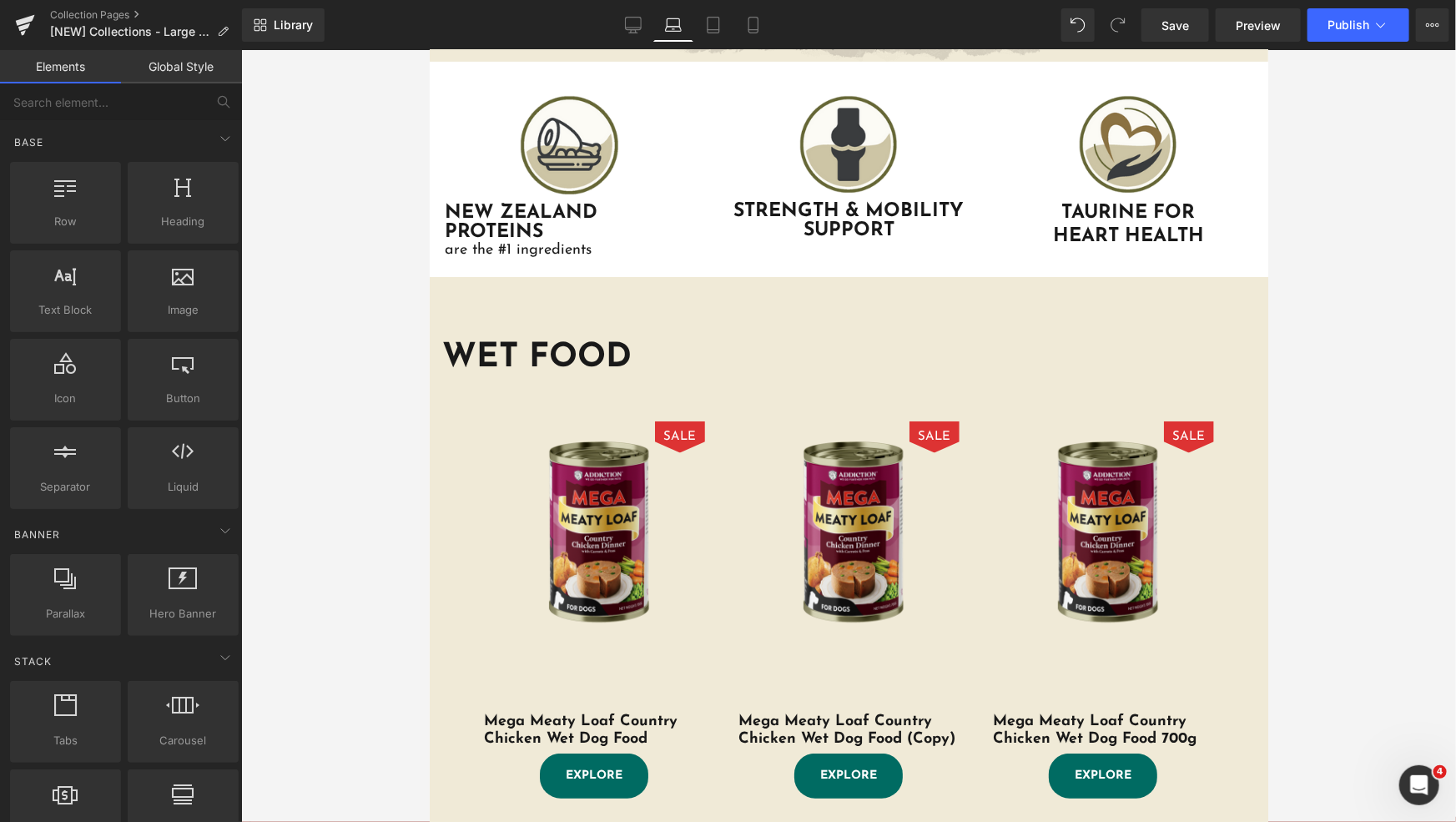
scroll to position [0, 0]
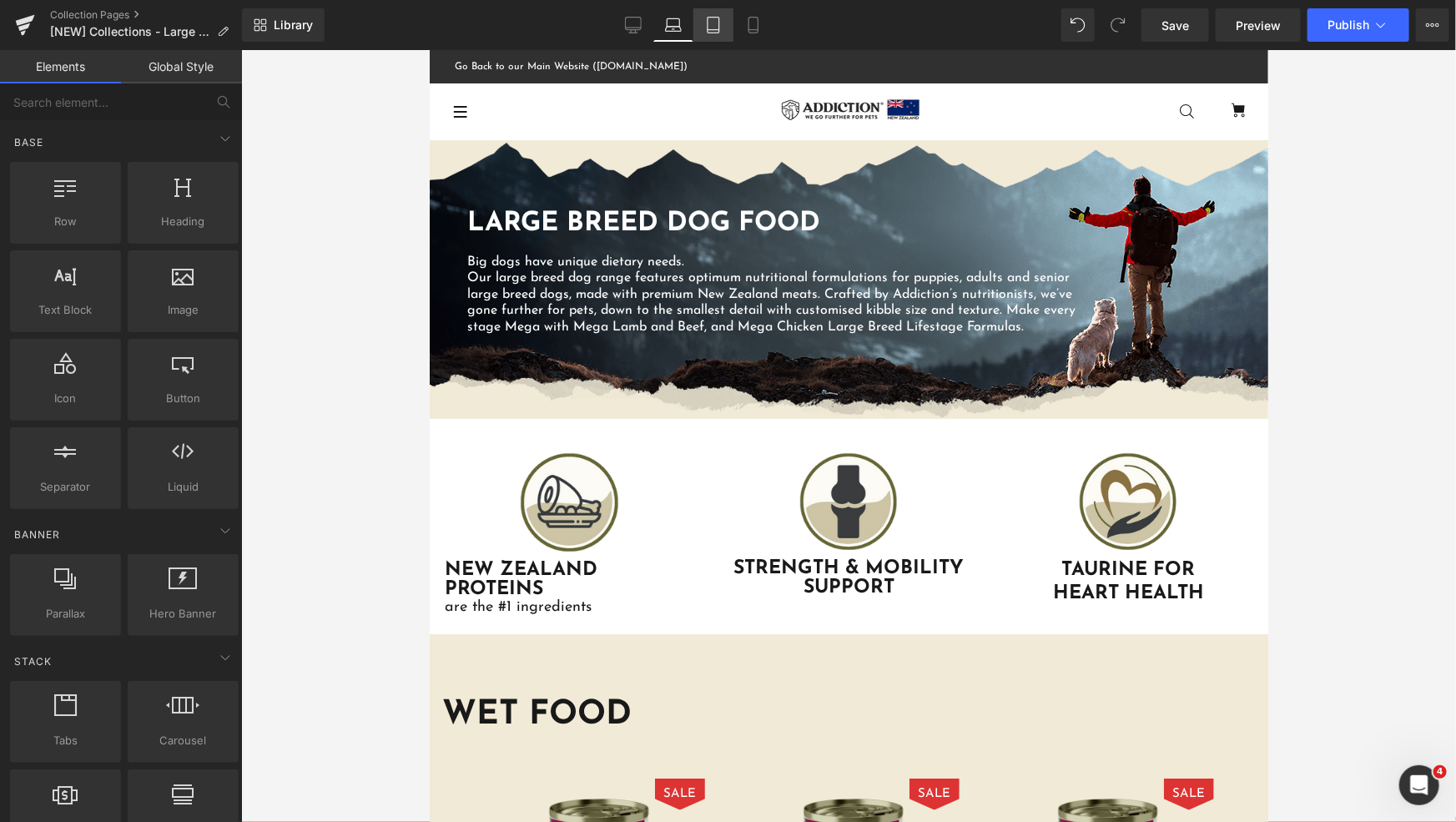
click at [709, 24] on icon at bounding box center [713, 25] width 17 height 17
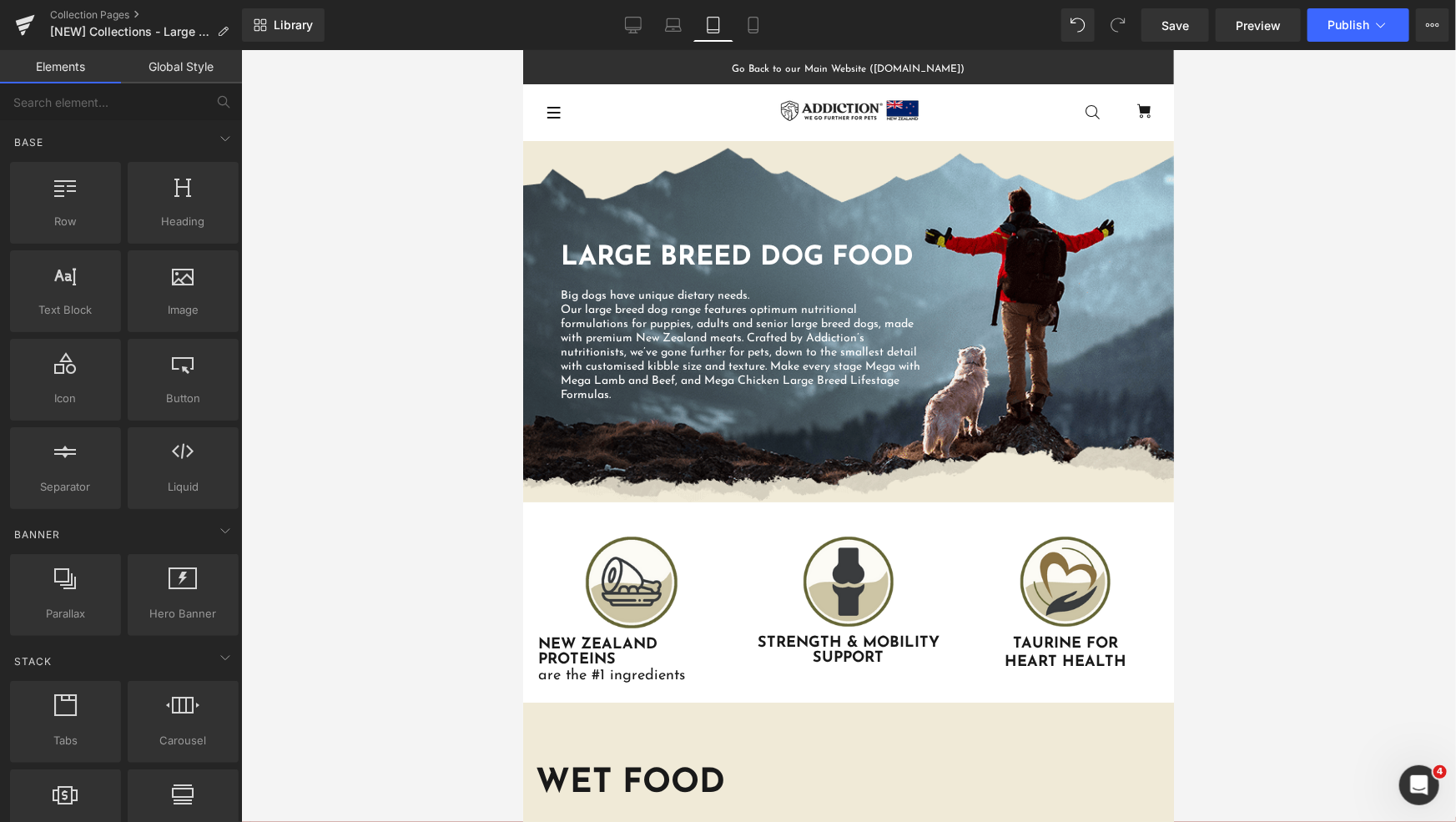
scroll to position [91, 0]
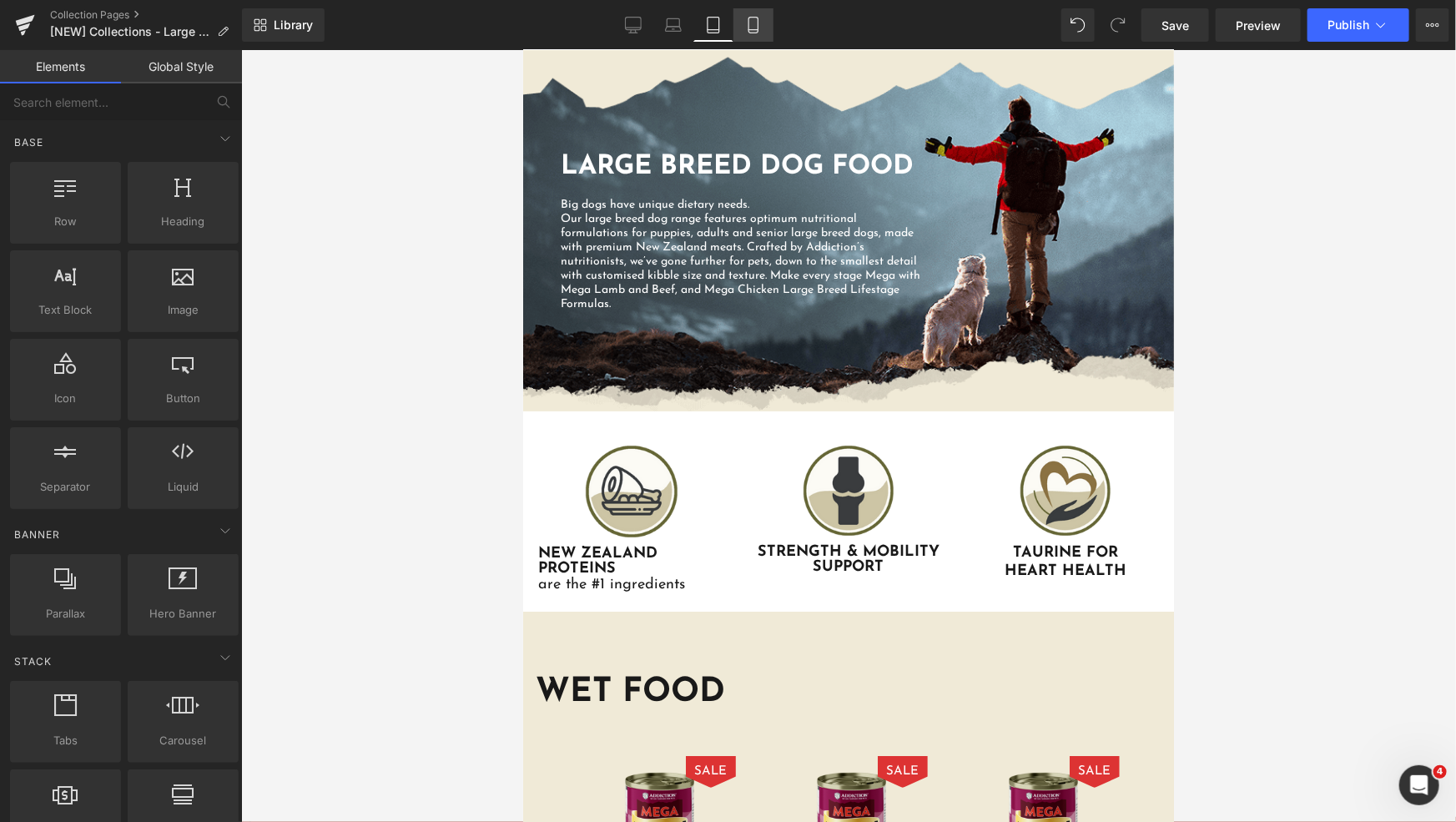
click at [751, 39] on link "Mobile" at bounding box center [753, 25] width 40 height 34
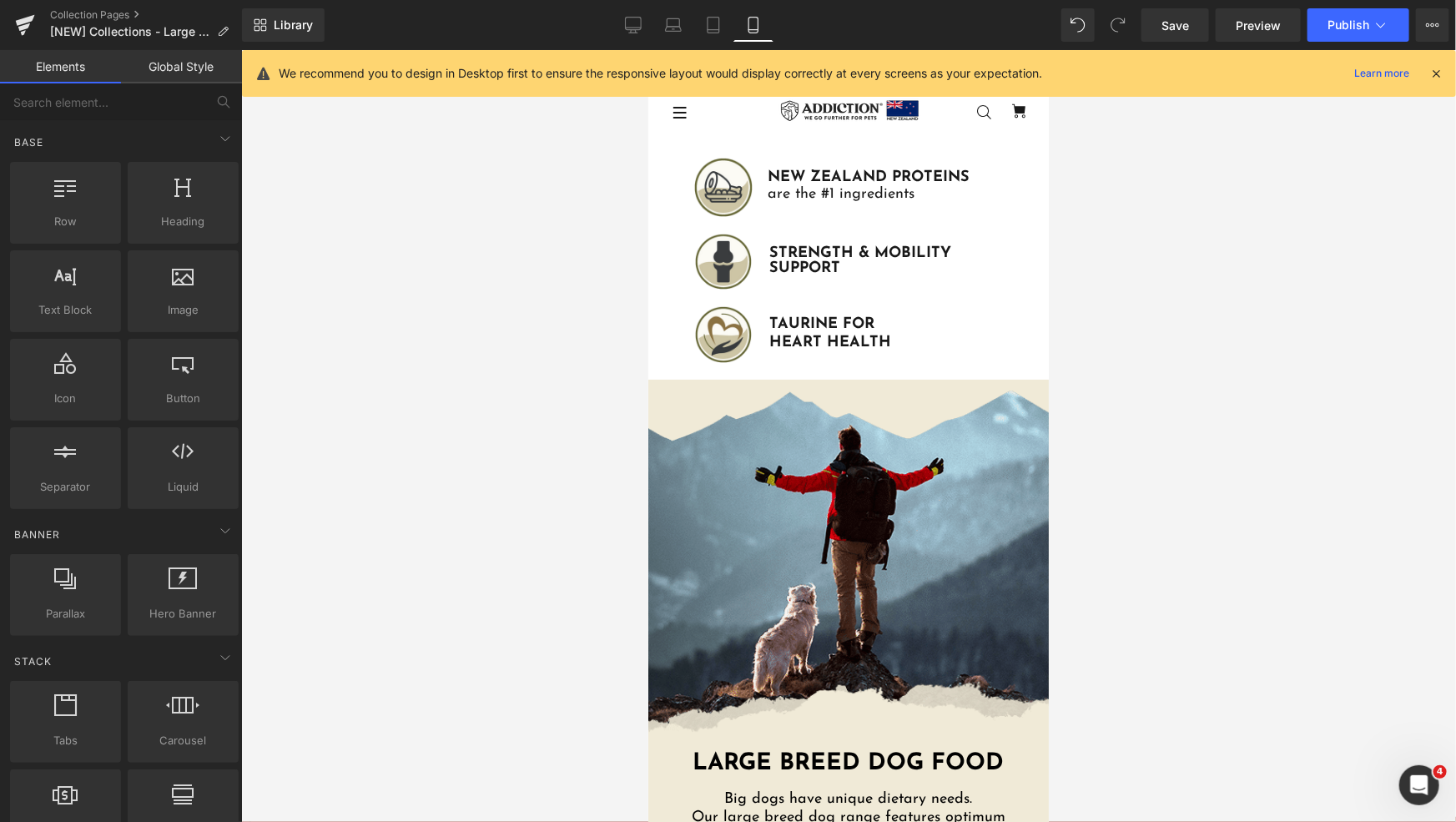
scroll to position [758, 0]
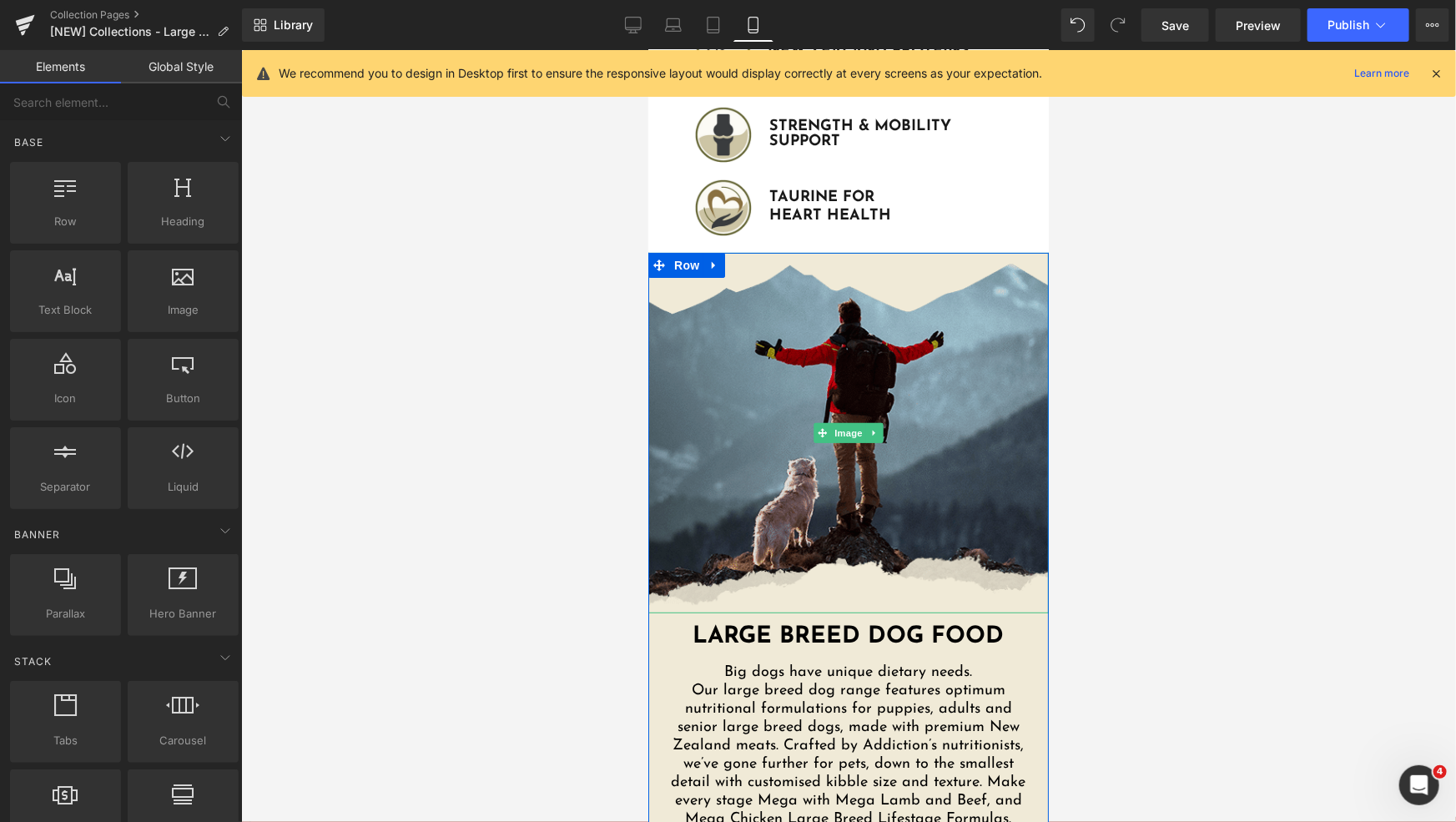
scroll to position [0, 0]
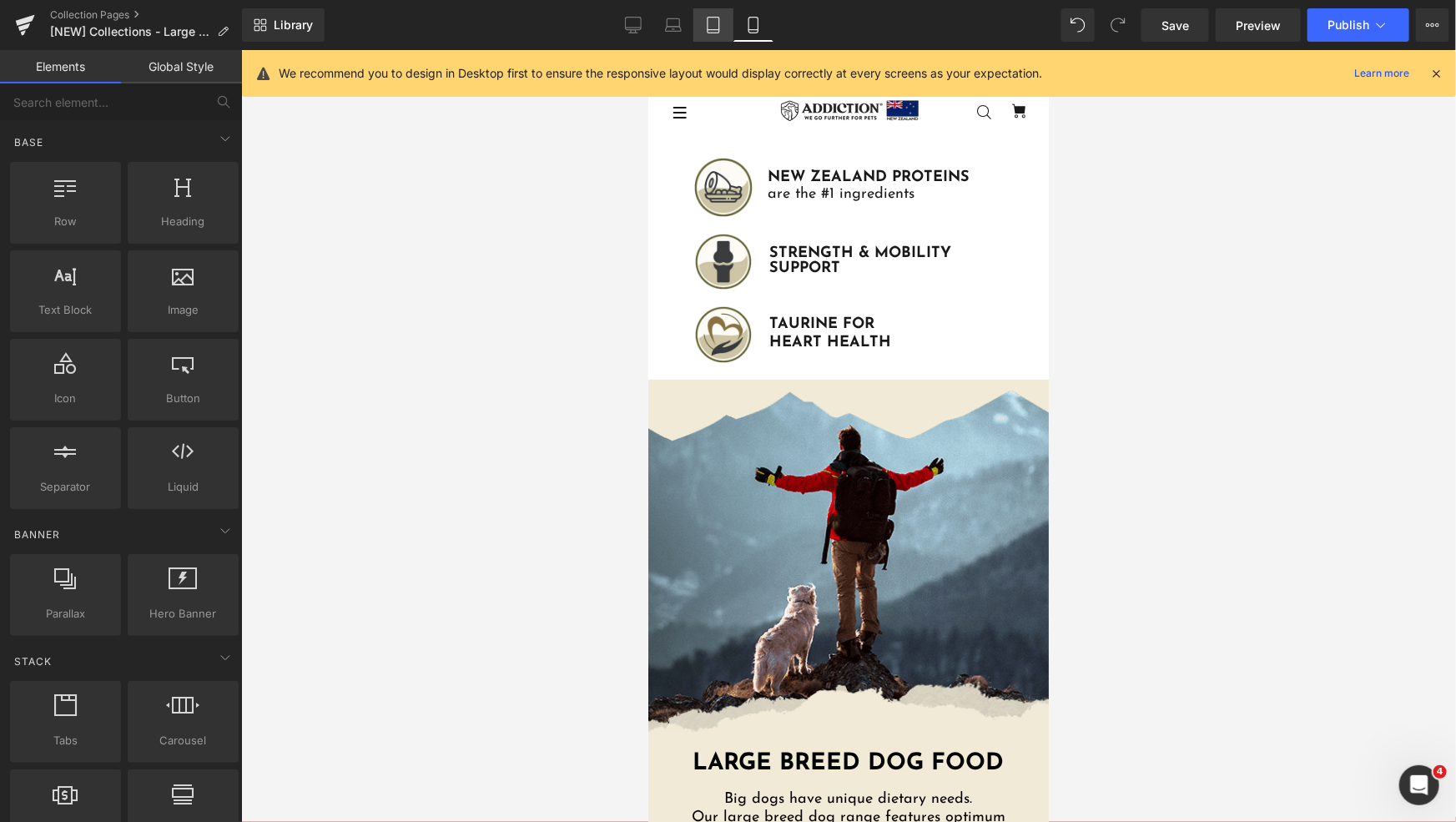
click at [705, 22] on icon at bounding box center [713, 25] width 17 height 17
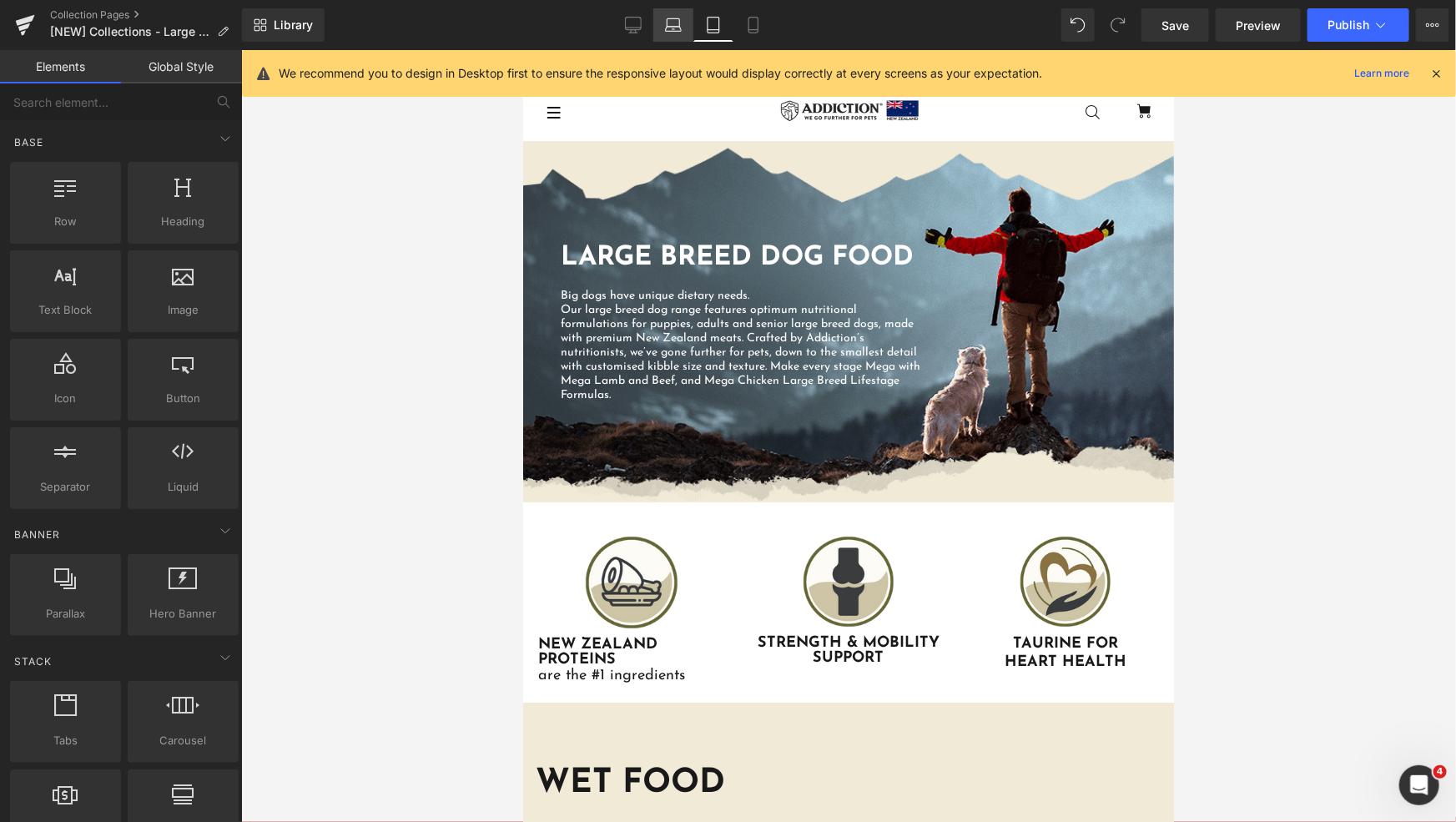
scroll to position [91, 0]
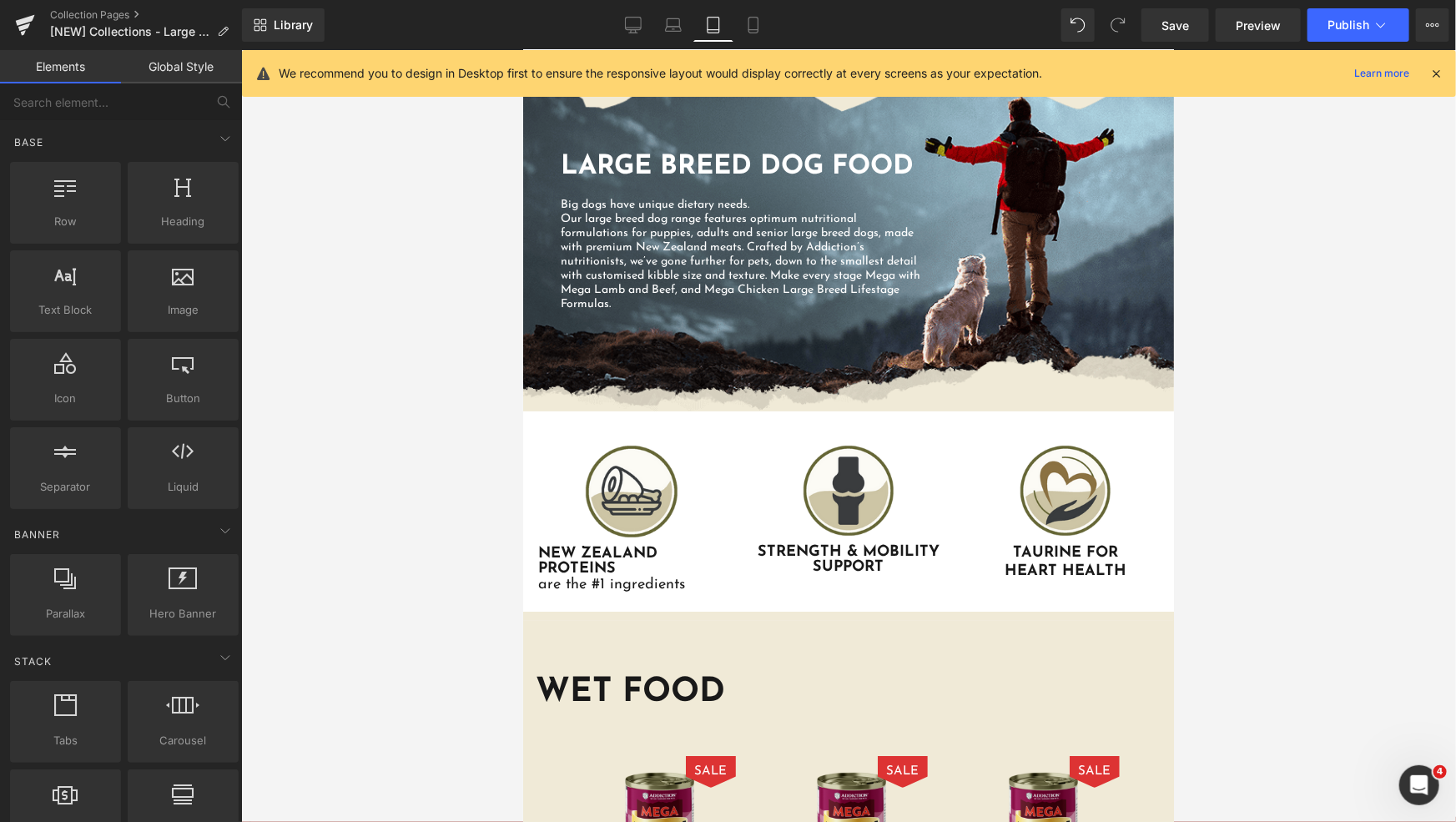
click at [774, 22] on div "Library Tablet Desktop Laptop Tablet Mobile Save Preview Publish Scheduled View…" at bounding box center [849, 25] width 1214 height 34
click at [752, 27] on icon at bounding box center [753, 25] width 17 height 17
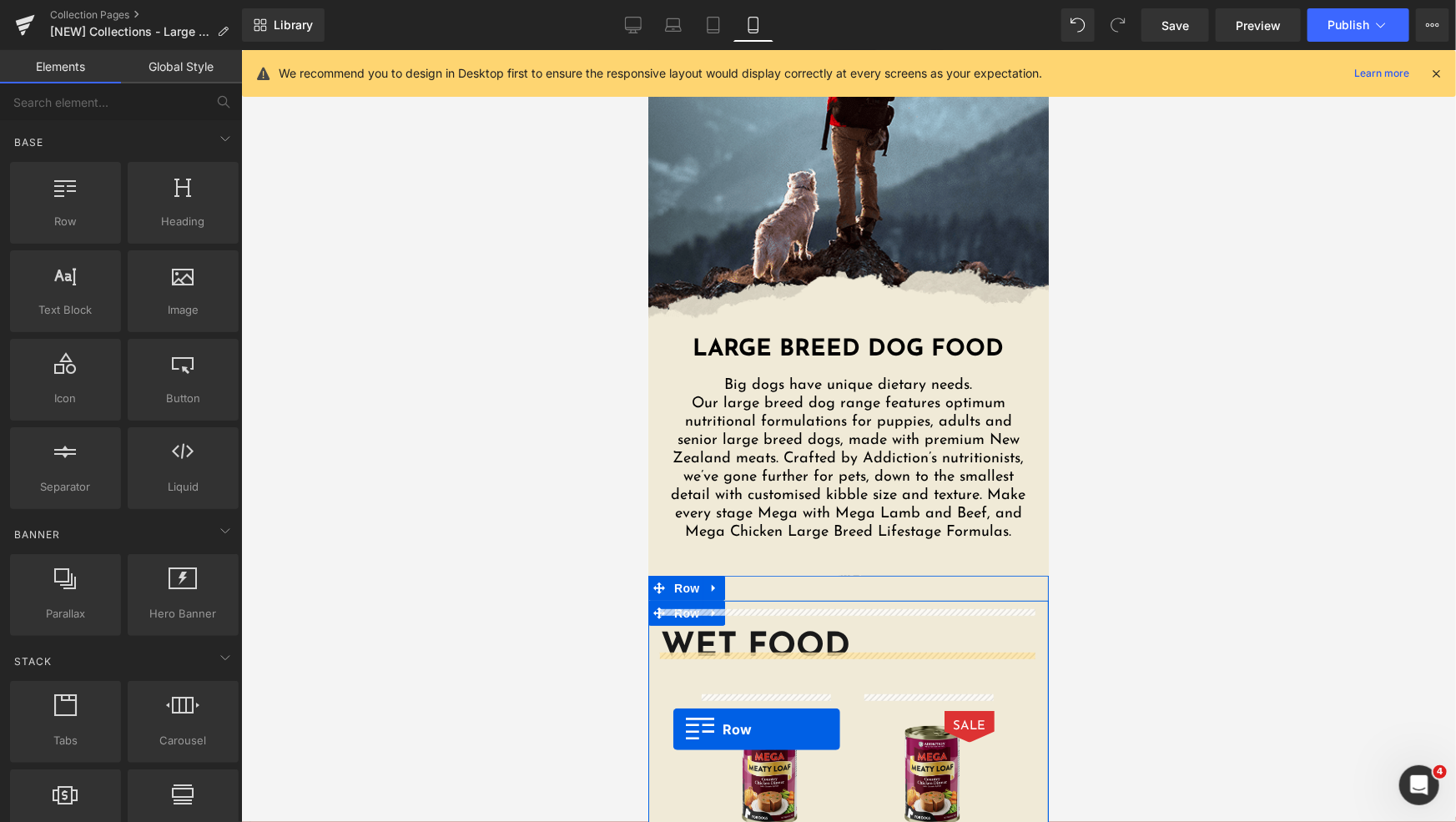
scroll to position [233, 0]
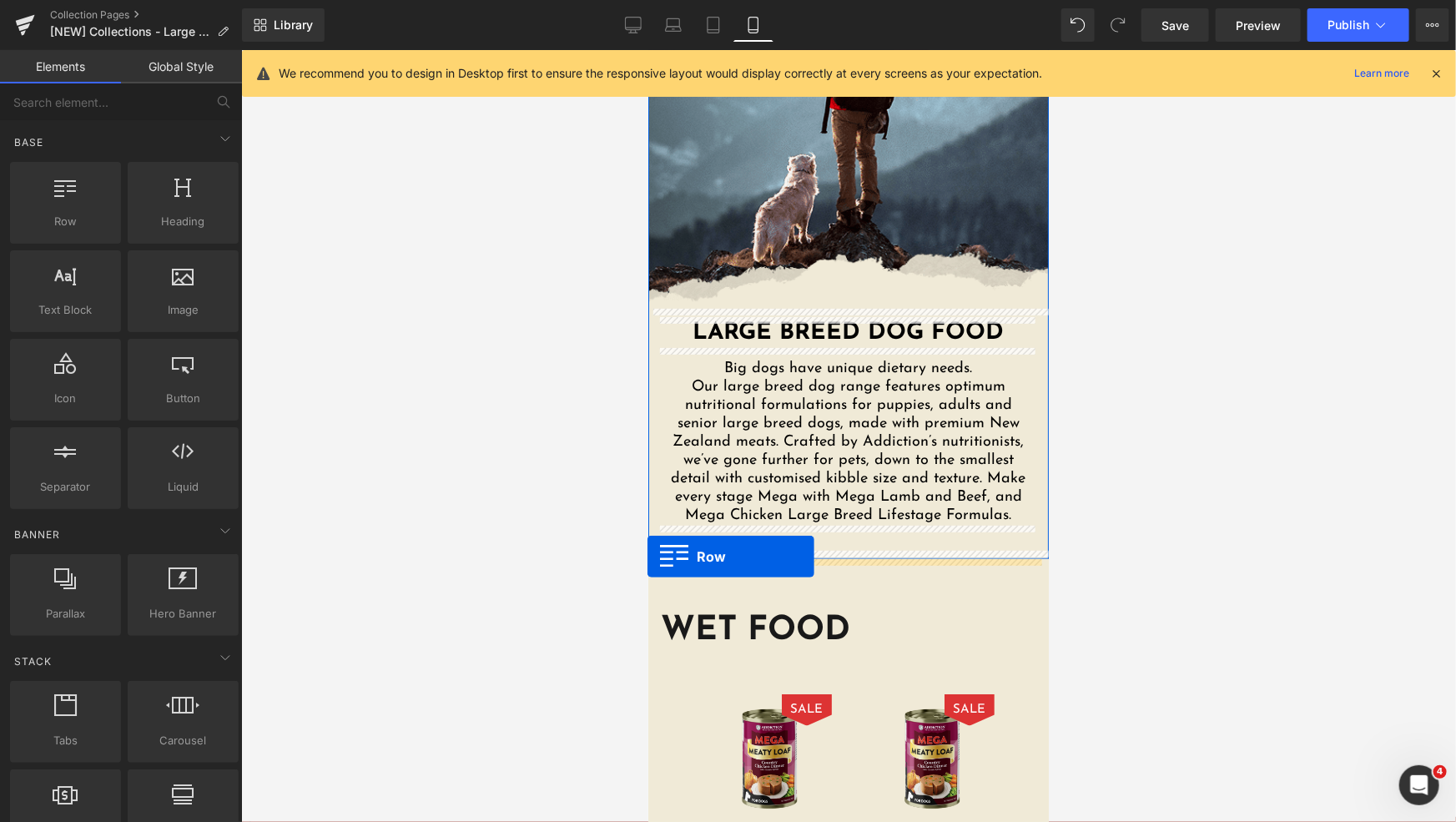
drag, startPoint x: 659, startPoint y: 156, endPoint x: 1295, endPoint y: 595, distance: 772.8
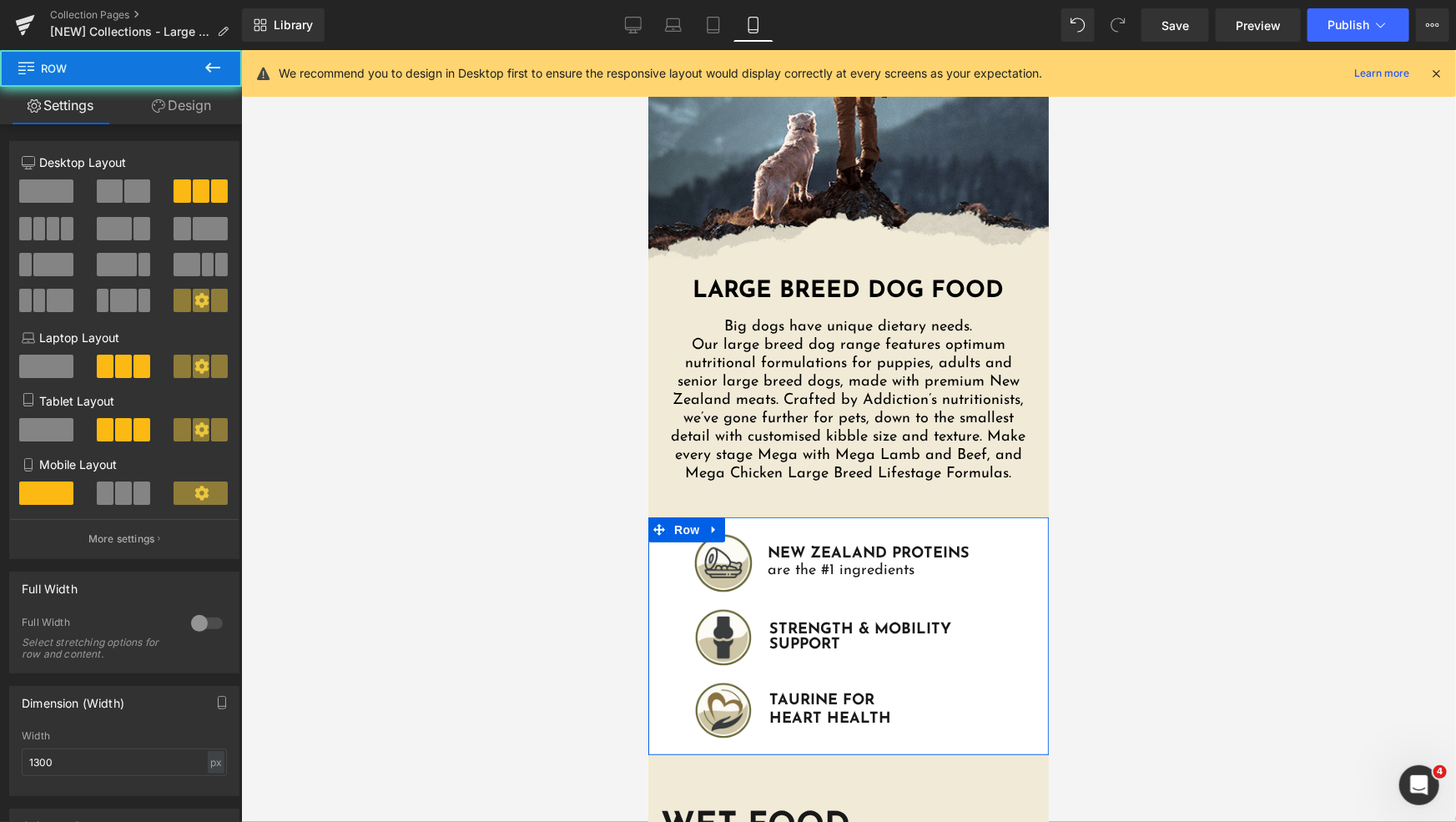
scroll to position [192, 0]
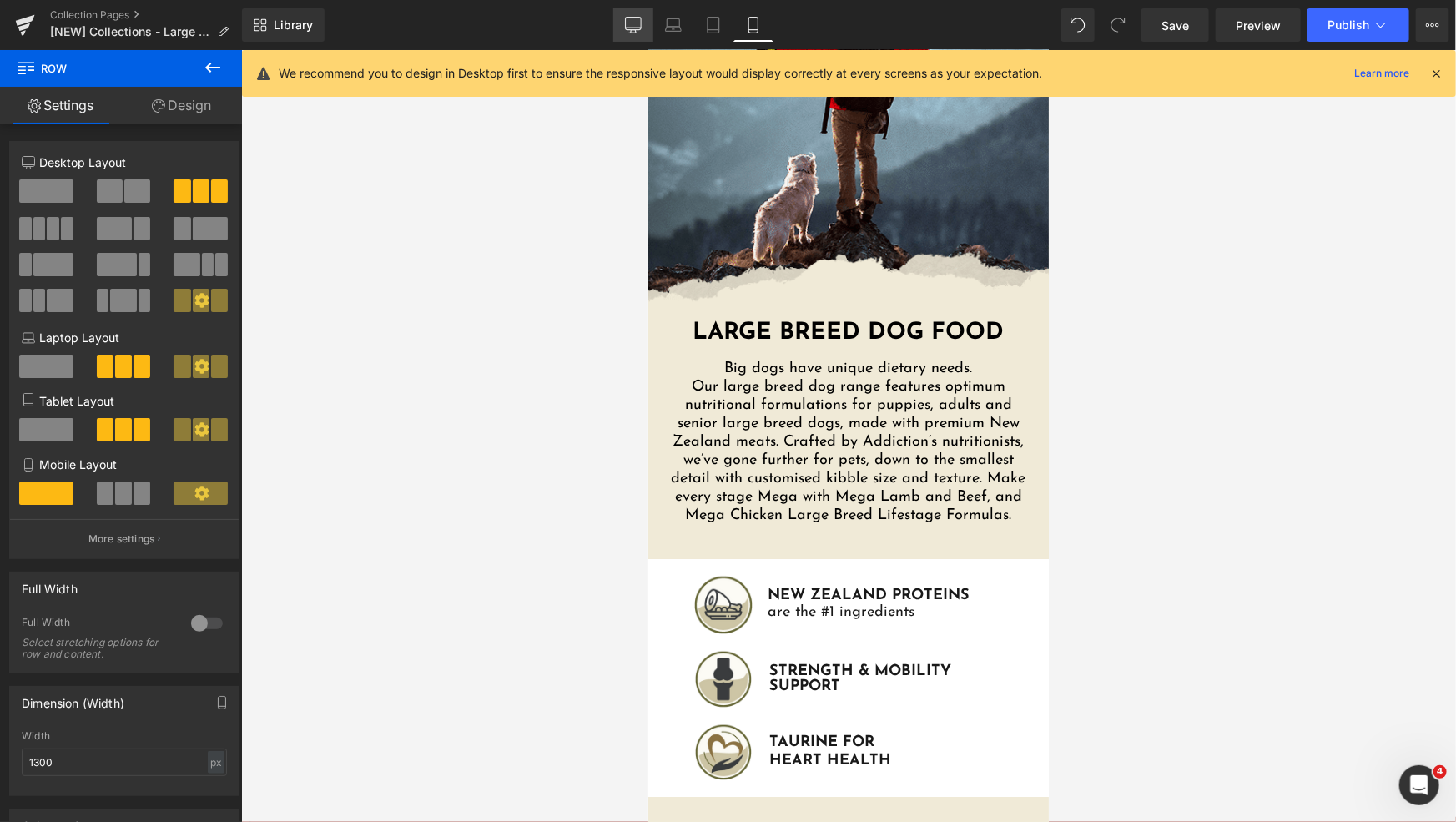
click at [641, 23] on icon at bounding box center [633, 24] width 16 height 12
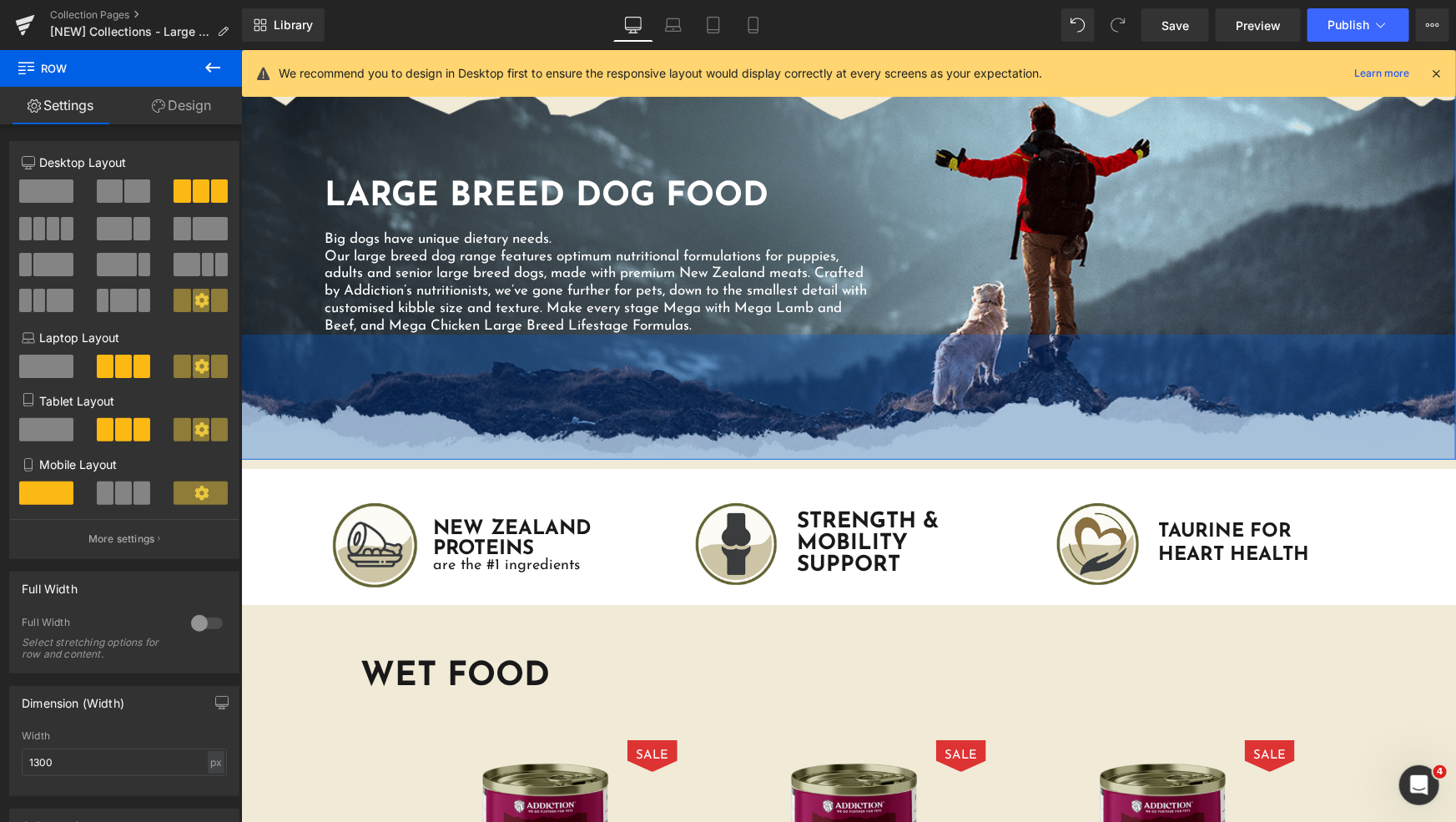
scroll to position [393, 0]
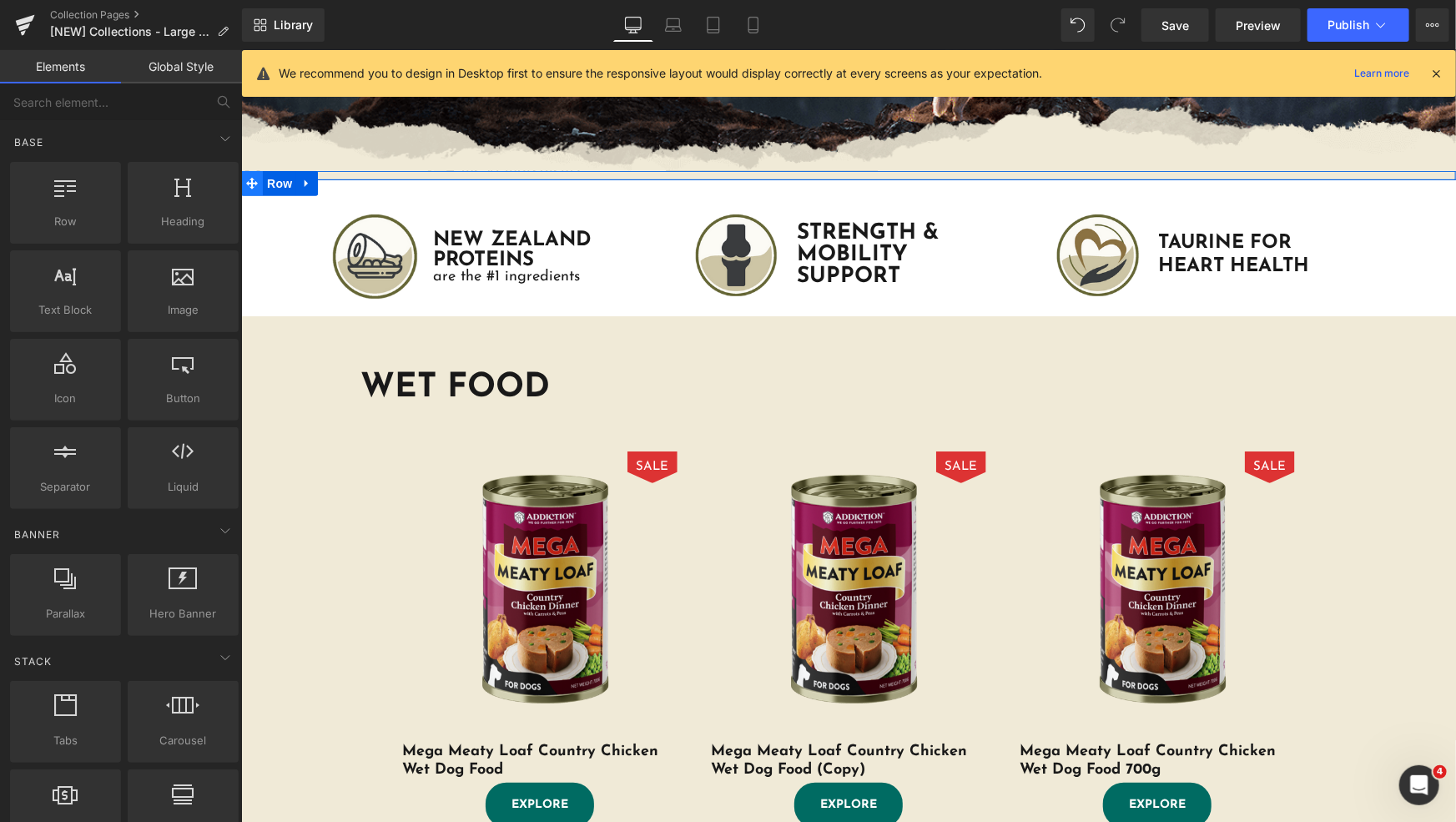
click at [250, 181] on icon at bounding box center [250, 182] width 11 height 11
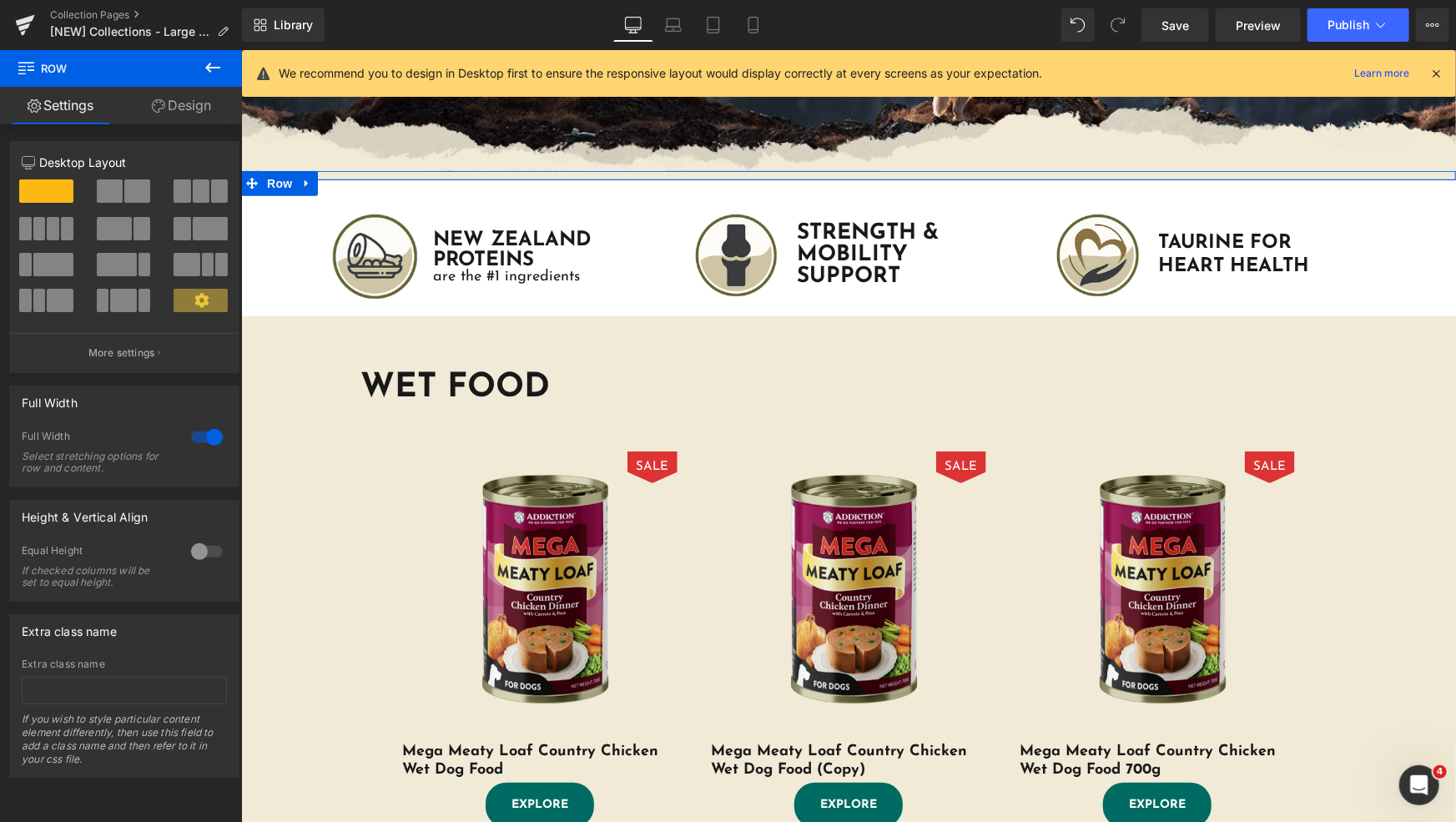
click at [191, 115] on link "Design" at bounding box center [181, 105] width 121 height 37
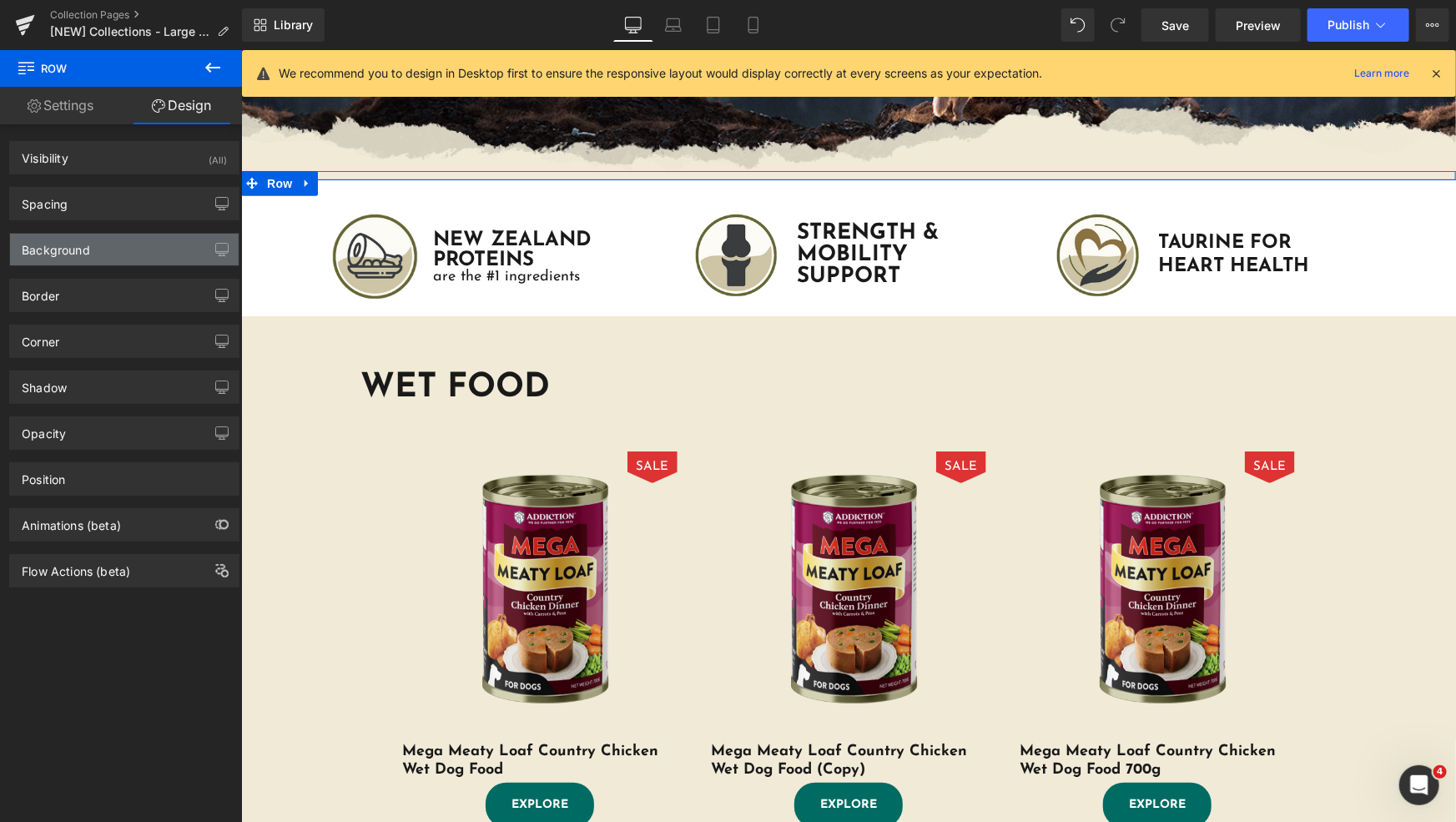
click at [71, 248] on div "Background" at bounding box center [56, 245] width 68 height 23
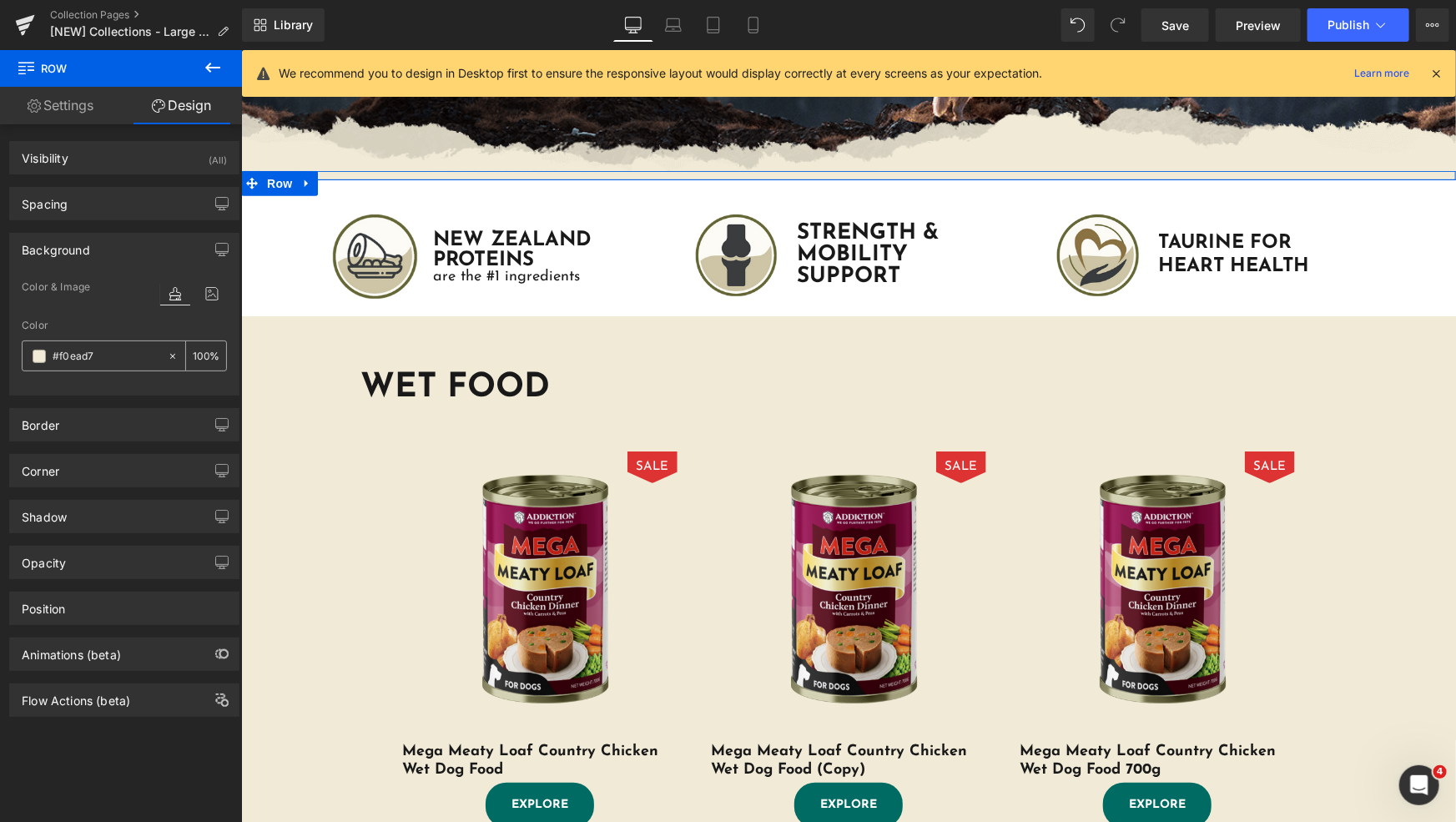
click at [94, 353] on input "text" at bounding box center [105, 356] width 107 height 19
click at [101, 354] on input "text" at bounding box center [105, 356] width 107 height 19
drag, startPoint x: 113, startPoint y: 354, endPoint x: 0, endPoint y: 342, distance: 113.6
click at [0, 342] on div "Background Color & Image color Color % Image Replace Image Upload image or Brow…" at bounding box center [125, 308] width 249 height 175
type input "#f0ead7"
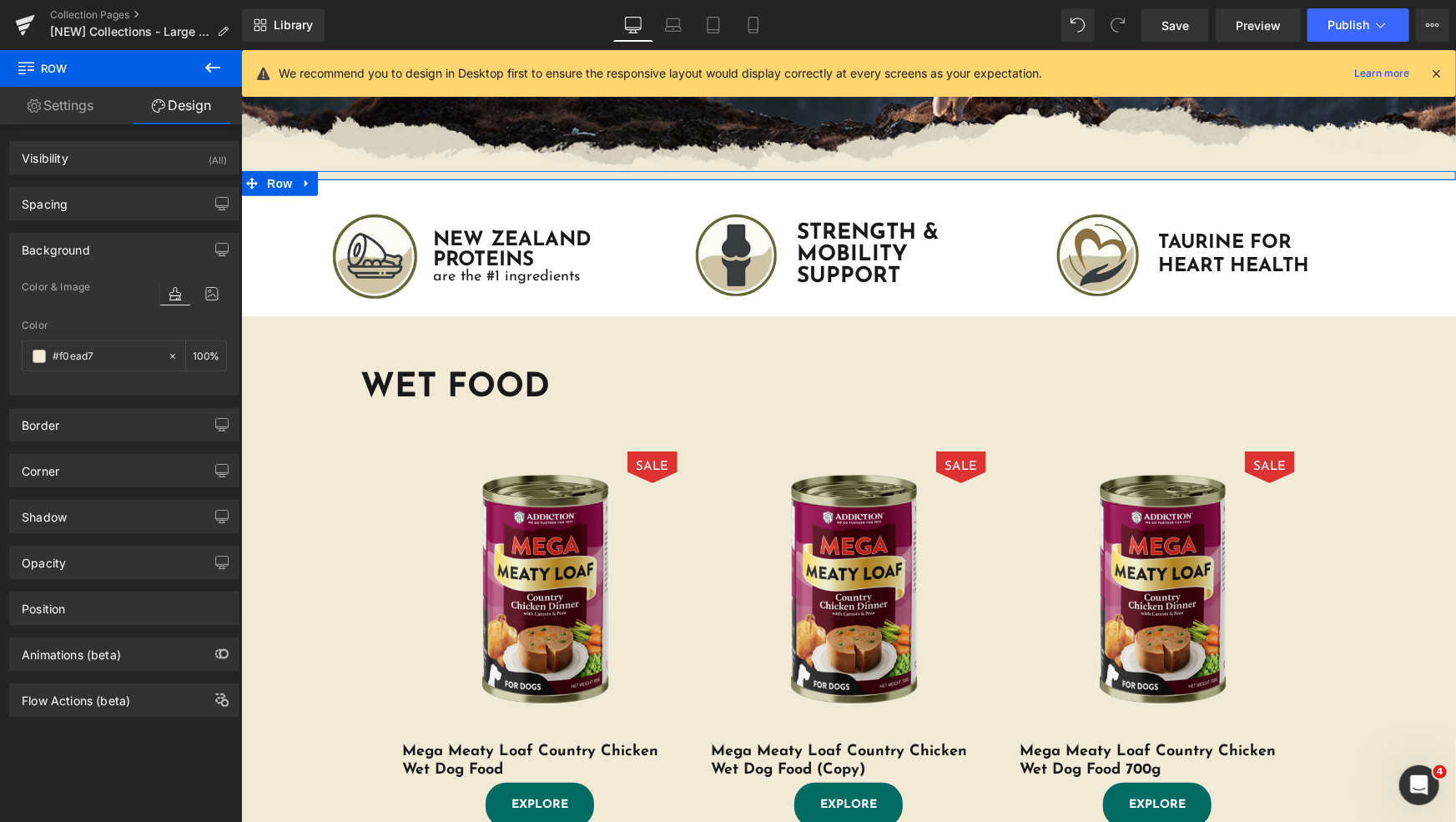
click at [148, 274] on div "Background Color & Image color Color #f0ead7 % Image Replace Image Upload image…" at bounding box center [124, 314] width 230 height 163
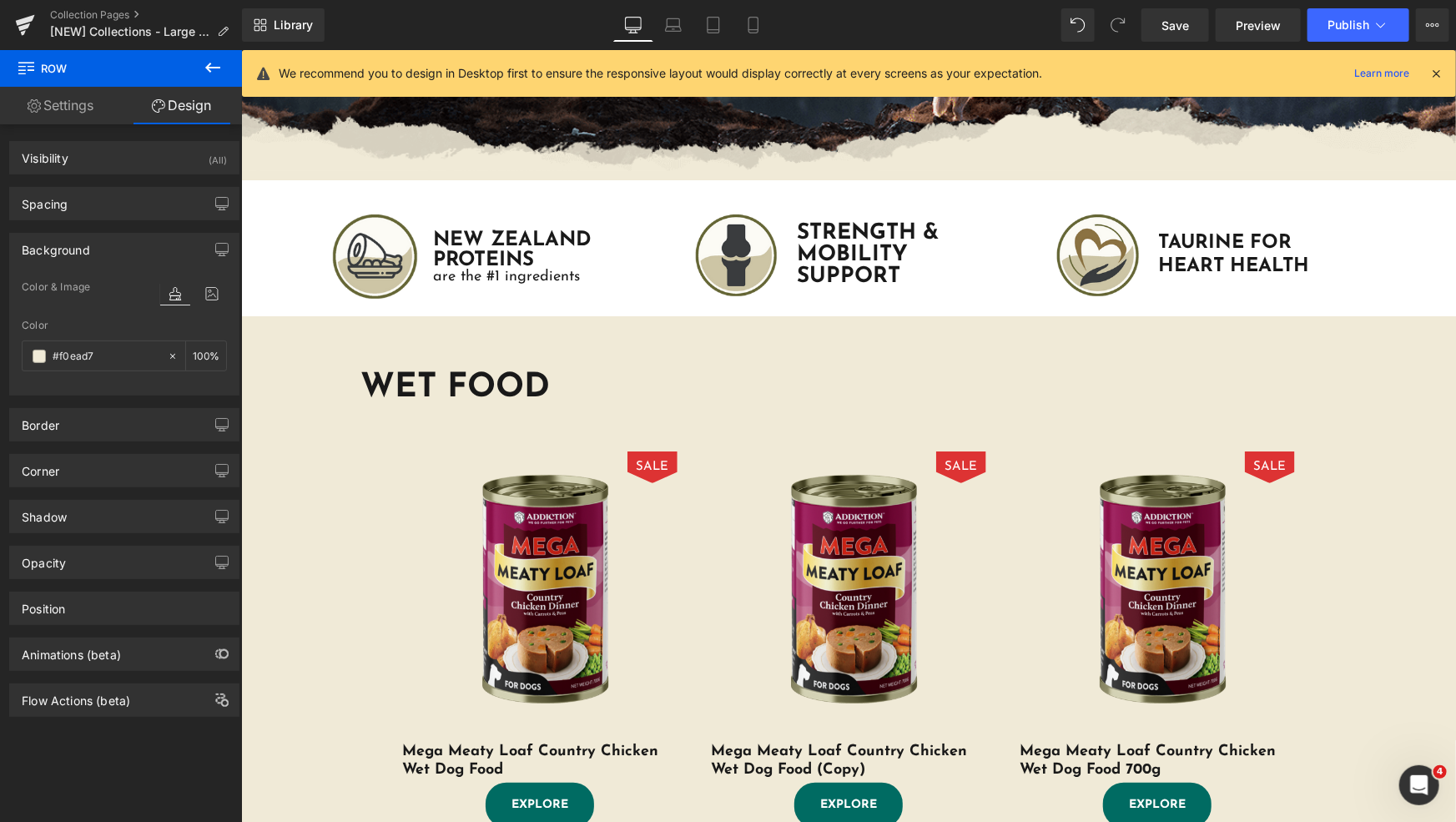
click at [240, 49] on div at bounding box center [240, 49] width 0 height 0
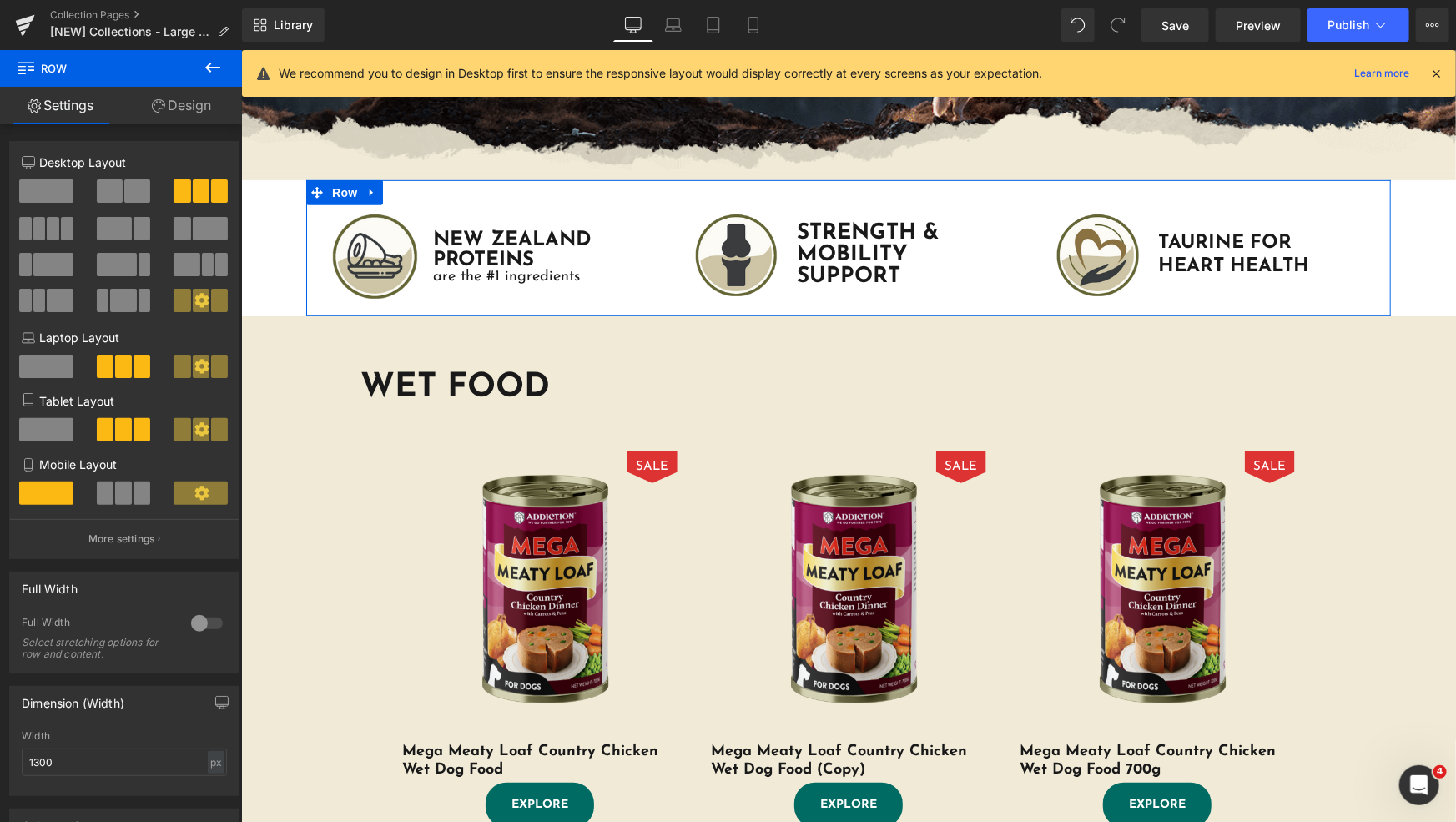
click at [183, 111] on link "Design" at bounding box center [181, 105] width 121 height 37
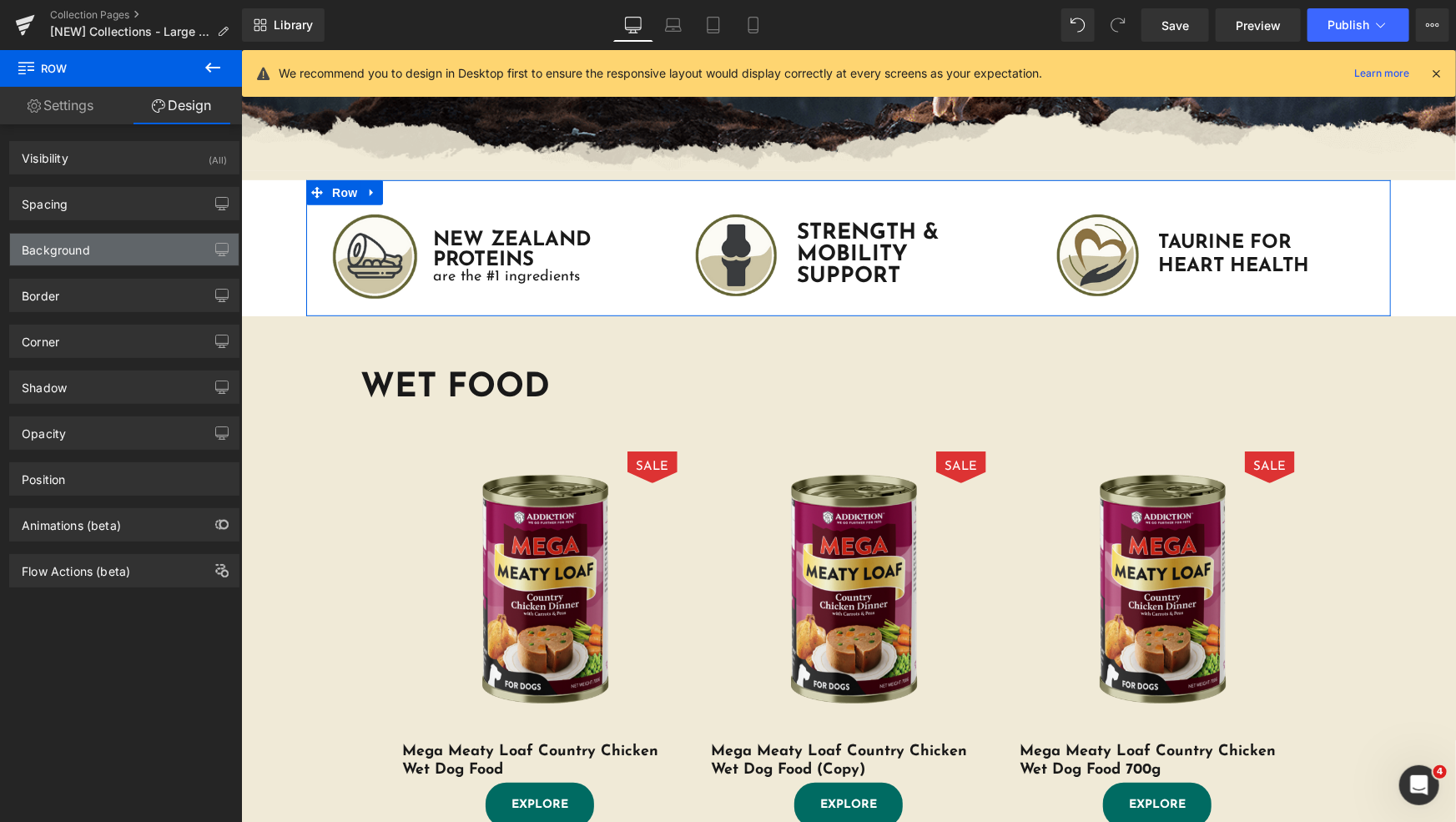
click at [95, 244] on div "Background" at bounding box center [124, 249] width 229 height 32
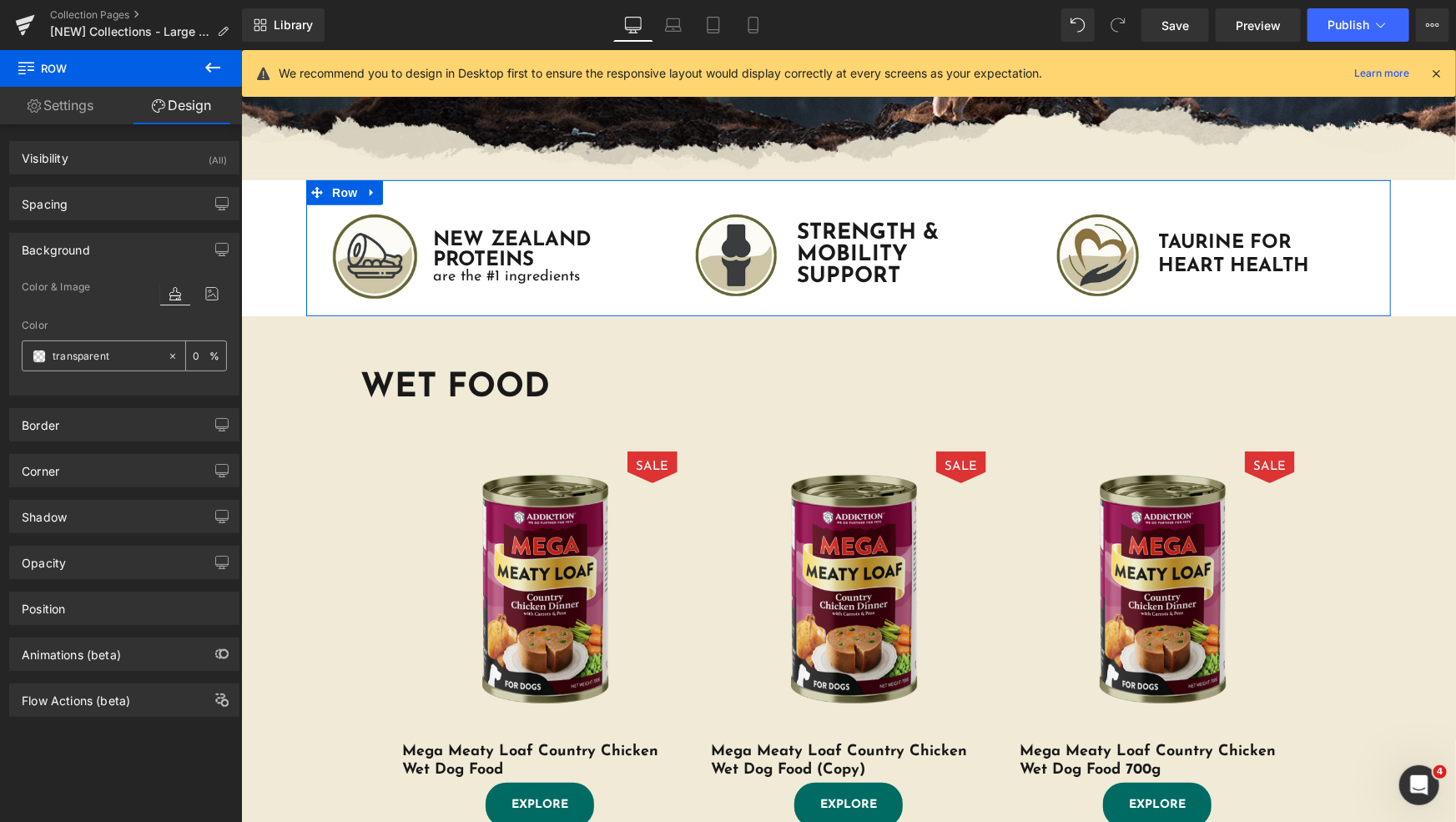
click at [102, 362] on input "text" at bounding box center [105, 356] width 107 height 19
paste input "#f0ead7"
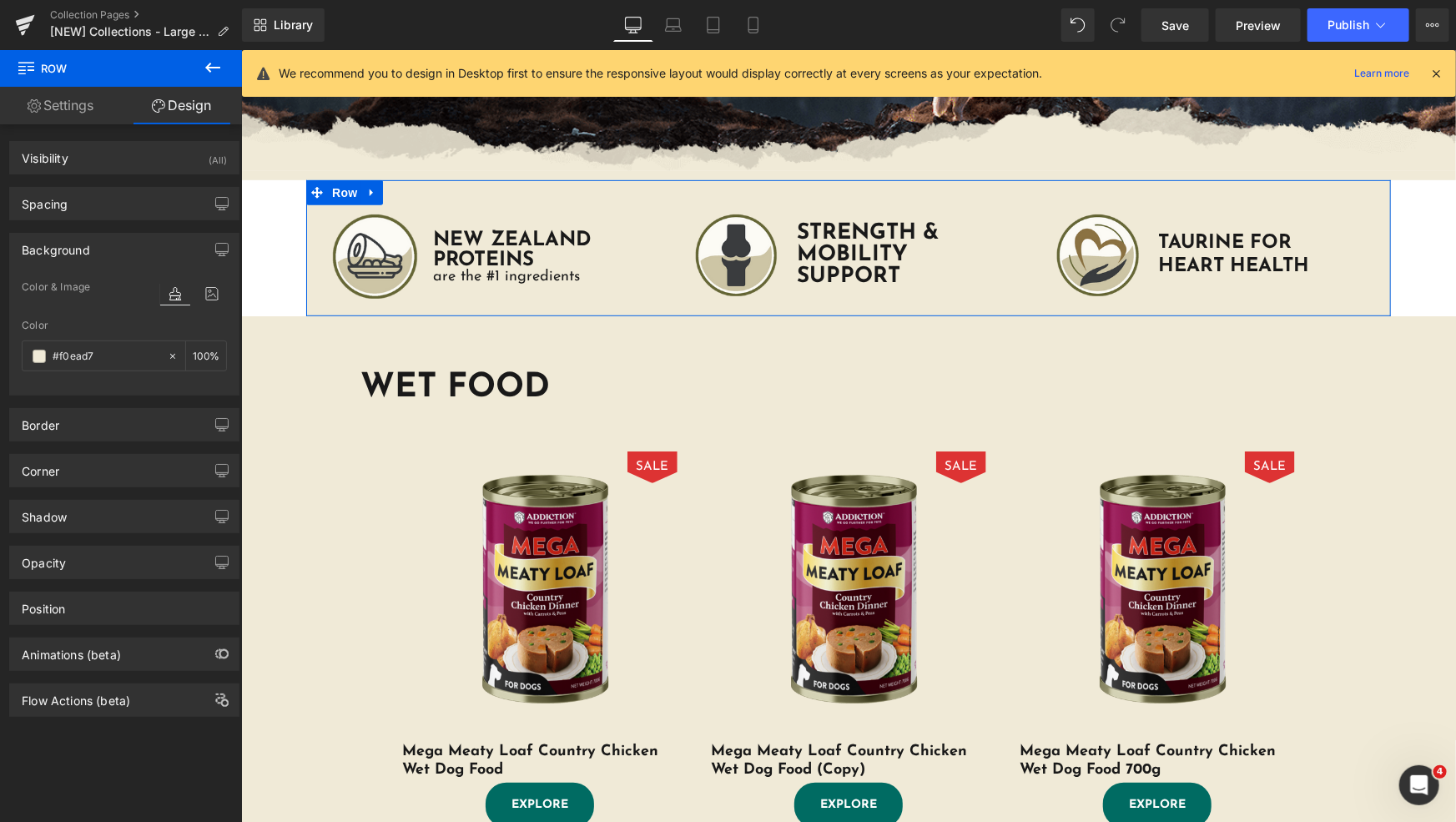
type input "transparent"
click at [174, 310] on div at bounding box center [194, 309] width 67 height 11
click at [133, 352] on input "transparent" at bounding box center [105, 356] width 107 height 19
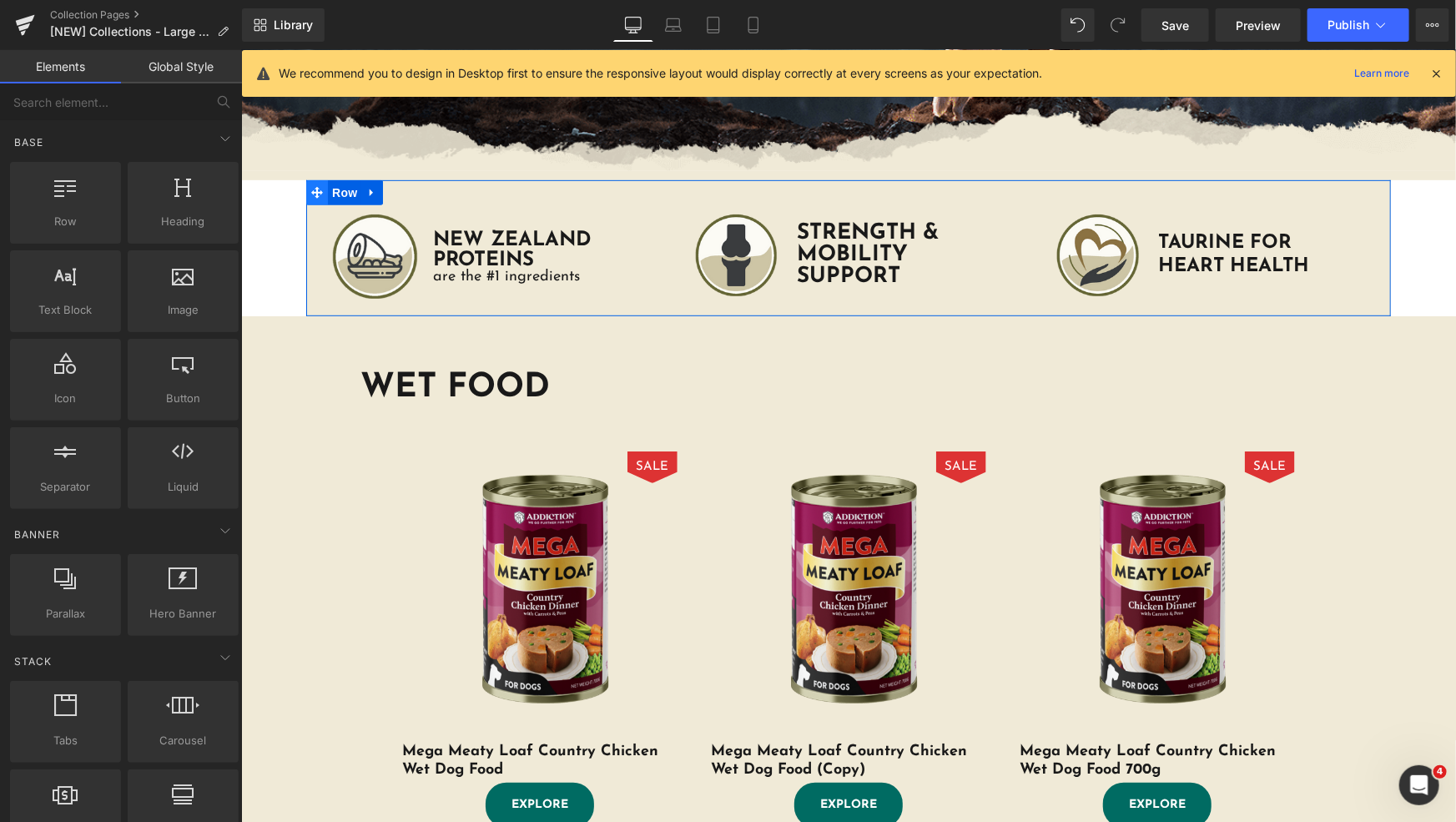
click at [310, 197] on icon at bounding box center [316, 191] width 11 height 11
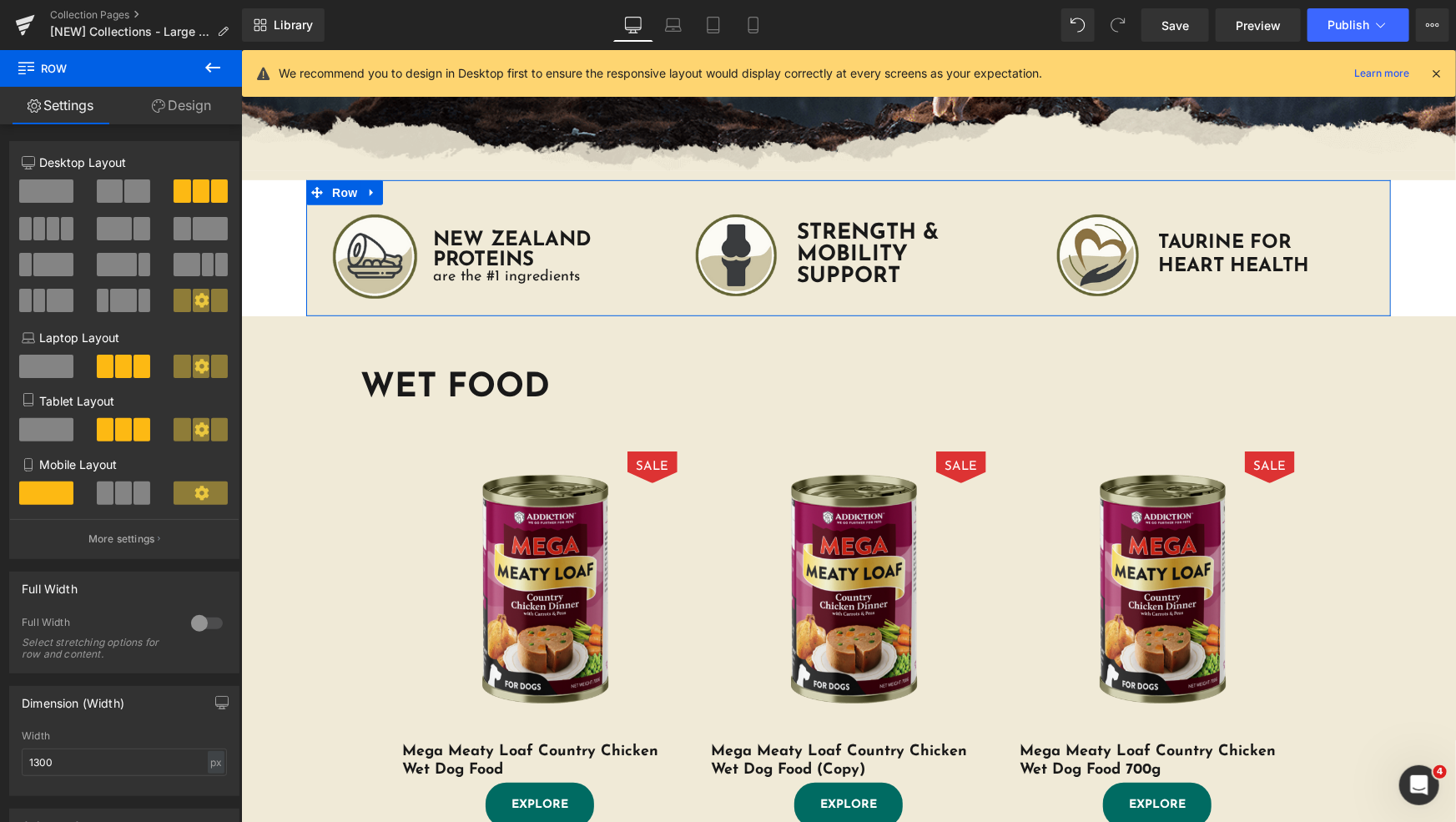
click at [189, 110] on link "Design" at bounding box center [181, 105] width 121 height 37
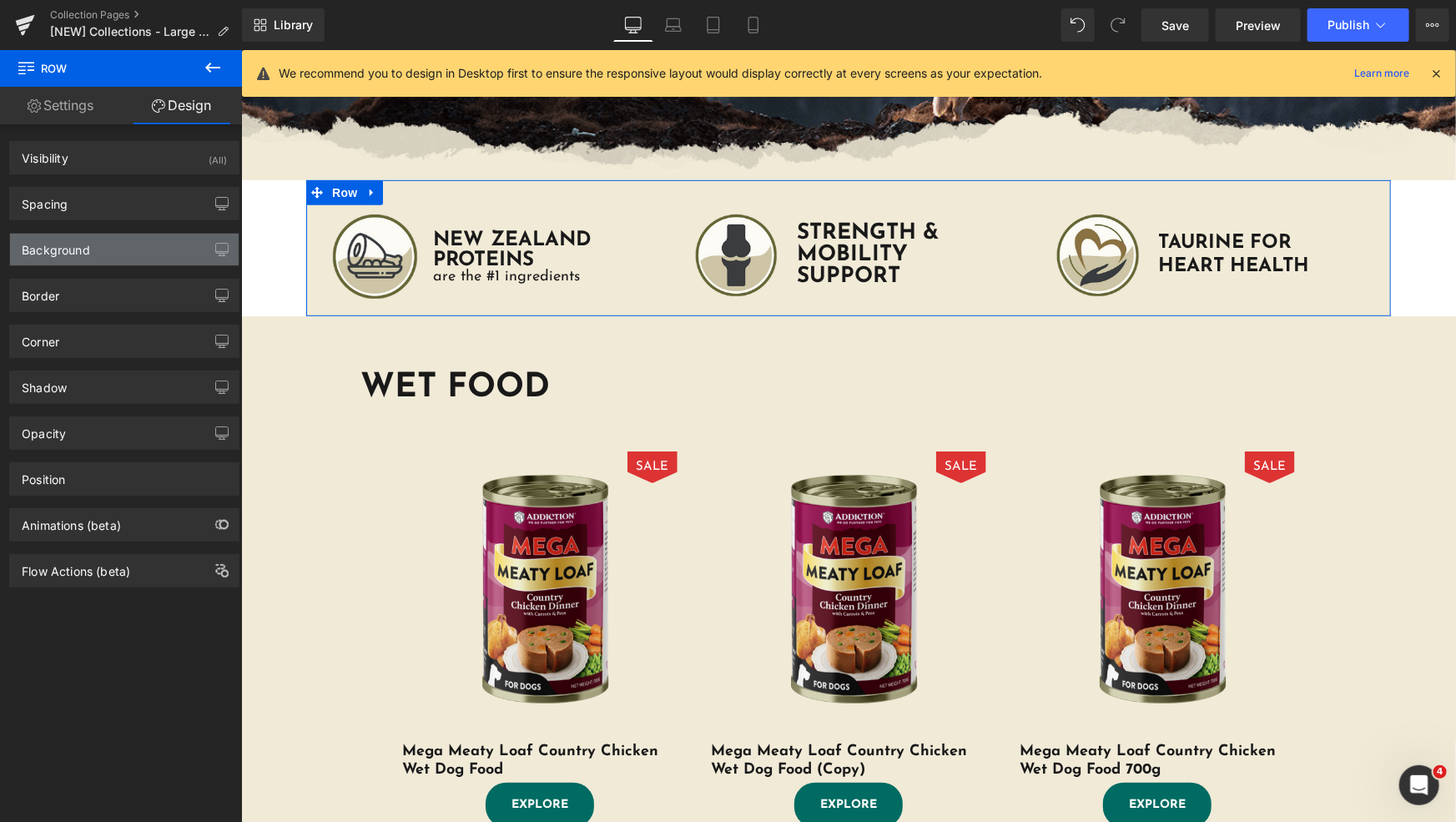
click at [119, 244] on div "Background" at bounding box center [124, 249] width 229 height 32
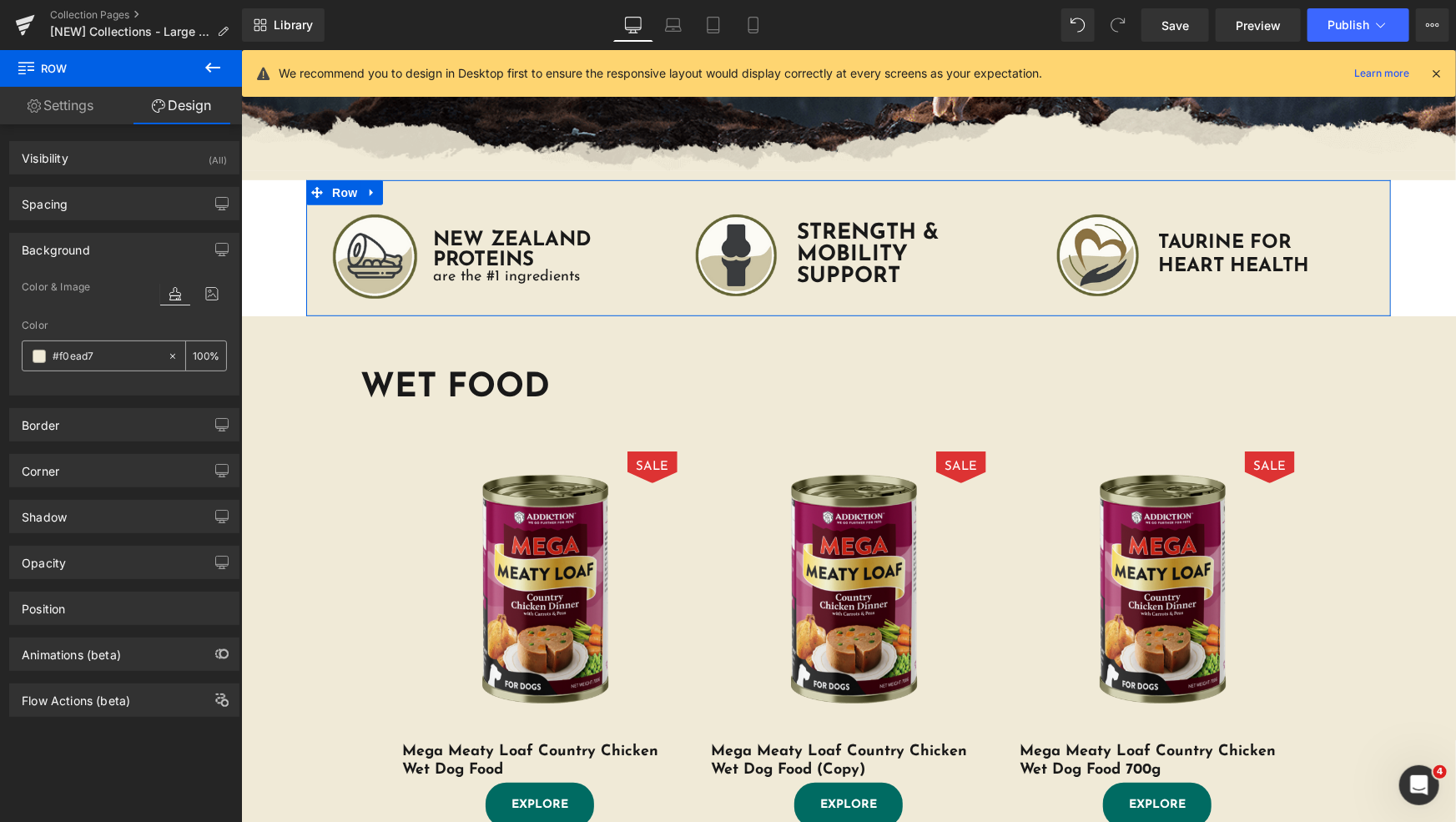
click at [167, 358] on icon at bounding box center [172, 355] width 11 height 11
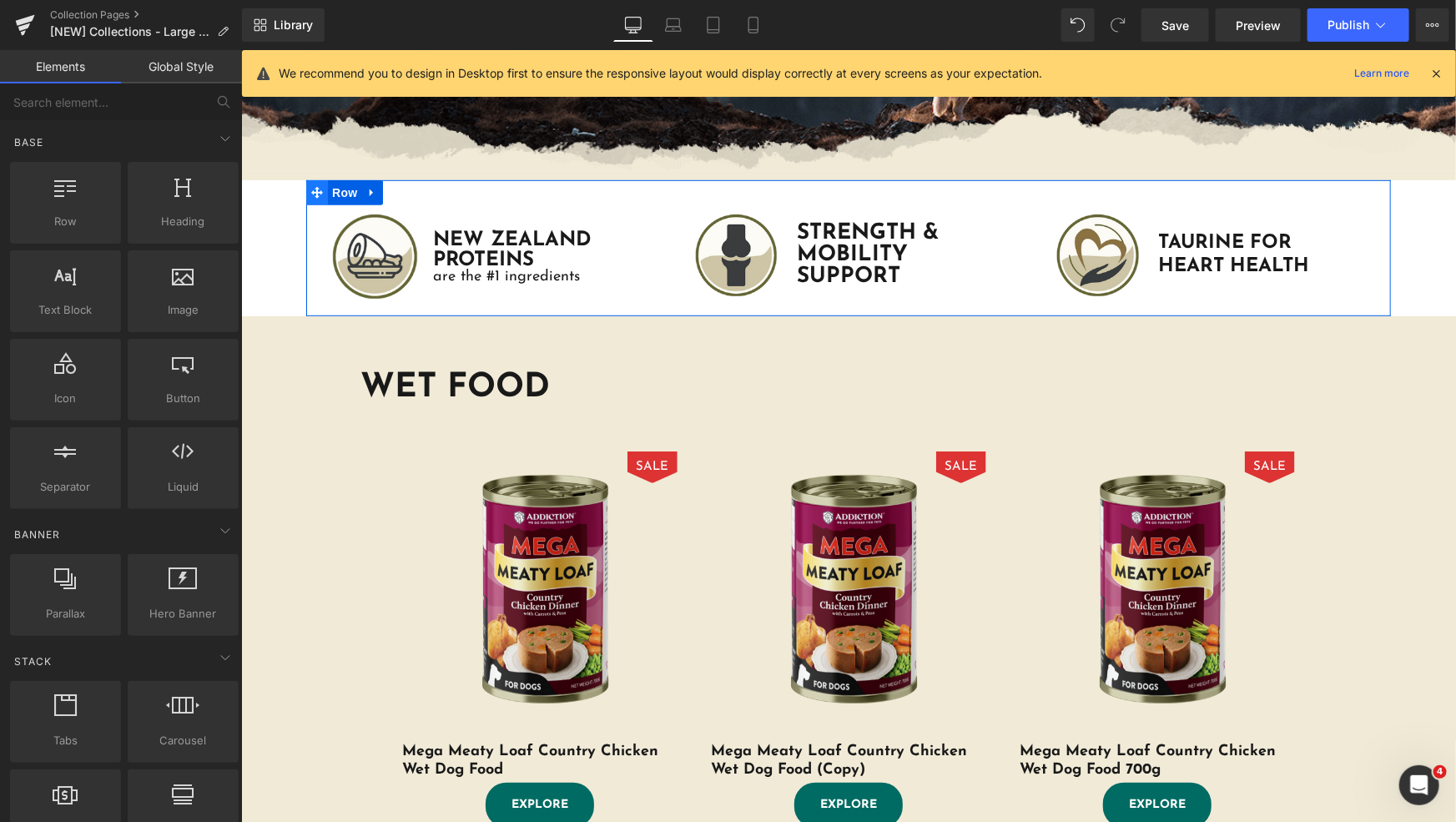
click at [314, 191] on icon at bounding box center [316, 191] width 11 height 11
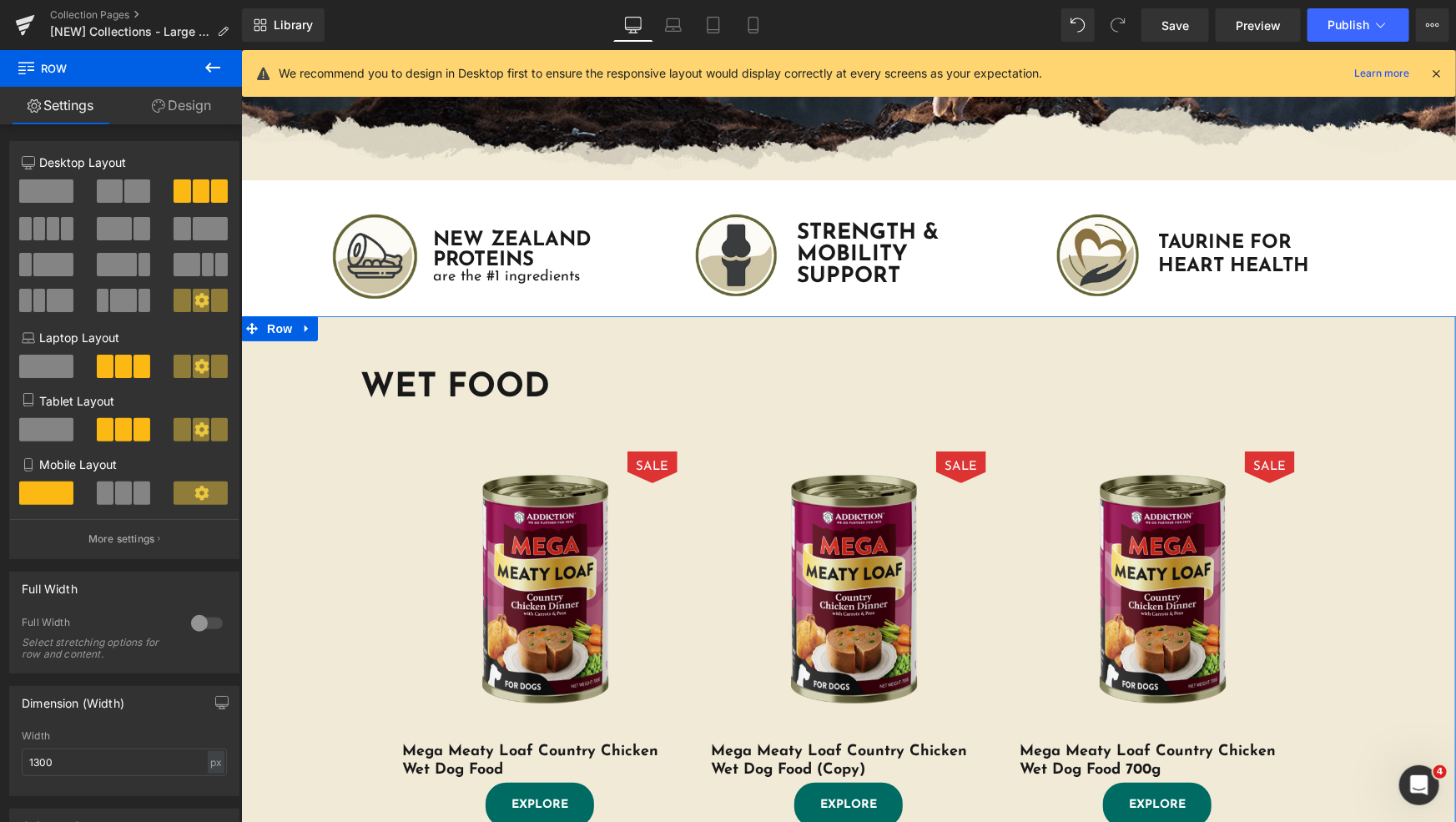
click at [294, 342] on div "WET FOOD Heading SALE (P) Image Mega Meaty Loaf Country Chicken Wet Dog Food (P…" at bounding box center [848, 613] width 1215 height 544
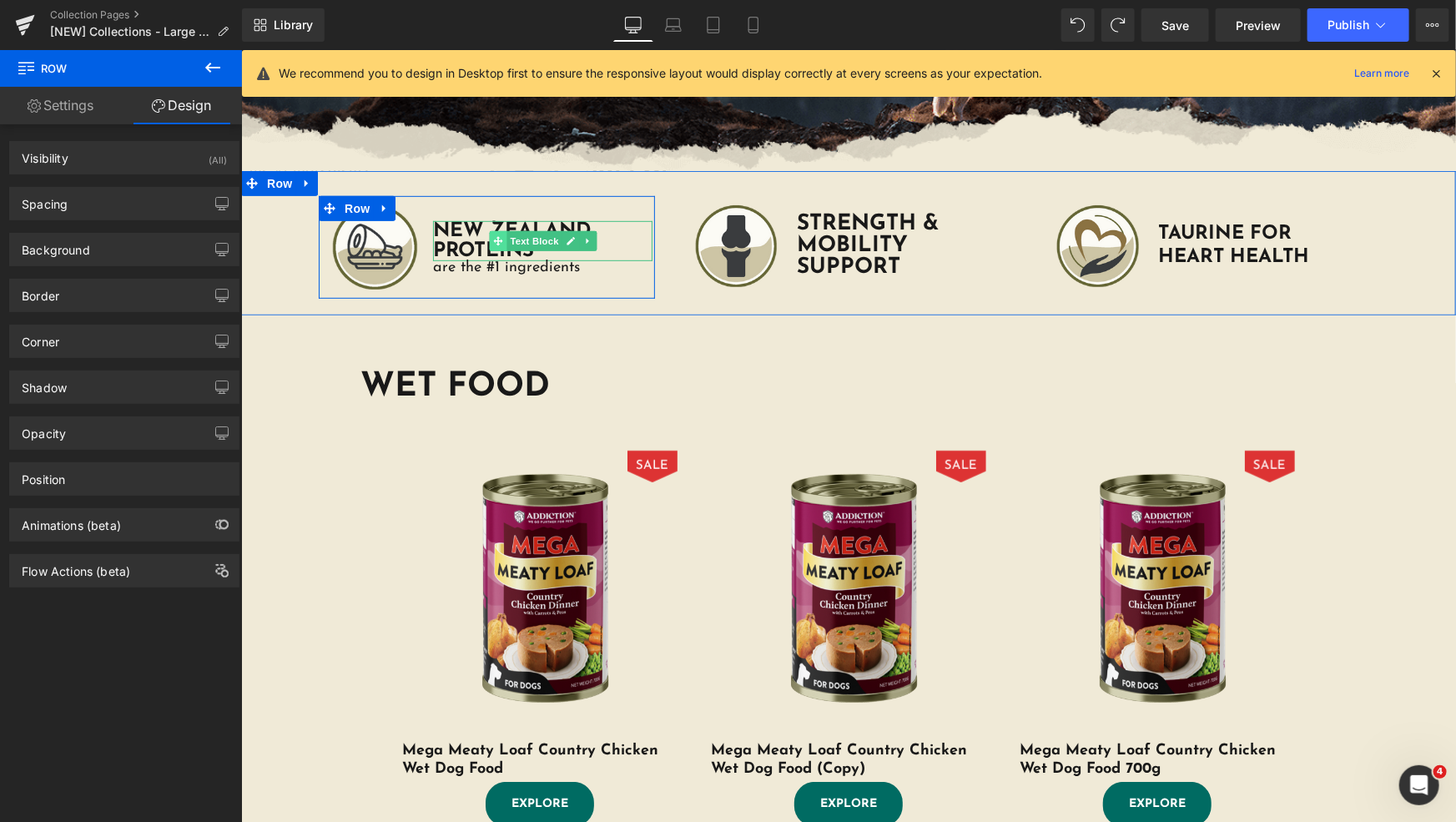
click at [497, 238] on span at bounding box center [498, 240] width 18 height 20
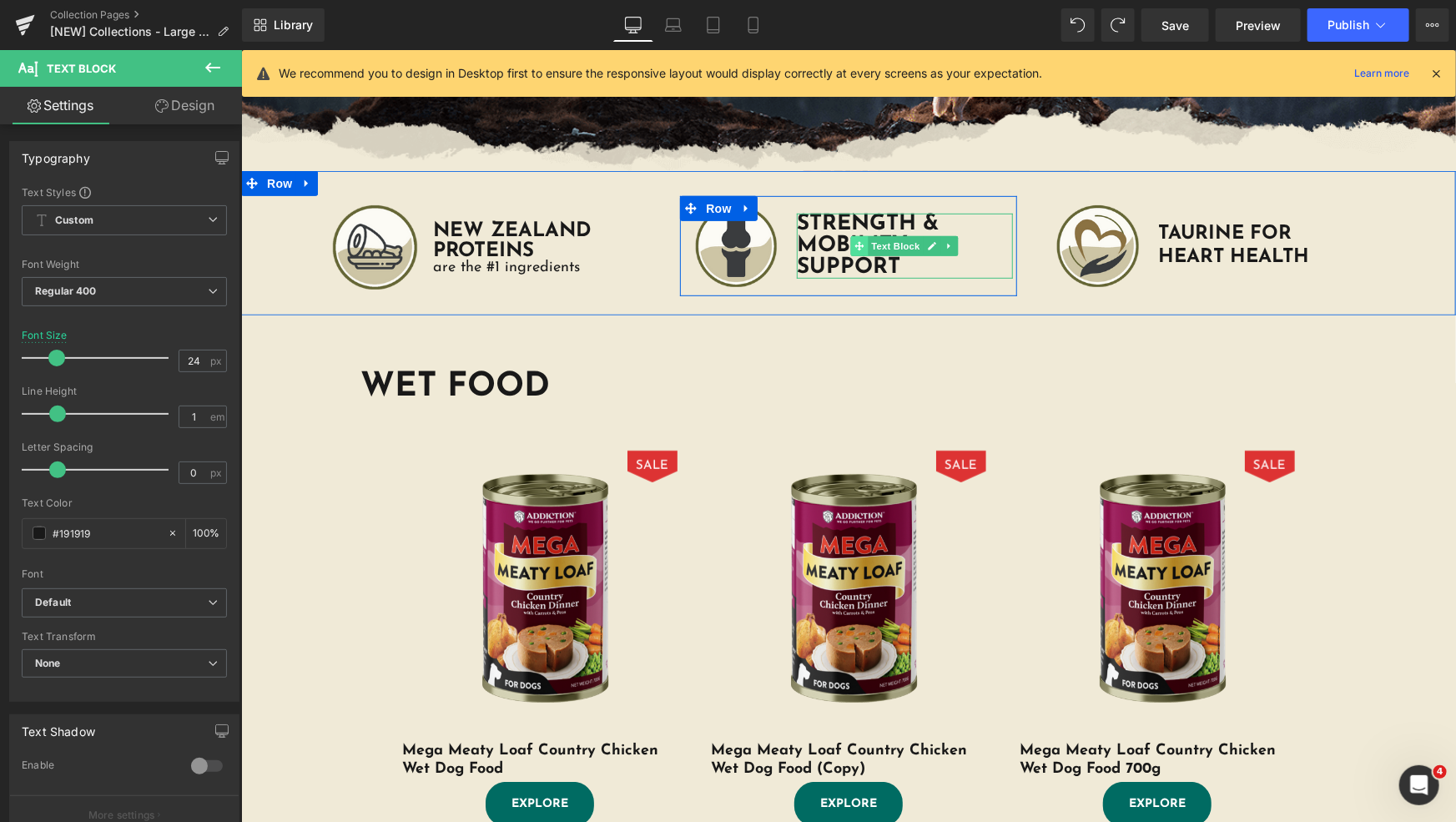
click at [854, 239] on span at bounding box center [859, 245] width 18 height 20
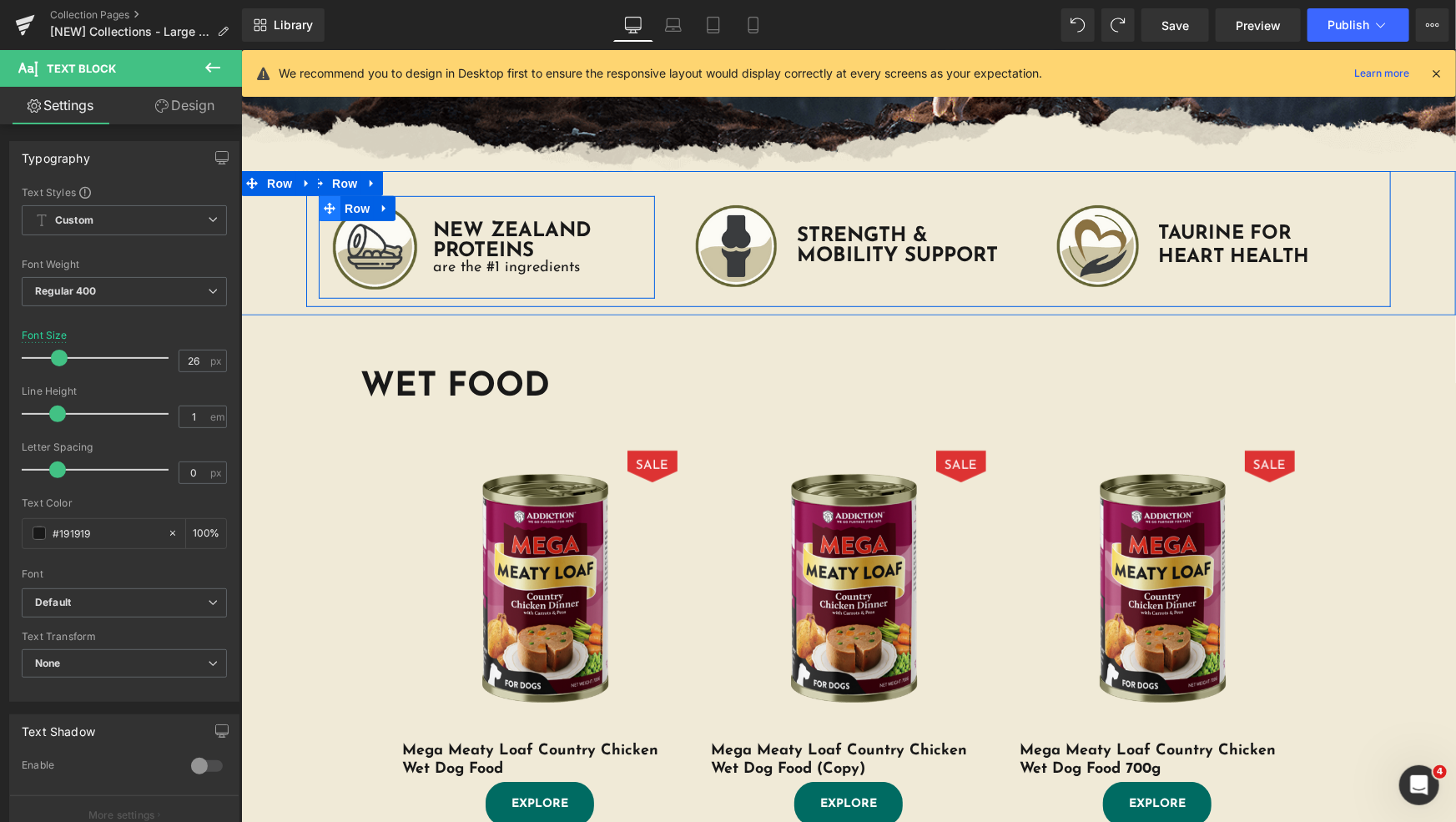
click at [325, 206] on icon at bounding box center [328, 208] width 11 height 12
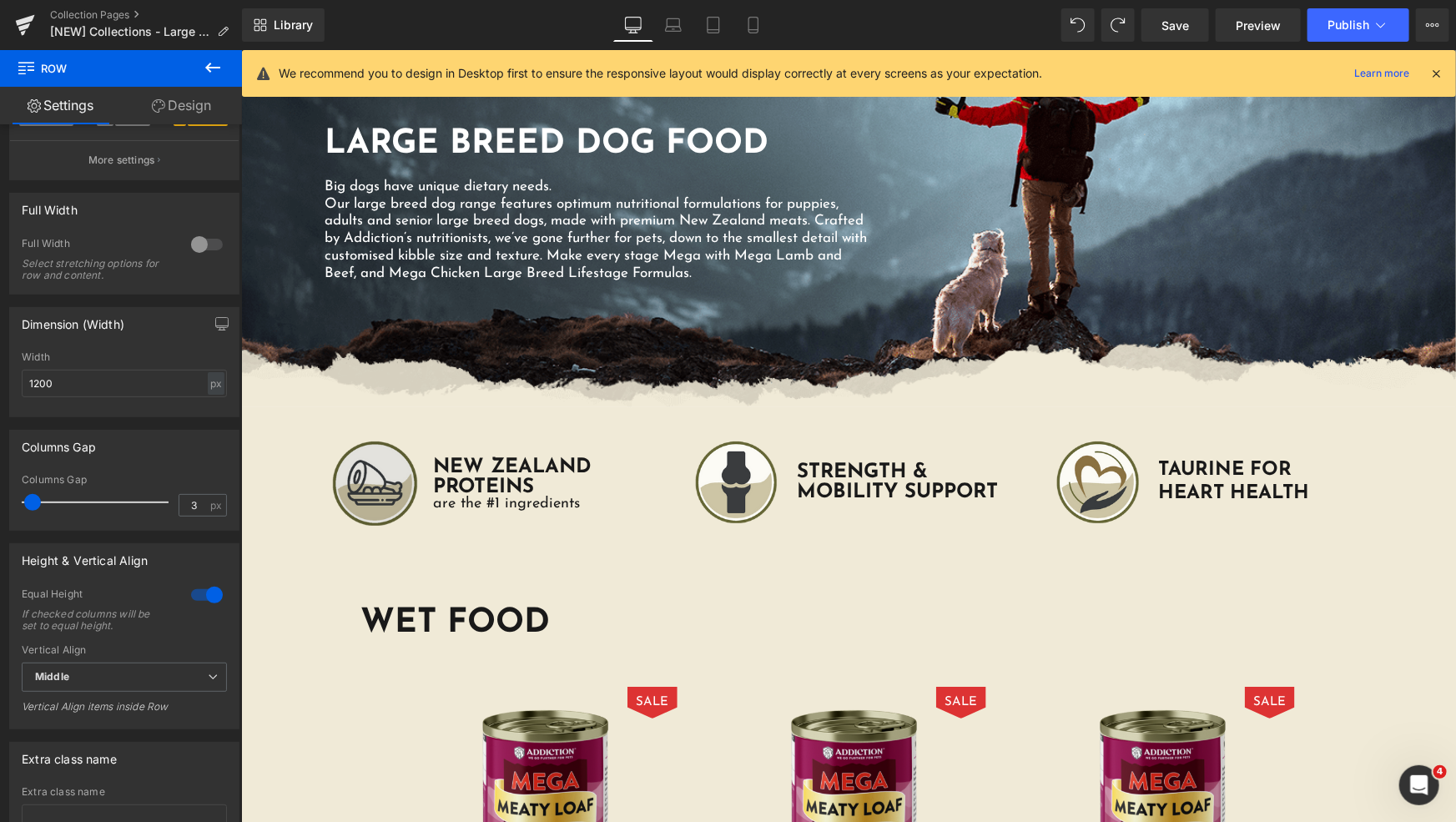
scroll to position [15, 0]
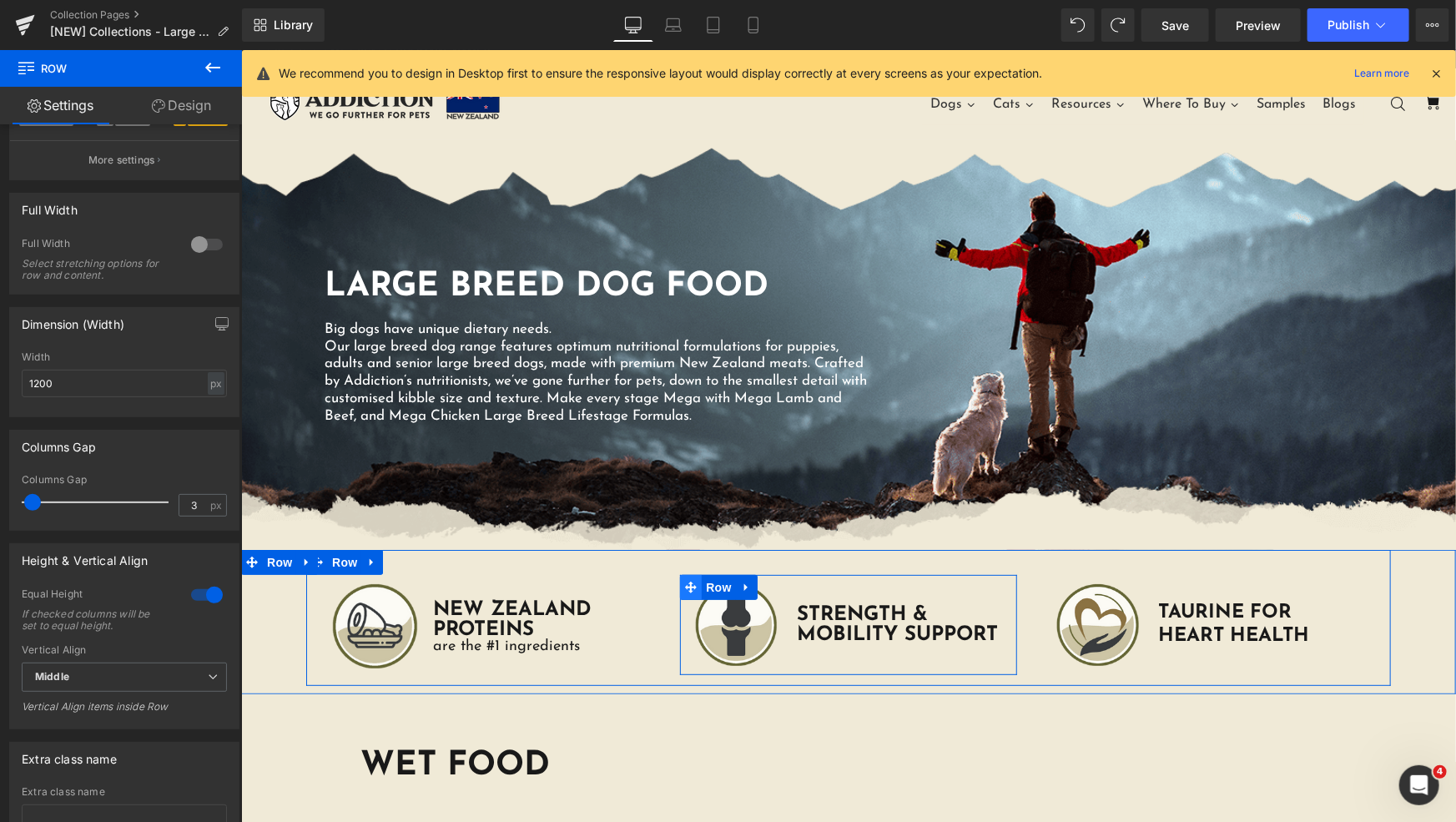
click at [690, 586] on span at bounding box center [690, 586] width 22 height 25
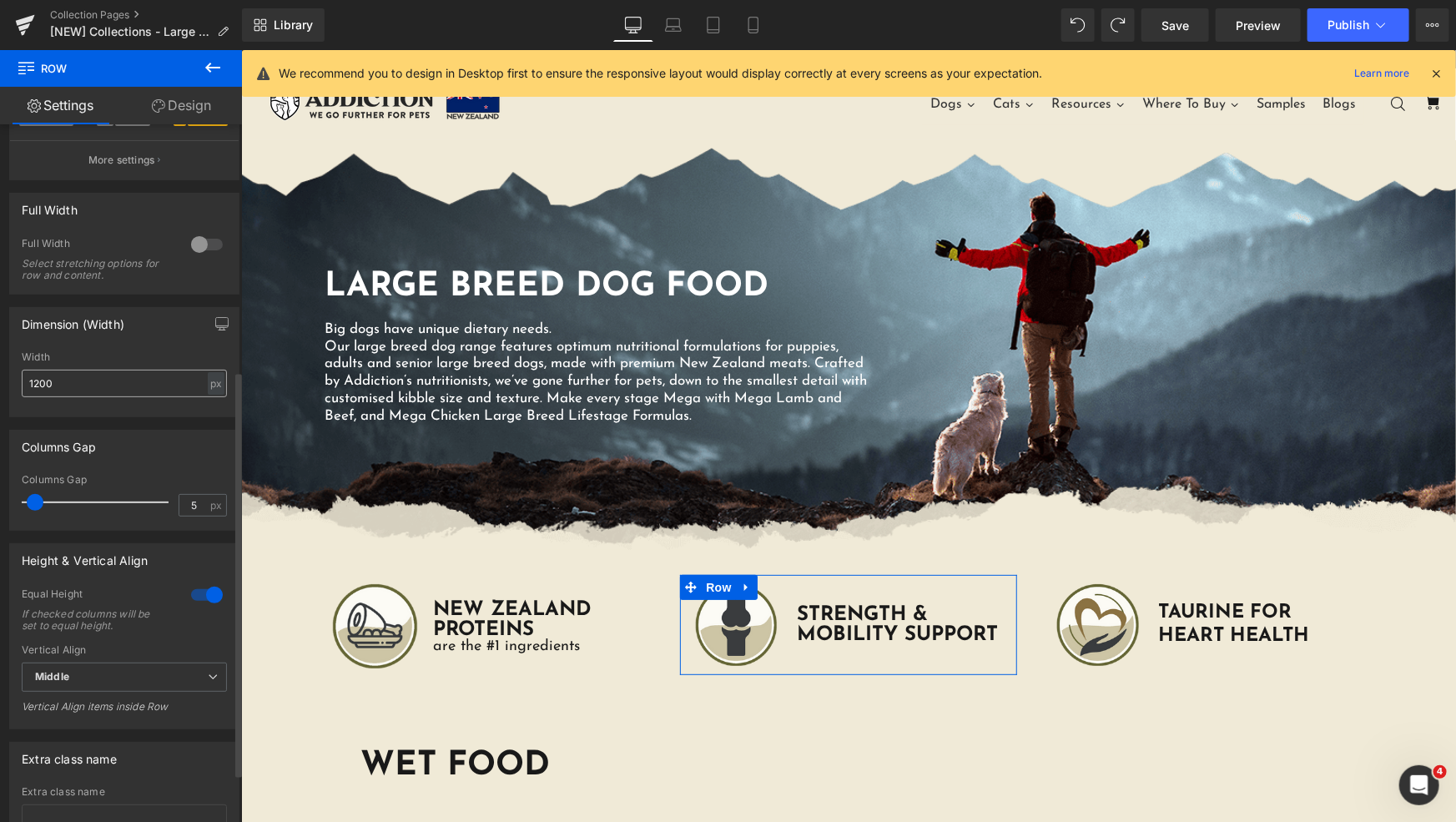
scroll to position [509, 0]
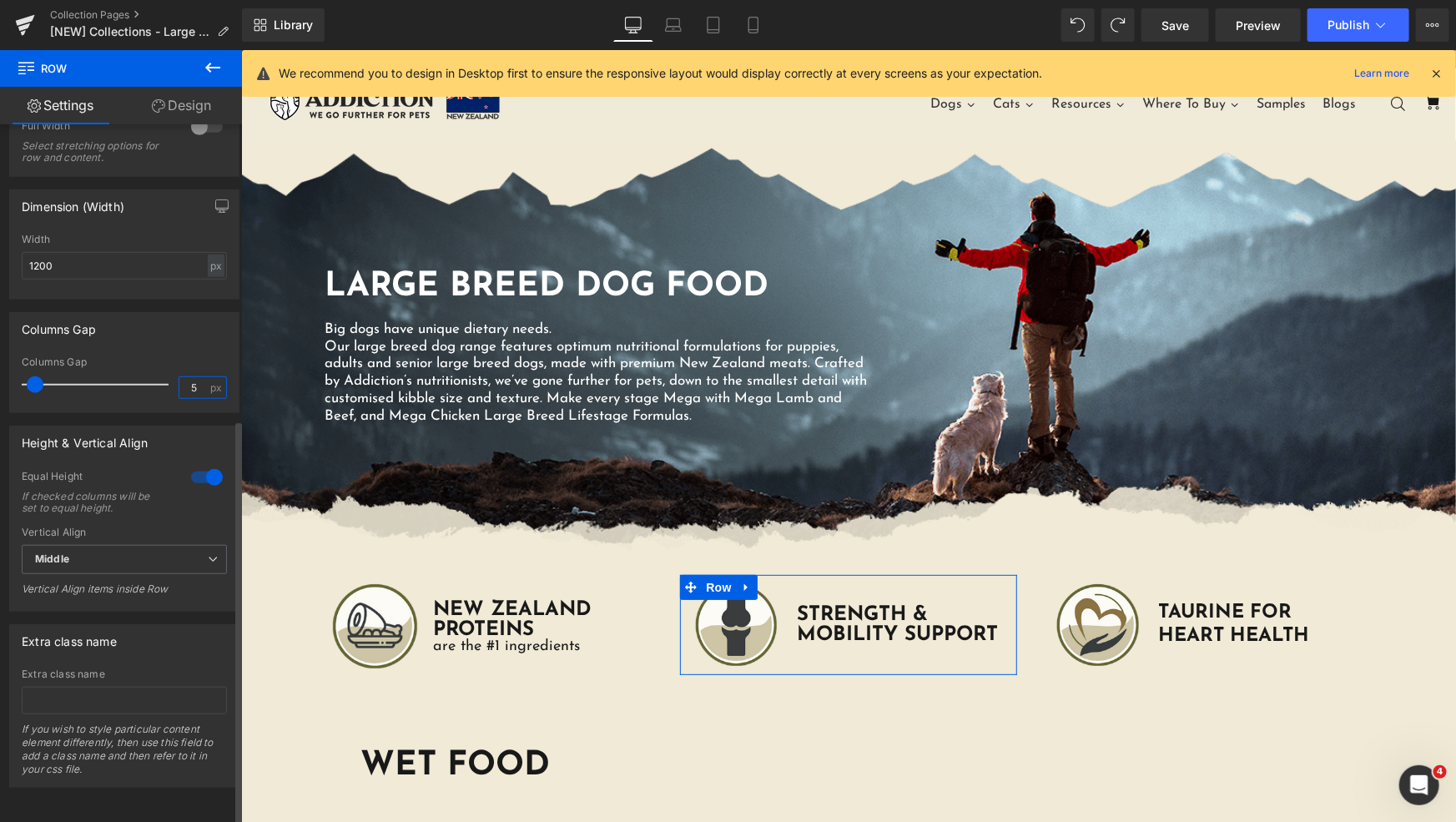
click at [194, 380] on input "5" at bounding box center [194, 388] width 29 height 21
type input "3"
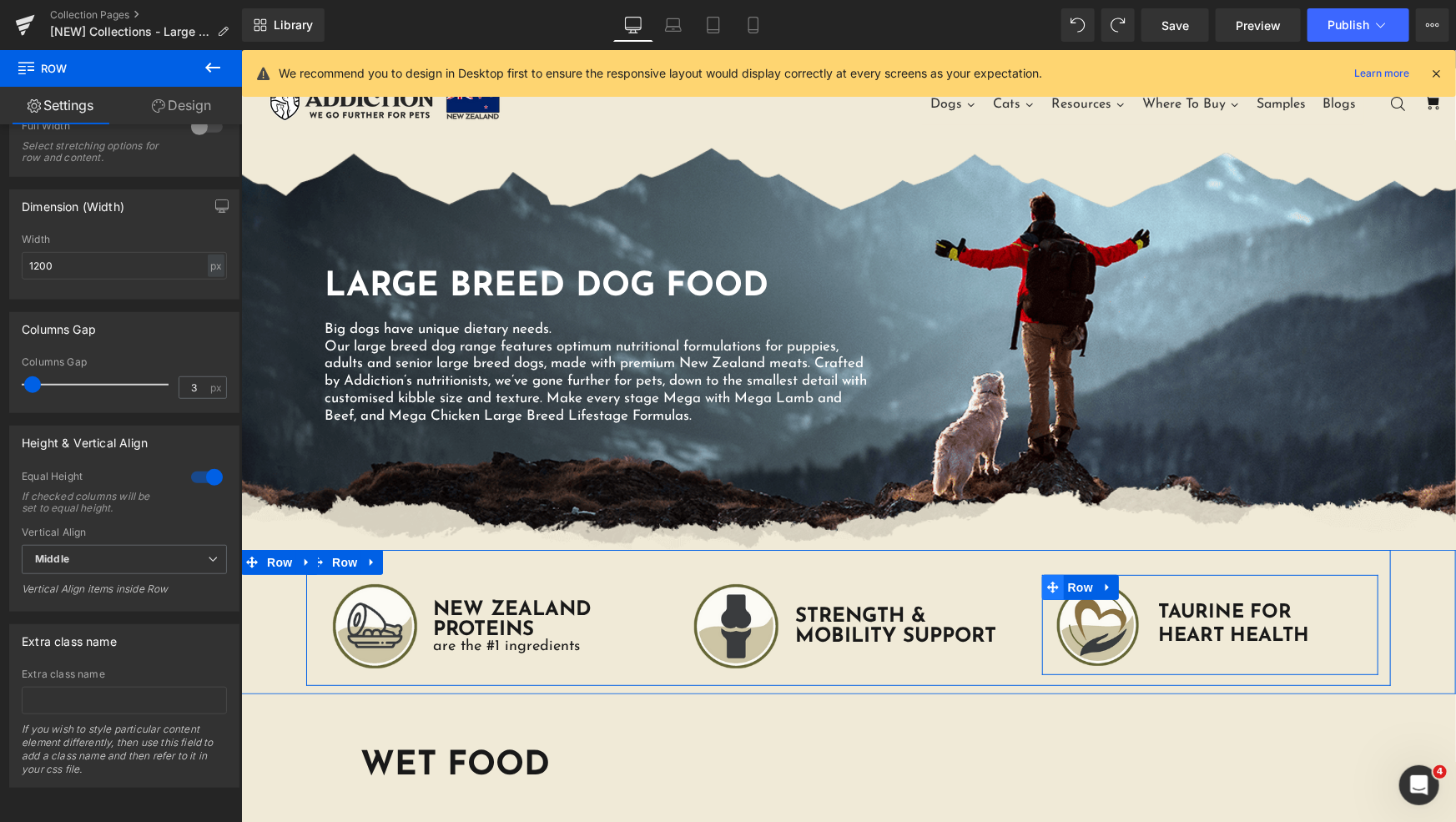
click at [1049, 586] on icon at bounding box center [1052, 586] width 11 height 11
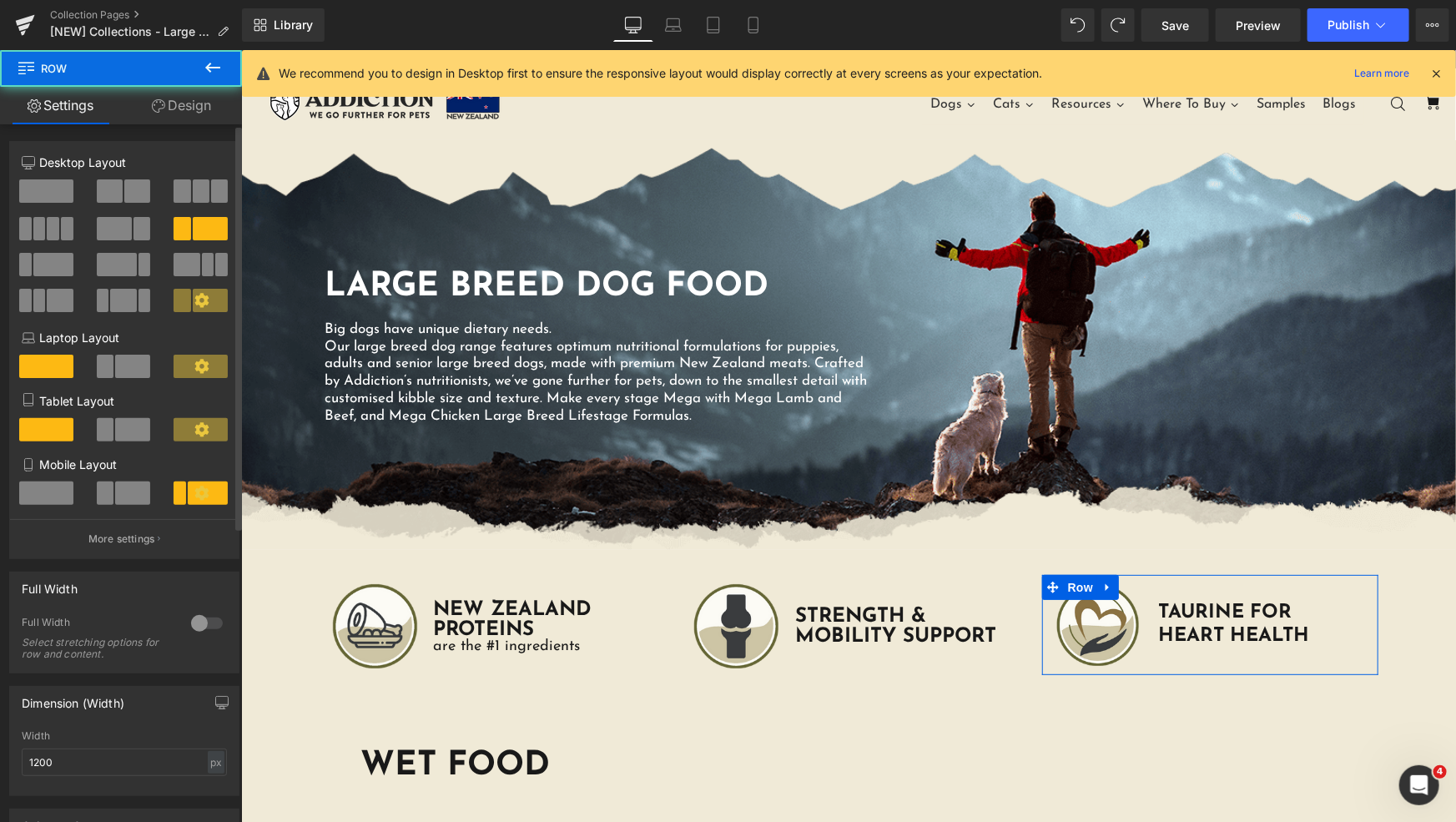
scroll to position [378, 0]
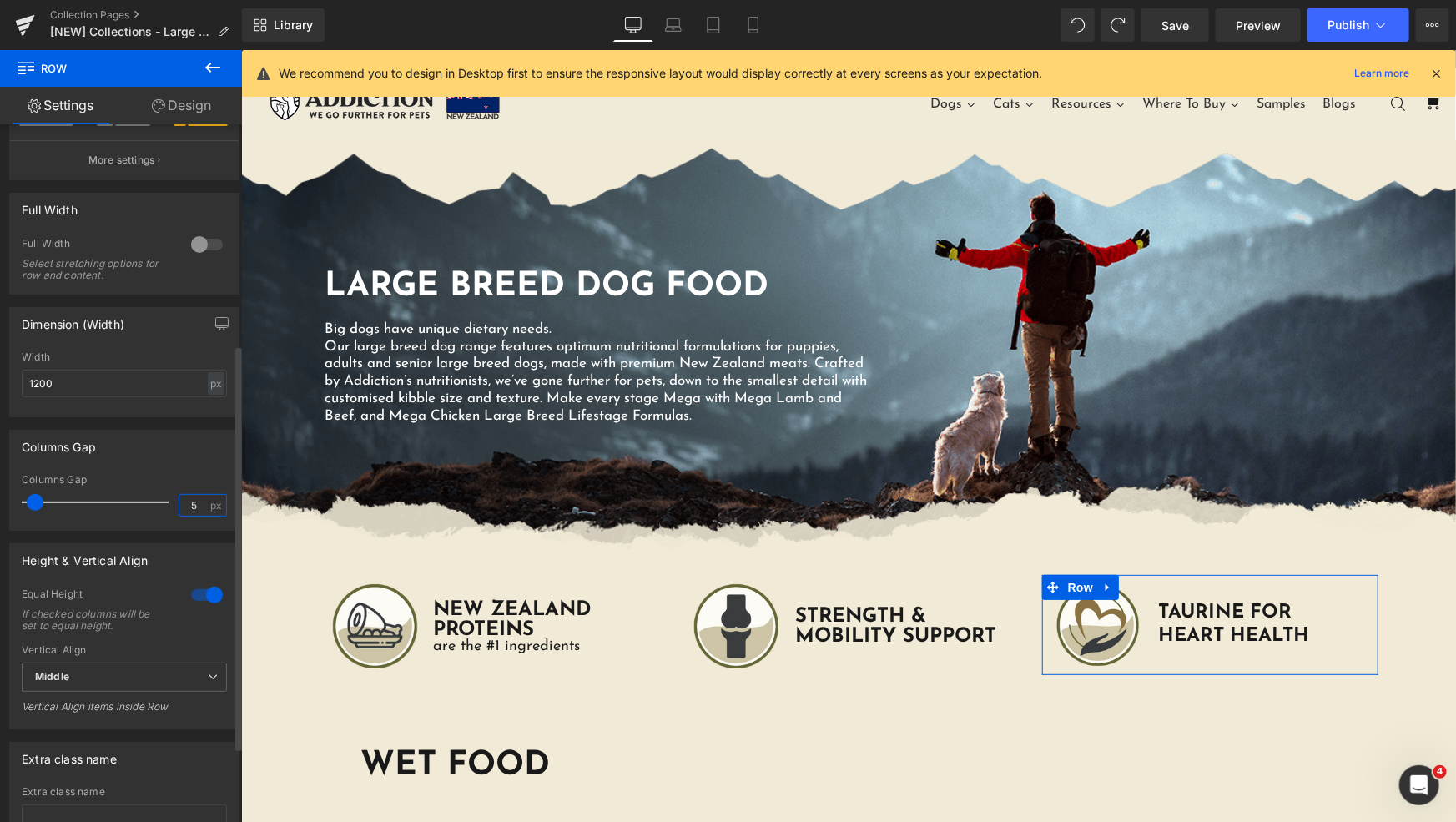
click at [123, 517] on div "Columns Gap 5 px" at bounding box center [125, 501] width 205 height 56
type input "3"
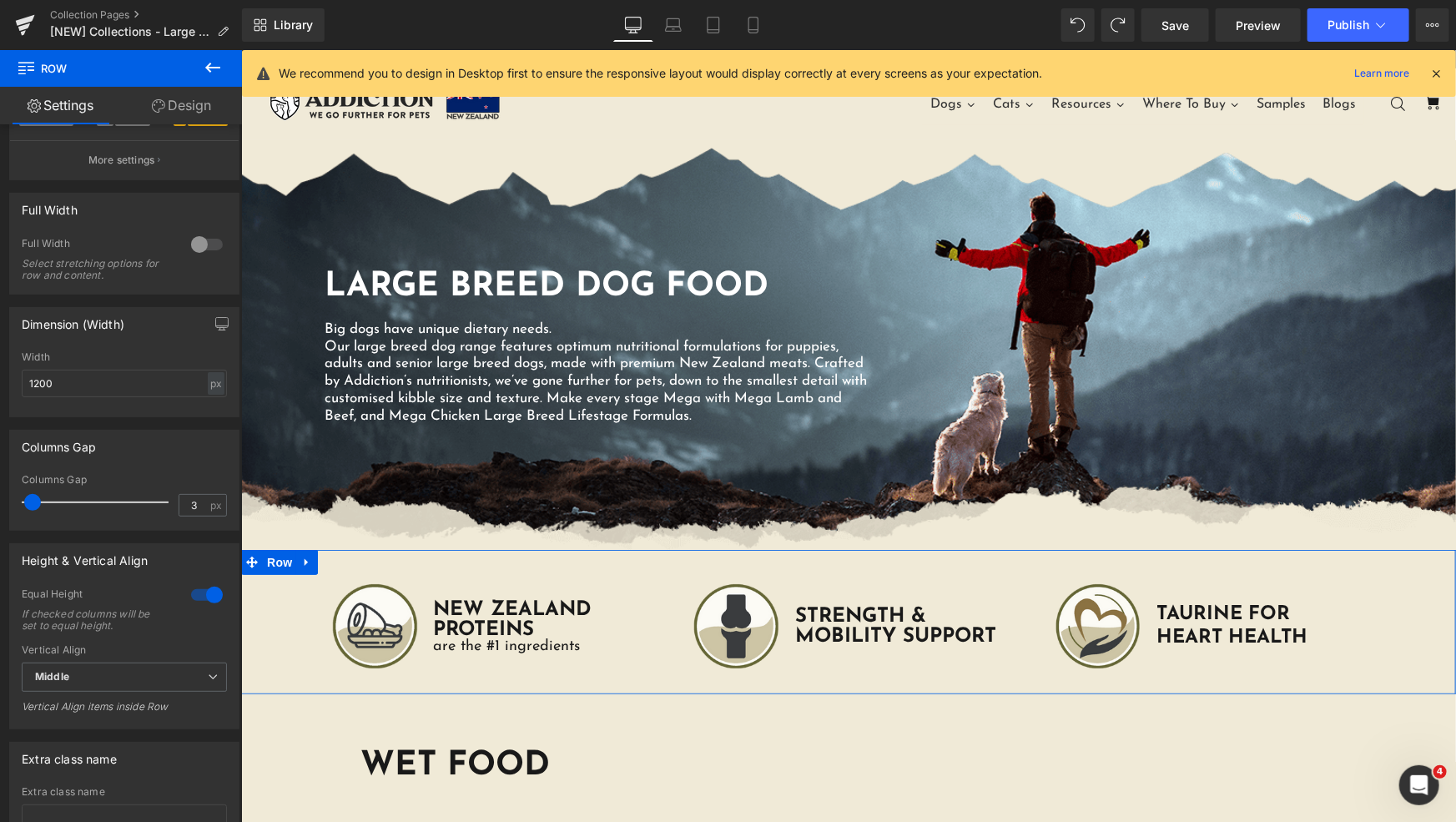
click at [298, 576] on div "Image Large Breed Dog Food Heading Big dogs have unique dietary needs. Our larg…" at bounding box center [848, 617] width 1215 height 136
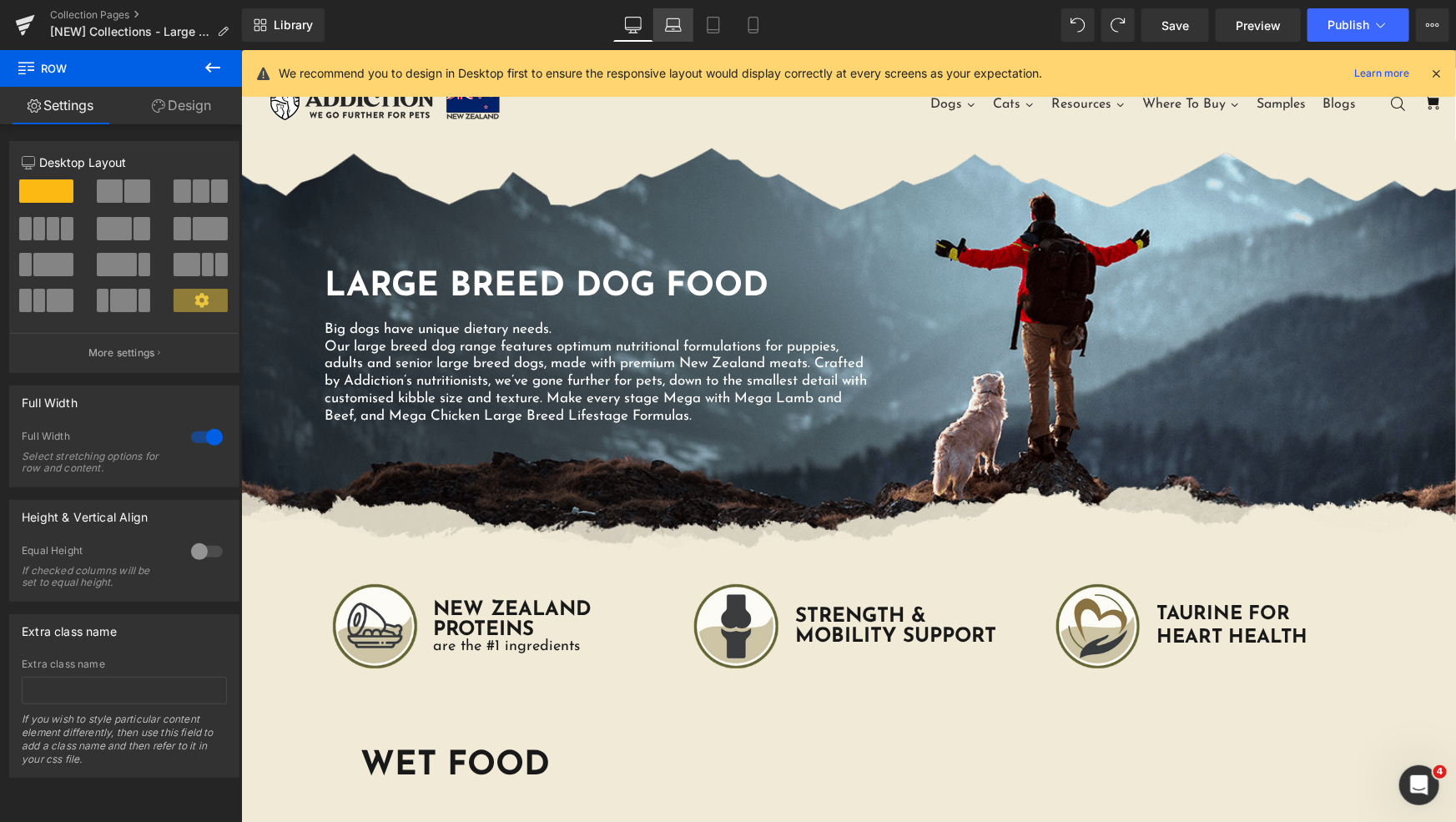
click at [676, 25] on icon at bounding box center [673, 25] width 17 height 17
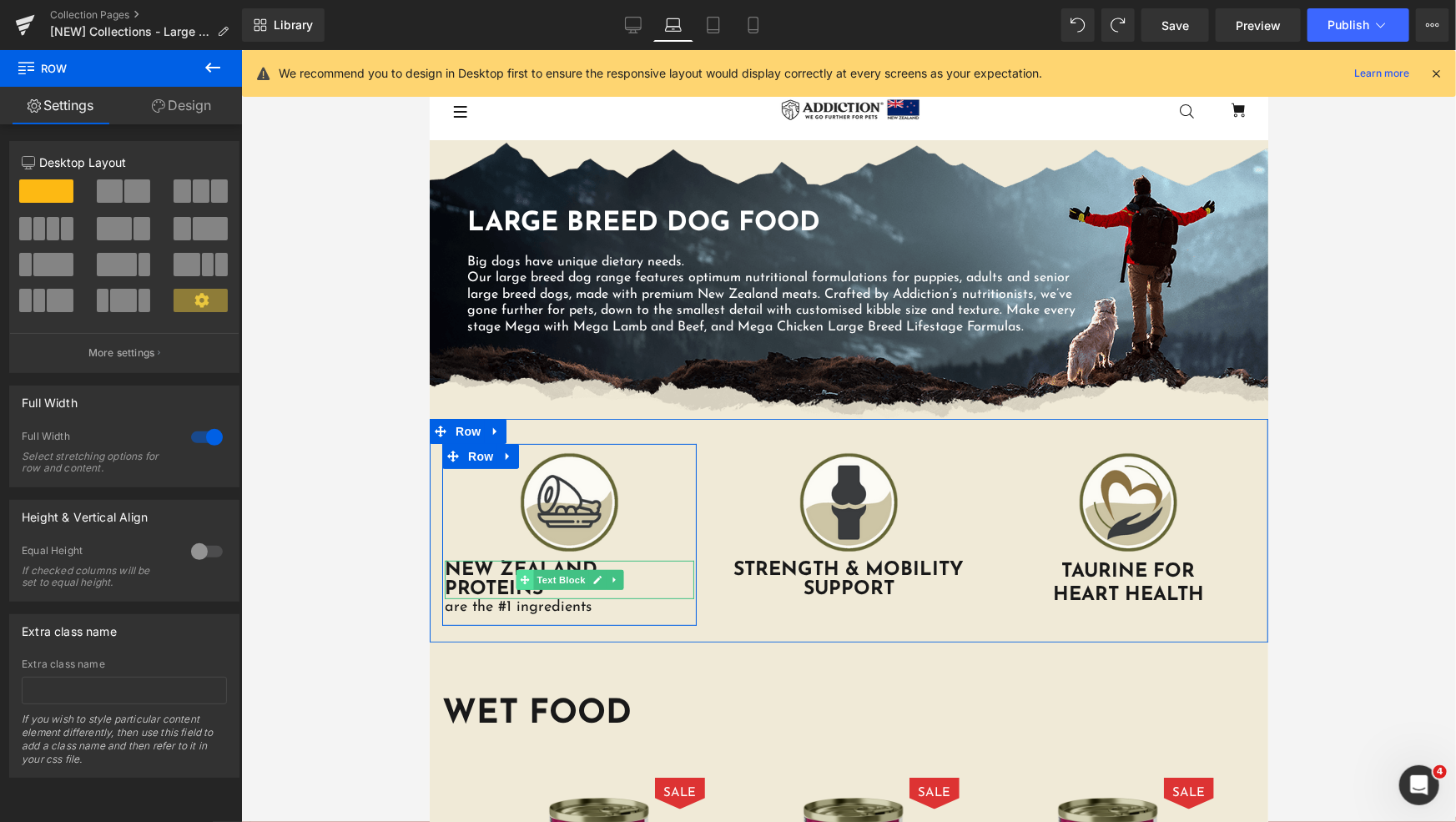
click at [524, 576] on span at bounding box center [523, 579] width 18 height 20
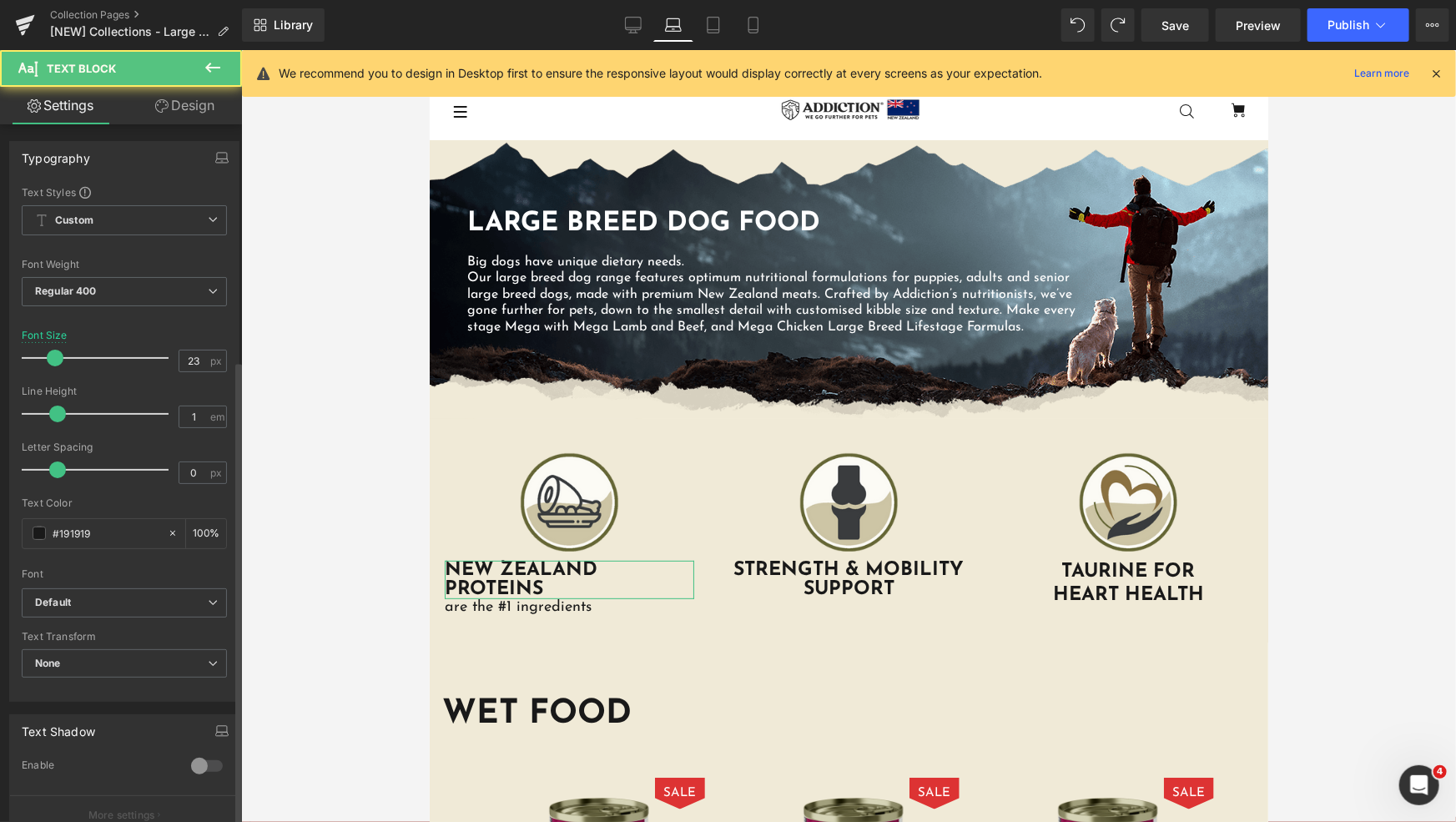
scroll to position [354, 0]
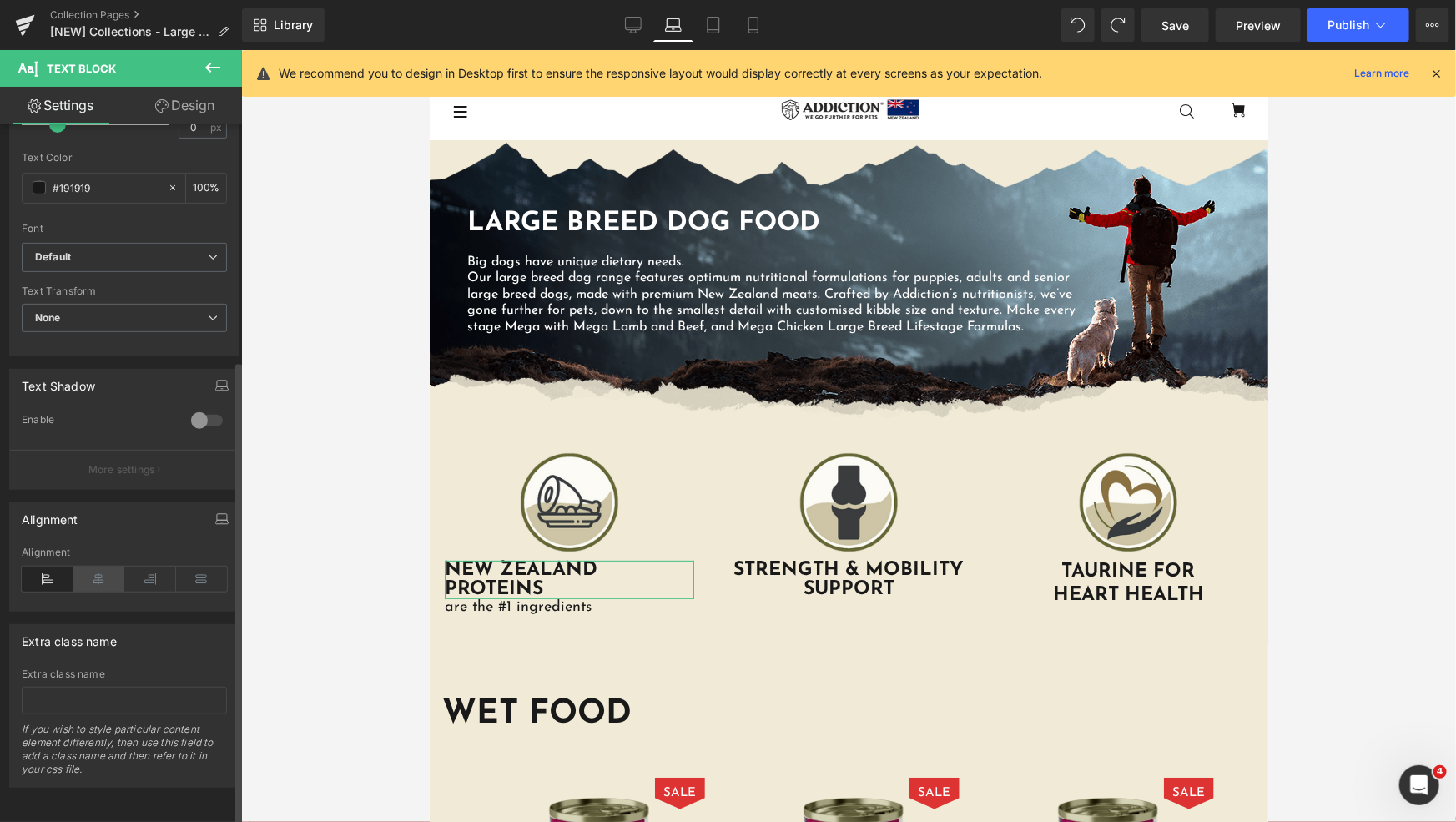
drag, startPoint x: 96, startPoint y: 572, endPoint x: 9, endPoint y: 520, distance: 101.4
click at [96, 572] on icon at bounding box center [99, 579] width 52 height 25
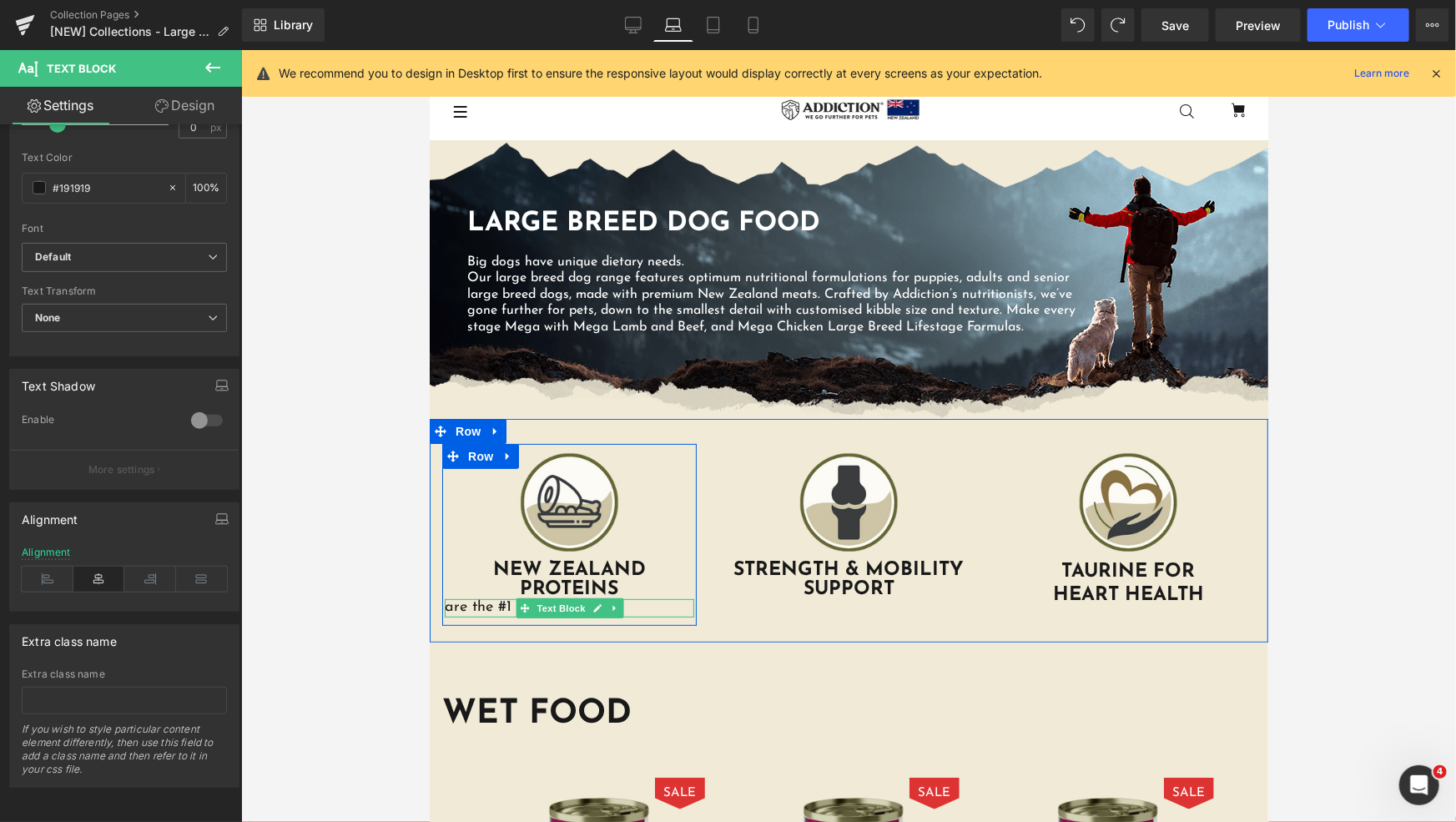
click at [495, 605] on p "are the #1 ingredients" at bounding box center [568, 607] width 249 height 19
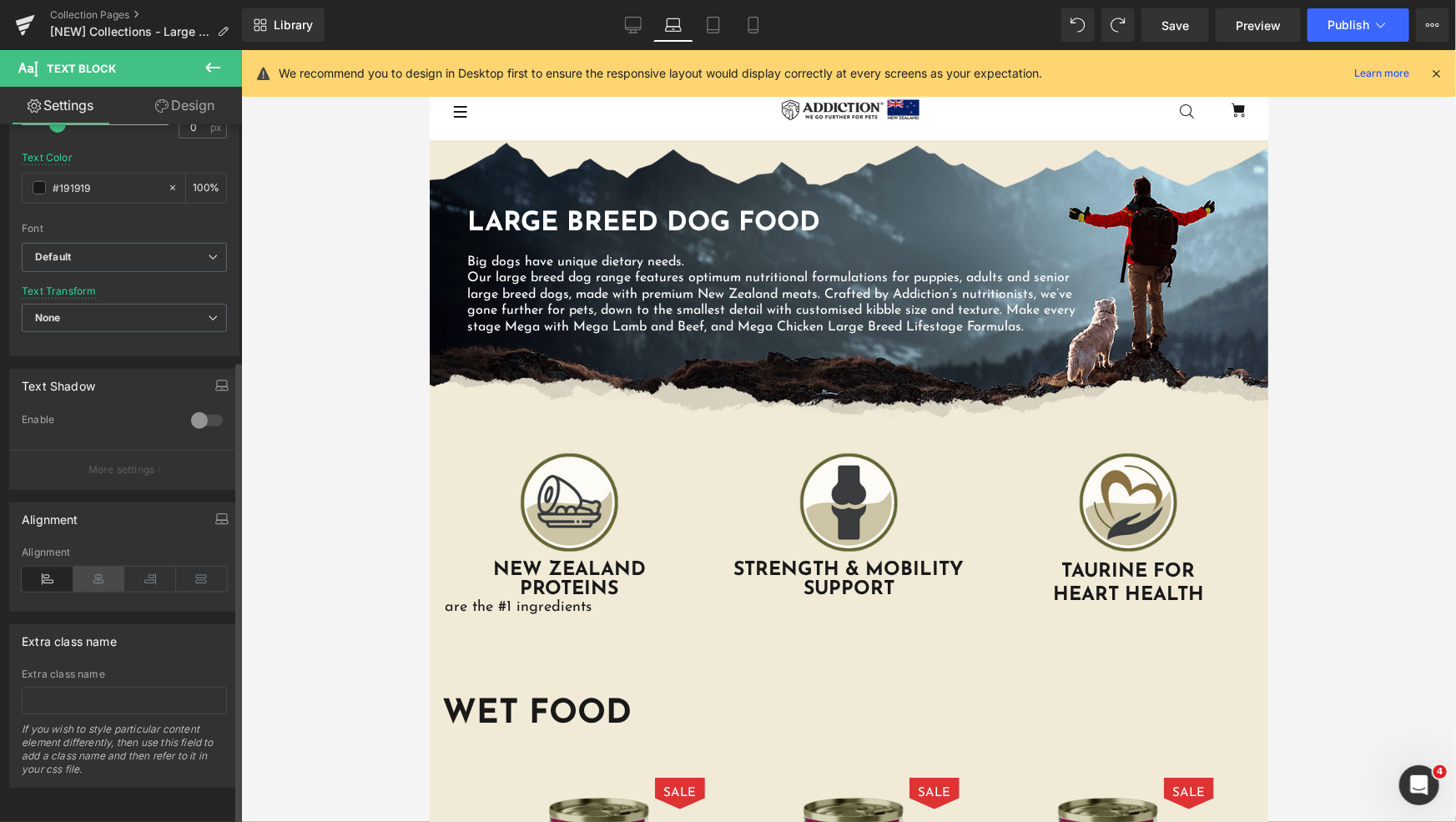
click at [98, 575] on icon at bounding box center [99, 579] width 52 height 25
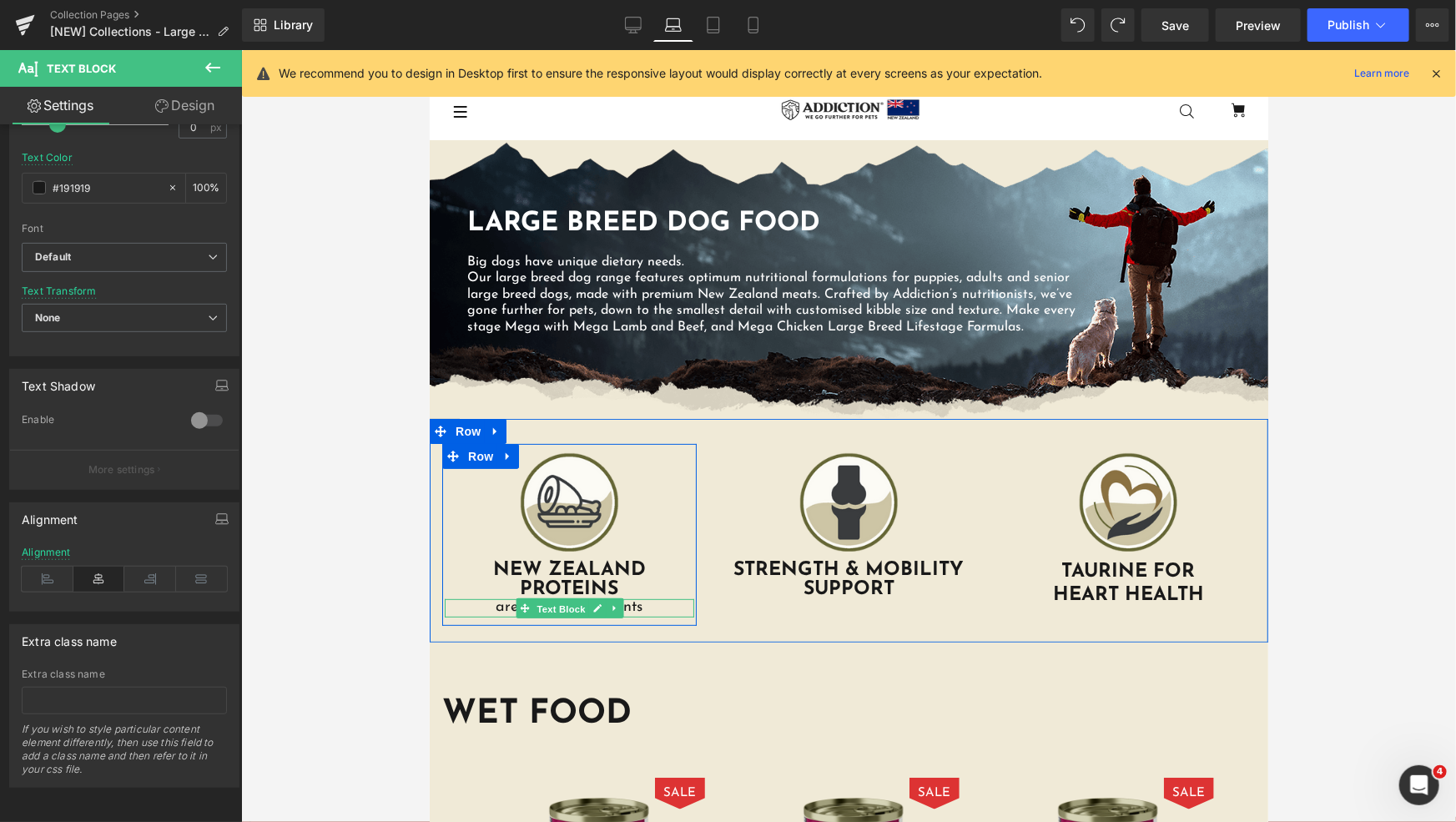
click at [535, 605] on span "Text Block" at bounding box center [560, 608] width 55 height 20
click at [522, 613] on span at bounding box center [523, 607] width 18 height 20
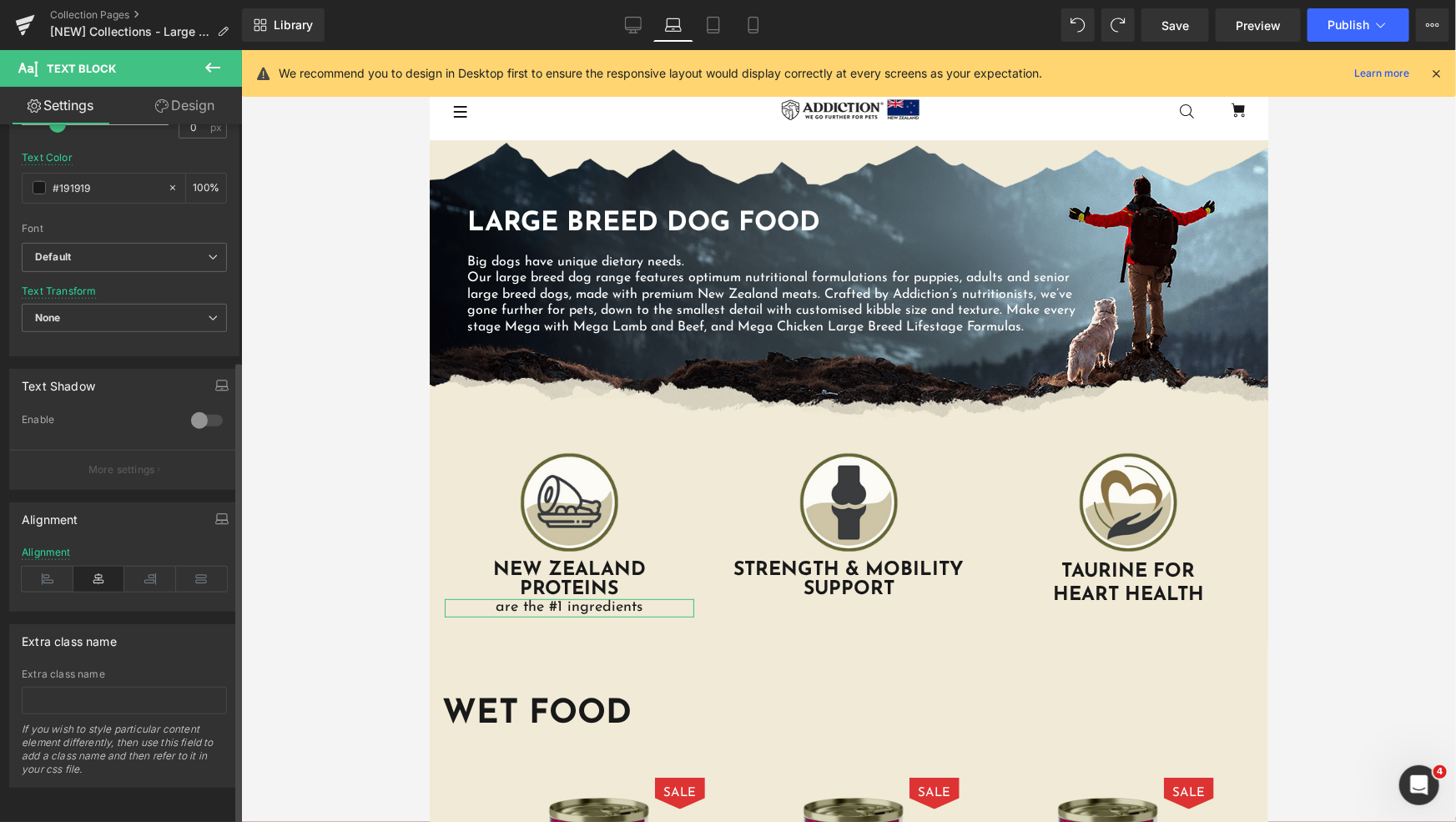
scroll to position [0, 0]
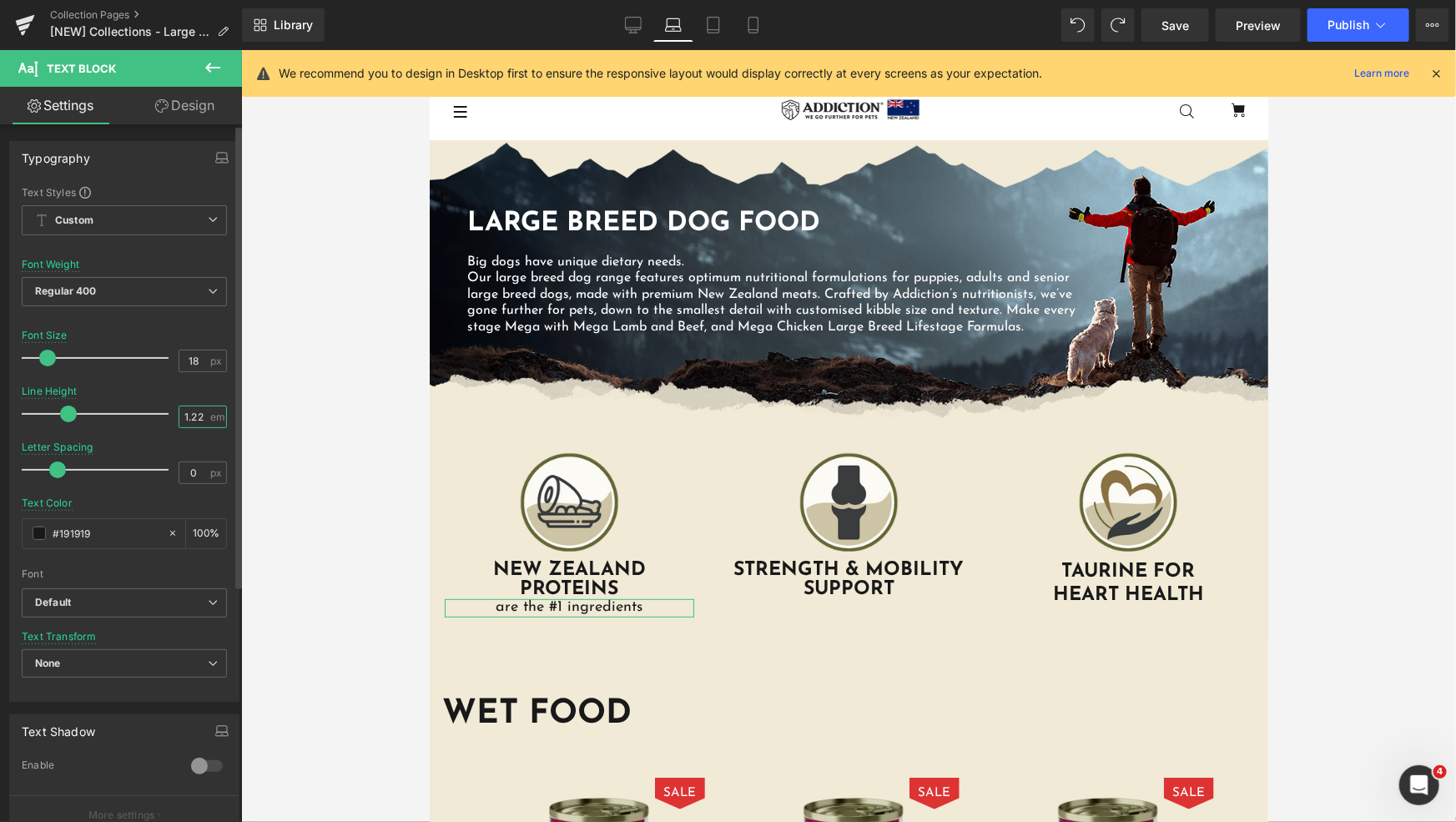
click at [193, 410] on input "1.22" at bounding box center [194, 417] width 29 height 21
type input "1"
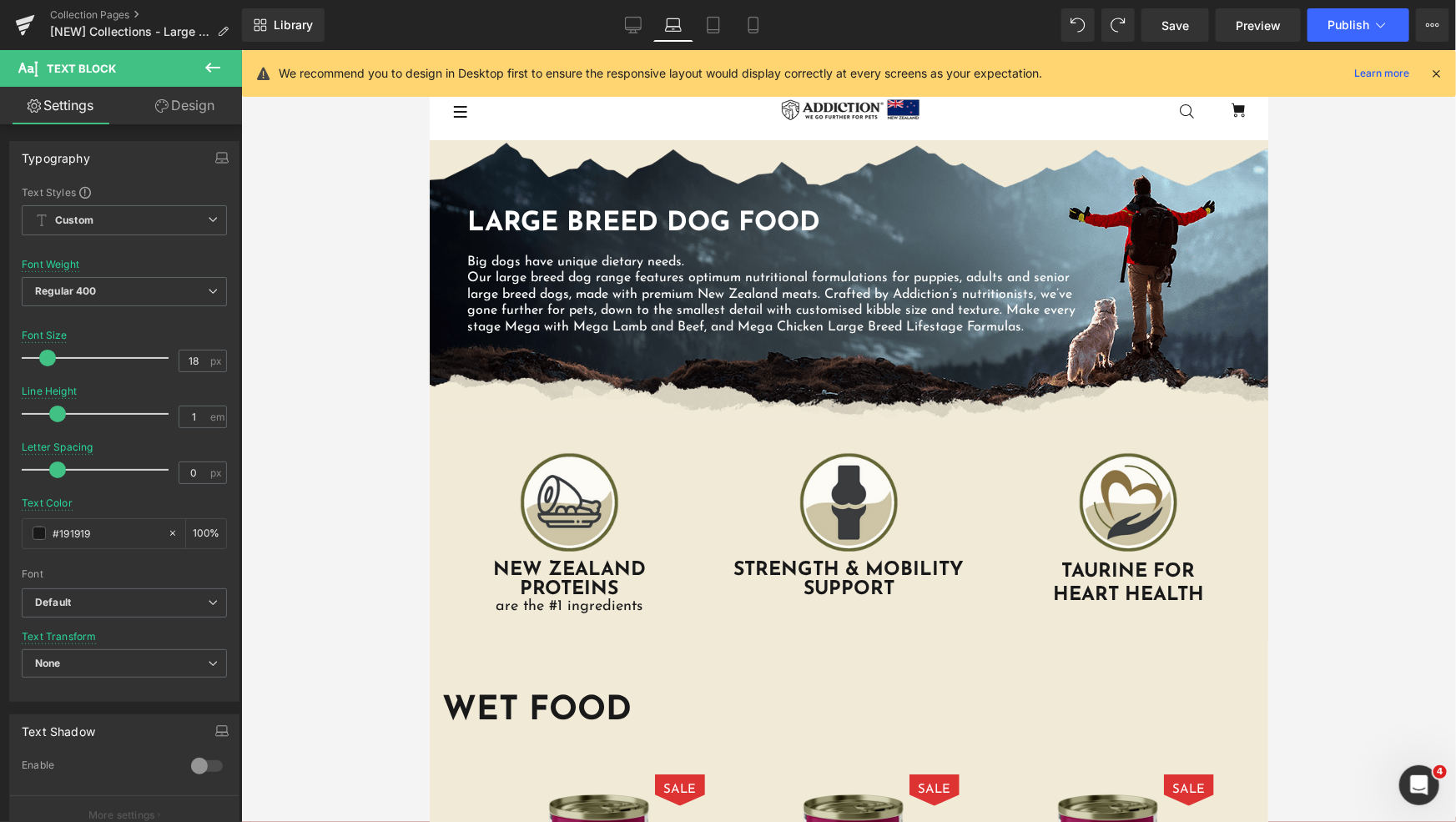
click at [313, 395] on div at bounding box center [849, 436] width 1215 height 772
click at [644, 25] on link "Desktop" at bounding box center [633, 25] width 40 height 34
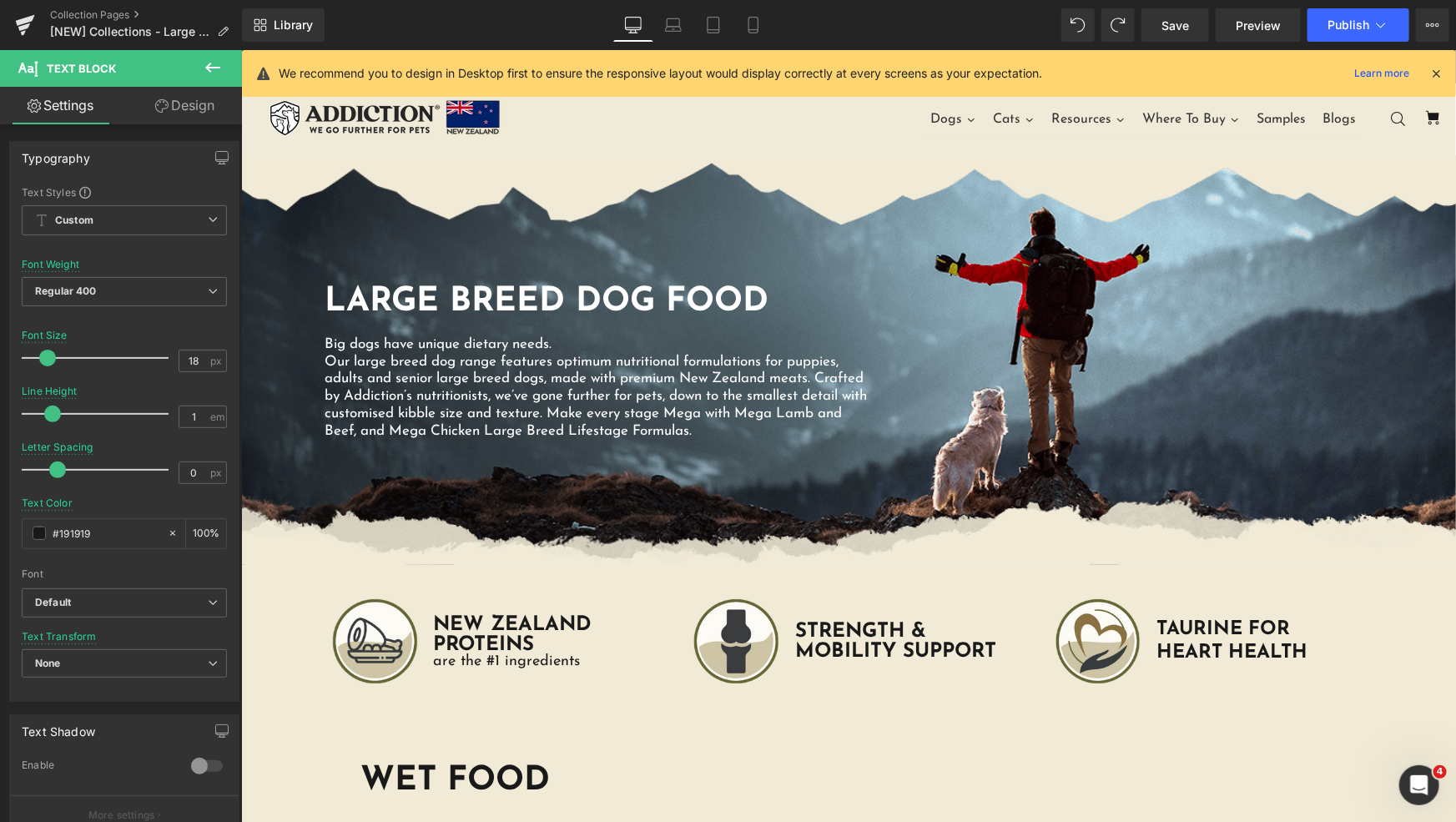
scroll to position [39, 0]
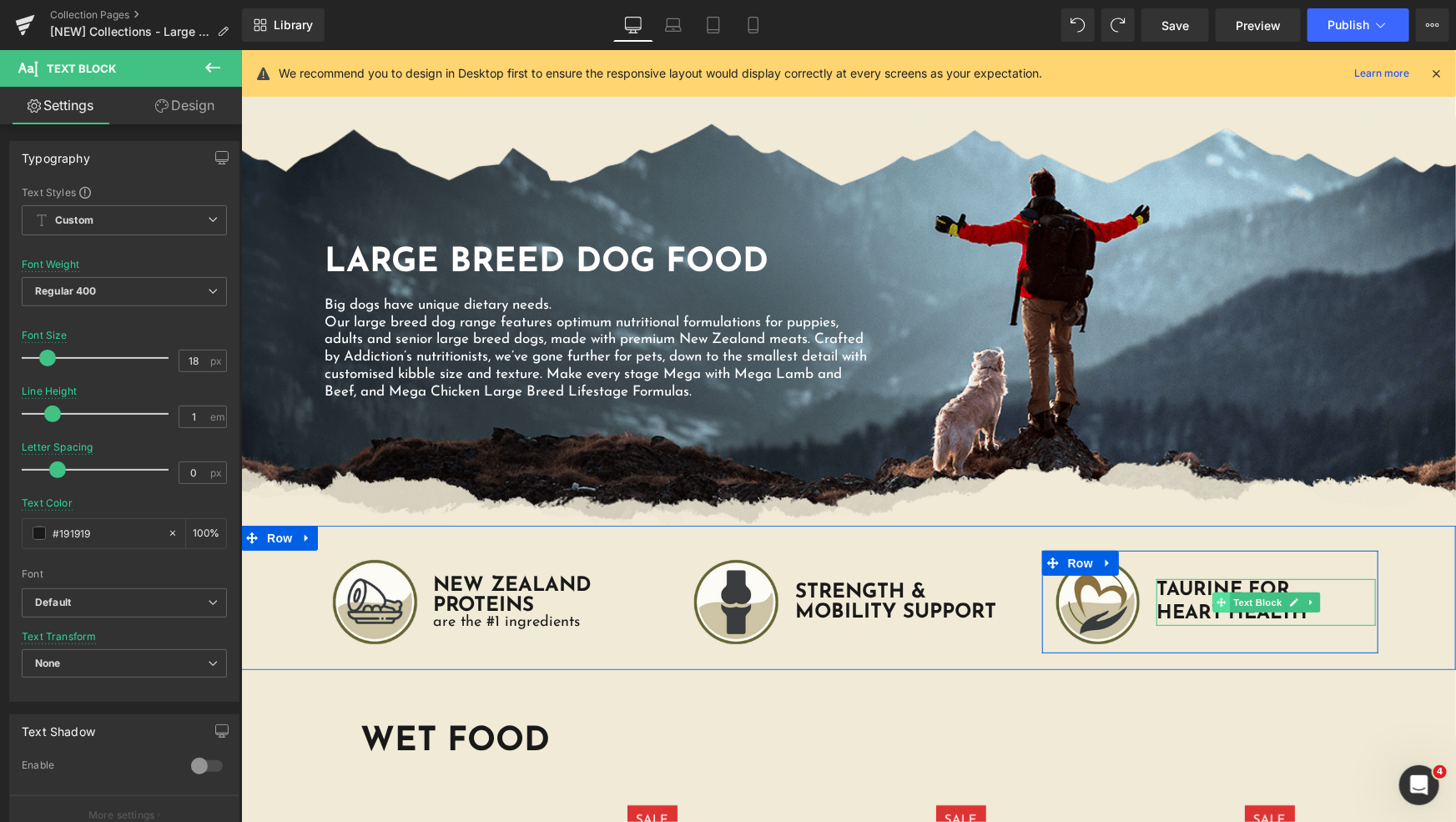
click at [1219, 597] on icon at bounding box center [1220, 601] width 9 height 10
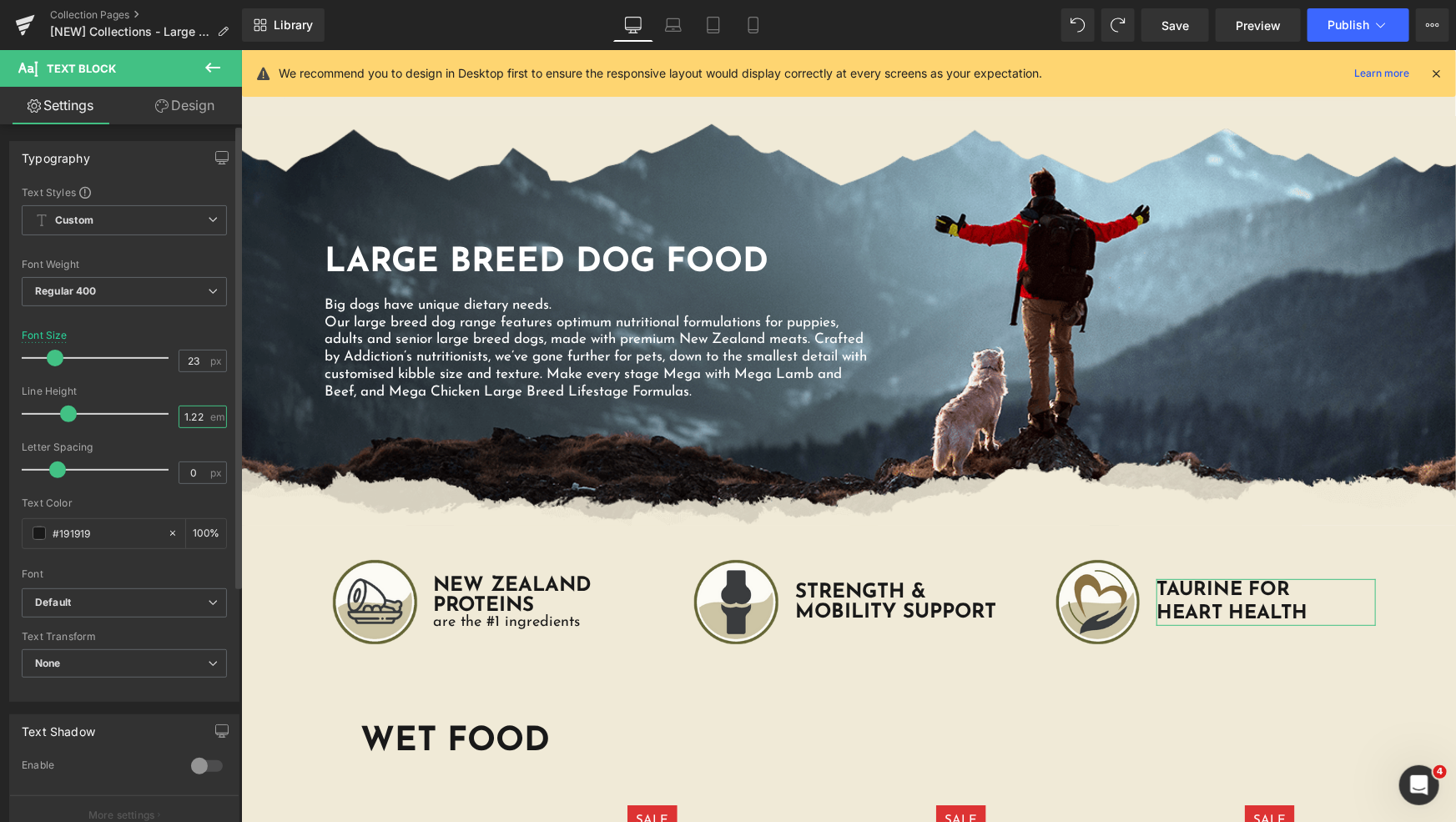
click at [190, 408] on input "1.22" at bounding box center [194, 417] width 29 height 21
type input "1"
click at [293, 567] on div "Image Large Breed Dog Food Heading Big dogs have unique dietary needs. Our larg…" at bounding box center [848, 593] width 1215 height 136
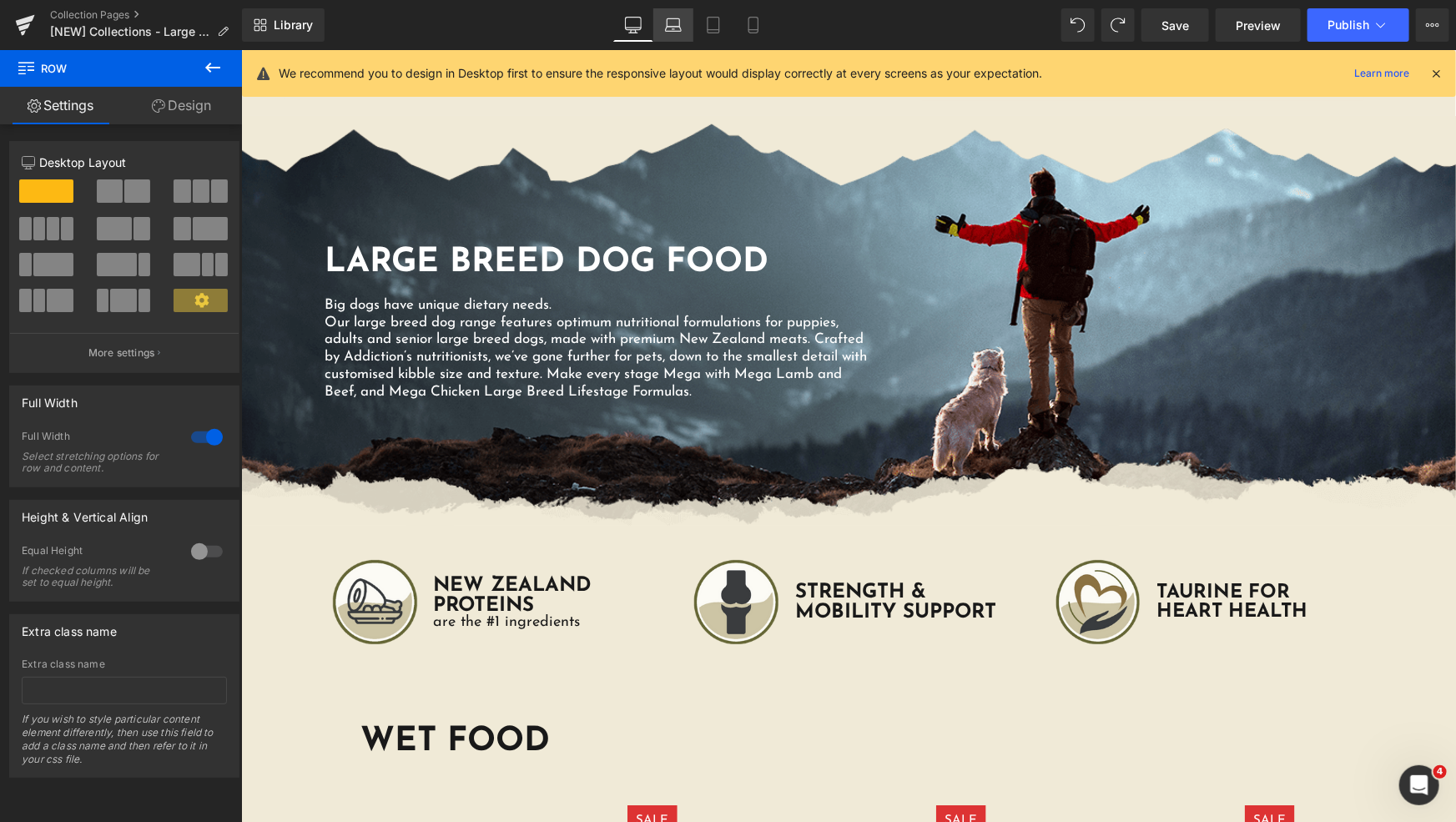
click at [670, 37] on link "Laptop" at bounding box center [673, 25] width 40 height 34
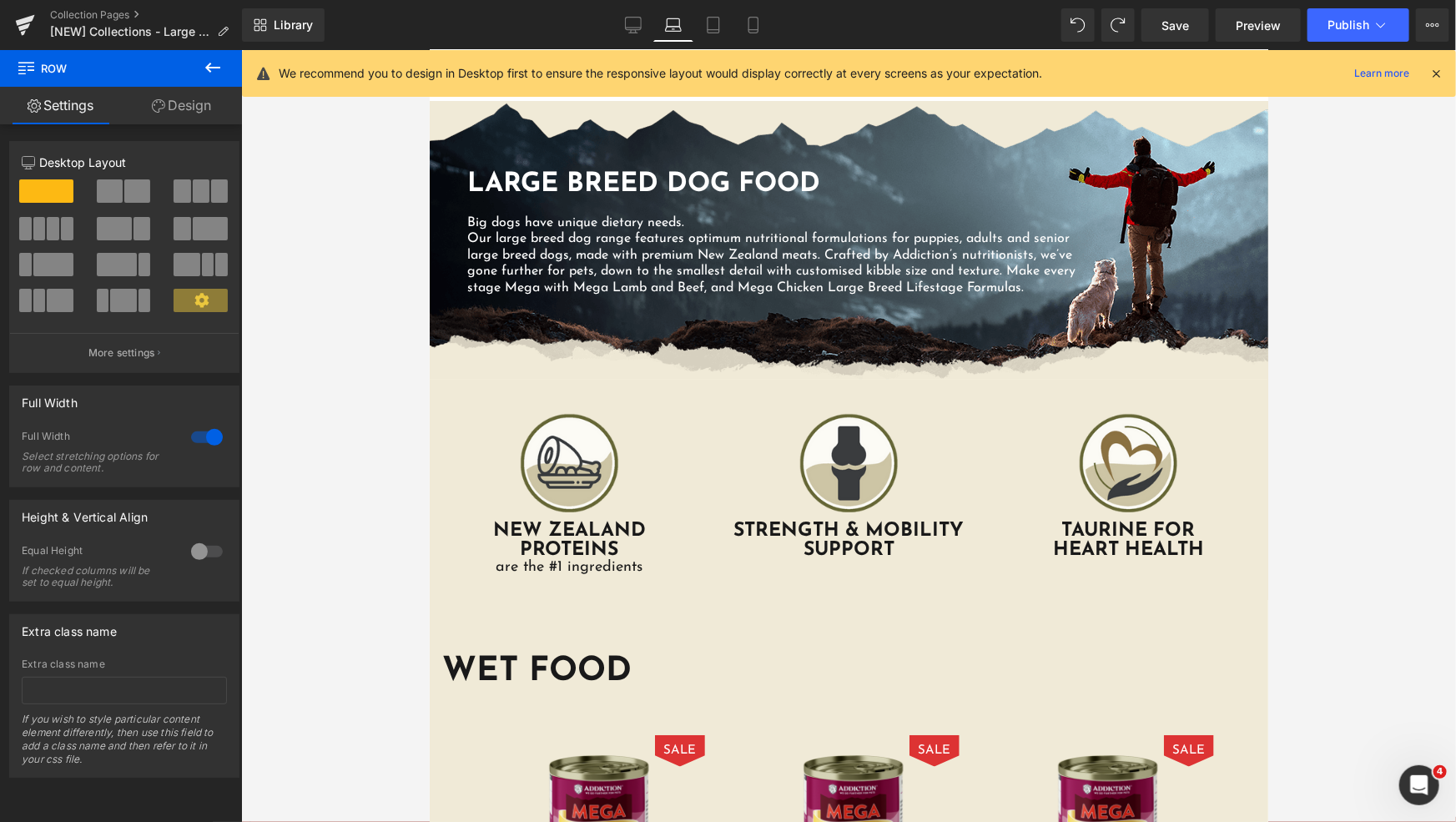
scroll to position [0, 0]
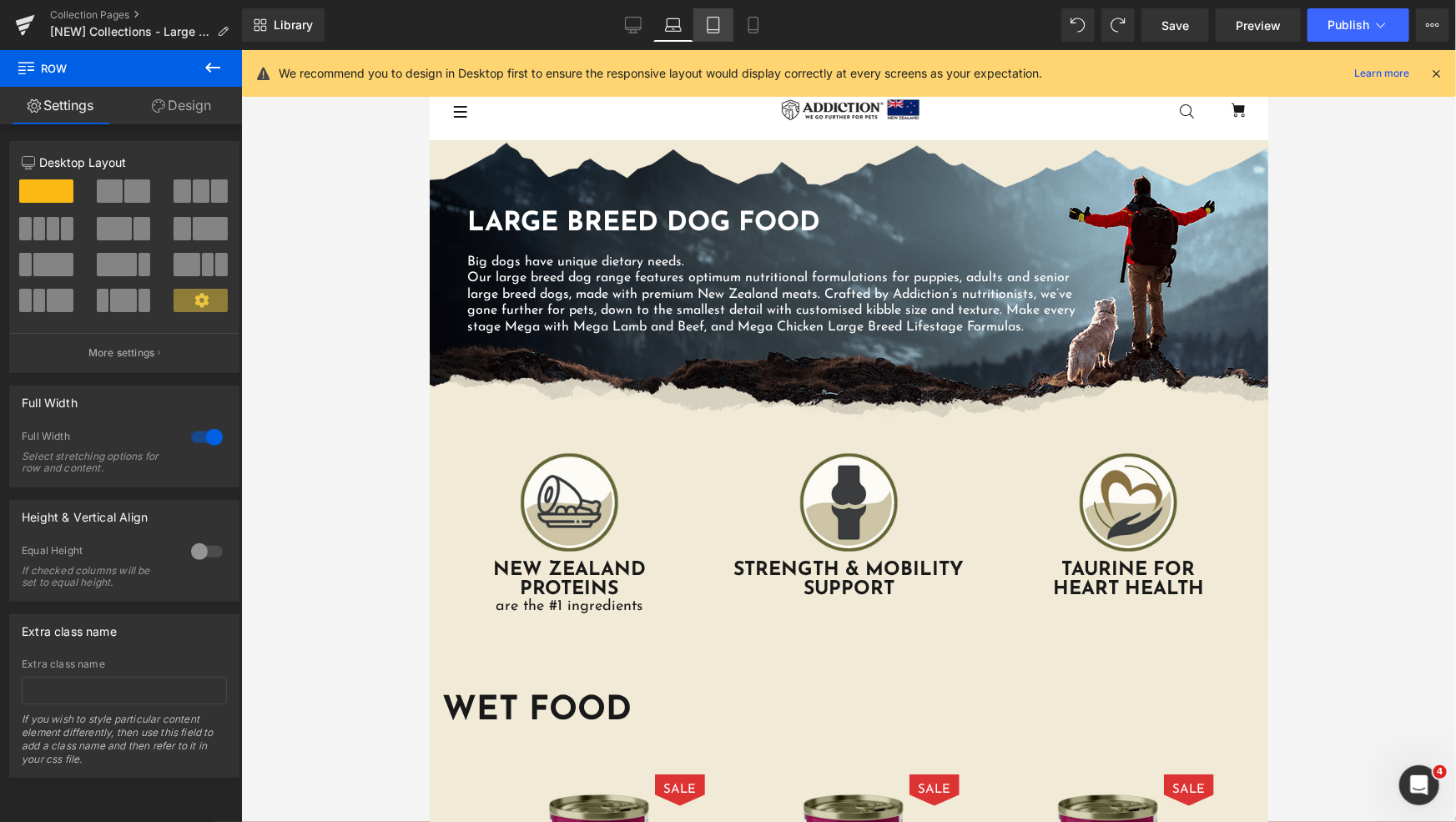
click at [702, 33] on link "Tablet" at bounding box center [713, 25] width 40 height 34
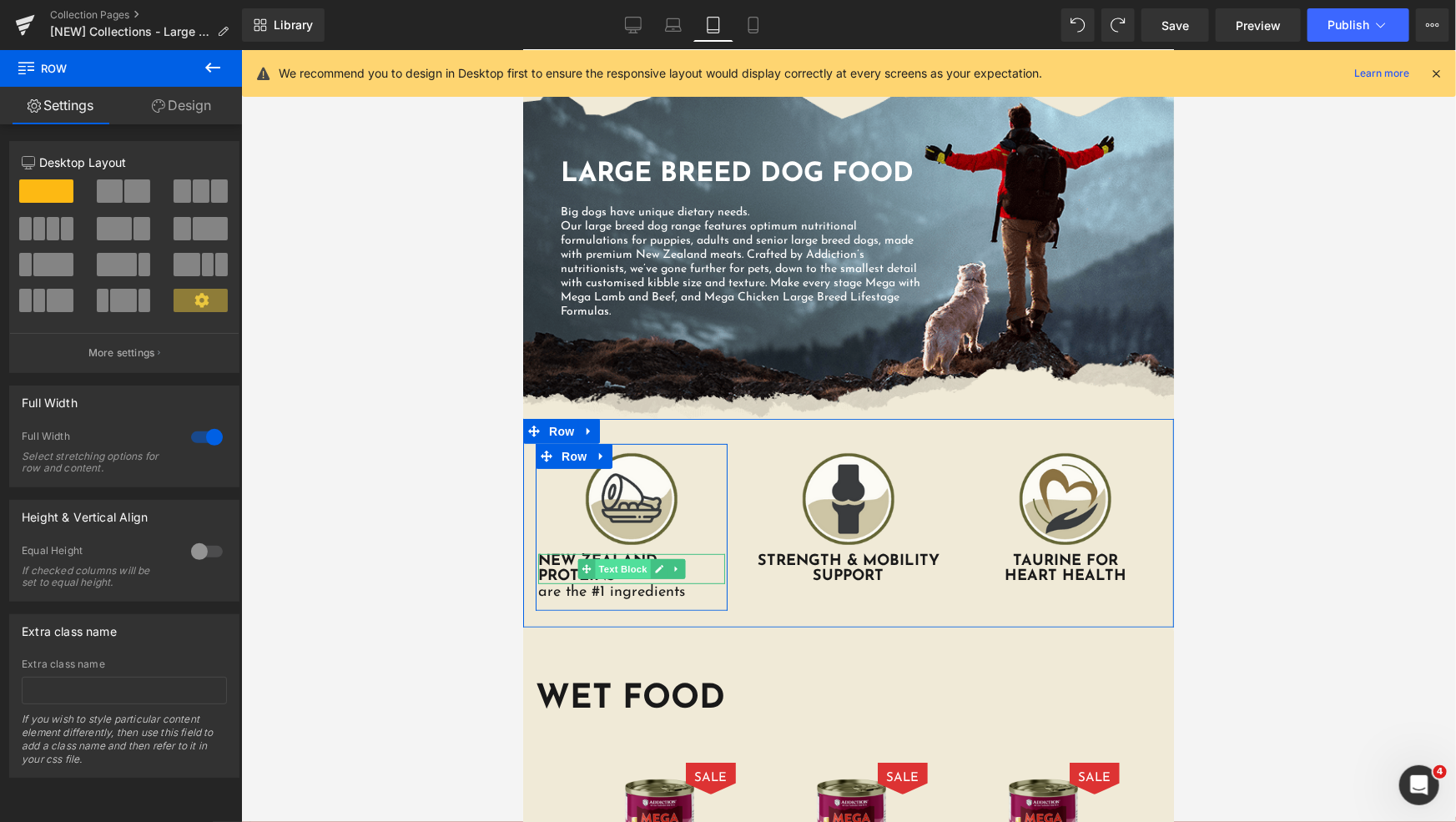
click at [598, 564] on span "Text Block" at bounding box center [621, 567] width 55 height 20
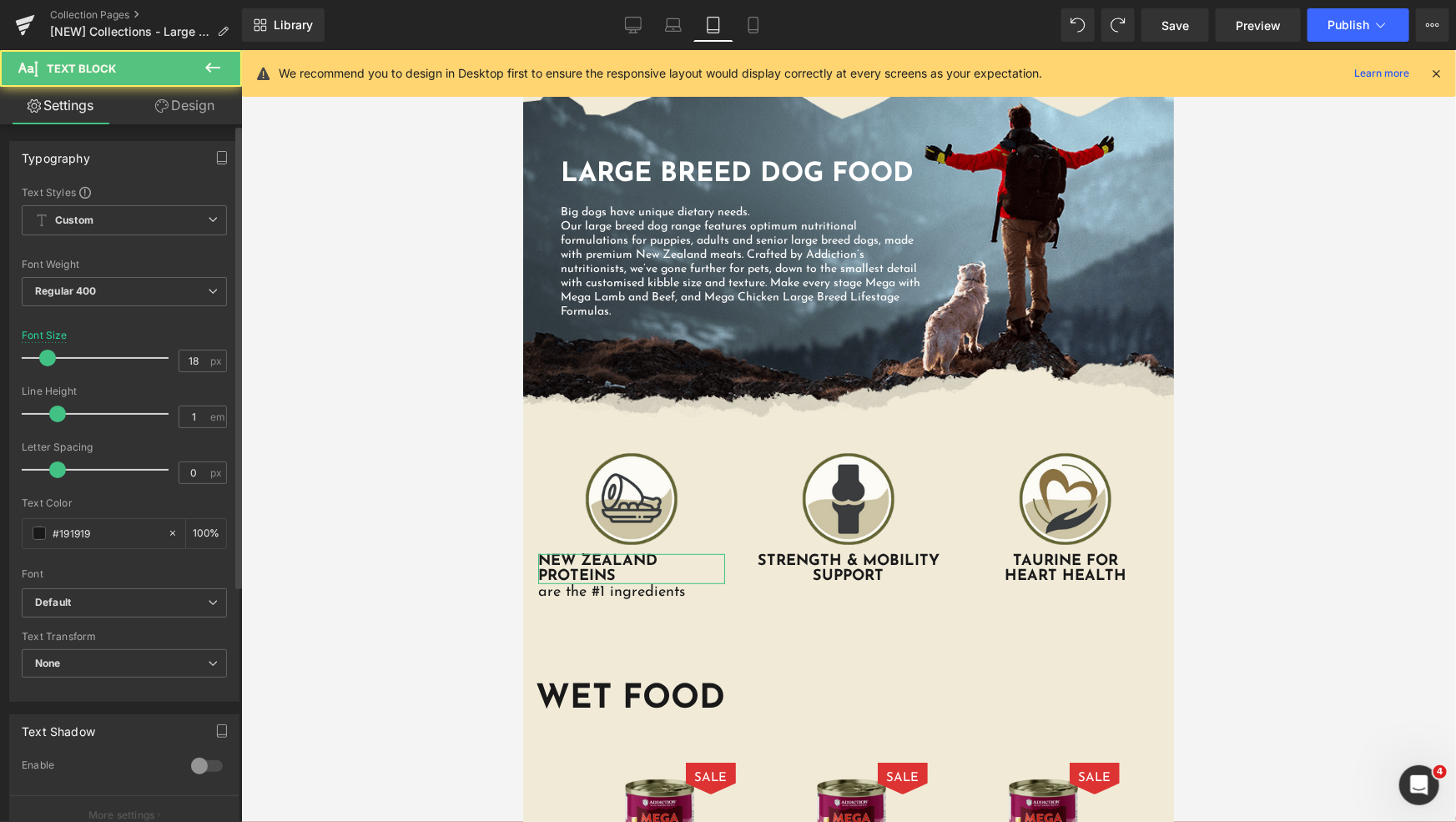
scroll to position [354, 0]
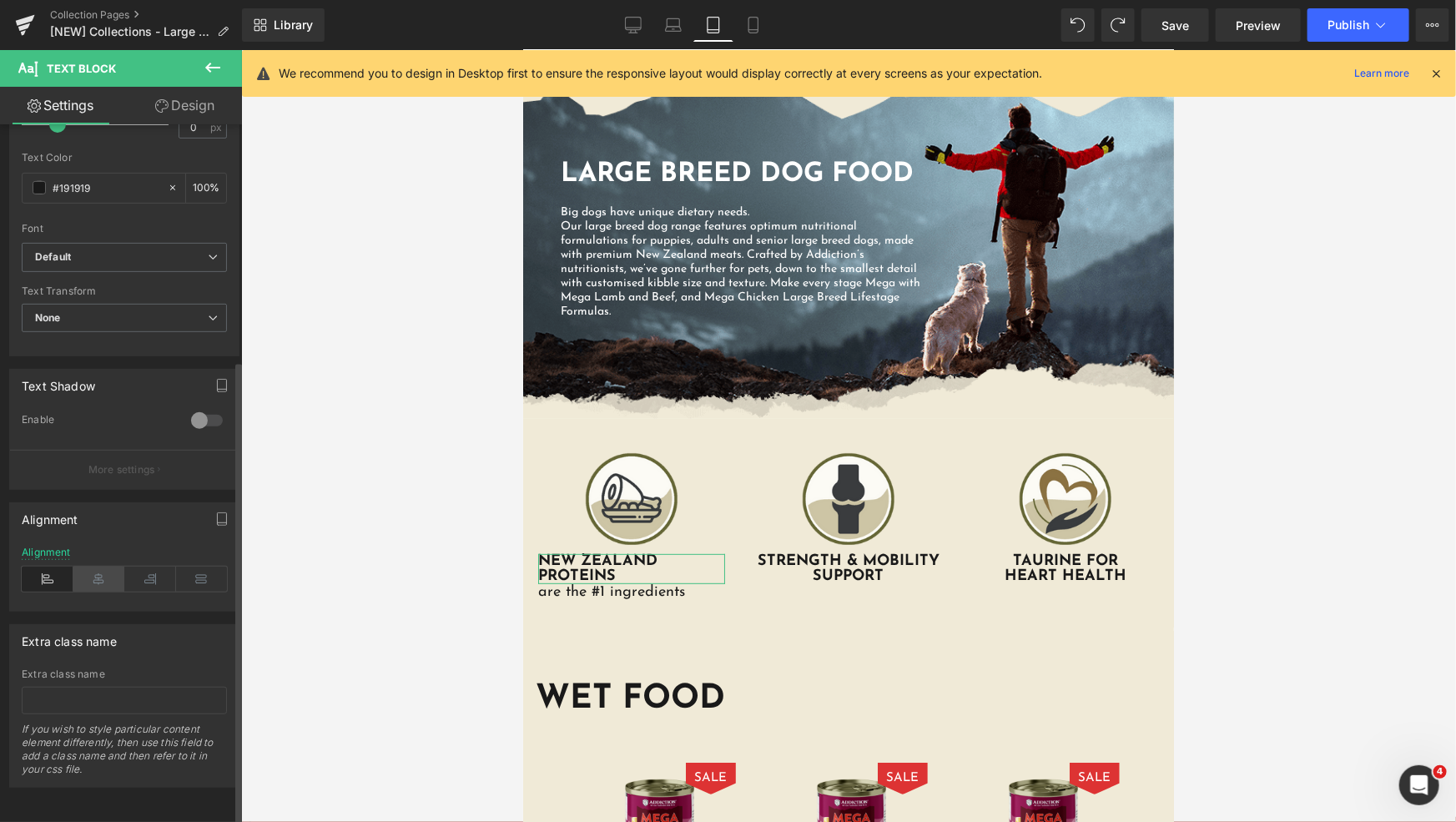
drag, startPoint x: 100, startPoint y: 572, endPoint x: 113, endPoint y: 429, distance: 143.6
click at [100, 572] on icon at bounding box center [99, 579] width 52 height 25
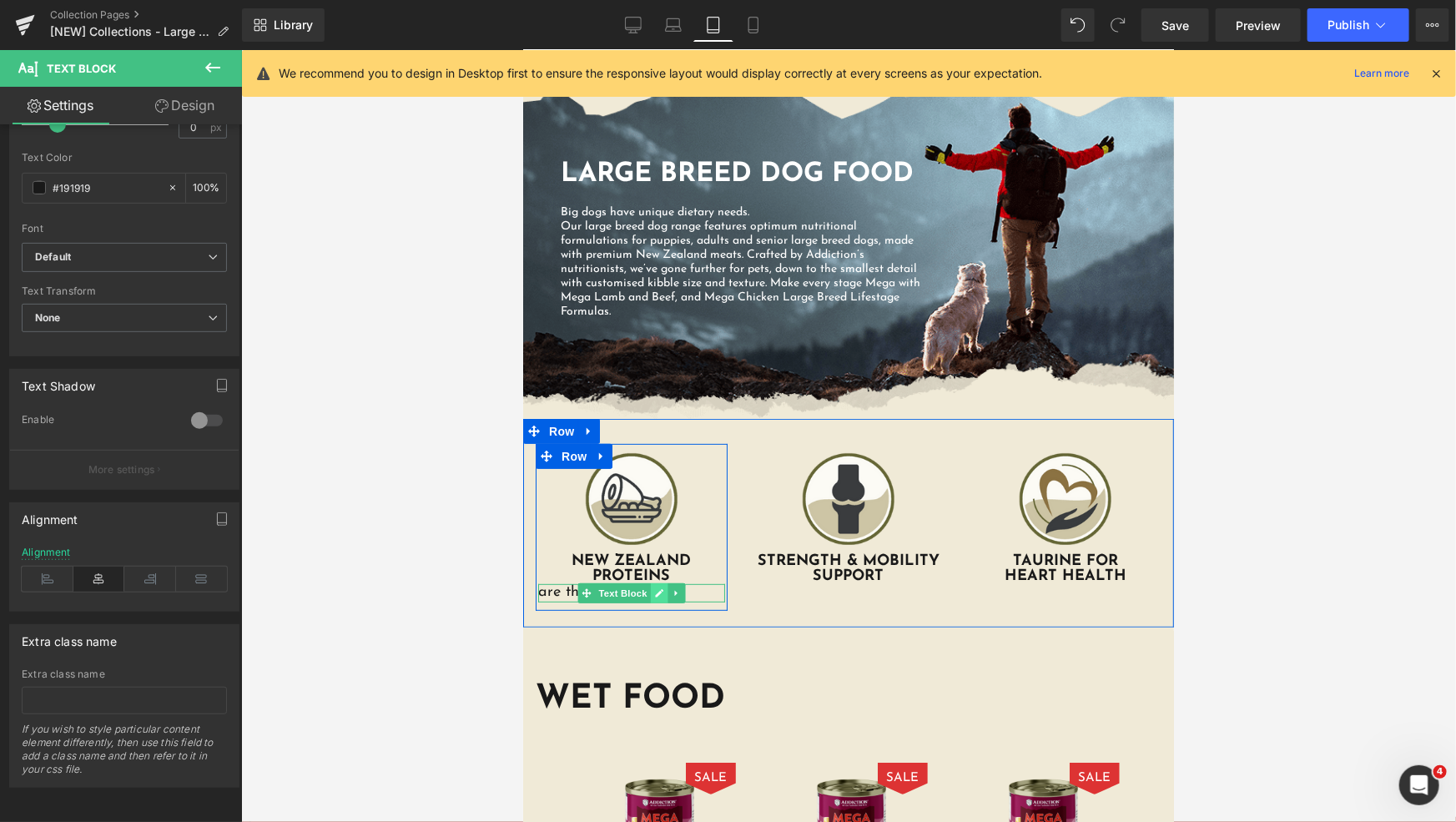
click at [658, 591] on link at bounding box center [659, 592] width 18 height 20
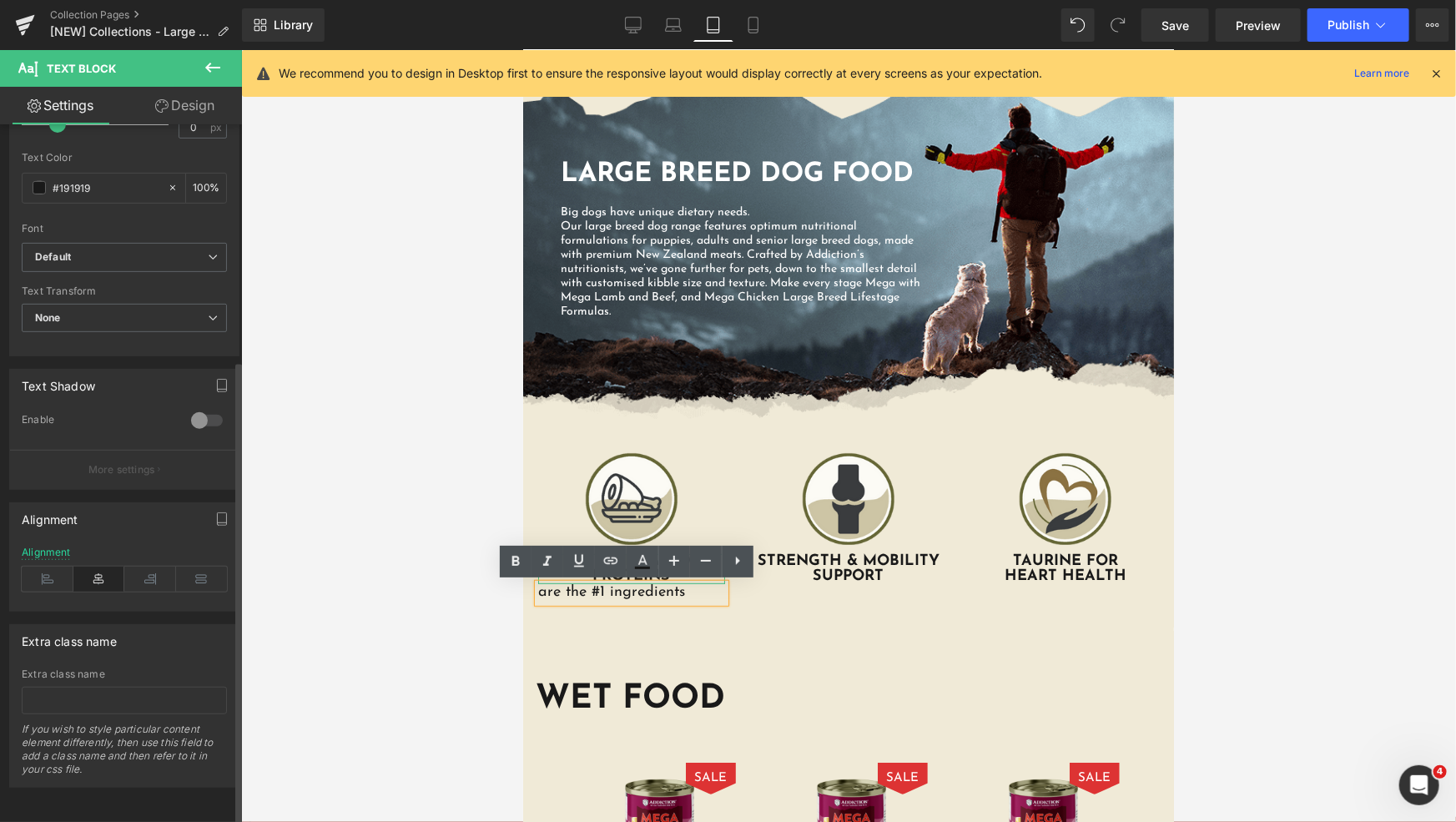
click at [89, 573] on icon at bounding box center [99, 579] width 52 height 25
click at [579, 593] on p "are the #1 ingredients" at bounding box center [630, 592] width 187 height 19
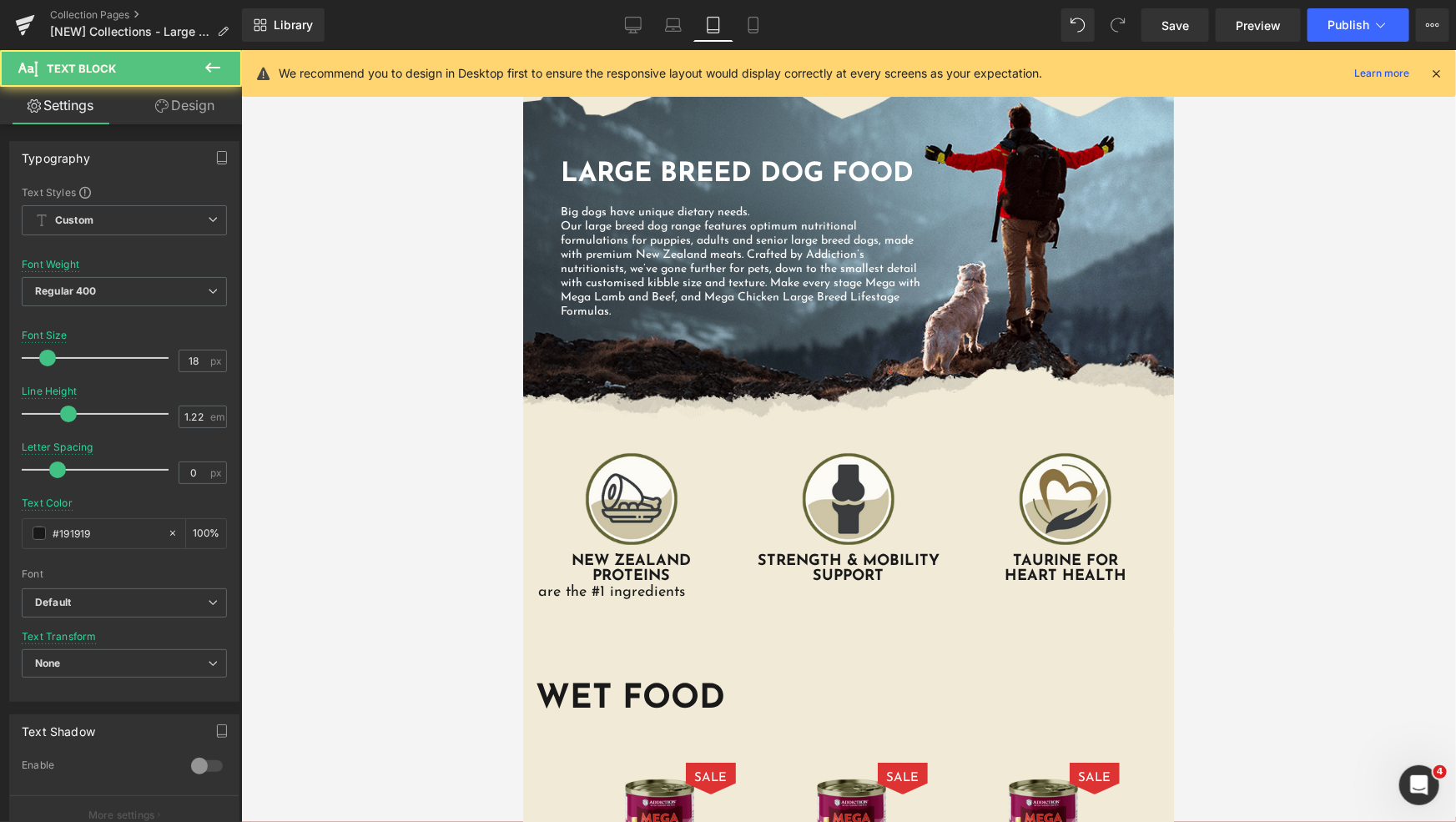
click at [474, 605] on div at bounding box center [849, 436] width 1215 height 772
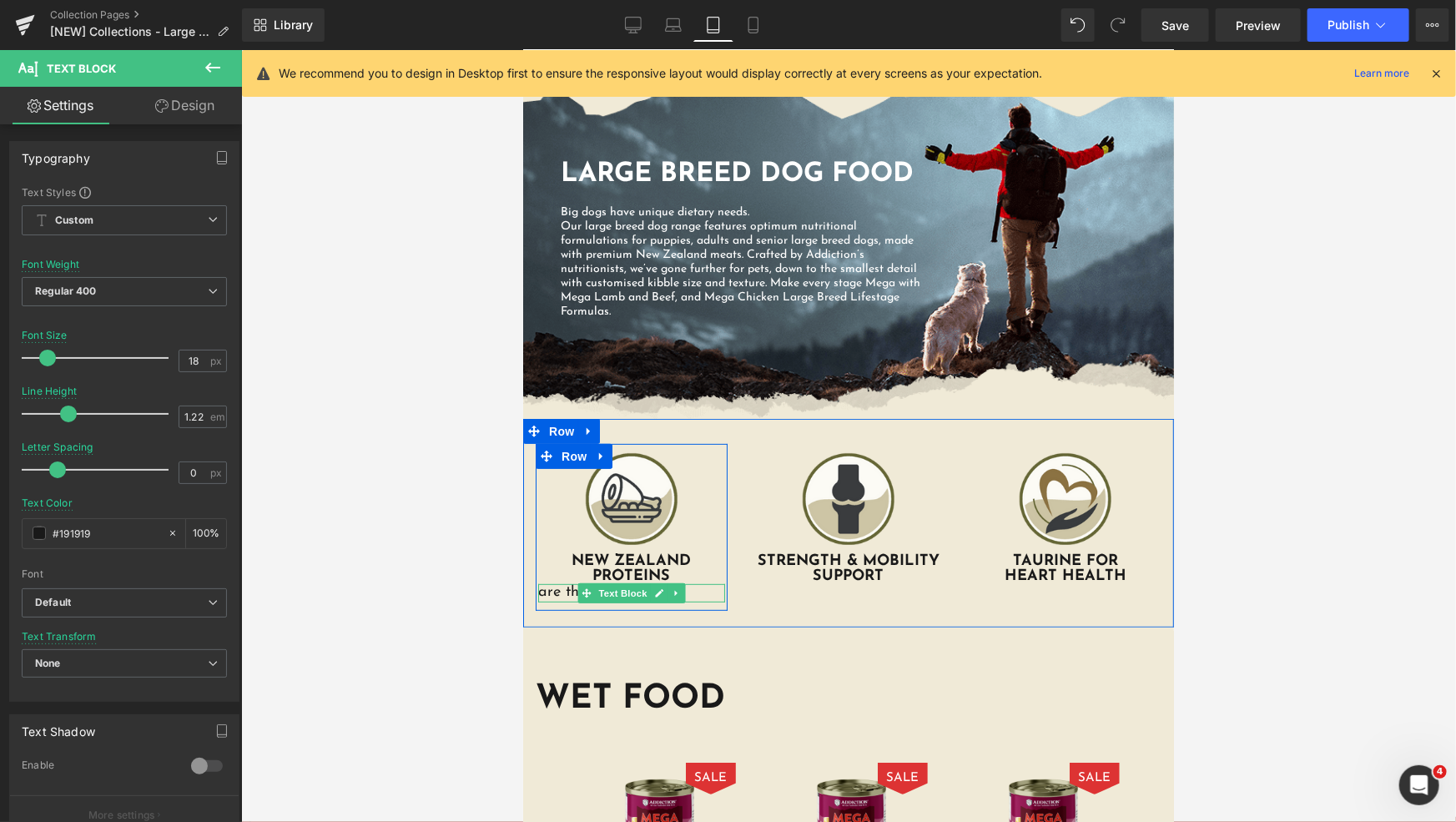
click at [553, 596] on p "are the #1 ingredients" at bounding box center [630, 592] width 187 height 19
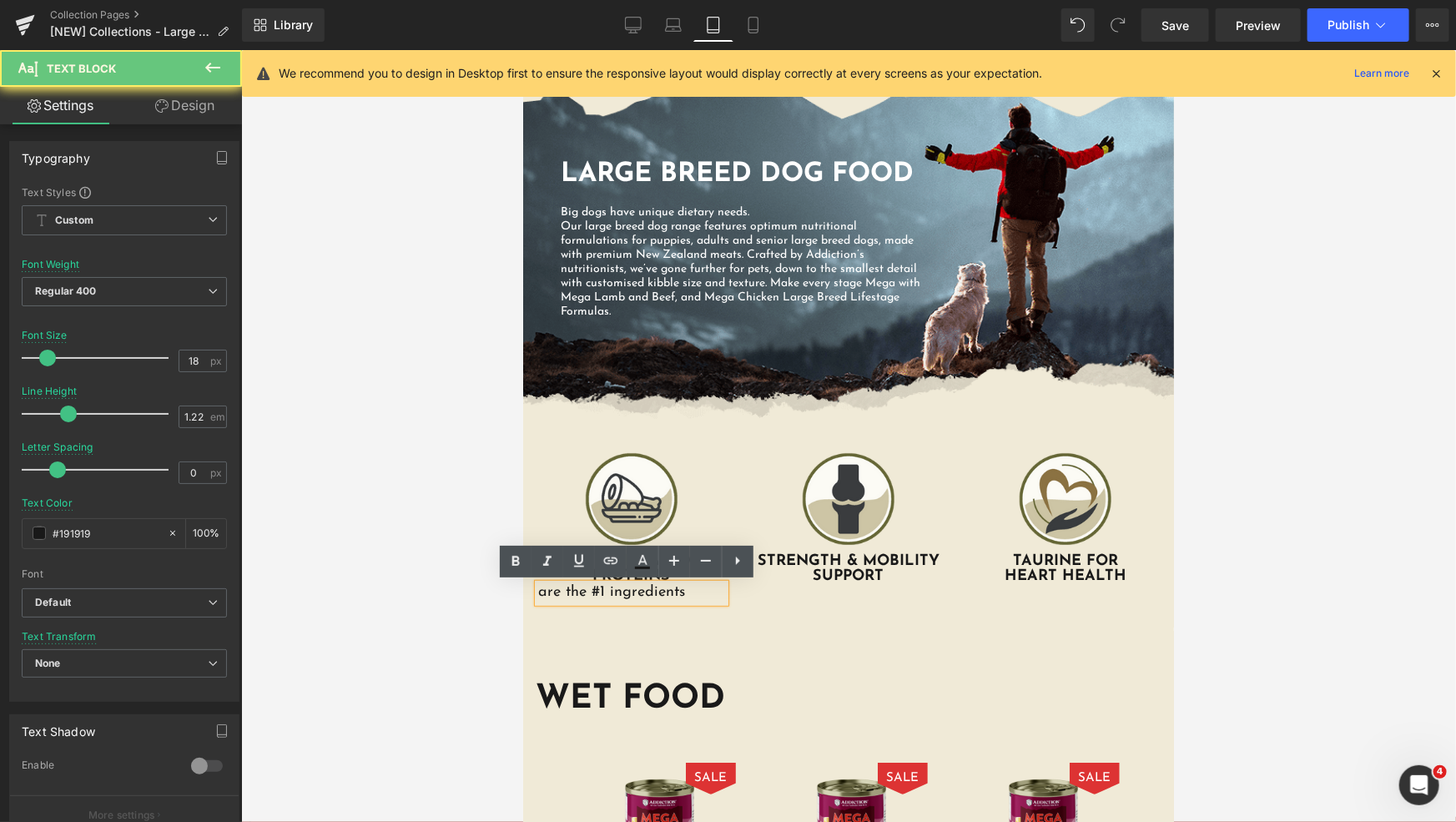
drag, startPoint x: 584, startPoint y: 591, endPoint x: 565, endPoint y: 604, distance: 23.0
click at [585, 591] on p "are the #1 ingredients" at bounding box center [630, 592] width 187 height 19
click at [476, 608] on div at bounding box center [849, 436] width 1215 height 772
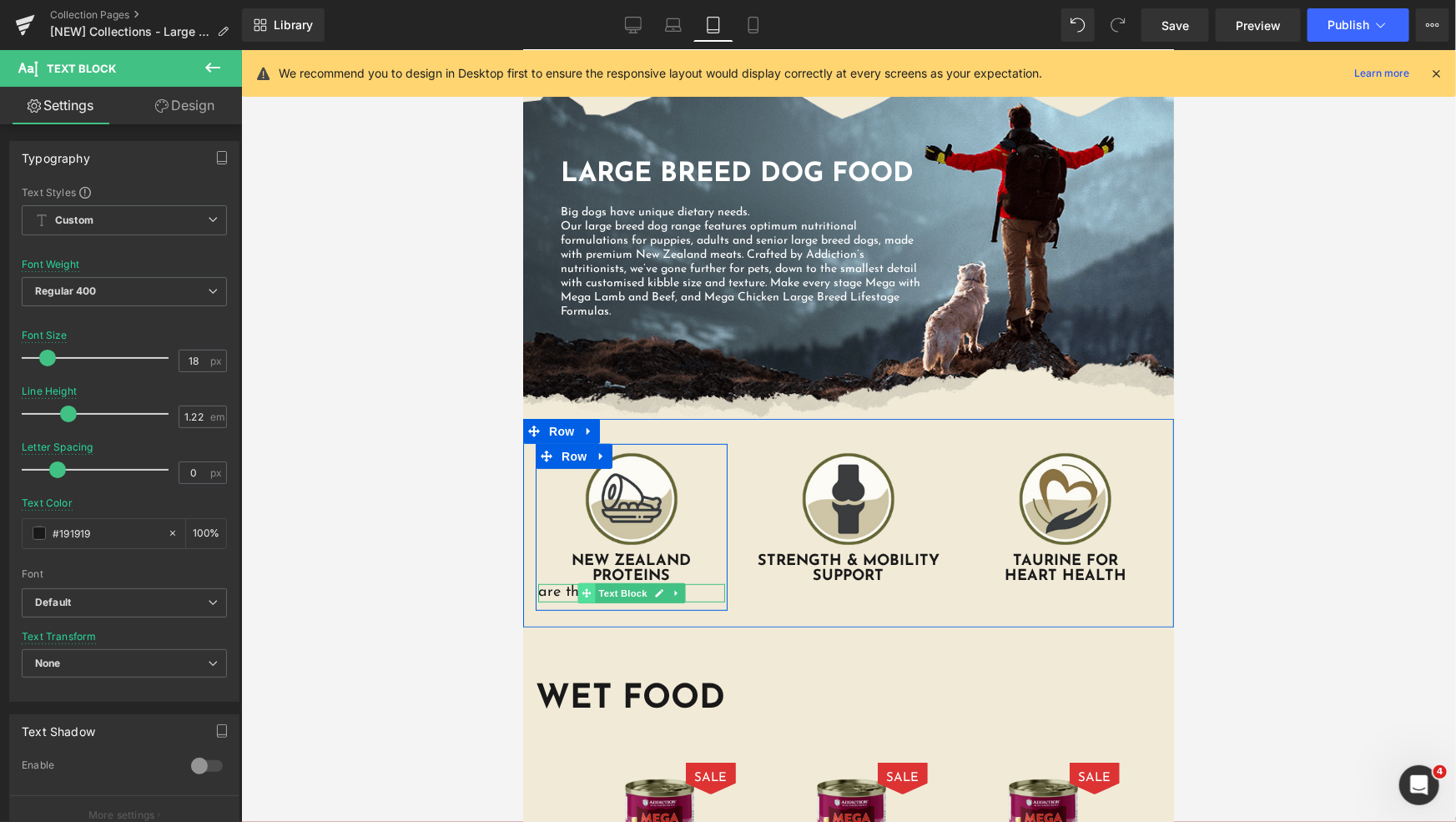
click at [586, 592] on span at bounding box center [586, 592] width 18 height 20
click at [581, 590] on icon at bounding box center [585, 591] width 9 height 10
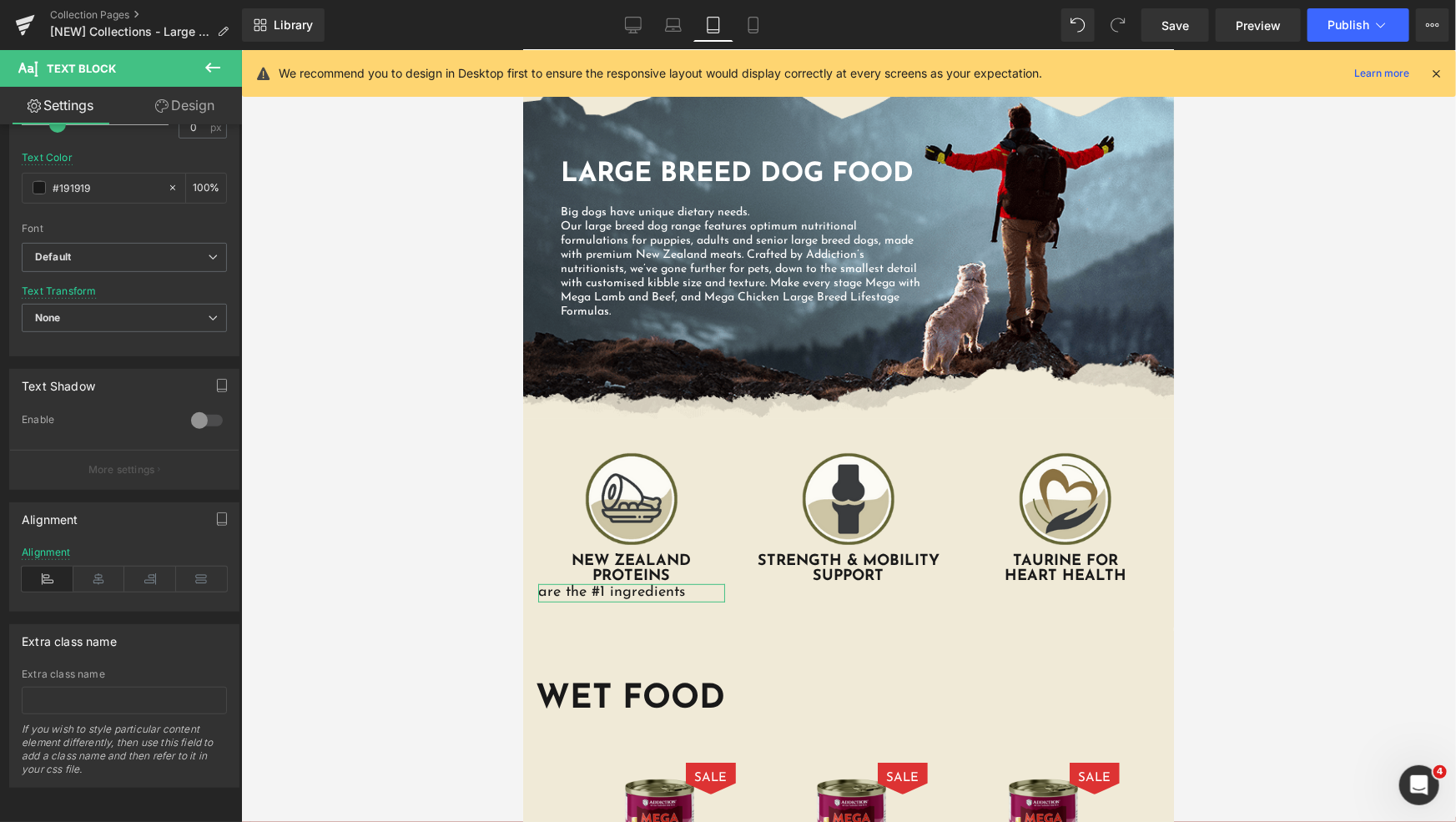
click at [107, 575] on icon at bounding box center [99, 579] width 52 height 25
click at [751, 26] on icon at bounding box center [753, 25] width 17 height 17
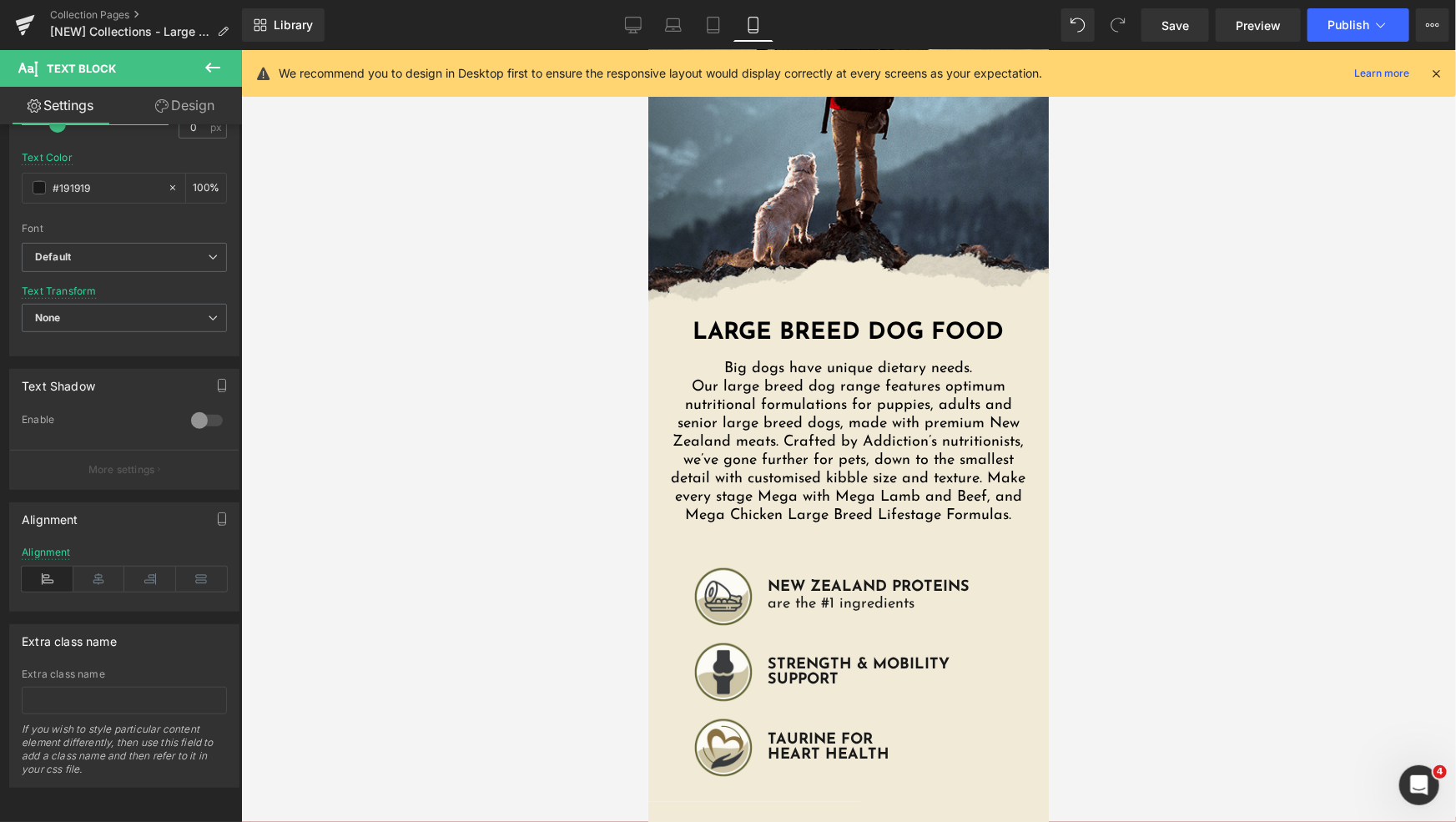
scroll to position [572, 0]
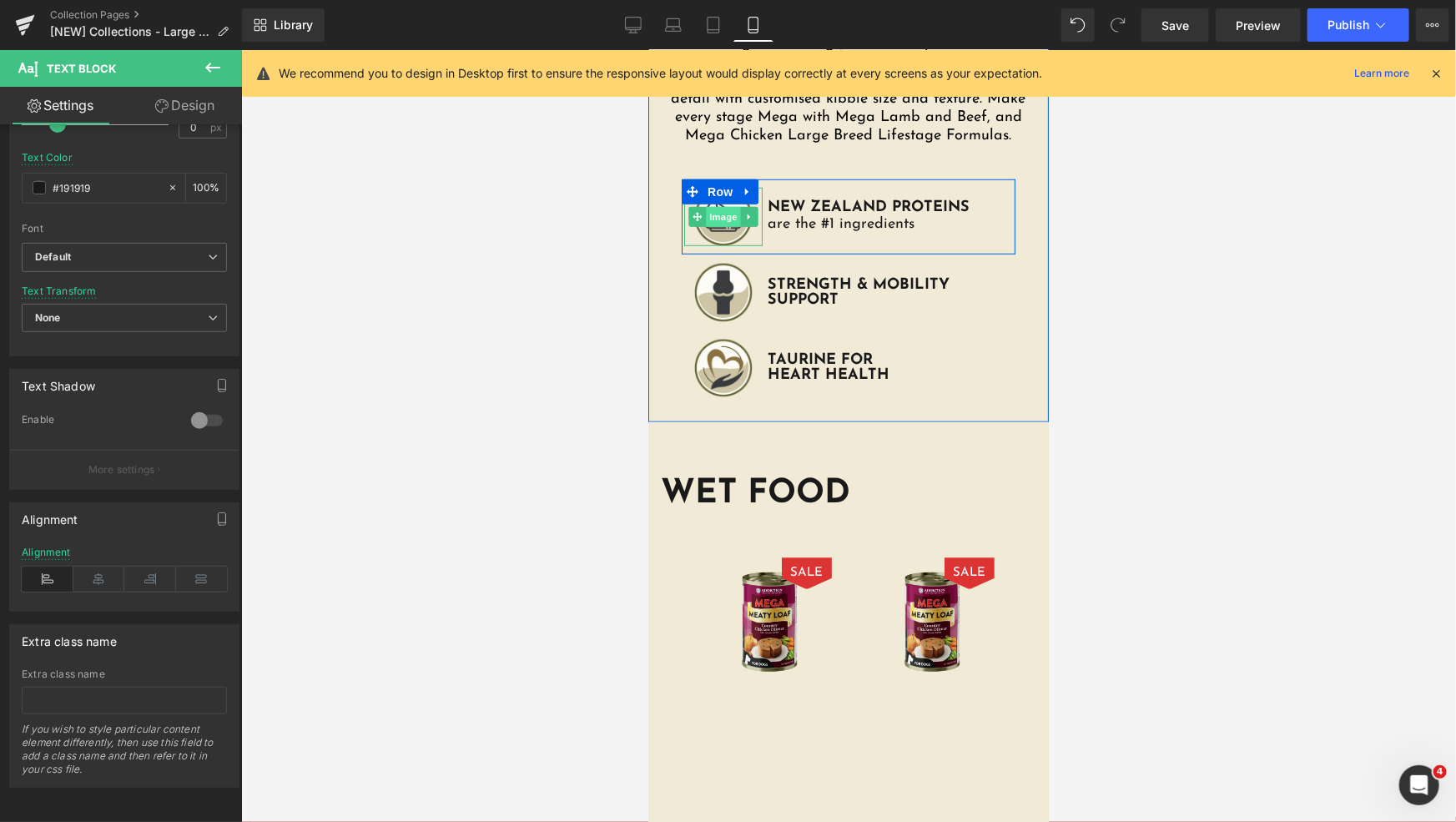
click at [705, 209] on span "Image" at bounding box center [723, 216] width 35 height 20
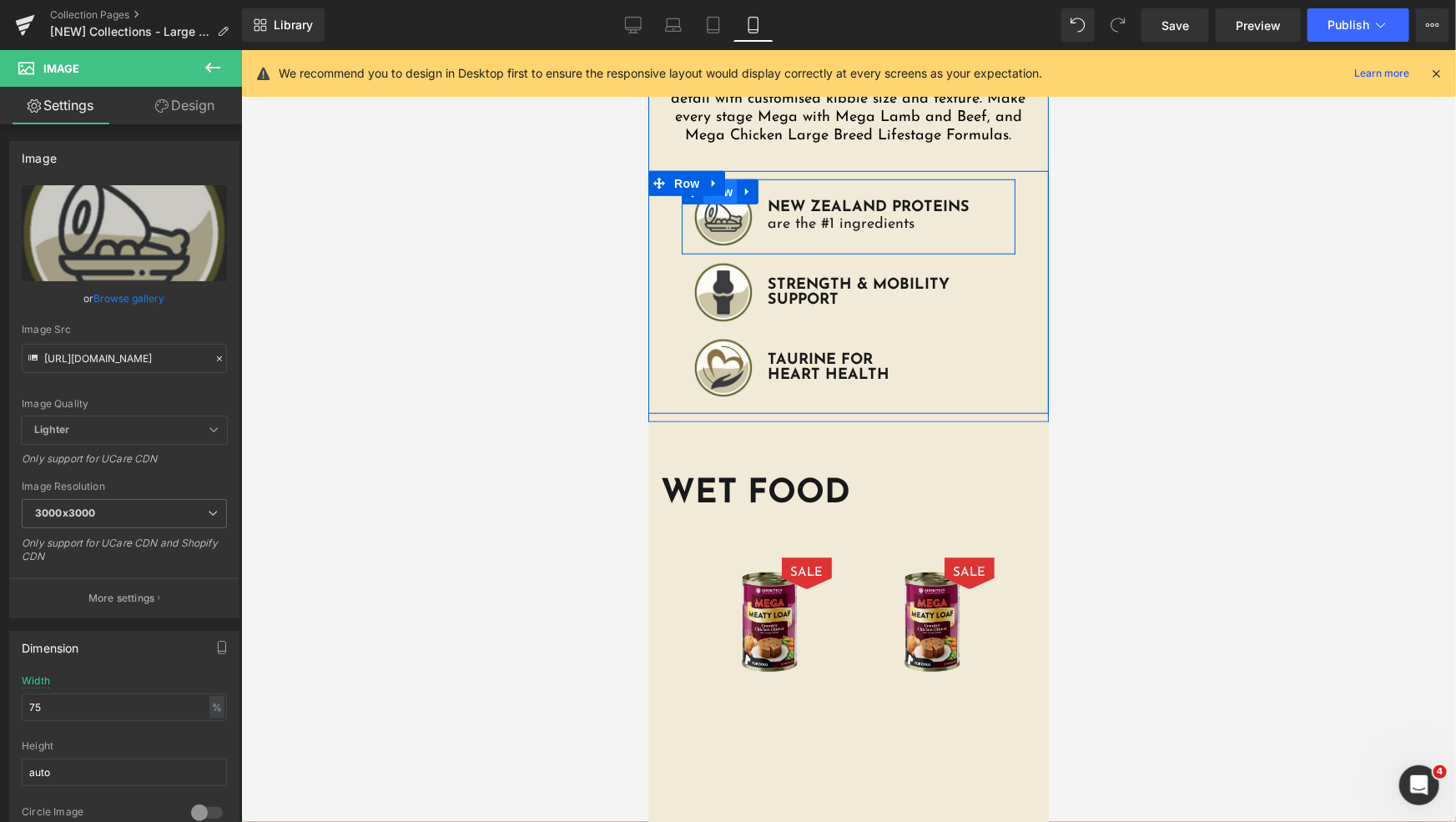
click at [728, 196] on span "Row" at bounding box center [720, 191] width 34 height 25
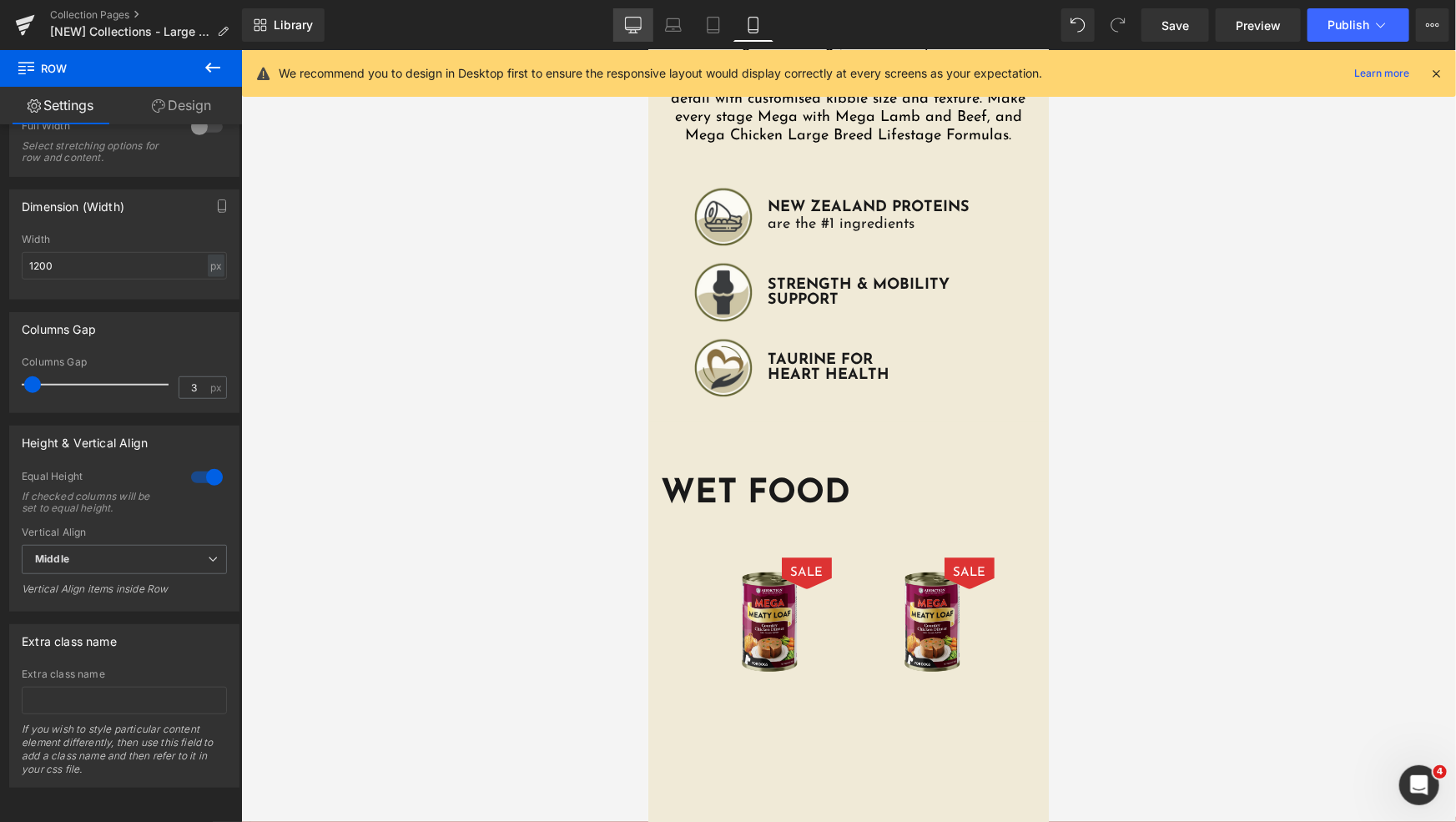
click at [638, 18] on icon at bounding box center [633, 24] width 16 height 12
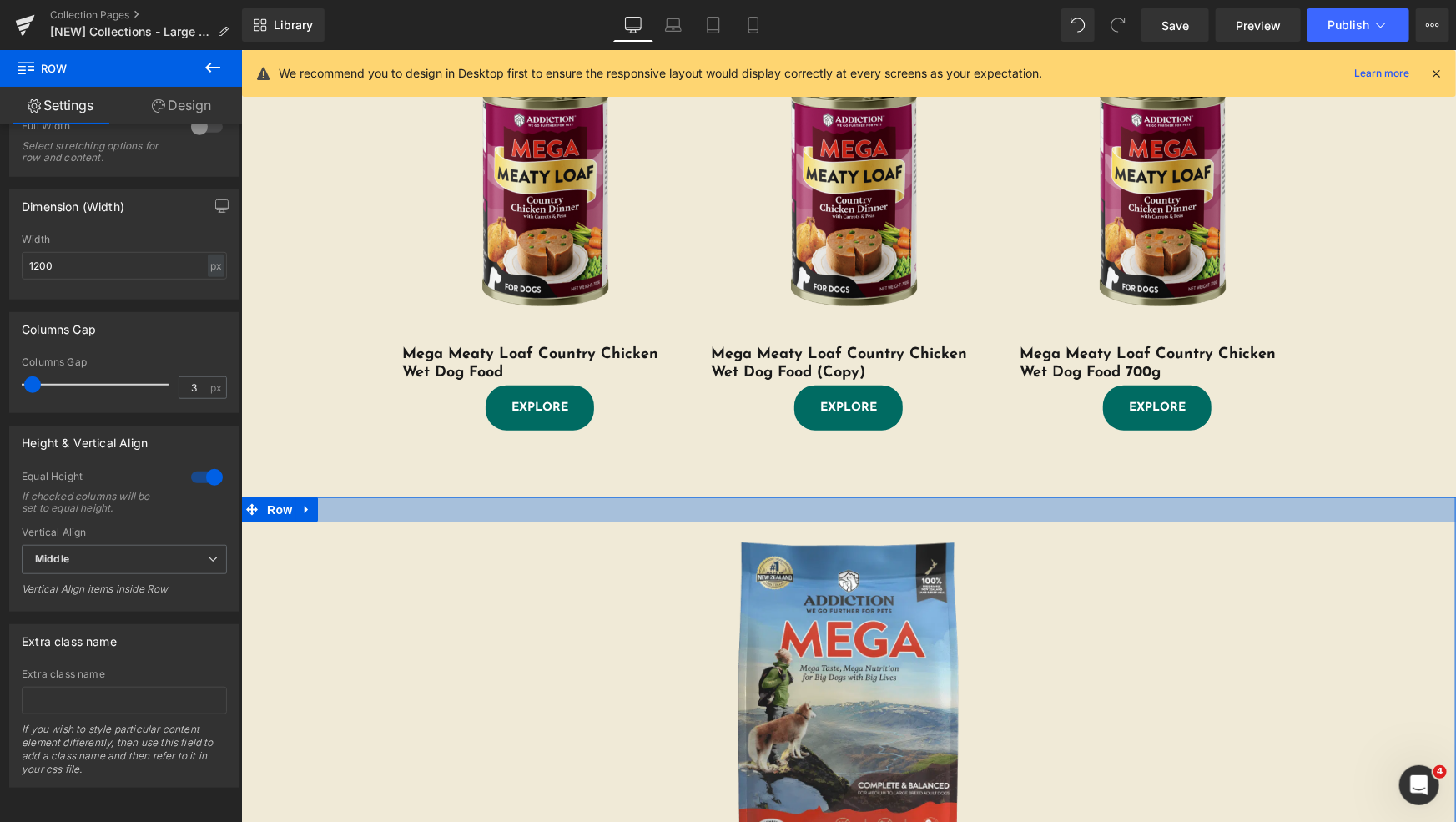
scroll to position [410, 0]
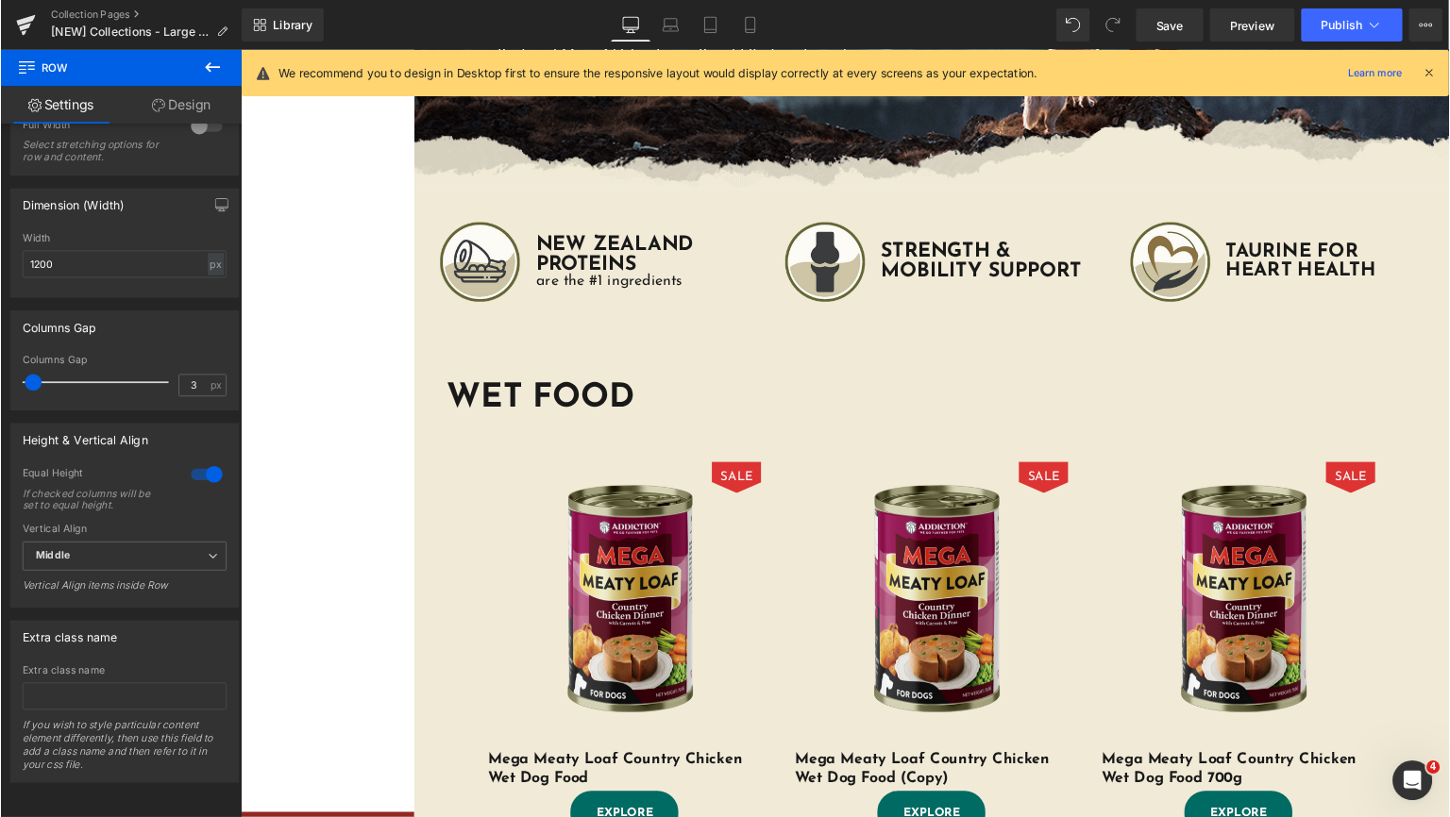
scroll to position [464, 0]
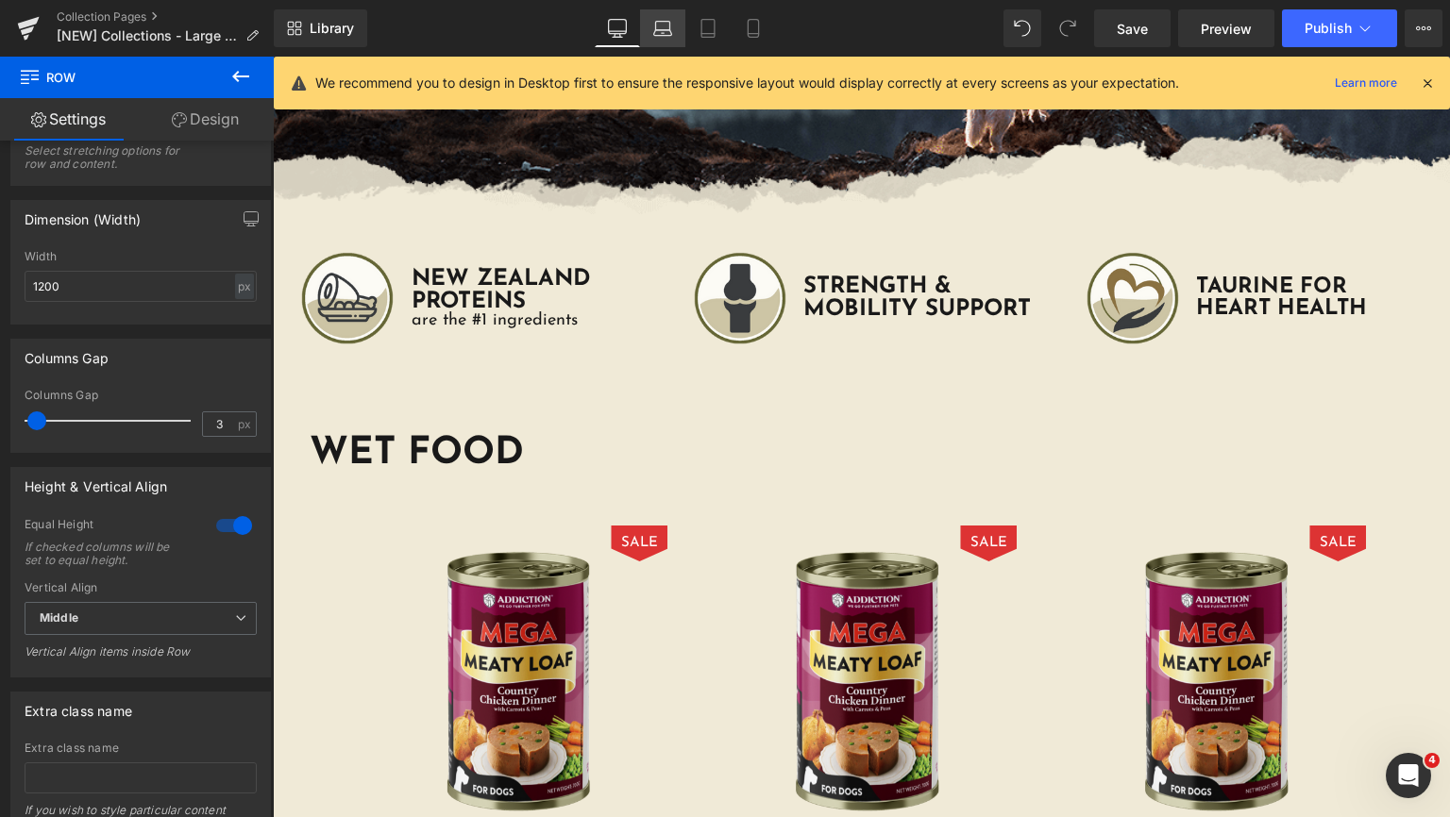
click at [663, 31] on icon at bounding box center [662, 28] width 19 height 19
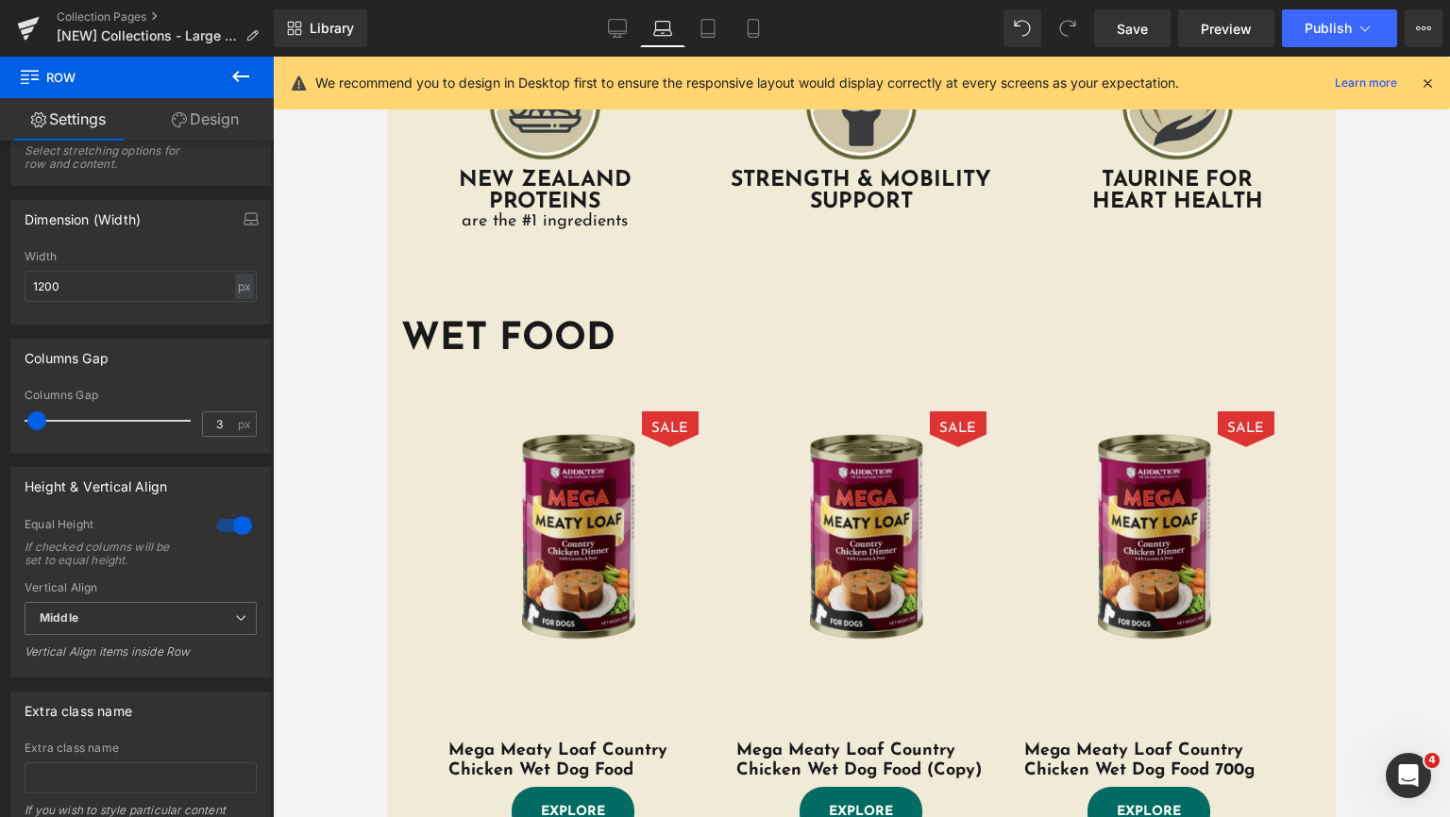
scroll to position [241, 0]
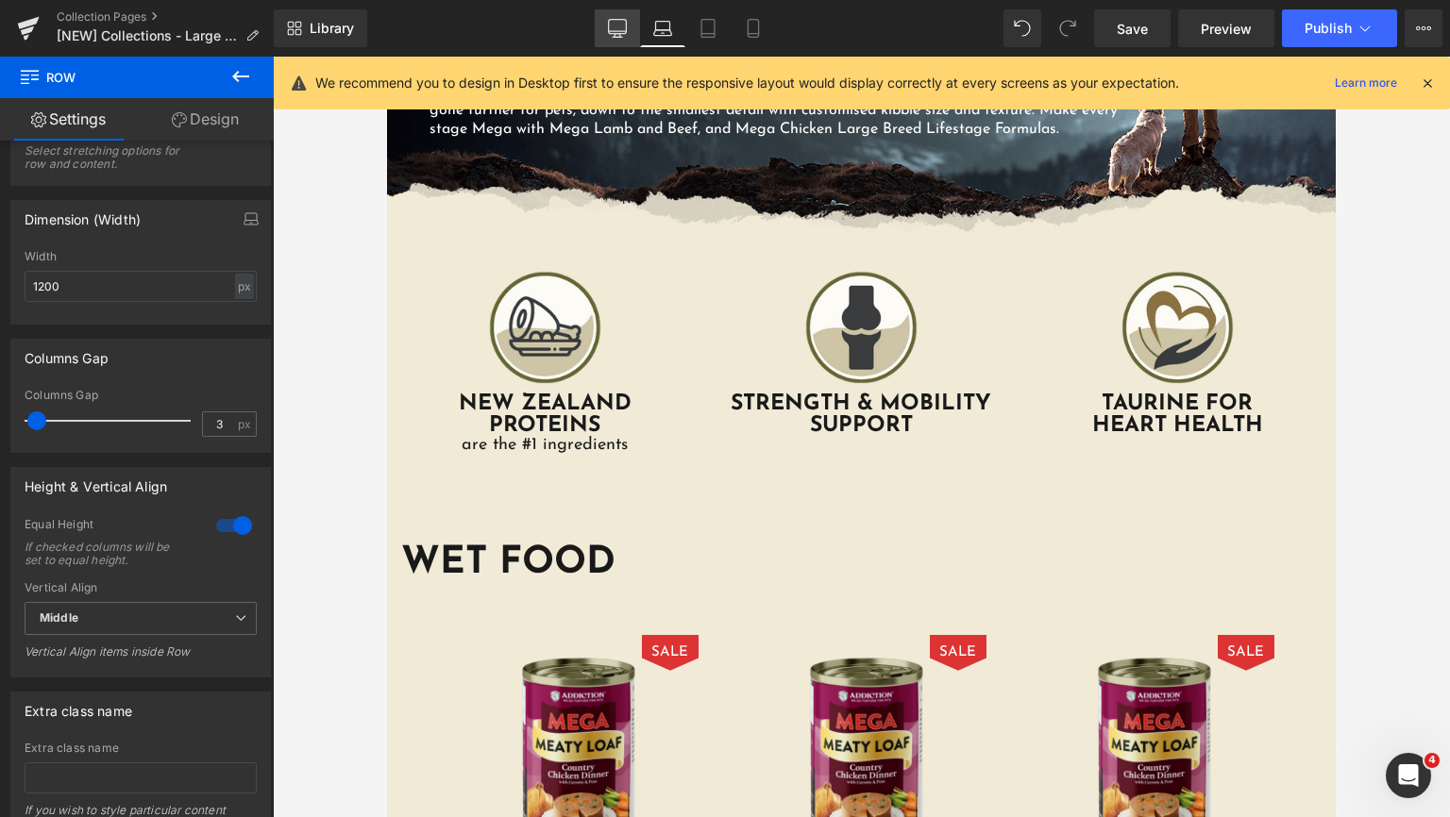
click at [626, 31] on icon at bounding box center [618, 31] width 18 height 0
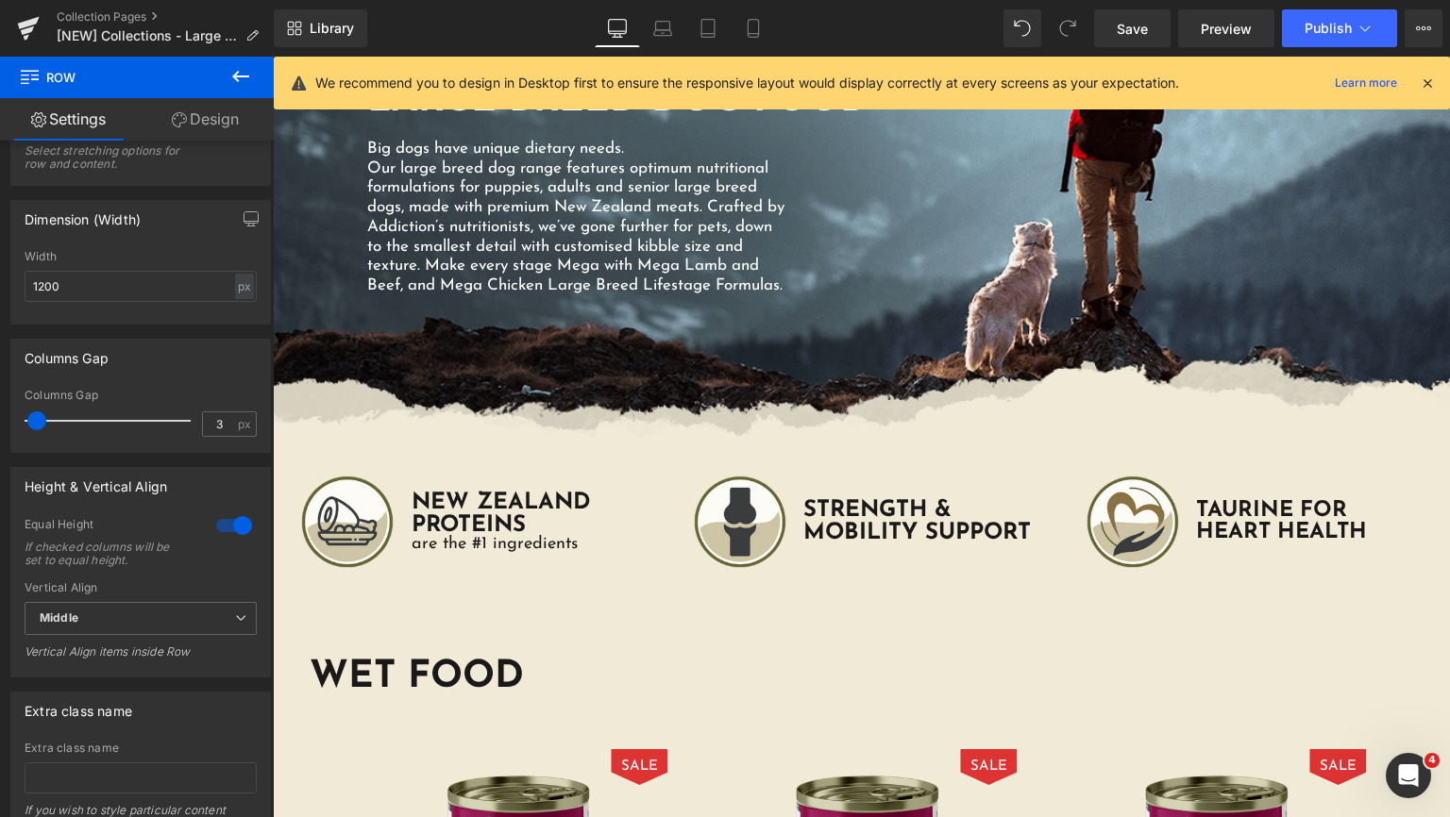
scroll to position [464, 0]
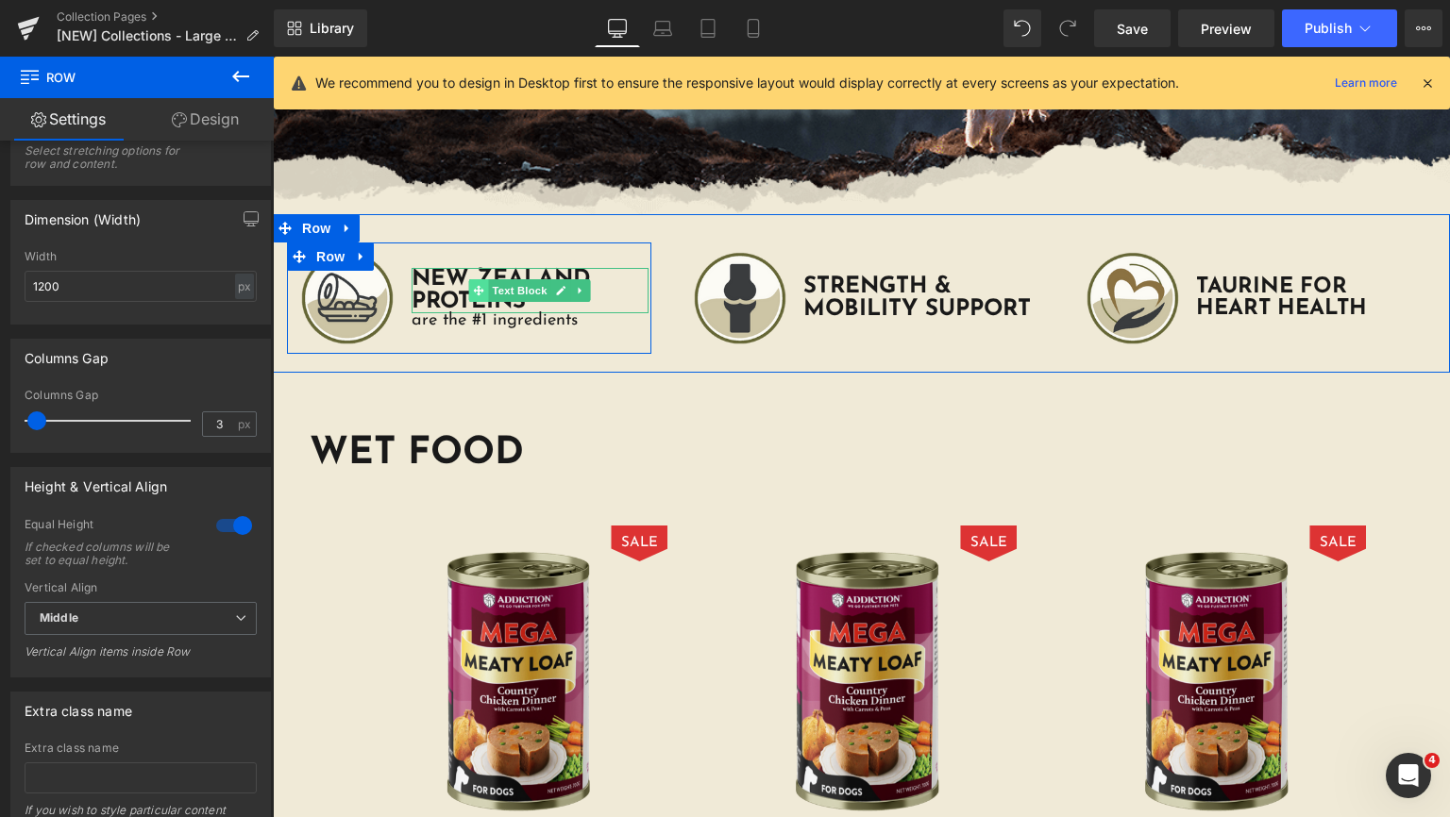
click at [481, 302] on span at bounding box center [479, 290] width 20 height 23
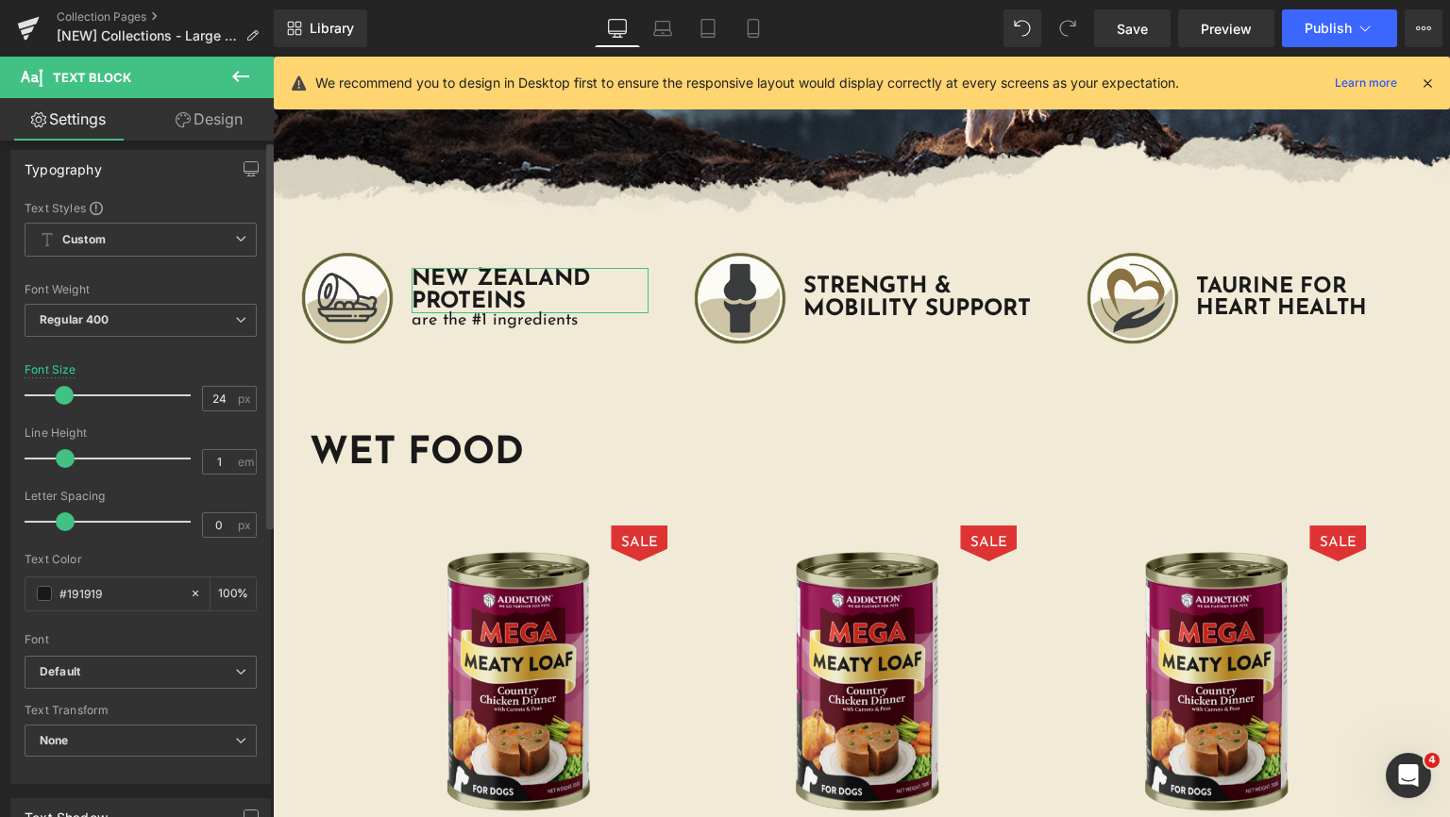
scroll to position [0, 0]
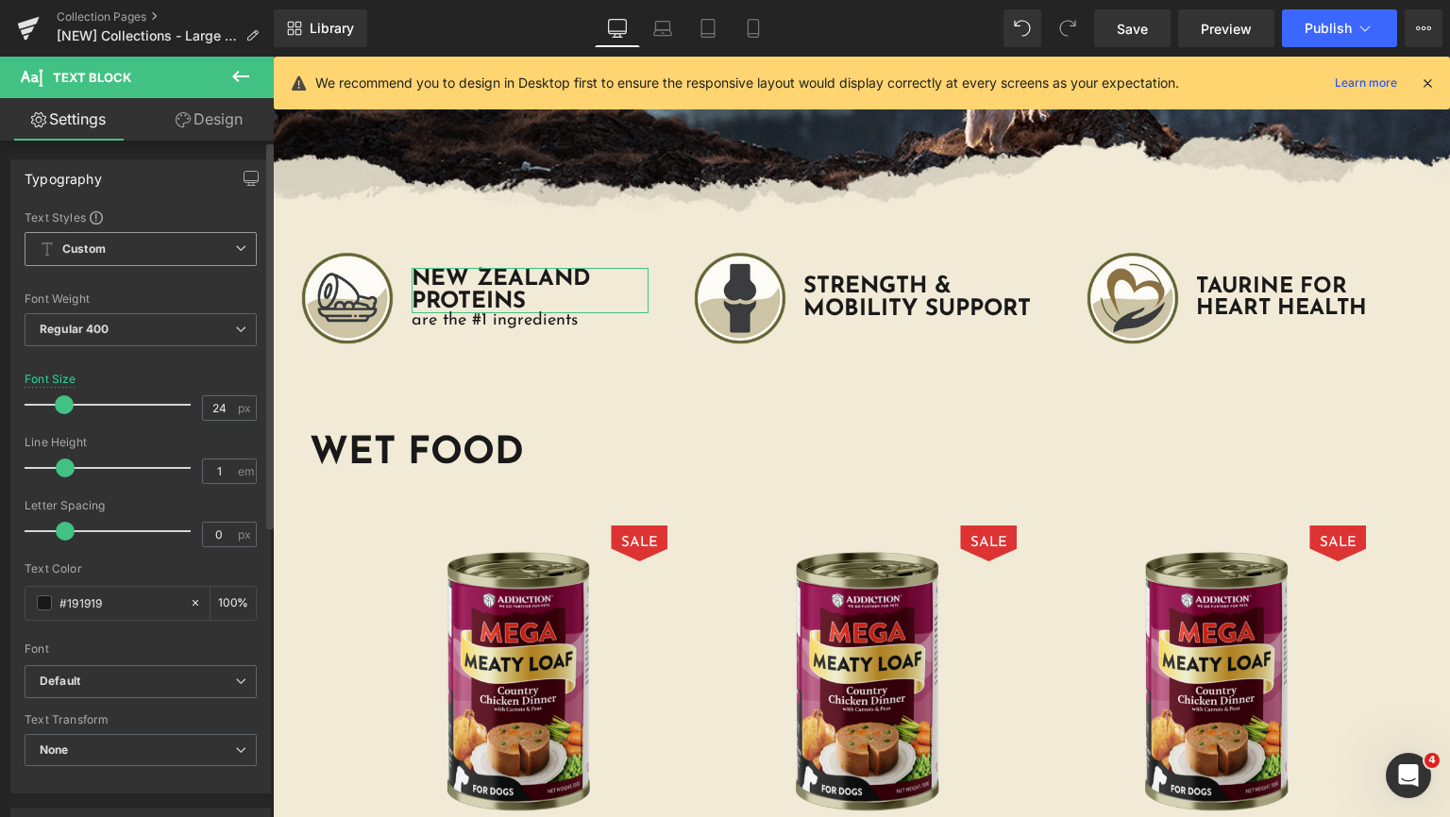
click at [176, 249] on span "Custom Setup Global Style" at bounding box center [141, 249] width 232 height 34
click at [210, 204] on div "Typography Text Styles Custom Custom Setup Global Style Custom Setup Global Sty…" at bounding box center [140, 477] width 260 height 634
click at [200, 118] on link "Design" at bounding box center [209, 119] width 137 height 42
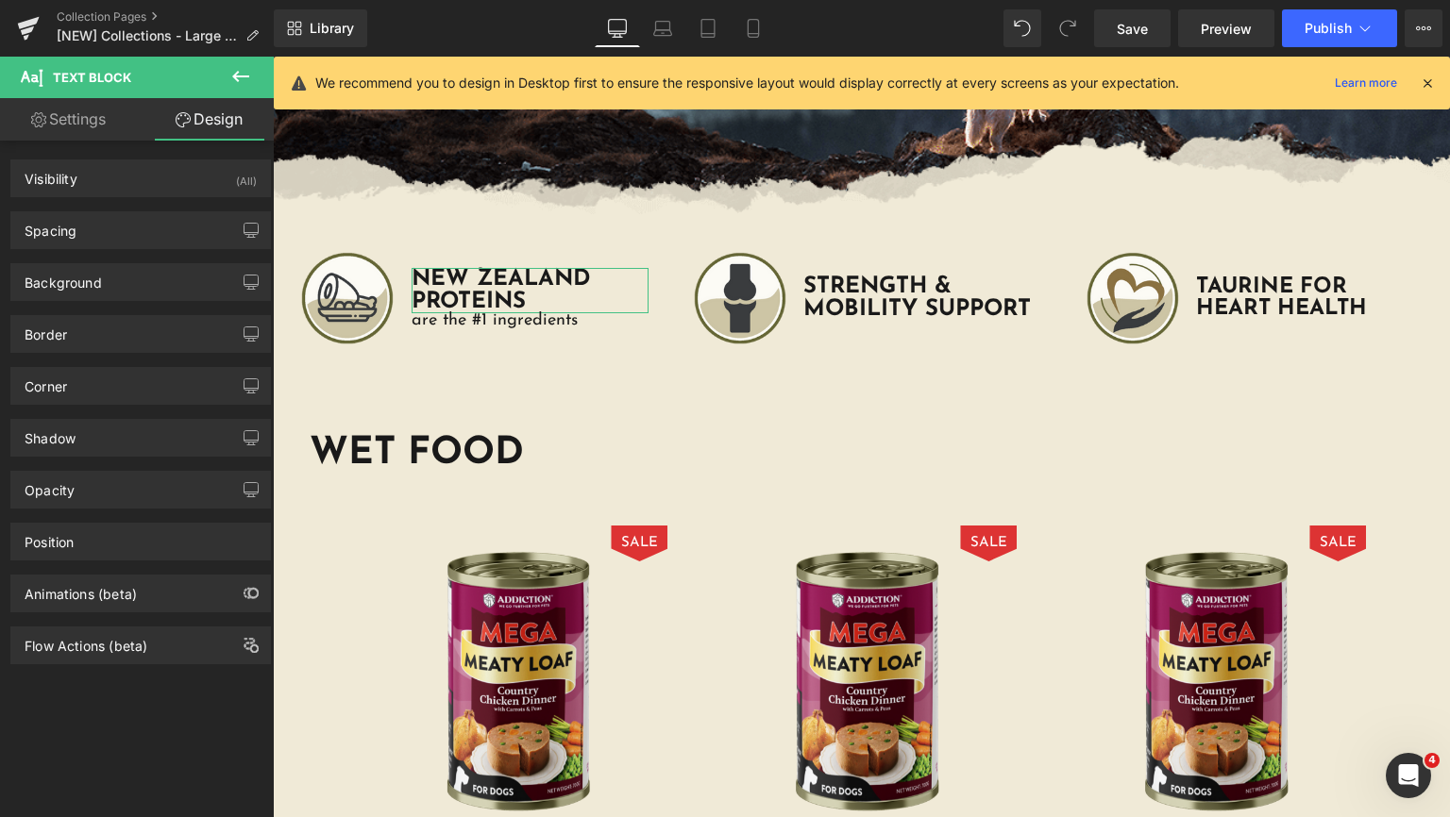
click at [45, 132] on link "Settings" at bounding box center [68, 119] width 137 height 42
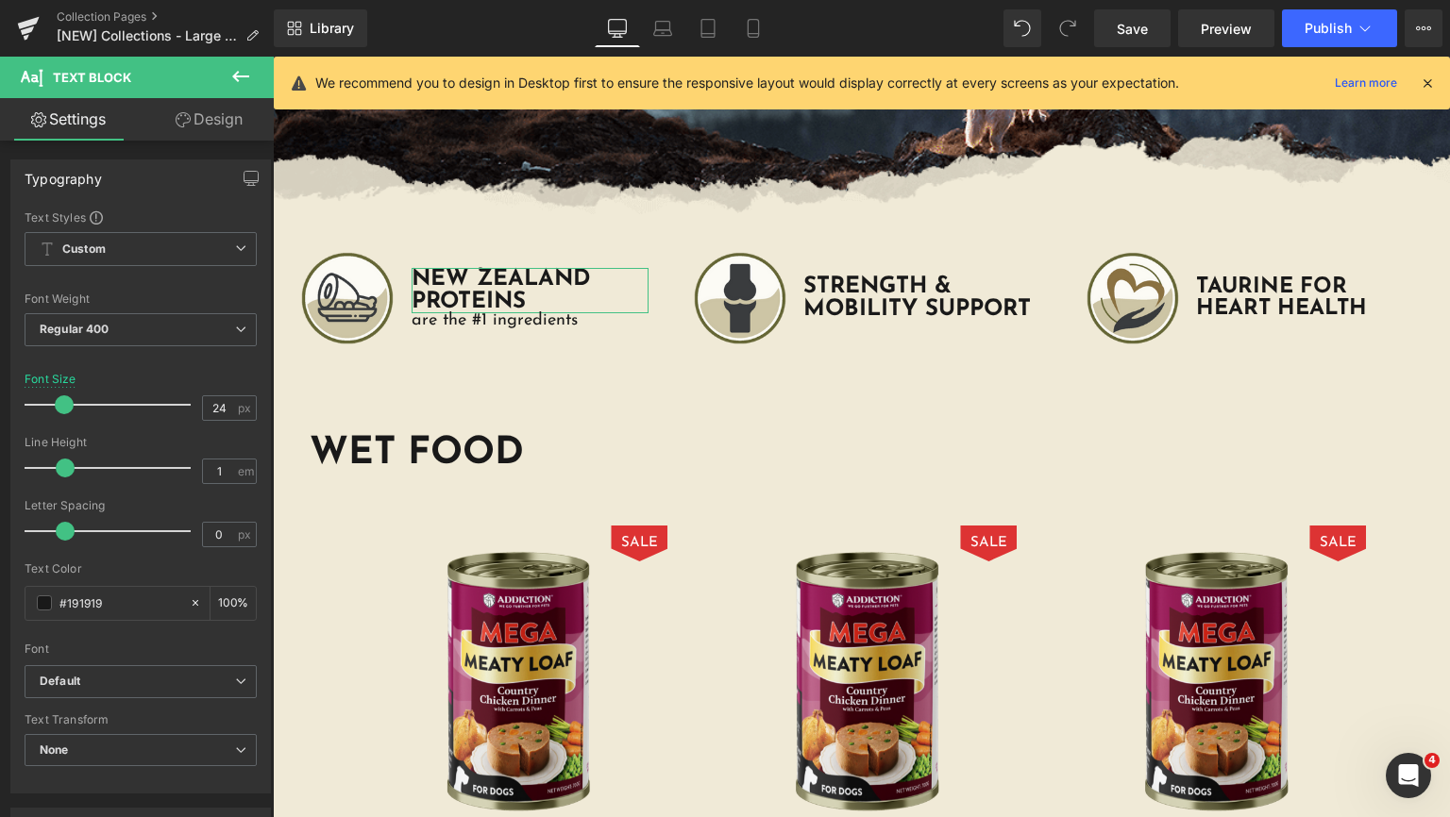
type input "100"
click at [245, 80] on icon at bounding box center [240, 76] width 23 height 23
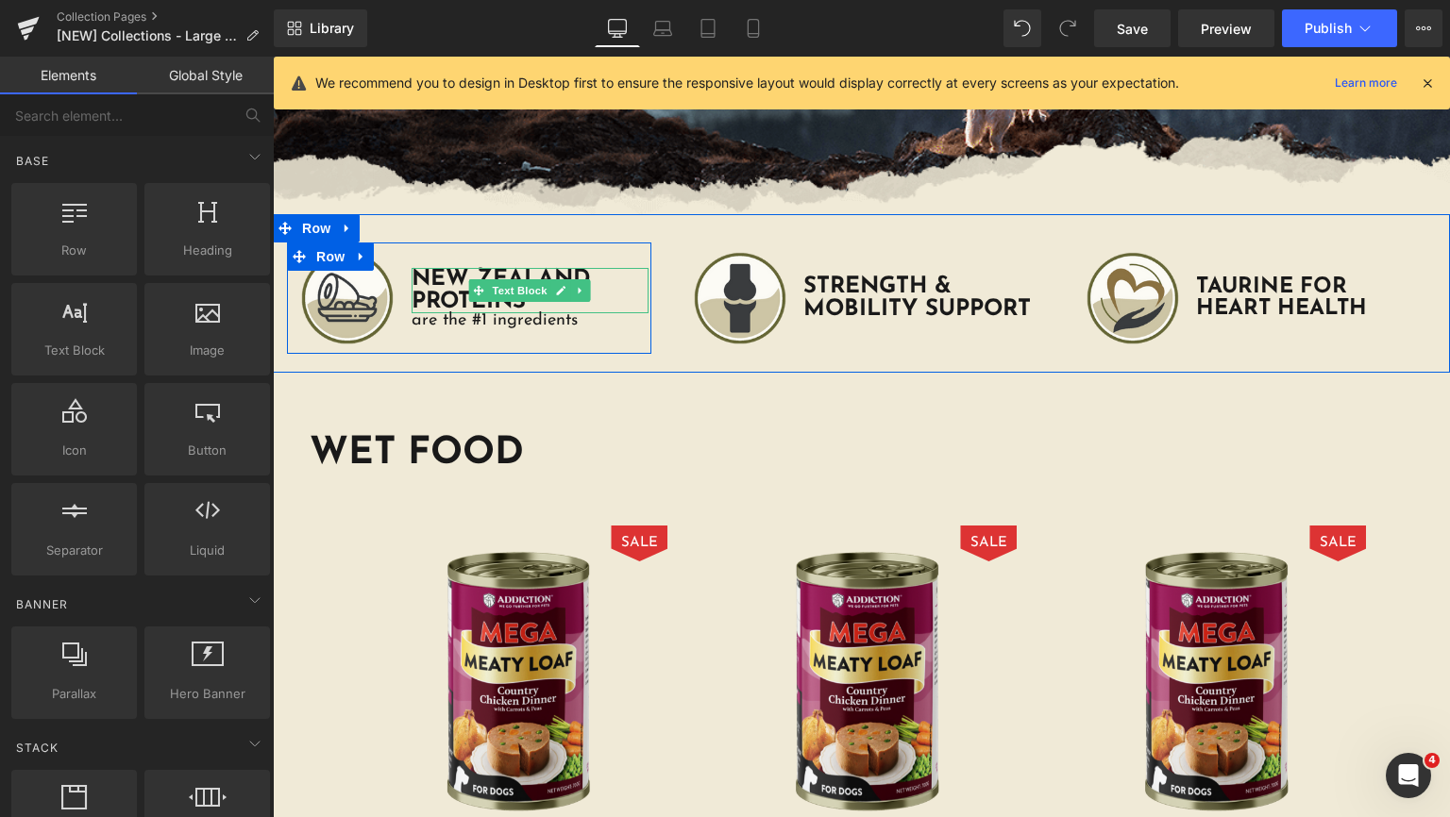
click at [422, 306] on b "NEW ZEALAND PROTEINS" at bounding box center [500, 290] width 179 height 45
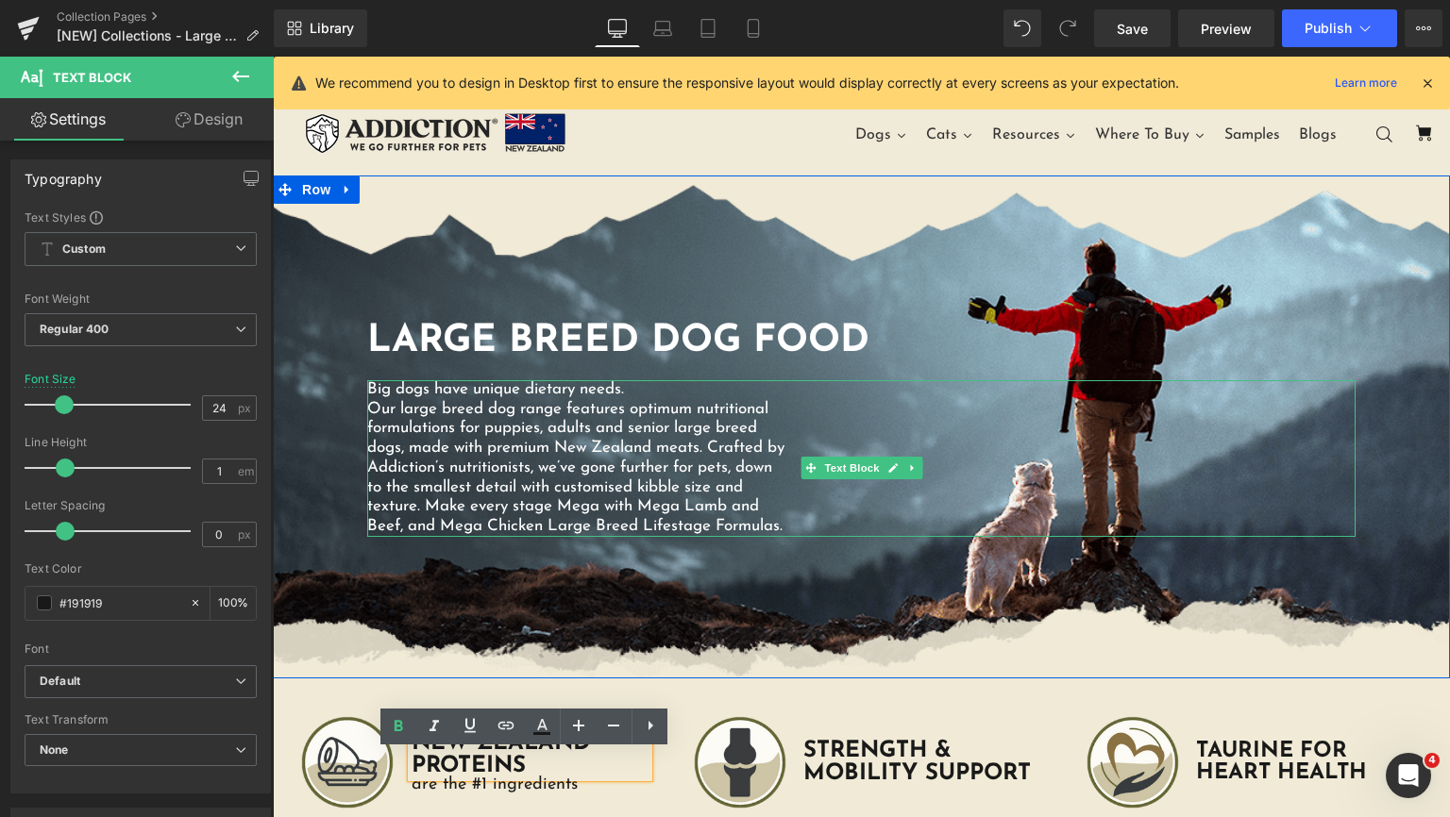
click at [542, 425] on p "Our large breed dog range features optimum nutritional formulations for puppies…" at bounding box center [578, 468] width 422 height 137
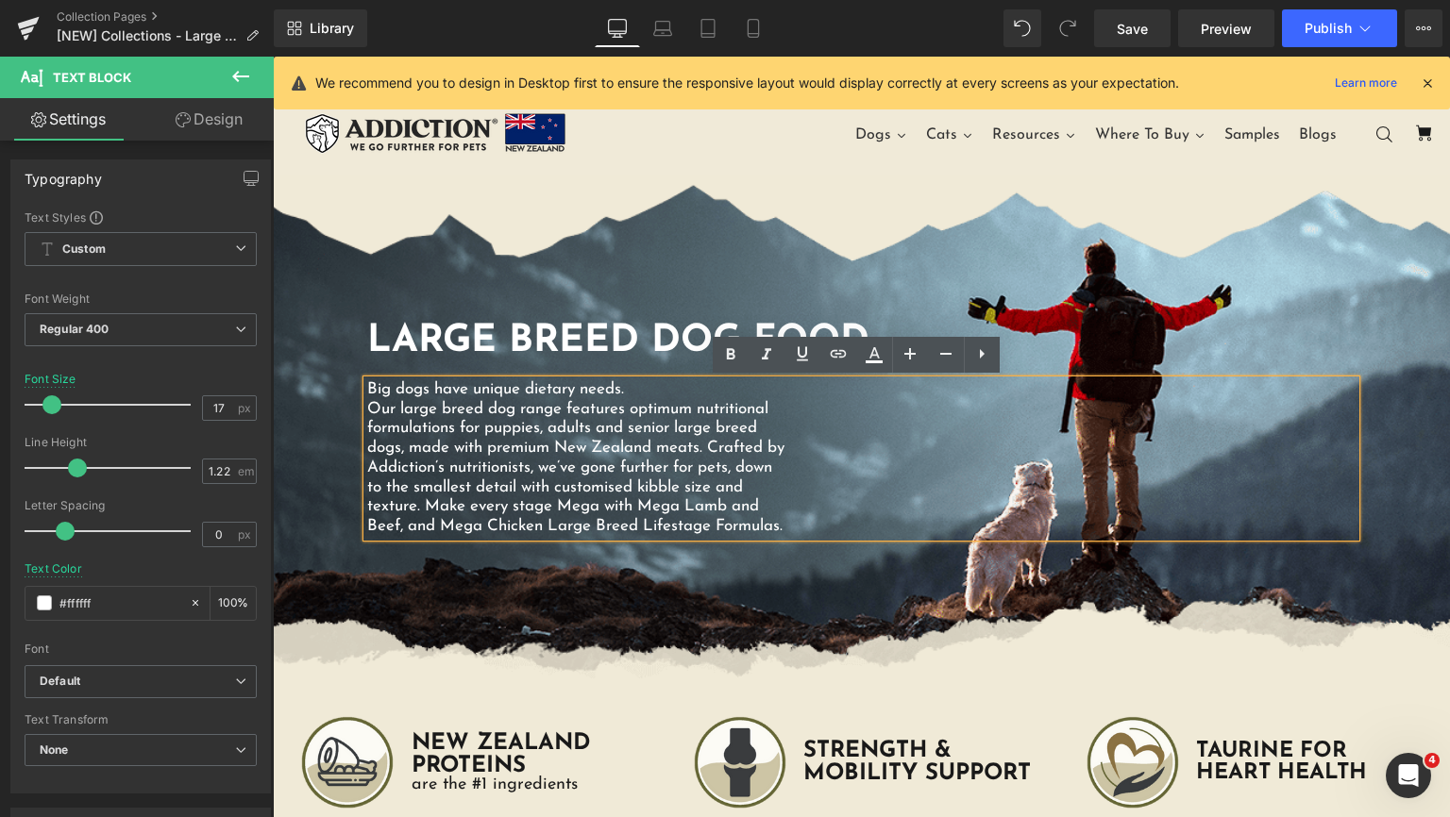
scroll to position [378, 0]
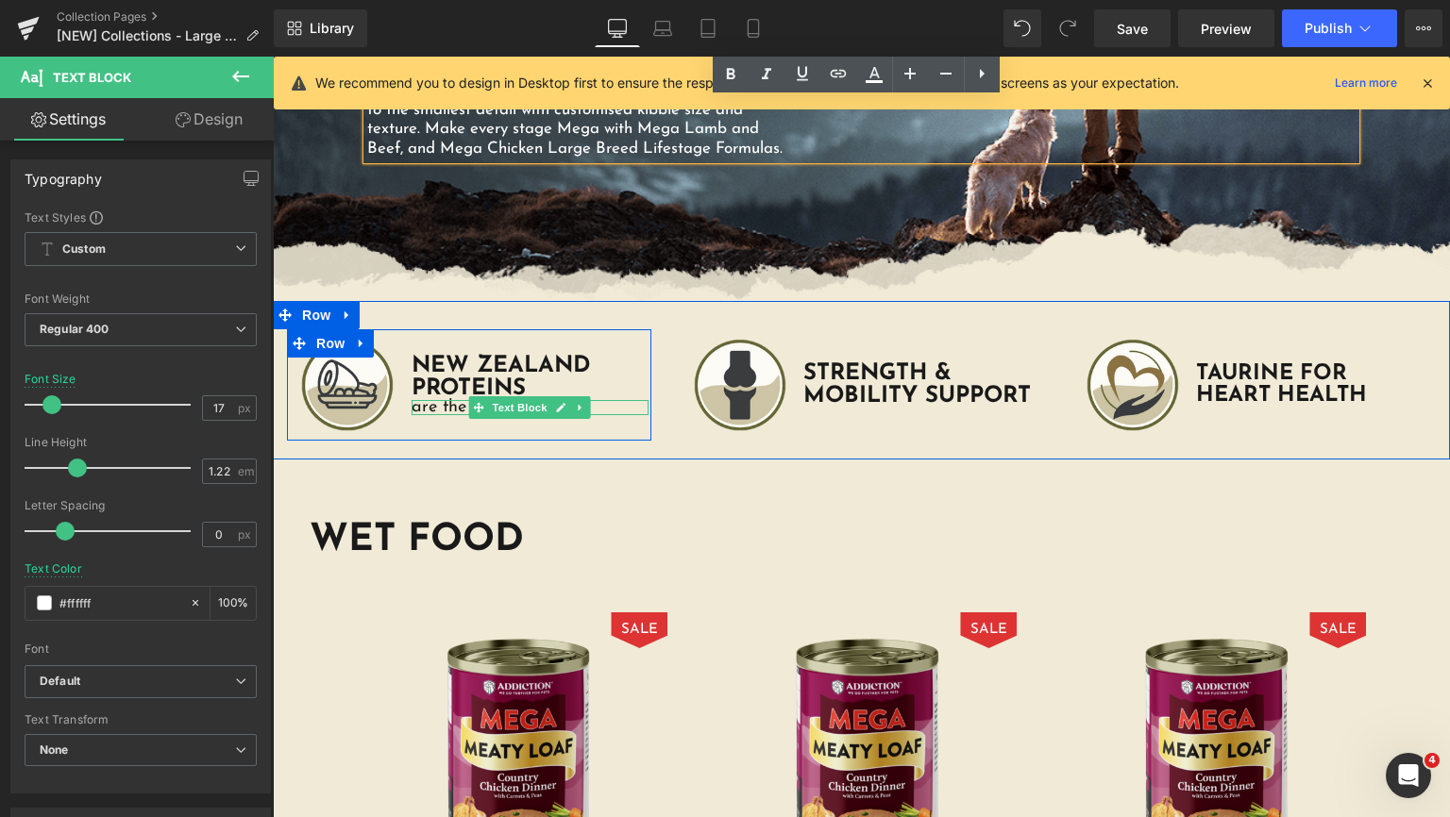
click at [439, 415] on p "are the #1 ingredients" at bounding box center [529, 407] width 237 height 15
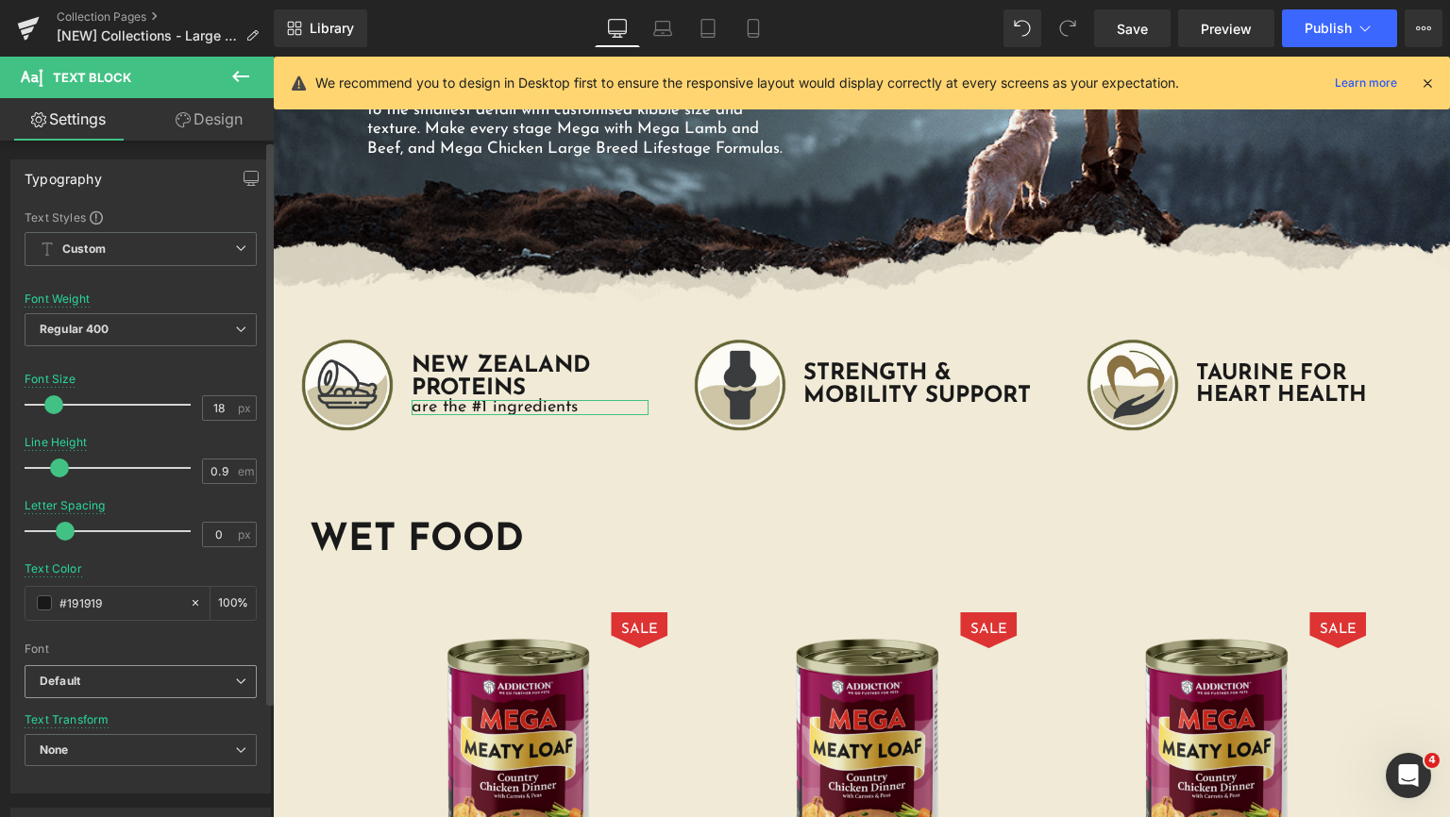
click at [210, 683] on b "Default" at bounding box center [137, 682] width 195 height 16
click at [178, 685] on b "Default" at bounding box center [137, 682] width 195 height 16
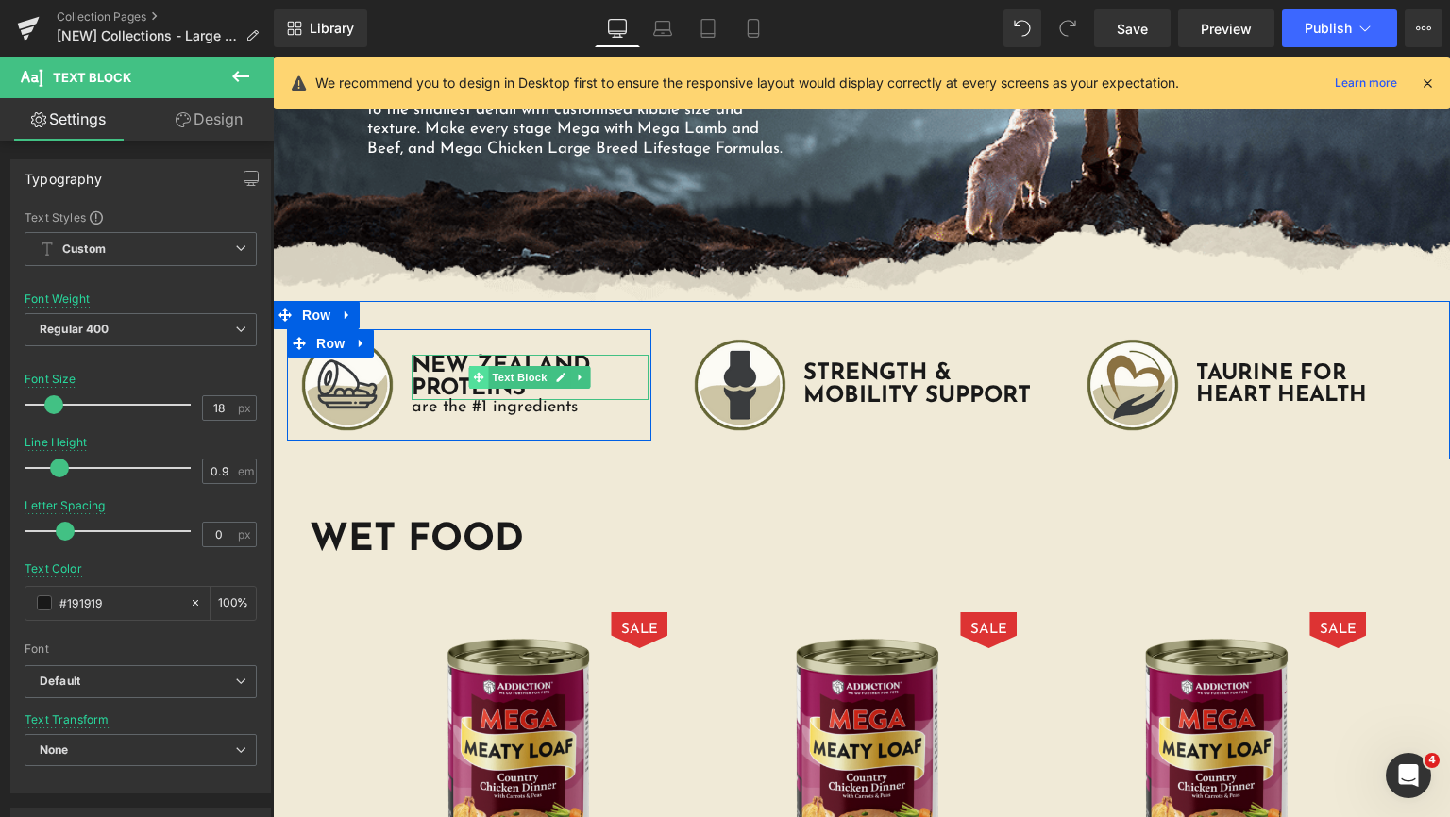
click at [474, 382] on icon at bounding box center [479, 377] width 10 height 10
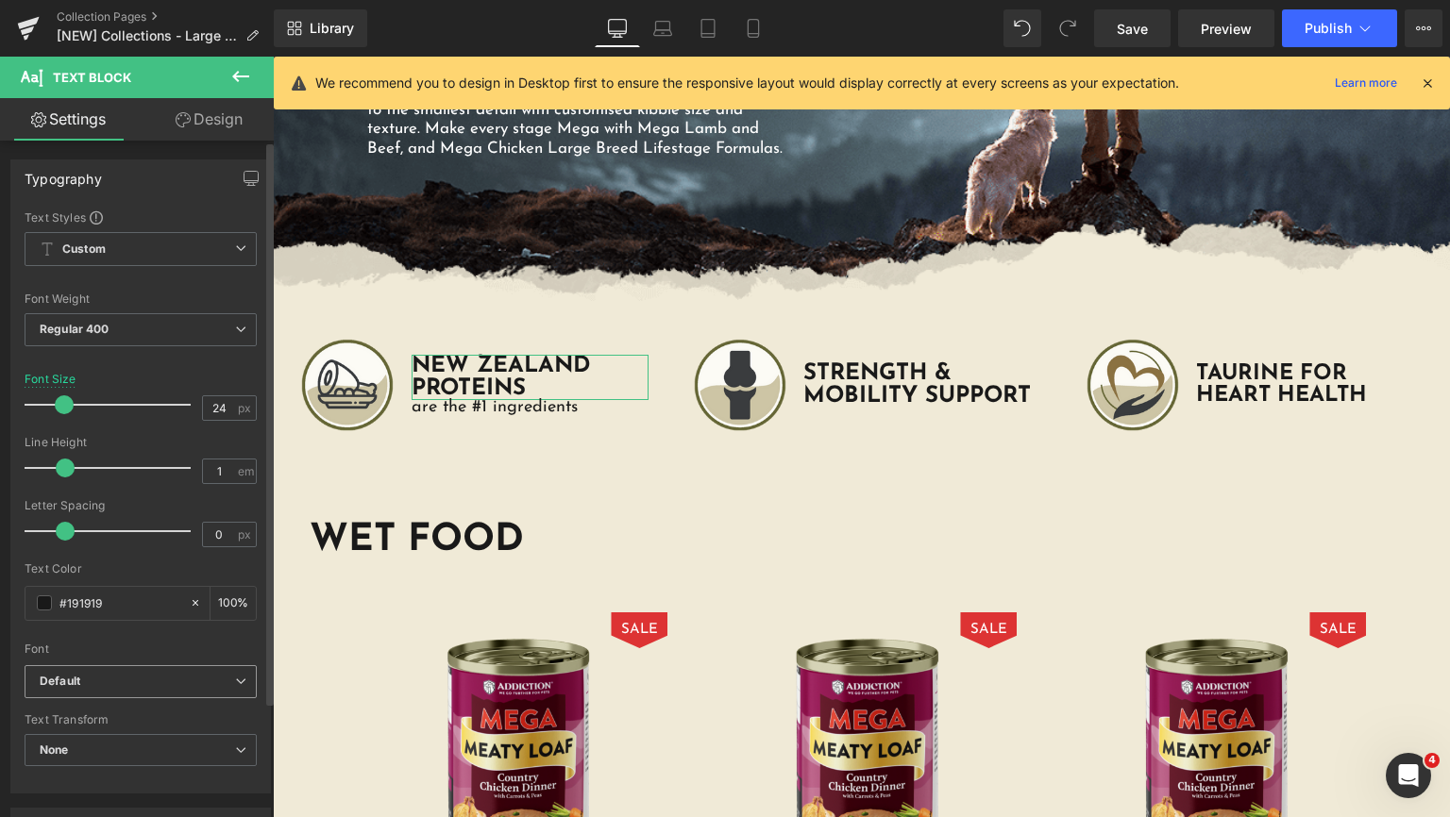
click at [188, 678] on b "Default" at bounding box center [137, 682] width 195 height 16
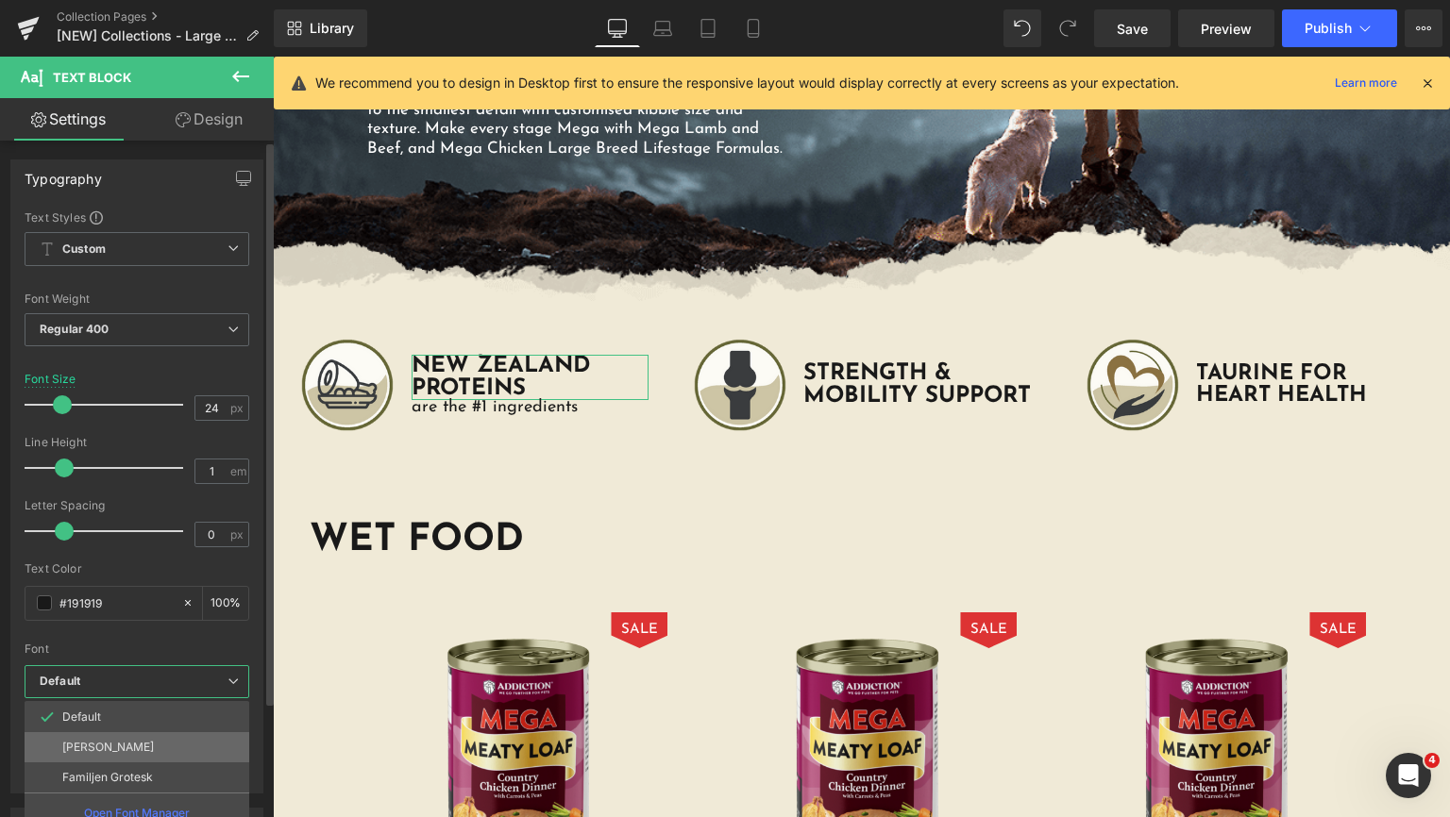
click at [142, 748] on li "[PERSON_NAME]" at bounding box center [137, 747] width 225 height 30
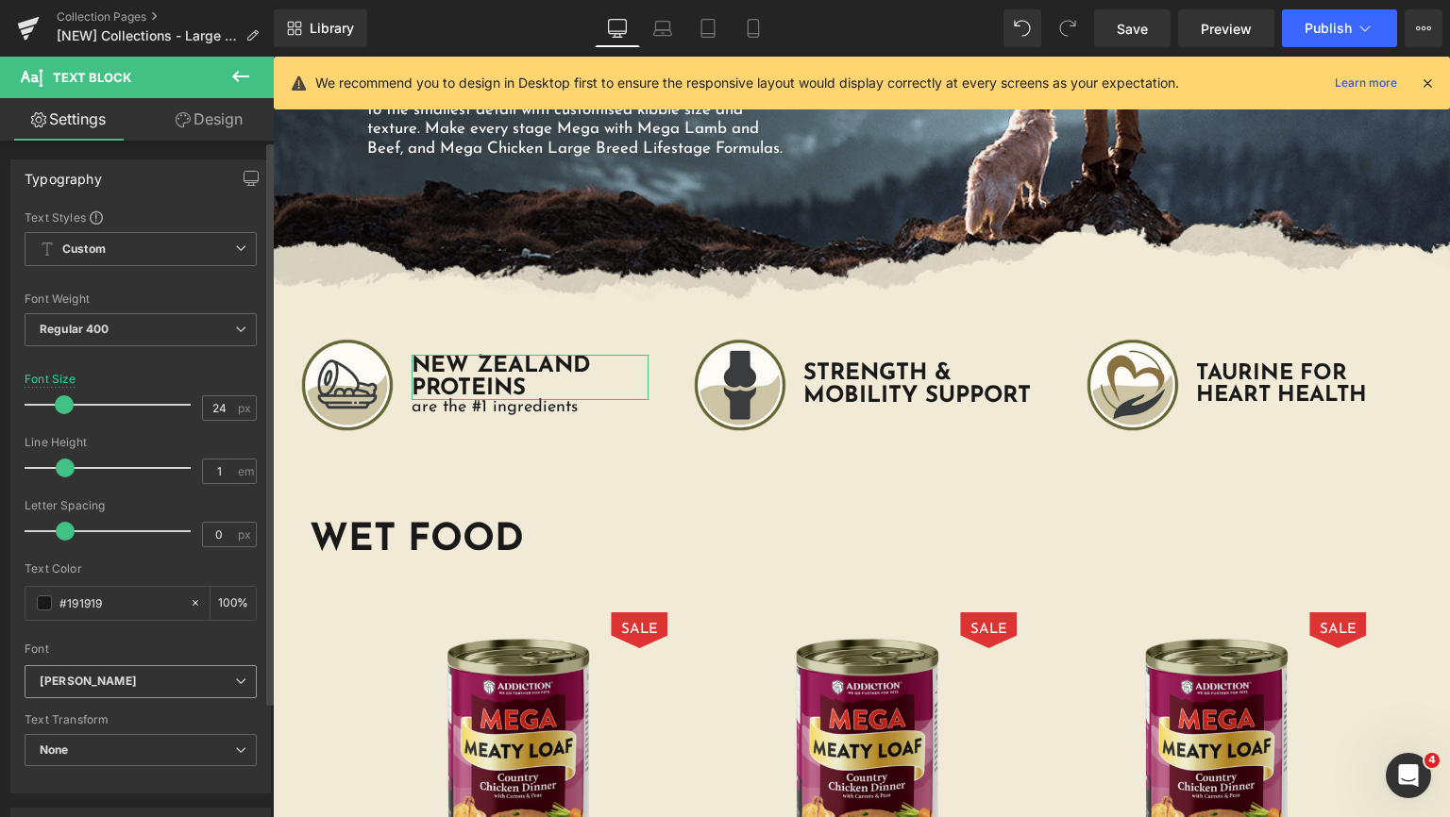
click at [218, 681] on b "[PERSON_NAME]" at bounding box center [137, 682] width 195 height 16
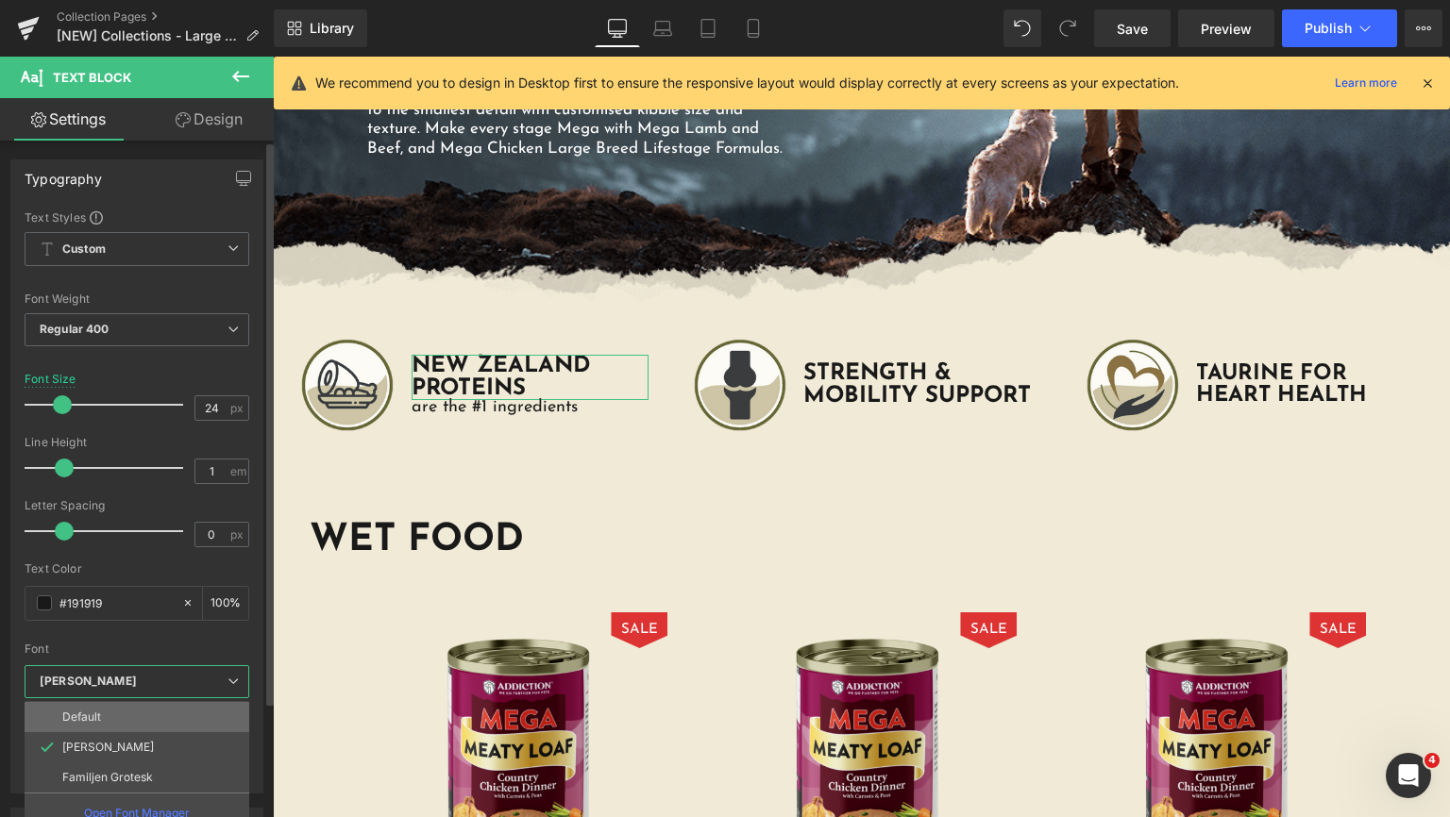
click at [147, 713] on li "Default" at bounding box center [137, 717] width 225 height 30
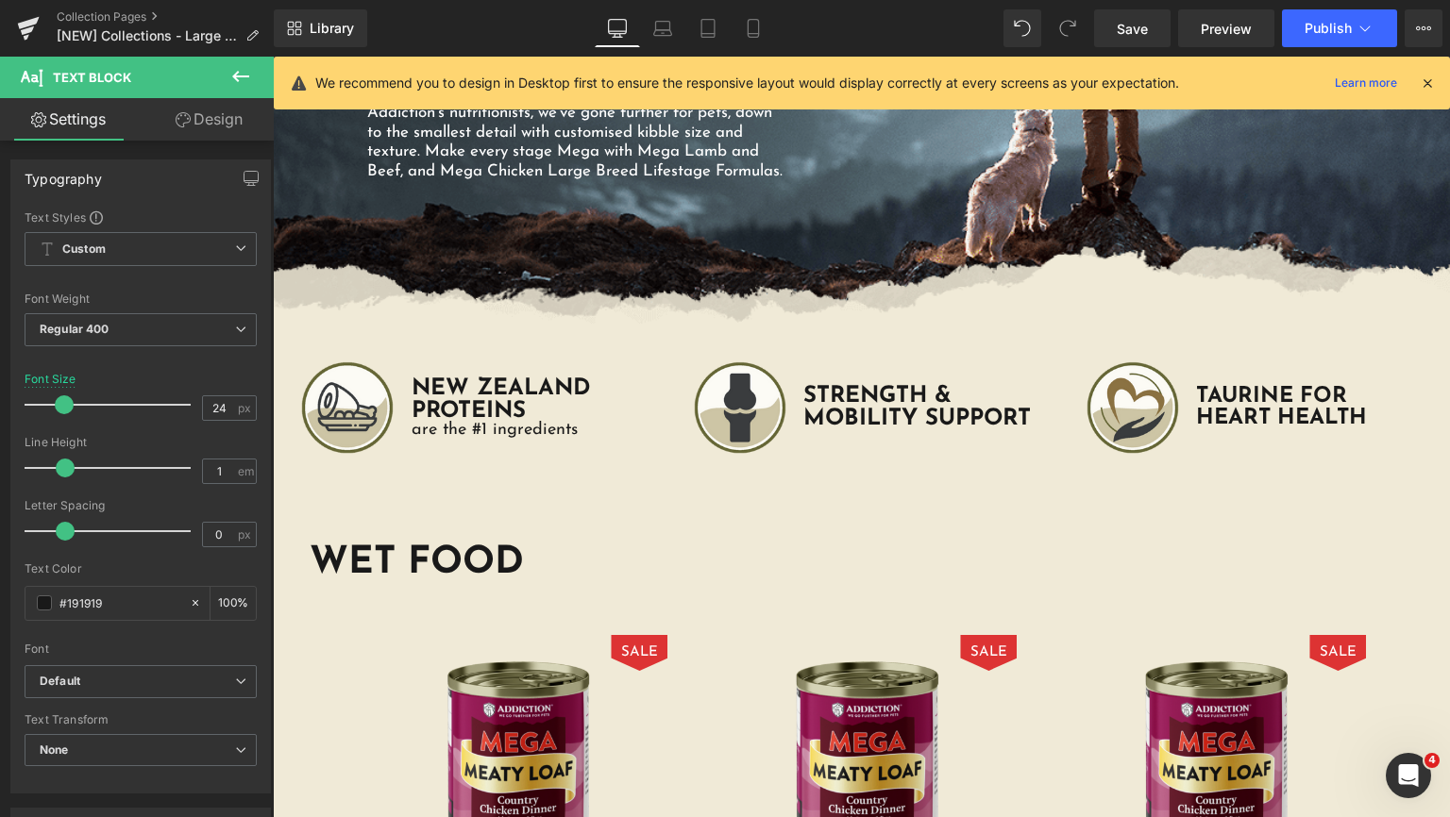
scroll to position [0, 0]
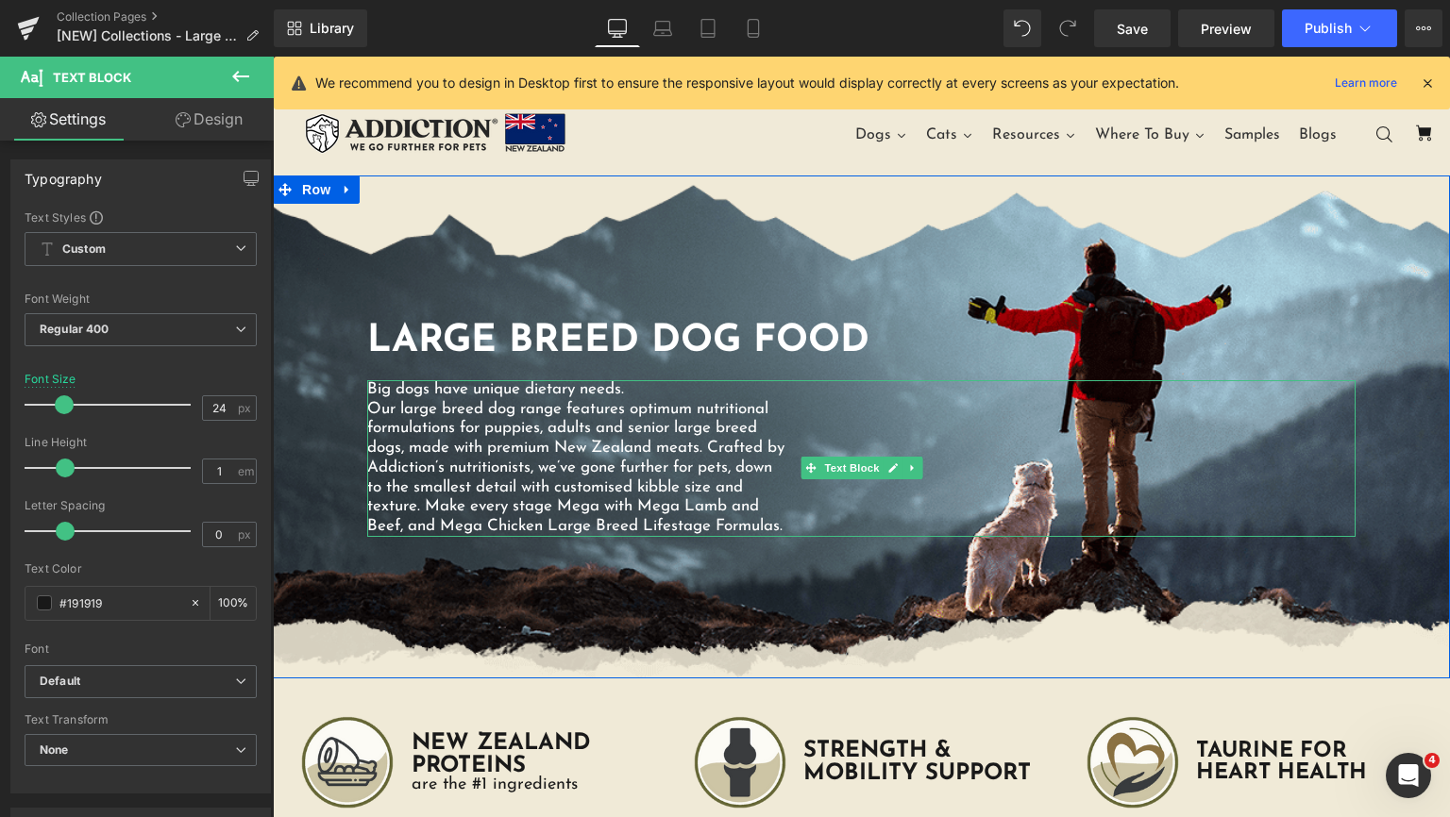
click at [581, 442] on p "Our large breed dog range features optimum nutritional formulations for puppies…" at bounding box center [578, 468] width 422 height 137
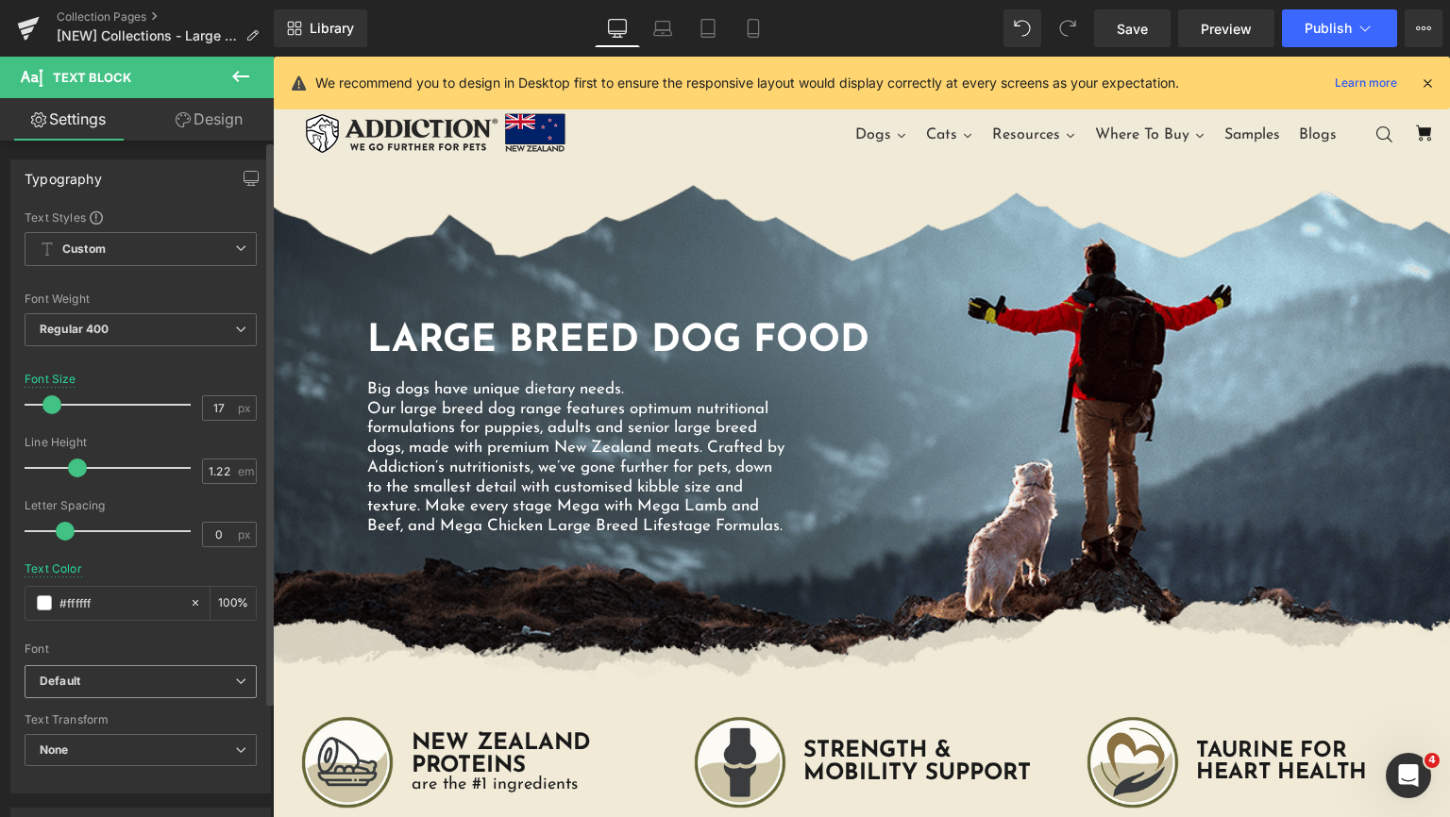
click at [160, 677] on b "Default" at bounding box center [137, 682] width 195 height 16
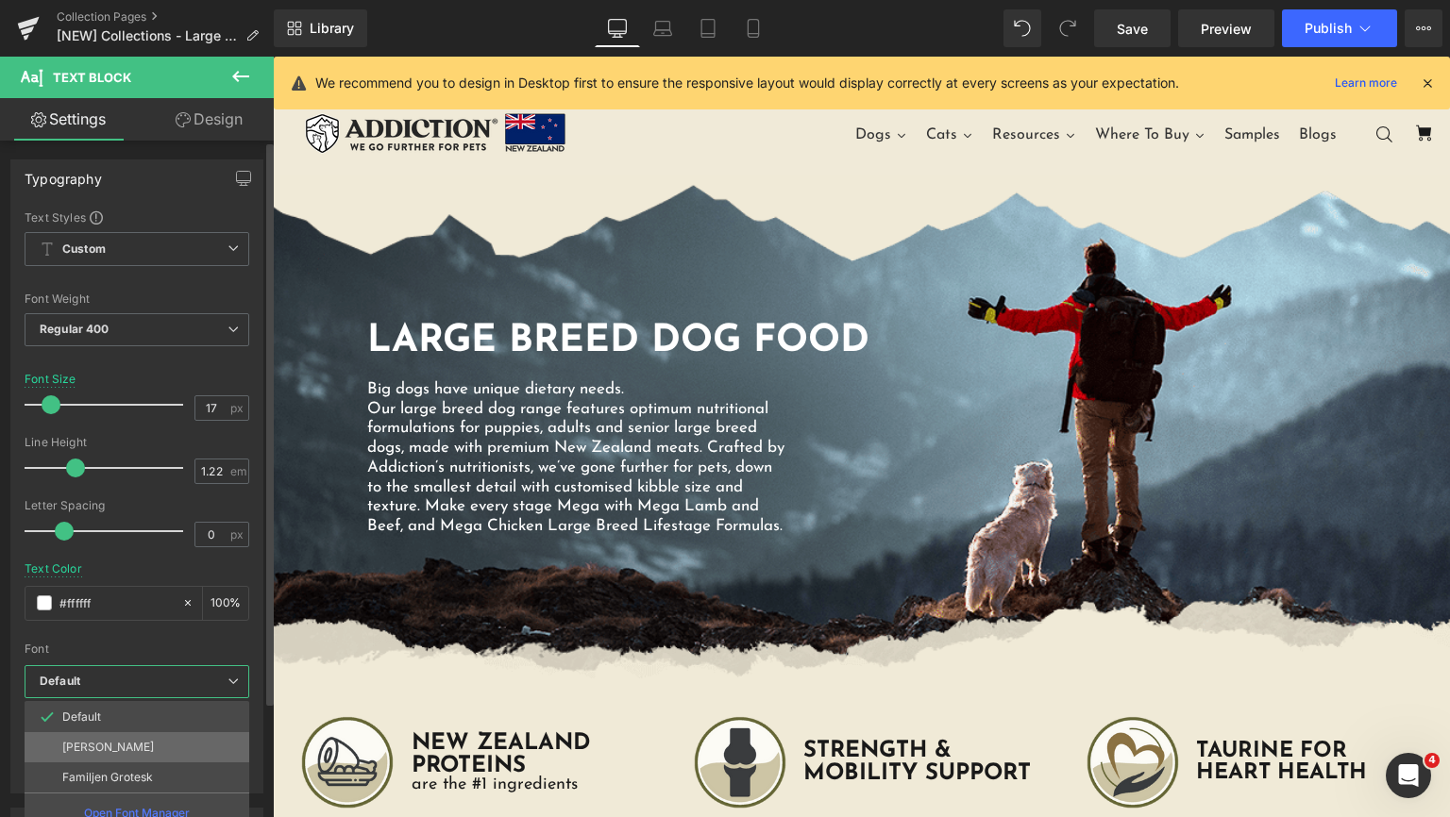
click at [154, 744] on li "[PERSON_NAME]" at bounding box center [137, 747] width 225 height 30
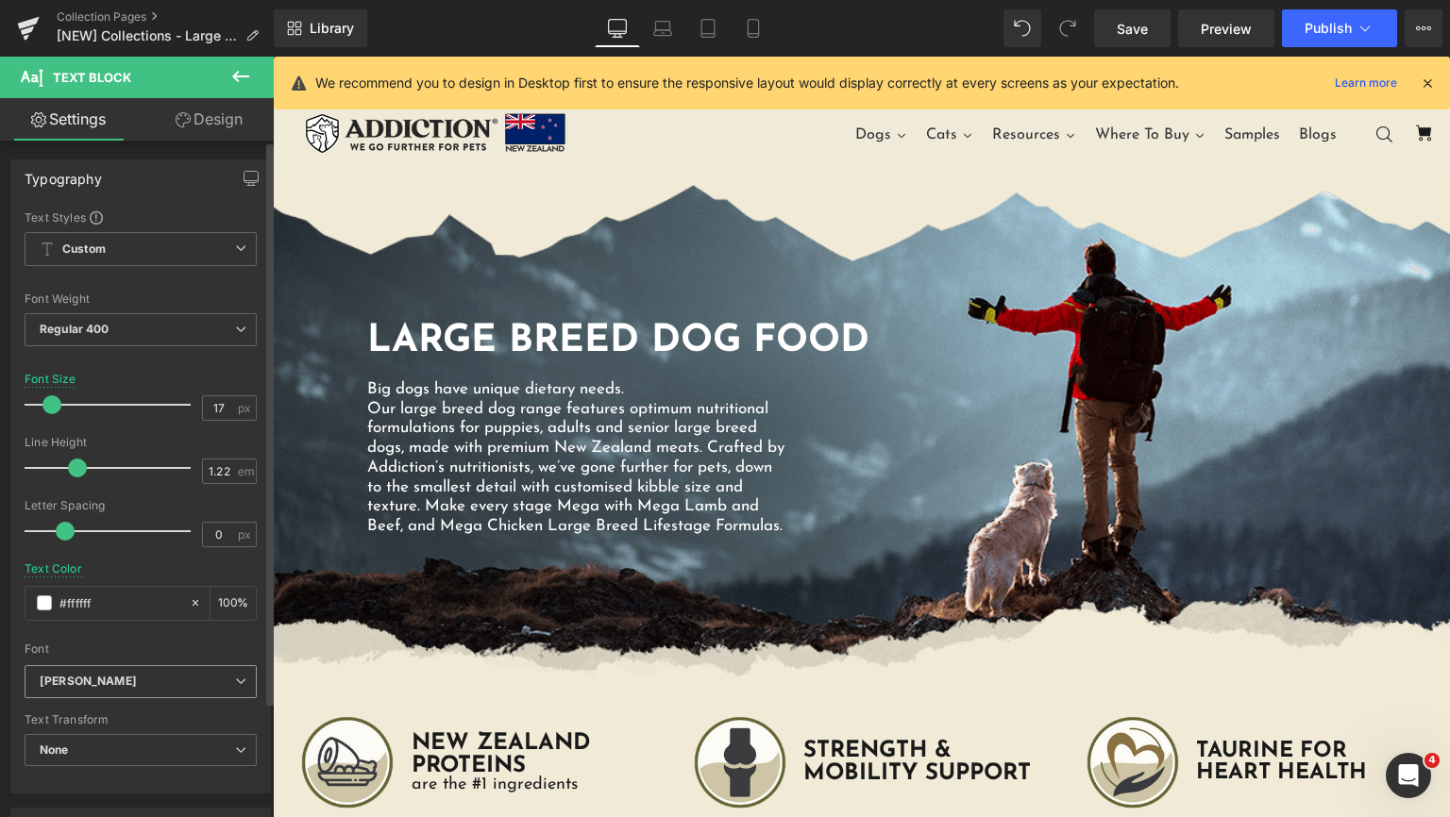
click at [170, 680] on b "[PERSON_NAME]" at bounding box center [137, 682] width 195 height 16
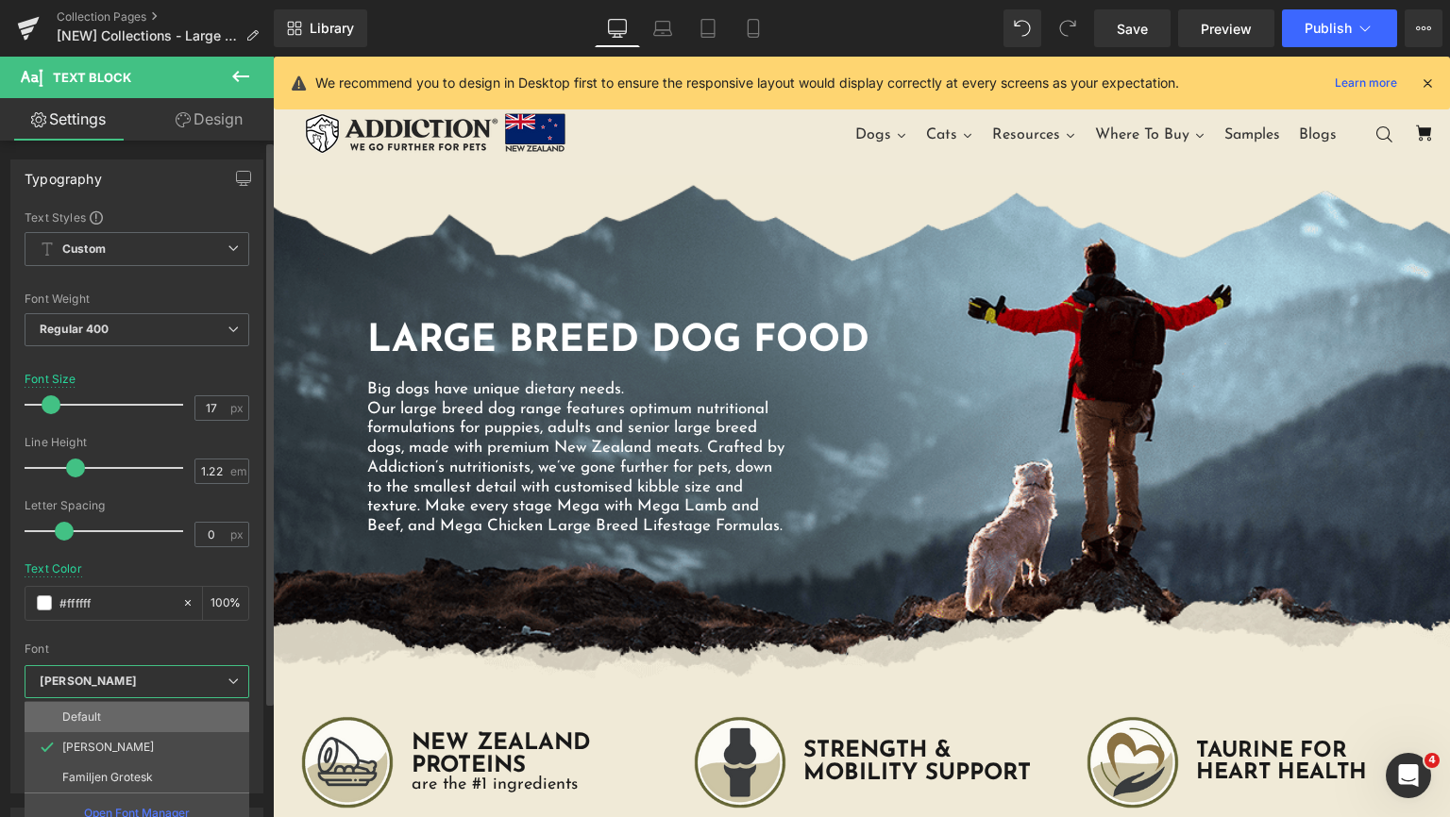
click at [154, 716] on li "Default" at bounding box center [137, 717] width 225 height 30
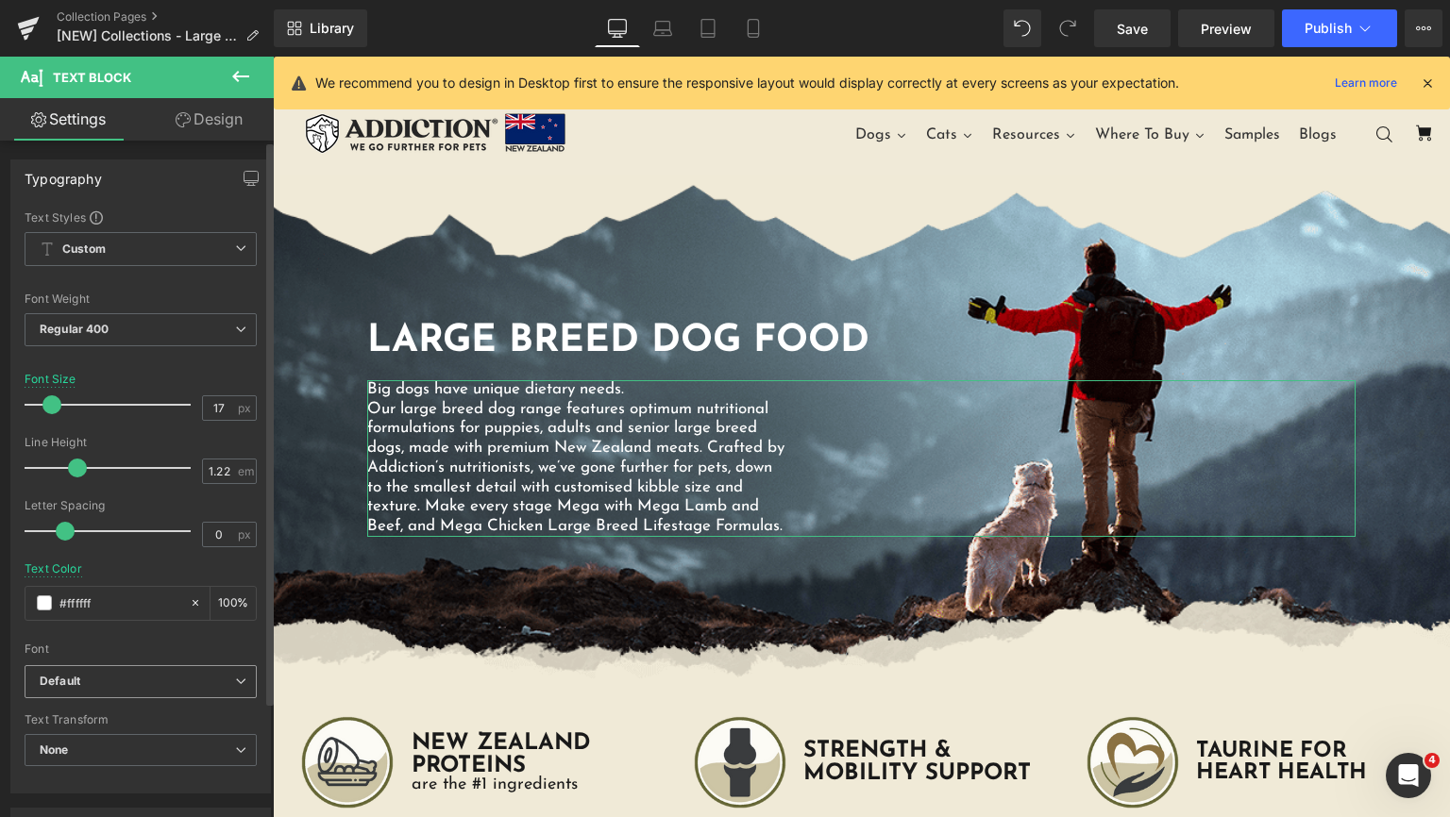
click at [207, 686] on b "Default" at bounding box center [137, 682] width 195 height 16
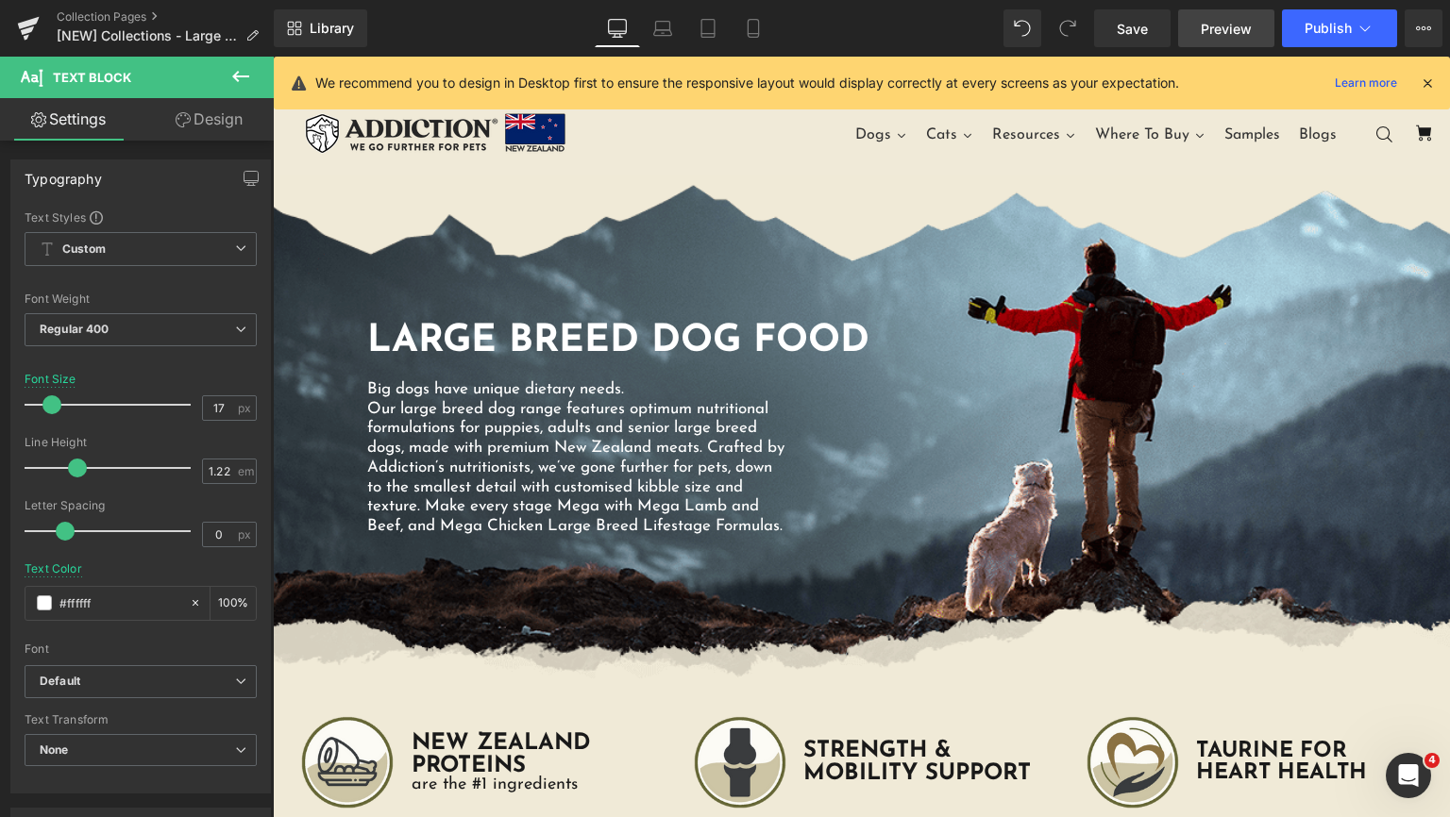
click at [1227, 42] on link "Preview" at bounding box center [1226, 28] width 96 height 38
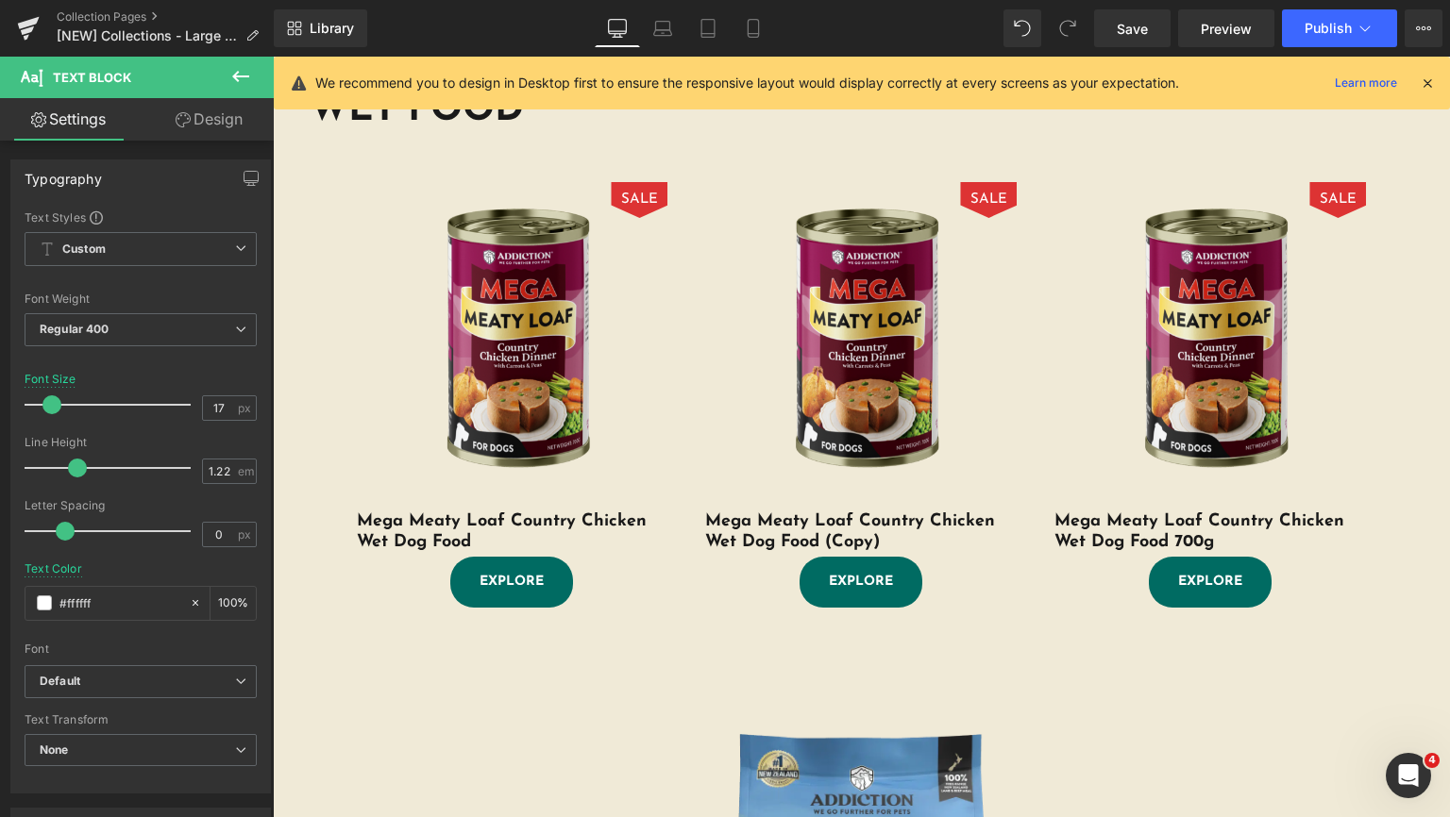
scroll to position [706, 0]
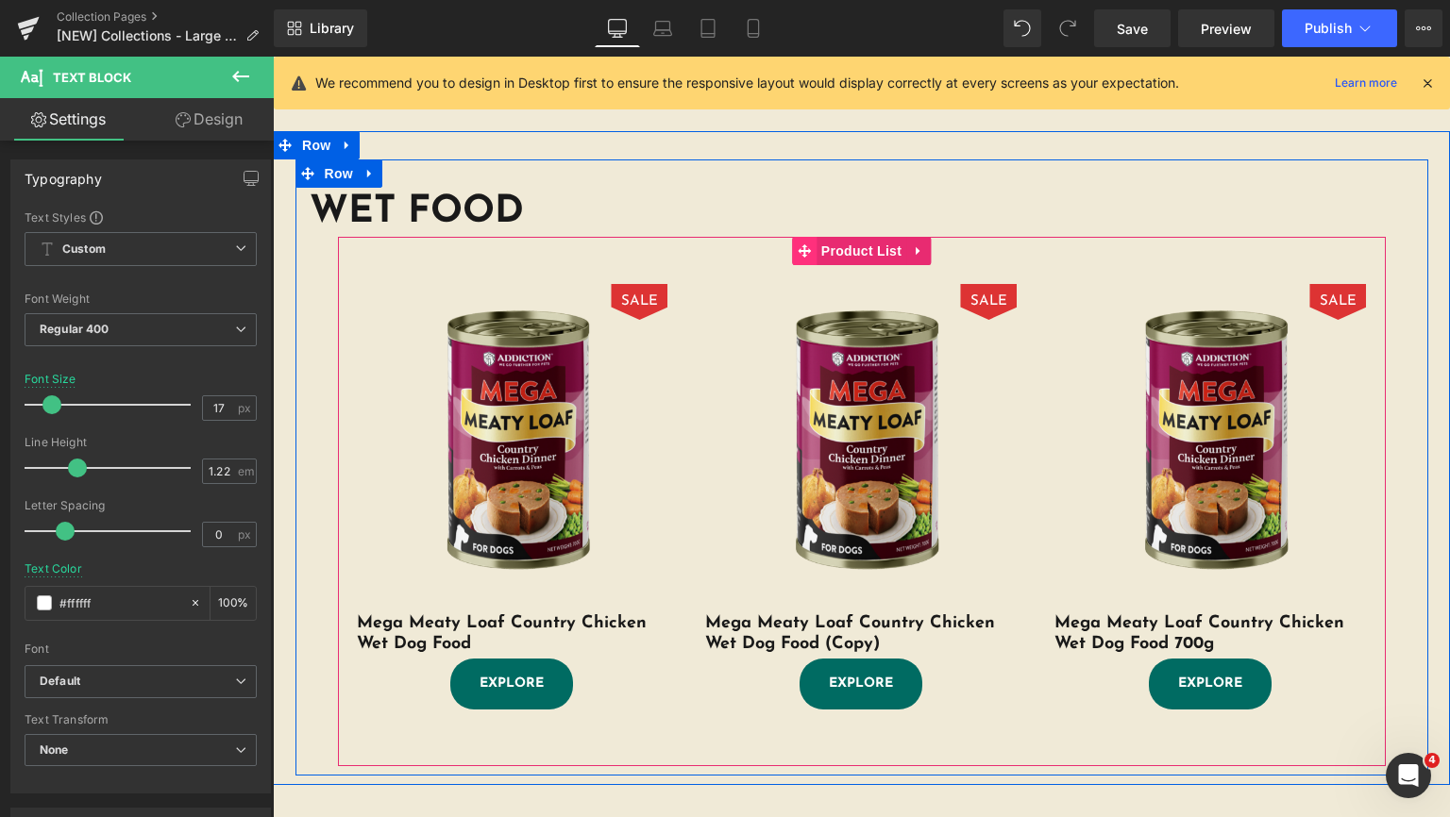
click at [802, 258] on icon at bounding box center [804, 250] width 13 height 13
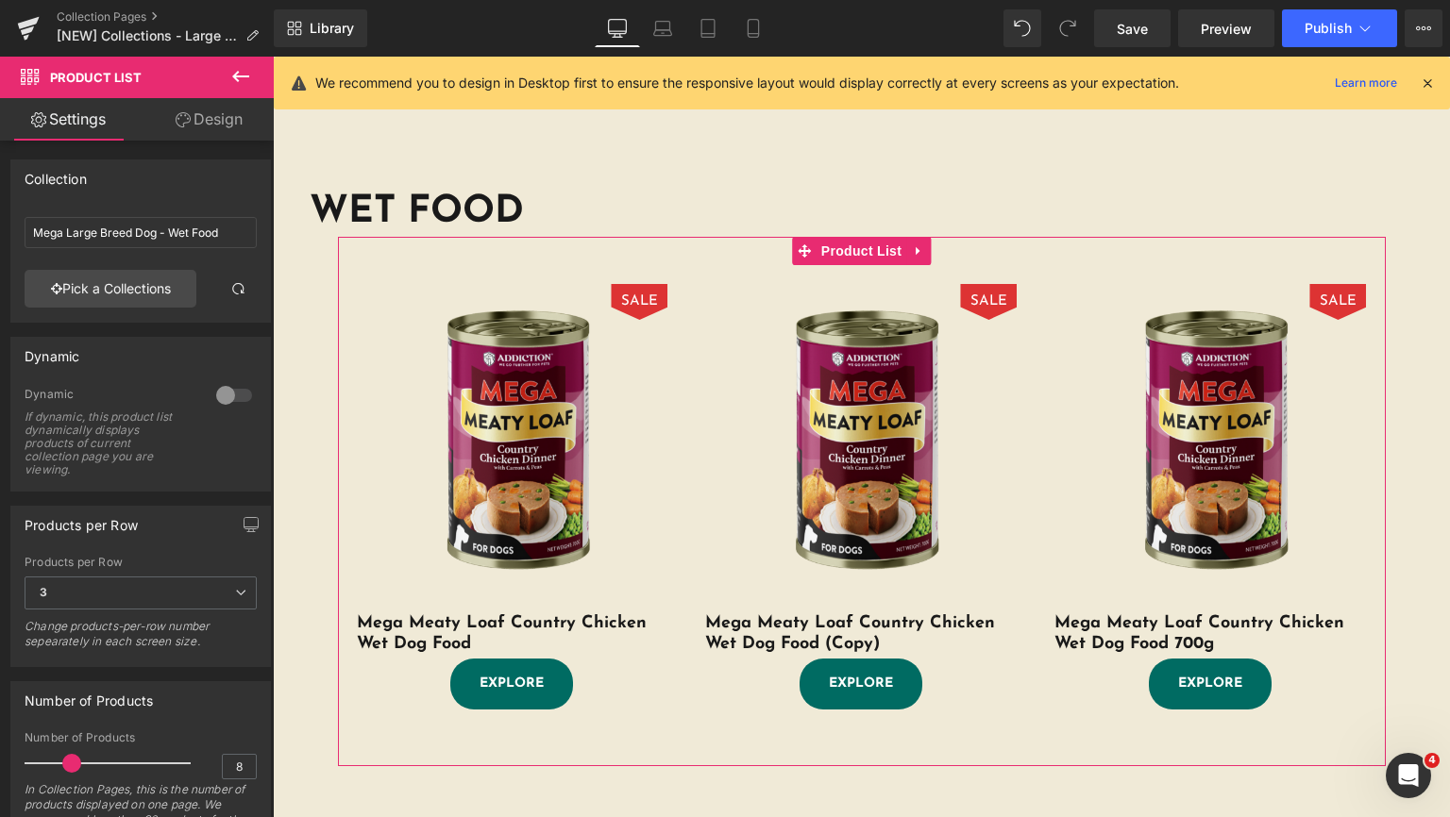
scroll to position [378, 0]
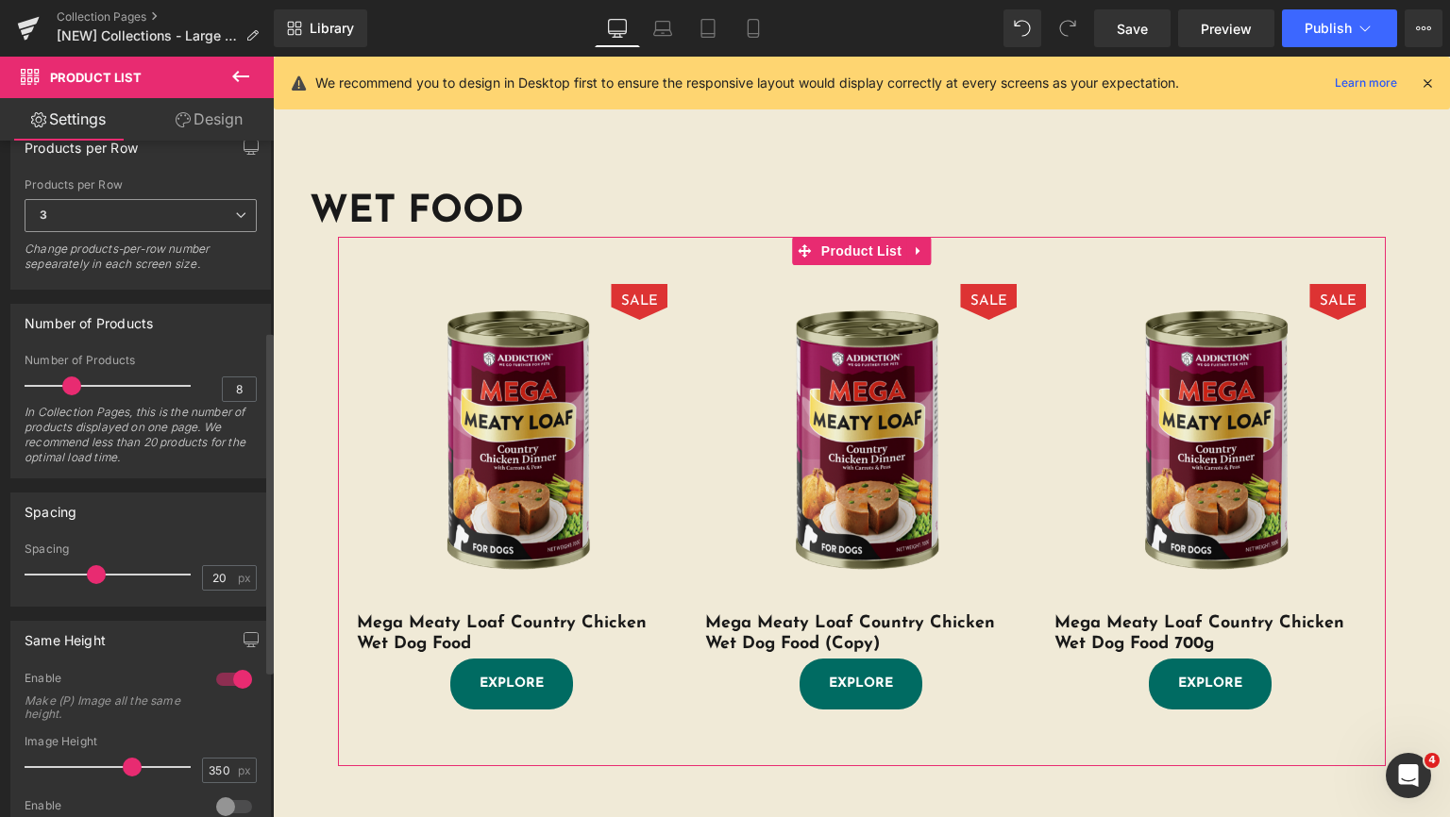
click at [199, 214] on span "3" at bounding box center [141, 215] width 232 height 33
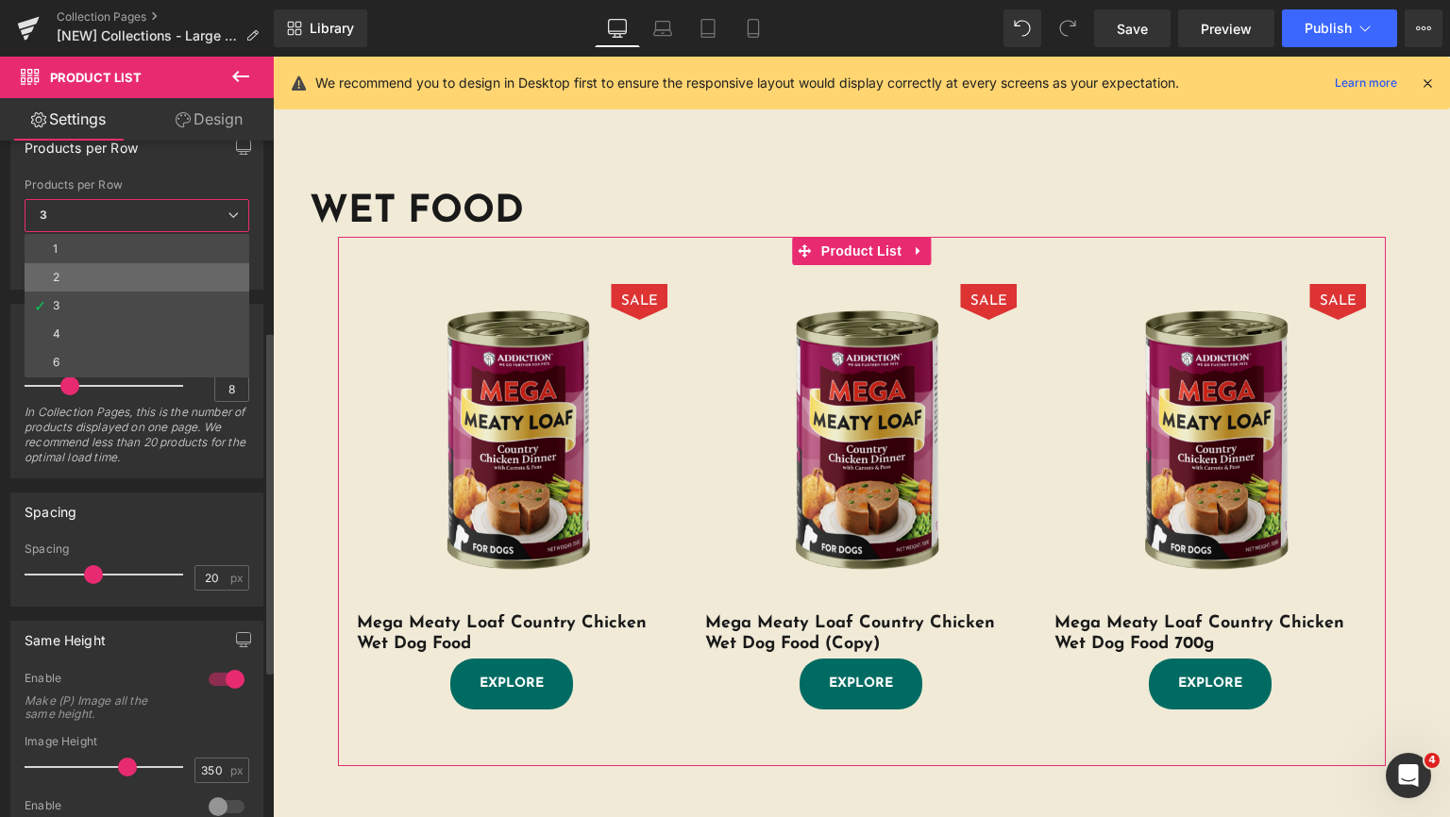
click at [117, 283] on li "2" at bounding box center [137, 277] width 225 height 28
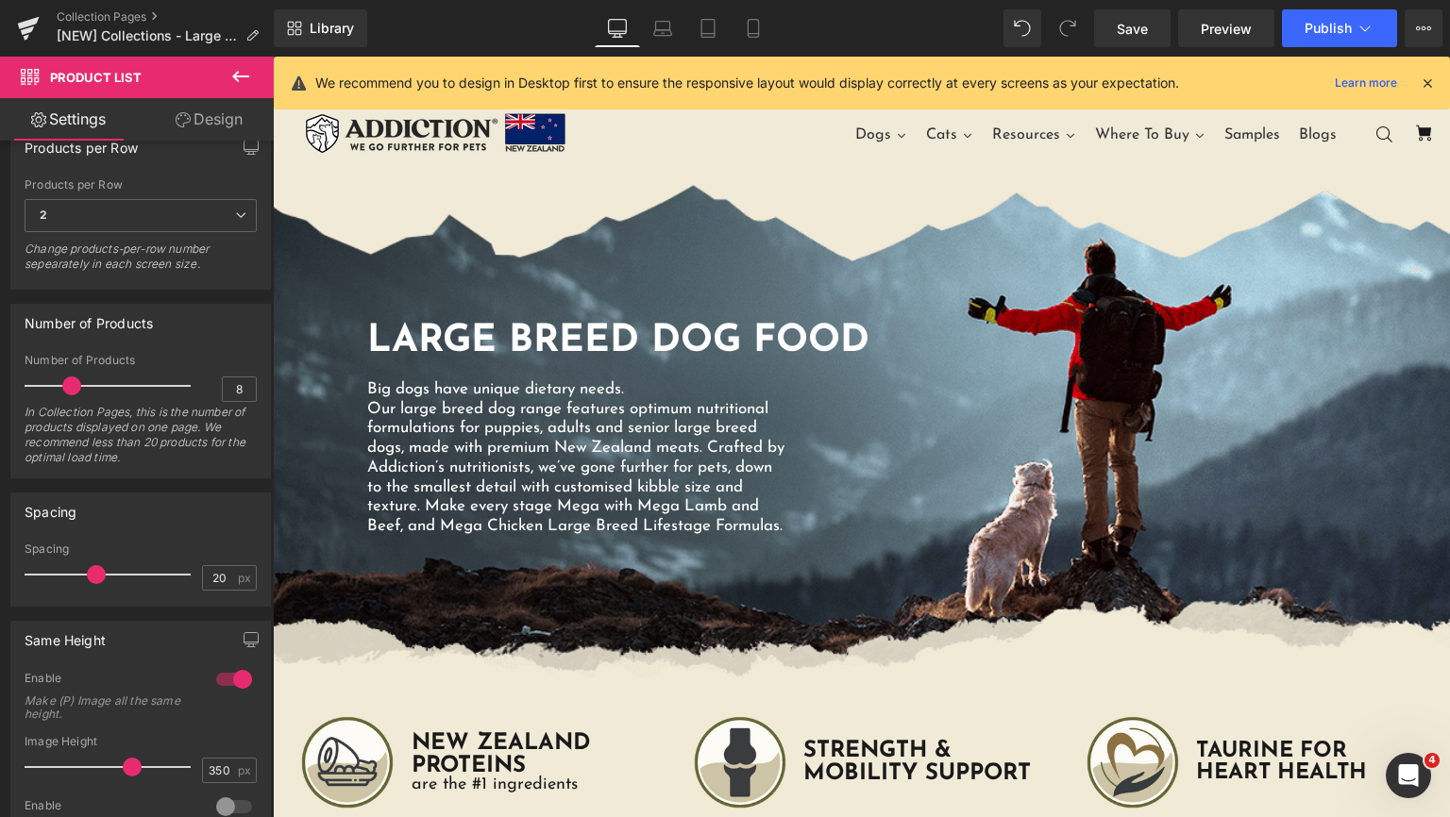
scroll to position [755, 0]
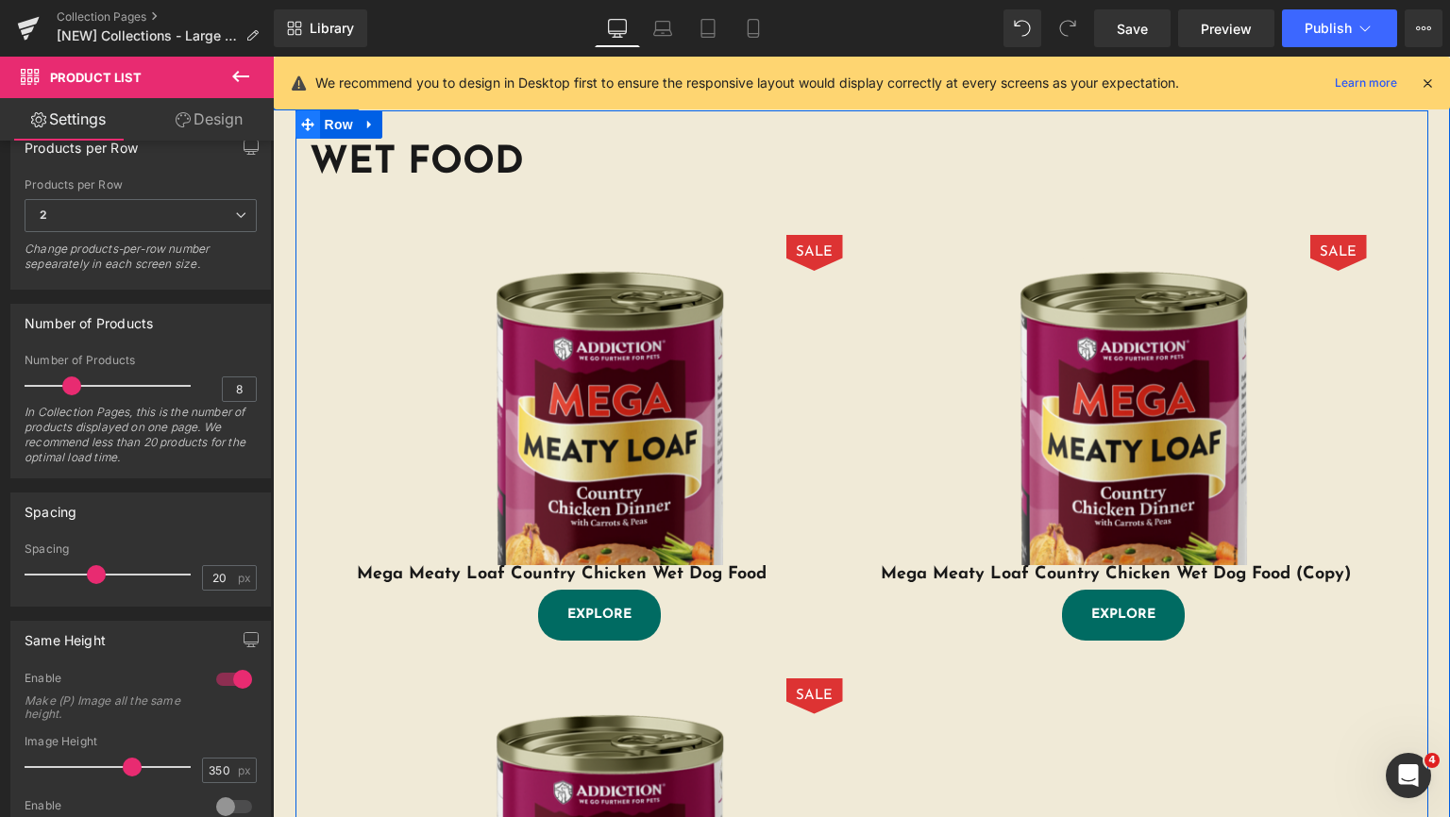
click at [302, 131] on icon at bounding box center [307, 124] width 13 height 13
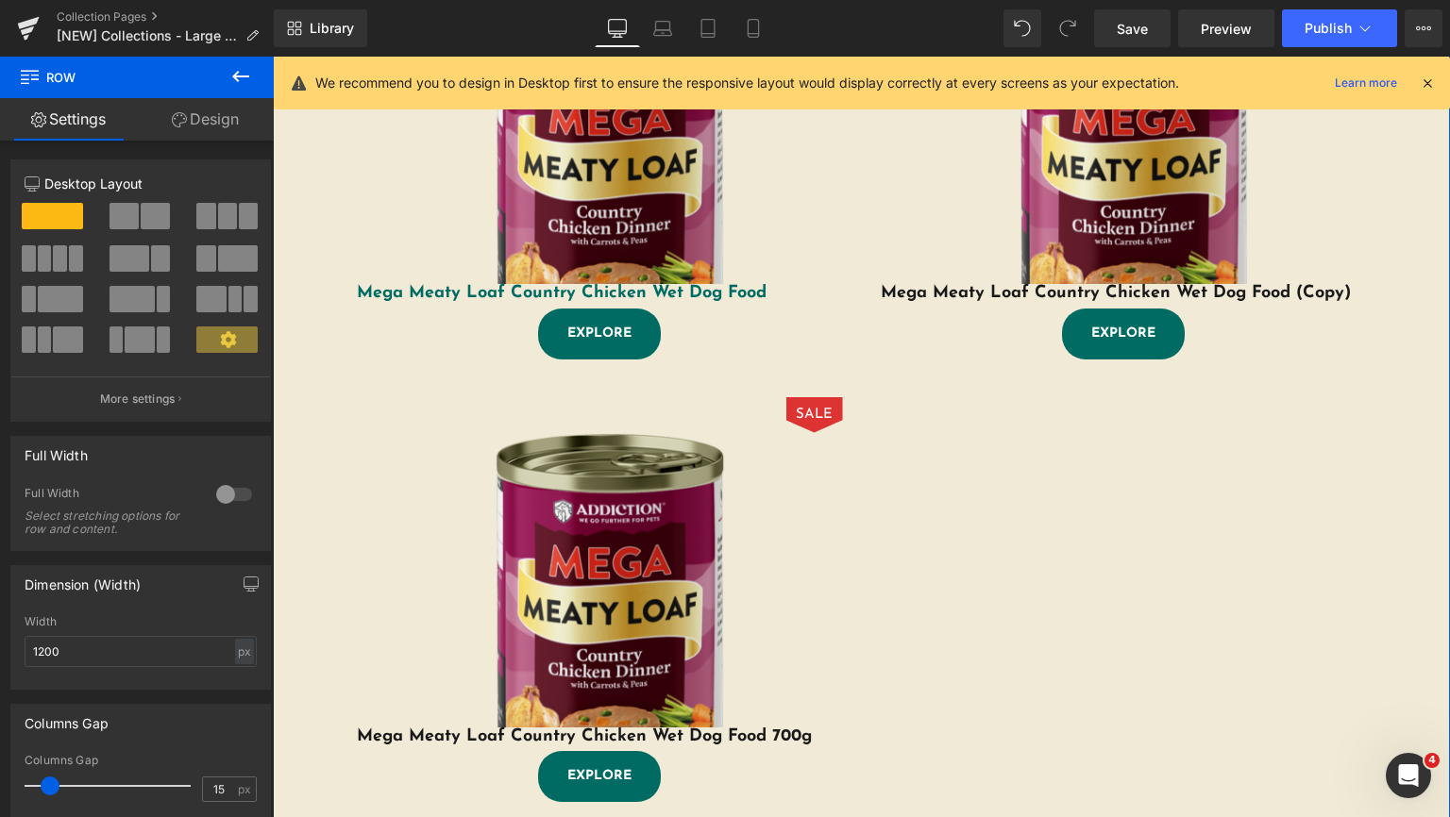
scroll to position [659, 0]
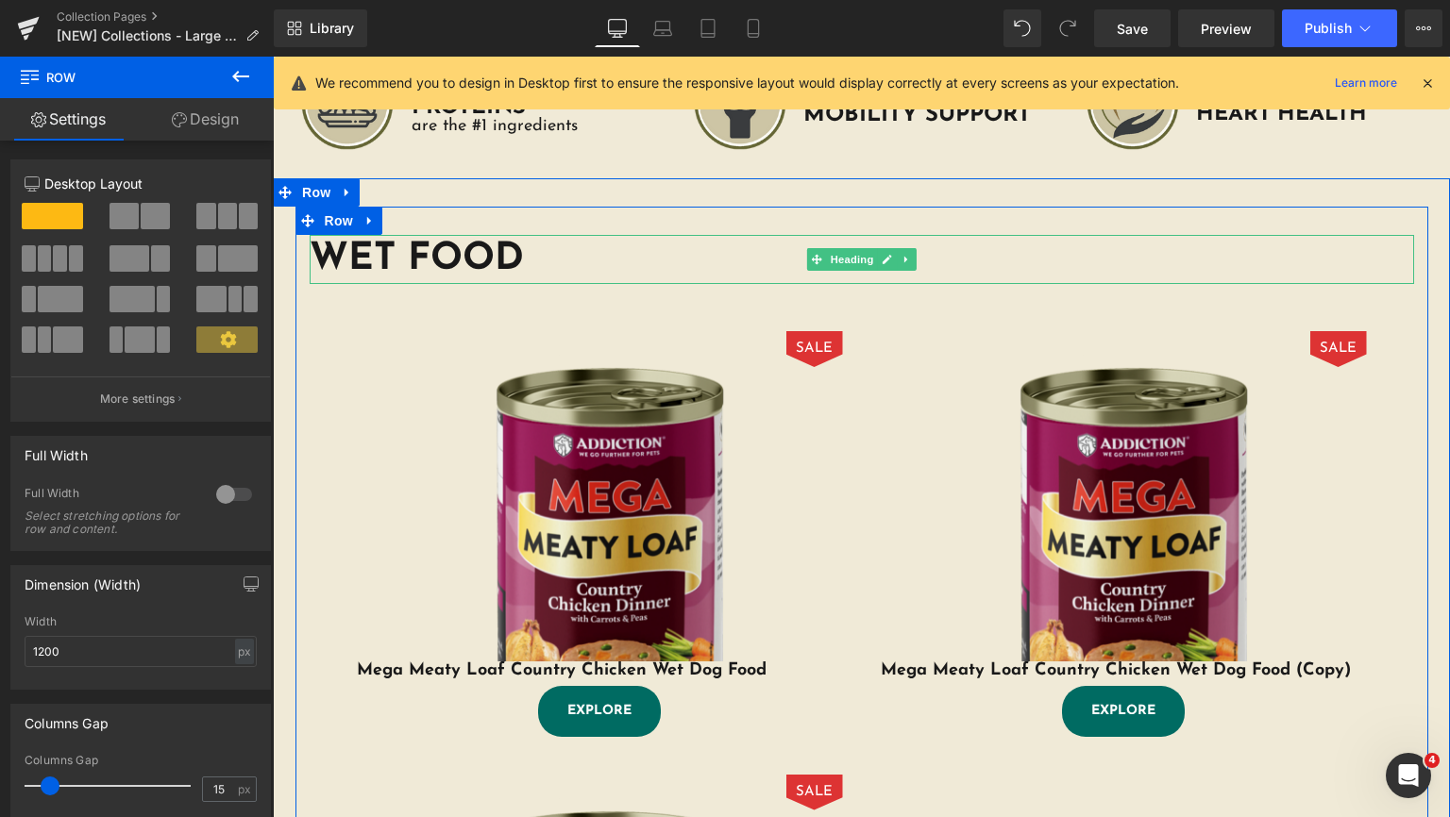
click at [415, 264] on h1 "WET FOOD" at bounding box center [862, 259] width 1104 height 49
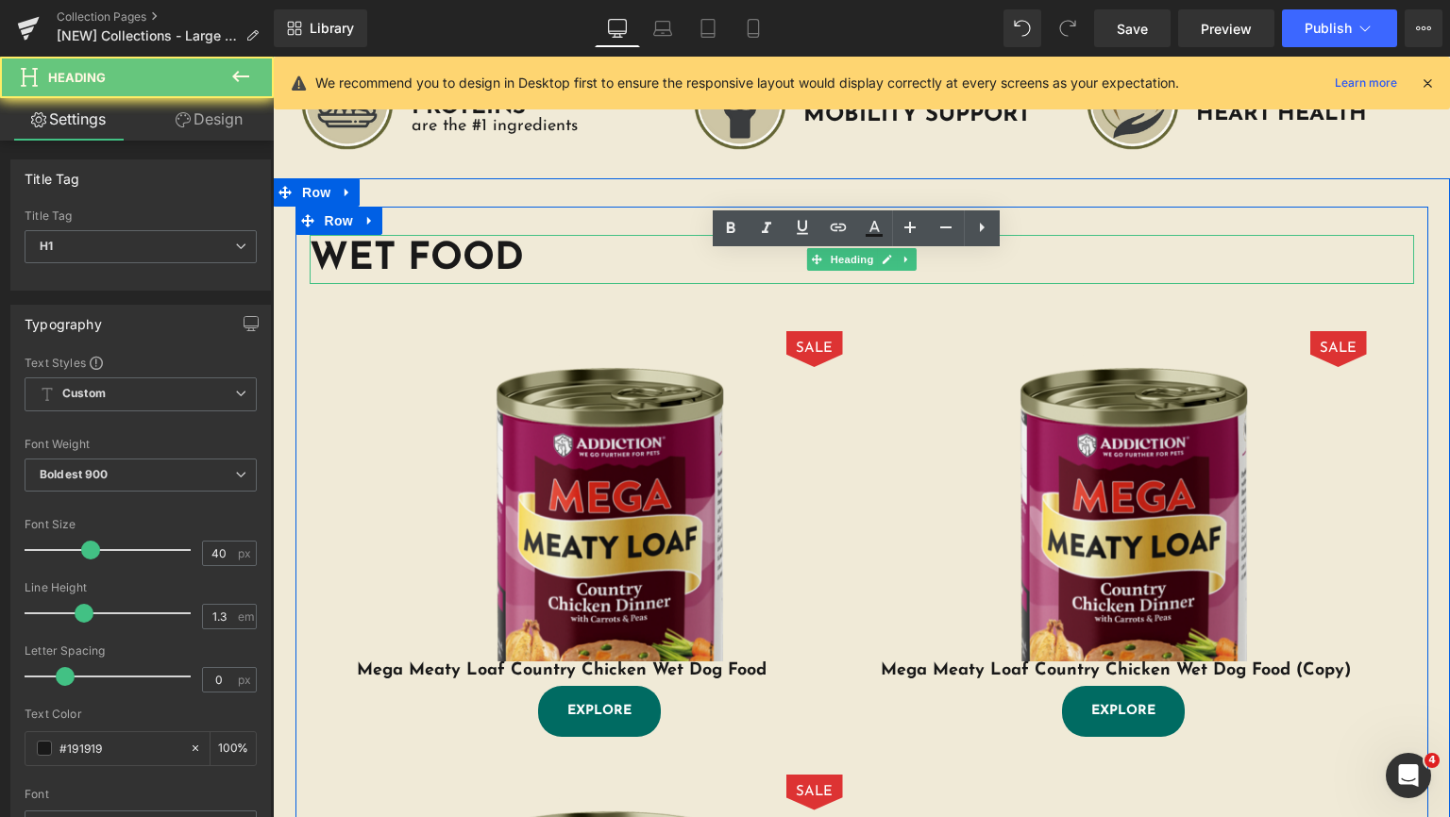
click at [378, 276] on h1 "WET FOOD" at bounding box center [862, 259] width 1104 height 49
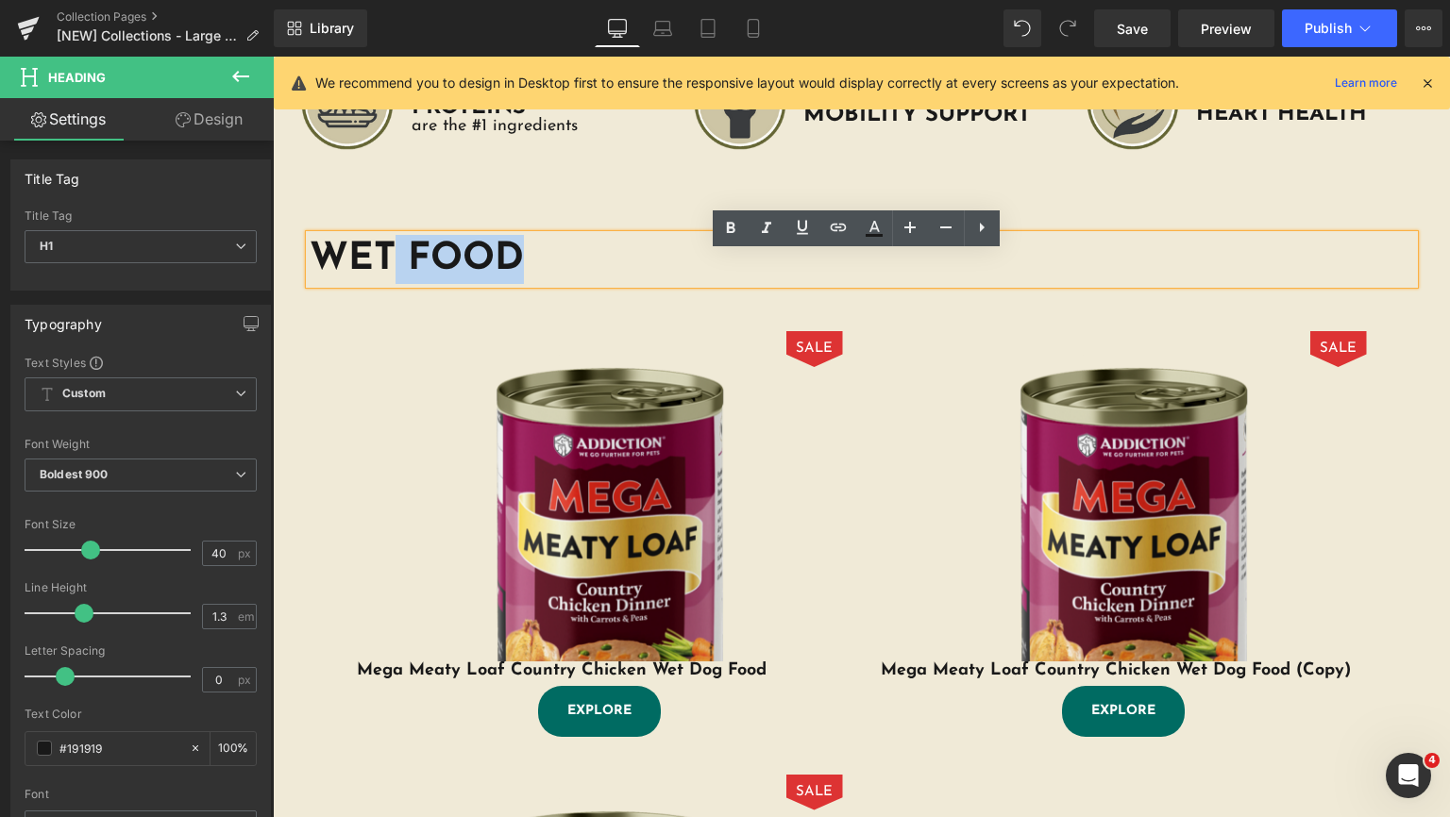
drag, startPoint x: 390, startPoint y: 276, endPoint x: 294, endPoint y: 271, distance: 95.4
click at [310, 271] on div "WET FOOD" at bounding box center [862, 259] width 1104 height 49
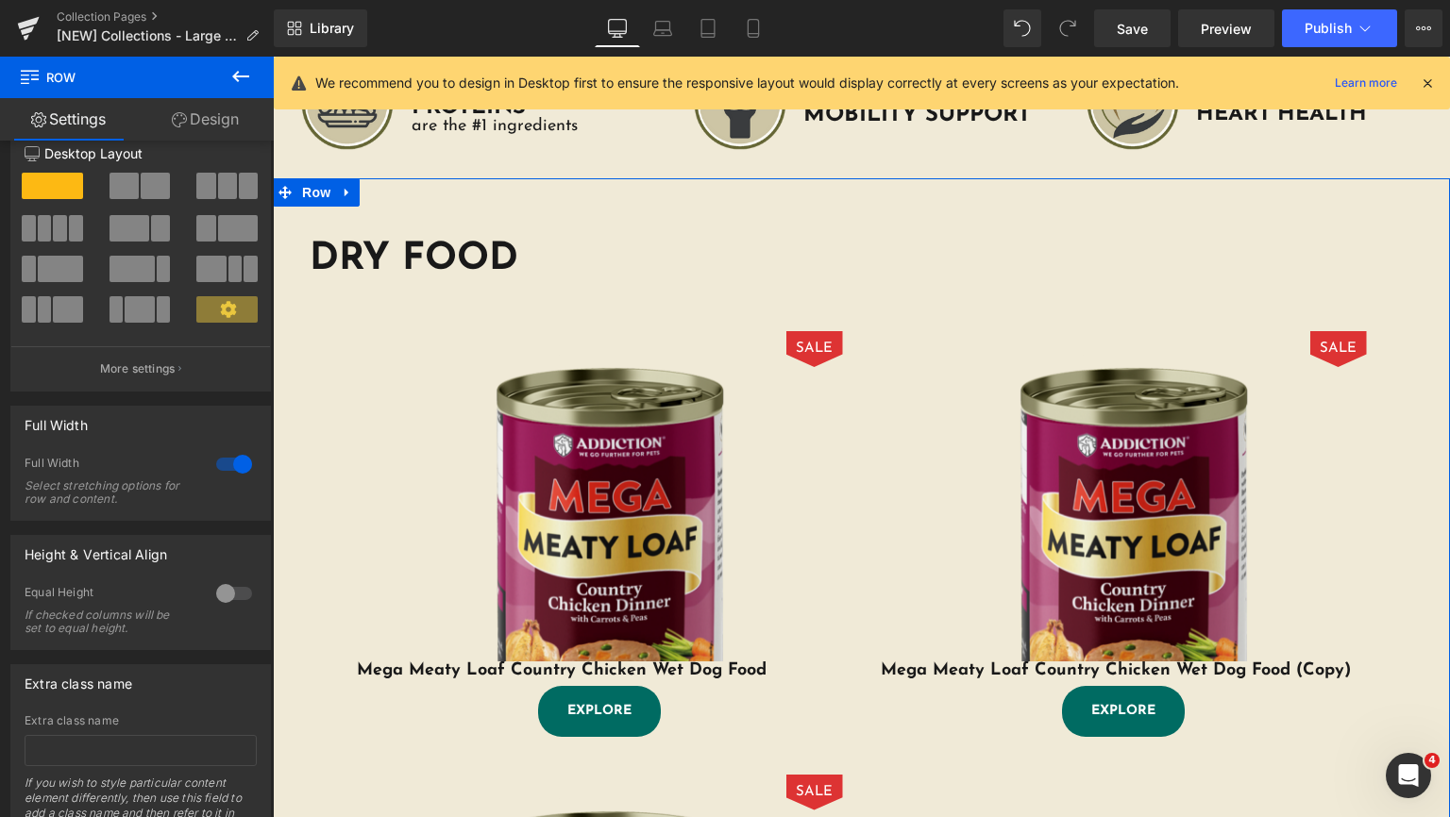
scroll to position [0, 0]
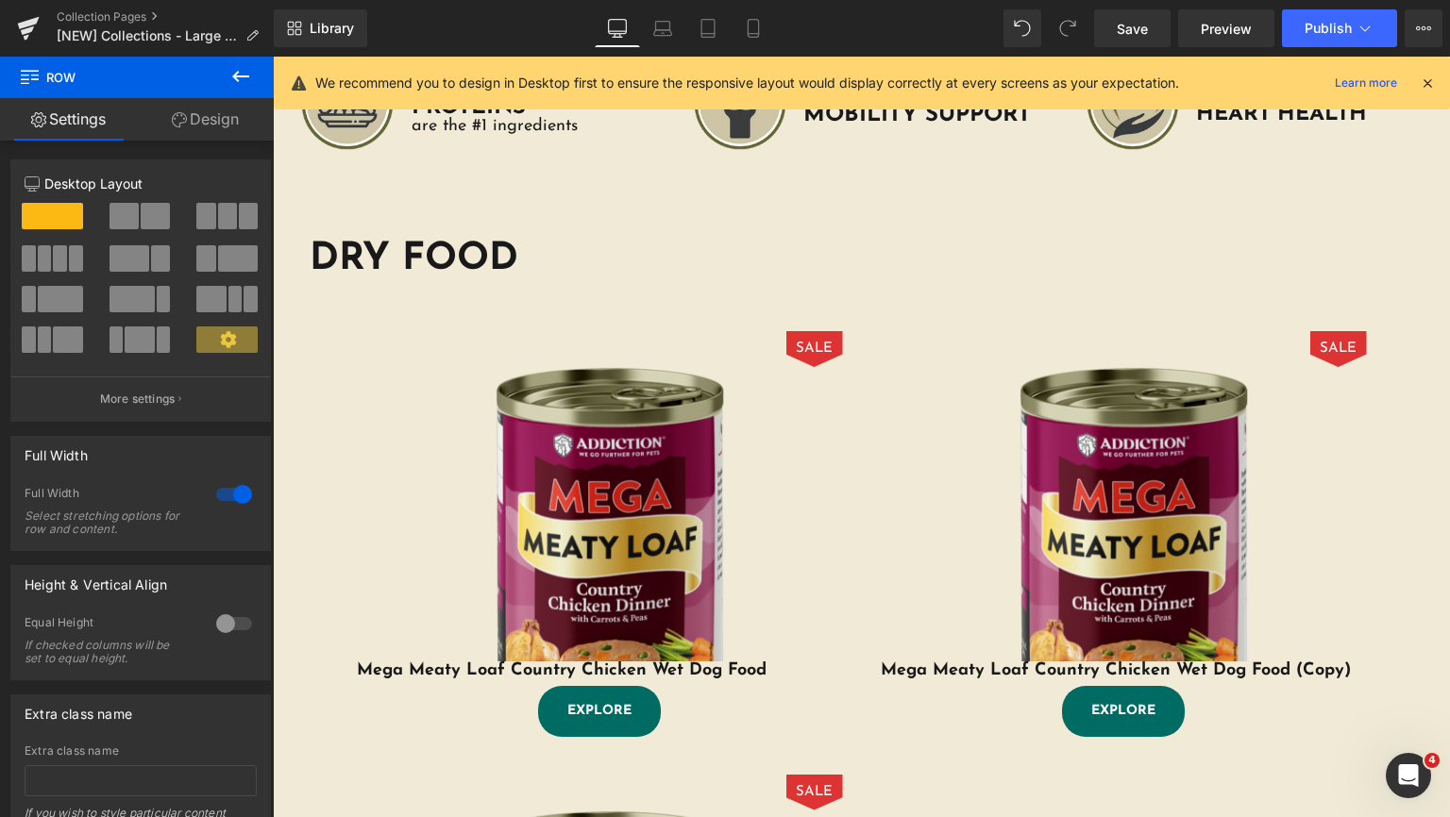
click at [248, 79] on icon at bounding box center [240, 76] width 23 height 23
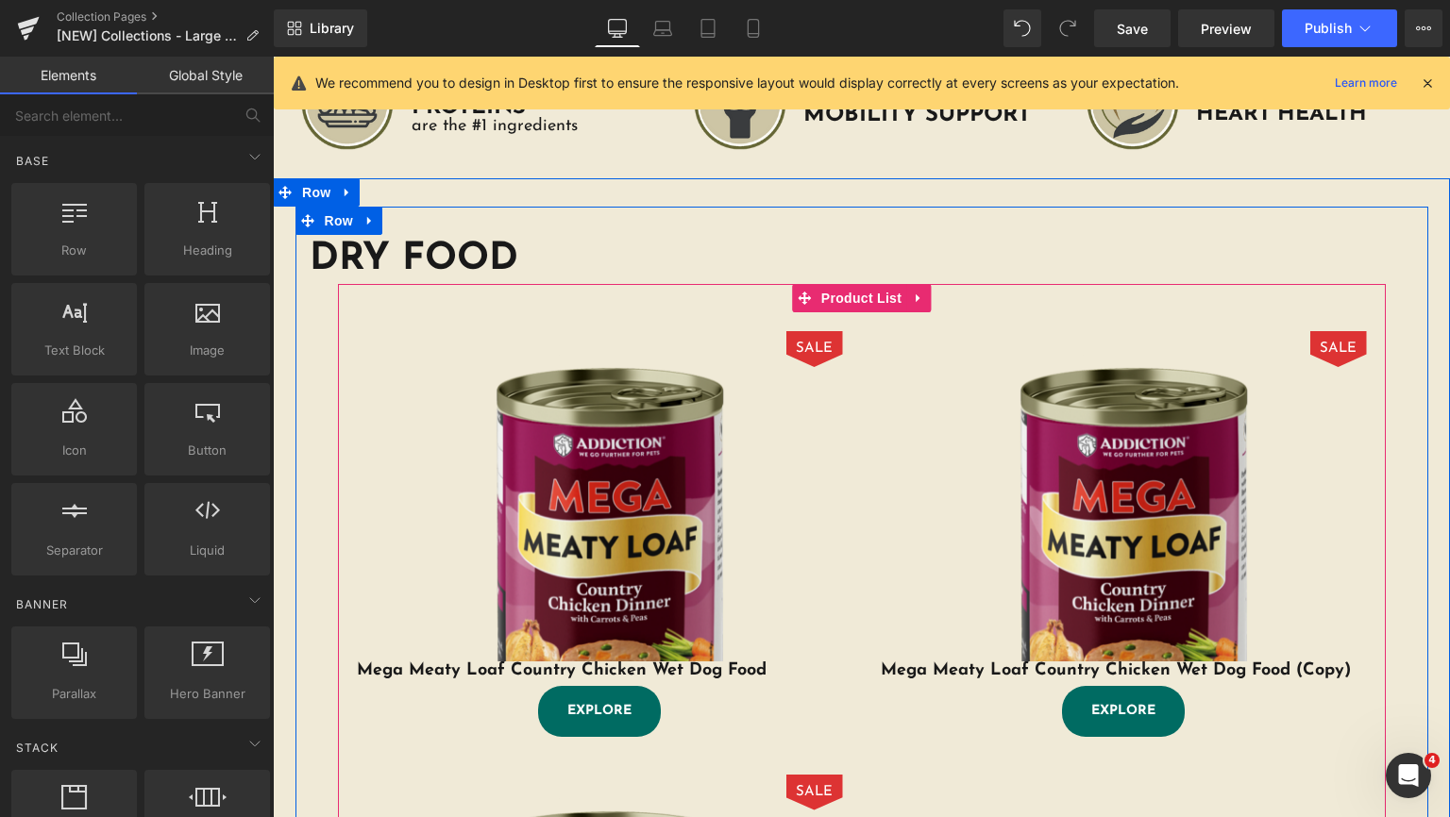
click at [464, 331] on div "SALE (P) Image Mega Meaty Loaf Country Chicken Wet Dog Food (P) Title EXPLORE B…" at bounding box center [600, 534] width 524 height 444
click at [798, 305] on icon at bounding box center [804, 298] width 13 height 14
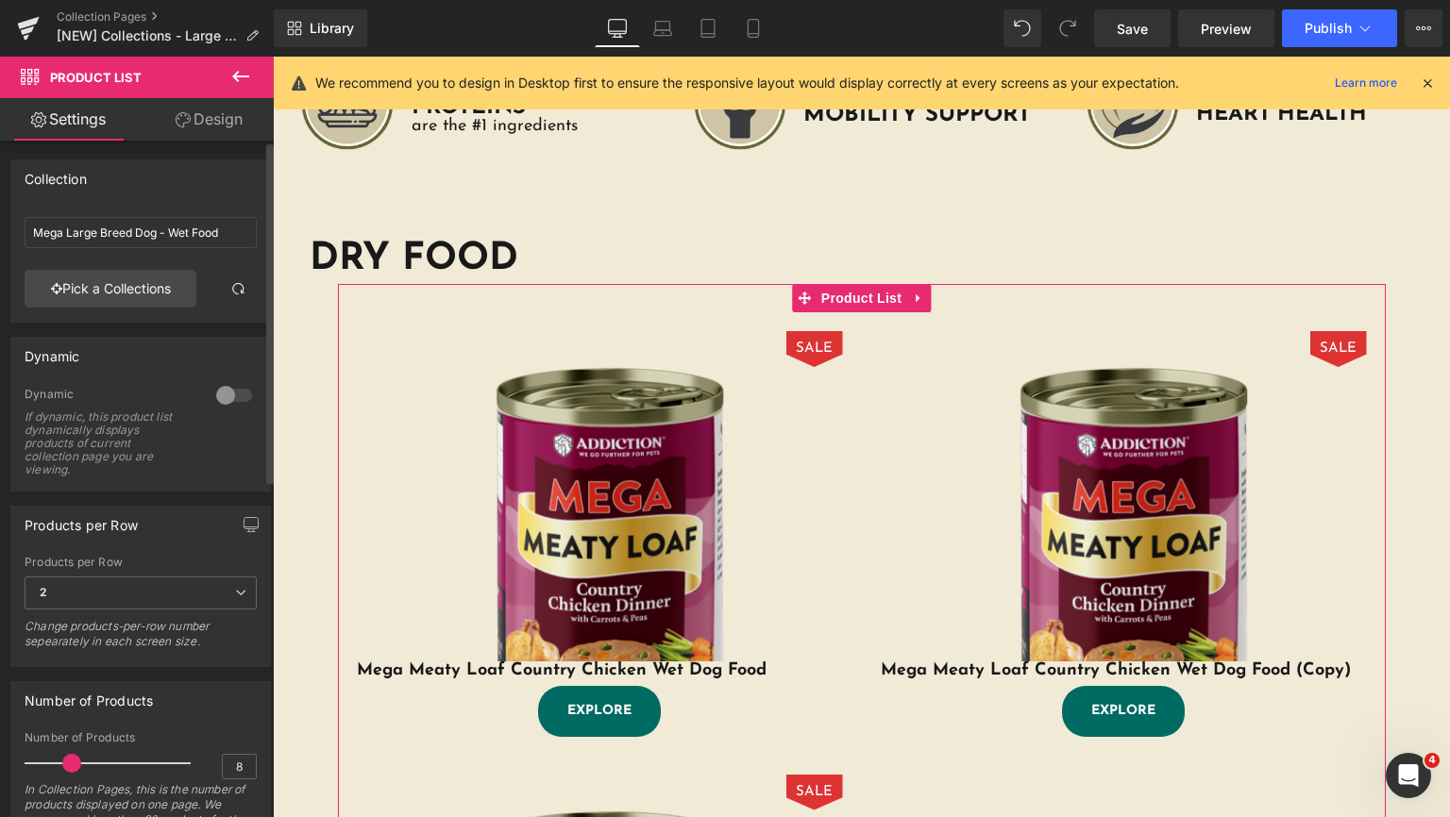
scroll to position [378, 0]
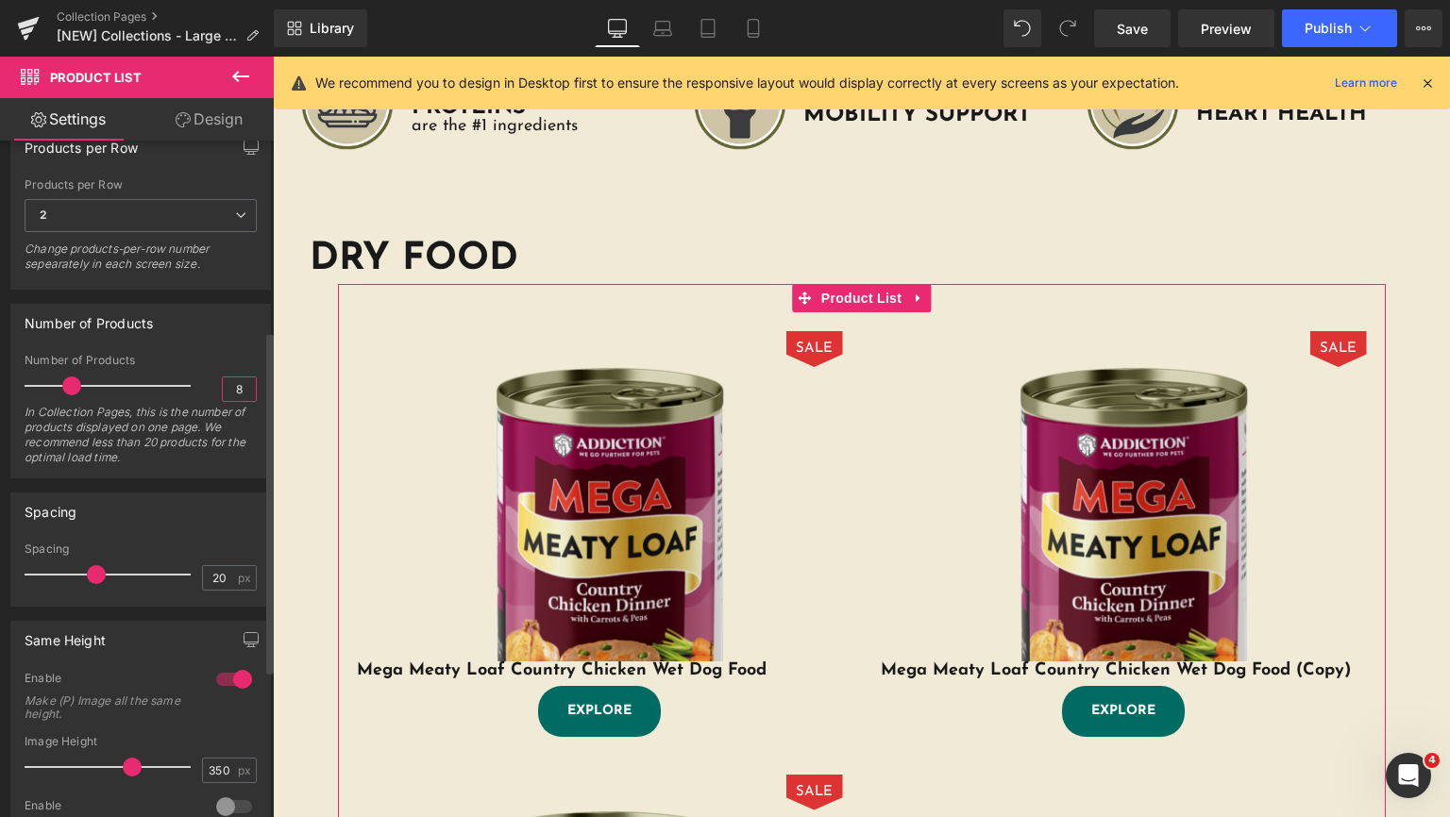
click at [238, 395] on input "8" at bounding box center [239, 390] width 33 height 24
type input "4"
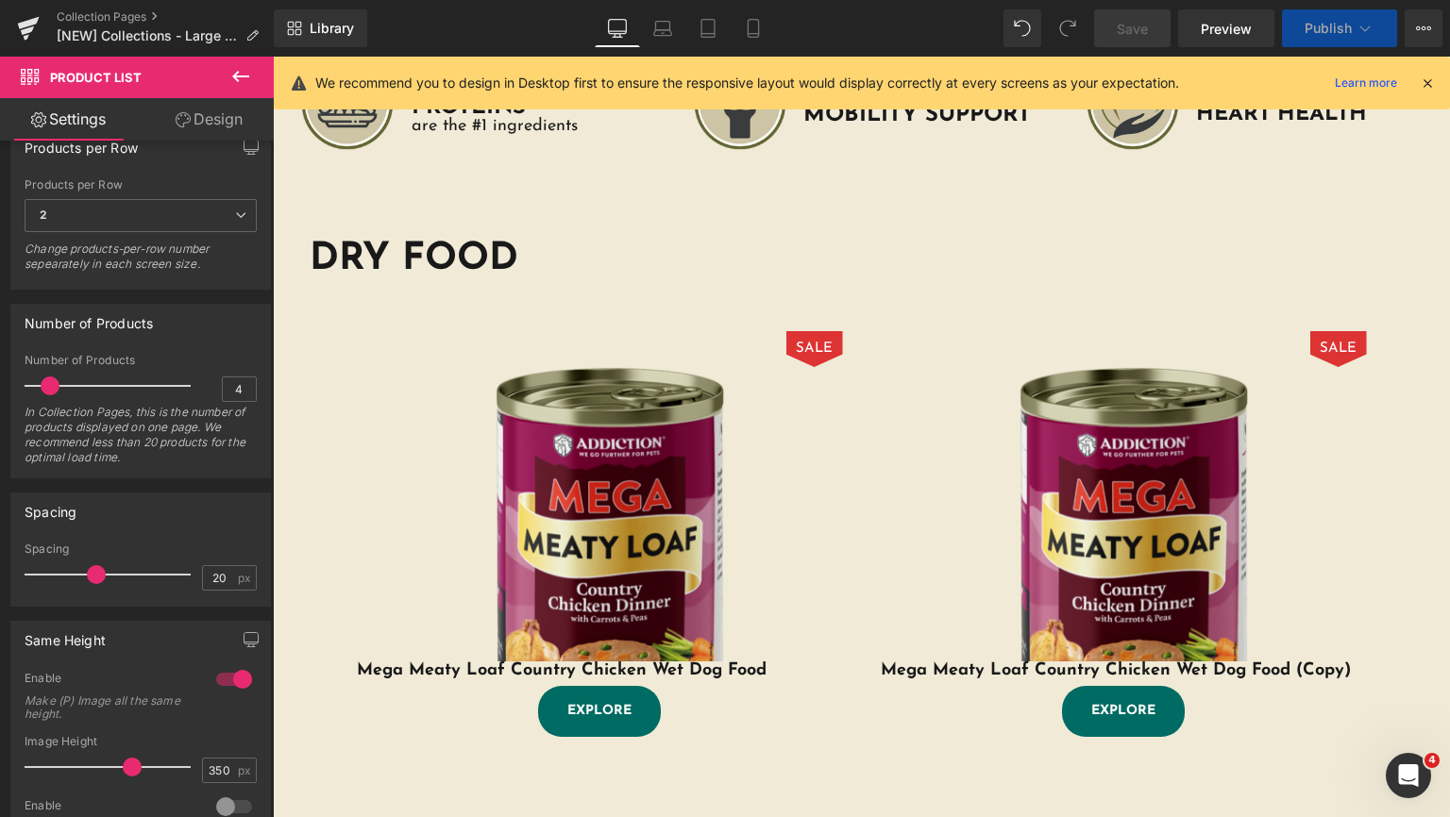
click at [295, 349] on div "DRY FOOD Heading SALE (P) Image Mega Meaty Loaf Country Chicken Wet Dog Food (P…" at bounding box center [861, 524] width 1133 height 634
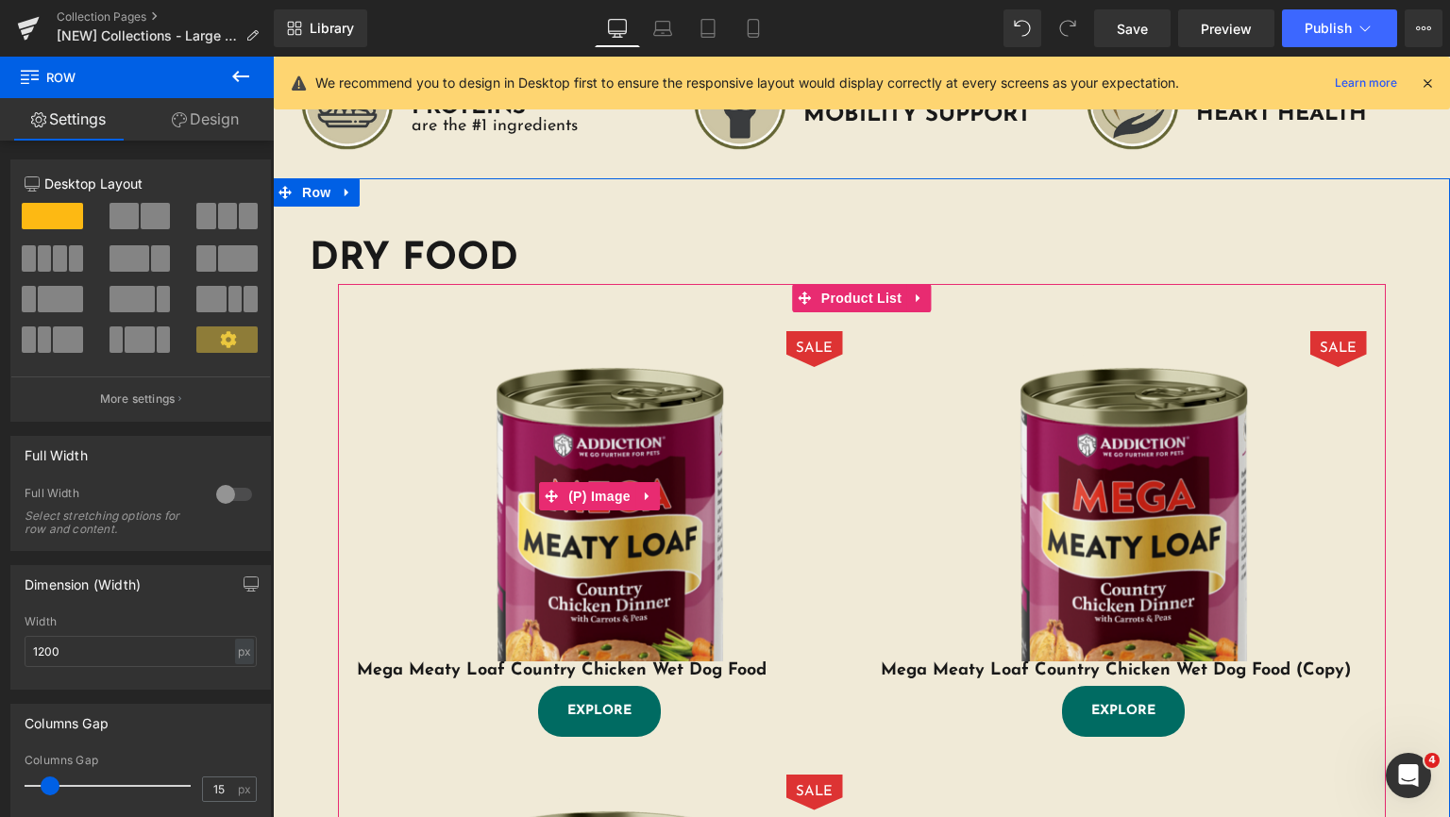
click at [605, 444] on img at bounding box center [600, 574] width 486 height 486
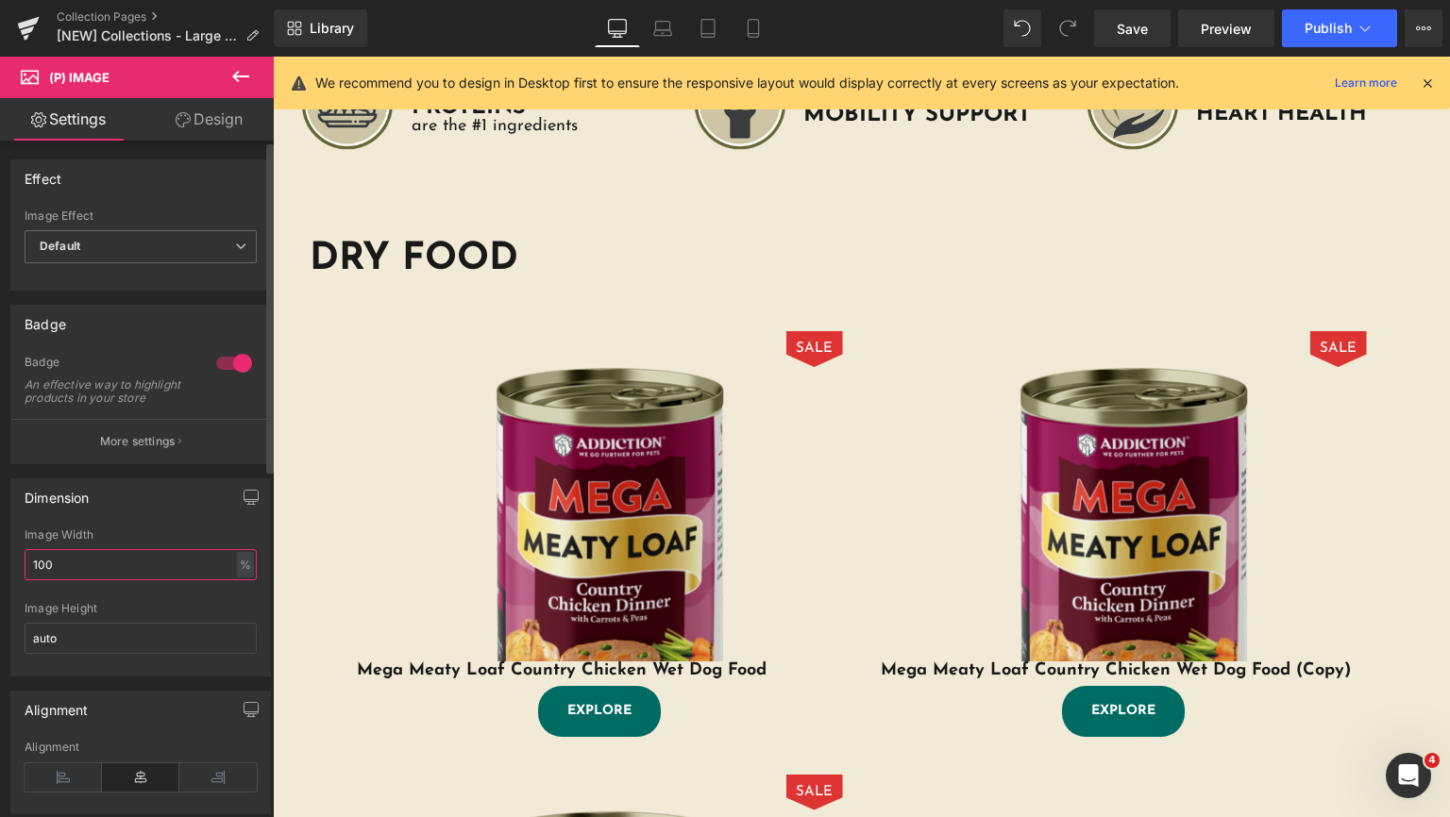
click at [132, 570] on input "100" at bounding box center [141, 564] width 232 height 31
click at [155, 574] on input "100" at bounding box center [141, 564] width 232 height 31
drag, startPoint x: 169, startPoint y: 566, endPoint x: 0, endPoint y: 479, distance: 190.4
click at [0, 547] on div "Dimension 100% Image Width 100 % % px auto Image Height auto" at bounding box center [141, 570] width 282 height 212
type input "A"
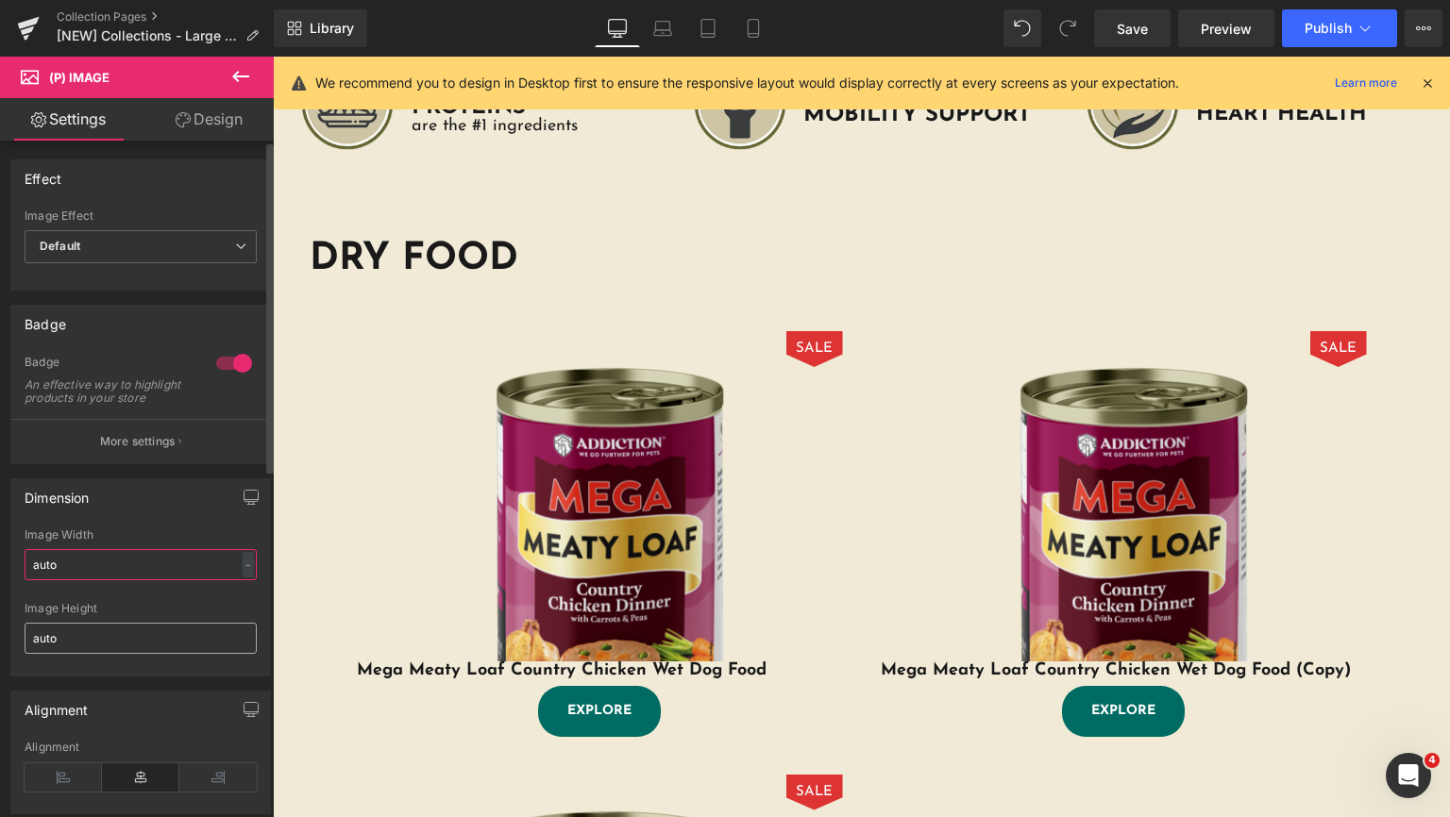
type input "auto"
click at [140, 654] on input "auto" at bounding box center [141, 638] width 232 height 31
type input "a"
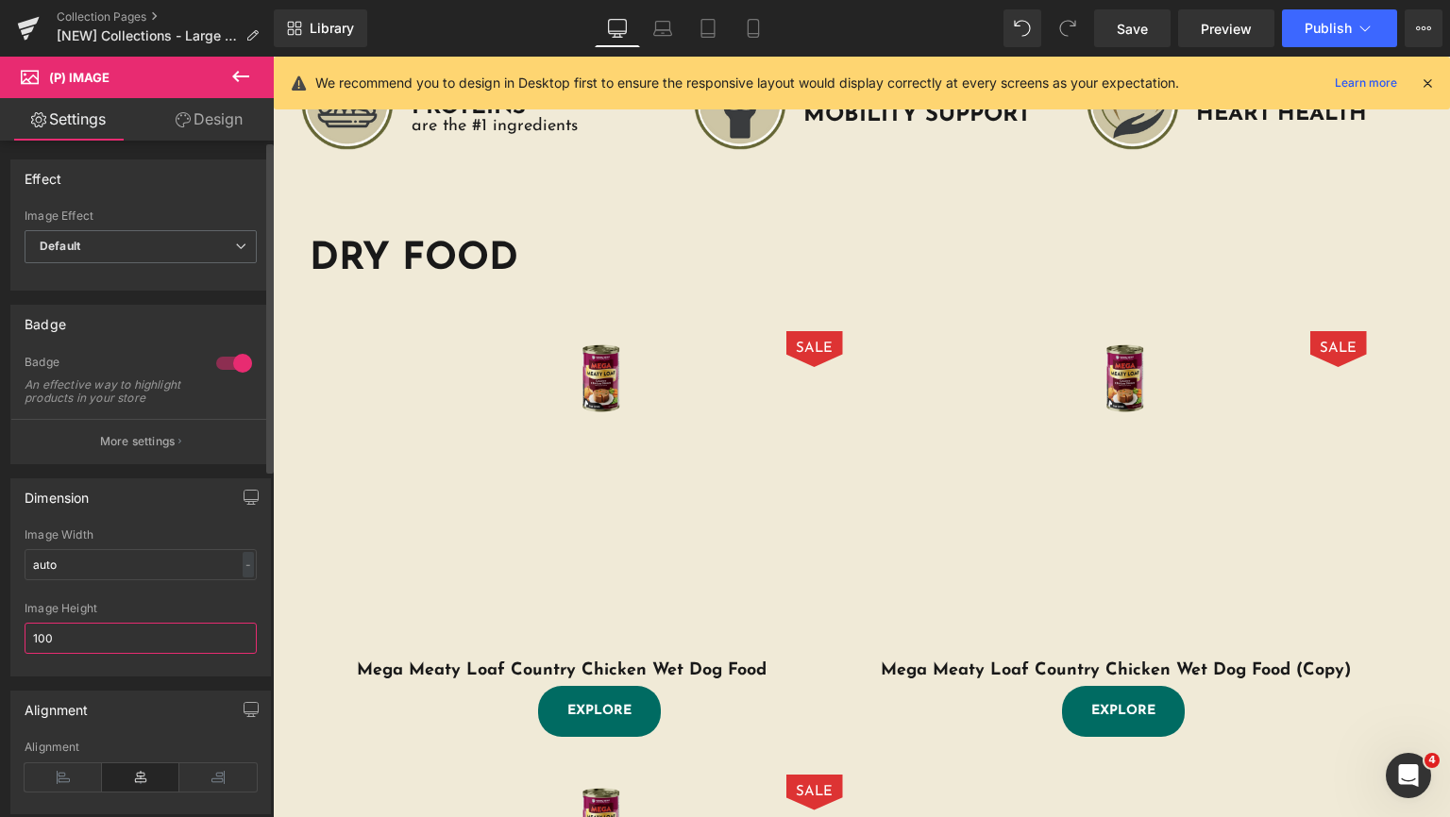
click at [109, 647] on input "100" at bounding box center [141, 638] width 232 height 31
drag, startPoint x: 110, startPoint y: 649, endPoint x: 0, endPoint y: 675, distance: 113.3
click at [0, 668] on div "Dimension auto Image Width auto - % px 100px Image Height 100" at bounding box center [141, 570] width 282 height 212
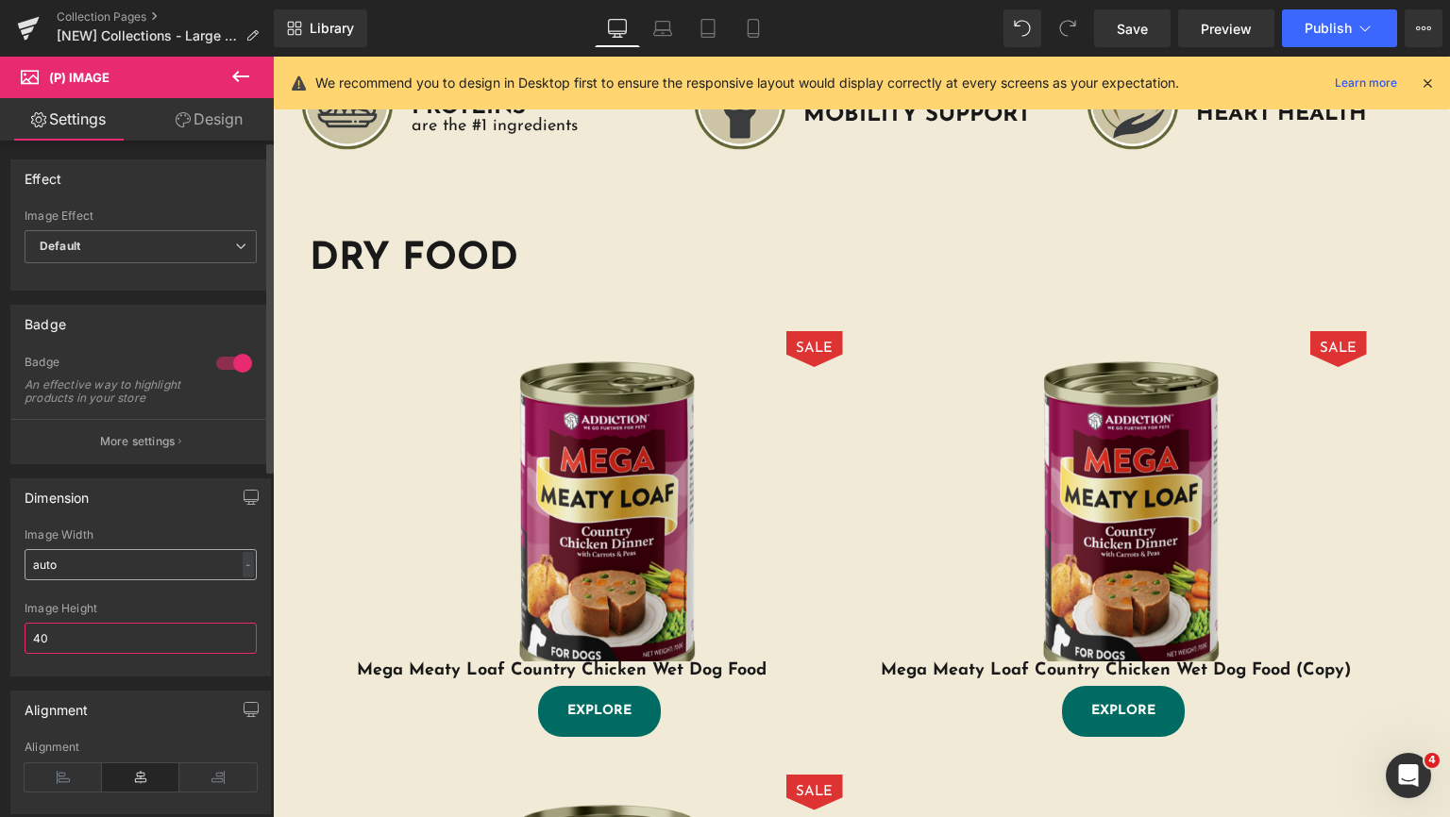
type input "4"
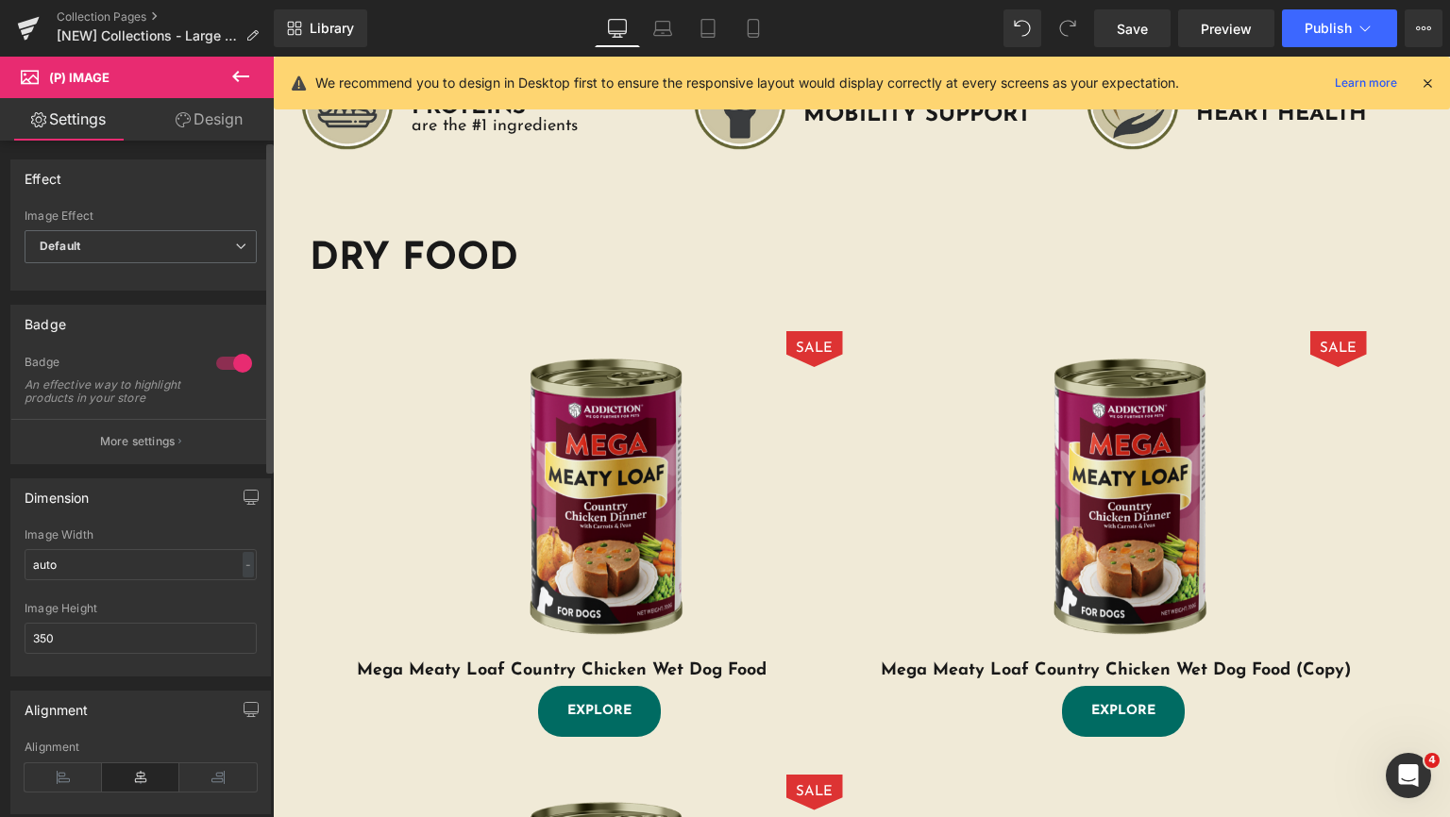
click at [177, 535] on div "Dimension auto Image Width auto - % px 350px Image Height 350" at bounding box center [140, 578] width 260 height 198
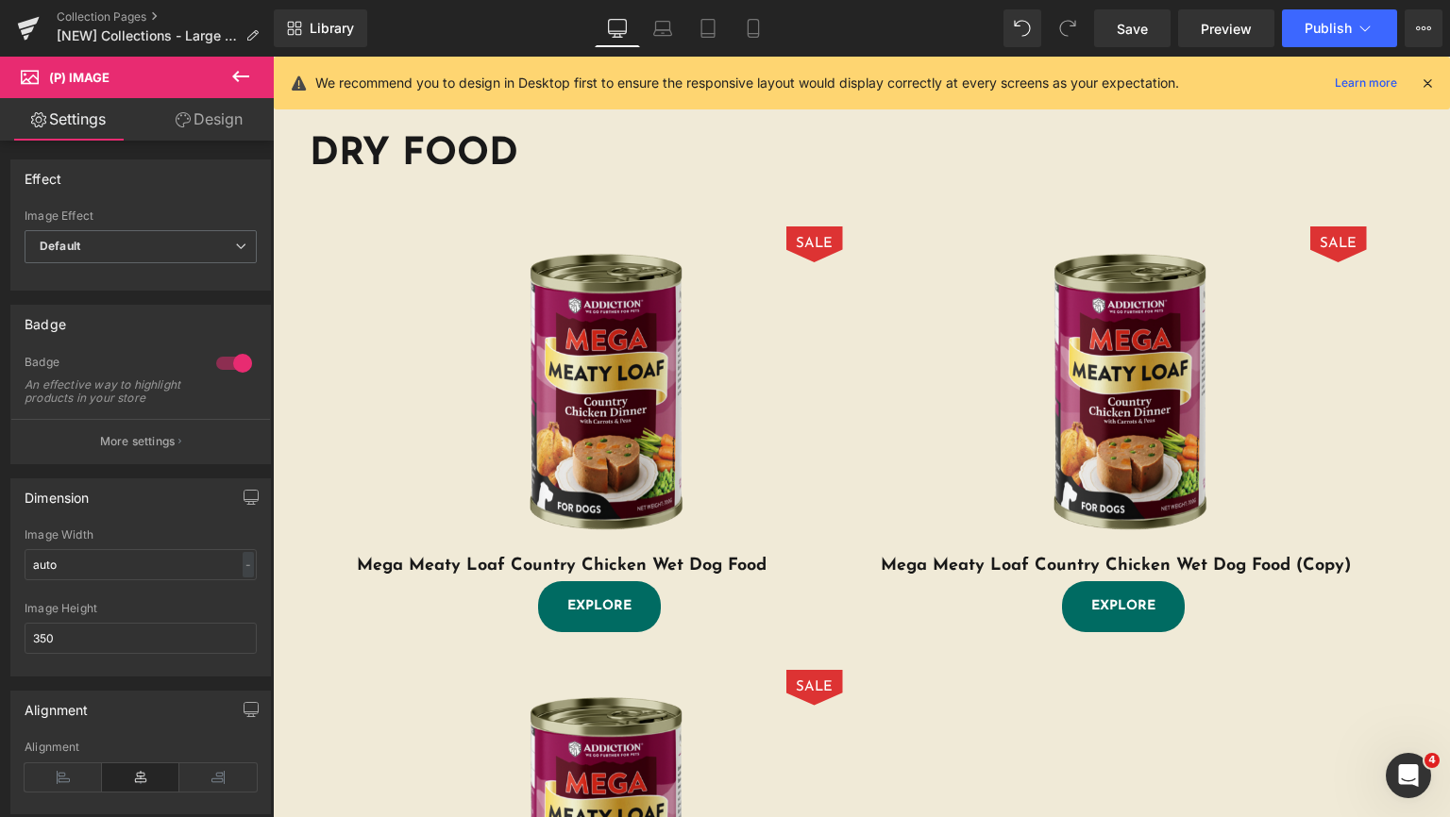
scroll to position [842, 0]
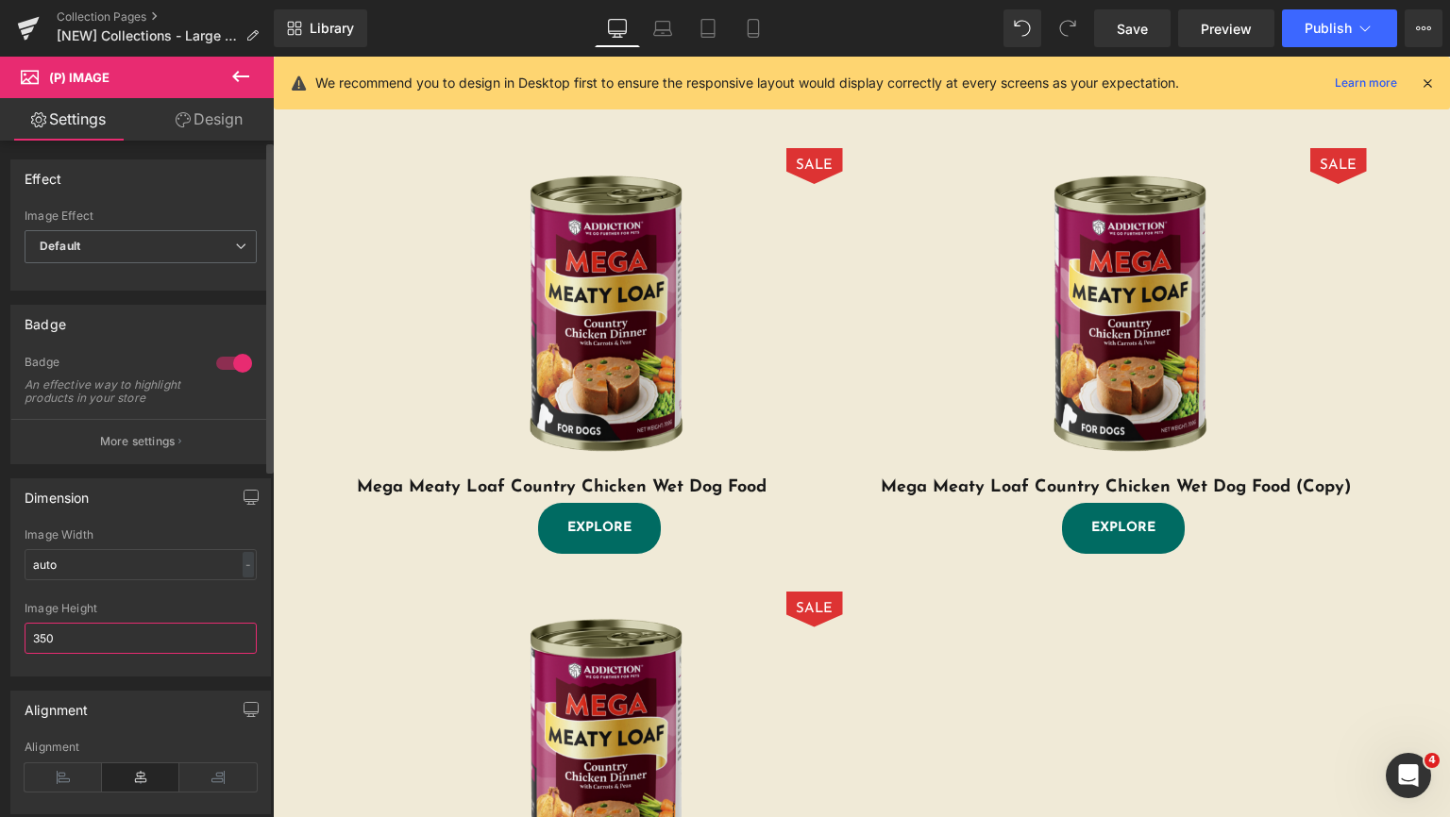
drag, startPoint x: 102, startPoint y: 650, endPoint x: 0, endPoint y: 622, distance: 105.8
click at [0, 628] on div "Dimension auto Image Width auto - % px 350px Image Height 350" at bounding box center [141, 570] width 282 height 212
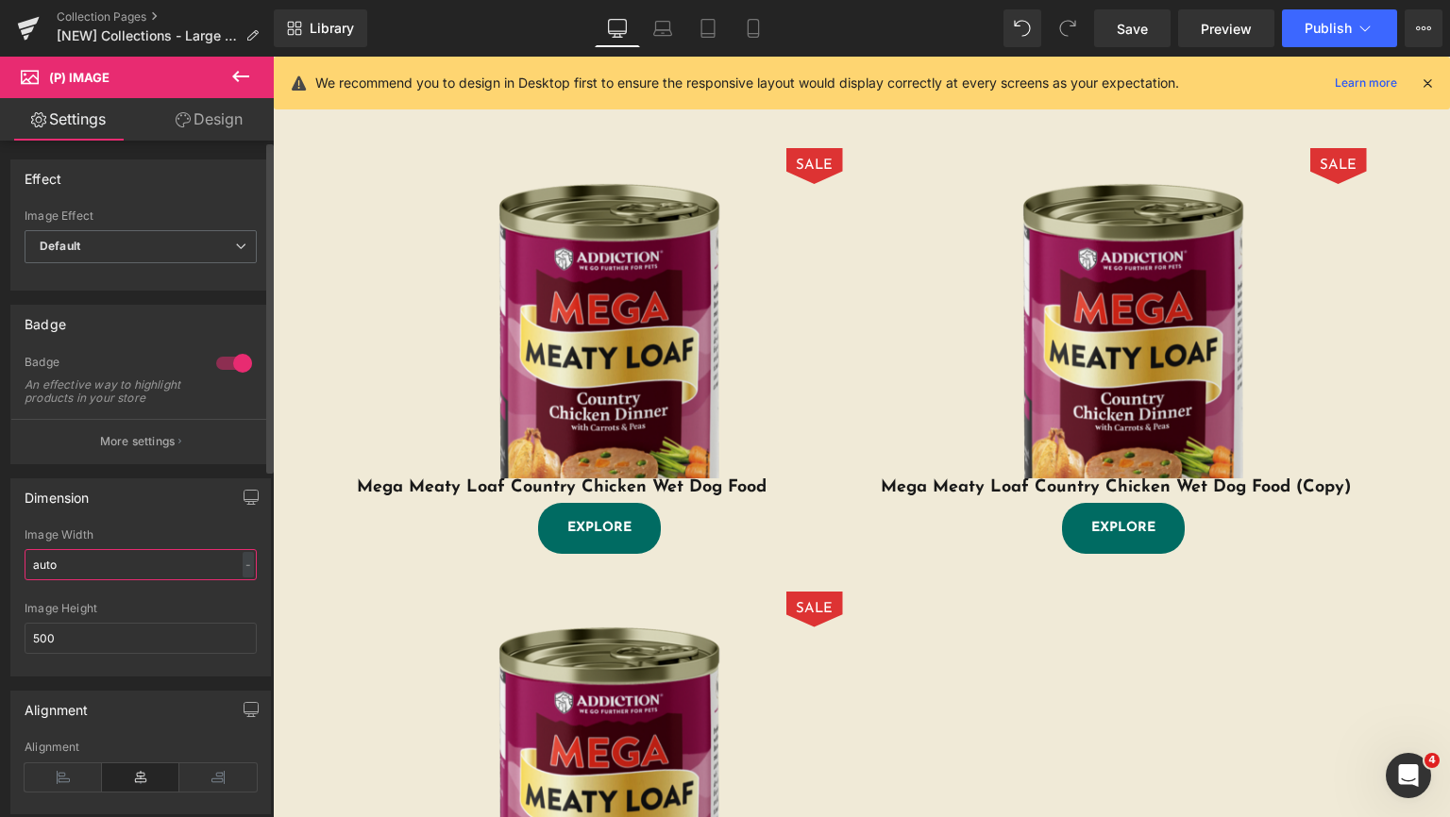
click at [132, 579] on input "auto" at bounding box center [141, 564] width 232 height 31
drag, startPoint x: 119, startPoint y: 649, endPoint x: 18, endPoint y: 649, distance: 101.0
click at [36, 649] on input "500" at bounding box center [141, 638] width 232 height 31
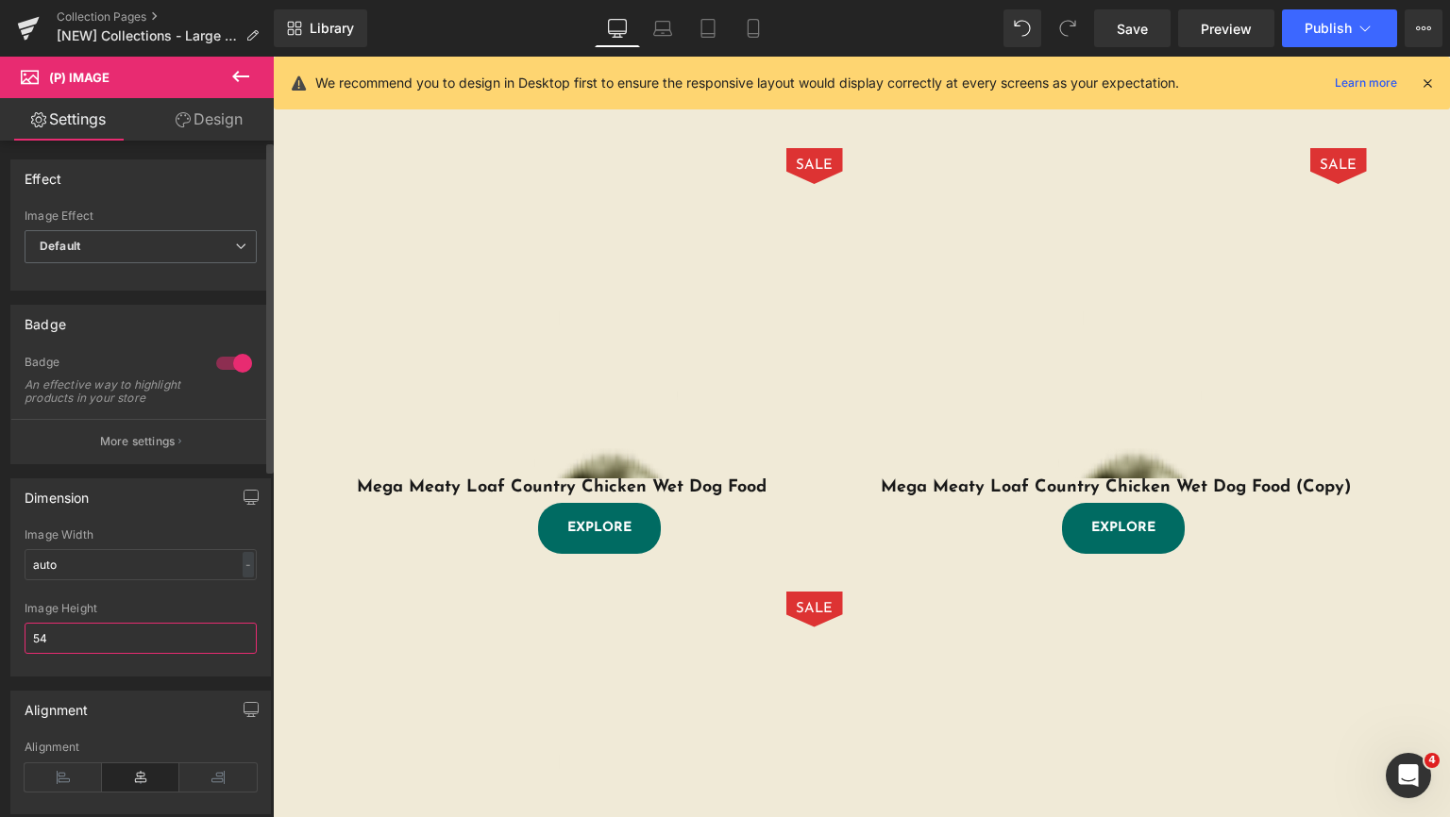
type input "5"
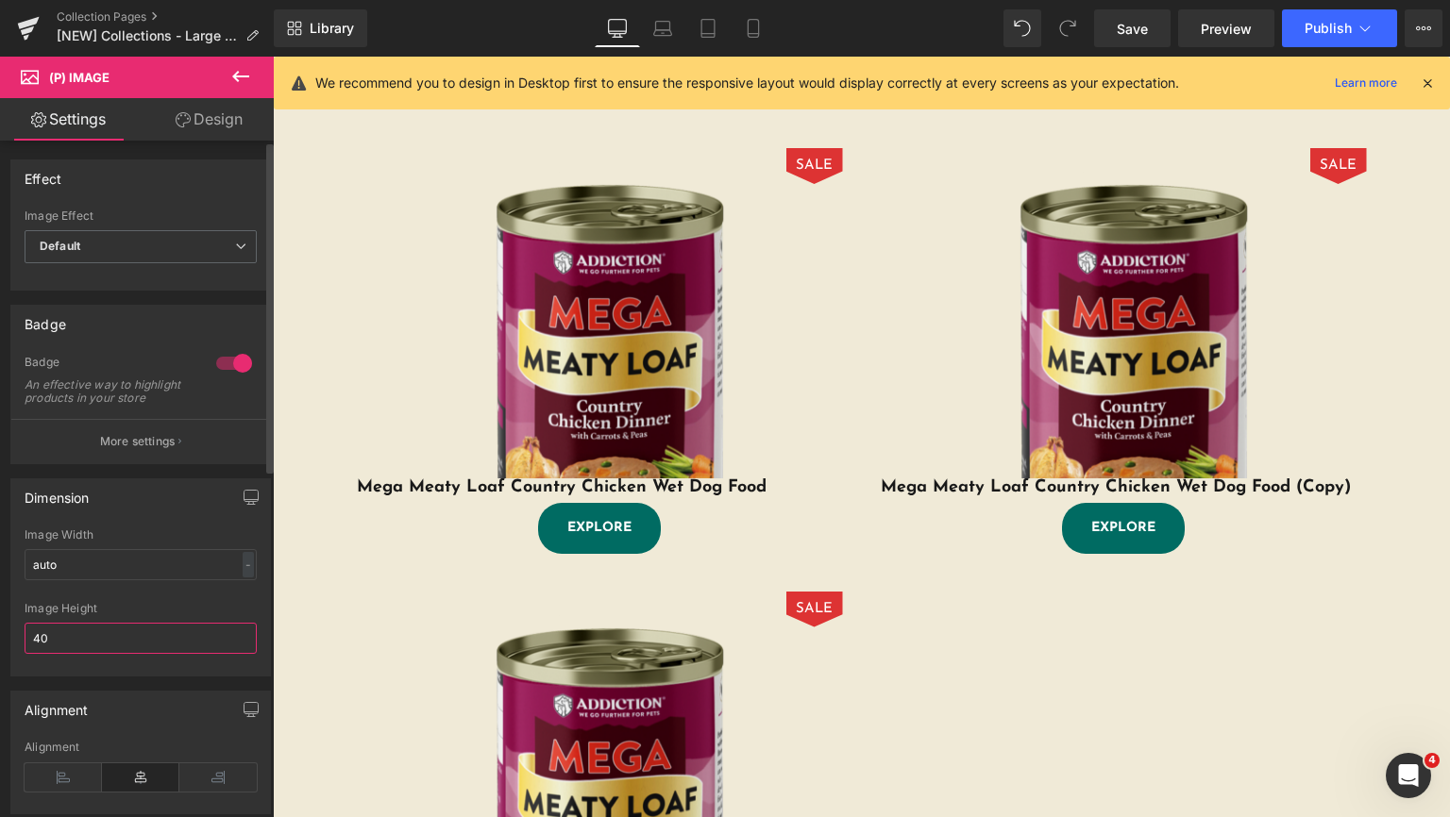
type input "400"
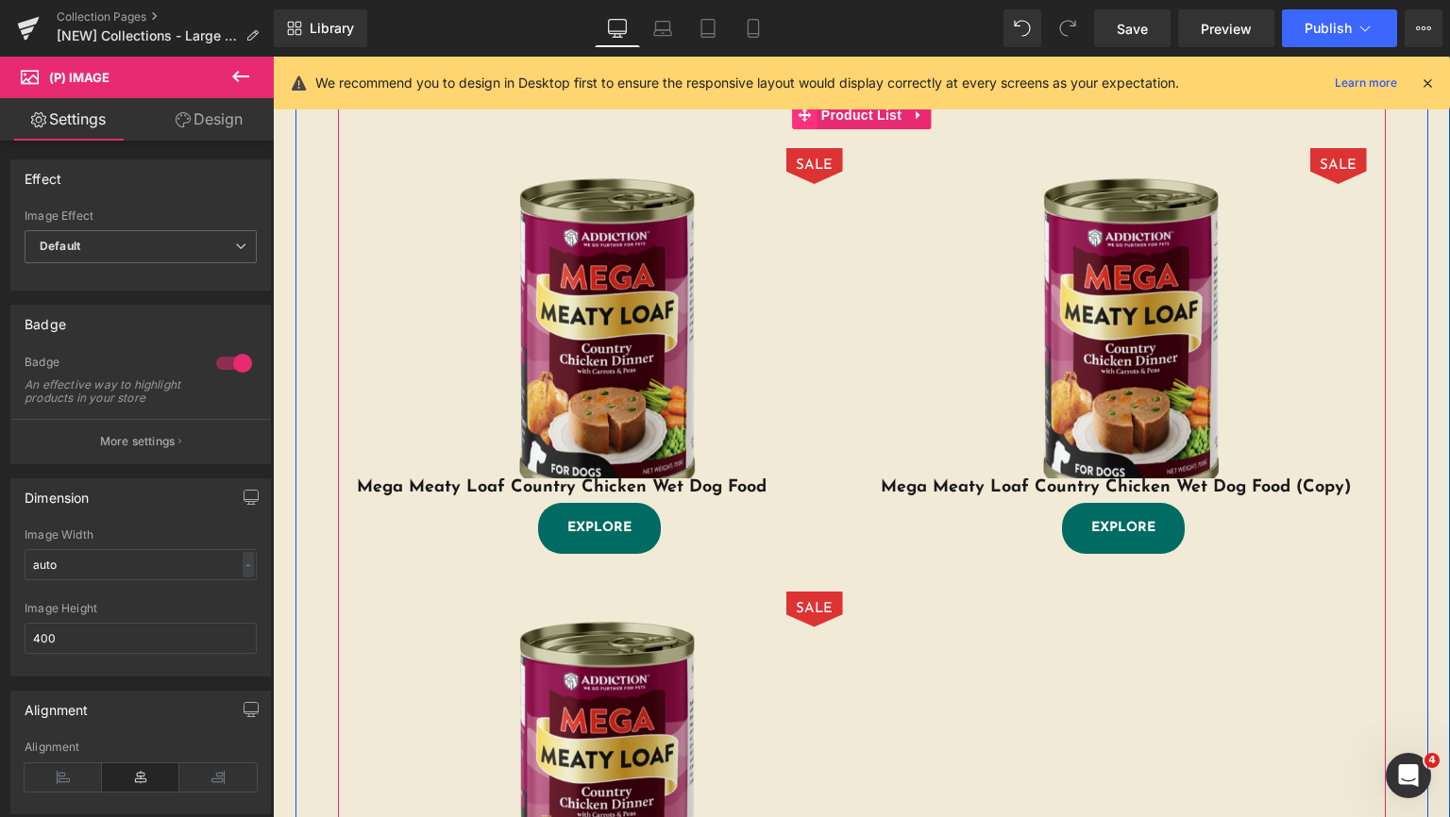
click at [802, 122] on icon at bounding box center [804, 115] width 13 height 14
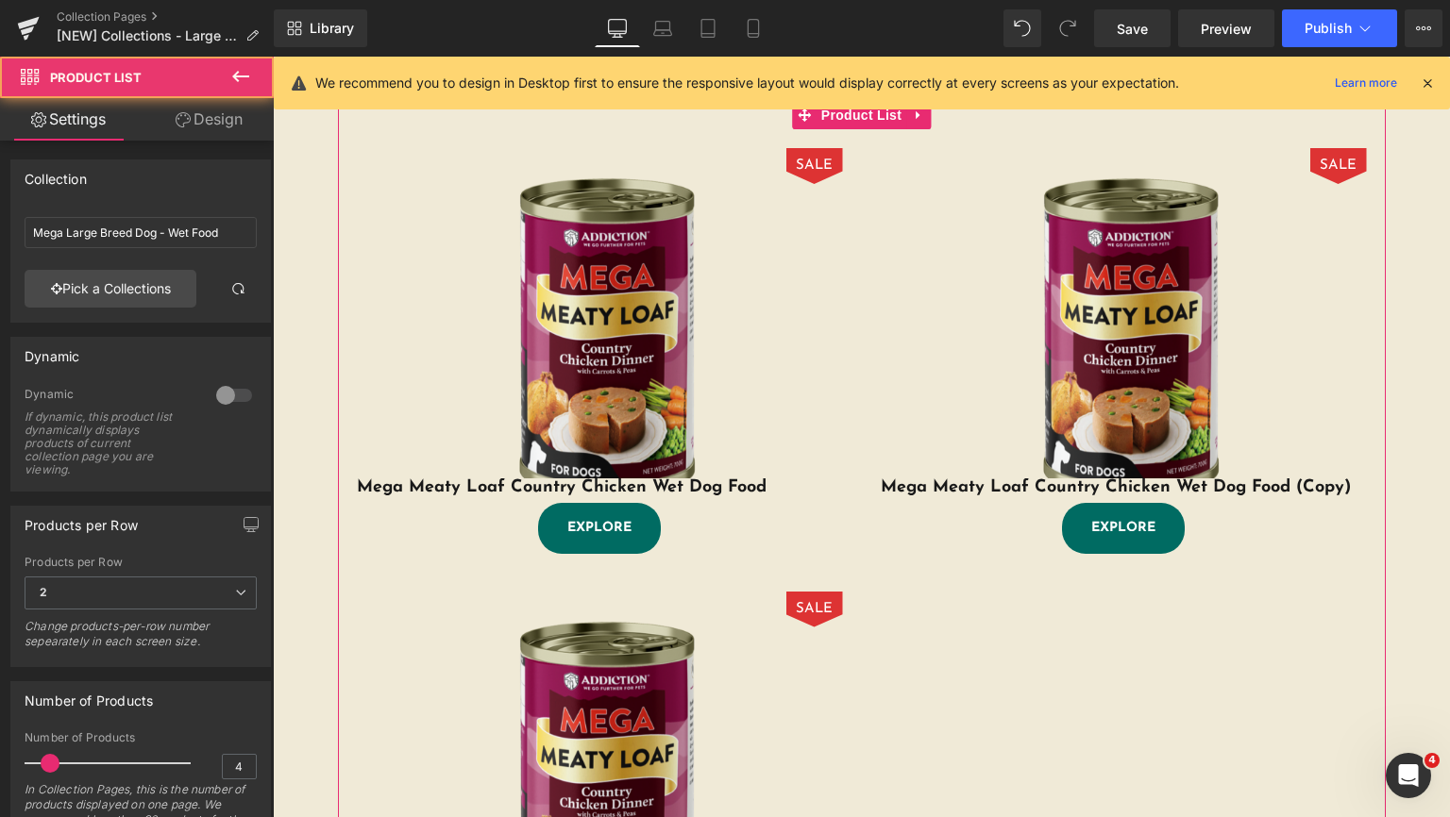
click at [211, 113] on link "Design" at bounding box center [209, 119] width 137 height 42
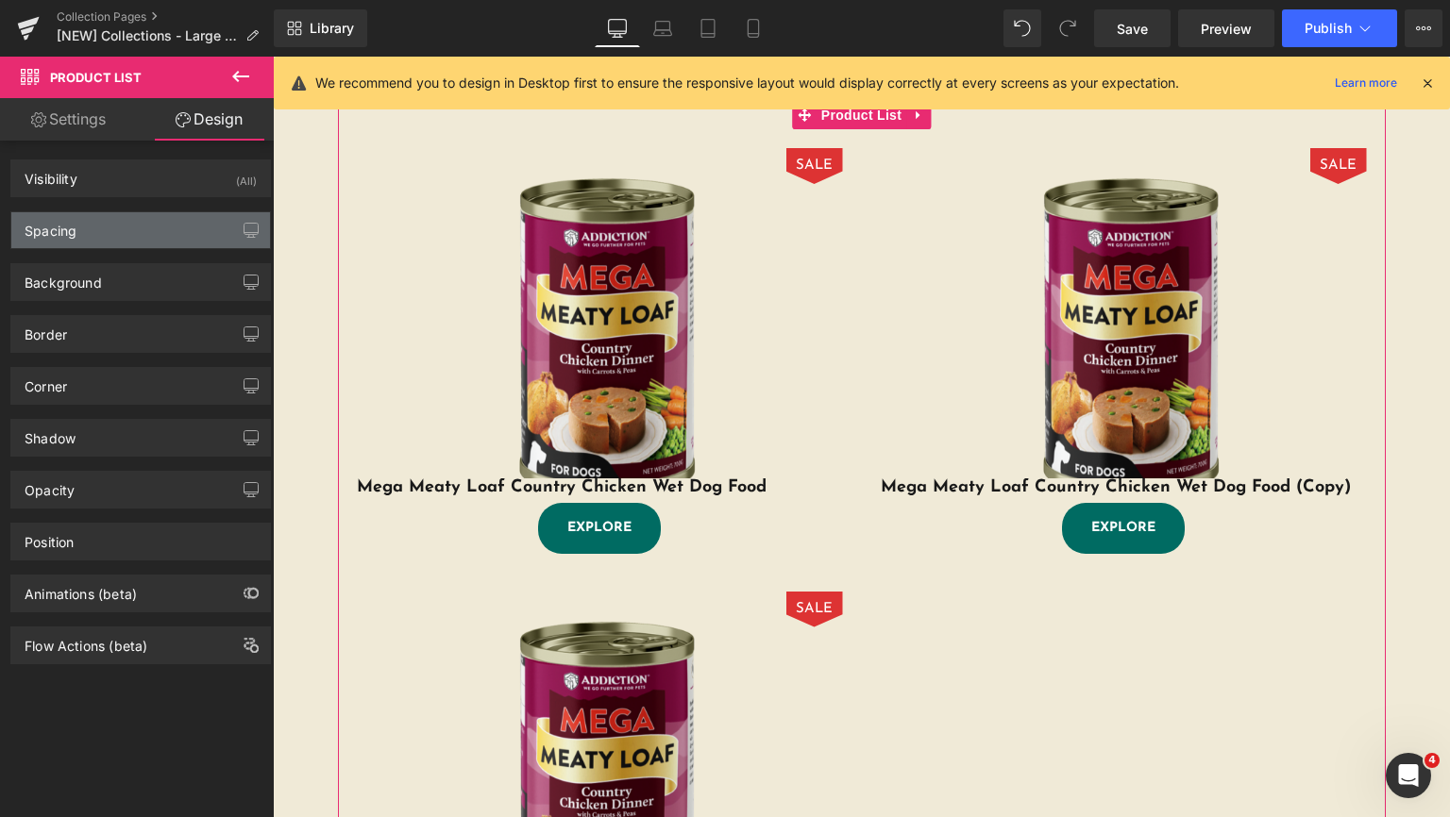
type input "0"
type input "30"
type input "0"
type input "30"
type input "0"
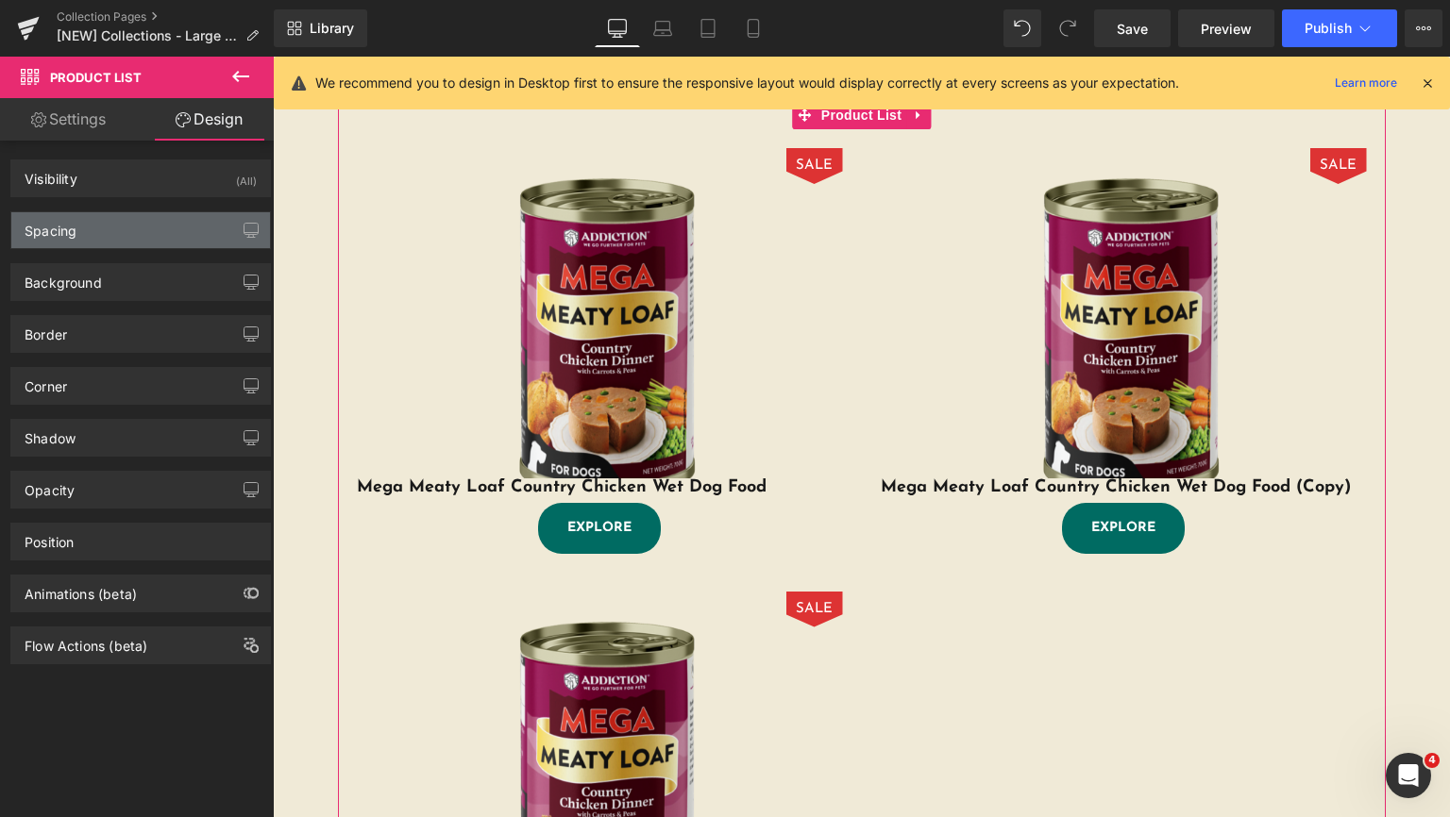
type input "0"
type input "30"
click at [123, 223] on div "Spacing" at bounding box center [140, 230] width 259 height 36
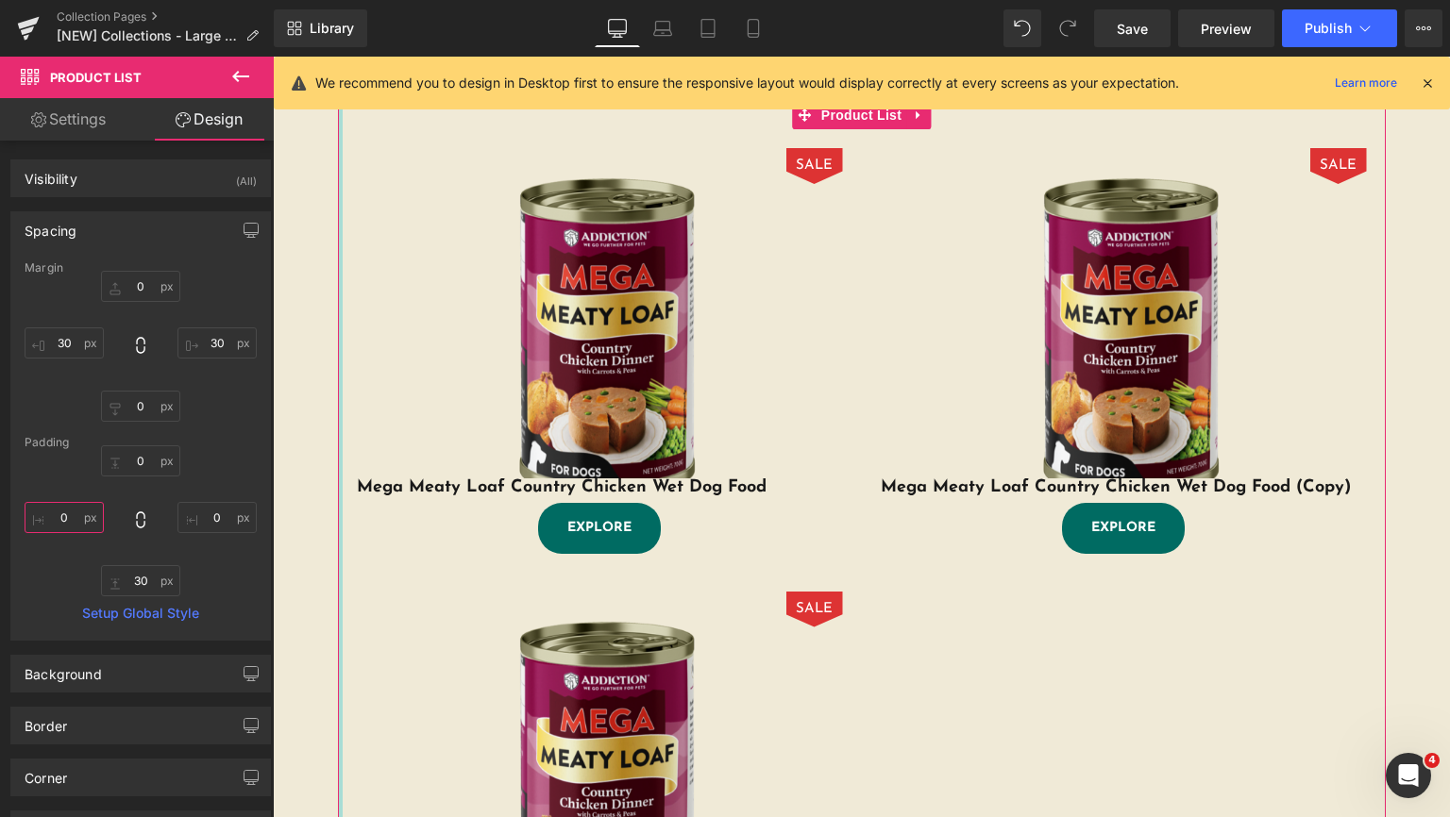
click at [77, 520] on input "0" at bounding box center [64, 517] width 79 height 31
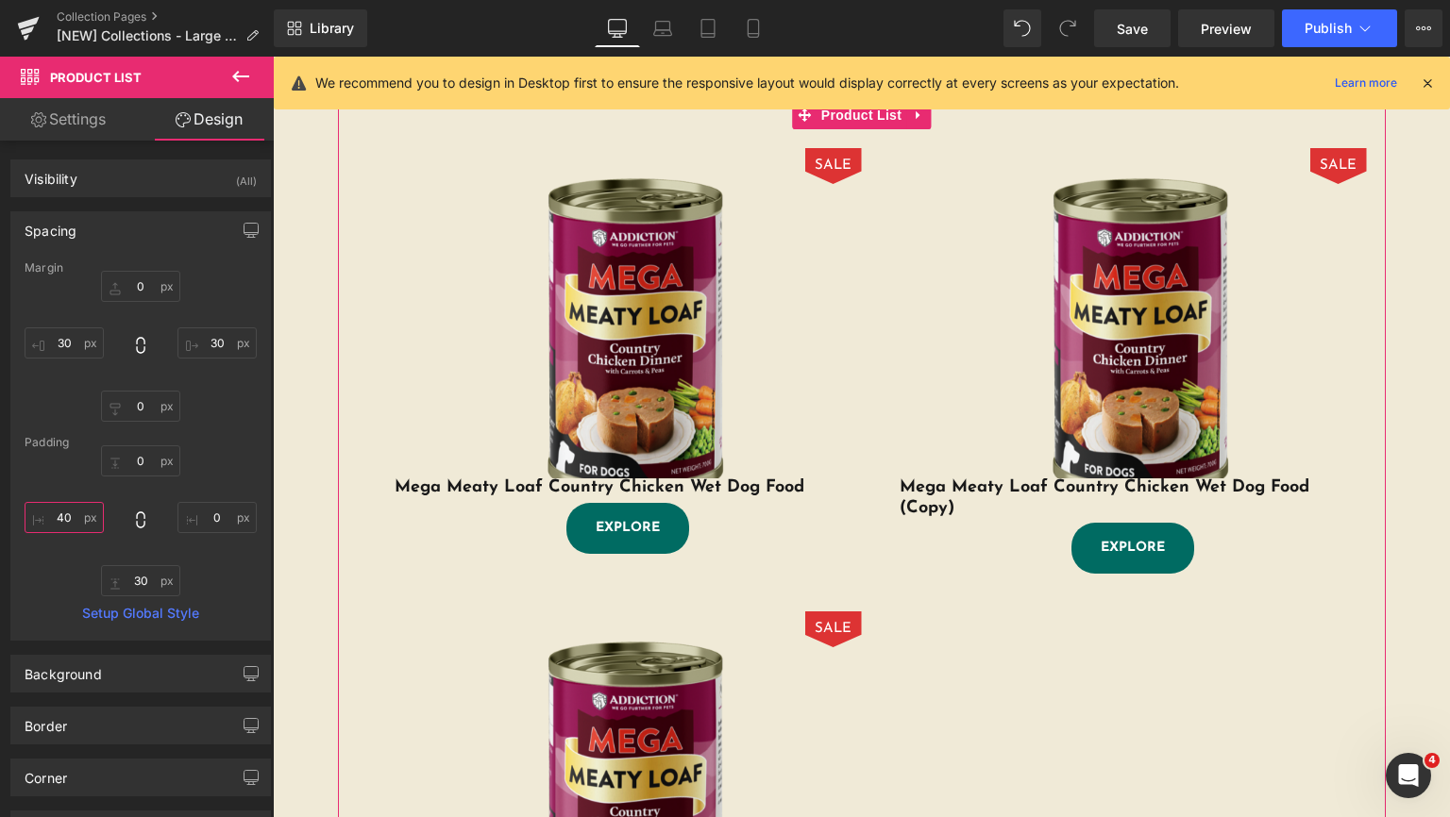
type input "40"
click at [210, 512] on input "0" at bounding box center [216, 517] width 79 height 31
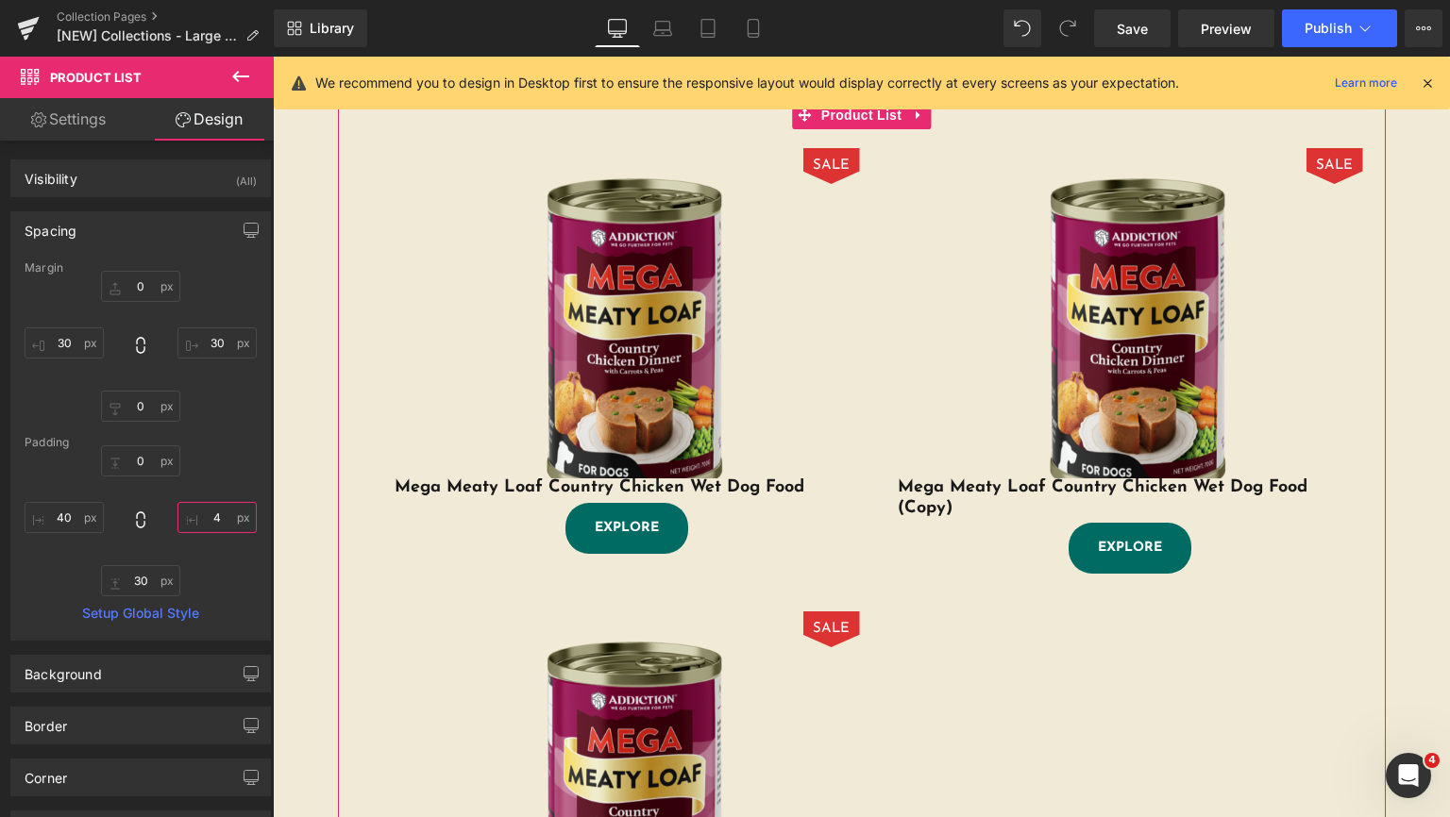
type input "40"
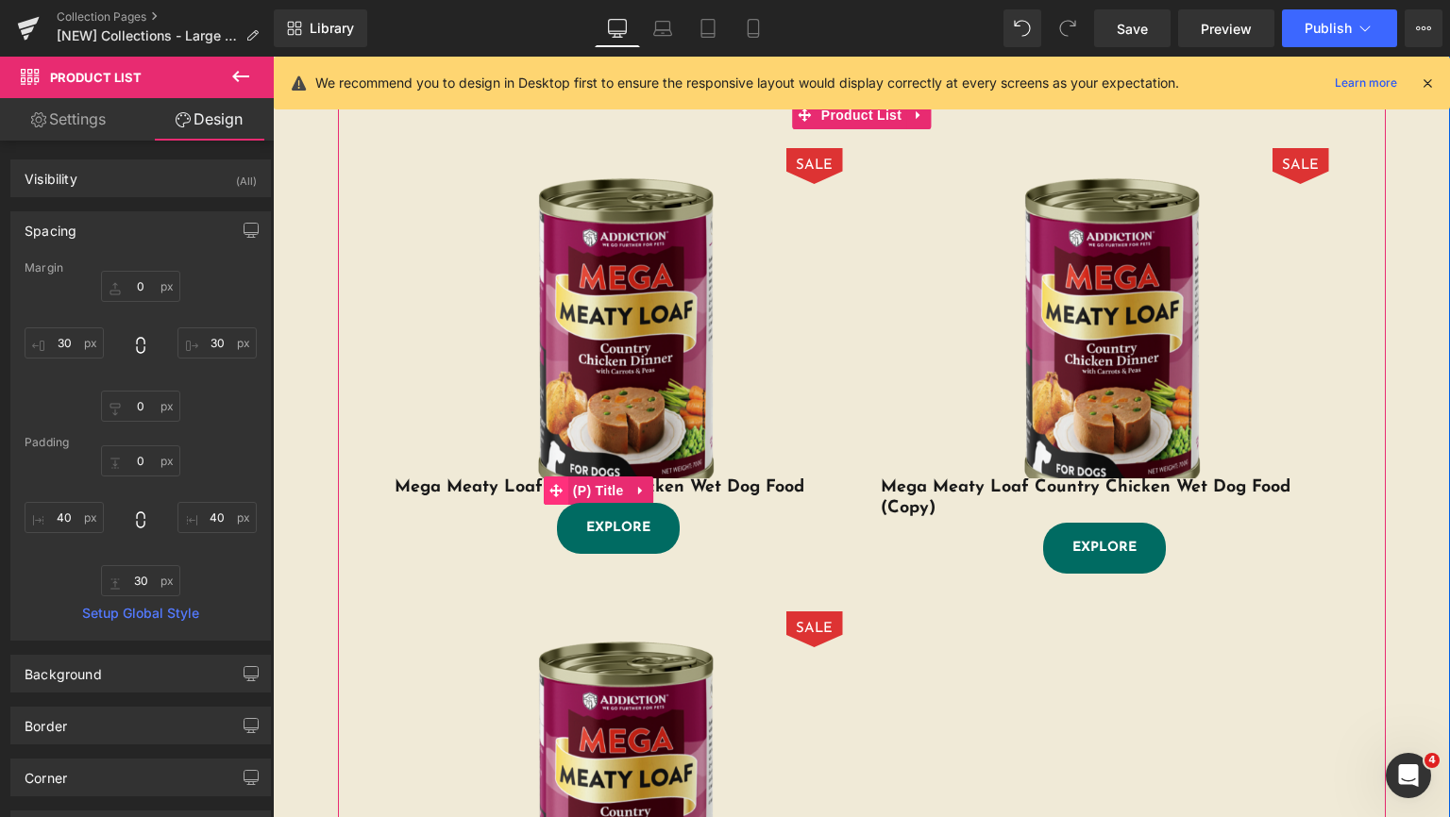
click at [549, 497] on icon at bounding box center [555, 490] width 13 height 14
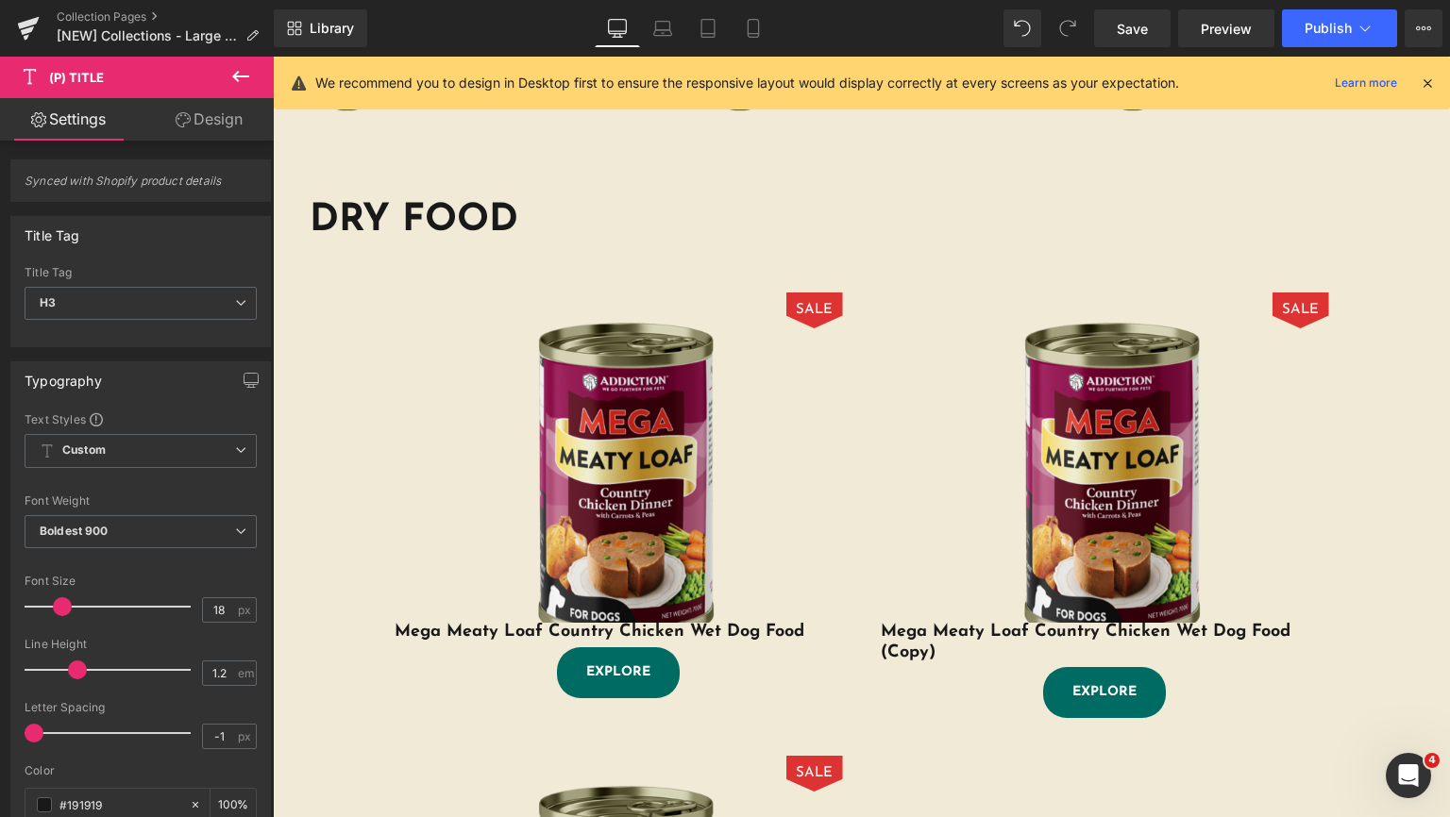
scroll to position [733, 0]
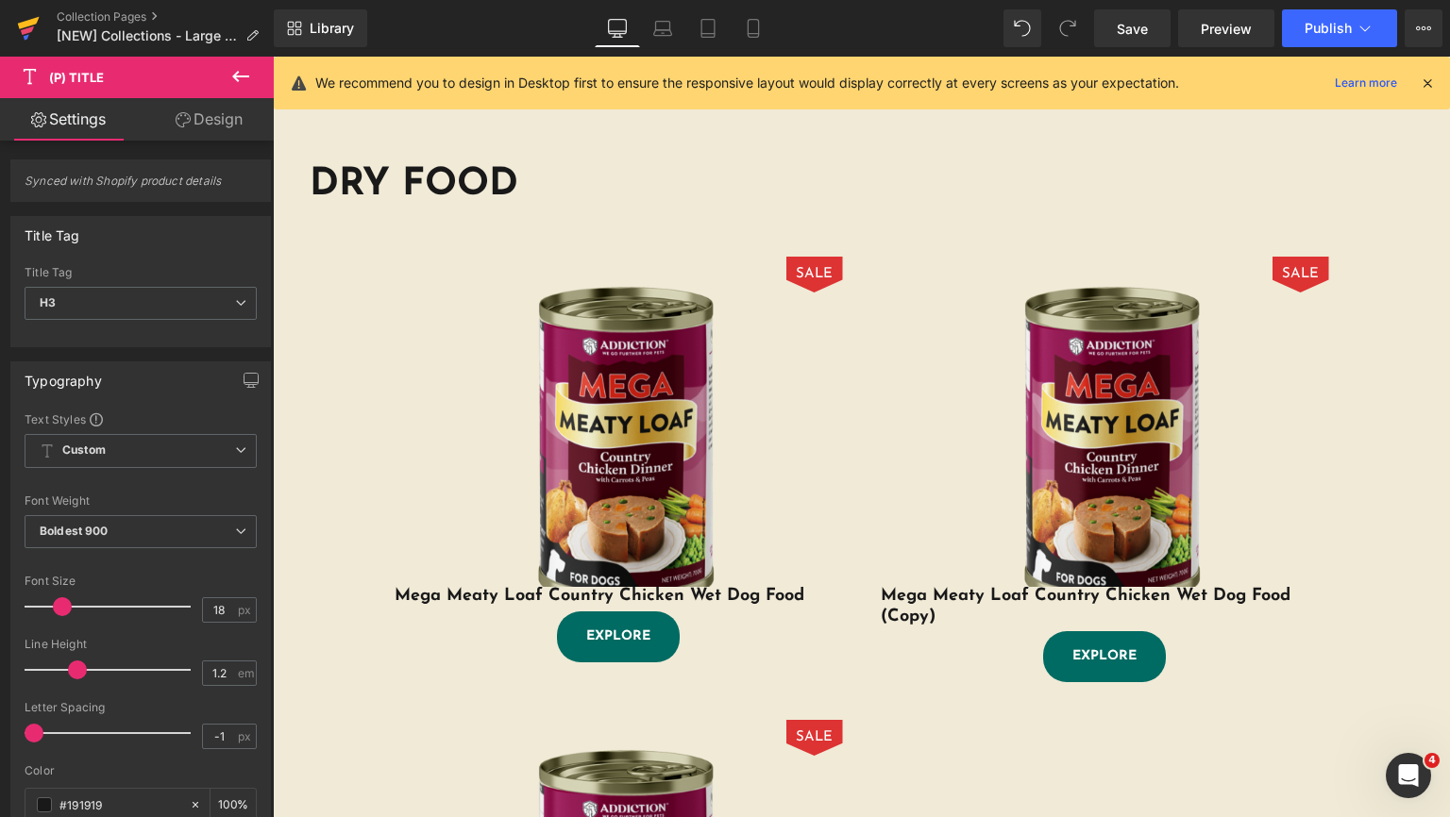
click at [27, 35] on icon at bounding box center [27, 37] width 6 height 6
click at [1135, 23] on span "Save" at bounding box center [1132, 29] width 31 height 20
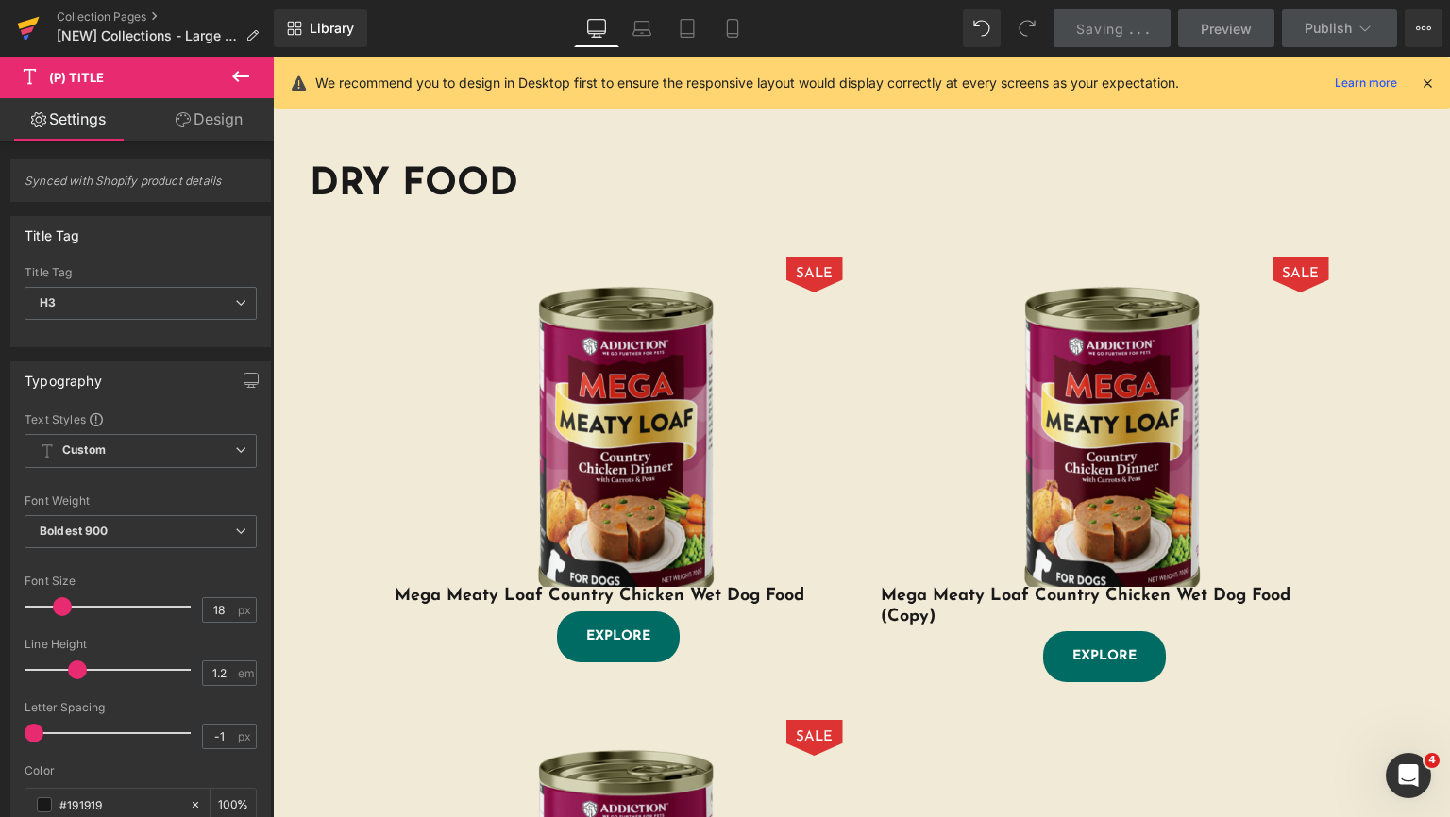
scroll to position [0, 0]
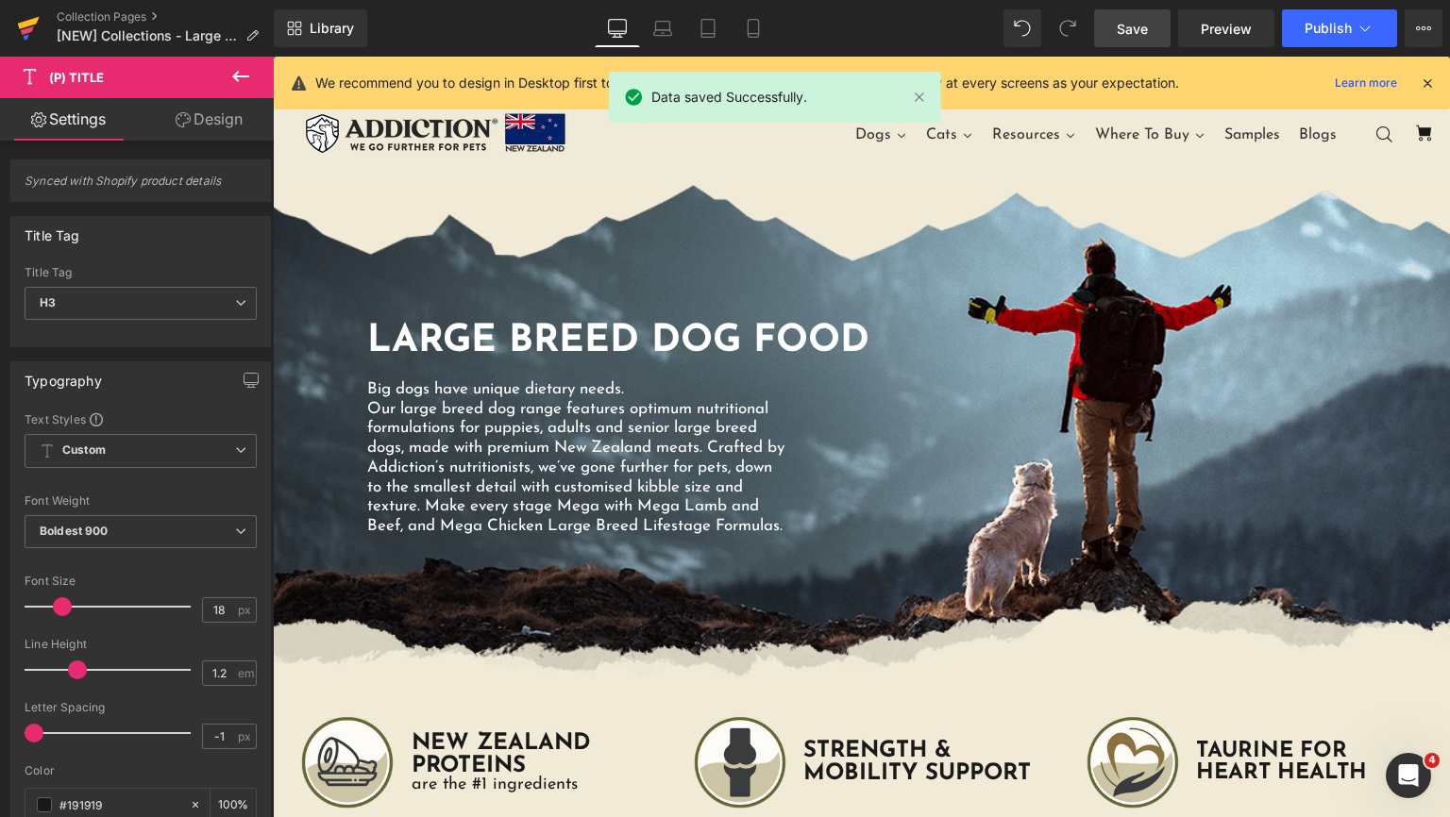
click at [23, 23] on icon at bounding box center [29, 23] width 22 height 12
